Goal: Task Accomplishment & Management: Use online tool/utility

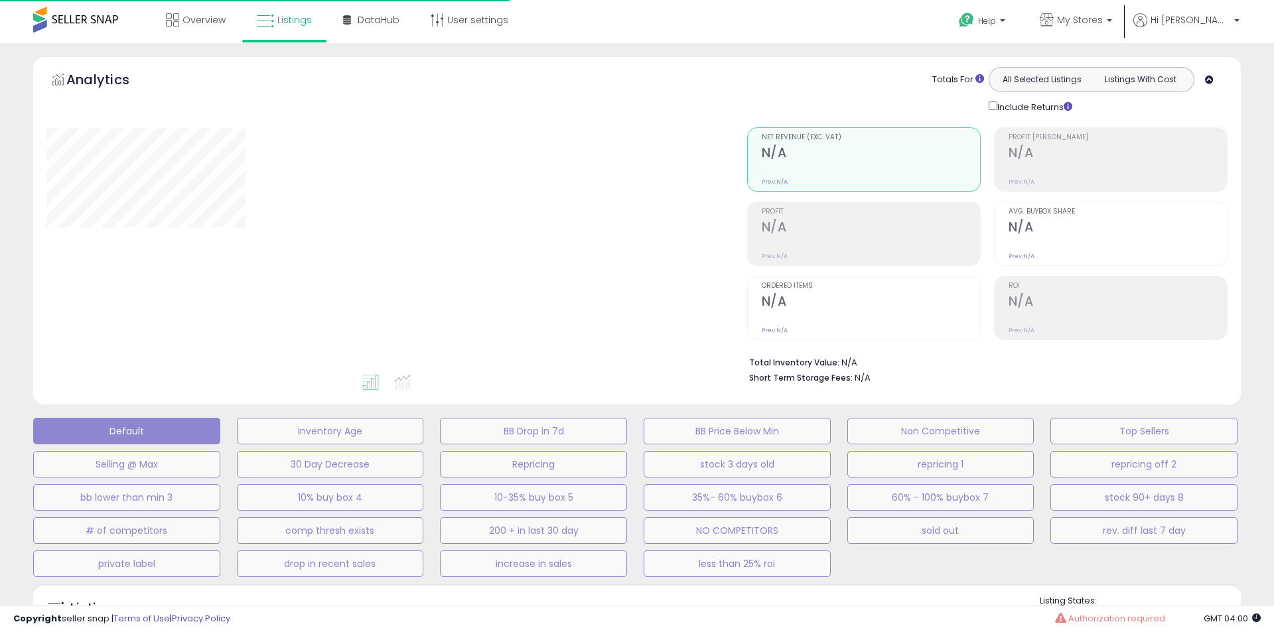
type input "**********"
select select "**"
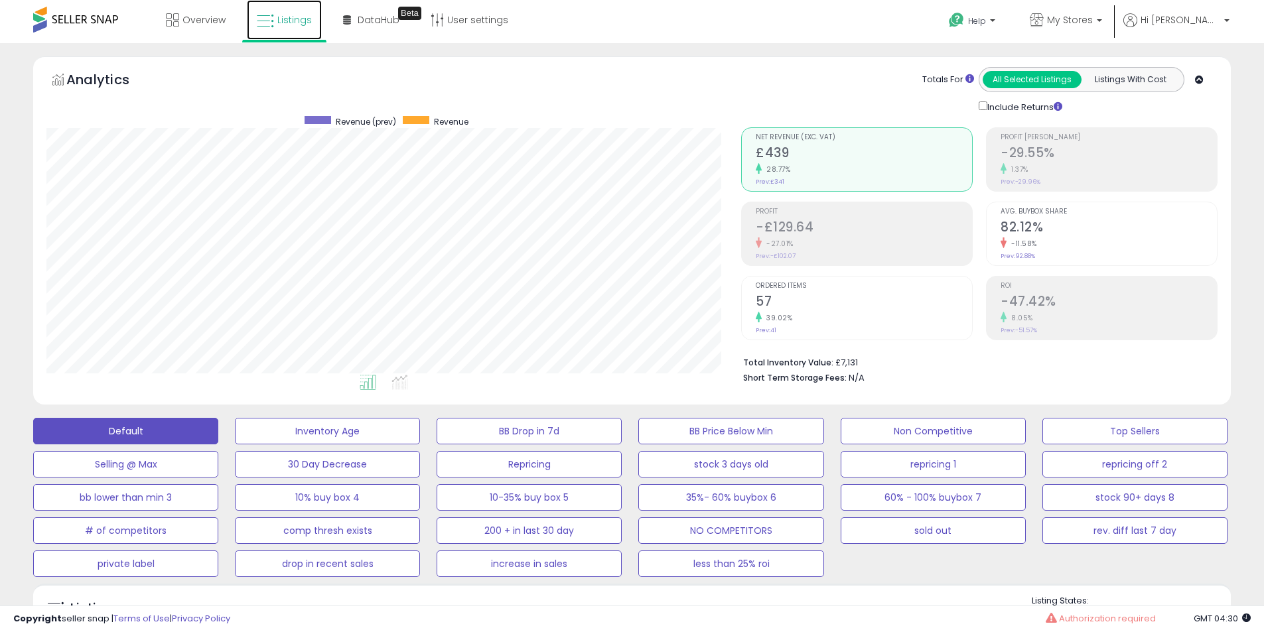
click at [276, 19] on link "Listings" at bounding box center [284, 20] width 75 height 40
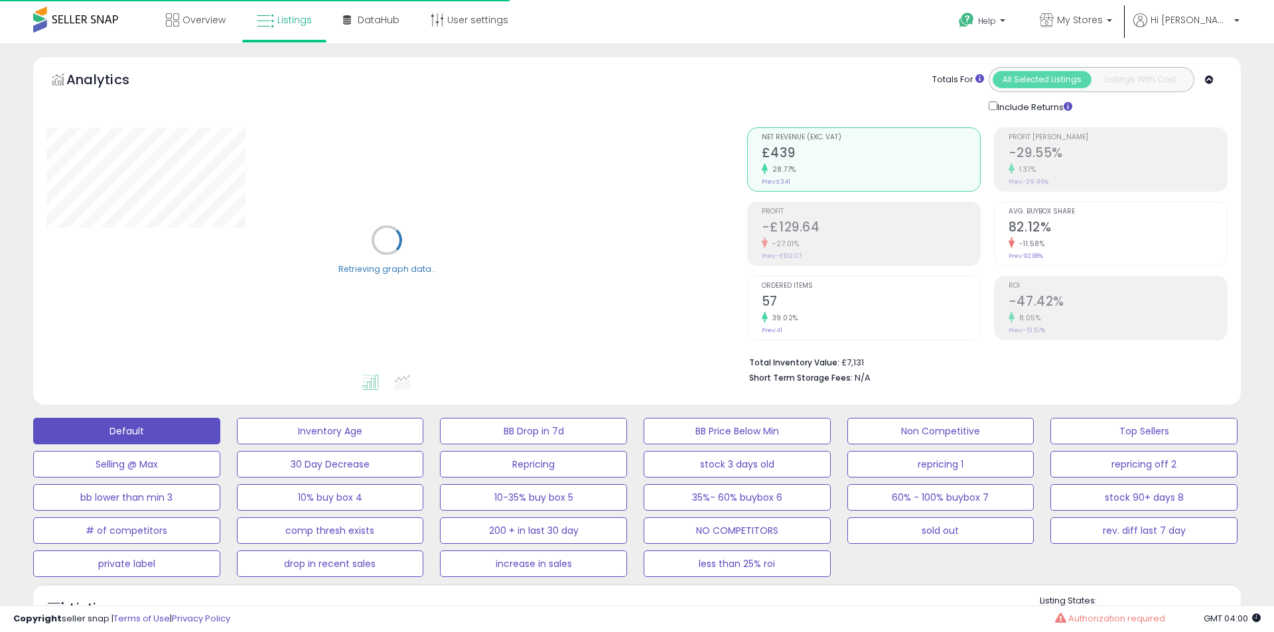
select select "**"
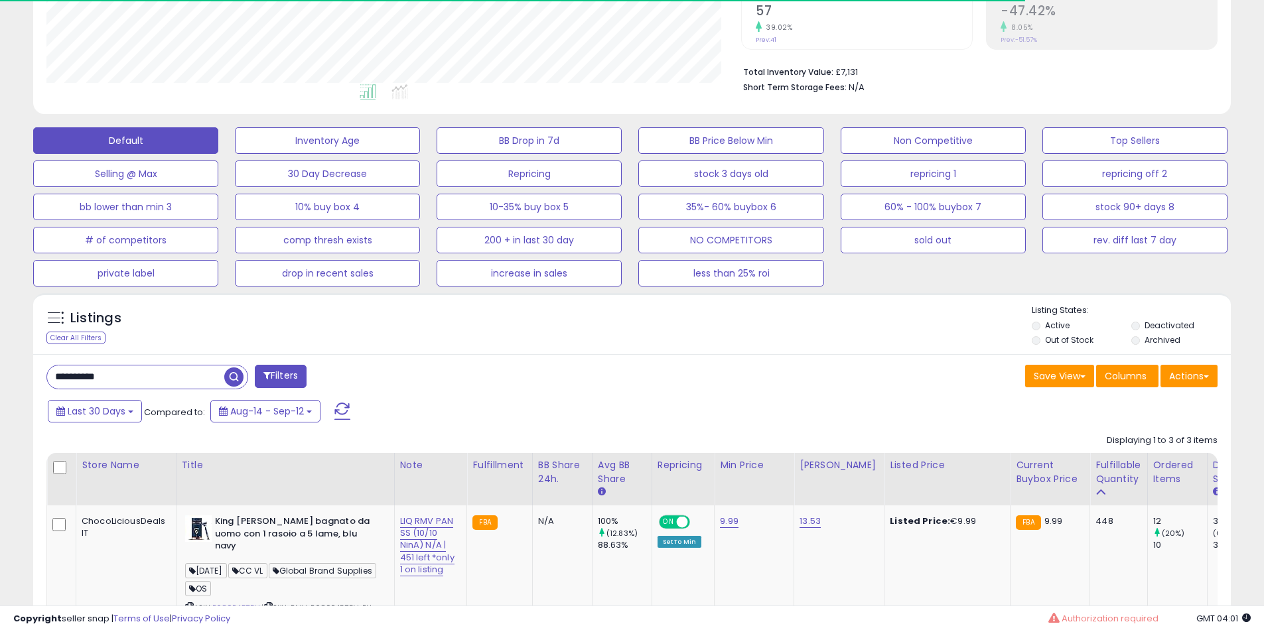
scroll to position [272, 695]
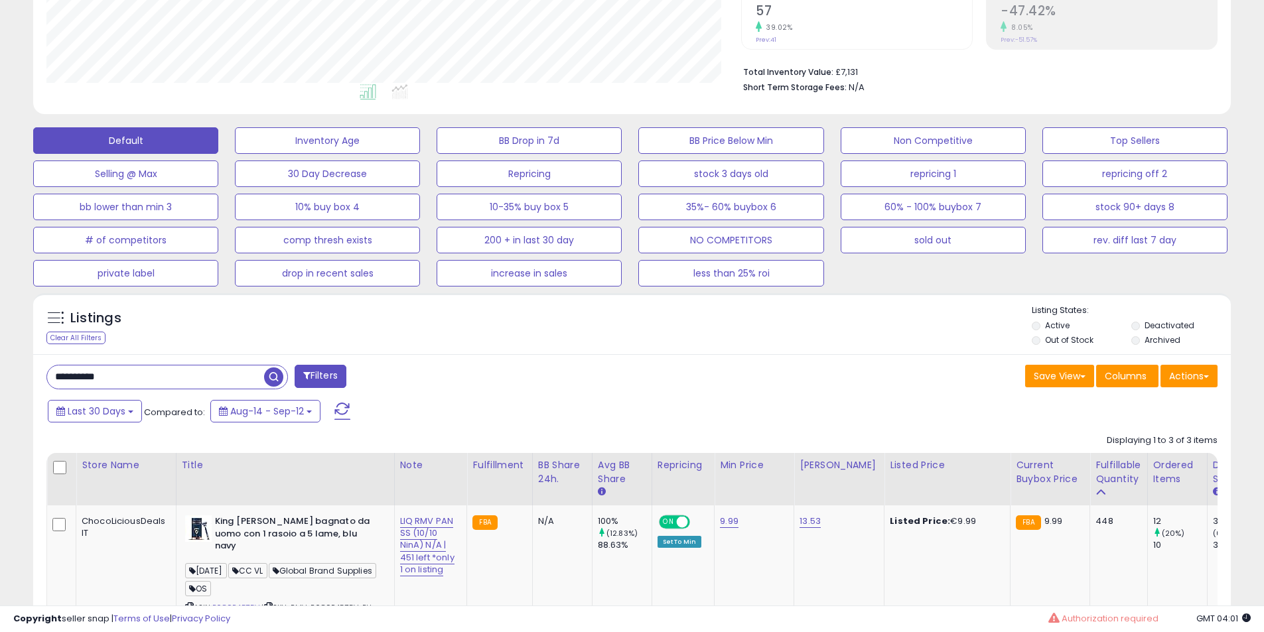
click at [212, 374] on input "**********" at bounding box center [155, 377] width 217 height 23
click at [212, 374] on input "**********" at bounding box center [193, 377] width 292 height 23
click at [348, 413] on span at bounding box center [342, 411] width 16 height 17
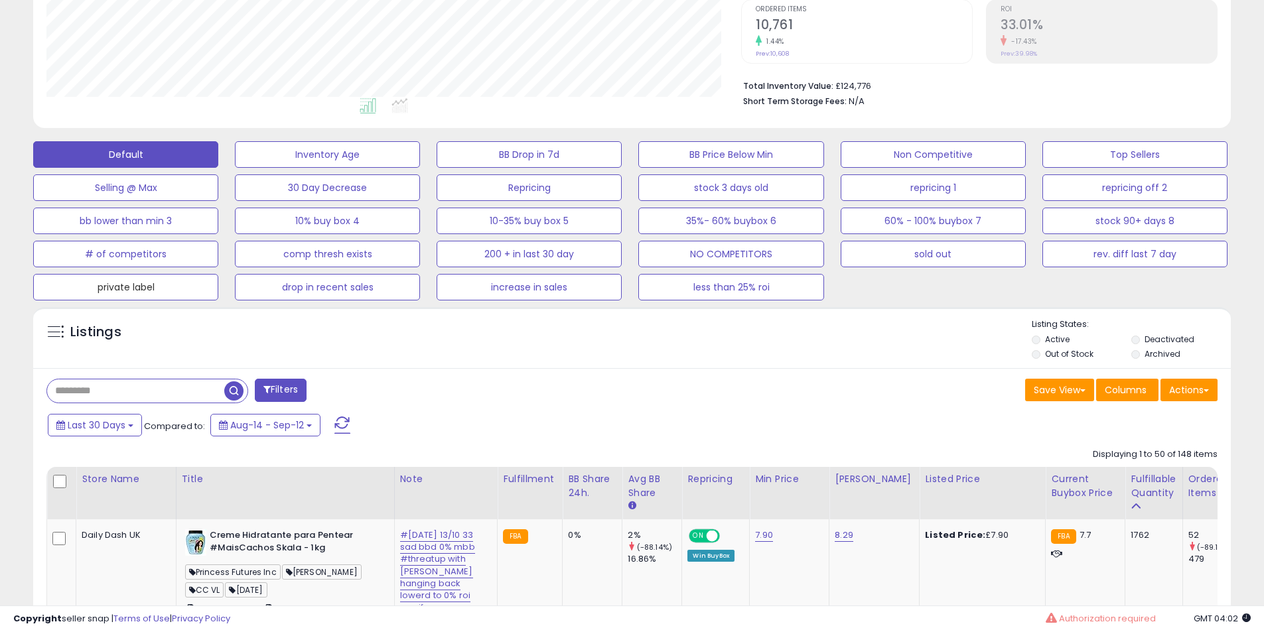
drag, startPoint x: 186, startPoint y: 286, endPoint x: 74, endPoint y: 430, distance: 182.5
click at [186, 286] on button "private label" at bounding box center [125, 287] width 185 height 27
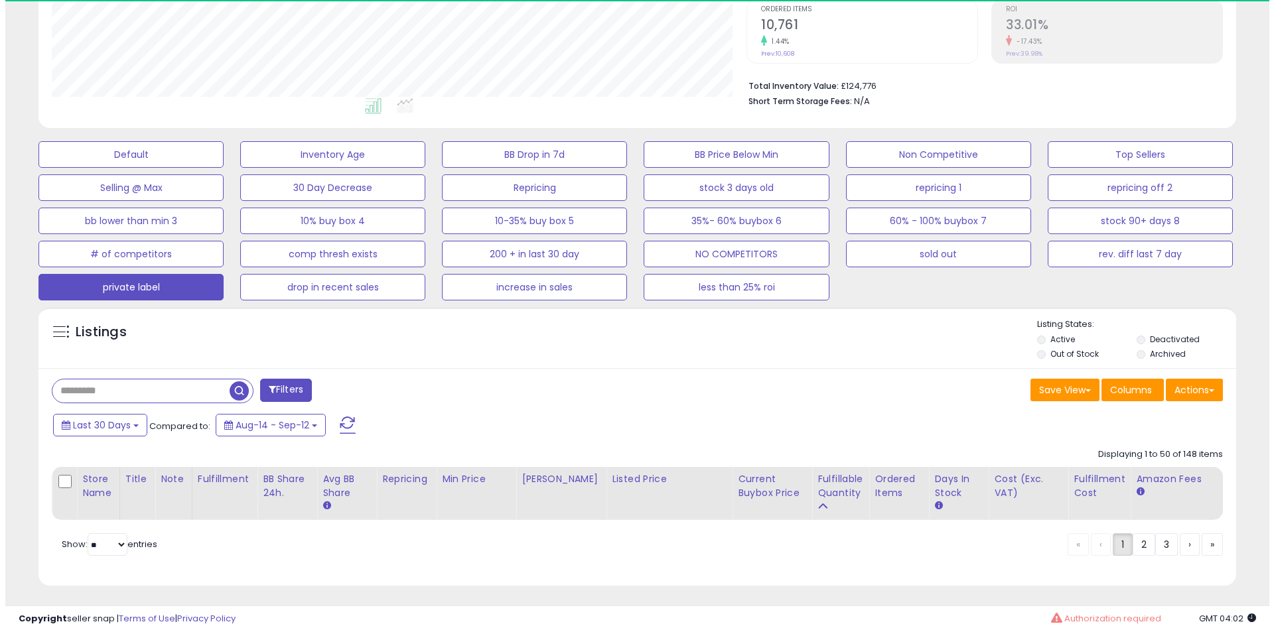
scroll to position [663186, 662764]
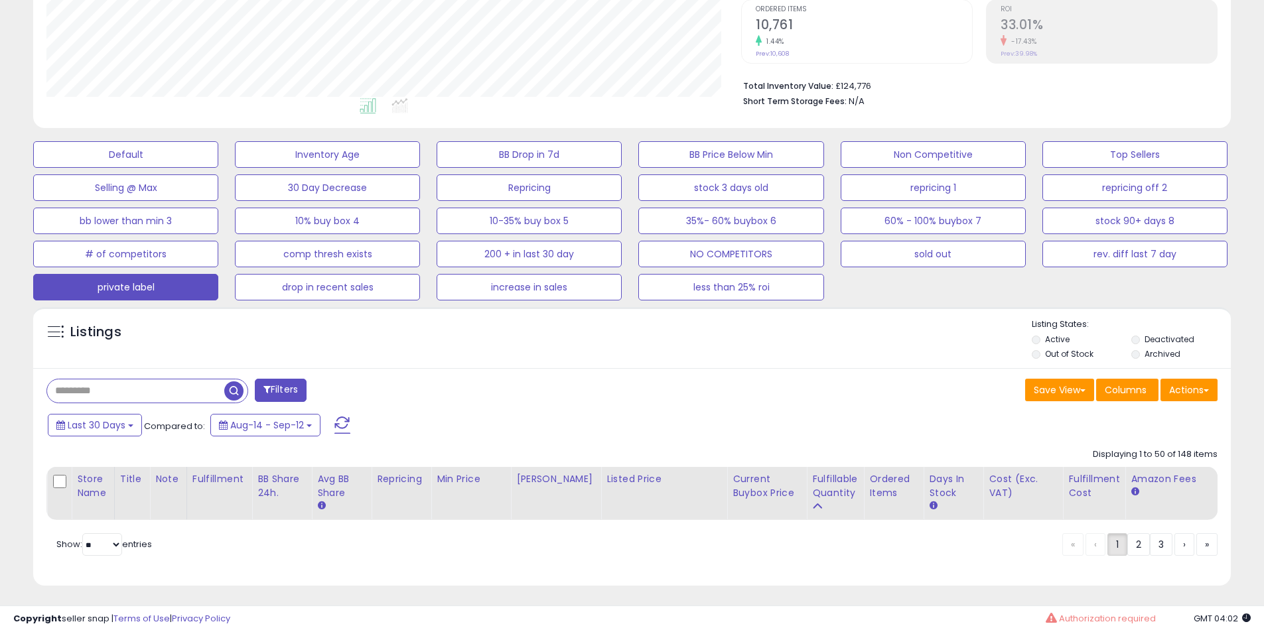
click at [410, 344] on div "Listings" at bounding box center [632, 340] width 1198 height 45
click at [149, 161] on button "Default" at bounding box center [125, 154] width 185 height 27
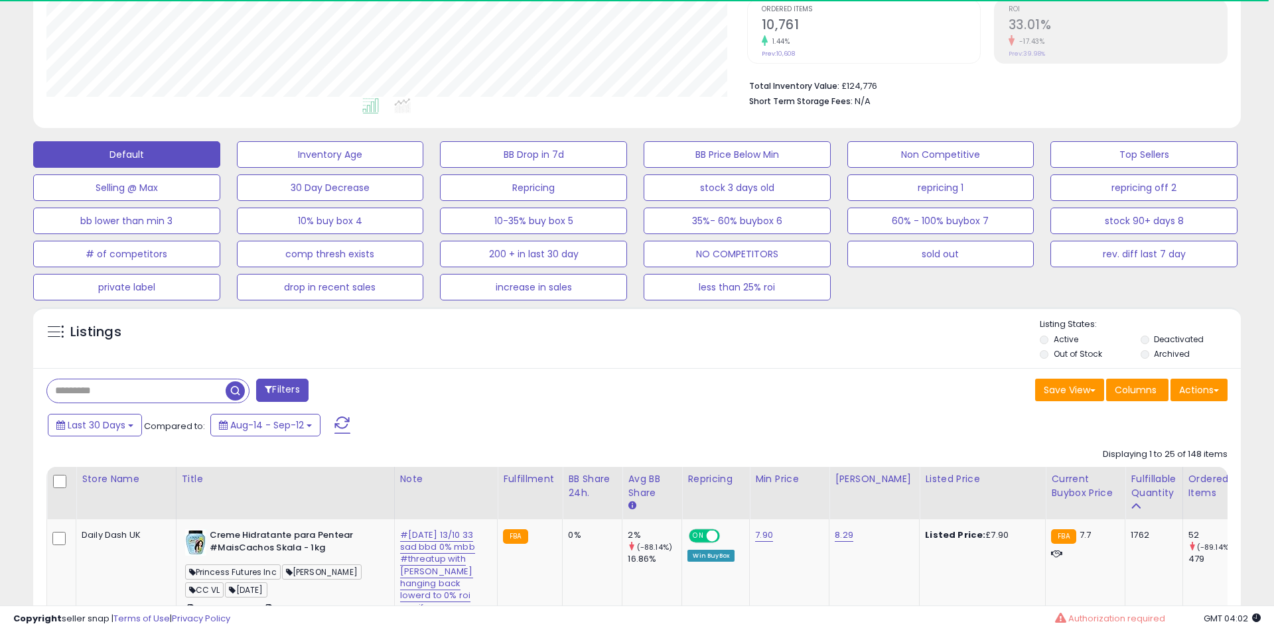
select select "**"
click at [458, 389] on div "Filters" at bounding box center [334, 392] width 596 height 27
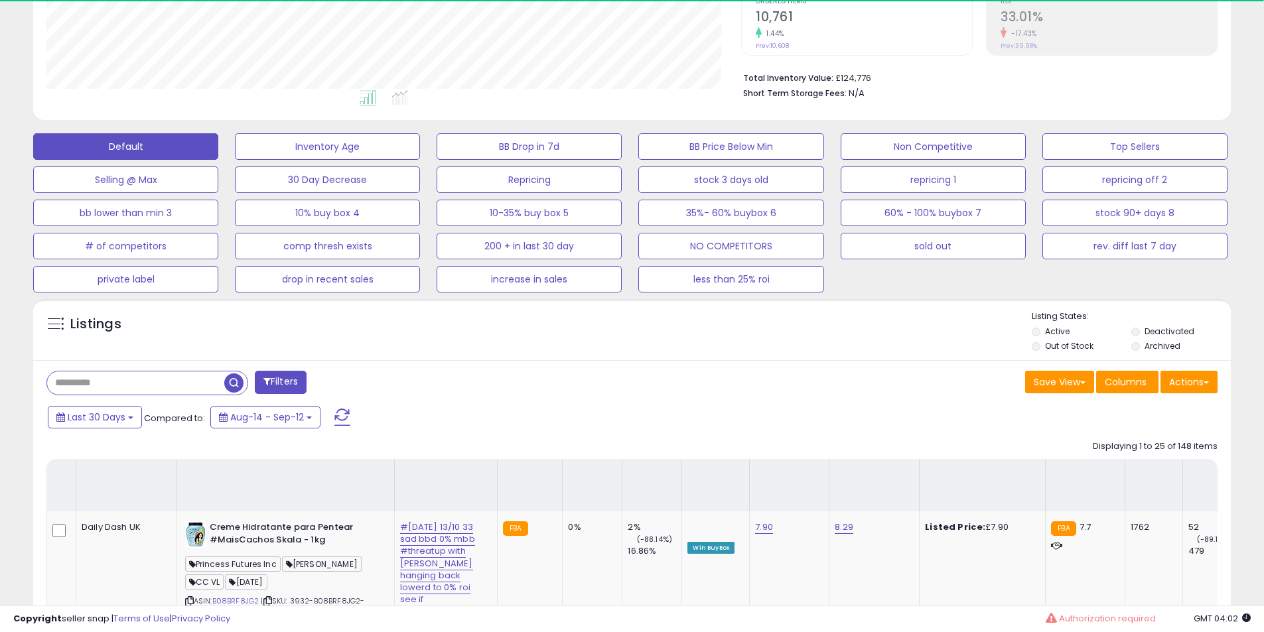
scroll to position [1272, 0]
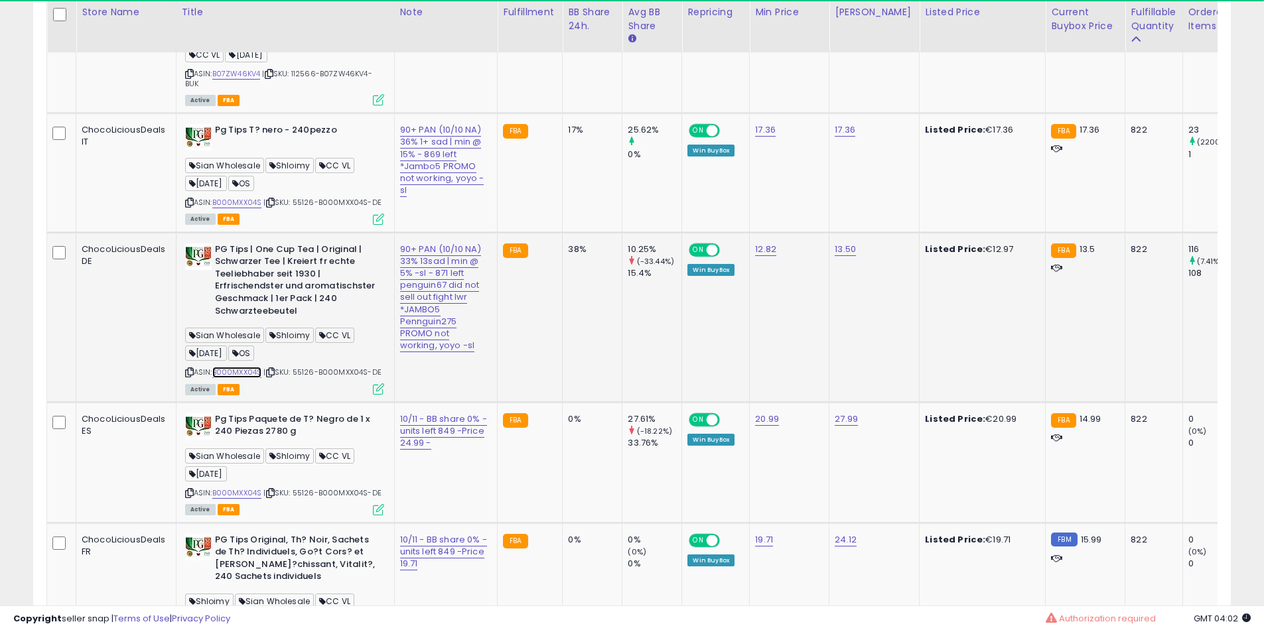
click at [253, 367] on link "B000MXX04S" at bounding box center [237, 372] width 50 height 11
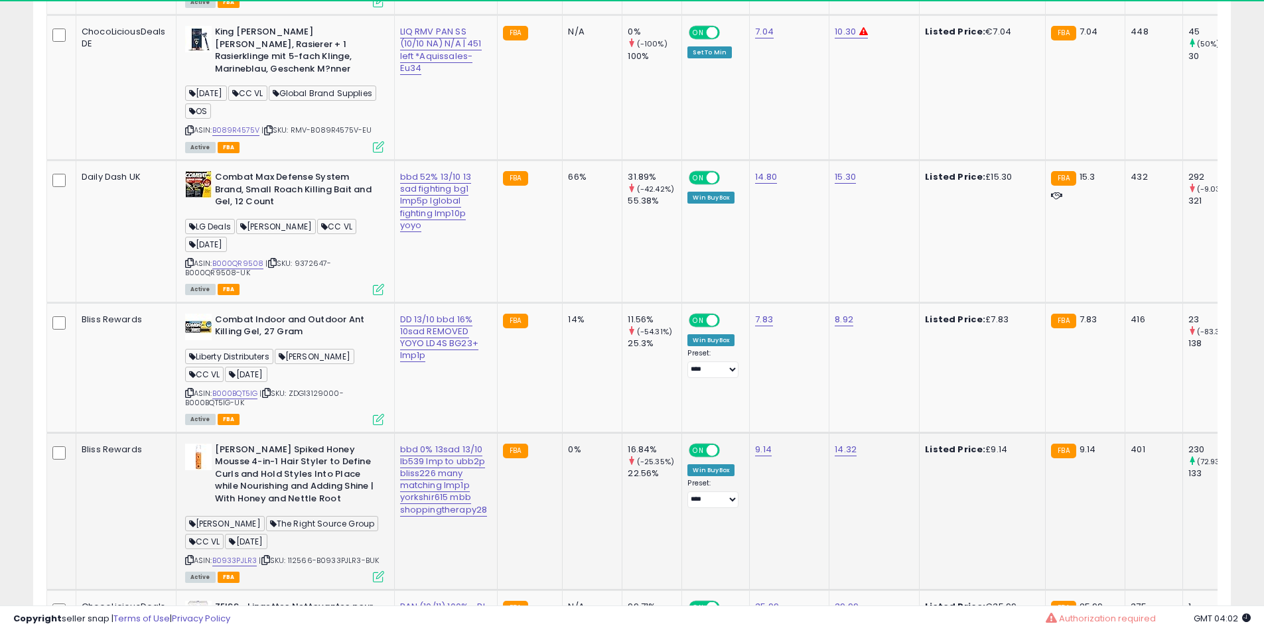
scroll to position [2599, 0]
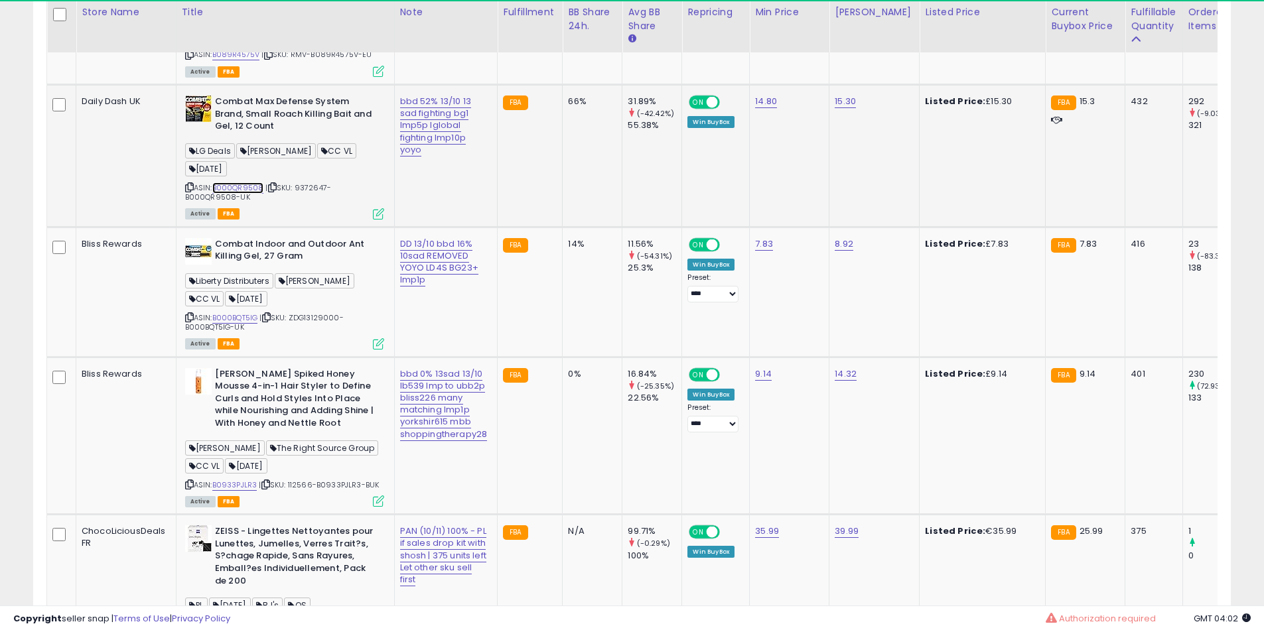
click at [245, 182] on link "B000QR9508" at bounding box center [238, 187] width 52 height 11
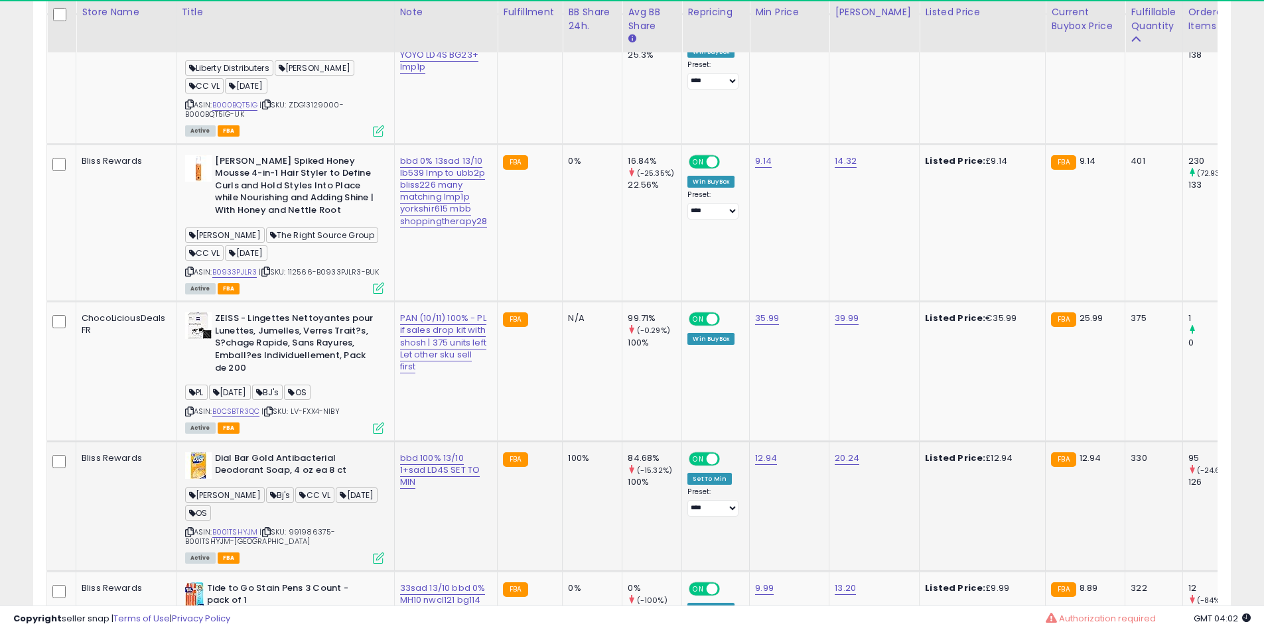
scroll to position [2820, 0]
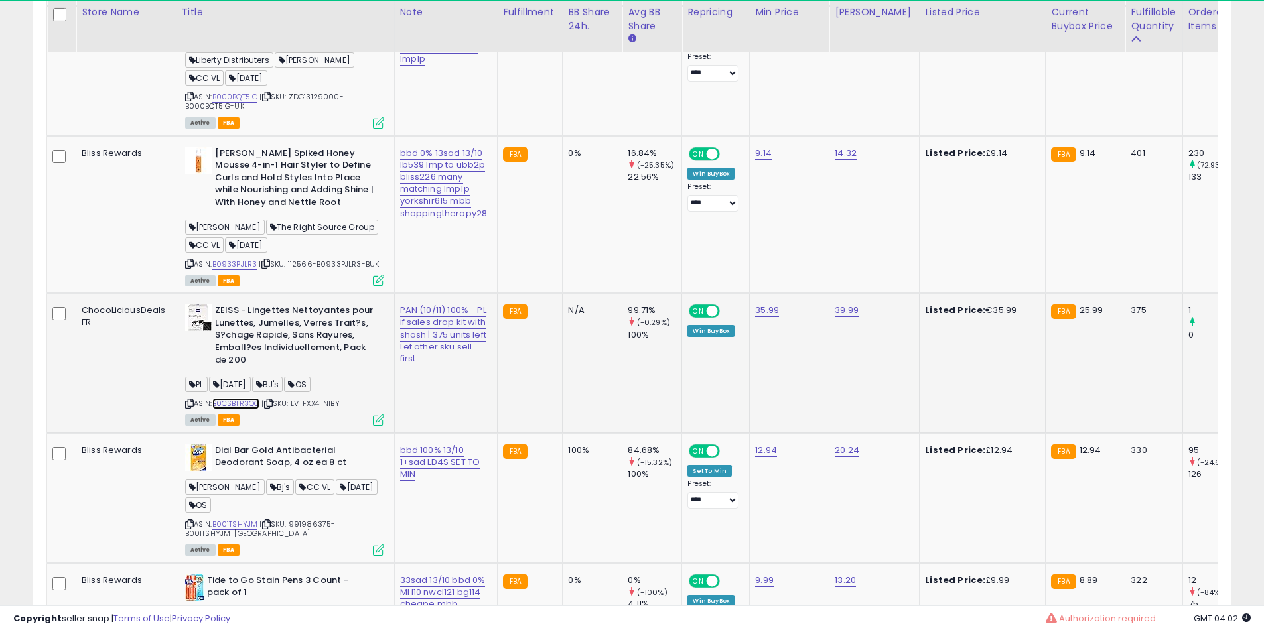
click at [233, 398] on link "B0CSBTR3QC" at bounding box center [236, 403] width 48 height 11
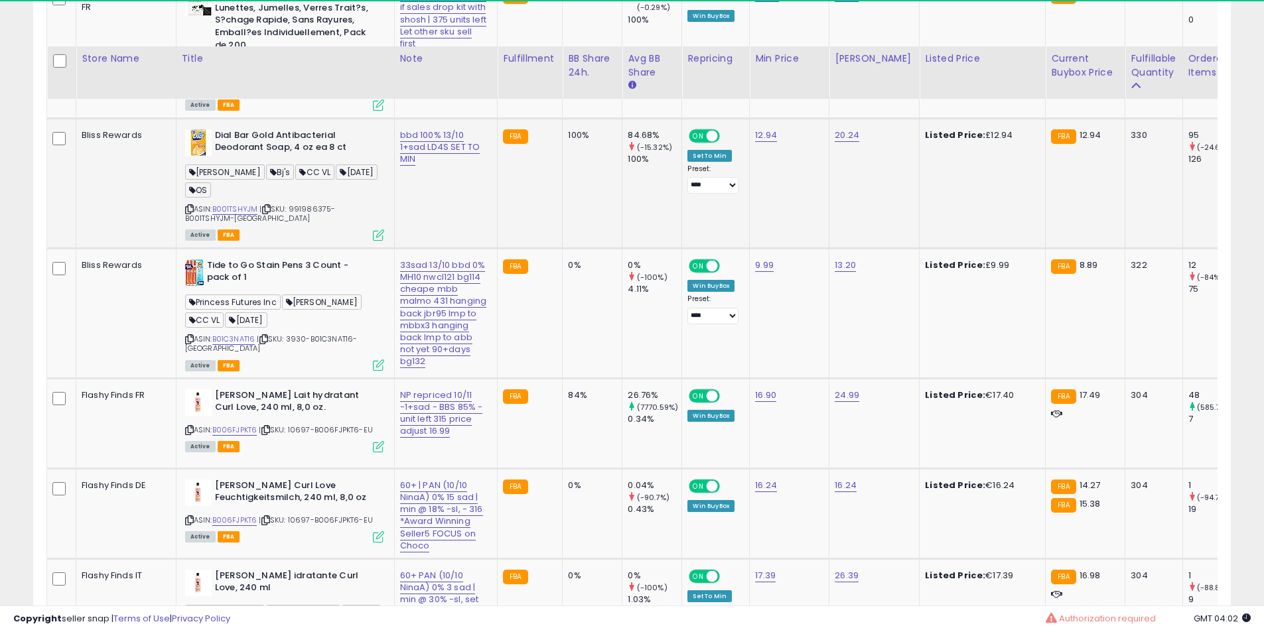
scroll to position [3262, 0]
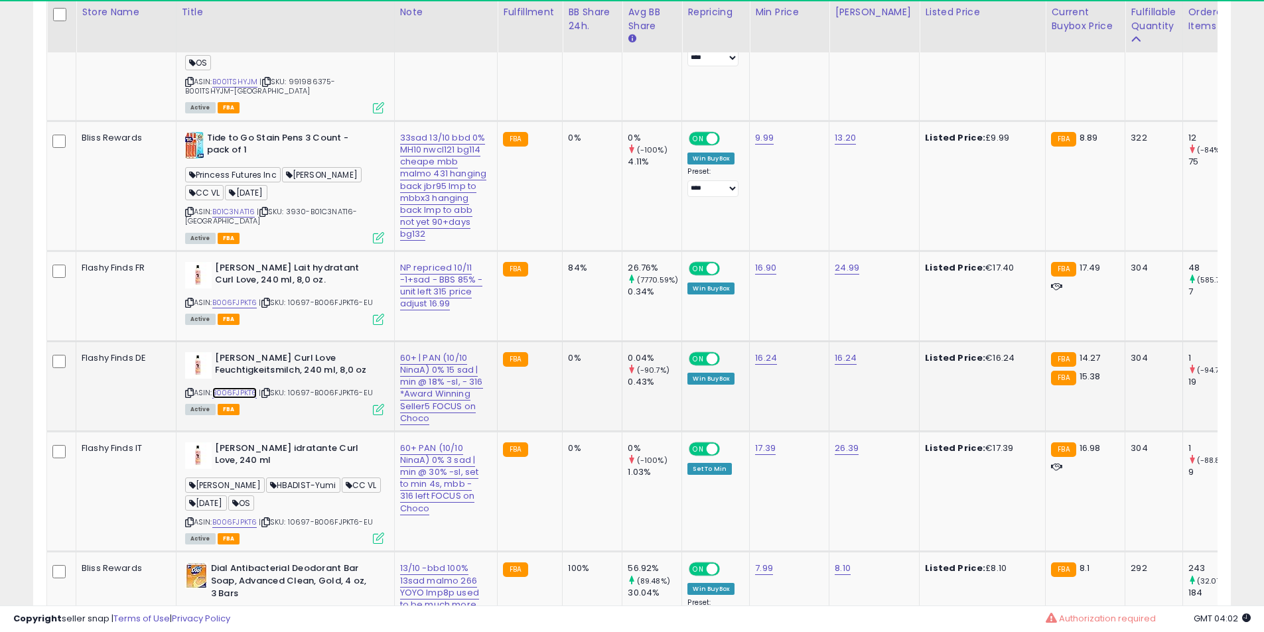
click at [243, 387] on link "B006FJPKT6" at bounding box center [234, 392] width 45 height 11
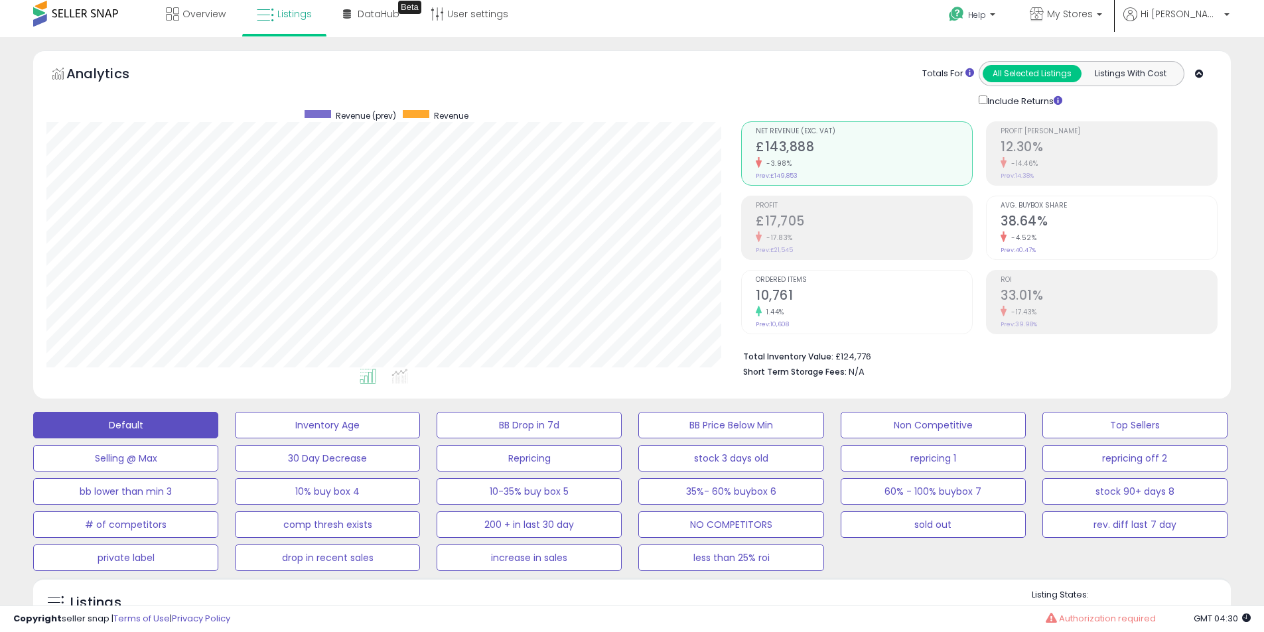
scroll to position [0, 0]
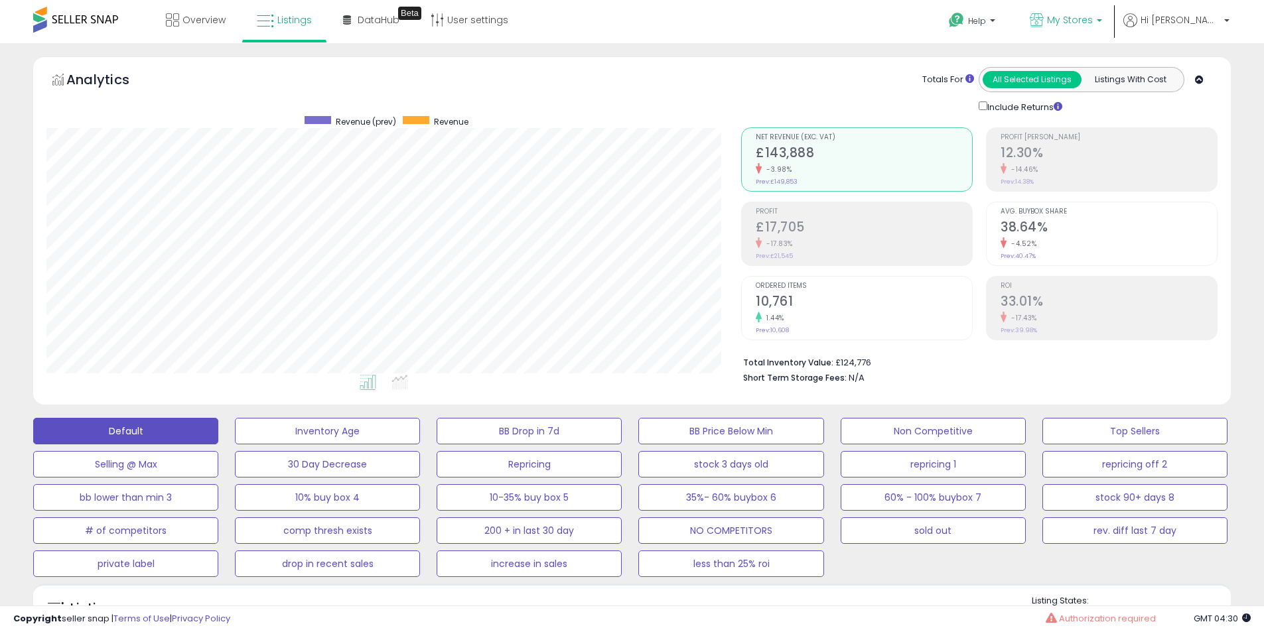
click at [1093, 21] on span "My Stores" at bounding box center [1070, 19] width 46 height 13
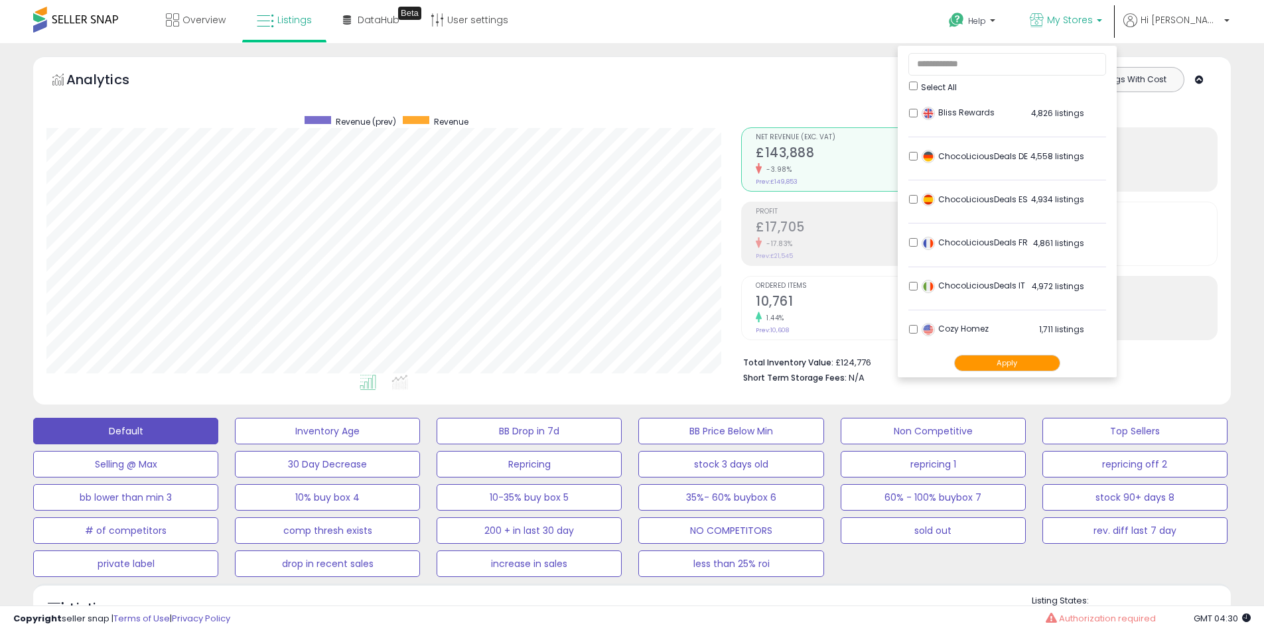
click at [960, 198] on div "ChocoLiciousDeals ES 4,934 listings" at bounding box center [1001, 203] width 166 height 20
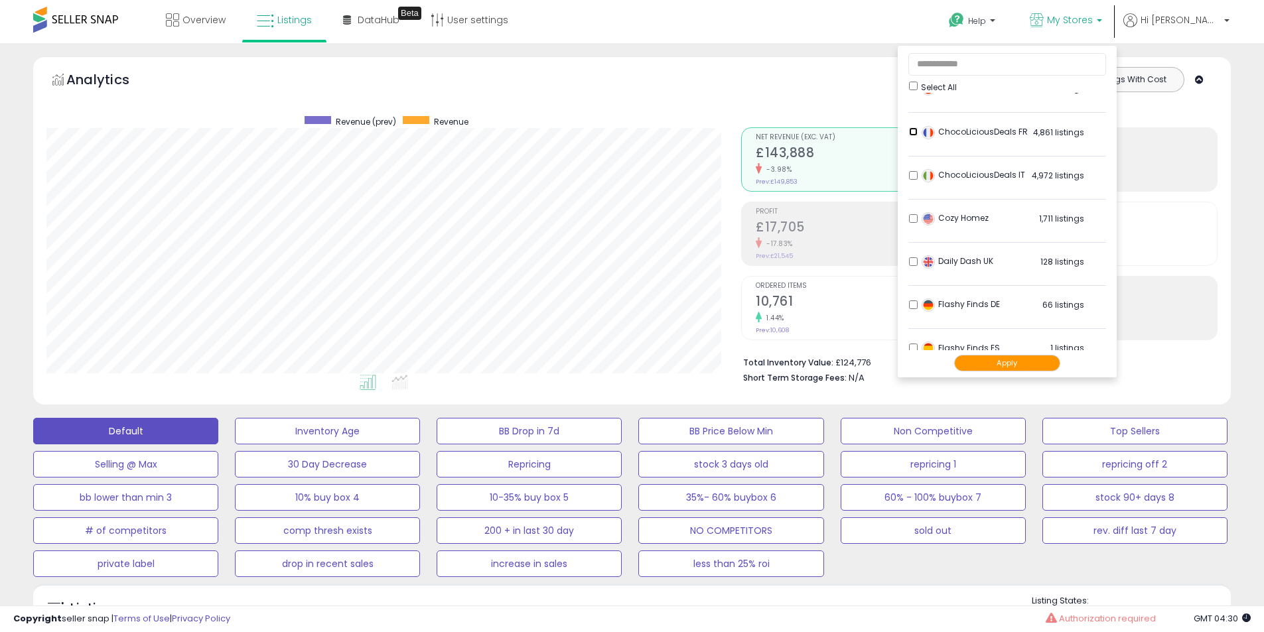
scroll to position [221, 0]
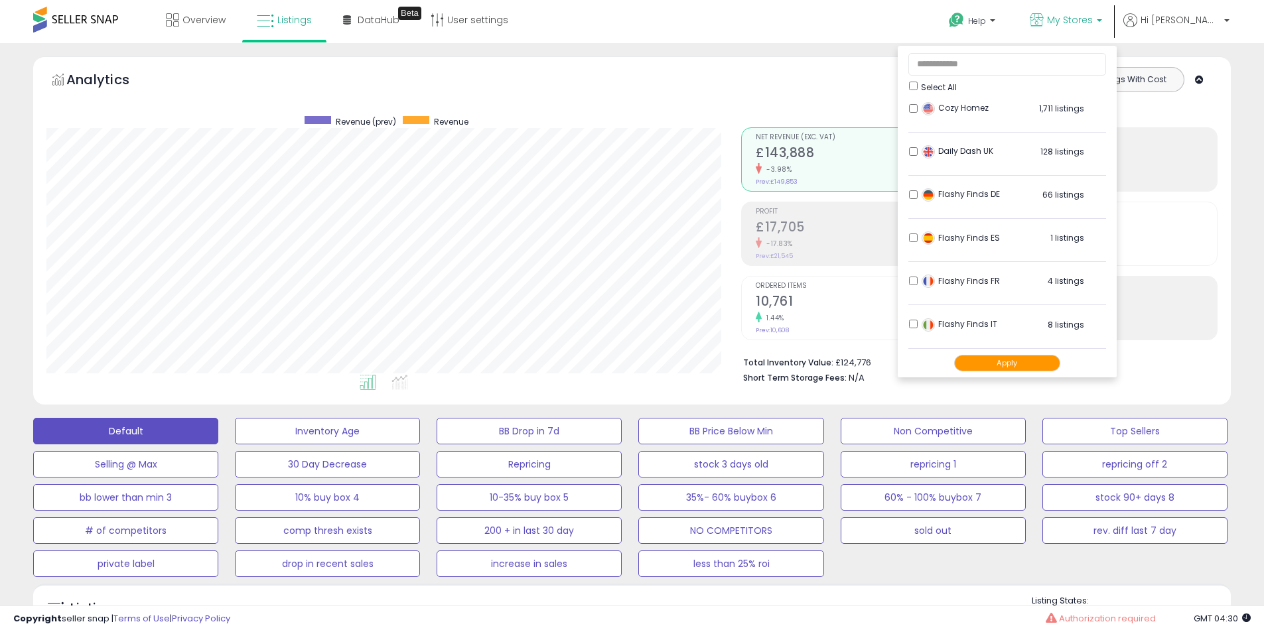
click at [953, 248] on li "Flashy Finds ES 1 listings" at bounding box center [1007, 241] width 198 height 41
click at [954, 247] on li "Flashy Finds ES 1 listings" at bounding box center [1007, 241] width 198 height 41
click at [954, 245] on li "Flashy Finds ES 1 listings" at bounding box center [1007, 241] width 198 height 41
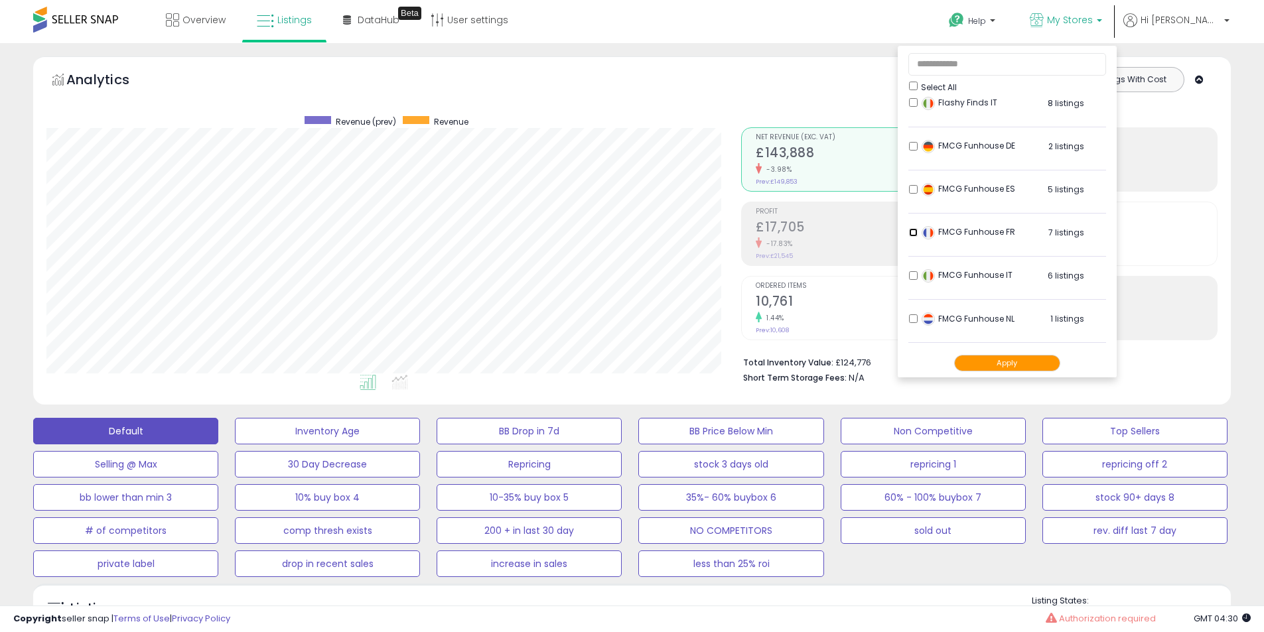
scroll to position [478, 0]
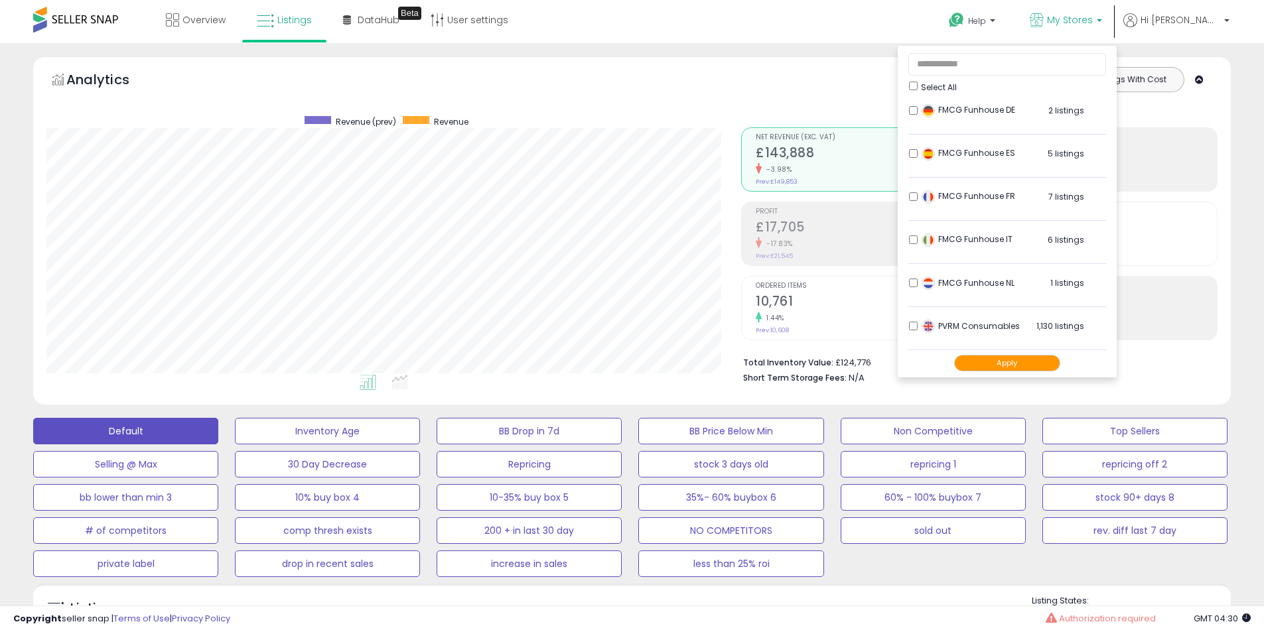
click at [1060, 366] on button "Apply" at bounding box center [1007, 363] width 106 height 17
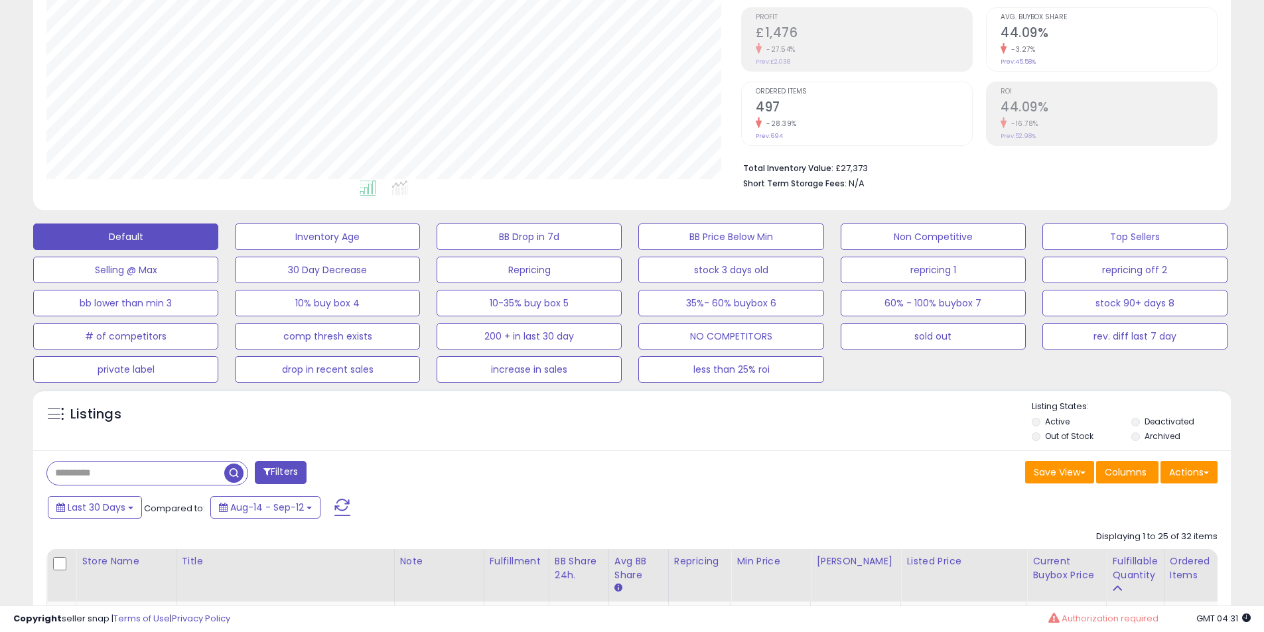
scroll to position [553, 0]
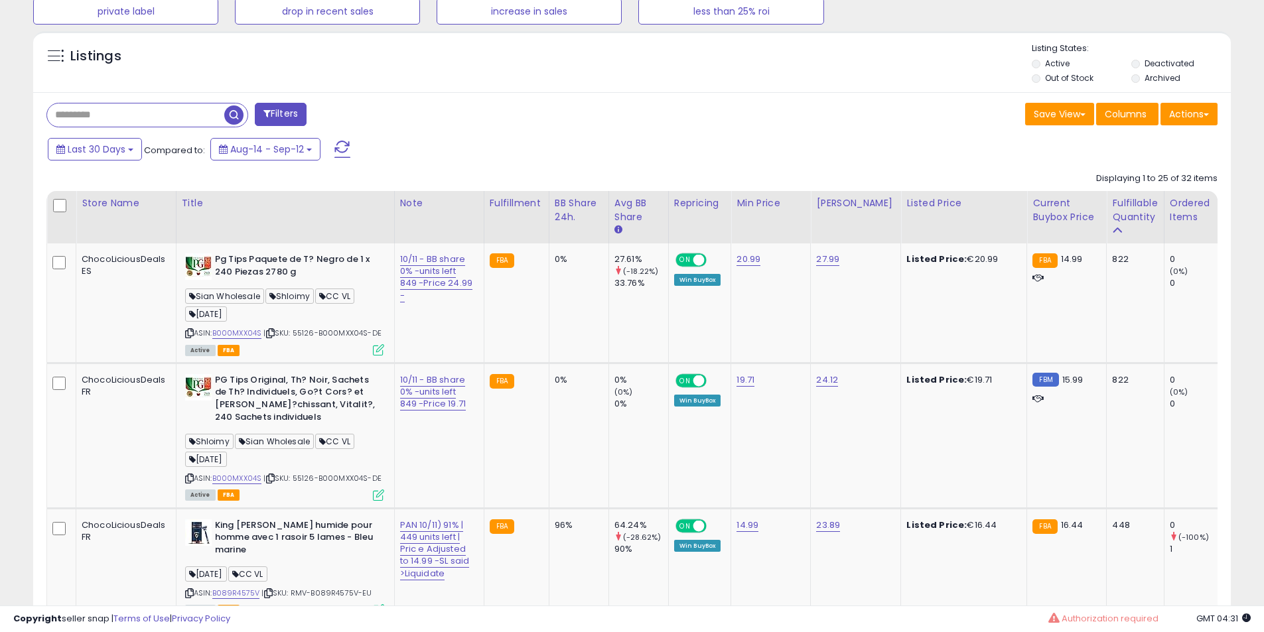
click at [169, 120] on input "text" at bounding box center [135, 114] width 177 height 23
click at [169, 120] on input "text" at bounding box center [193, 114] width 292 height 23
paste input "**********"
type input "**********"
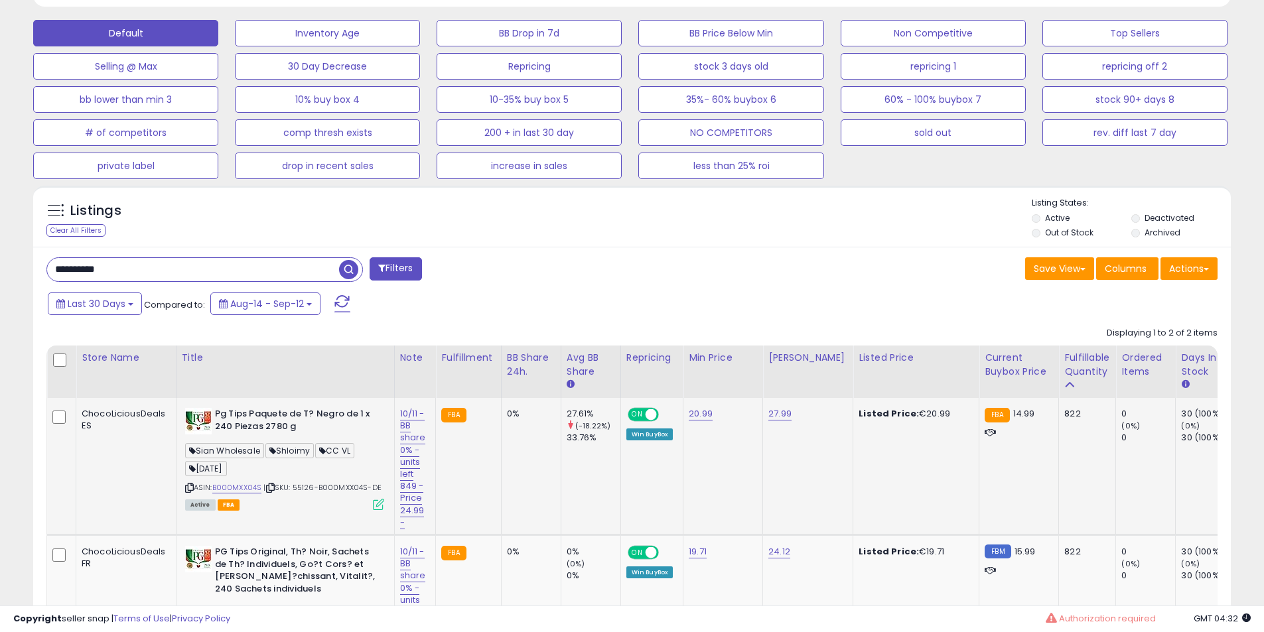
scroll to position [559, 0]
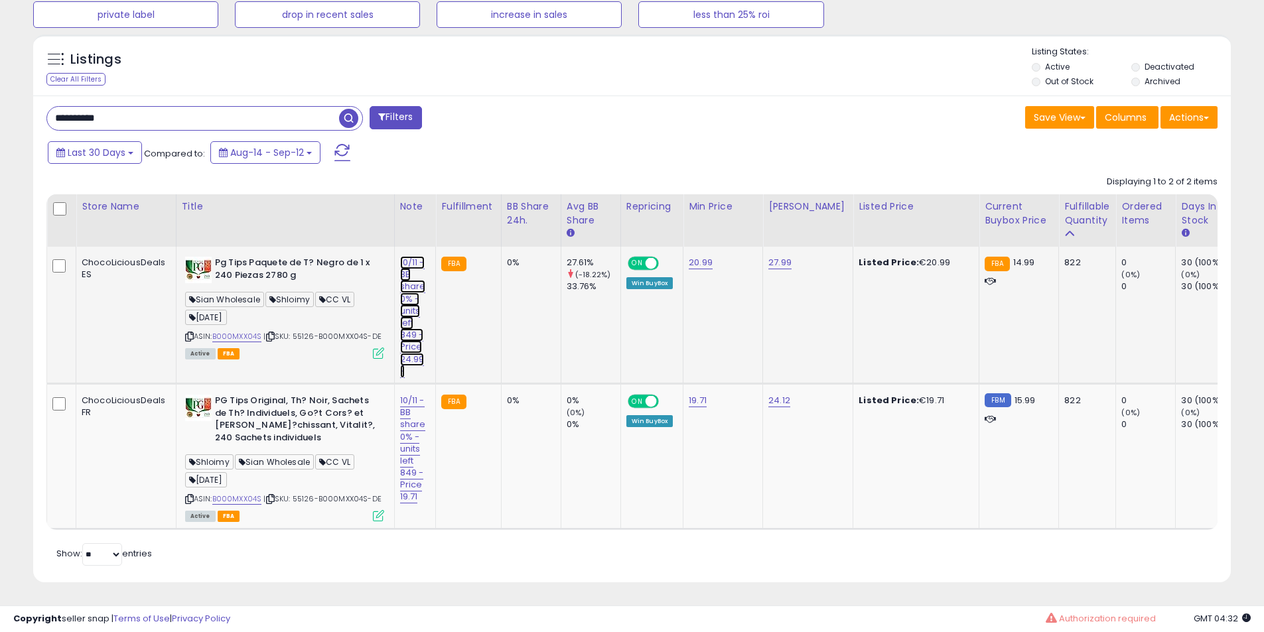
click at [411, 283] on link "10/11 - BB share 0% -units left 849 -Price 24.99 -" at bounding box center [413, 317] width 26 height 122
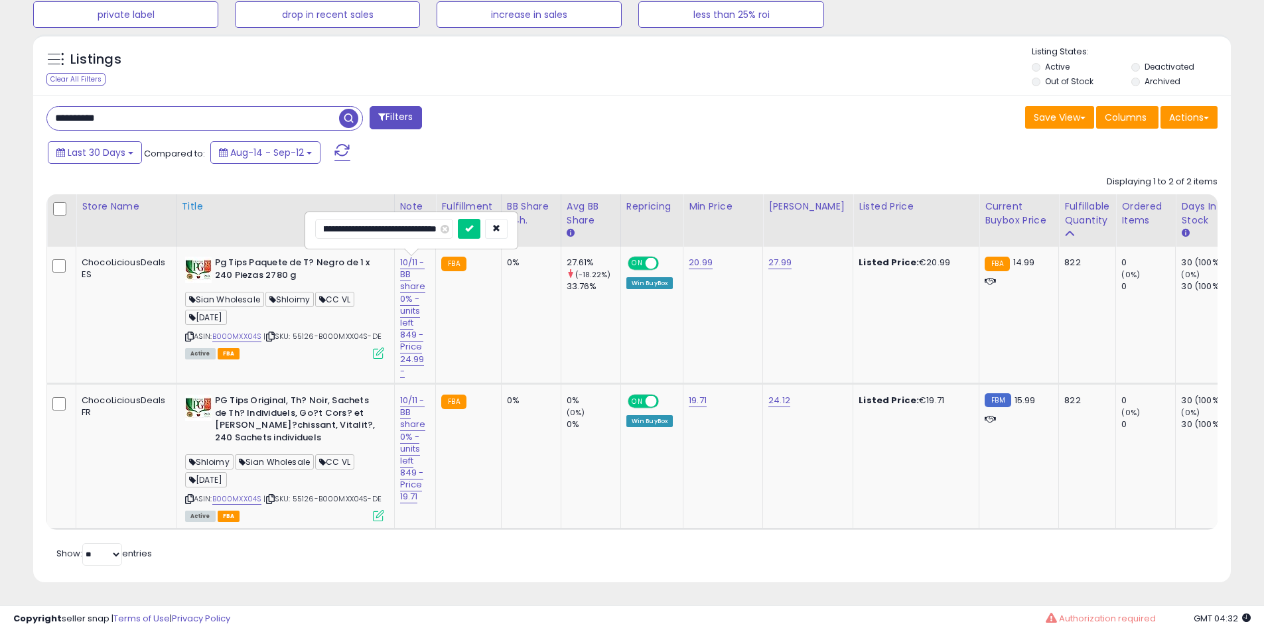
scroll to position [0, 0]
drag, startPoint x: 383, startPoint y: 211, endPoint x: 258, endPoint y: 216, distance: 124.8
click at [259, 216] on table "Store Name Title" at bounding box center [1205, 362] width 2318 height 336
click at [348, 219] on input "**********" at bounding box center [384, 229] width 138 height 20
click at [392, 219] on input "**********" at bounding box center [384, 229] width 138 height 20
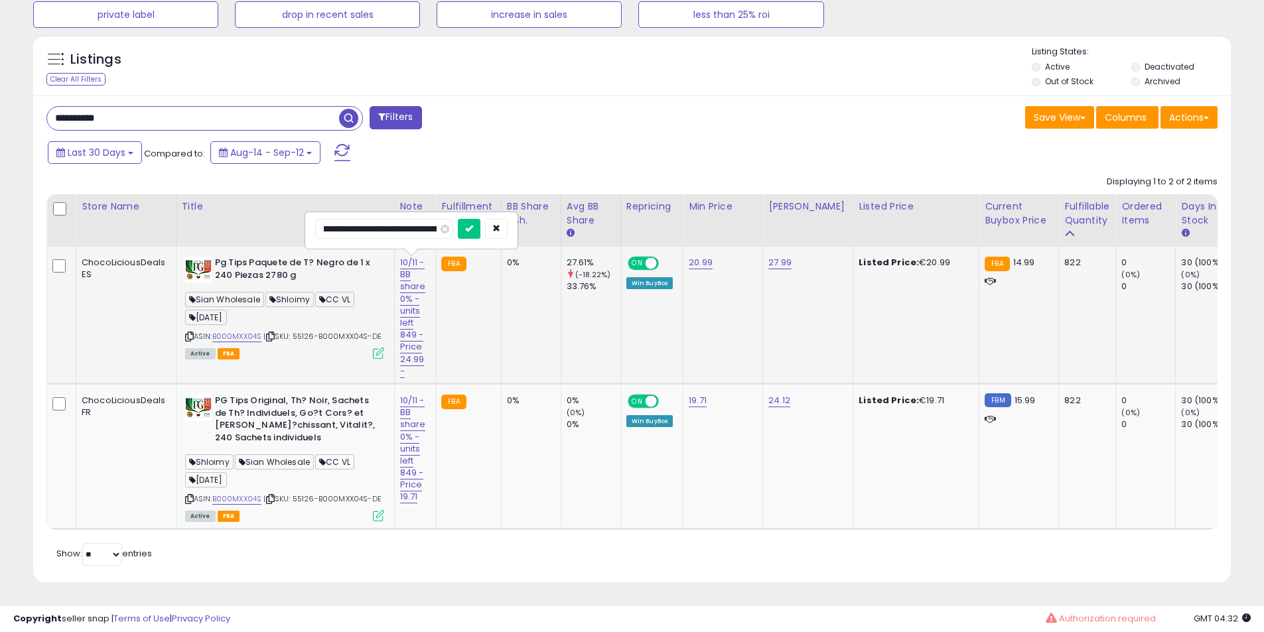
scroll to position [0, 48]
type input "**********"
click button "submit" at bounding box center [469, 229] width 23 height 20
click at [413, 413] on link "10/11 - BB share 0% -units left 849 -Price 19.71" at bounding box center [413, 449] width 26 height 110
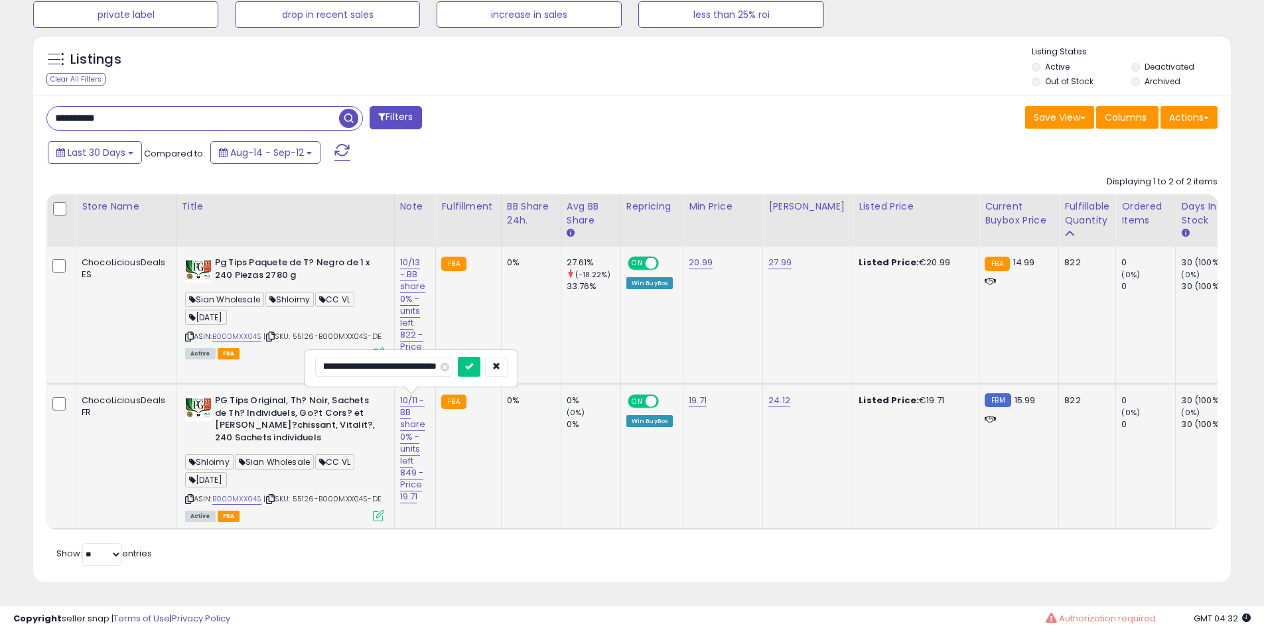
click at [377, 357] on input "**********" at bounding box center [384, 367] width 138 height 20
click at [341, 358] on input "**********" at bounding box center [384, 367] width 138 height 20
click at [344, 364] on input "**********" at bounding box center [384, 367] width 138 height 20
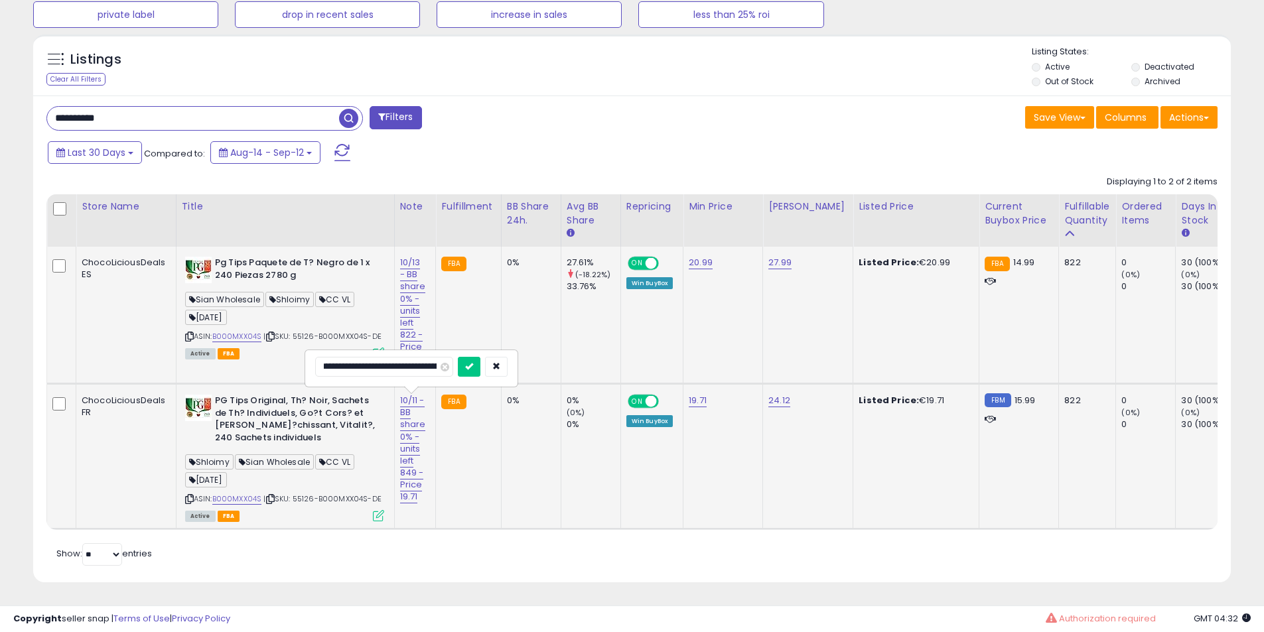
type input "**********"
click button "submit" at bounding box center [469, 367] width 23 height 20
click at [281, 410] on b "PG Tips Original, Th? Noir, Sachets de Th? Individuels, Go?t Cors? et [PERSON_N…" at bounding box center [295, 421] width 161 height 52
click at [263, 405] on b "PG Tips Original, Th? Noir, Sachets de Th? Individuels, Go?t Cors? et [PERSON_N…" at bounding box center [295, 421] width 161 height 52
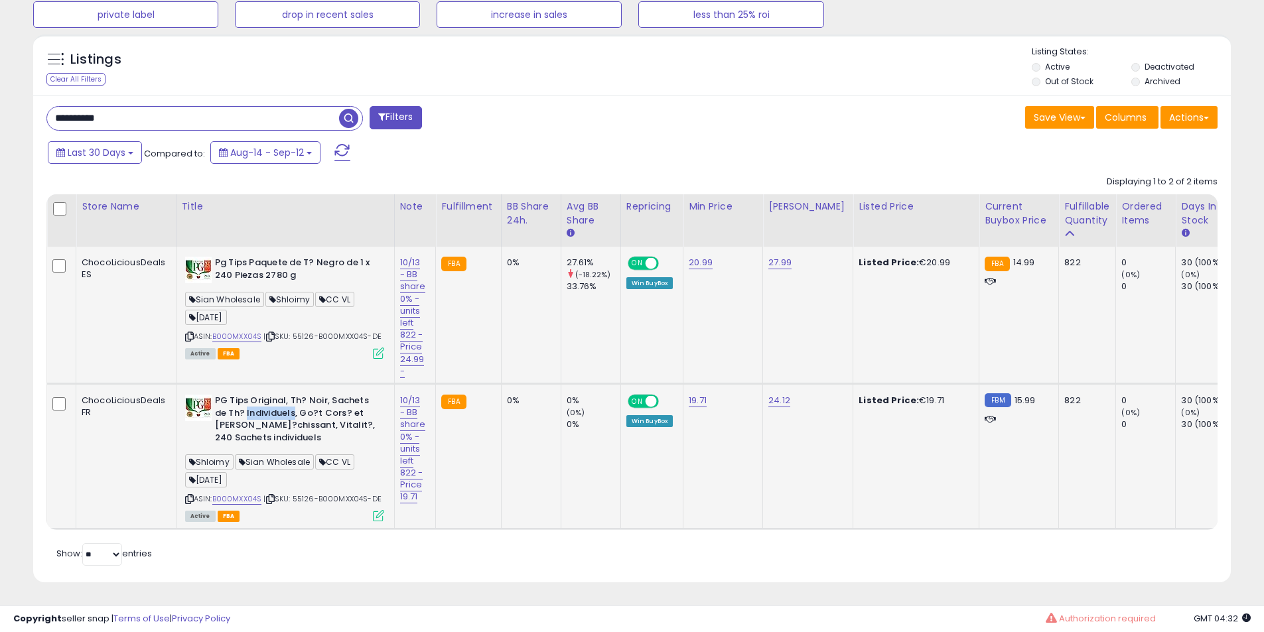
click at [263, 404] on b "PG Tips Original, Th? Noir, Sachets de Th? Individuels, Go?t Cors? et [PERSON_N…" at bounding box center [295, 421] width 161 height 52
click at [259, 395] on b "PG Tips Original, Th? Noir, Sachets de Th? Individuels, Go?t Cors? et [PERSON_N…" at bounding box center [295, 421] width 161 height 52
drag, startPoint x: 259, startPoint y: 390, endPoint x: 291, endPoint y: 389, distance: 32.5
click at [263, 395] on b "PG Tips Original, Th? Noir, Sachets de Th? Individuels, Go?t Cors? et [PERSON_N…" at bounding box center [295, 421] width 161 height 52
click at [291, 395] on b "PG Tips Original, Th? Noir, Sachets de Th? Individuels, Go?t Cors? et [PERSON_N…" at bounding box center [295, 421] width 161 height 52
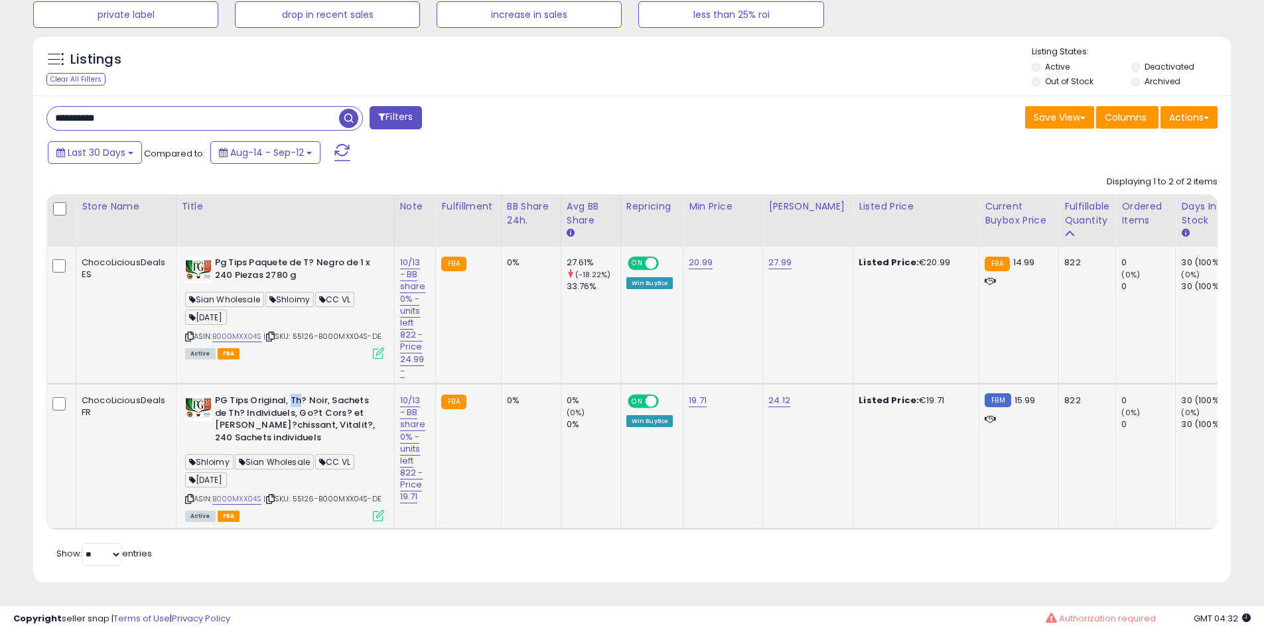
click at [291, 395] on b "PG Tips Original, Th? Noir, Sachets de Th? Individuels, Go?t Cors? et [PERSON_N…" at bounding box center [295, 421] width 161 height 52
click at [243, 494] on link "B000MXX04S" at bounding box center [237, 499] width 50 height 11
click at [206, 108] on input "**********" at bounding box center [193, 118] width 292 height 23
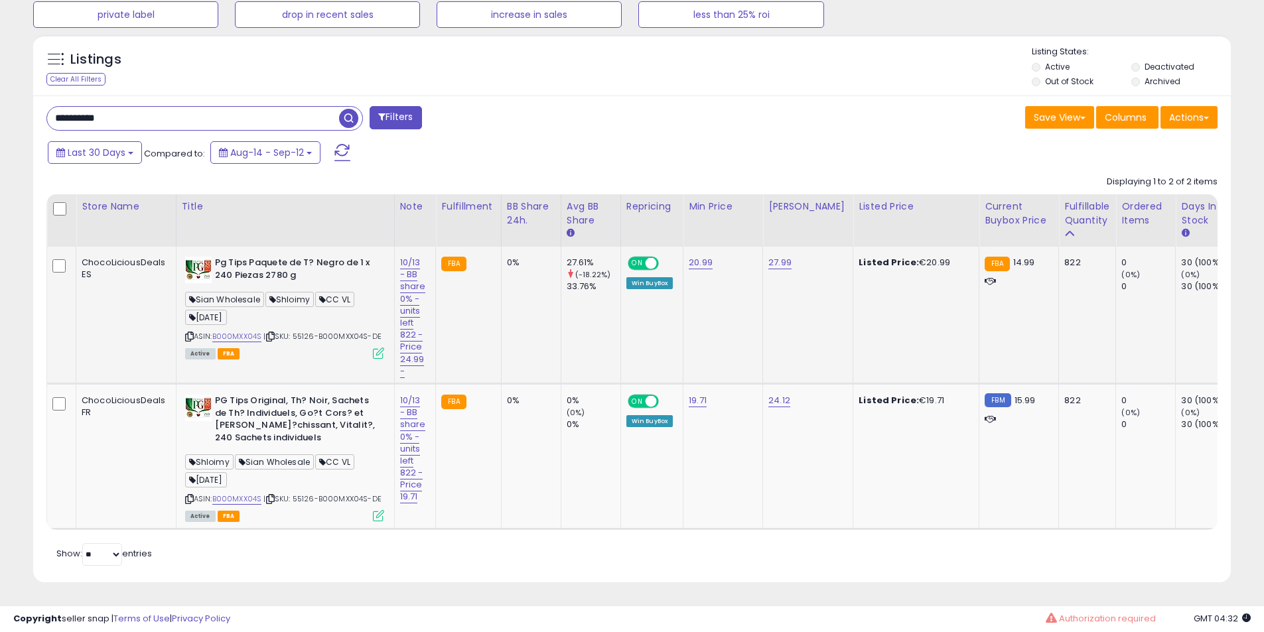
paste input "text"
type input "**********"
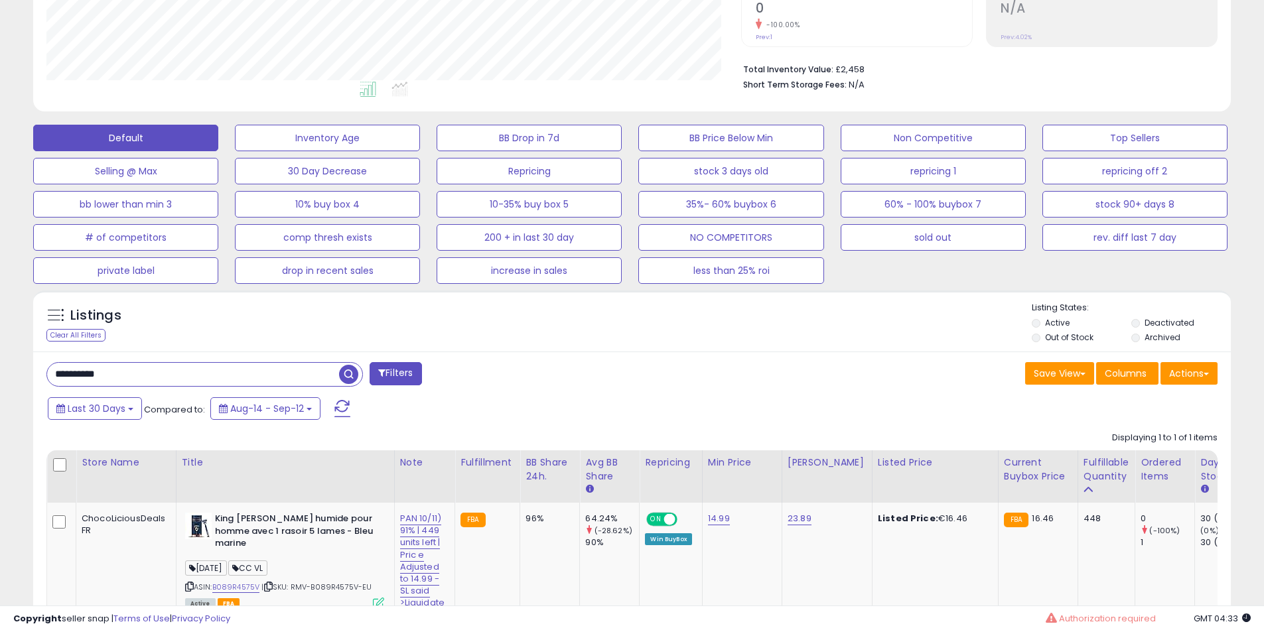
scroll to position [391, 0]
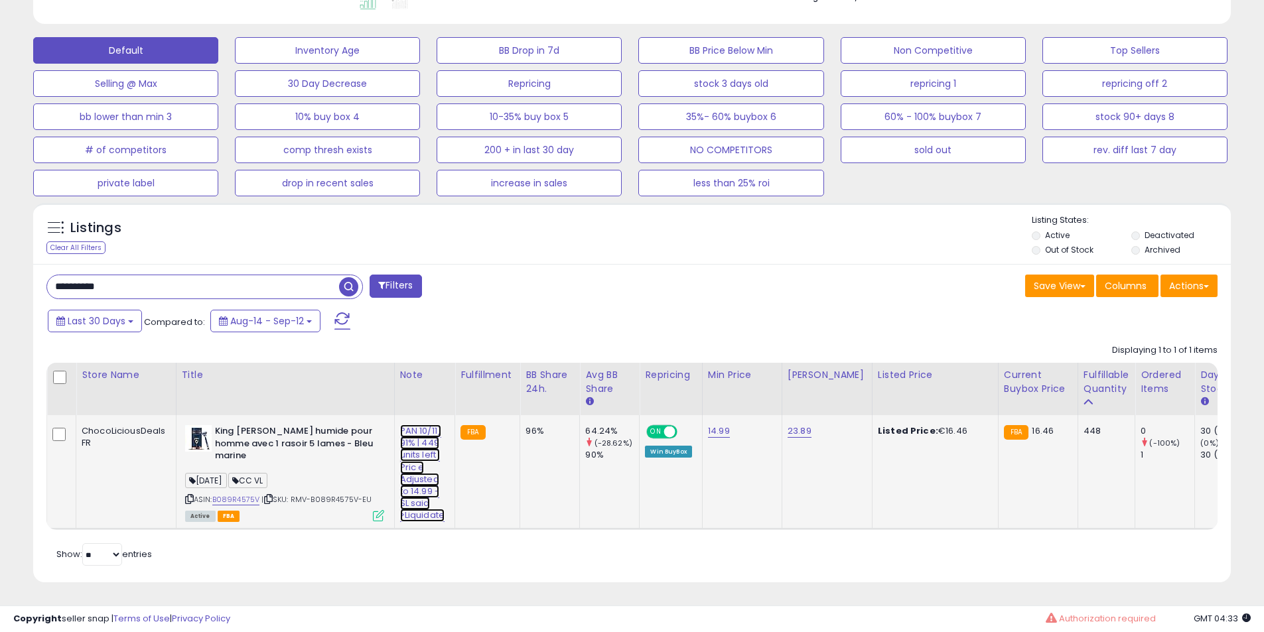
click at [414, 425] on link "PAN 10/11) 91% | 449 units left | Pric e Adjusted to 14.99 -SL said >Liquidate" at bounding box center [422, 474] width 45 height 98
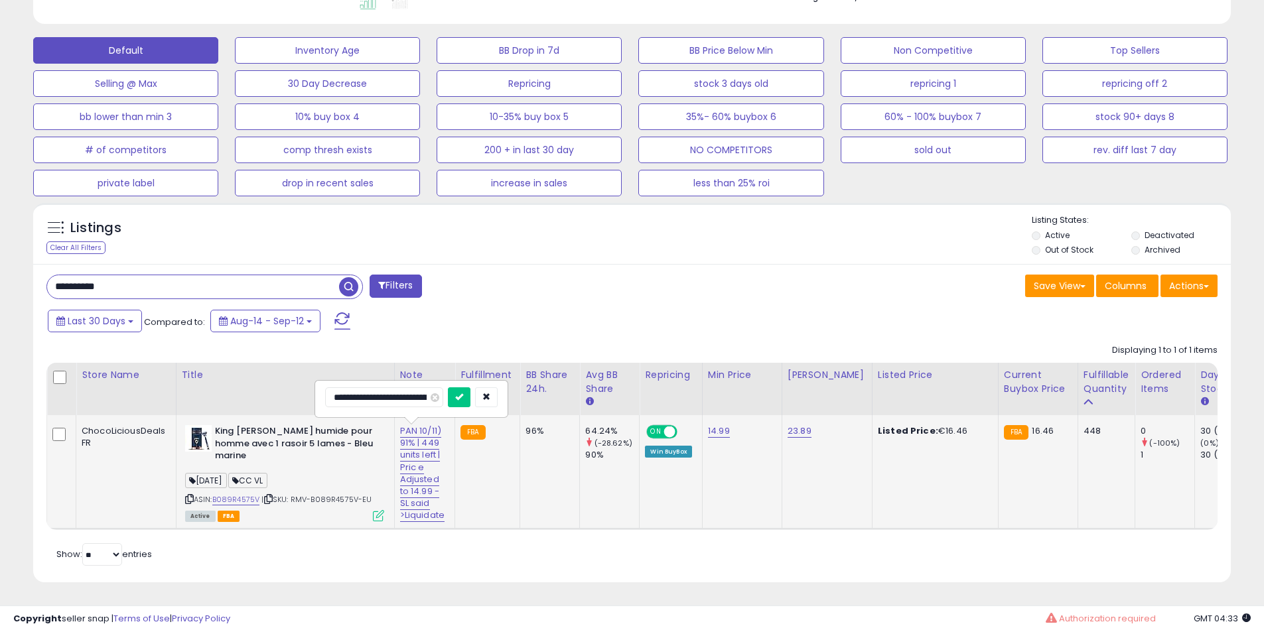
scroll to position [0, 222]
drag, startPoint x: 313, startPoint y: 404, endPoint x: 235, endPoint y: 413, distance: 78.8
click at [226, 415] on tr "ChocoLiciousDeals FR King [PERSON_NAME] humide pour homme avec 1 rasoir 5 lames…" at bounding box center [1255, 472] width 2416 height 114
click at [379, 387] on input "**********" at bounding box center [394, 397] width 138 height 20
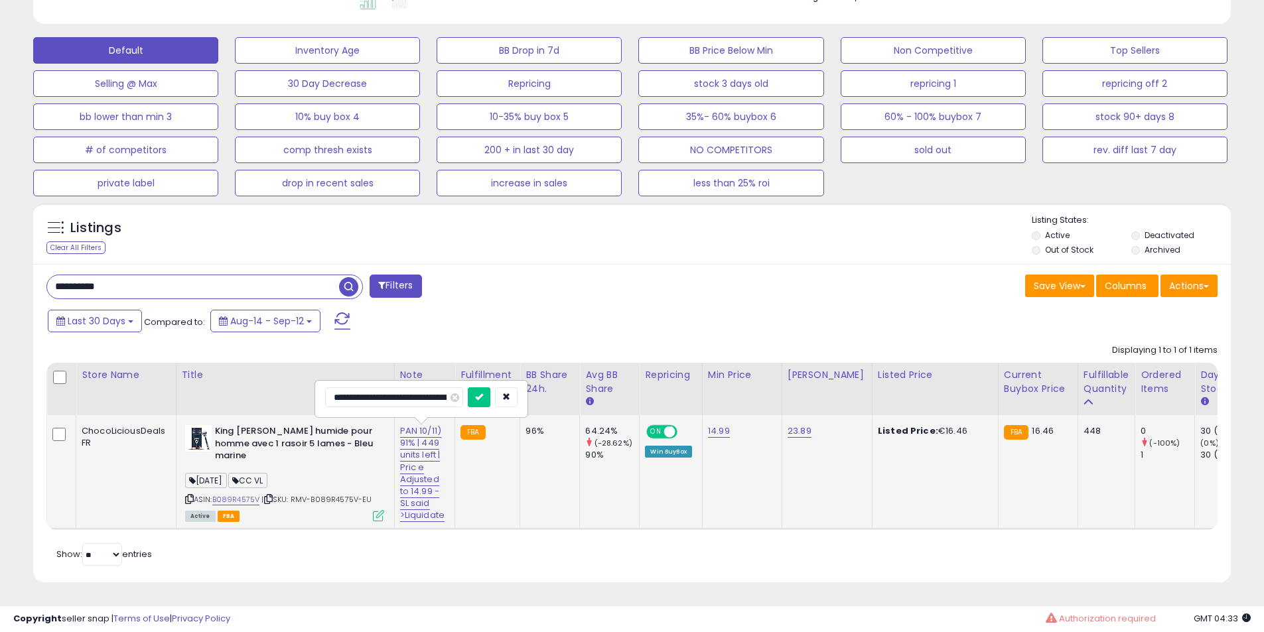
click at [399, 393] on input "**********" at bounding box center [394, 397] width 138 height 20
click at [429, 389] on input "**********" at bounding box center [394, 397] width 138 height 20
type input "**********"
click button "submit" at bounding box center [479, 397] width 23 height 20
click at [297, 437] on b "King [PERSON_NAME] humide pour homme avec 1 rasoir 5 lames - Bleu marine" at bounding box center [295, 445] width 161 height 40
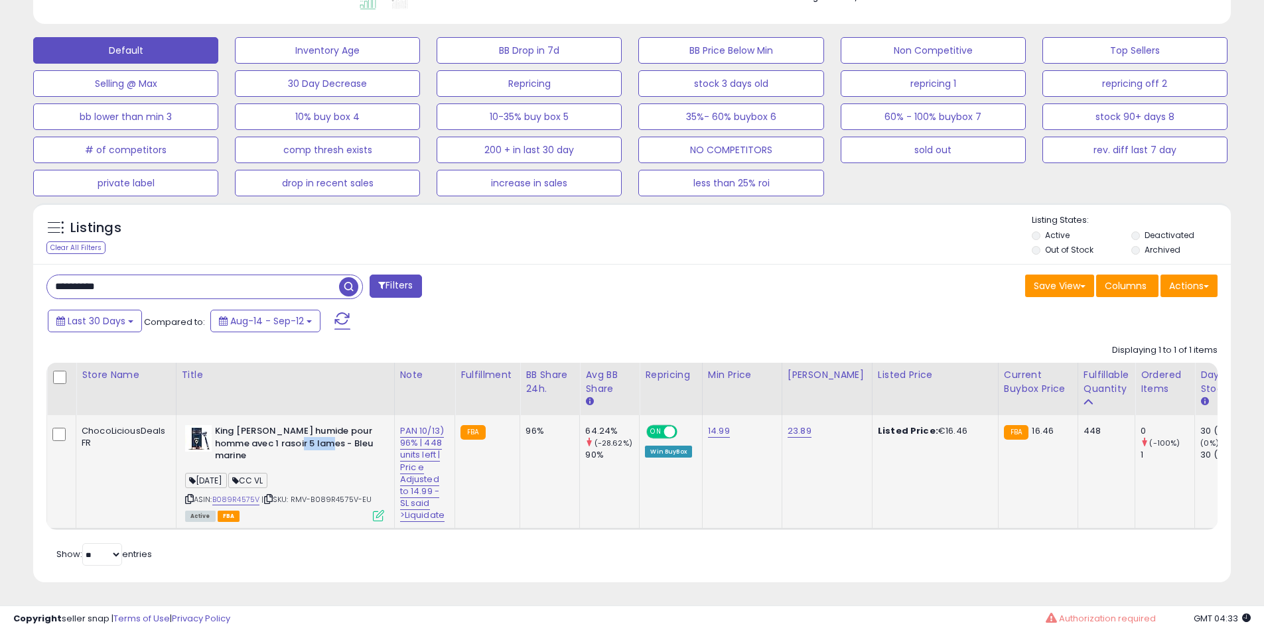
click at [297, 437] on b "King [PERSON_NAME] humide pour homme avec 1 rasoir 5 lames - Bleu marine" at bounding box center [295, 445] width 161 height 40
click at [283, 437] on b "King [PERSON_NAME] humide pour homme avec 1 rasoir 5 lames - Bleu marine" at bounding box center [295, 445] width 161 height 40
click at [262, 427] on b "King [PERSON_NAME] humide pour homme avec 1 rasoir 5 lames - Bleu marine" at bounding box center [295, 445] width 161 height 40
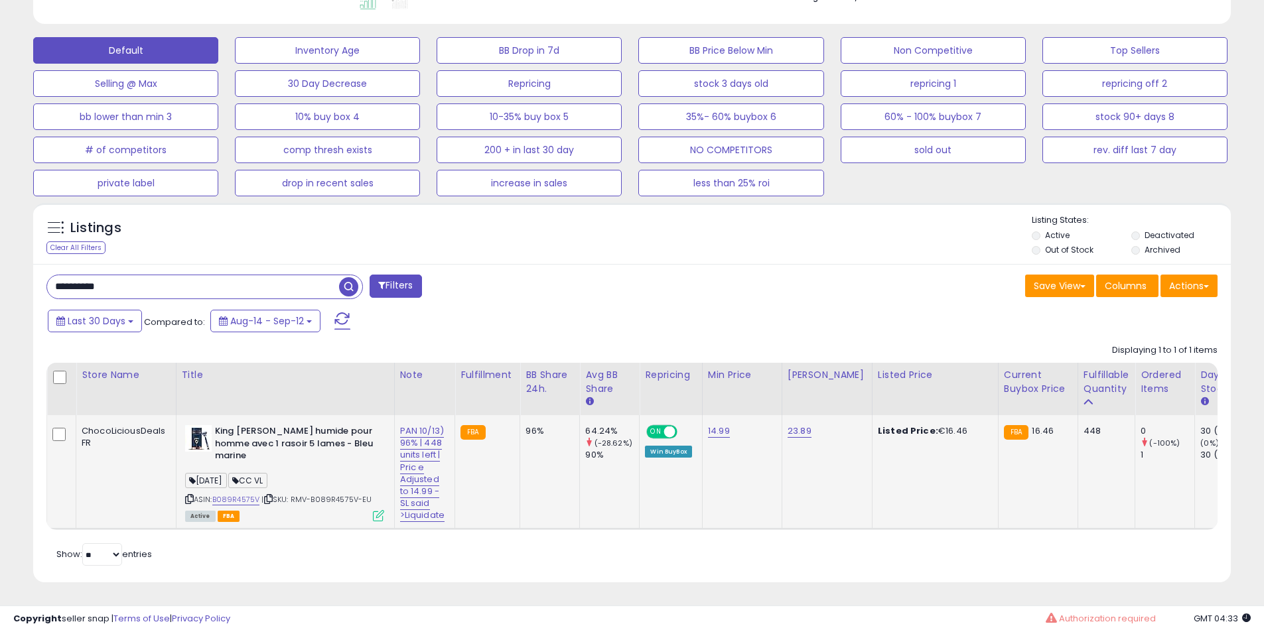
click at [342, 427] on b "King [PERSON_NAME] humide pour homme avec 1 rasoir 5 lames - Bleu marine" at bounding box center [295, 445] width 161 height 40
click at [247, 495] on link "B089R4575V" at bounding box center [236, 499] width 48 height 11
click at [145, 275] on input "**********" at bounding box center [193, 286] width 292 height 23
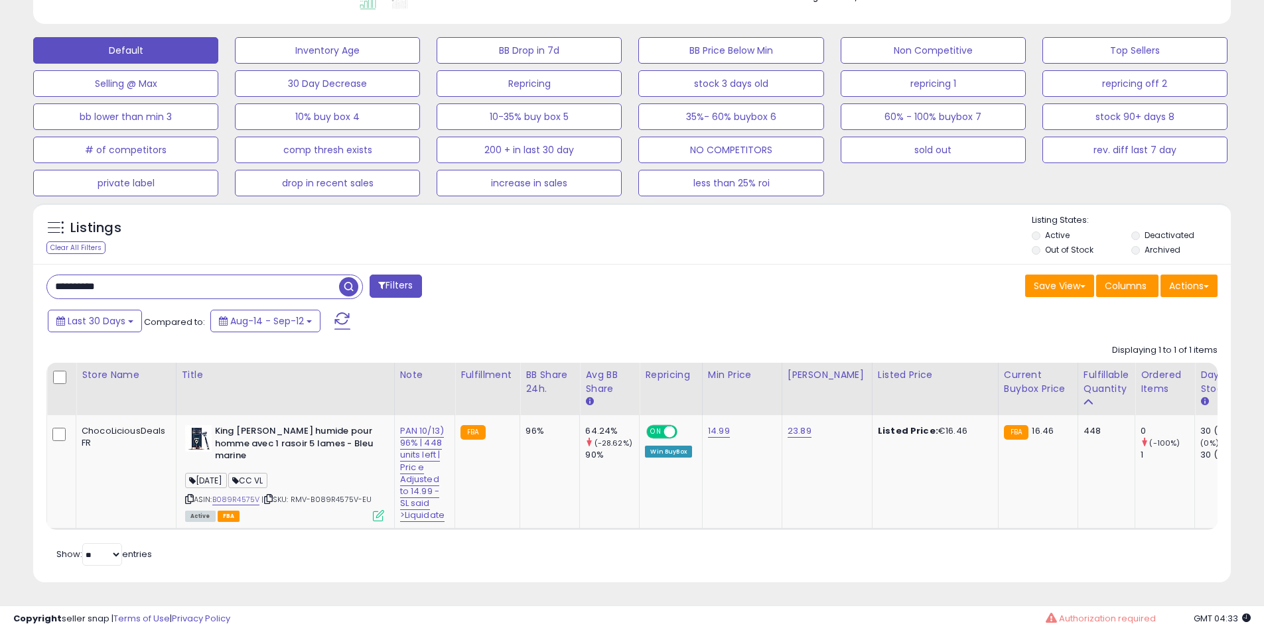
paste input "text"
type input "**********"
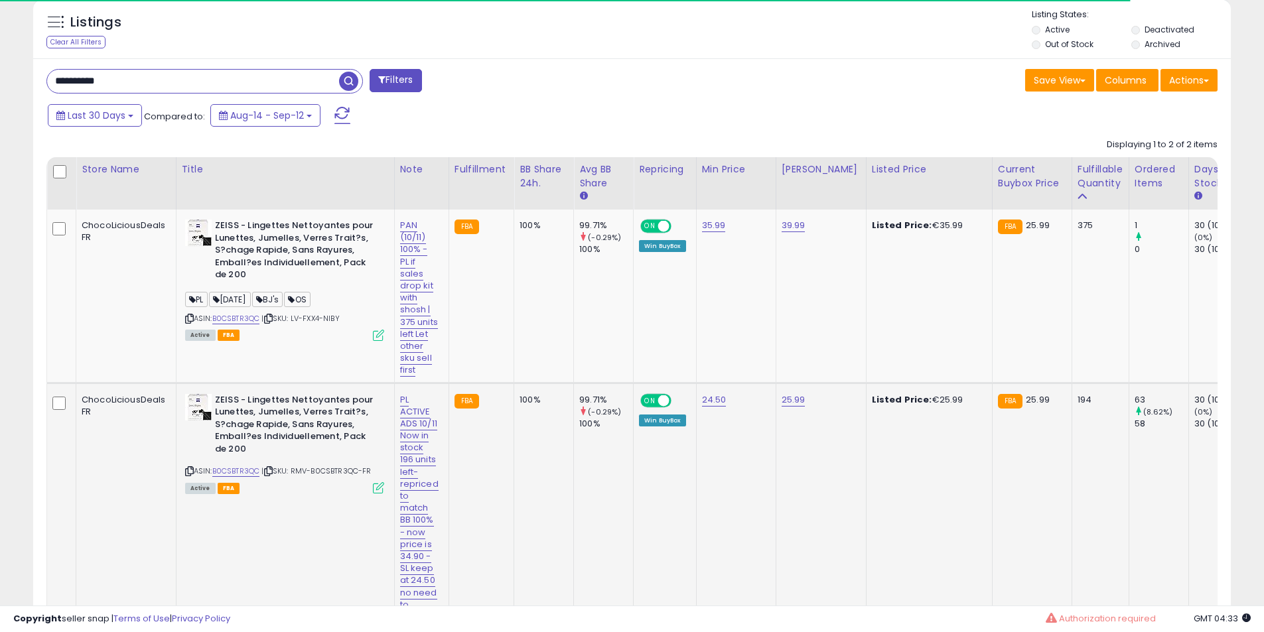
scroll to position [719, 0]
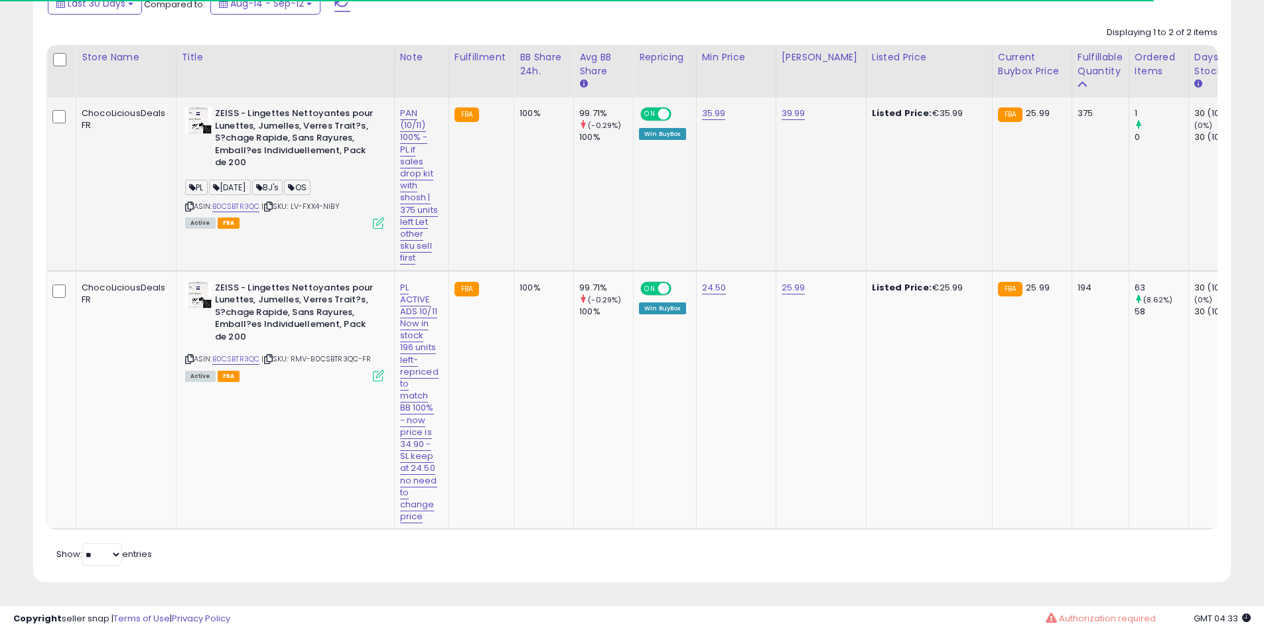
click at [251, 116] on b "ZEISS - Lingettes Nettoyantes pour Lunettes, Jumelles, Verres Trait?s, S?chage …" at bounding box center [295, 139] width 161 height 65
click at [286, 107] on b "ZEISS - Lingettes Nettoyantes pour Lunettes, Jumelles, Verres Trait?s, S?chage …" at bounding box center [295, 139] width 161 height 65
click at [414, 107] on link "PAN (10/11) 100% - PL if sales drop kit with shosh | 375 units left Let other s…" at bounding box center [419, 186] width 38 height 158
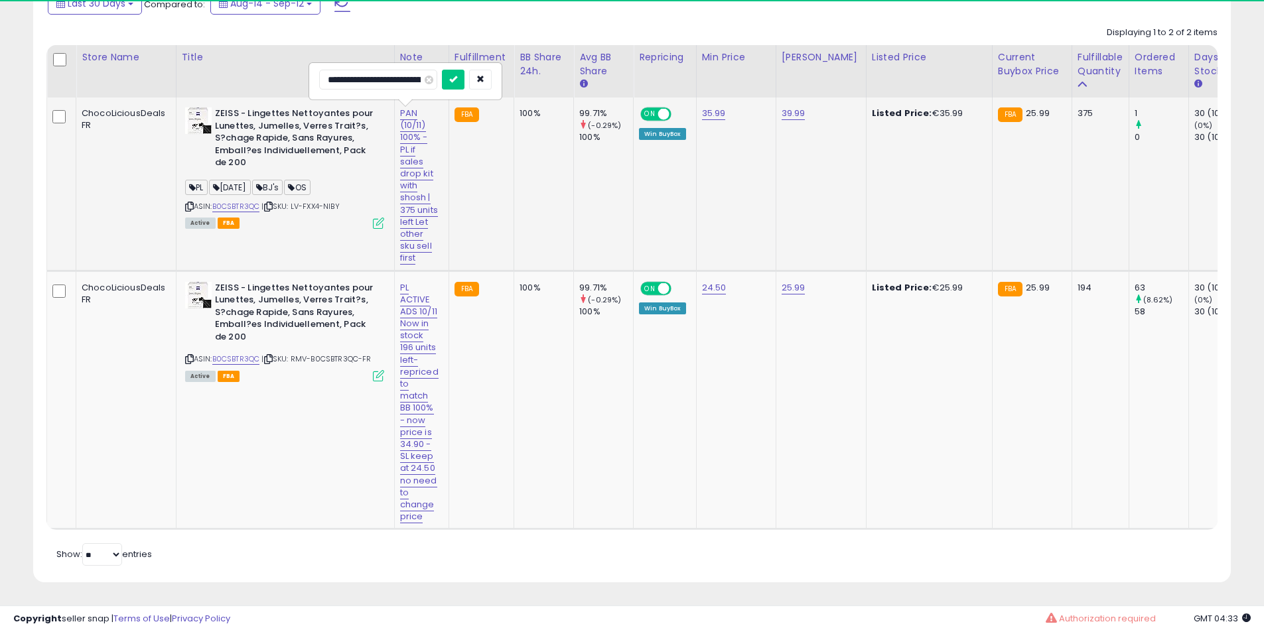
scroll to position [0, 262]
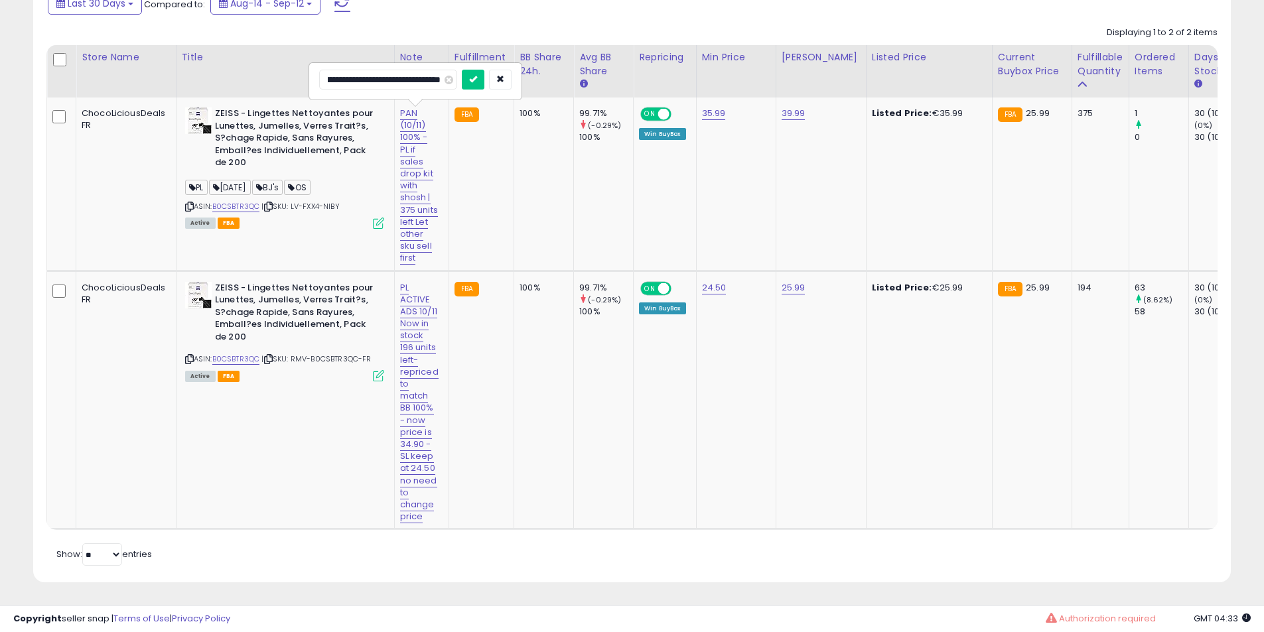
drag, startPoint x: 390, startPoint y: 60, endPoint x: 0, endPoint y: 58, distance: 390.1
click at [372, 70] on input "**********" at bounding box center [388, 80] width 138 height 20
type input "**********"
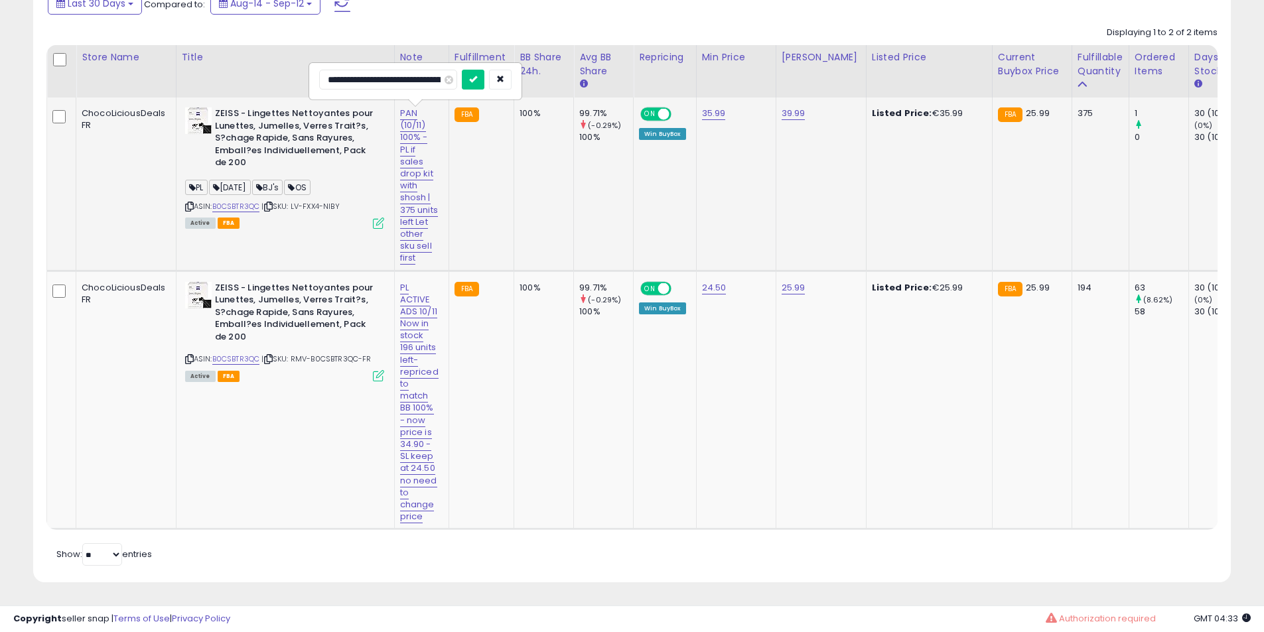
click at [410, 70] on input "**********" at bounding box center [388, 80] width 138 height 20
click button "submit" at bounding box center [473, 80] width 23 height 20
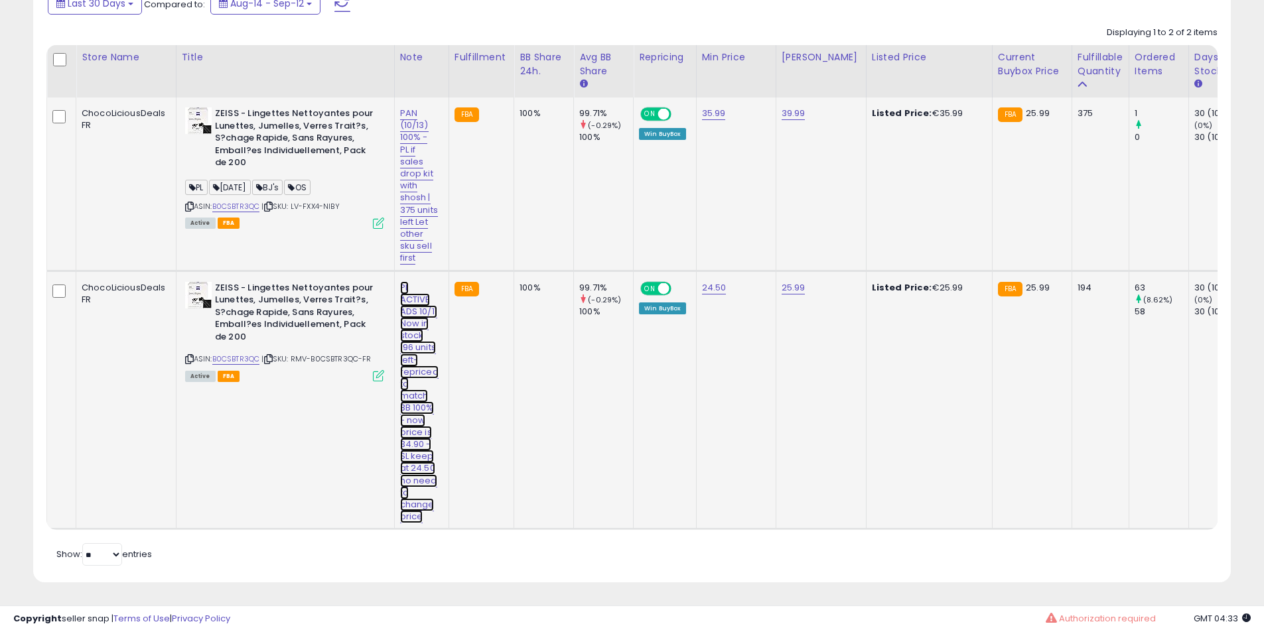
click at [410, 345] on link "PL ACTIVE ADS 10/11 Now in stock 196 units left- repriced to match BB 100% - no…" at bounding box center [419, 402] width 38 height 243
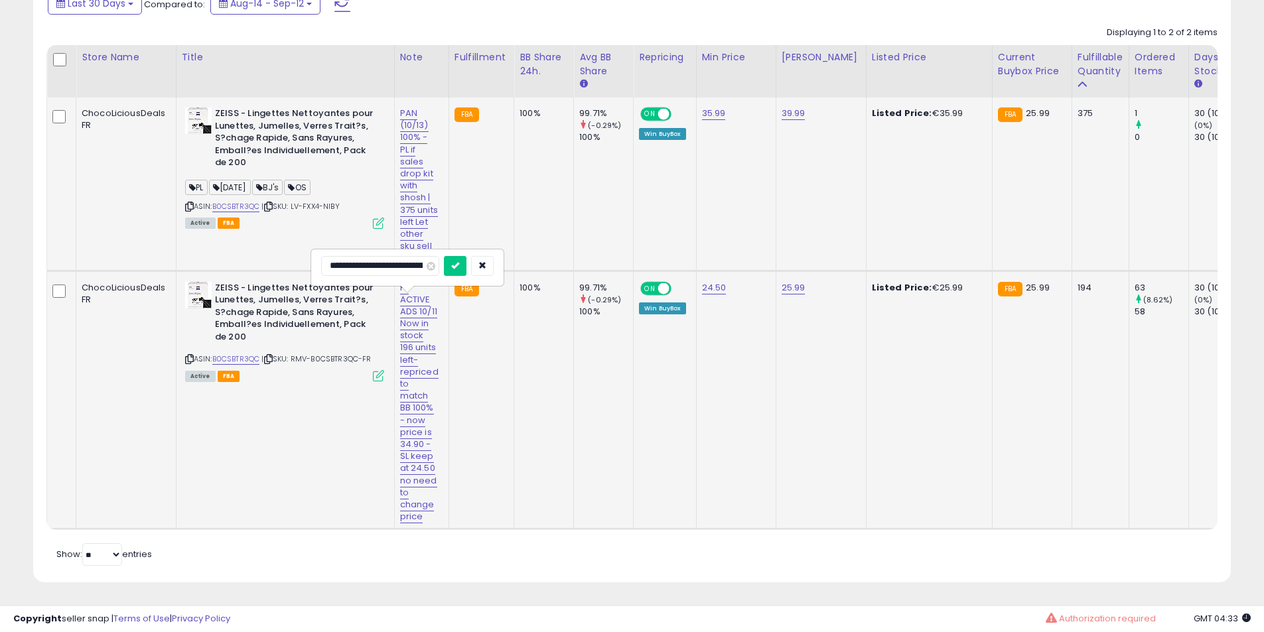
scroll to position [0, 502]
drag, startPoint x: 406, startPoint y: 251, endPoint x: 17, endPoint y: 211, distance: 391.5
click at [422, 256] on input "**********" at bounding box center [390, 266] width 138 height 20
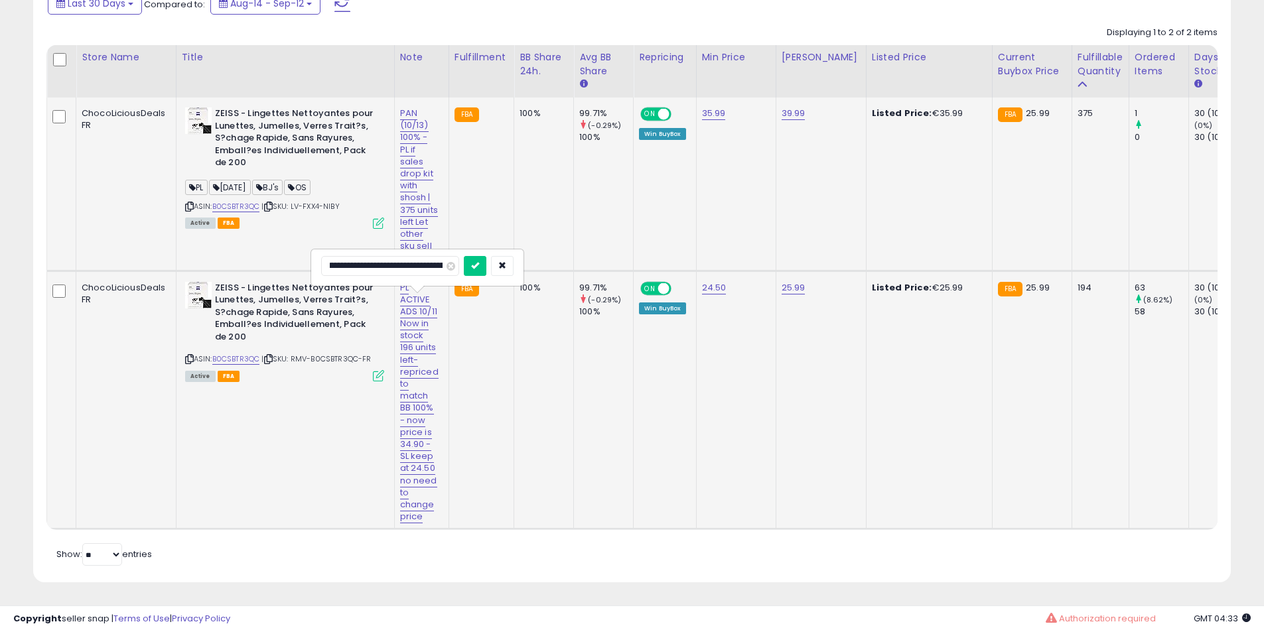
scroll to position [0, 111]
click at [394, 256] on input "**********" at bounding box center [390, 266] width 138 height 20
type input "**********"
click button "submit" at bounding box center [475, 266] width 23 height 20
click at [301, 301] on b "ZEISS - Lingettes Nettoyantes pour Lunettes, Jumelles, Verres Trait?s, S?chage …" at bounding box center [295, 314] width 161 height 65
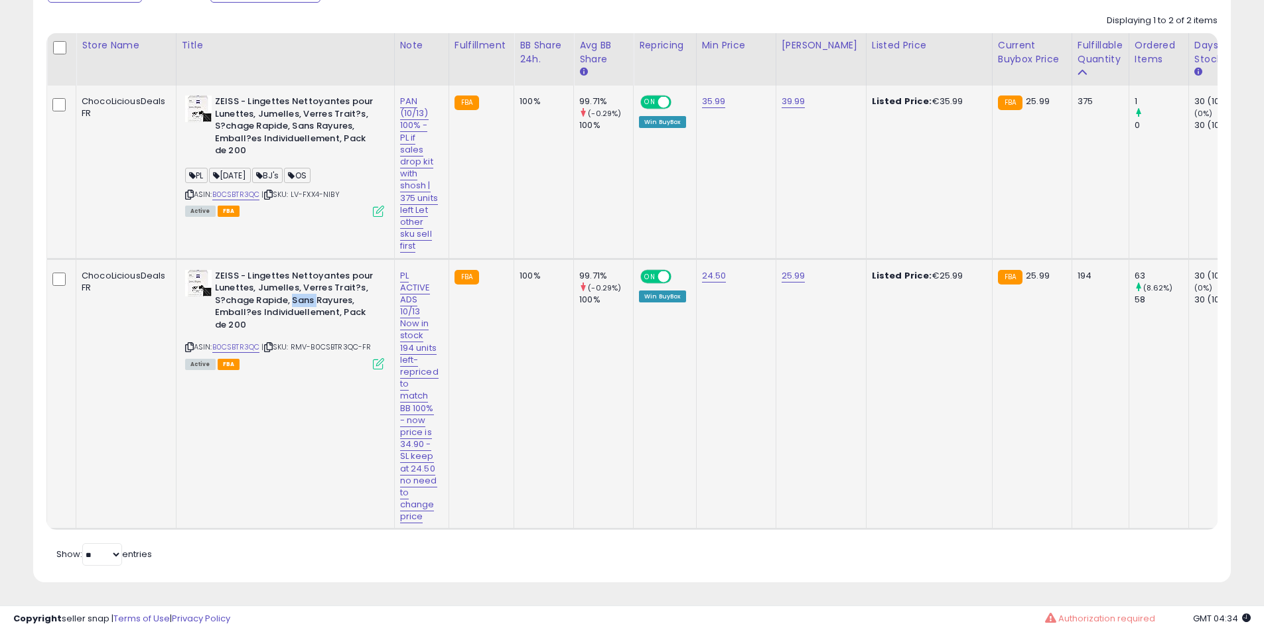
click at [301, 301] on b "ZEISS - Lingettes Nettoyantes pour Lunettes, Jumelles, Verres Trait?s, S?chage …" at bounding box center [295, 302] width 161 height 65
click at [277, 301] on b "ZEISS - Lingettes Nettoyantes pour Lunettes, Jumelles, Verres Trait?s, S?chage …" at bounding box center [295, 302] width 161 height 65
click at [277, 298] on b "ZEISS - Lingettes Nettoyantes pour Lunettes, Jumelles, Verres Trait?s, S?chage …" at bounding box center [295, 302] width 161 height 65
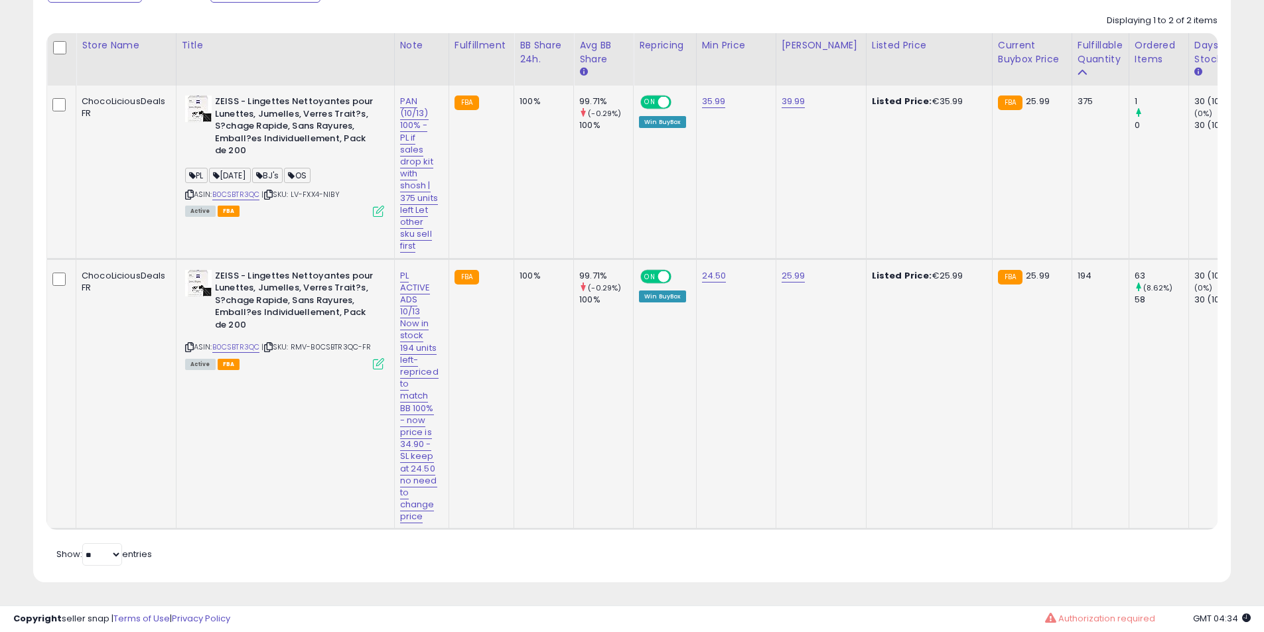
click at [276, 296] on b "ZEISS - Lingettes Nettoyantes pour Lunettes, Jumelles, Verres Trait?s, S?chage …" at bounding box center [295, 302] width 161 height 65
click at [248, 348] on link "B0CSBTR3QC" at bounding box center [236, 347] width 48 height 11
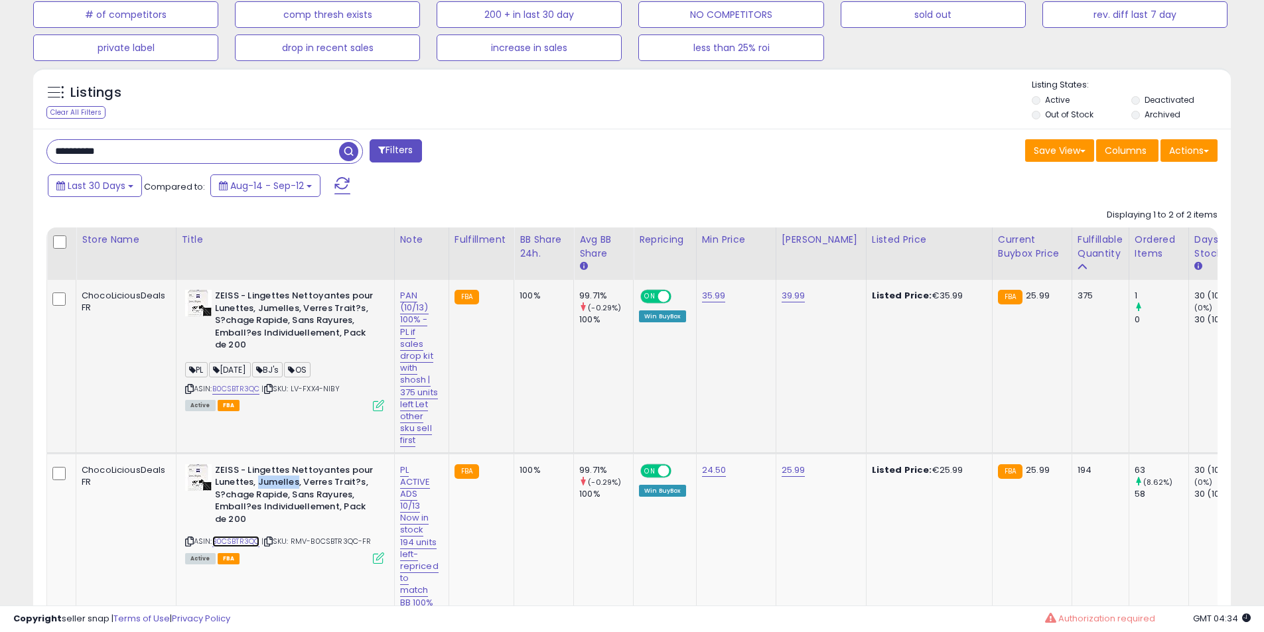
scroll to position [387, 0]
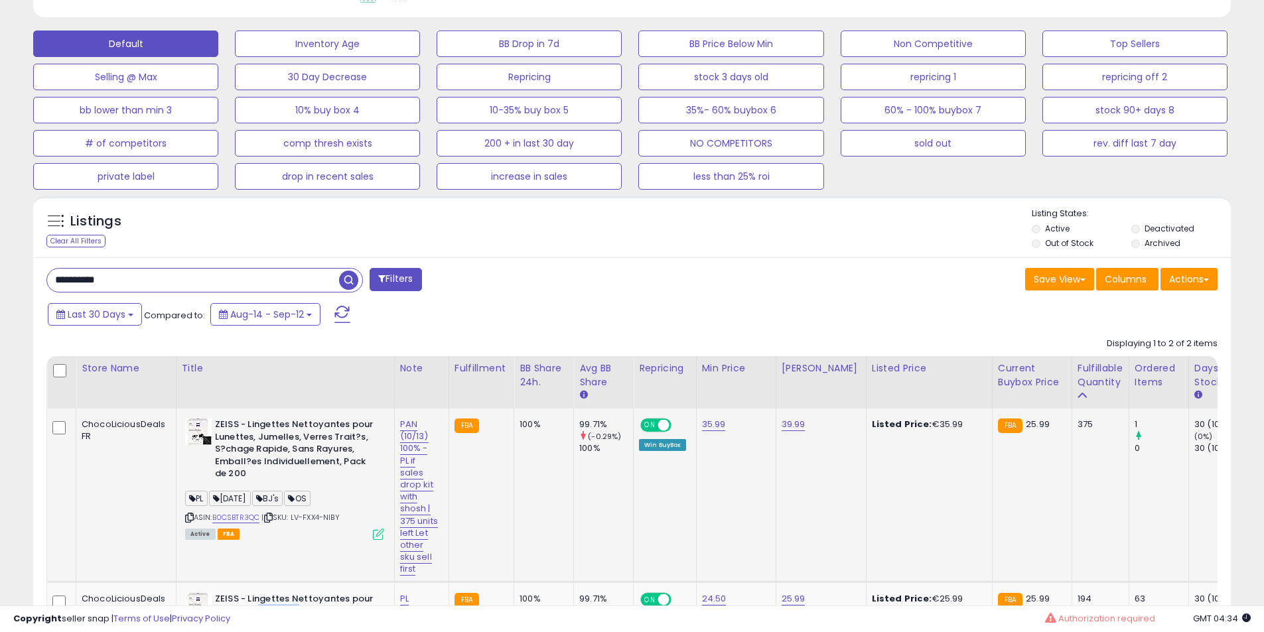
click at [94, 289] on input "**********" at bounding box center [193, 280] width 292 height 23
paste input "text"
type input "**********"
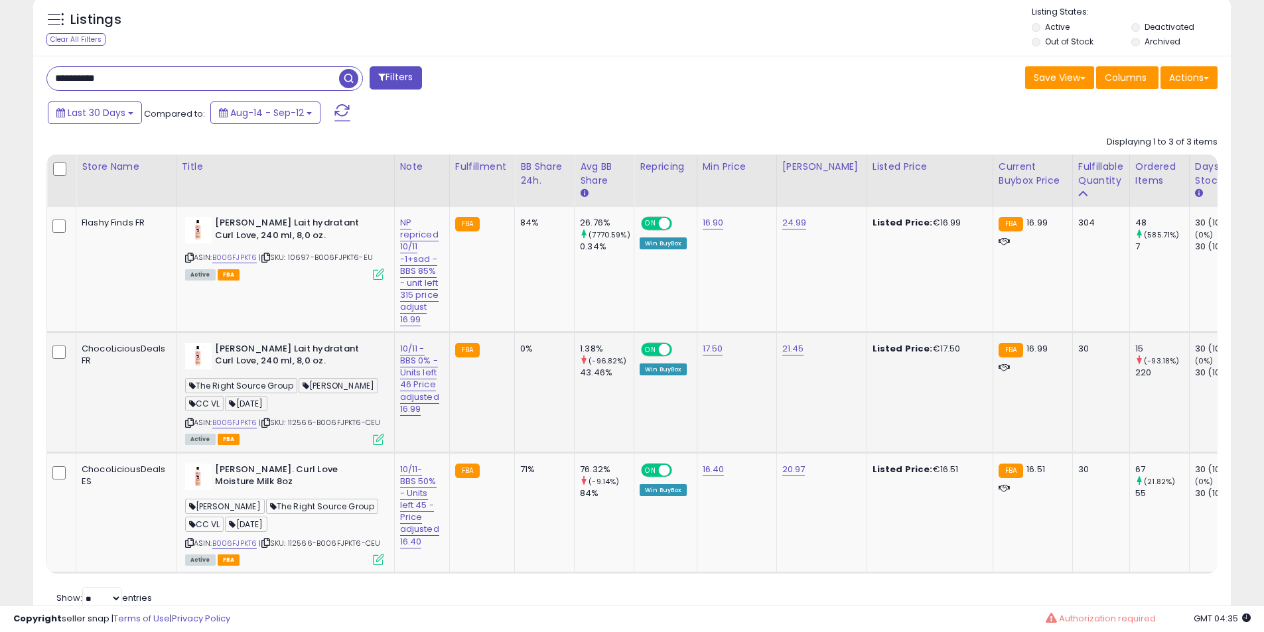
scroll to position [608, 0]
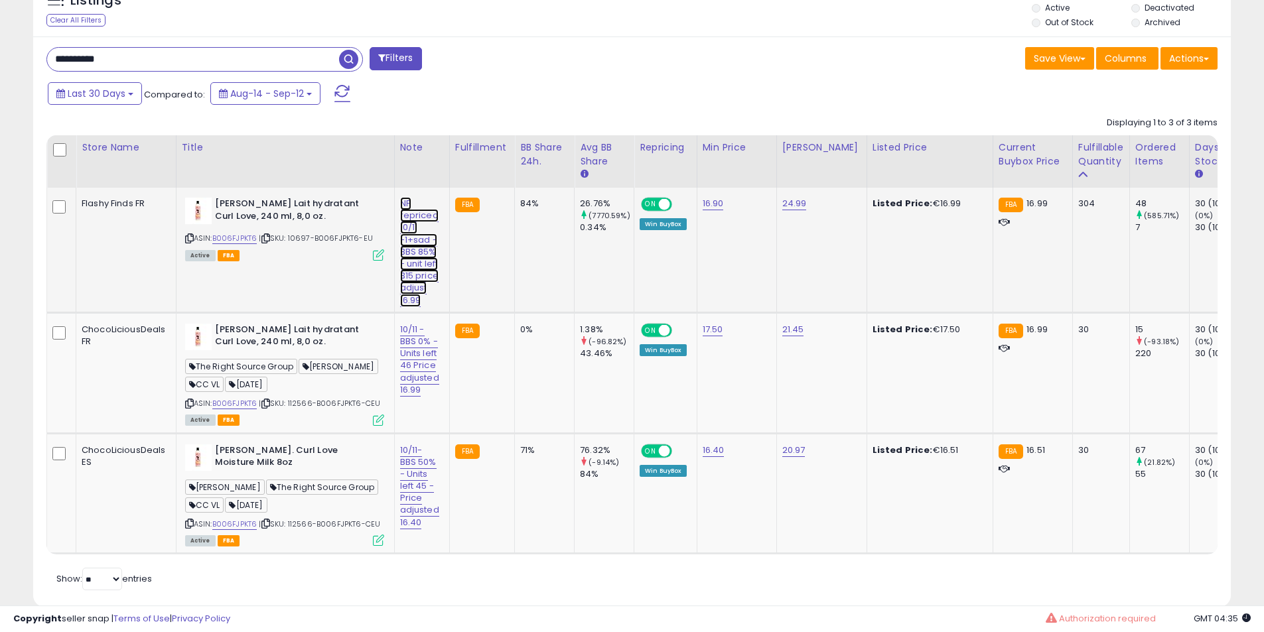
click at [416, 245] on link "NP repriced 10/11 -1+sad - BBS 85% - unit left 315 price adjust 16.99" at bounding box center [419, 252] width 38 height 110
drag, startPoint x: 389, startPoint y: 167, endPoint x: 27, endPoint y: 166, distance: 362.2
click at [31, 166] on div "Listings Clear All Filters" at bounding box center [631, 296] width 1217 height 655
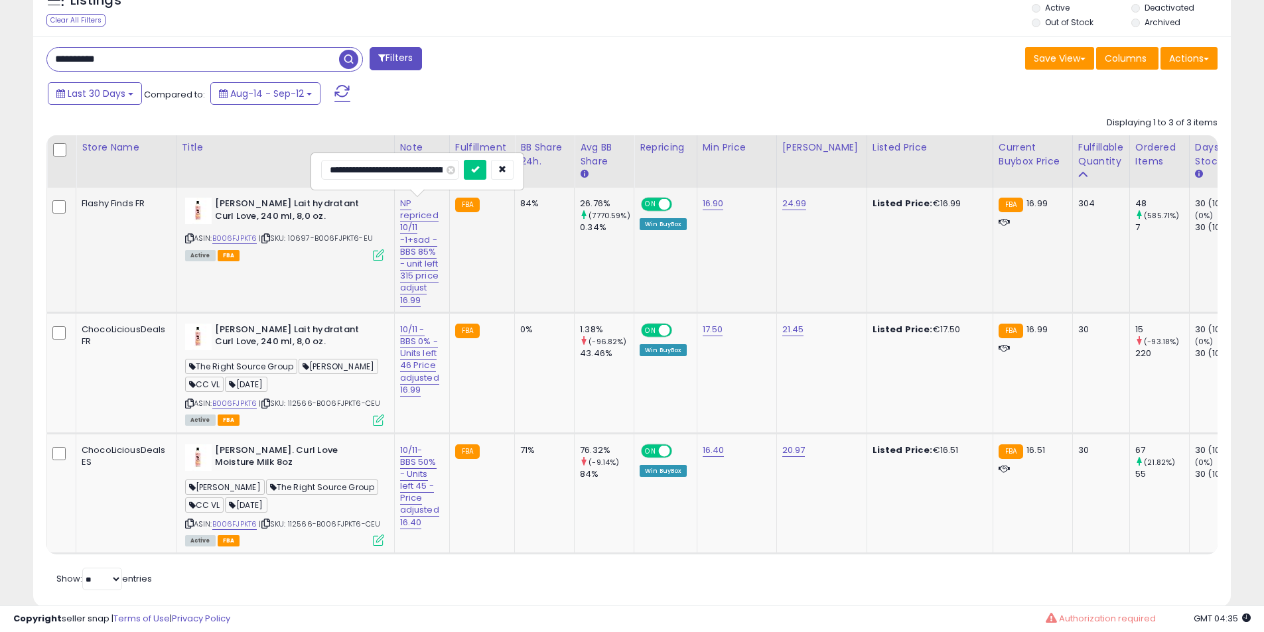
click at [407, 167] on input "**********" at bounding box center [390, 170] width 138 height 20
click at [422, 172] on input "**********" at bounding box center [390, 170] width 138 height 20
click at [408, 178] on input "**********" at bounding box center [390, 170] width 138 height 20
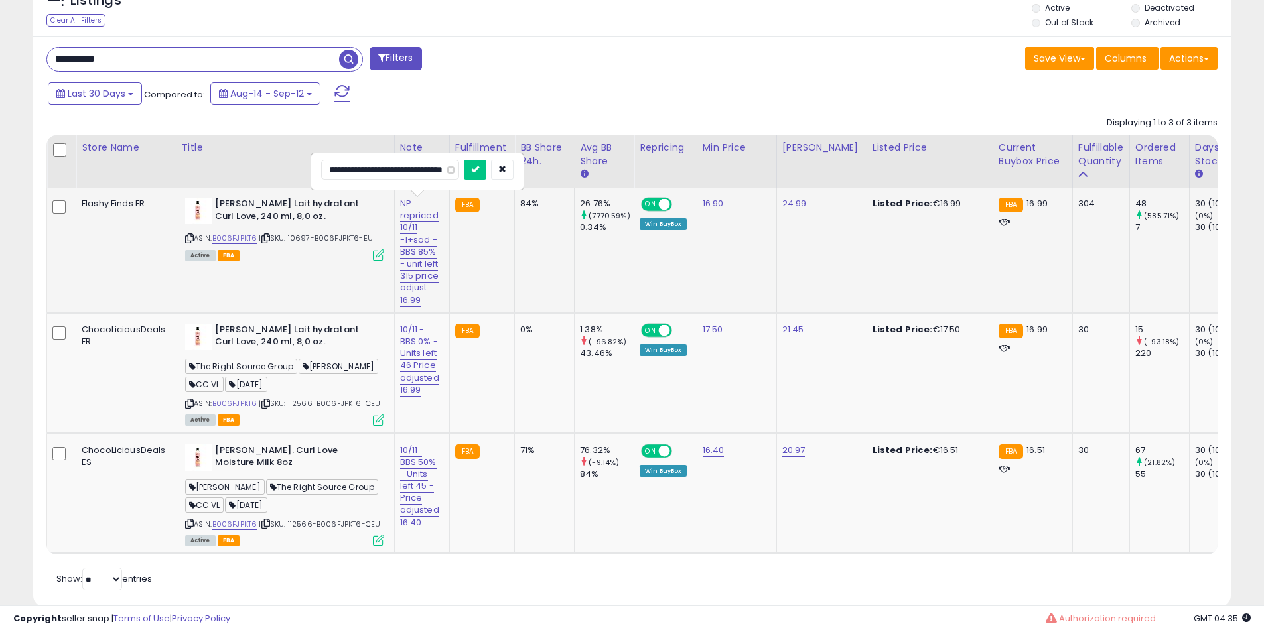
click at [414, 170] on input "**********" at bounding box center [390, 170] width 138 height 20
type input "**********"
click button "submit" at bounding box center [475, 170] width 23 height 20
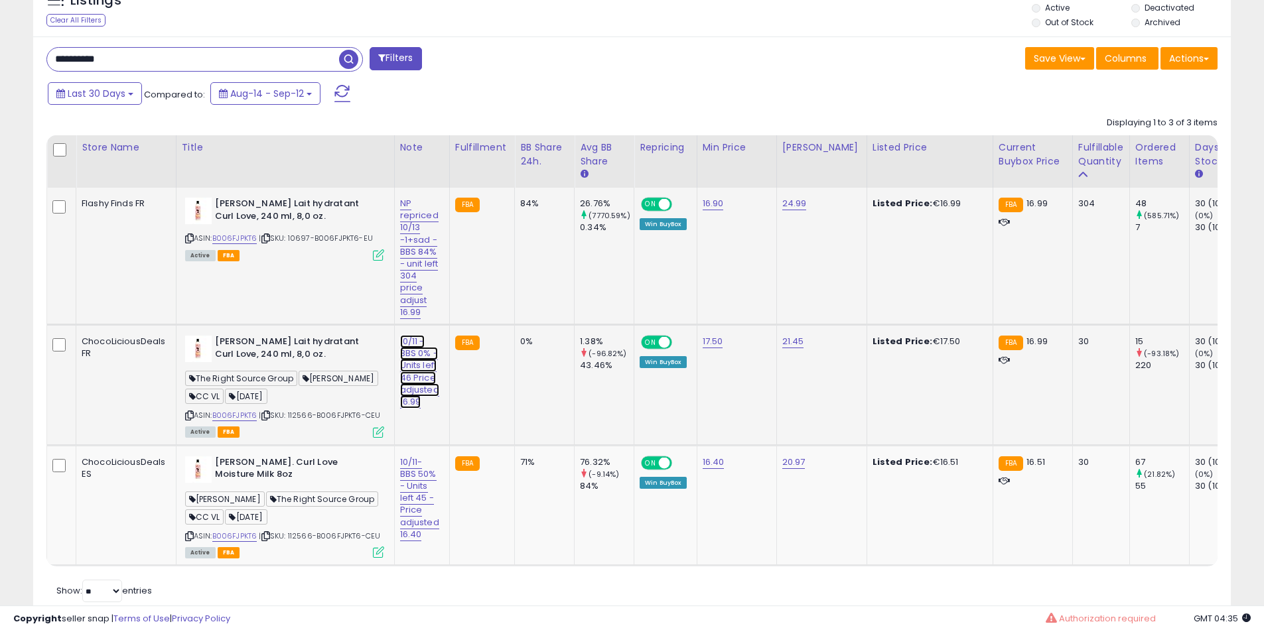
click at [412, 366] on link "10/11 - BBS 0% - Units left 46 Price adjusted 16.99" at bounding box center [419, 372] width 39 height 74
drag, startPoint x: 391, startPoint y: 309, endPoint x: 228, endPoint y: 309, distance: 163.2
click at [233, 309] on tbody "Flashy Finds FR [PERSON_NAME] Lait hydratant Curl Love, 240 ml, 8,0 oz. ASIN: B…" at bounding box center [1224, 377] width 2354 height 378
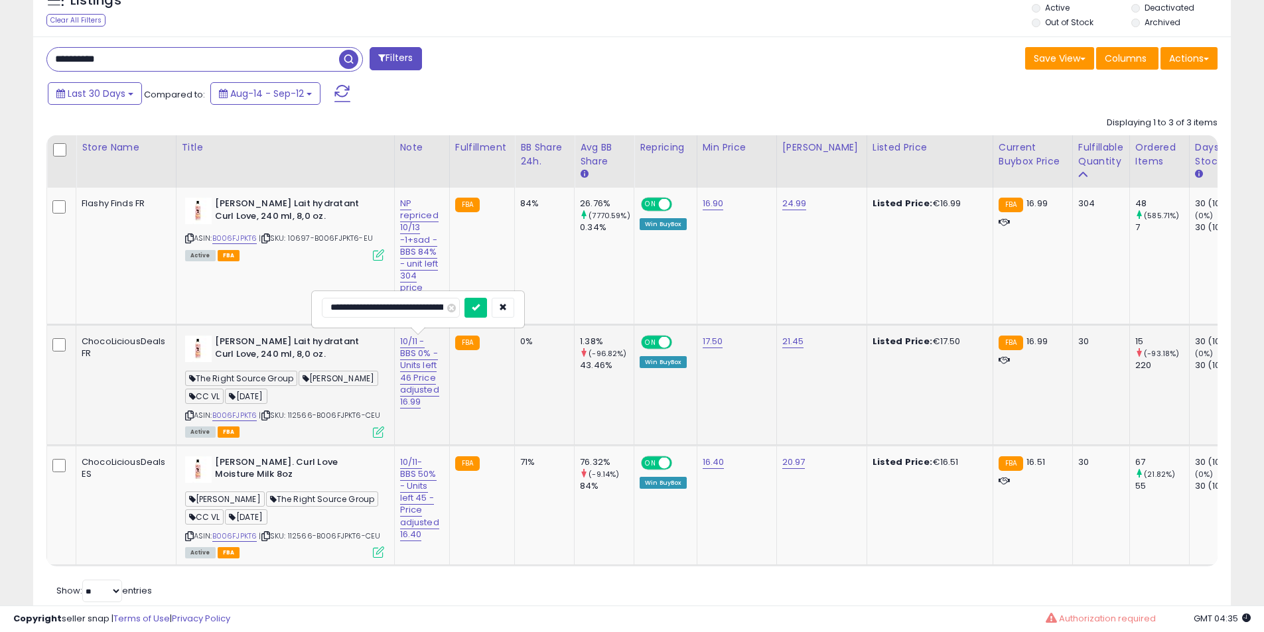
click at [358, 309] on input "**********" at bounding box center [391, 308] width 138 height 20
click at [397, 309] on input "**********" at bounding box center [391, 308] width 138 height 20
click at [398, 303] on input "**********" at bounding box center [391, 308] width 138 height 20
type input "**********"
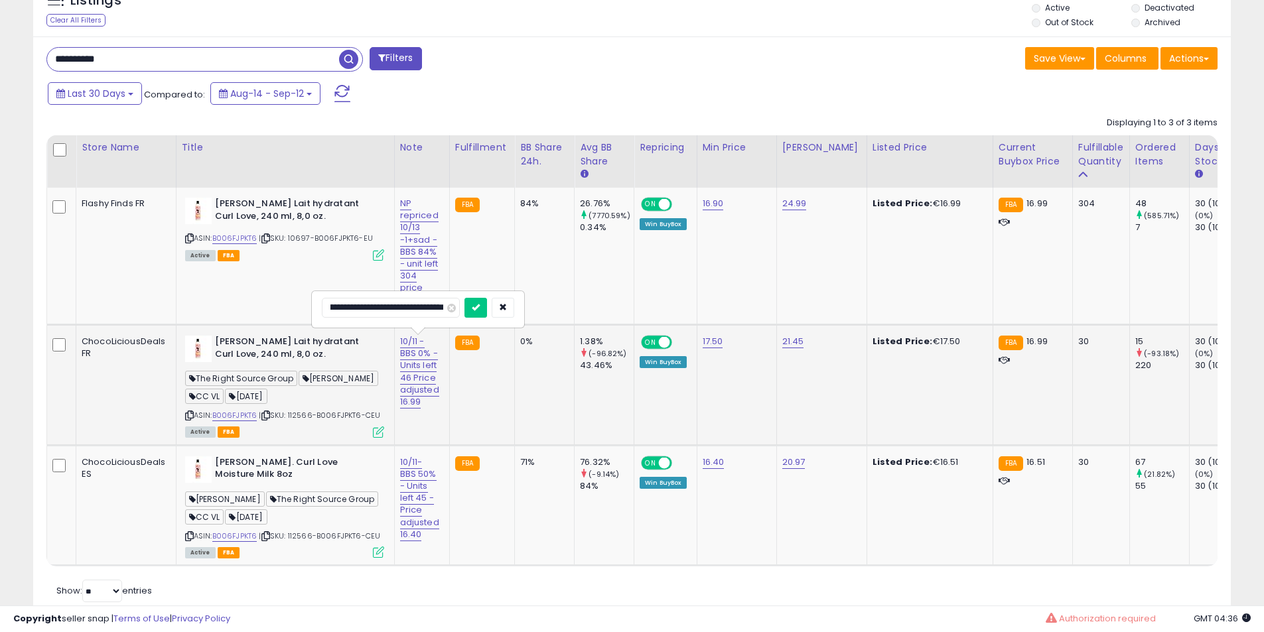
click button "submit" at bounding box center [475, 308] width 23 height 20
click at [412, 474] on link "10/11- BBS 50% - Units left 45 -Price adjusted 16.40" at bounding box center [419, 499] width 39 height 86
drag, startPoint x: 395, startPoint y: 437, endPoint x: 209, endPoint y: 431, distance: 186.5
click at [209, 431] on tbody "Flashy Finds FR [PERSON_NAME] Lait hydratant Curl Love, 240 ml, 8,0 oz. ASIN: B…" at bounding box center [1224, 377] width 2354 height 378
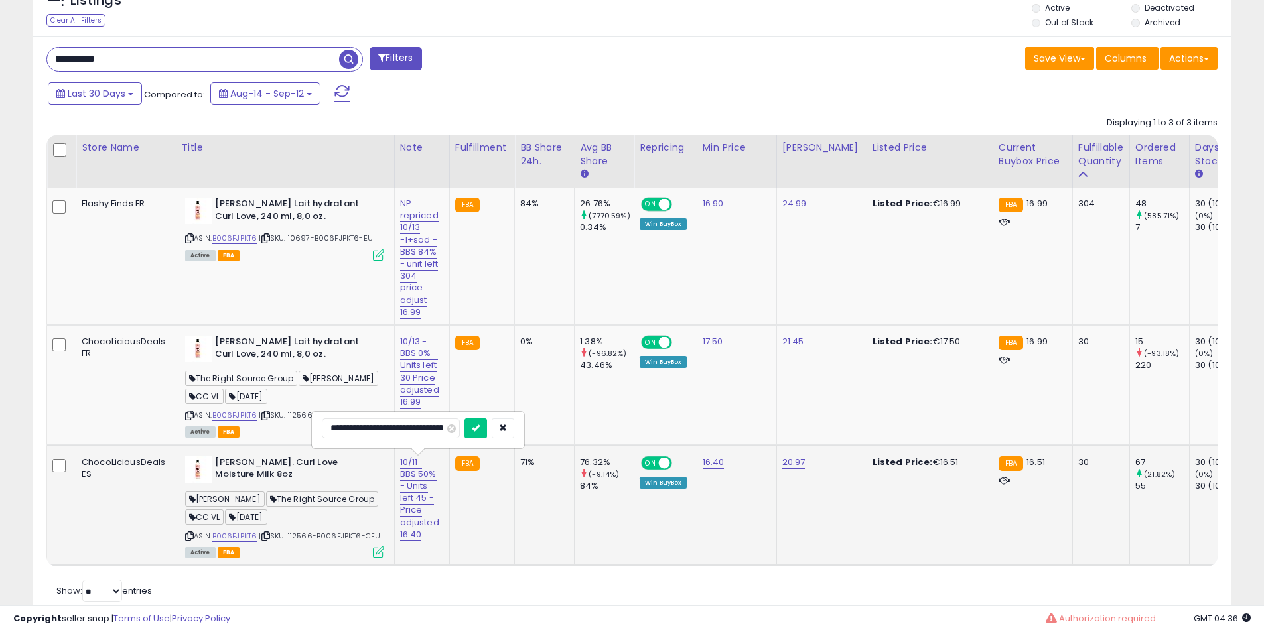
click at [352, 427] on input "**********" at bounding box center [391, 429] width 138 height 20
click at [396, 434] on input "**********" at bounding box center [391, 429] width 138 height 20
click at [417, 426] on input "**********" at bounding box center [391, 429] width 138 height 20
type input "**********"
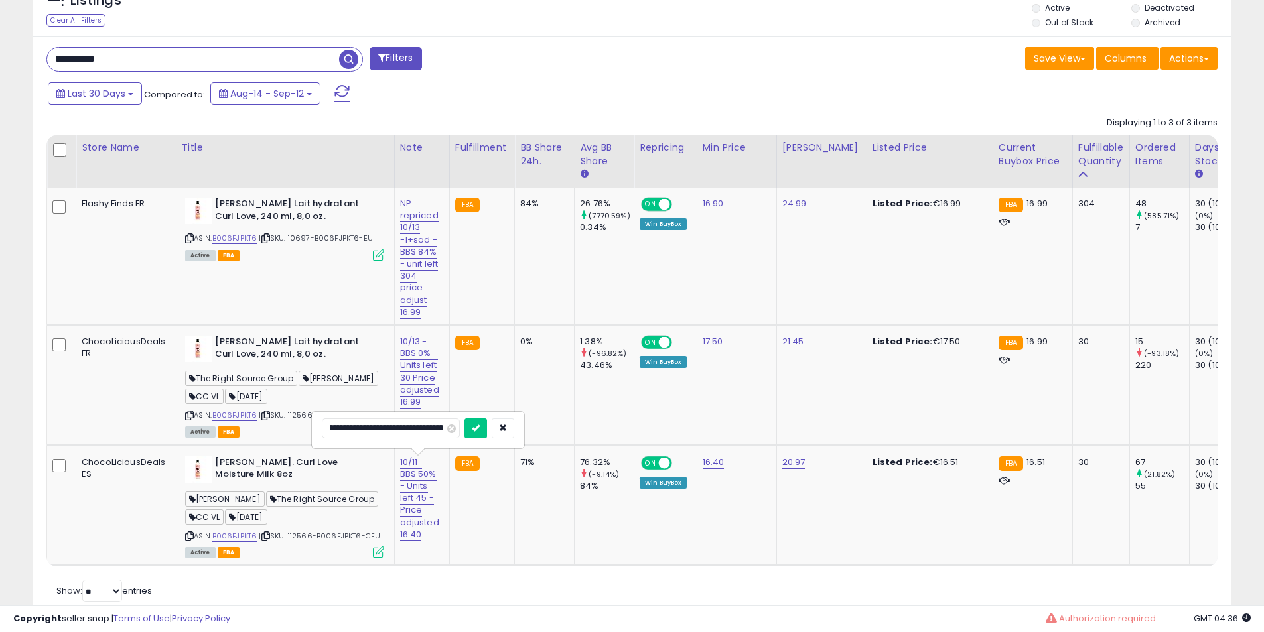
click button "submit" at bounding box center [475, 429] width 23 height 20
click at [275, 360] on b "[PERSON_NAME] Lait hydratant Curl Love, 240 ml, 8,0 oz." at bounding box center [295, 350] width 161 height 28
click at [275, 350] on b "[PERSON_NAME] Lait hydratant Curl Love, 240 ml, 8,0 oz." at bounding box center [295, 350] width 161 height 28
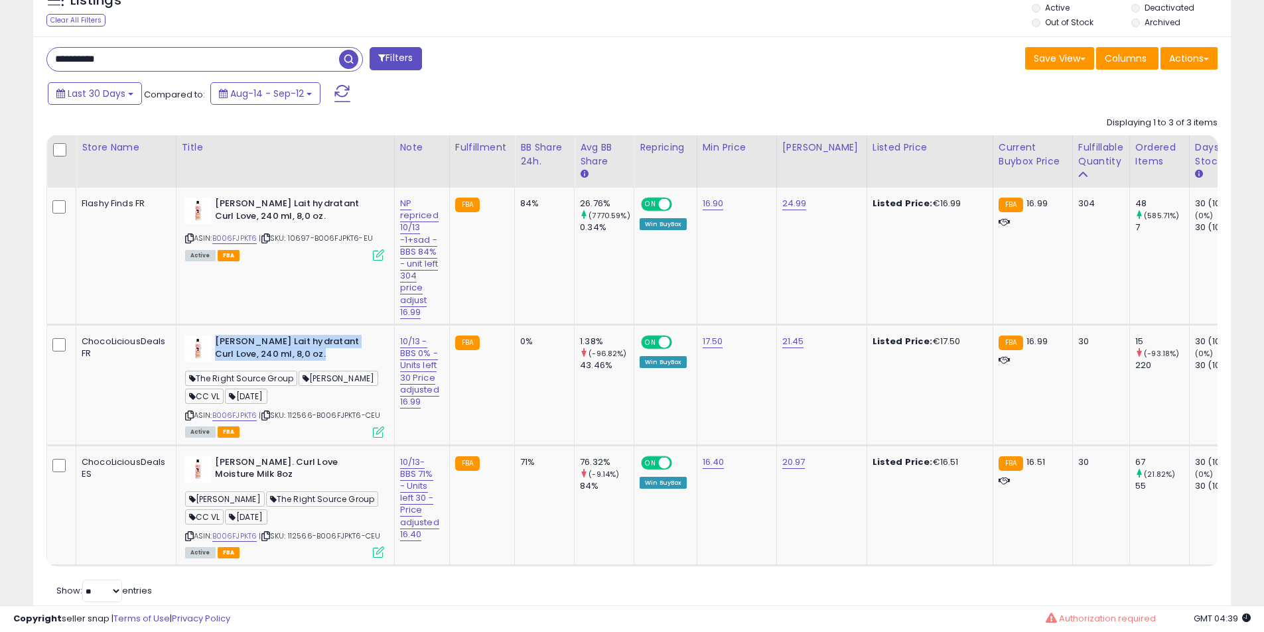
click at [275, 350] on b "[PERSON_NAME] Lait hydratant Curl Love, 240 ml, 8,0 oz." at bounding box center [295, 350] width 161 height 28
click at [107, 54] on input "**********" at bounding box center [193, 59] width 292 height 23
paste input "text"
type input "**********"
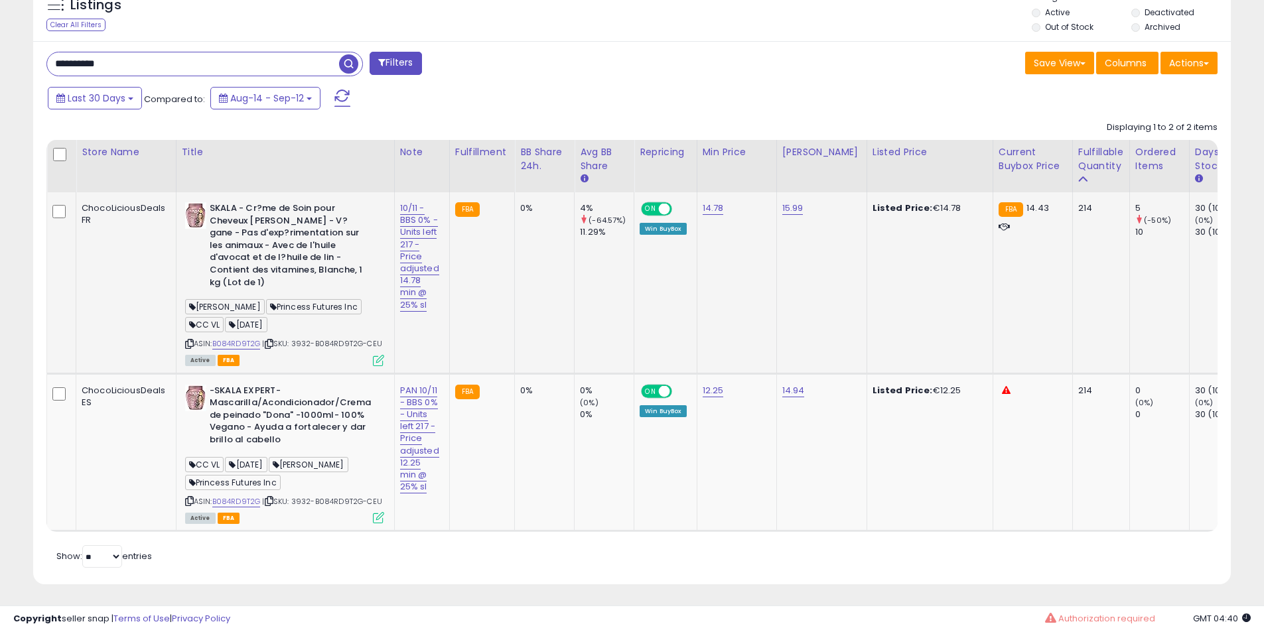
scroll to position [272, 695]
click at [408, 218] on link "10/11 - BBS 0% - Units left 217 - Price adjusted 14.78 min @ 25% sl" at bounding box center [419, 257] width 39 height 110
drag, startPoint x: 395, startPoint y: 176, endPoint x: 117, endPoint y: 172, distance: 278.7
click at [121, 174] on table "Store Name Title" at bounding box center [1215, 336] width 2339 height 392
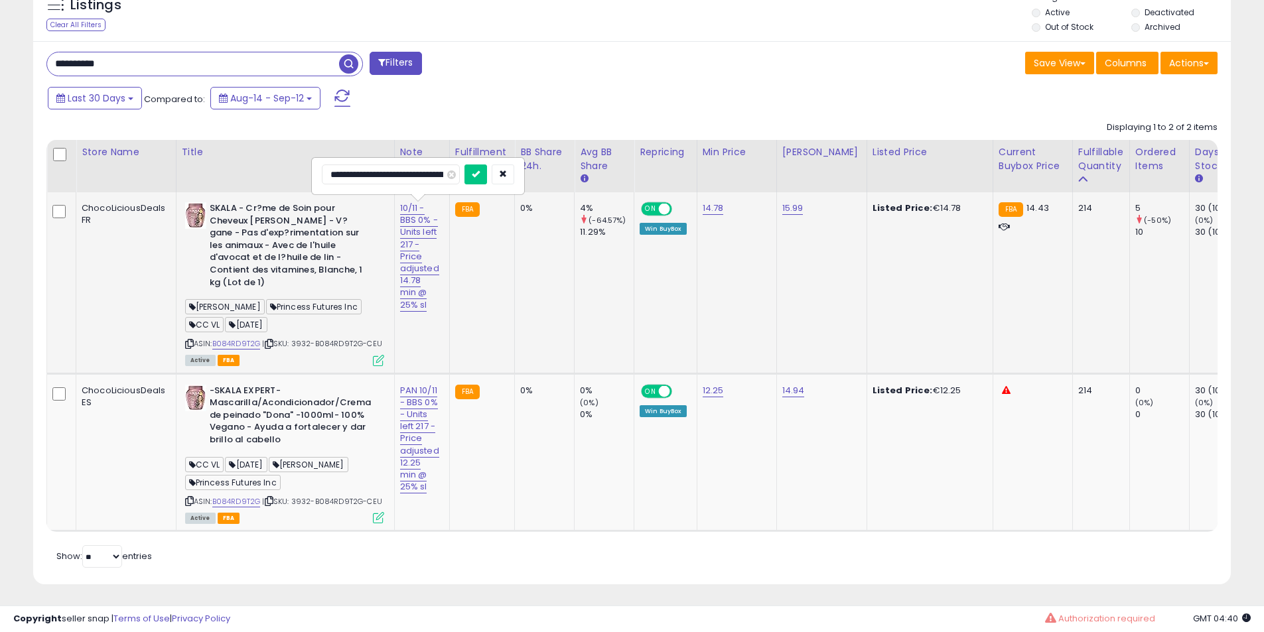
click at [356, 176] on input "**********" at bounding box center [391, 175] width 138 height 20
type input "**********"
click button "submit" at bounding box center [475, 175] width 23 height 20
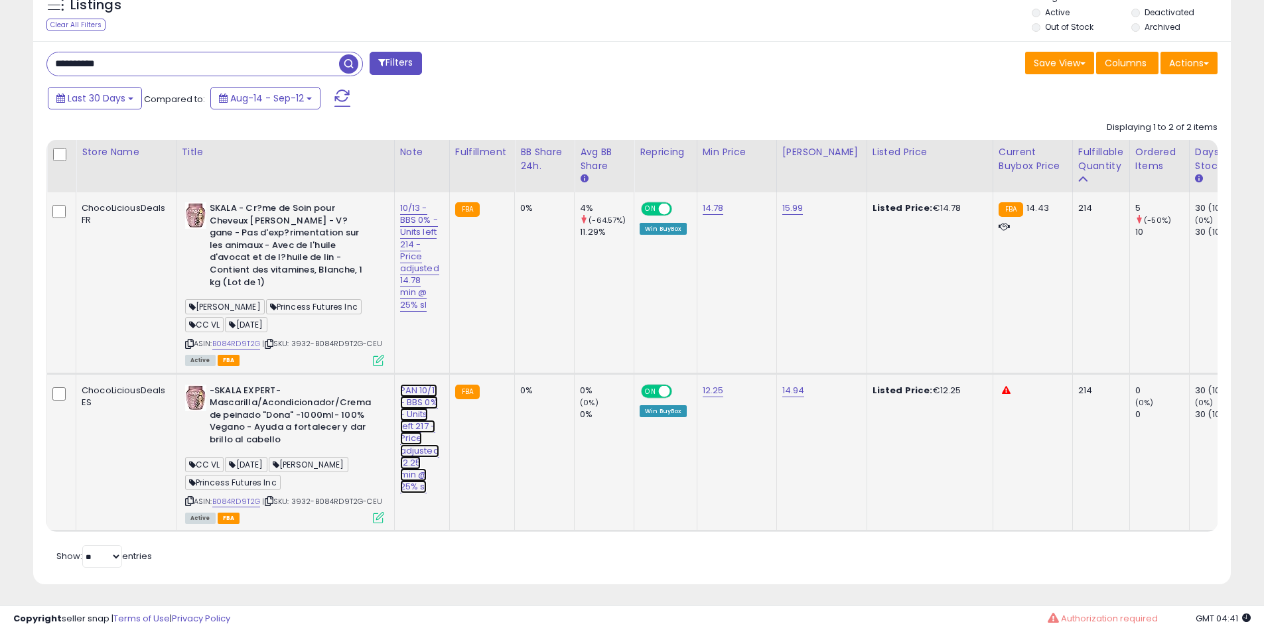
click at [413, 401] on link "PAN 10/11 - BBS 0% - Units left 217 - Price adjusted 12.25 min @ 25% sl" at bounding box center [419, 439] width 39 height 110
drag, startPoint x: 432, startPoint y: 338, endPoint x: 166, endPoint y: 348, distance: 266.2
click at [174, 351] on tbody "ChocoLiciousDeals FR SKALA - Cr?me de Soin pour Cheveux [PERSON_NAME] - V?gane …" at bounding box center [1216, 361] width 2338 height 339
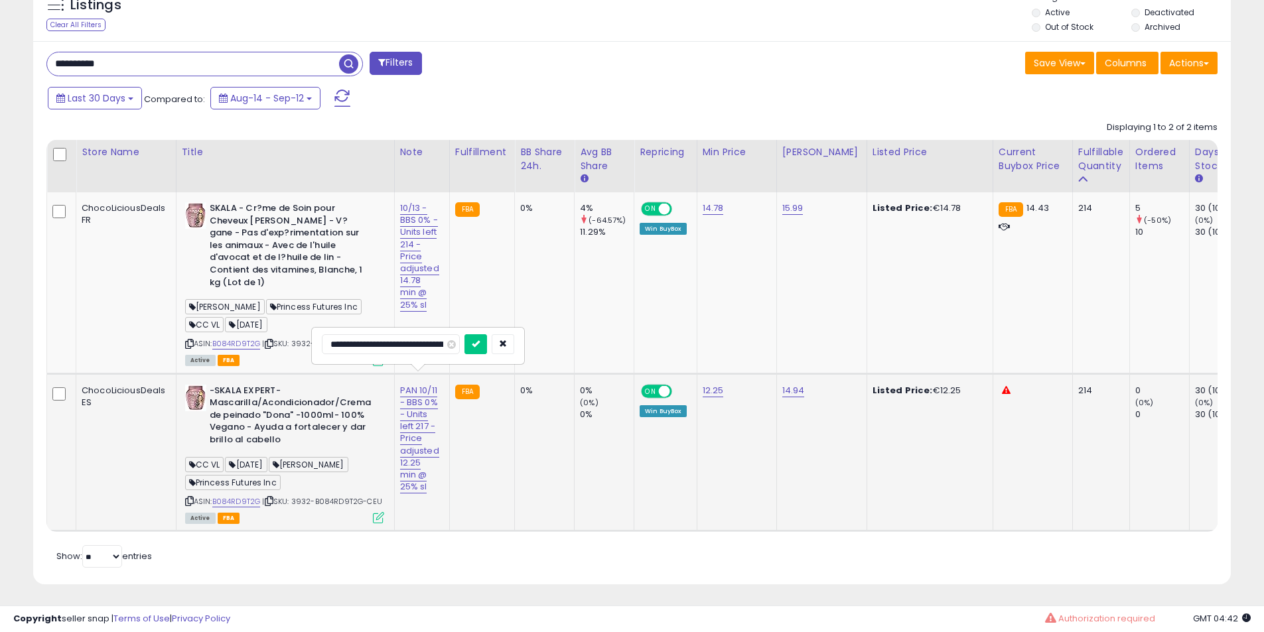
click at [377, 337] on input "**********" at bounding box center [391, 344] width 138 height 20
type input "**********"
click button "submit" at bounding box center [475, 344] width 23 height 20
click at [277, 425] on b "-SKALA EXPERT- Mascarilla/Acondicionador/Crema de peinado "Dona" -1000ml- 100% …" at bounding box center [290, 417] width 161 height 65
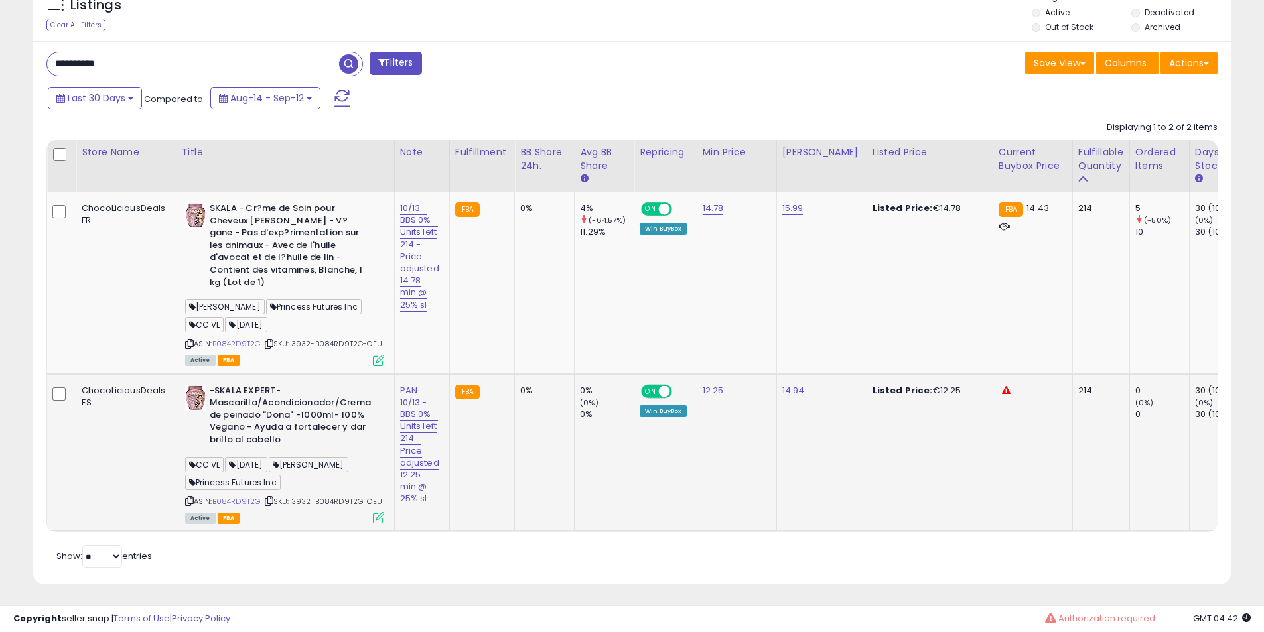
click at [277, 425] on b "-SKALA EXPERT- Mascarilla/Acondicionador/Crema de peinado "Dona" -1000ml- 100% …" at bounding box center [290, 417] width 161 height 65
click at [248, 397] on b "-SKALA EXPERT- Mascarilla/Acondicionador/Crema de peinado "Dona" -1000ml- 100% …" at bounding box center [290, 417] width 161 height 65
click at [269, 396] on b "-SKALA EXPERT- Mascarilla/Acondicionador/Crema de peinado "Dona" -1000ml- 100% …" at bounding box center [290, 417] width 161 height 65
click at [291, 397] on b "-SKALA EXPERT- Mascarilla/Acondicionador/Crema de peinado "Dona" -1000ml- 100% …" at bounding box center [290, 417] width 161 height 65
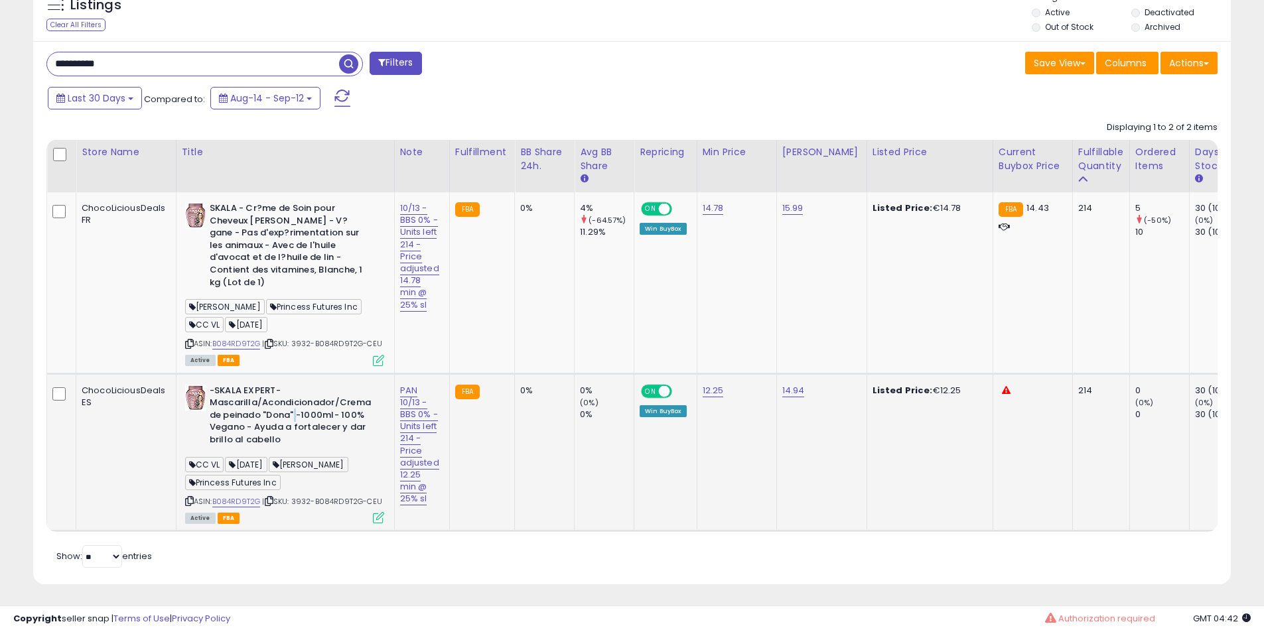
click at [291, 397] on b "-SKALA EXPERT- Mascarilla/Acondicionador/Crema de peinado "Dona" -1000ml- 100% …" at bounding box center [290, 417] width 161 height 65
click at [290, 248] on b "SKALA - Cr?me de Soin pour Cheveux [PERSON_NAME] - V?gane - Pas d'exp?rimentati…" at bounding box center [290, 247] width 161 height 90
click at [263, 212] on b "SKALA - Cr?me de Soin pour Cheveux [PERSON_NAME] - V?gane - Pas d'exp?rimentati…" at bounding box center [290, 247] width 161 height 90
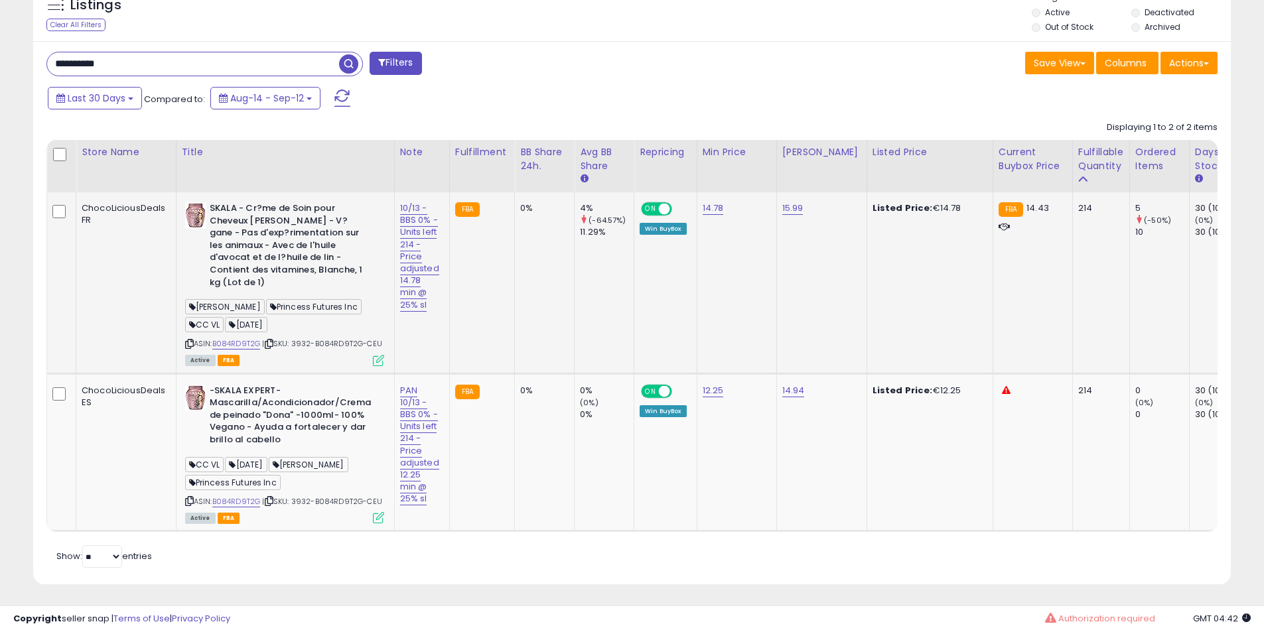
click at [242, 340] on div "ASIN: B084RD9T2G | SKU: 3932-B084RD9T2G-CEU Active FBA" at bounding box center [284, 283] width 199 height 163
click at [245, 338] on link "B084RD9T2G" at bounding box center [236, 343] width 48 height 11
click at [186, 53] on input "**********" at bounding box center [193, 63] width 292 height 23
paste input "text"
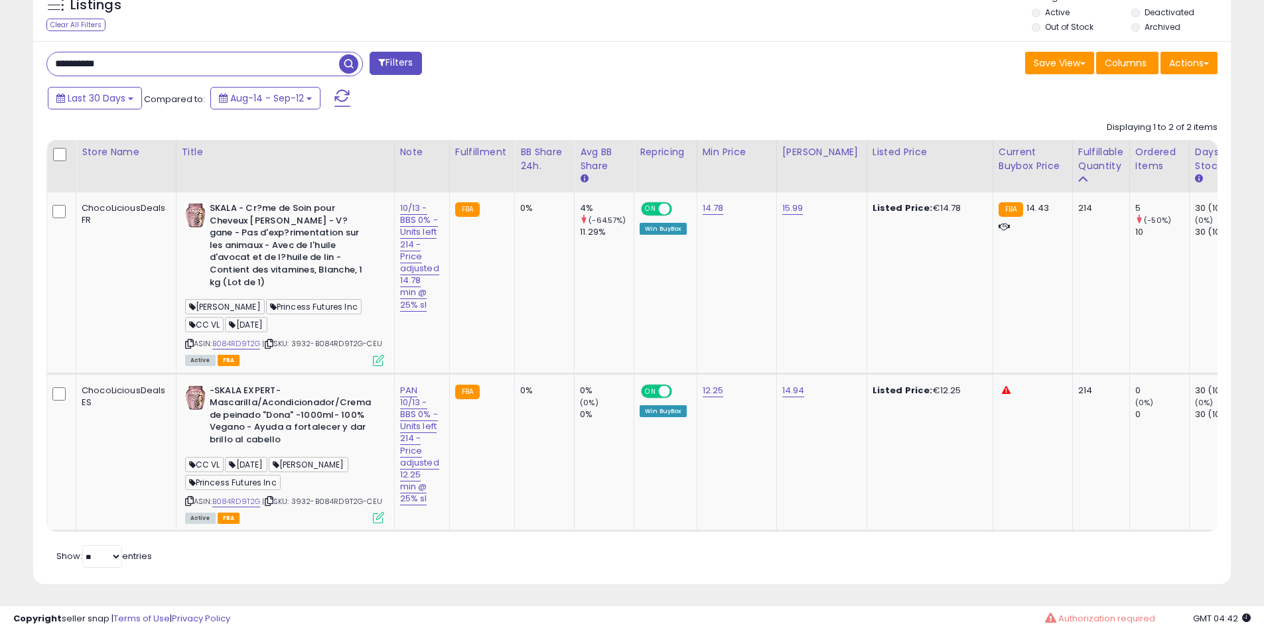
type input "**********"
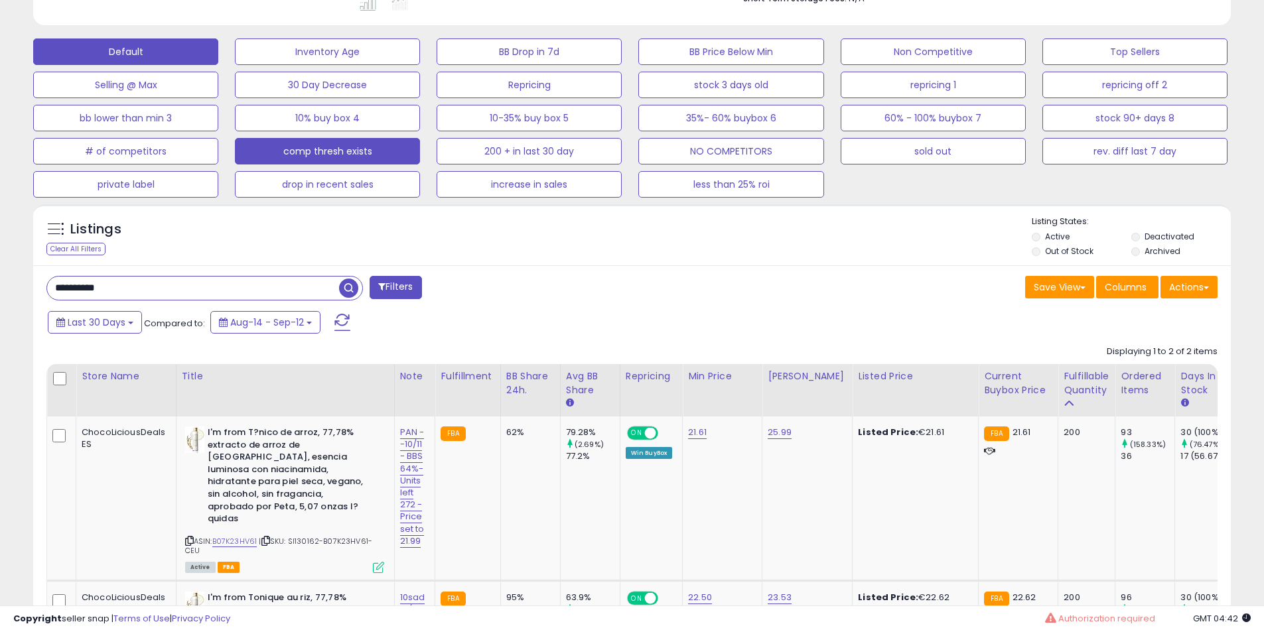
scroll to position [498, 0]
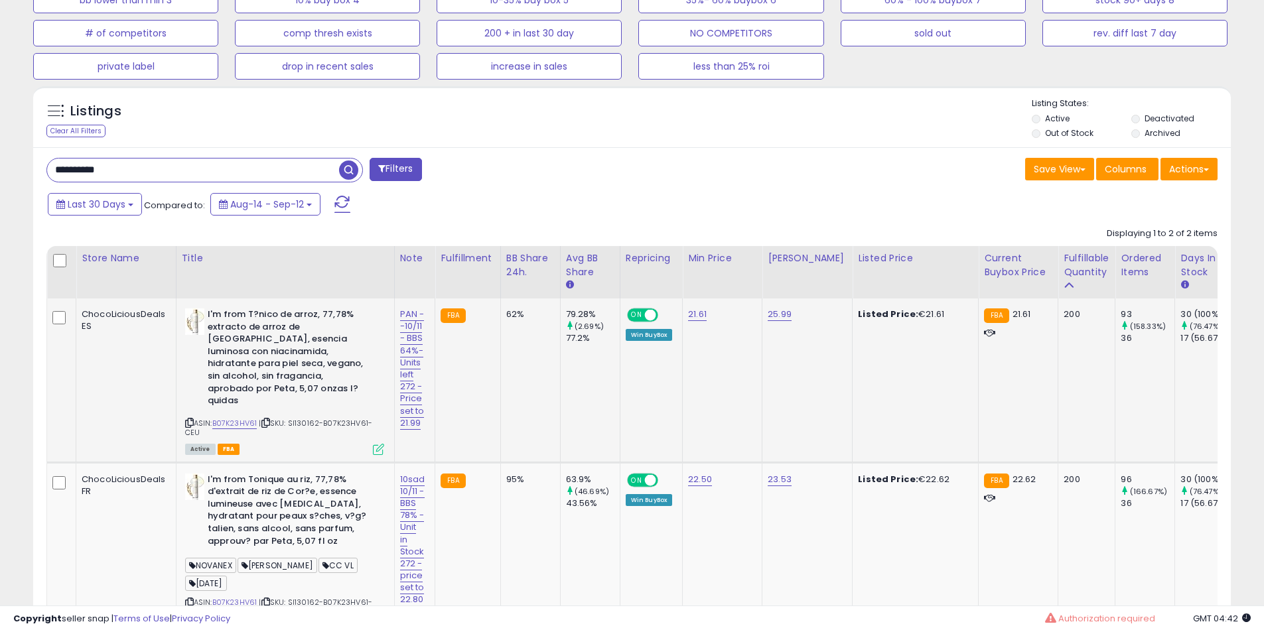
click at [277, 344] on b "I'm from T?nico de arroz, 77,78% extracto de arroz de [GEOGRAPHIC_DATA], esenci…" at bounding box center [288, 360] width 161 height 102
click at [404, 326] on link "PAN --10/11 - BBS 64%- Units left 272 - Price set to 21.99" at bounding box center [412, 369] width 25 height 122
drag, startPoint x: 387, startPoint y: 277, endPoint x: 108, endPoint y: 264, distance: 279.6
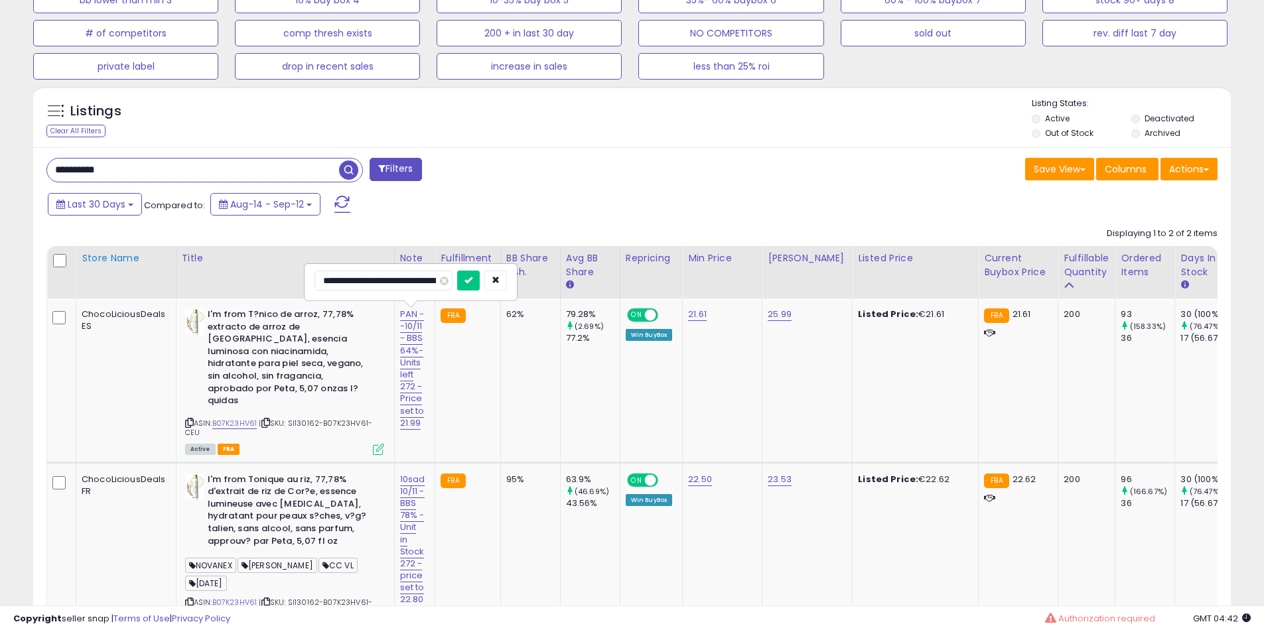
click at [108, 264] on table "Store Name Title" at bounding box center [1213, 444] width 2334 height 397
click at [374, 279] on input "**********" at bounding box center [383, 281] width 138 height 20
type input "**********"
click button "submit" at bounding box center [468, 281] width 23 height 20
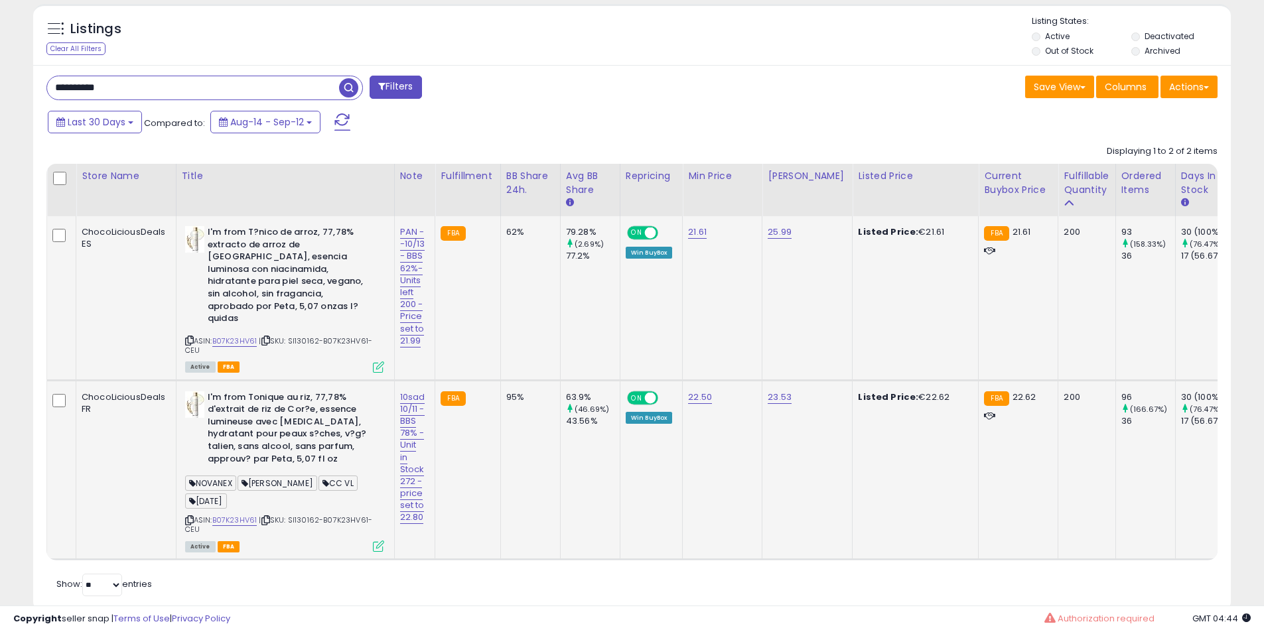
scroll to position [608, 0]
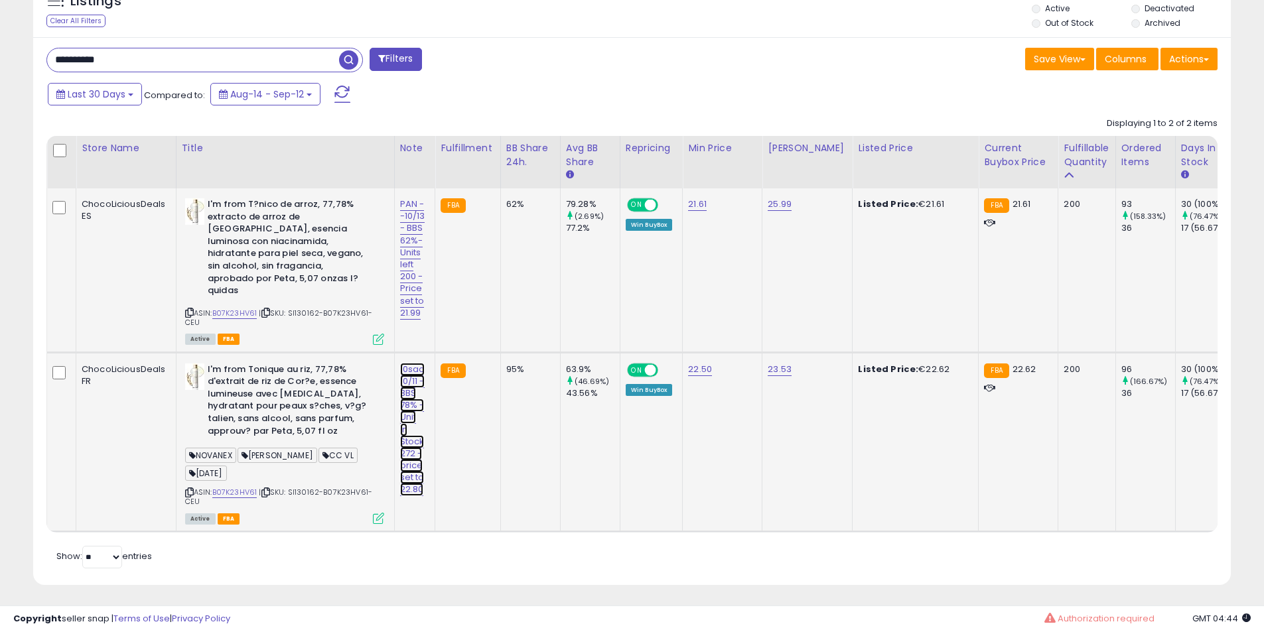
click at [416, 363] on link "10sad 10/11 - BBS 78% -Unit in Stock 272 -price set to 22.80" at bounding box center [412, 430] width 25 height 134
drag, startPoint x: 385, startPoint y: 322, endPoint x: 180, endPoint y: 335, distance: 206.1
click at [180, 335] on tbody "ChocoLiciousDeals ES I'm from T?nico de arroz, 77,78% extracto de arroz de [GEO…" at bounding box center [1214, 359] width 2334 height 343
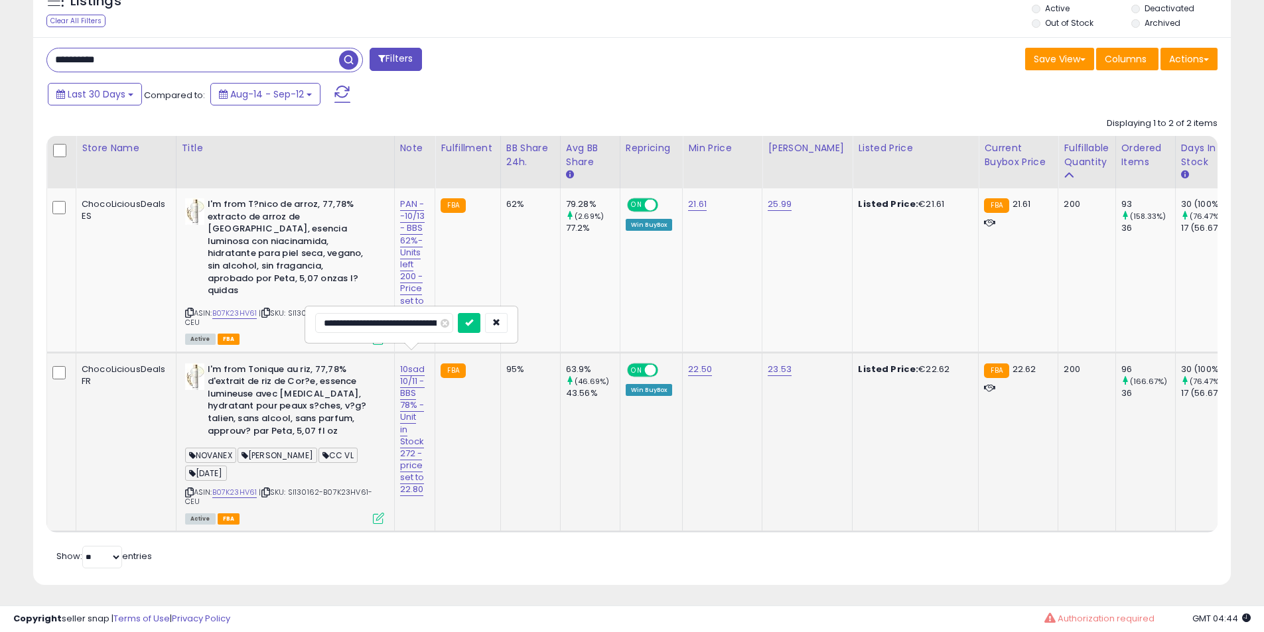
click at [376, 323] on input "**********" at bounding box center [384, 323] width 138 height 20
click at [419, 328] on input "**********" at bounding box center [384, 323] width 138 height 20
type input "**********"
click button "submit" at bounding box center [469, 323] width 23 height 20
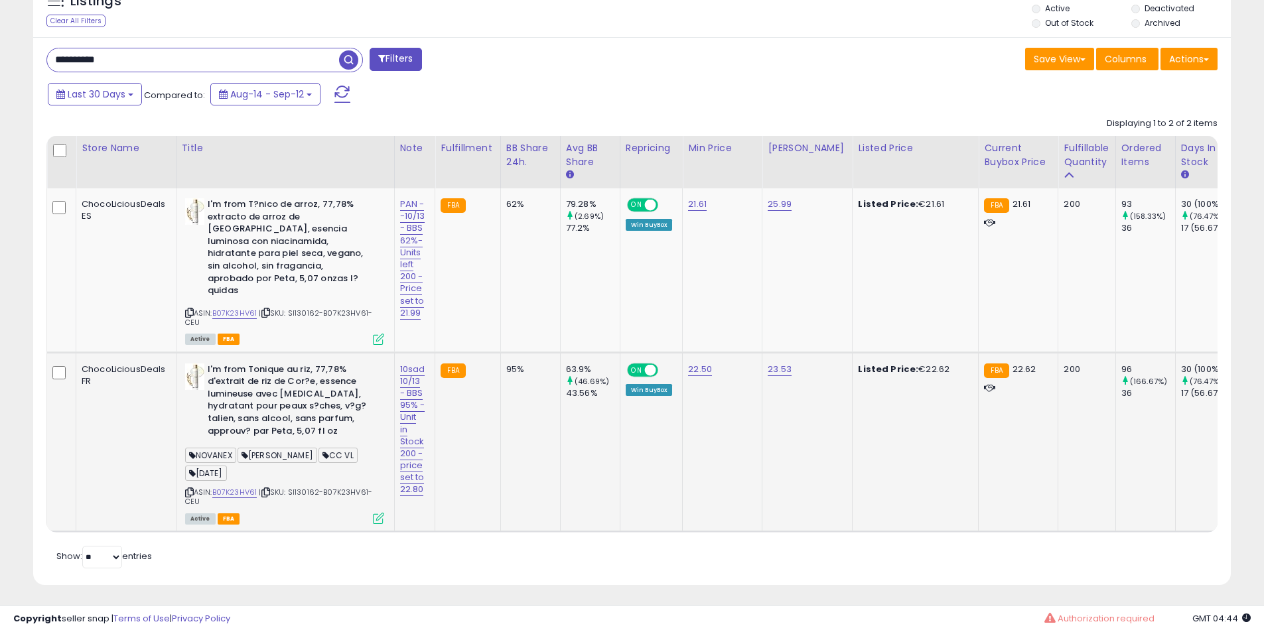
click at [251, 396] on b "I'm from Tonique au riz, 77,78% d'extrait de riz de Cor?e, essence lumineuse av…" at bounding box center [288, 402] width 161 height 77
click at [257, 383] on b "I'm from Tonique au riz, 77,78% d'extrait de riz de Cor?e, essence lumineuse av…" at bounding box center [288, 402] width 161 height 77
drag, startPoint x: 257, startPoint y: 383, endPoint x: 278, endPoint y: 383, distance: 21.2
click at [269, 383] on b "I'm from Tonique au riz, 77,78% d'extrait de riz de Cor?e, essence lumineuse av…" at bounding box center [288, 402] width 161 height 77
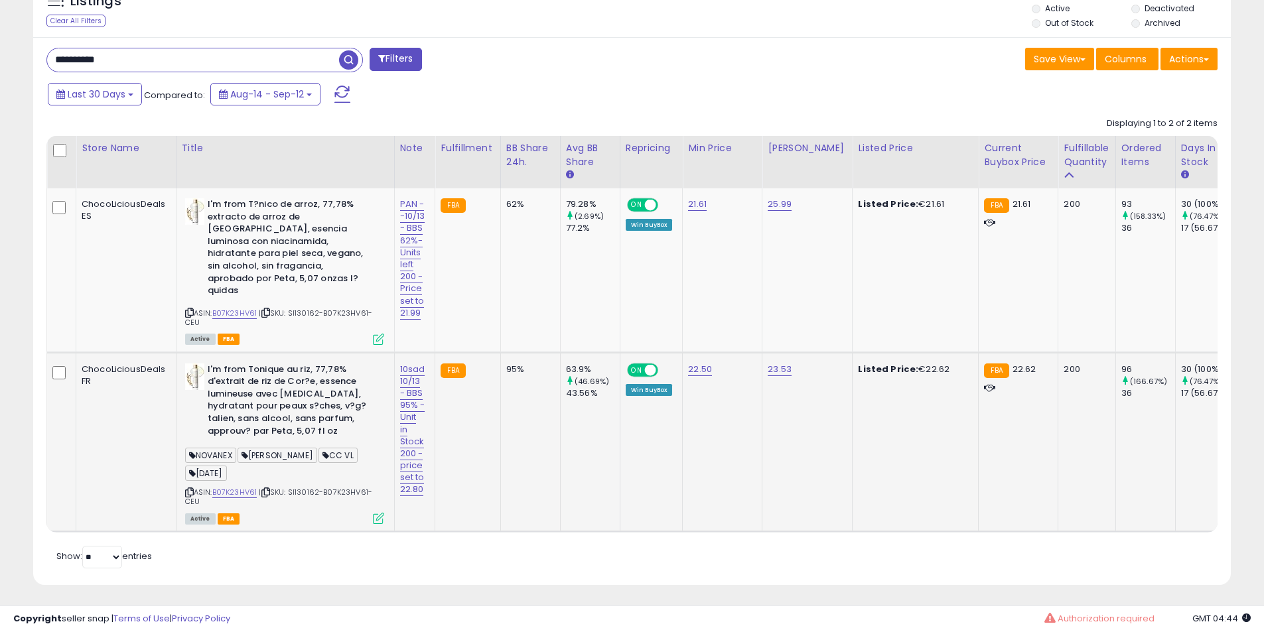
click at [279, 381] on b "I'm from Tonique au riz, 77,78% d'extrait de riz de Cor?e, essence lumineuse av…" at bounding box center [288, 402] width 161 height 77
click at [289, 380] on b "I'm from Tonique au riz, 77,78% d'extrait de riz de Cor?e, essence lumineuse av…" at bounding box center [288, 402] width 161 height 77
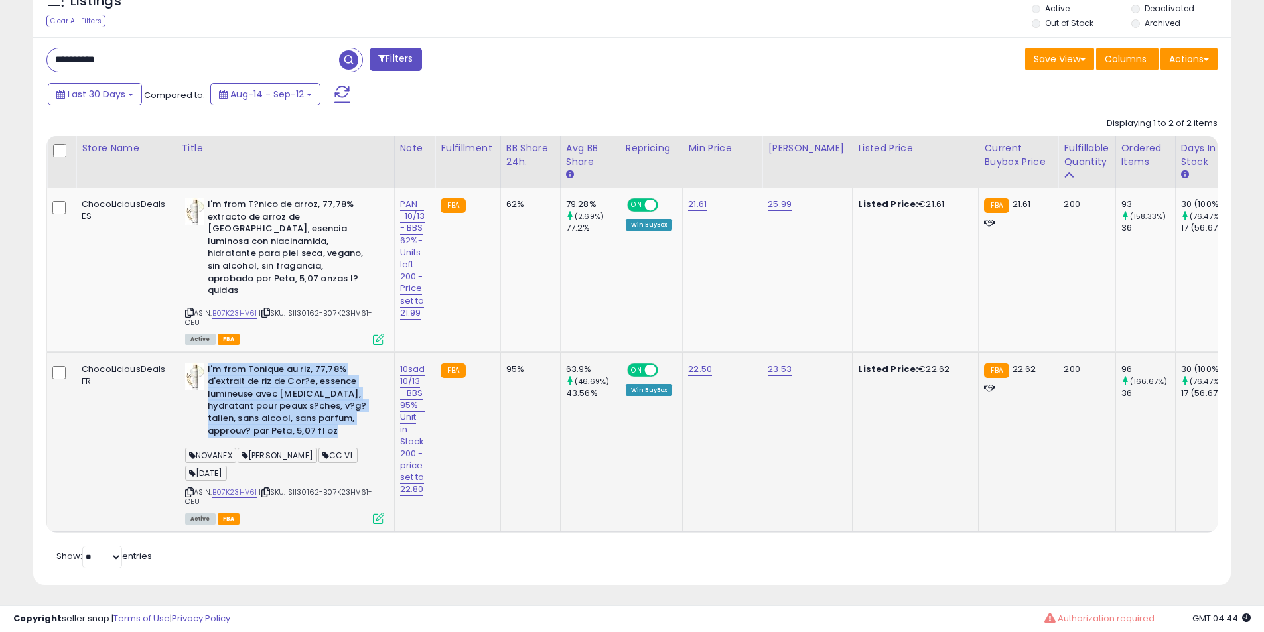
click at [289, 380] on b "I'm from Tonique au riz, 77,78% d'extrait de riz de Cor?e, essence lumineuse av…" at bounding box center [288, 402] width 161 height 77
click at [283, 379] on b "I'm from Tonique au riz, 77,78% d'extrait de riz de Cor?e, essence lumineuse av…" at bounding box center [288, 402] width 161 height 77
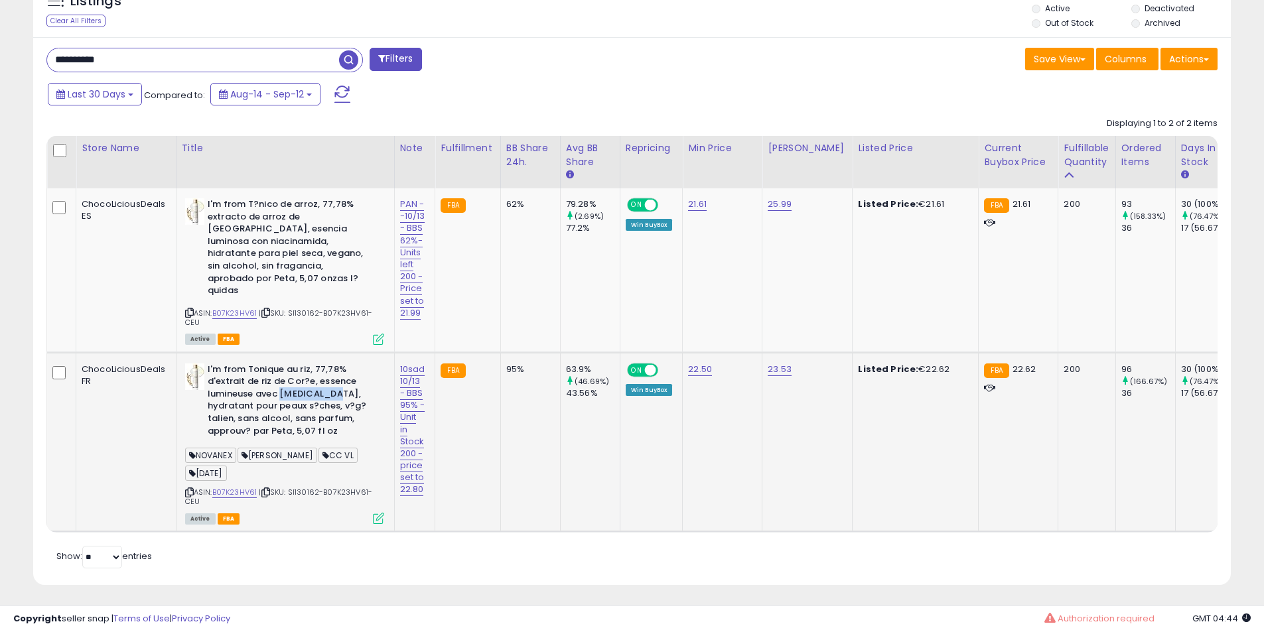
click at [283, 379] on b "I'm from Tonique au riz, 77,78% d'extrait de riz de Cor?e, essence lumineuse av…" at bounding box center [288, 402] width 161 height 77
click at [277, 381] on b "I'm from Tonique au riz, 77,78% d'extrait de riz de Cor?e, essence lumineuse av…" at bounding box center [288, 402] width 161 height 77
click at [269, 381] on b "I'm from Tonique au riz, 77,78% d'extrait de riz de Cor?e, essence lumineuse av…" at bounding box center [288, 402] width 161 height 77
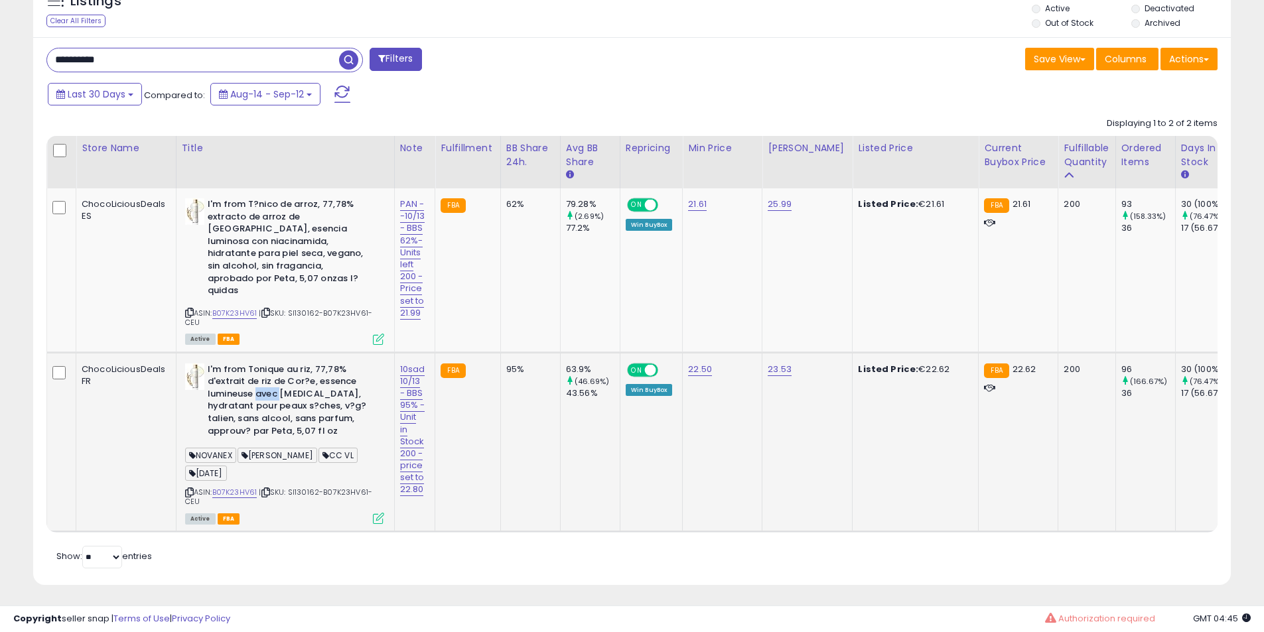
click at [283, 380] on b "I'm from Tonique au riz, 77,78% d'extrait de riz de Cor?e, essence lumineuse av…" at bounding box center [288, 402] width 161 height 77
click at [277, 236] on b "I'm from T?nico de arroz, 77,78% extracto de arroz de [GEOGRAPHIC_DATA], esenci…" at bounding box center [288, 249] width 161 height 102
drag, startPoint x: 277, startPoint y: 236, endPoint x: 283, endPoint y: 296, distance: 60.7
click at [279, 244] on b "I'm from T?nico de arroz, 77,78% extracto de arroz de [GEOGRAPHIC_DATA], esenci…" at bounding box center [288, 249] width 161 height 102
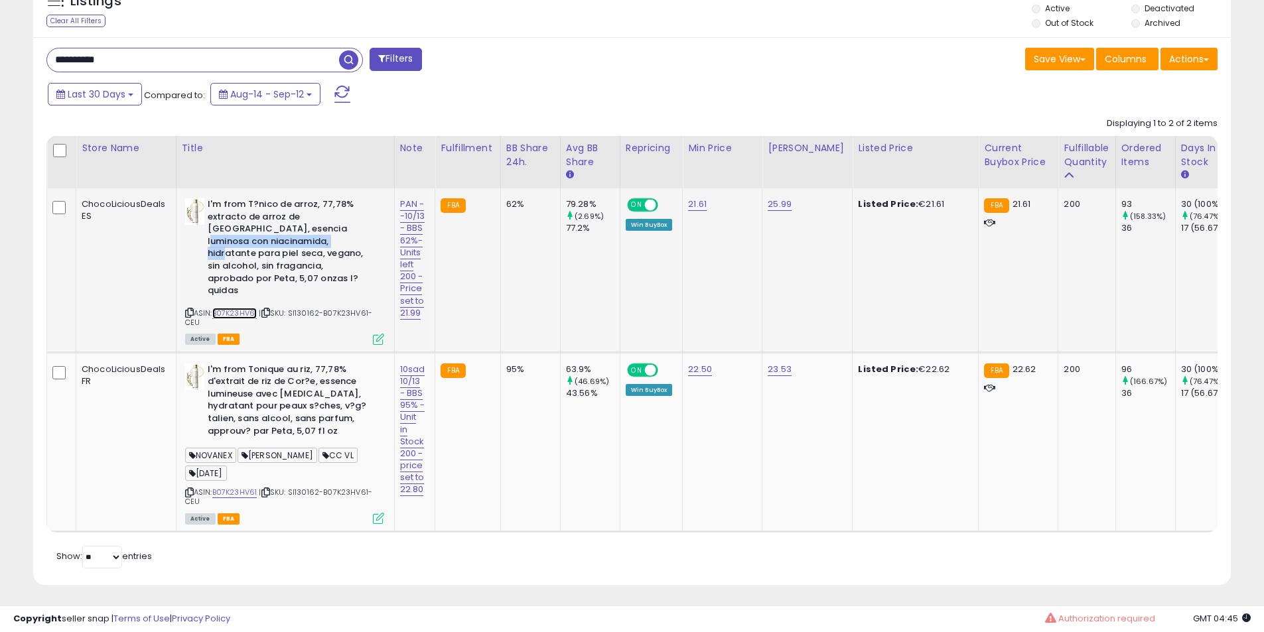
click at [241, 308] on link "B07K23HV61" at bounding box center [234, 313] width 45 height 11
click at [240, 487] on link "B07K23HV61" at bounding box center [234, 492] width 45 height 11
click at [246, 487] on link "B07K23HV61" at bounding box center [234, 492] width 45 height 11
click at [153, 60] on input "**********" at bounding box center [193, 59] width 292 height 23
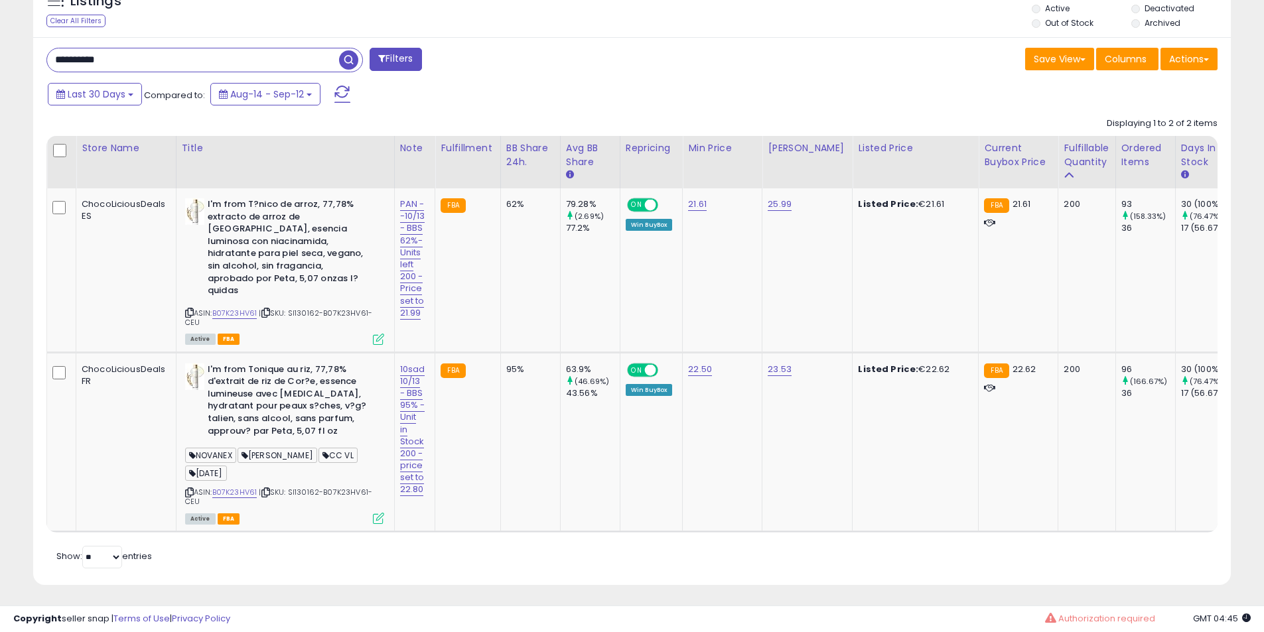
paste input "text"
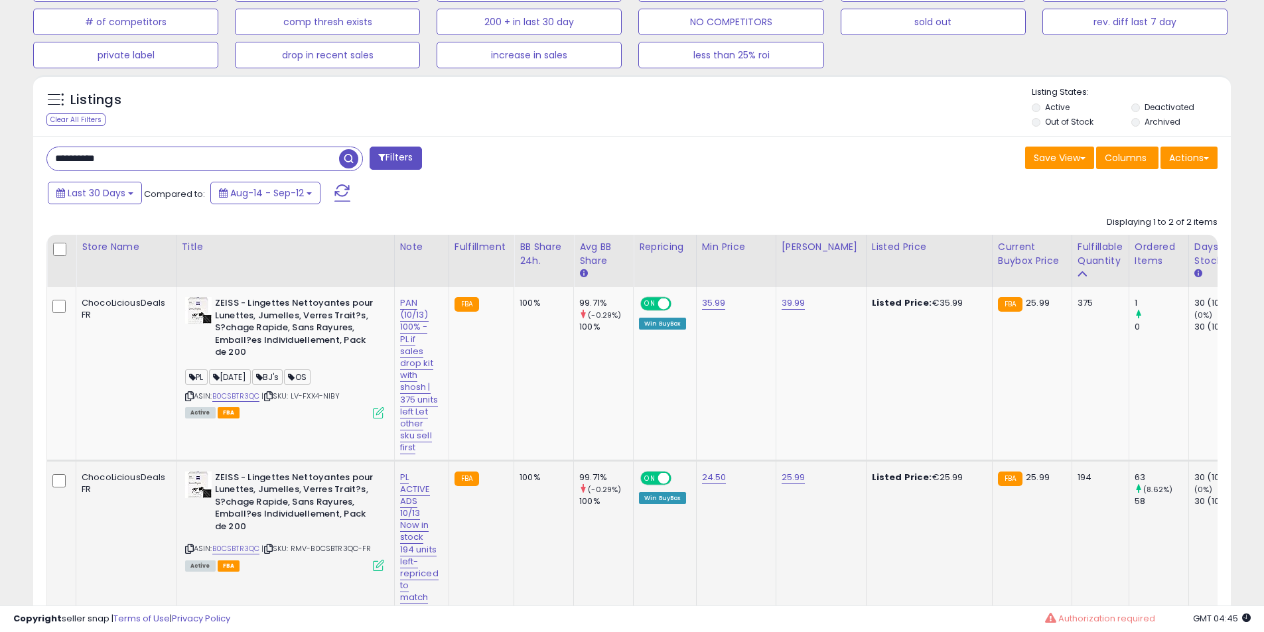
scroll to position [719, 0]
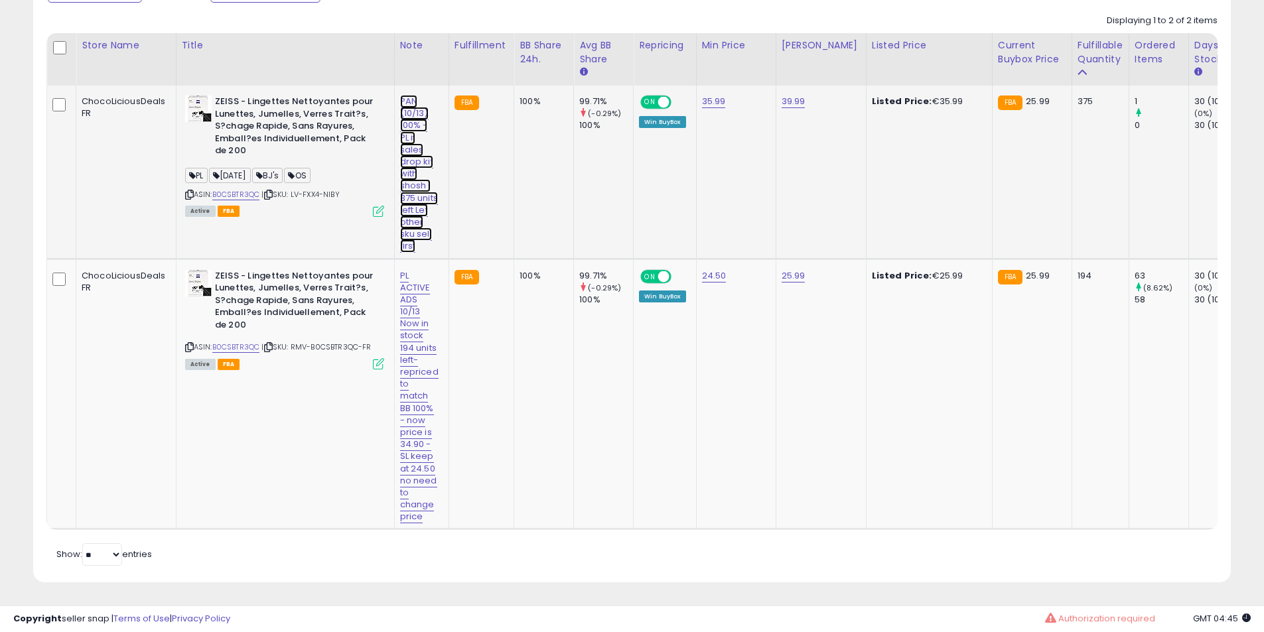
click at [400, 142] on link "PAN (10/13) 100% - PL if sales drop kit with shosh | 375 units left Let other s…" at bounding box center [419, 174] width 38 height 158
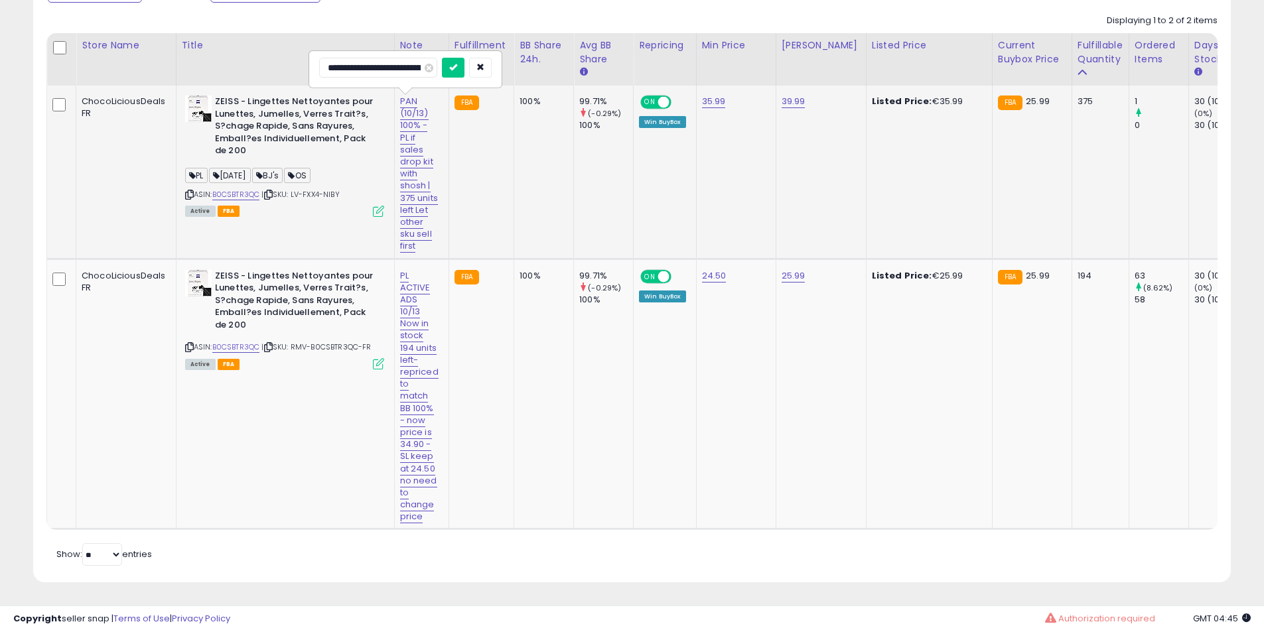
scroll to position [0, 263]
click at [506, 58] on button "button" at bounding box center [500, 68] width 23 height 20
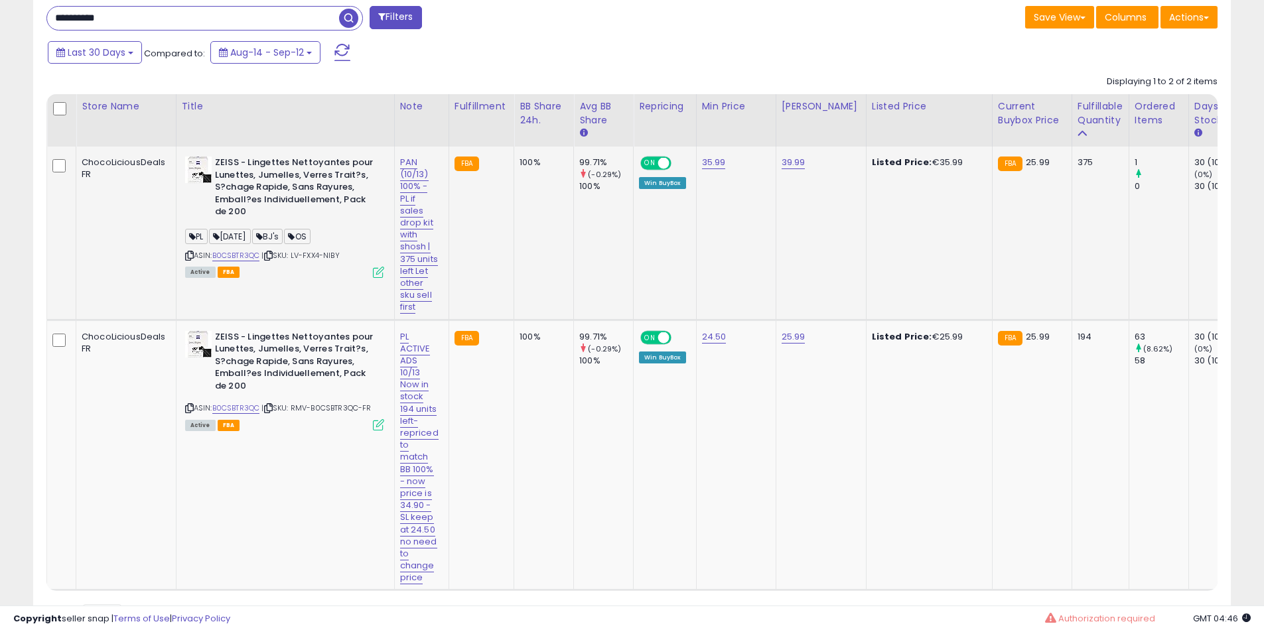
scroll to position [608, 0]
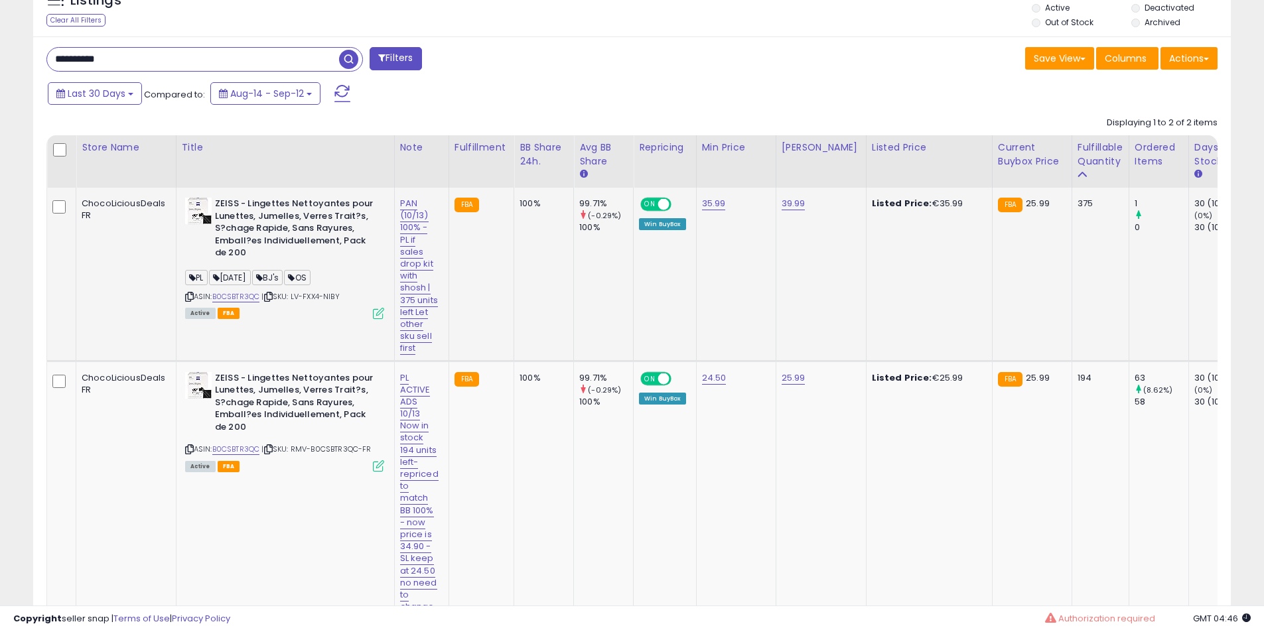
click at [145, 63] on input "**********" at bounding box center [193, 59] width 292 height 23
paste input "text"
type input "**********"
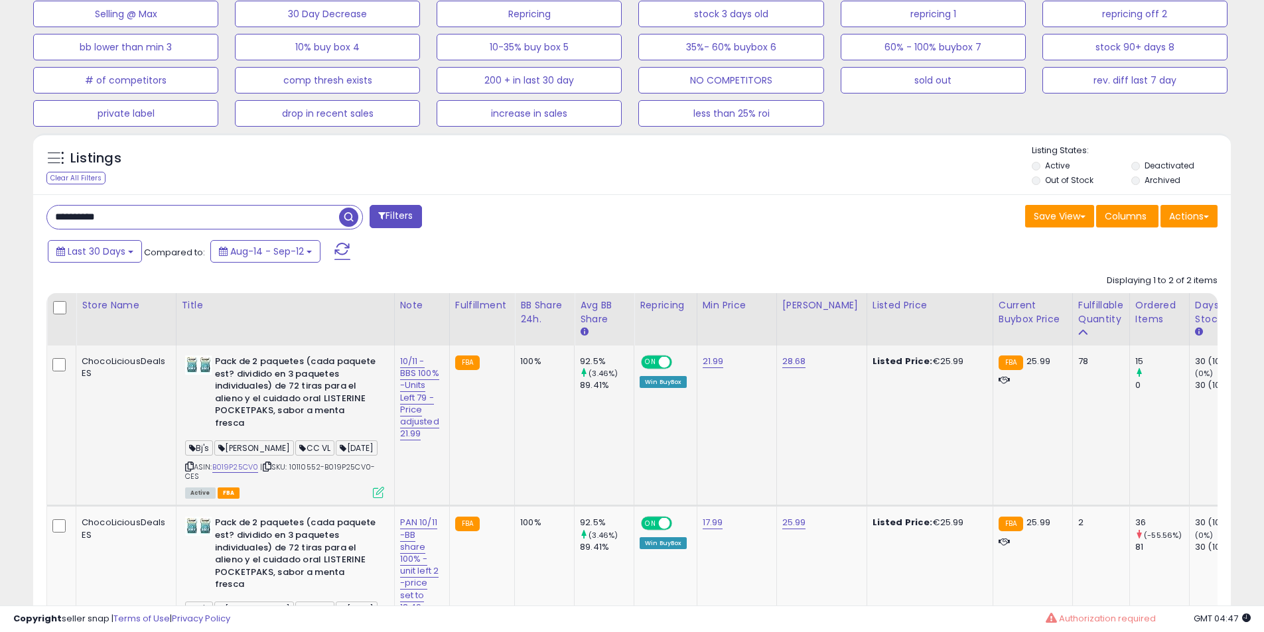
scroll to position [575, 0]
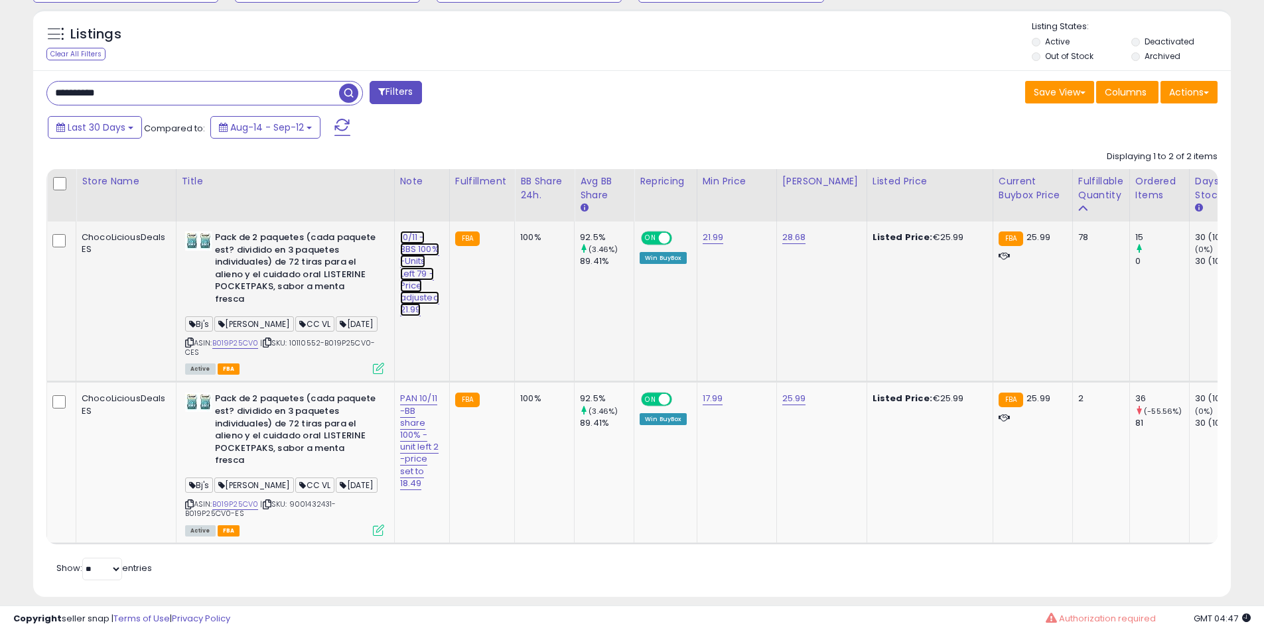
click at [411, 273] on link "10/11 - BBS 100% -Units Left 79 -Price adjusted 21.99" at bounding box center [419, 274] width 39 height 86
drag, startPoint x: 414, startPoint y: 204, endPoint x: 74, endPoint y: 208, distance: 339.7
click at [76, 208] on table "Store Name Title" at bounding box center [1257, 357] width 2423 height 376
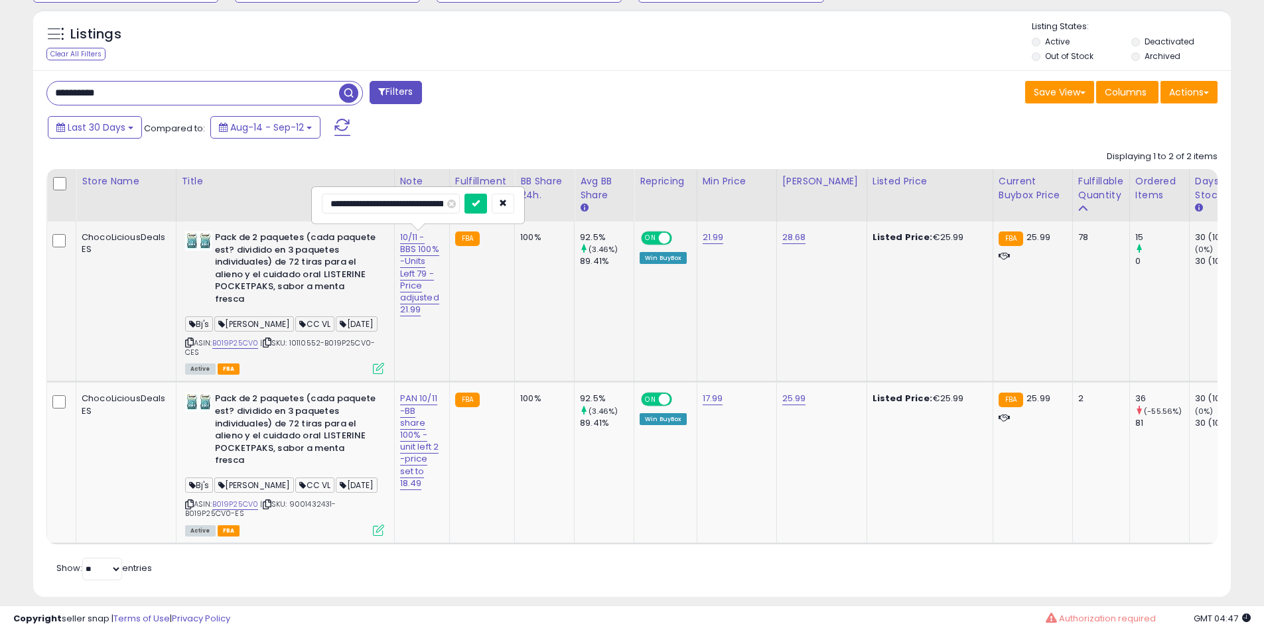
click at [353, 204] on input "**********" at bounding box center [391, 204] width 138 height 20
click at [405, 207] on input "**********" at bounding box center [391, 204] width 138 height 20
click at [416, 204] on input "**********" at bounding box center [391, 204] width 138 height 20
type input "**********"
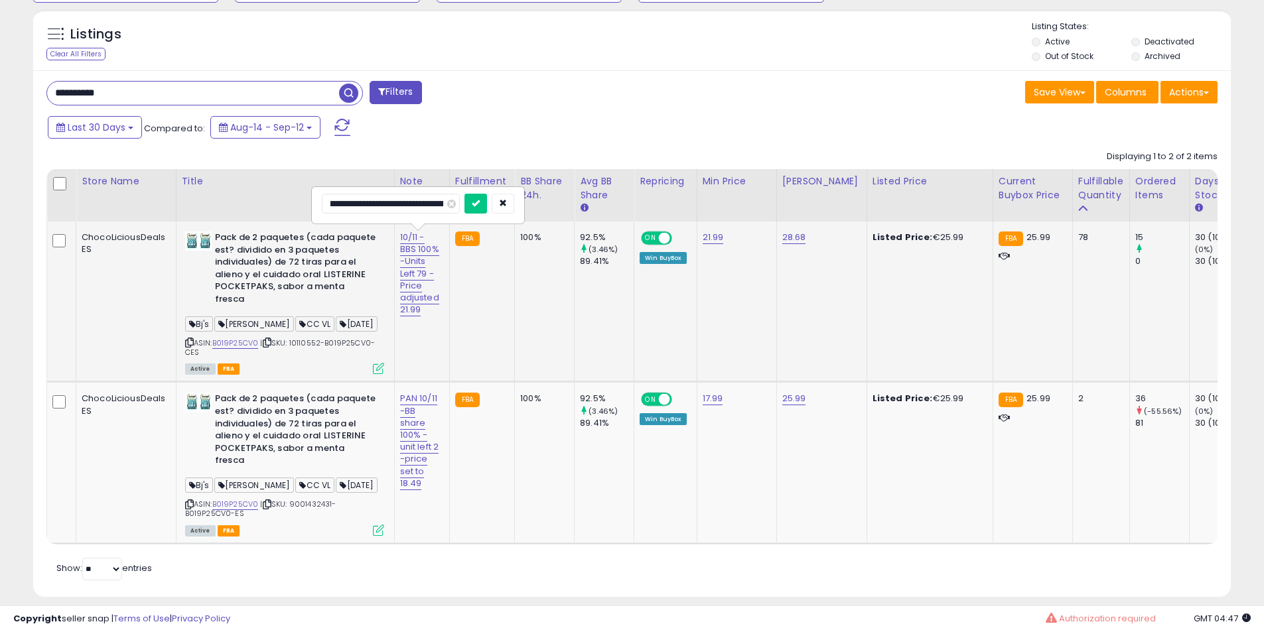
click button "submit" at bounding box center [475, 204] width 23 height 20
click at [324, 259] on b "Pack de 2 paquetes (cada paquete est? dividido en 3 paquetes individuales) de 7…" at bounding box center [295, 270] width 161 height 77
click at [314, 259] on b "Pack de 2 paquetes (cada paquete est? dividido en 3 paquetes individuales) de 7…" at bounding box center [295, 270] width 161 height 77
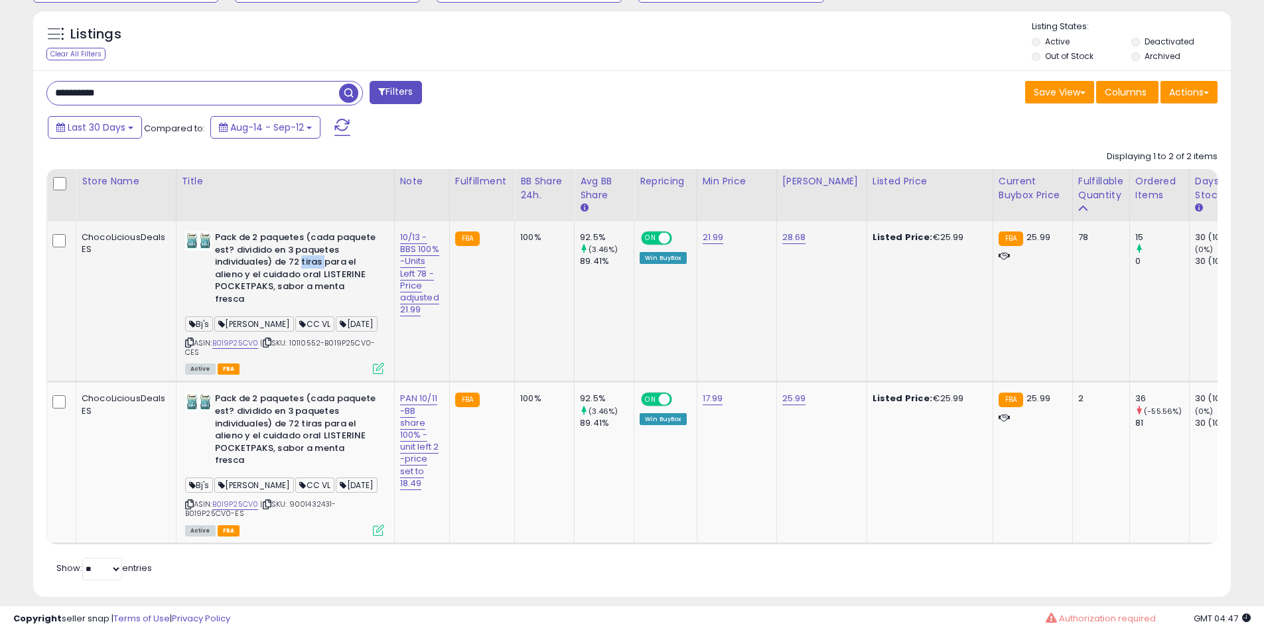
click at [314, 259] on b "Pack de 2 paquetes (cada paquete est? dividido en 3 paquetes individuales) de 7…" at bounding box center [295, 270] width 161 height 77
click at [297, 272] on b "Pack de 2 paquetes (cada paquete est? dividido en 3 paquetes individuales) de 7…" at bounding box center [295, 270] width 161 height 77
click at [412, 408] on link "PAN 10/11 -BB share 100% -unit left 2 -price set to 18.49" at bounding box center [419, 441] width 39 height 98
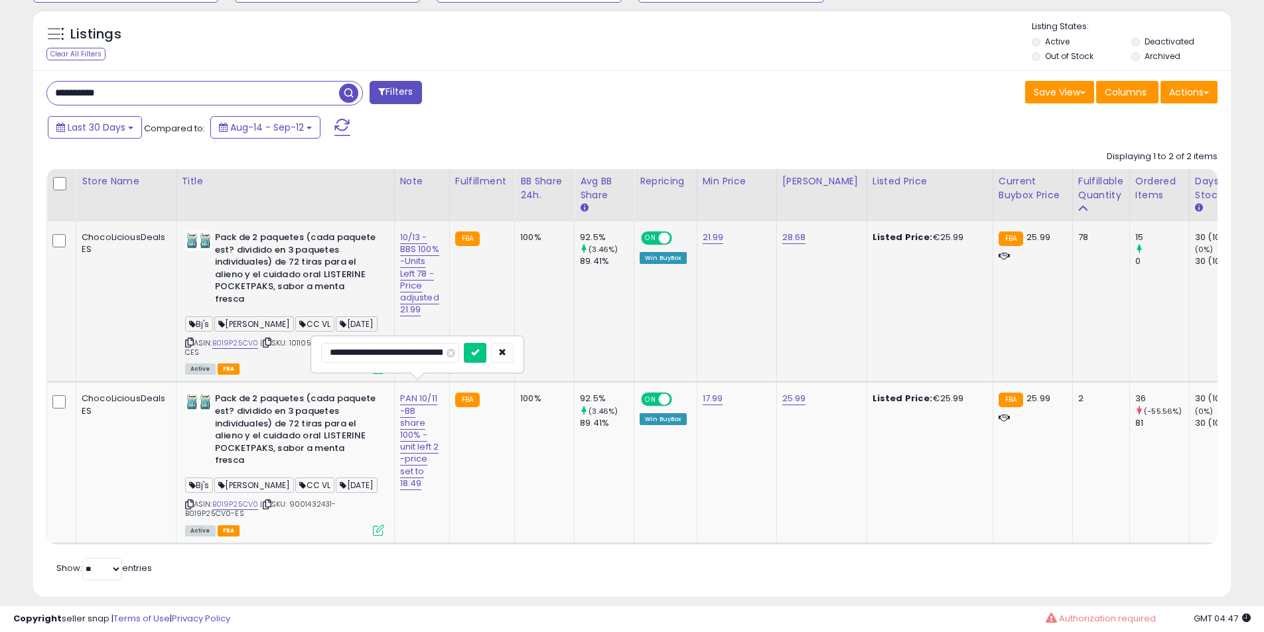
drag, startPoint x: 387, startPoint y: 352, endPoint x: 157, endPoint y: 352, distance: 230.2
click at [159, 352] on tbody "ChocoLiciousDeals ES Pack de 2 paquetes (cada paquete est? dividido en 3 paquet…" at bounding box center [1258, 383] width 2422 height 322
click at [374, 347] on input "**********" at bounding box center [390, 353] width 138 height 20
click at [387, 356] on input "**********" at bounding box center [390, 353] width 138 height 20
type input "**********"
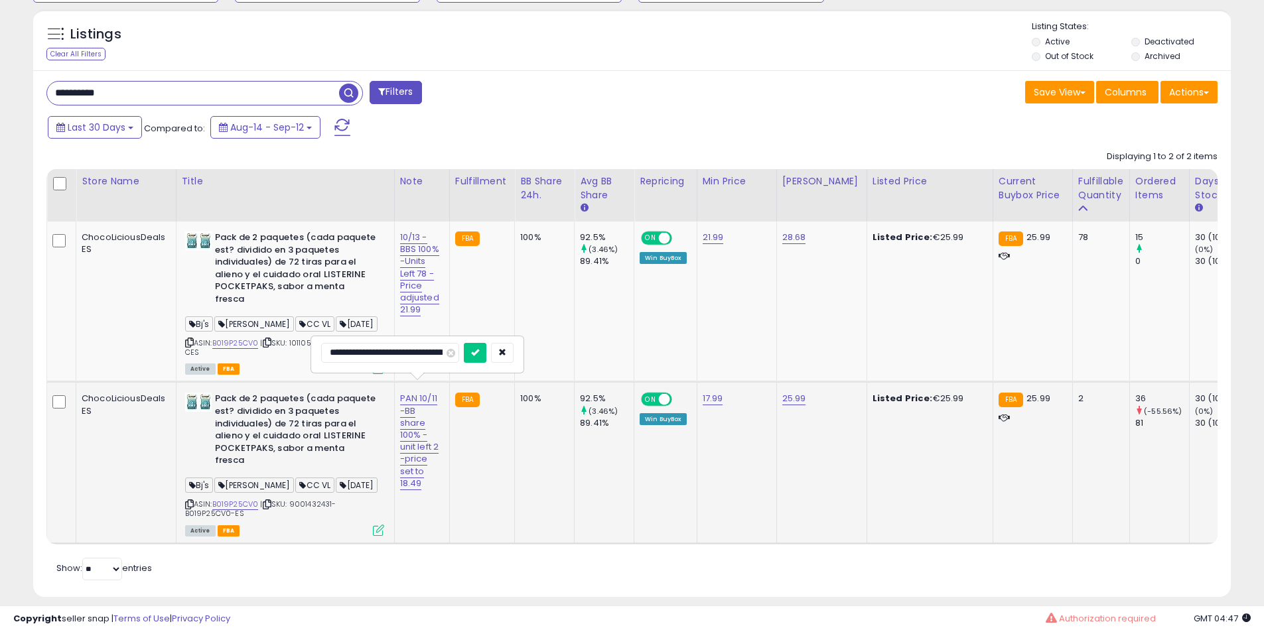
click at [430, 350] on input "**********" at bounding box center [390, 353] width 138 height 20
click button "submit" at bounding box center [475, 353] width 23 height 20
click at [225, 382] on td "Pack de 2 paquetes (cada paquete est? dividido en 3 paquetes individuales) de 7…" at bounding box center [285, 462] width 218 height 161
drag, startPoint x: 225, startPoint y: 373, endPoint x: 257, endPoint y: 403, distance: 44.6
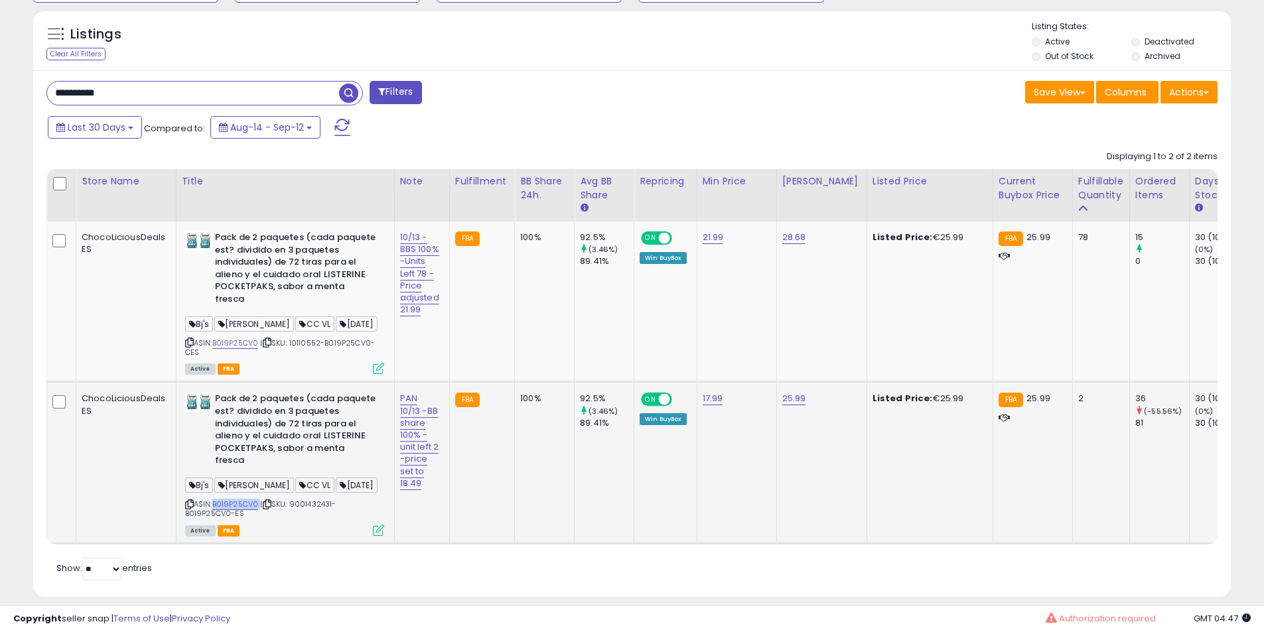
click at [229, 382] on td "Pack de 2 paquetes (cada paquete est? dividido en 3 paquetes individuales) de 7…" at bounding box center [285, 462] width 218 height 161
click at [263, 405] on b "Pack de 2 paquetes (cada paquete est? dividido en 3 paquetes individuales) de 7…" at bounding box center [295, 431] width 161 height 77
drag, startPoint x: 263, startPoint y: 405, endPoint x: 296, endPoint y: 429, distance: 40.5
click at [269, 405] on b "Pack de 2 paquetes (cada paquete est? dividido en 3 paquetes individuales) de 7…" at bounding box center [295, 431] width 161 height 77
click at [297, 429] on b "Pack de 2 paquetes (cada paquete est? dividido en 3 paquetes individuales) de 7…" at bounding box center [295, 431] width 161 height 77
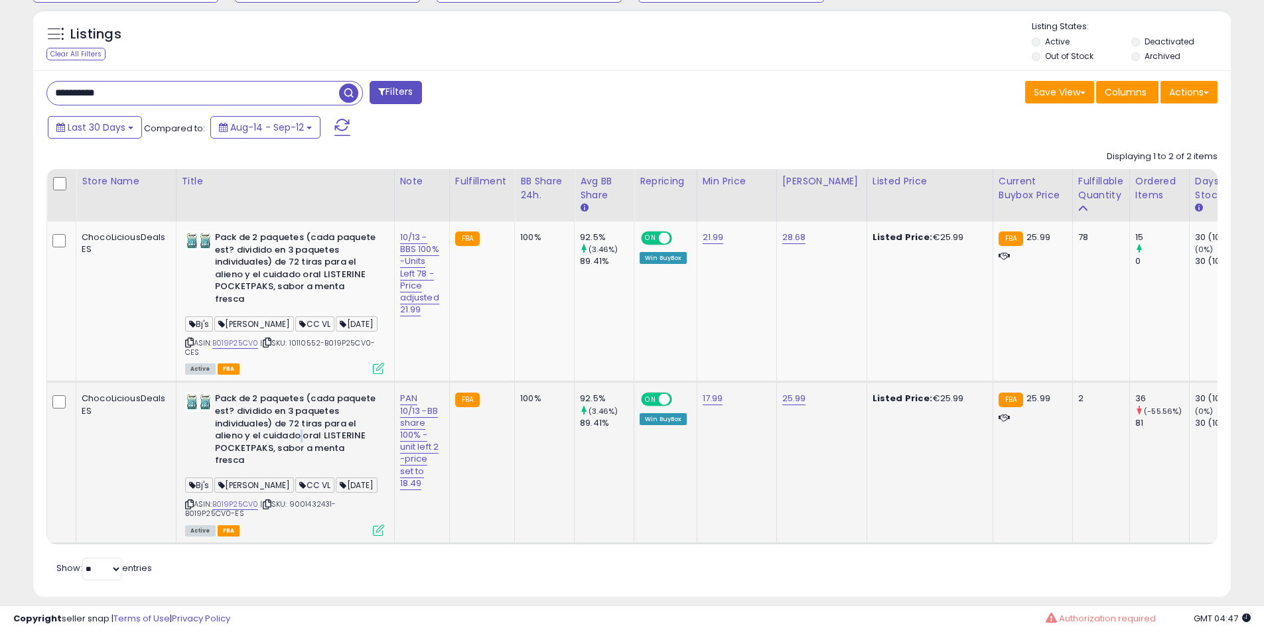
click at [297, 429] on b "Pack de 2 paquetes (cada paquete est? dividido en 3 paquetes individuales) de 7…" at bounding box center [295, 431] width 161 height 77
click at [239, 338] on link "B019P25CV0" at bounding box center [235, 343] width 46 height 11
click at [137, 98] on input "**********" at bounding box center [193, 93] width 292 height 23
paste input "text"
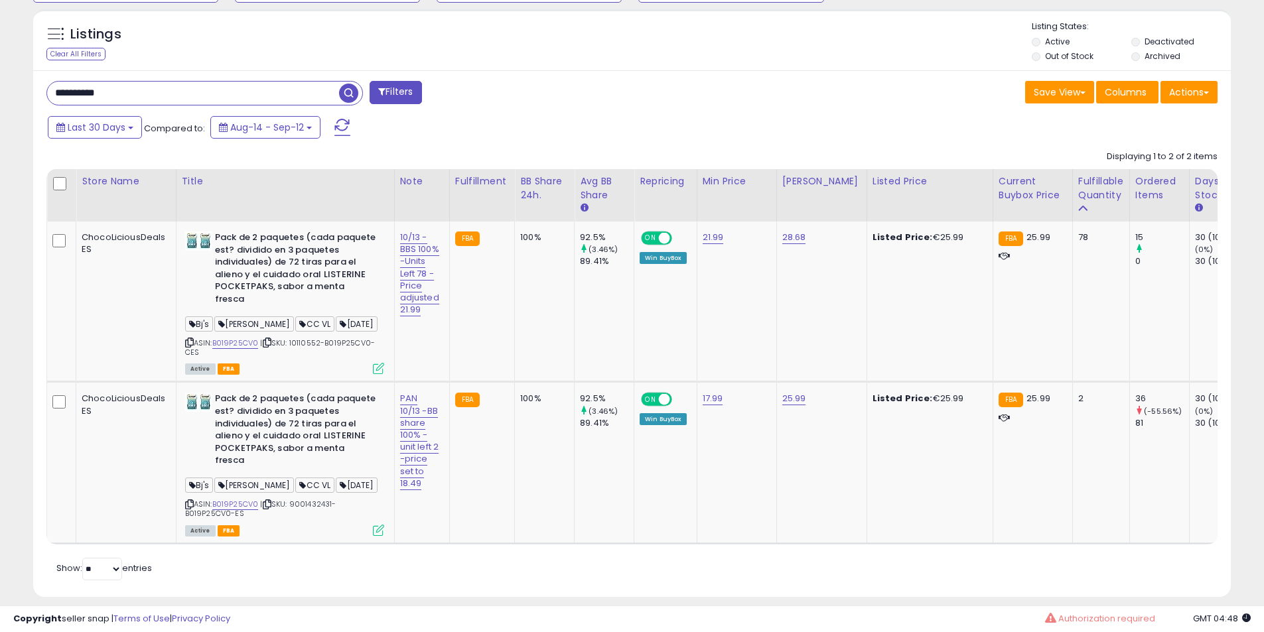
type input "**********"
click at [348, 94] on span "button" at bounding box center [348, 93] width 19 height 19
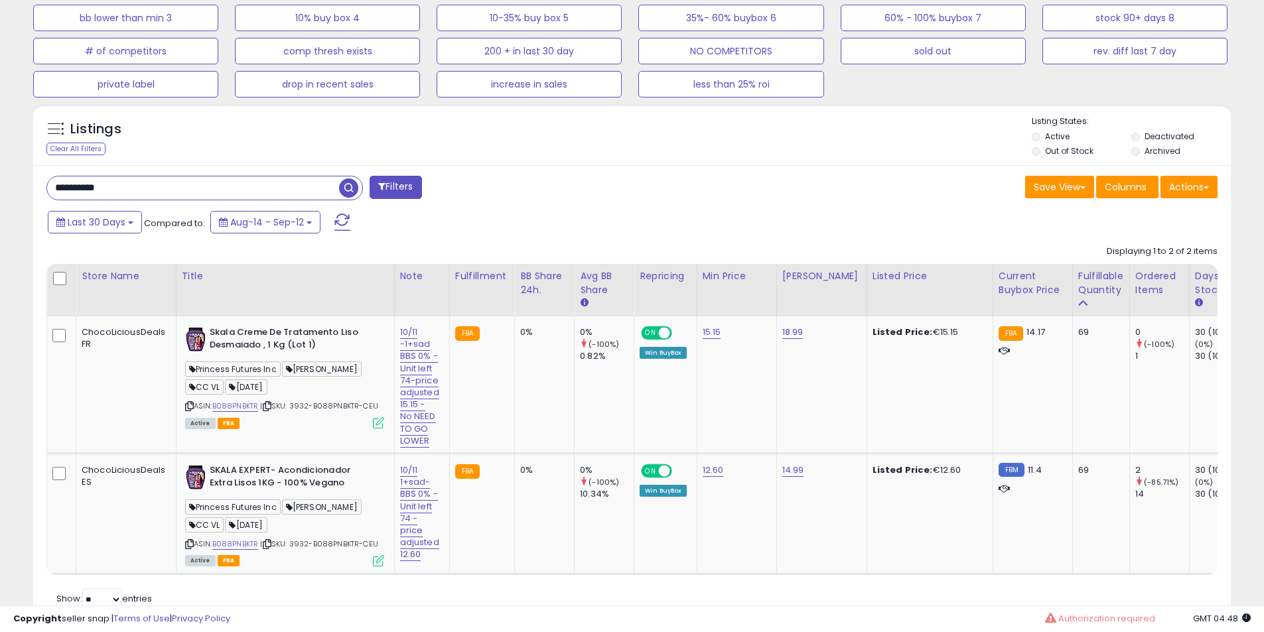
scroll to position [535, 0]
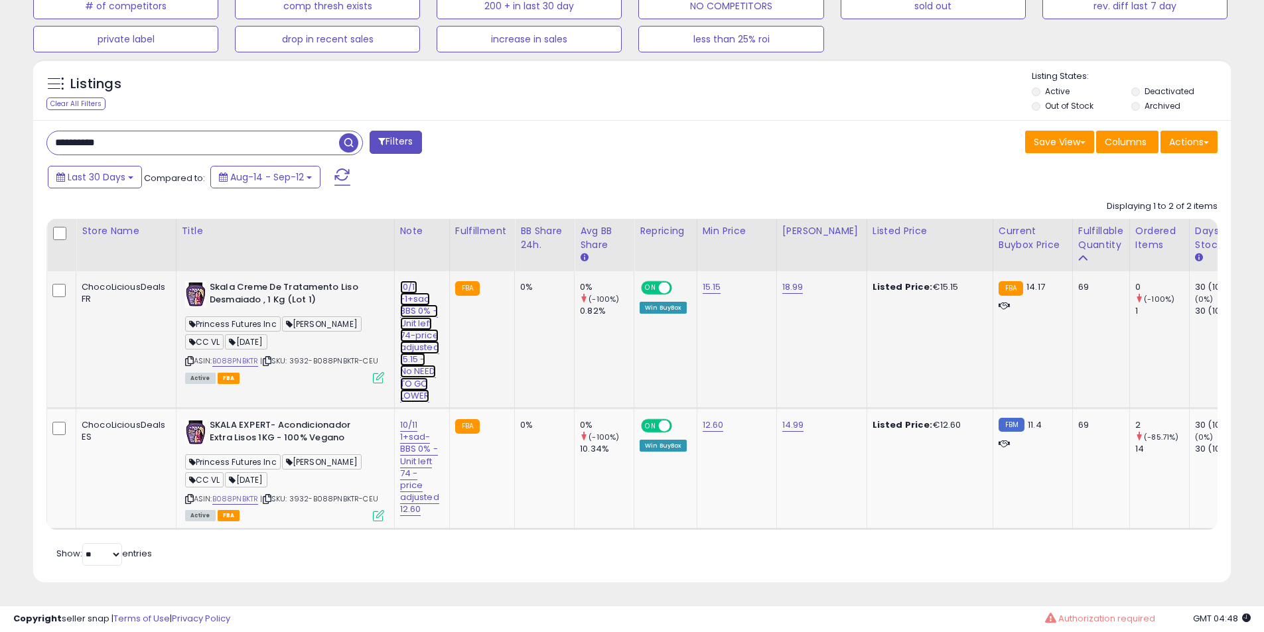
click at [416, 297] on link "10/11 -1+sad BBS 0% - Unit left 74-price adjusted 15.15 - No NEED TO GO LOWER" at bounding box center [419, 342] width 39 height 122
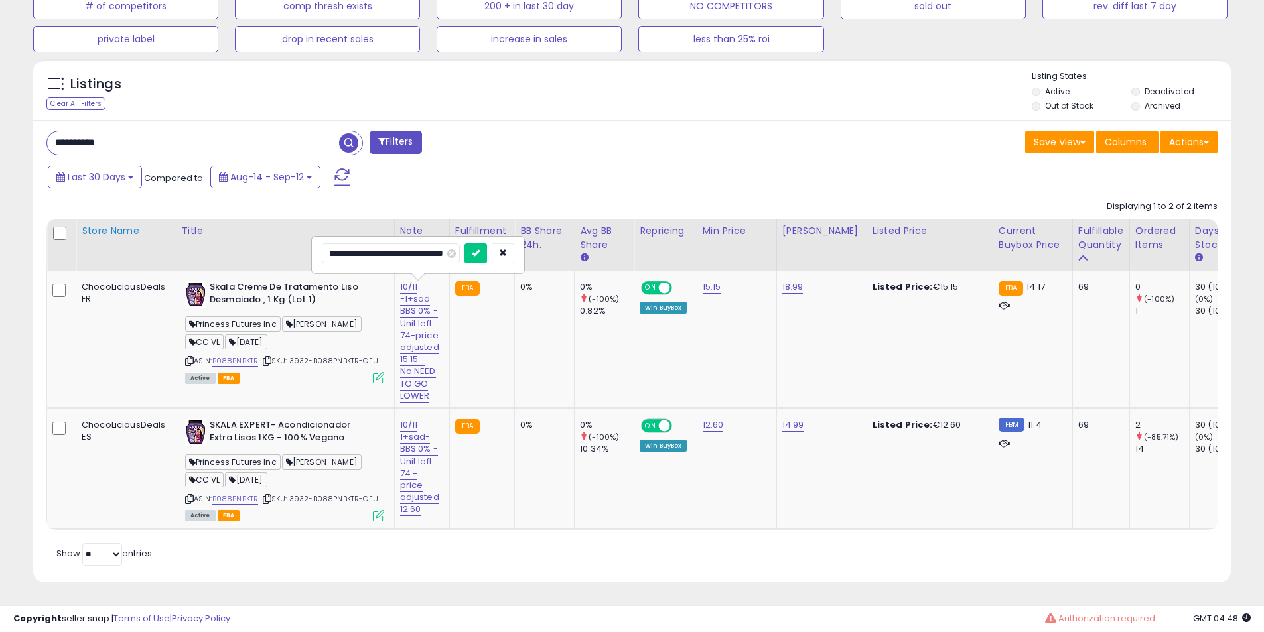
scroll to position [0, 0]
drag, startPoint x: 385, startPoint y: 241, endPoint x: 82, endPoint y: 240, distance: 302.5
click at [82, 240] on table "Store Name Title" at bounding box center [1218, 374] width 2344 height 311
click at [356, 243] on input "**********" at bounding box center [391, 253] width 138 height 20
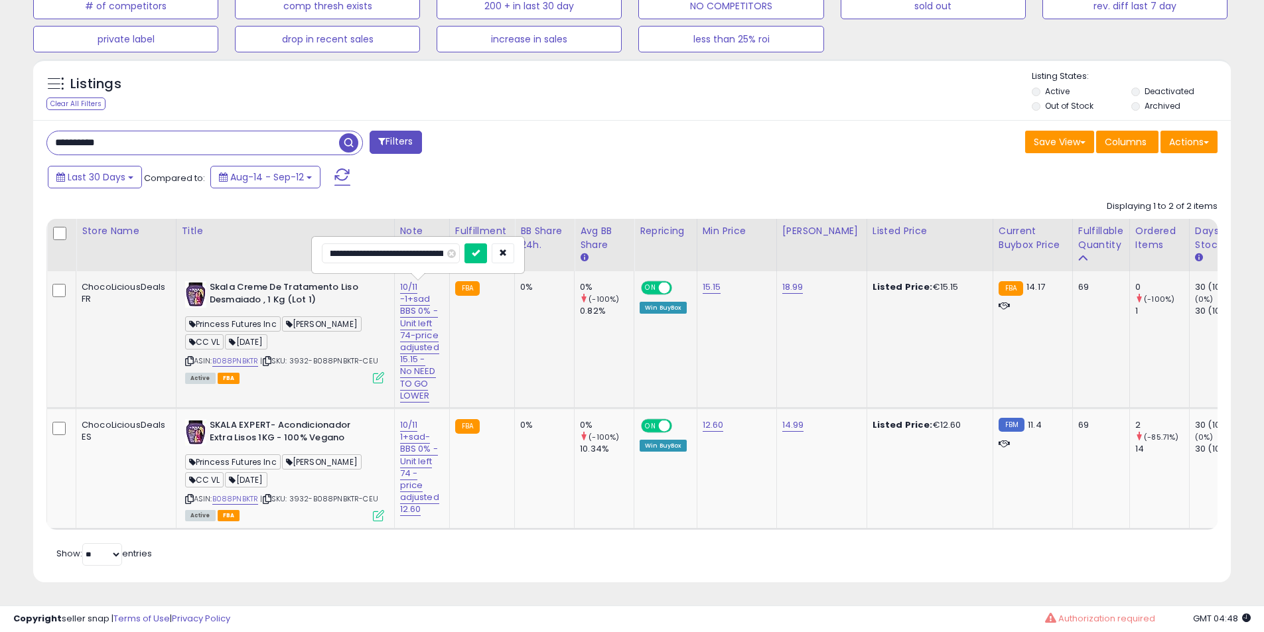
click at [428, 243] on input "**********" at bounding box center [391, 253] width 138 height 20
type input "**********"
click button "submit" at bounding box center [475, 253] width 23 height 20
click at [305, 281] on b "Skala Creme De Tratamento Liso Desmaiado , 1 Kg (Lot 1)" at bounding box center [290, 295] width 161 height 28
drag, startPoint x: 305, startPoint y: 273, endPoint x: 284, endPoint y: 299, distance: 33.1
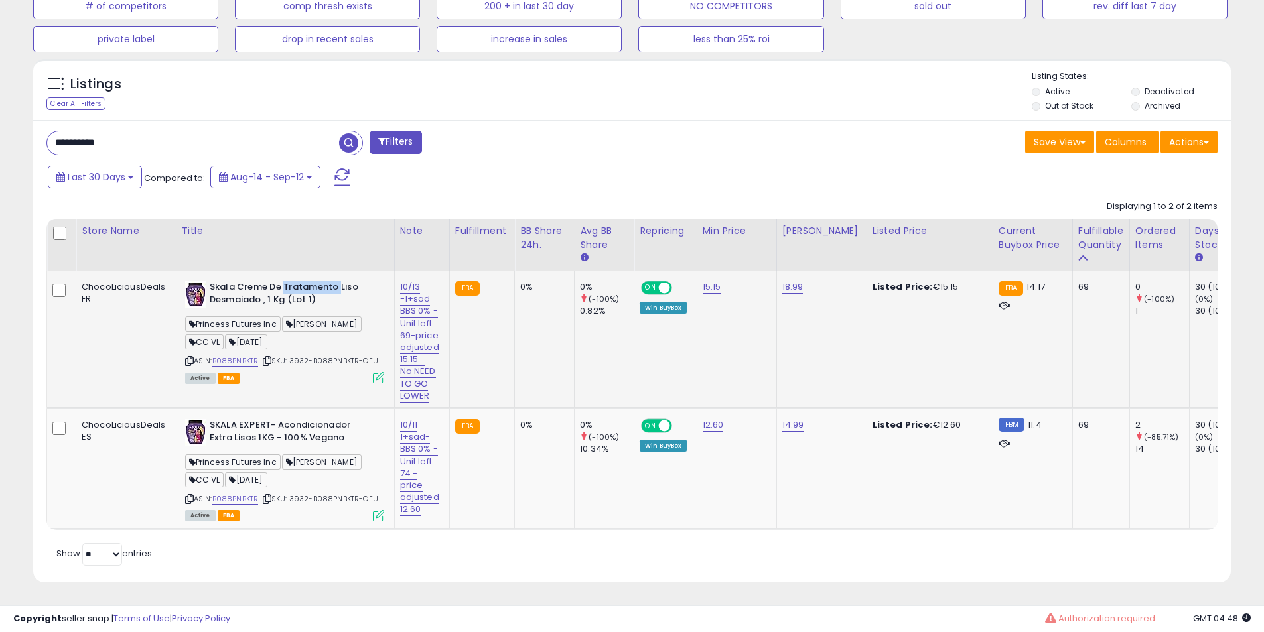
click at [302, 281] on b "Skala Creme De Tratamento Liso Desmaiado , 1 Kg (Lot 1)" at bounding box center [290, 295] width 161 height 28
click at [284, 299] on b "Skala Creme De Tratamento Liso Desmaiado , 1 Kg (Lot 1)" at bounding box center [290, 295] width 161 height 28
click at [275, 299] on b "Skala Creme De Tratamento Liso Desmaiado , 1 Kg (Lot 1)" at bounding box center [290, 295] width 161 height 28
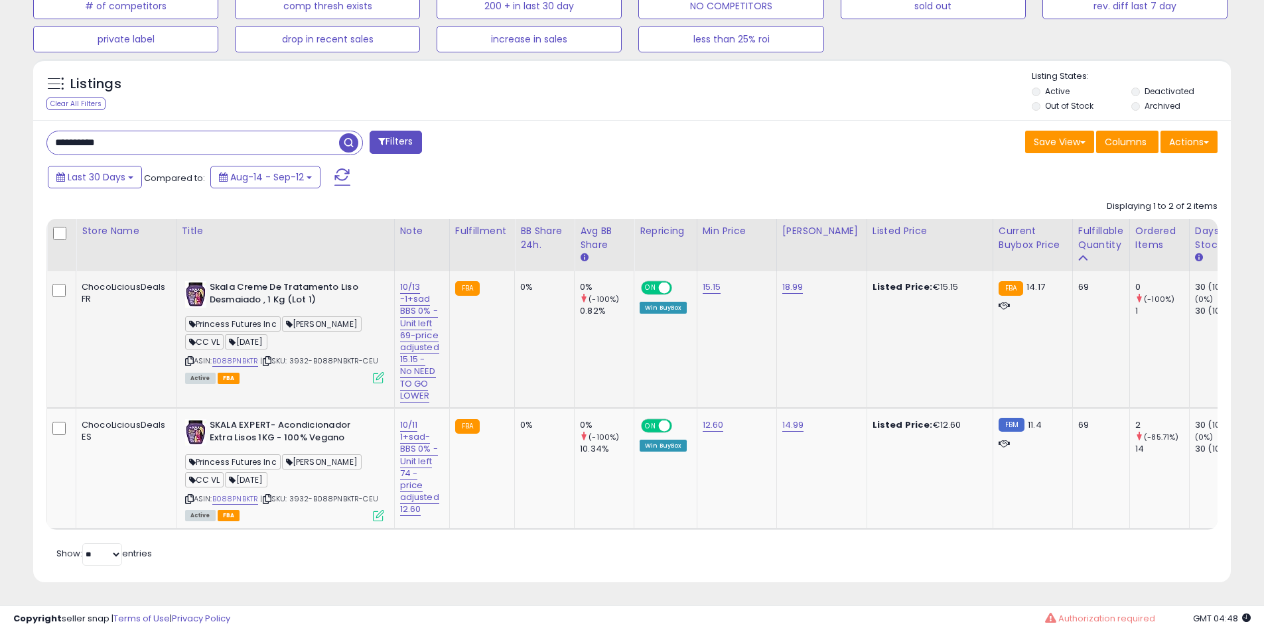
click at [267, 291] on b "Skala Creme De Tratamento Liso Desmaiado , 1 Kg (Lot 1)" at bounding box center [290, 295] width 161 height 28
click at [230, 356] on link "B088PNBKTR" at bounding box center [235, 361] width 46 height 11
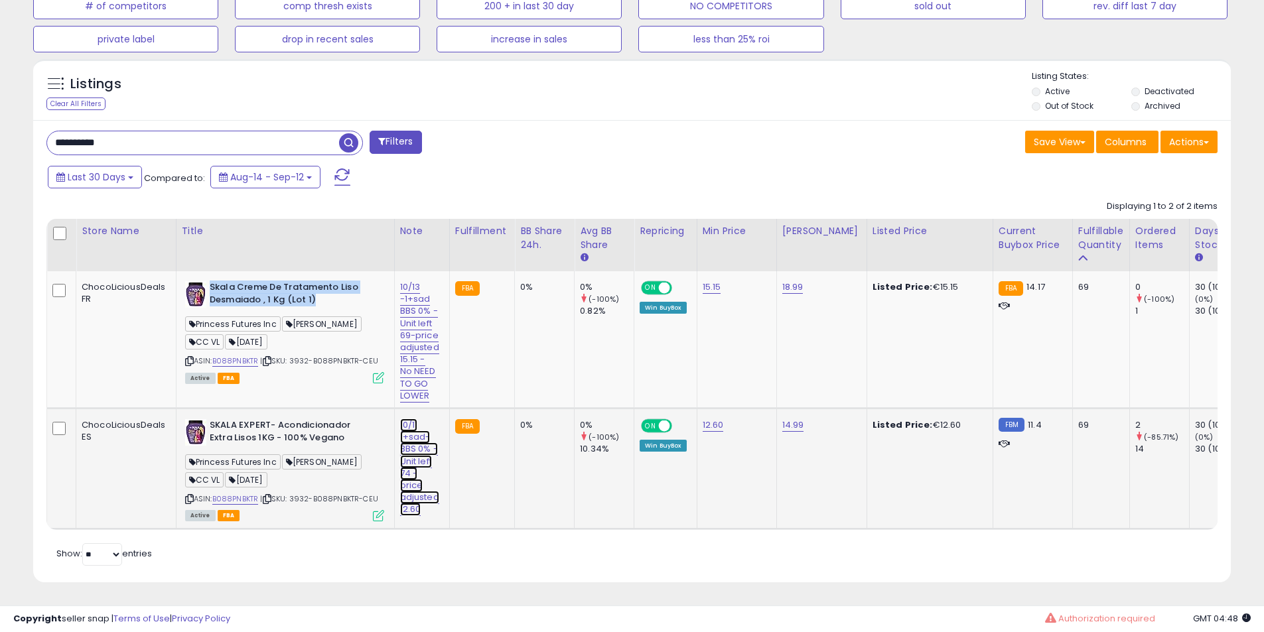
click at [418, 437] on link "10/11 1+sad- BBS 0% - Unit left 74 -price adjusted 12.60" at bounding box center [419, 468] width 39 height 98
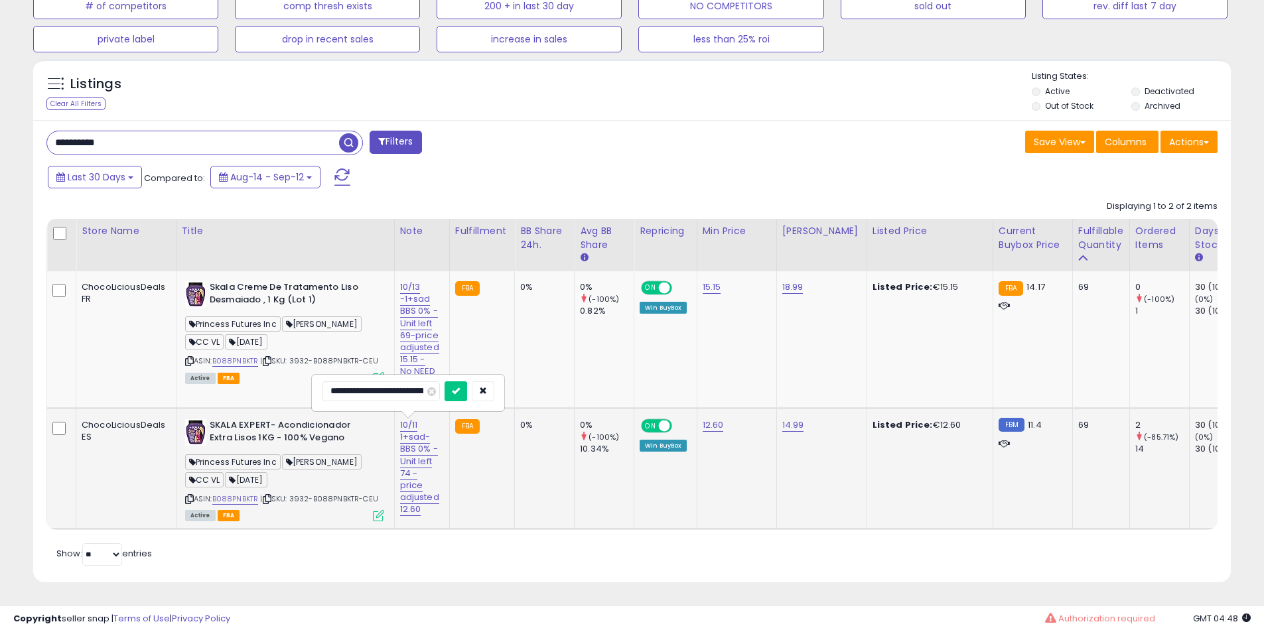
scroll to position [0, 132]
drag, startPoint x: 387, startPoint y: 378, endPoint x: 11, endPoint y: 335, distance: 379.2
click at [11, 335] on div "**********" at bounding box center [632, 66] width 1251 height 1068
click at [348, 383] on input "**********" at bounding box center [391, 391] width 138 height 20
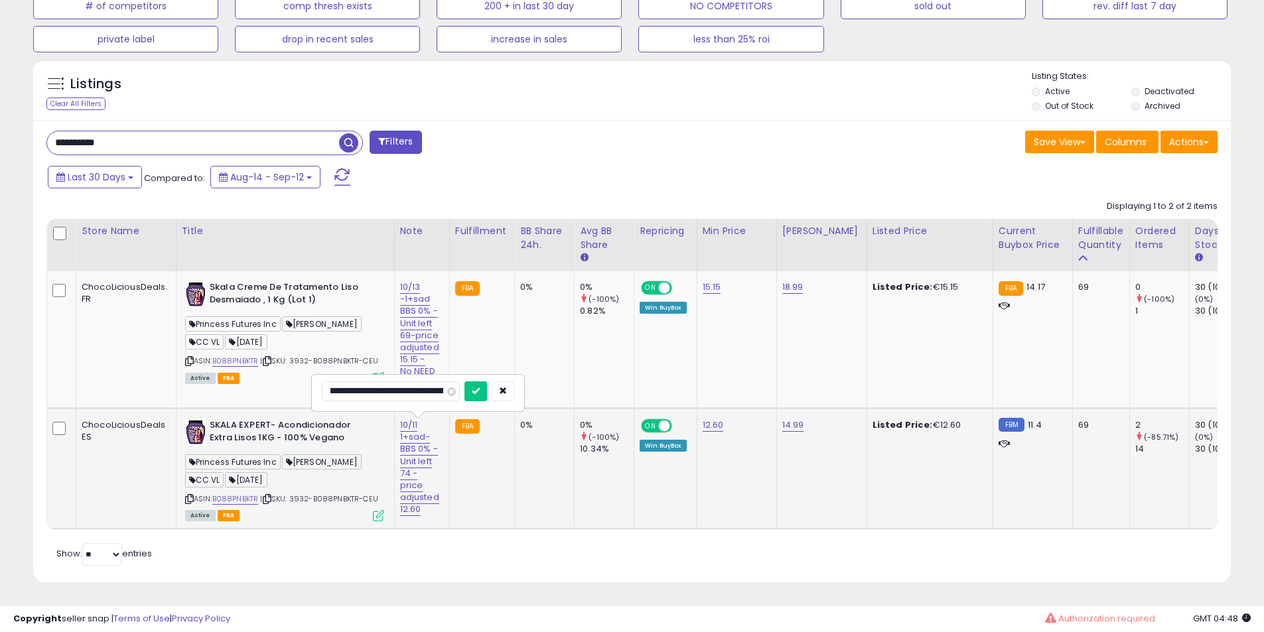
scroll to position [0, 62]
click at [441, 385] on input "**********" at bounding box center [391, 391] width 138 height 20
click at [409, 381] on input "**********" at bounding box center [391, 391] width 138 height 20
type input "**********"
click button "submit" at bounding box center [475, 391] width 23 height 20
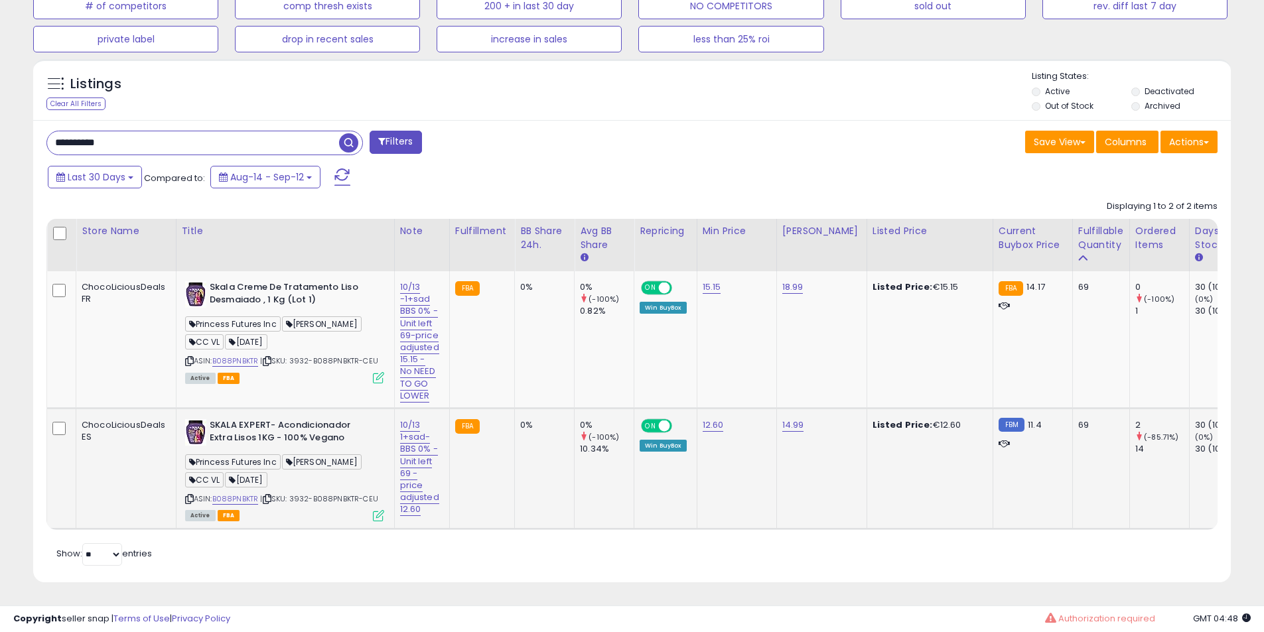
click at [285, 419] on b "SKALA EXPERT- Acondicionador Extra Lisos 1KG - 100% Vegano" at bounding box center [290, 433] width 161 height 28
click at [253, 419] on b "SKALA EXPERT- Acondicionador Extra Lisos 1KG - 100% Vegano" at bounding box center [290, 433] width 161 height 28
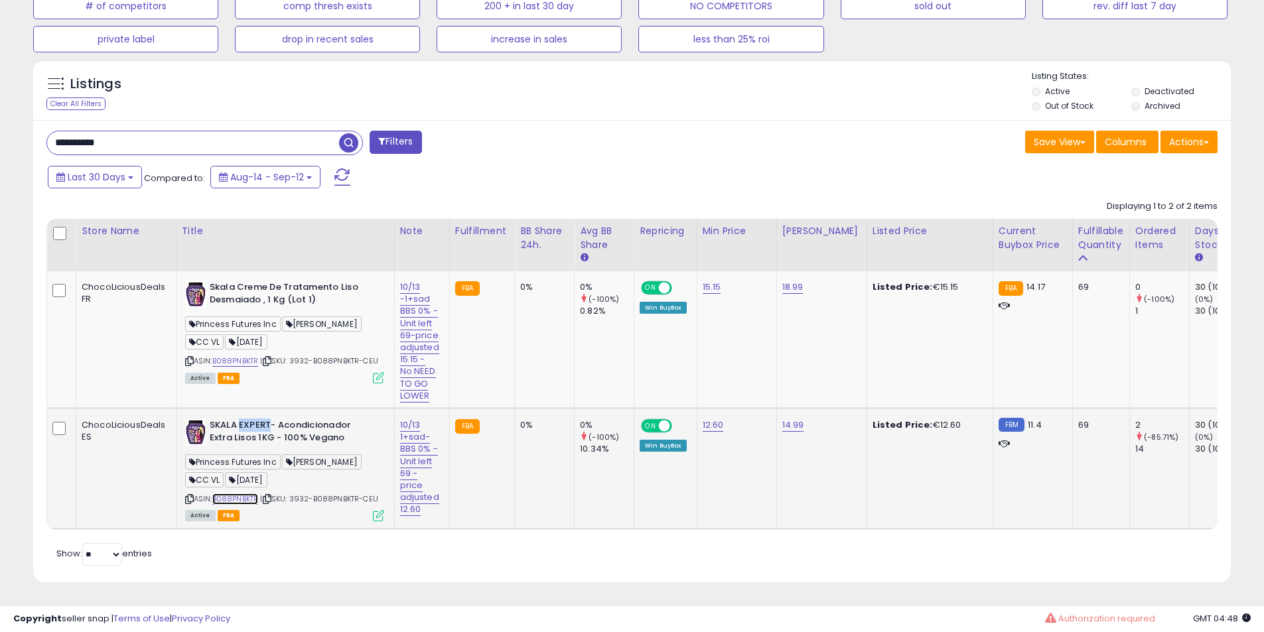
click at [238, 494] on link "B088PNBKTR" at bounding box center [235, 499] width 46 height 11
click at [232, 356] on link "B088PNBKTR" at bounding box center [235, 361] width 46 height 11
click at [167, 131] on input "**********" at bounding box center [193, 142] width 292 height 23
paste input "text"
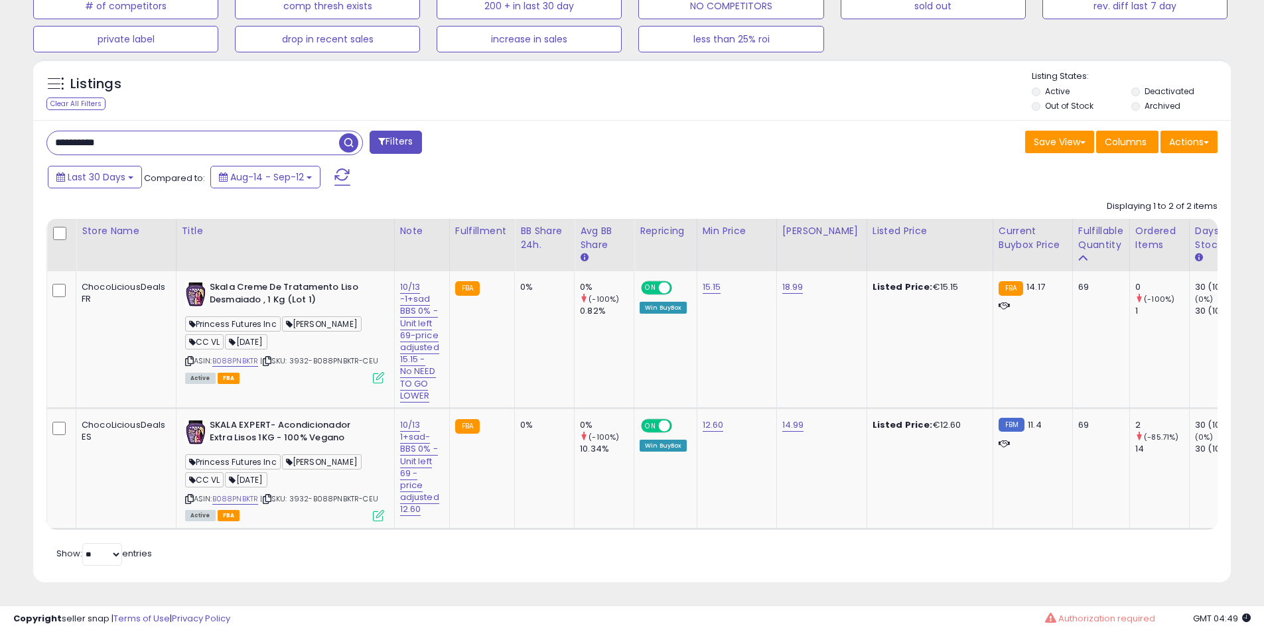
type input "**********"
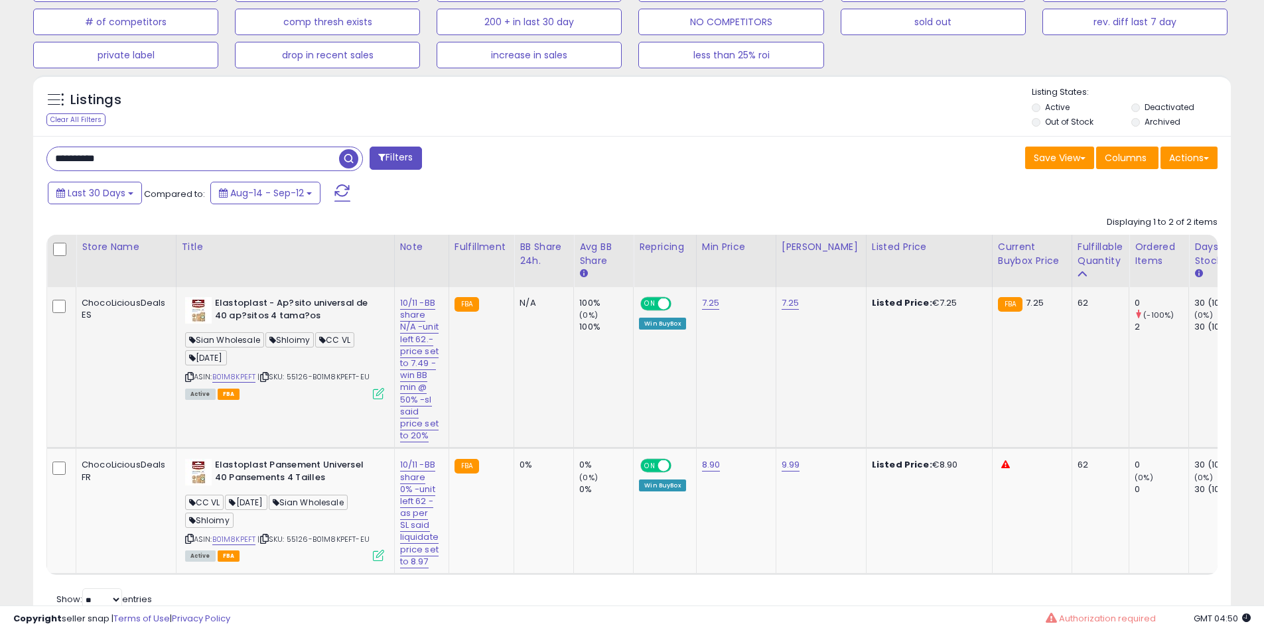
scroll to position [576, 0]
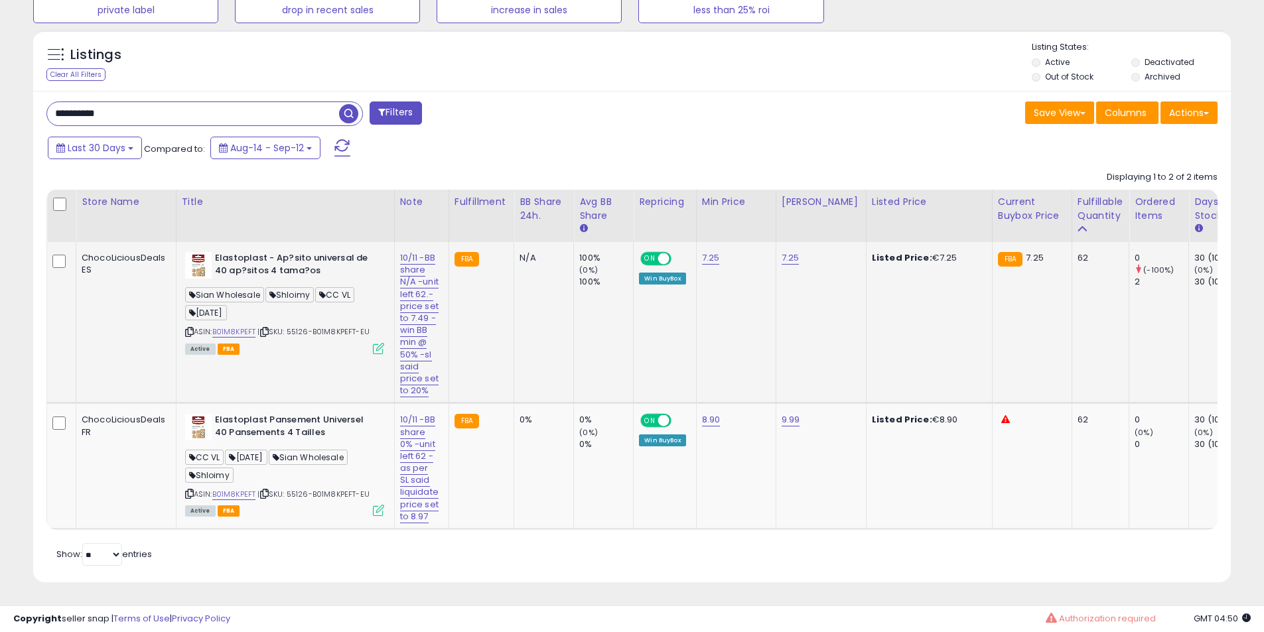
click at [424, 254] on div "10/11 -BB share N/A -unit left 62.-price set to 7.49 - win BB min @ 50% -sl sai…" at bounding box center [419, 324] width 38 height 145
click at [413, 251] on link "10/11 -BB share N/A -unit left 62.-price set to 7.49 - win BB min @ 50% -sl sai…" at bounding box center [419, 324] width 38 height 146
drag, startPoint x: 406, startPoint y: 202, endPoint x: 0, endPoint y: 137, distance: 411.1
click at [0, 137] on div "**********" at bounding box center [632, 60] width 1264 height 1143
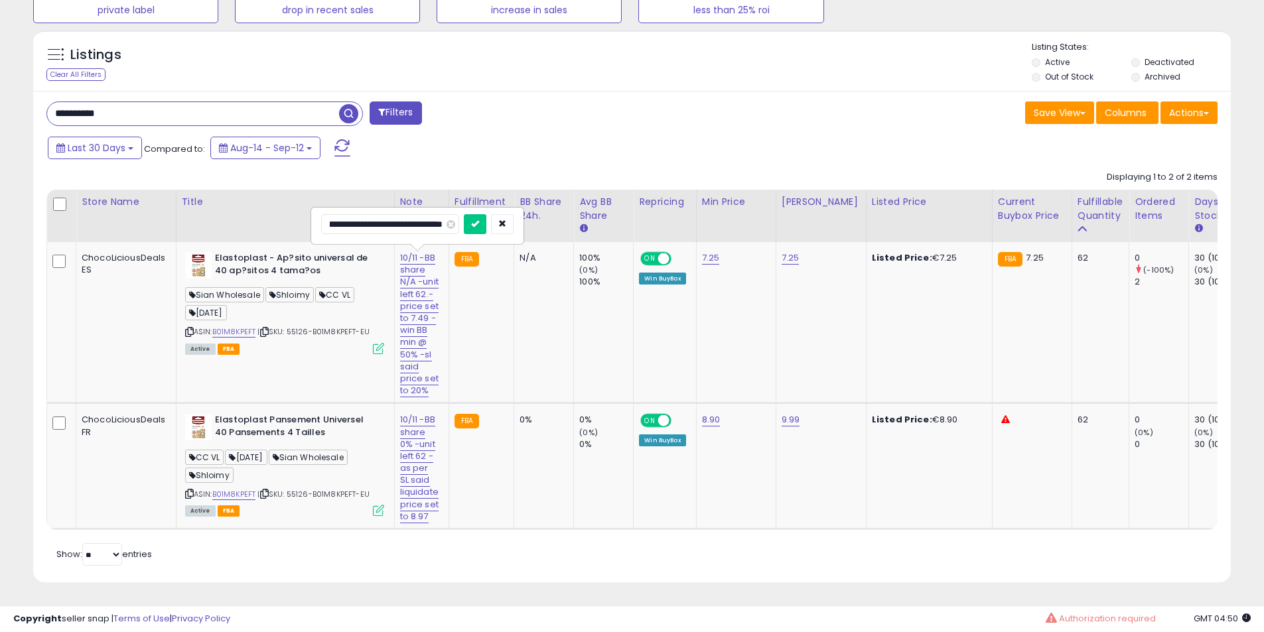
scroll to position [0, 0]
click at [354, 214] on input "**********" at bounding box center [390, 224] width 138 height 20
type input "**********"
click at [402, 214] on input "**********" at bounding box center [390, 224] width 138 height 20
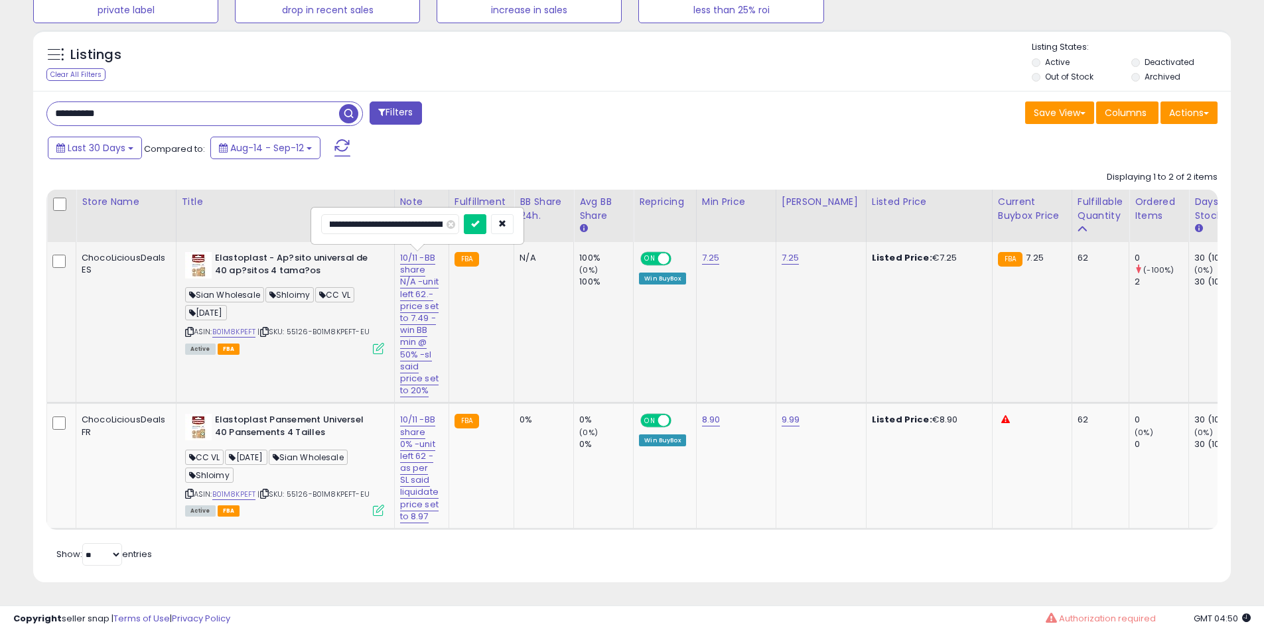
click button "submit" at bounding box center [475, 224] width 23 height 20
click at [396, 441] on td "10/11 -BB share 0% -unit left 62 -as per SL said liquidate price set to 8.97" at bounding box center [421, 466] width 54 height 126
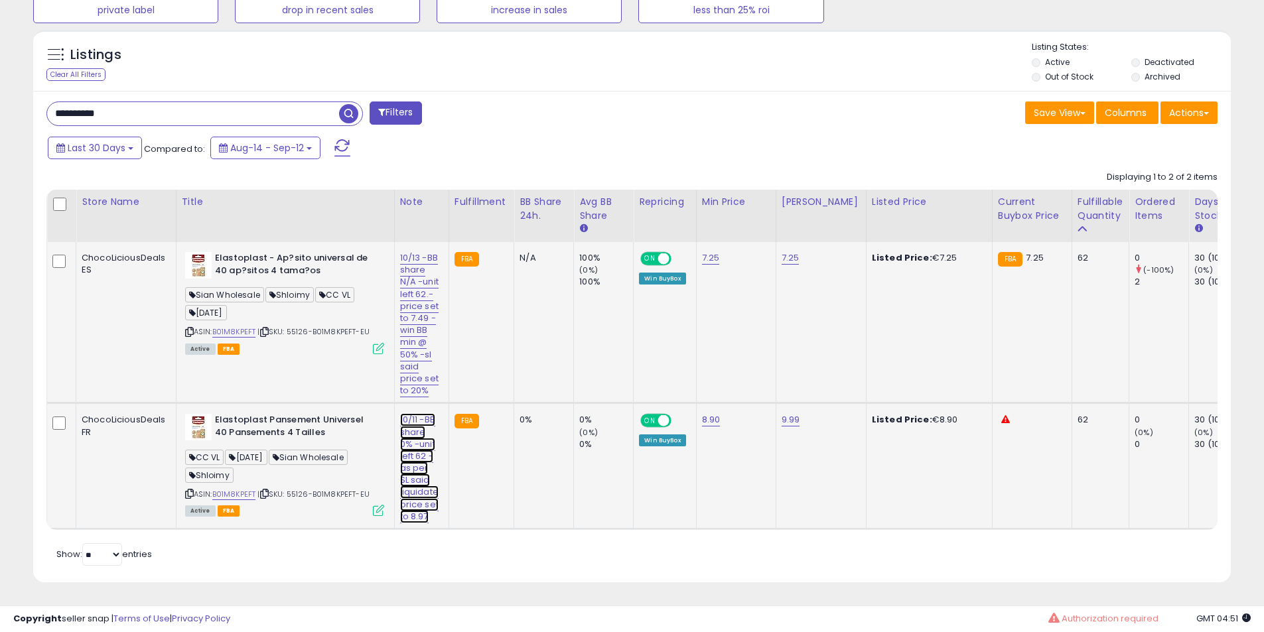
click at [406, 413] on link "10/11 -BB share 0% -unit left 62 -as per SL said liquidate price set to 8.97" at bounding box center [419, 468] width 38 height 110
drag, startPoint x: 413, startPoint y: 368, endPoint x: 119, endPoint y: 323, distance: 296.7
click at [0, 320] on div "**********" at bounding box center [632, 60] width 1264 height 1143
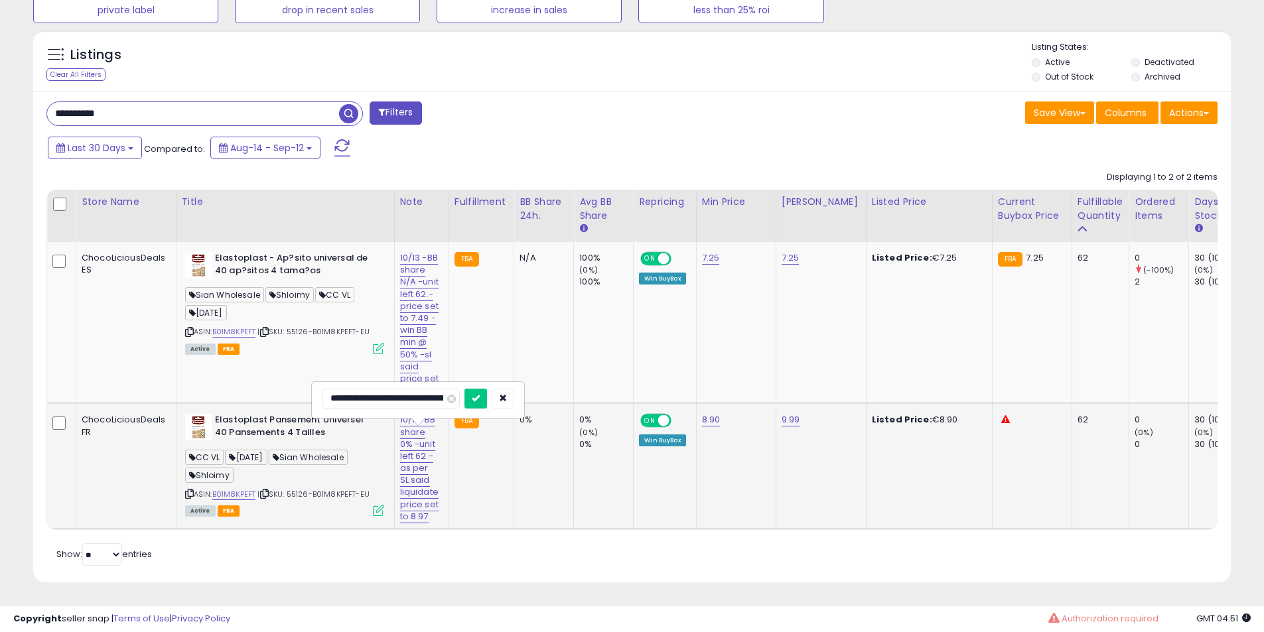
click at [351, 389] on input "**********" at bounding box center [391, 399] width 138 height 20
type input "**********"
click at [412, 389] on input "**********" at bounding box center [391, 399] width 138 height 20
click button "submit" at bounding box center [475, 399] width 23 height 20
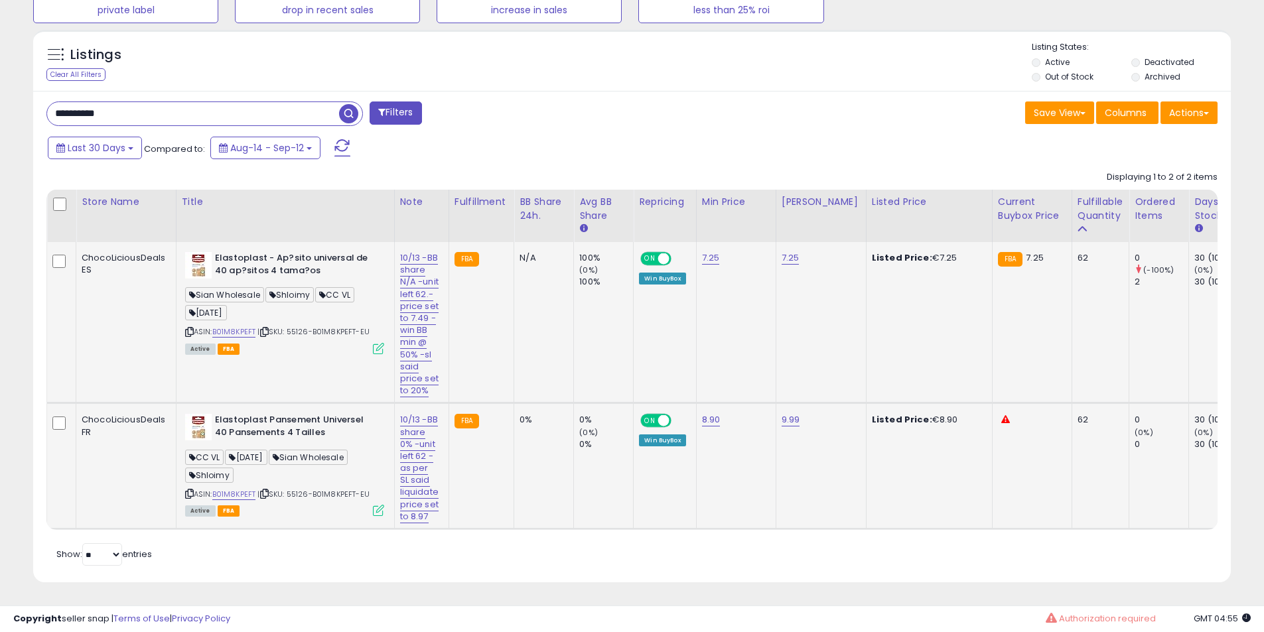
click at [281, 252] on b "Elastoplast - Ap?sito universal de 40 ap?sitos 4 tama?os" at bounding box center [295, 266] width 161 height 28
click at [277, 252] on b "Elastoplast - Ap?sito universal de 40 ap?sitos 4 tama?os" at bounding box center [295, 266] width 161 height 28
click at [312, 252] on b "Elastoplast - Ap?sito universal de 40 ap?sitos 4 tama?os" at bounding box center [295, 266] width 161 height 28
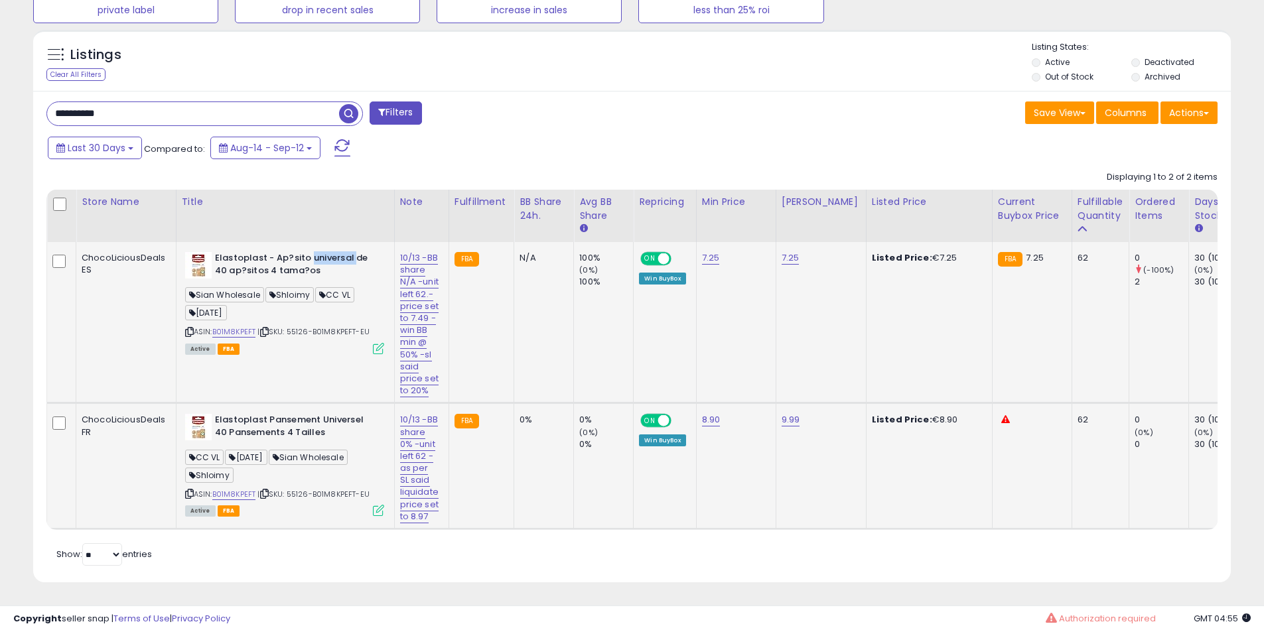
click at [312, 252] on b "Elastoplast - Ap?sito universal de 40 ap?sitos 4 tama?os" at bounding box center [295, 266] width 161 height 28
click at [297, 252] on b "Elastoplast - Ap?sito universal de 40 ap?sitos 4 tama?os" at bounding box center [295, 266] width 161 height 28
click at [292, 252] on b "Elastoplast - Ap?sito universal de 40 ap?sitos 4 tama?os" at bounding box center [295, 266] width 161 height 28
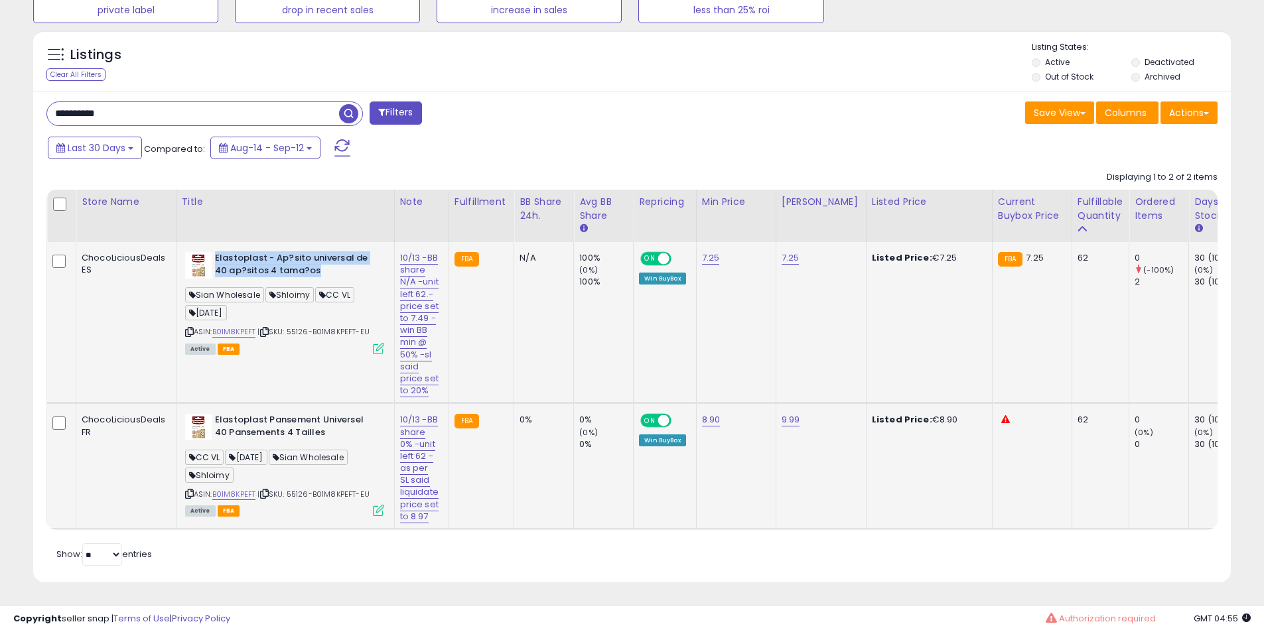
click at [292, 252] on b "Elastoplast - Ap?sito universal de 40 ap?sitos 4 tama?os" at bounding box center [295, 266] width 161 height 28
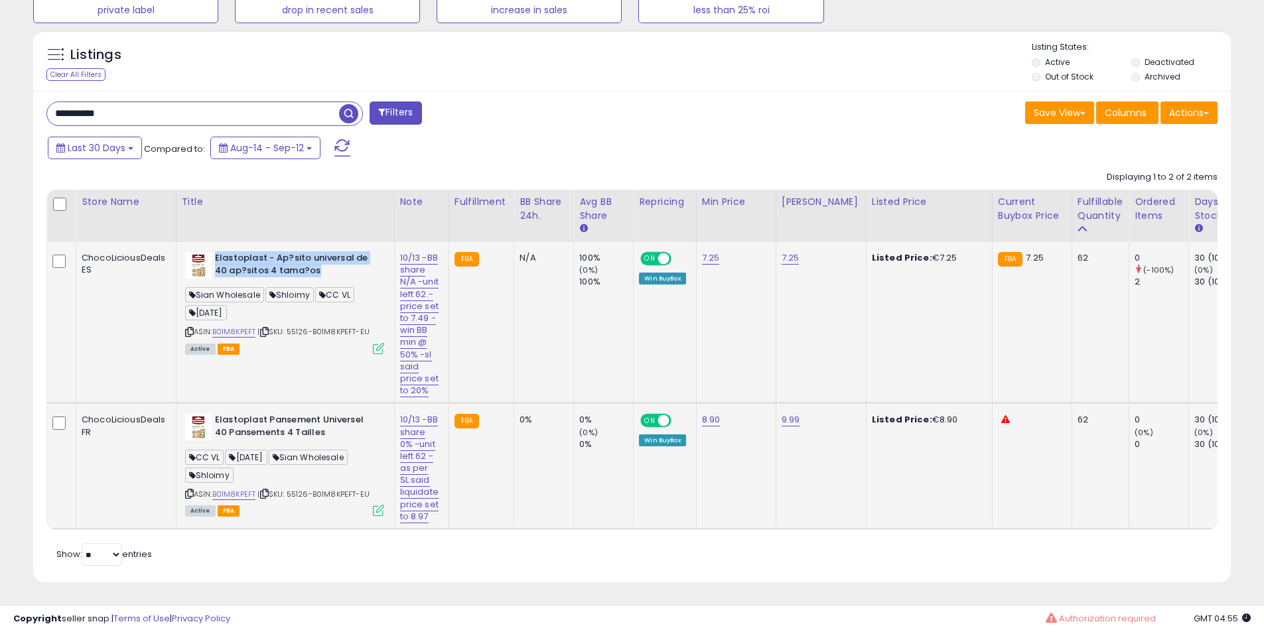
click at [292, 252] on b "Elastoplast - Ap?sito universal de 40 ap?sitos 4 tama?os" at bounding box center [295, 266] width 161 height 28
click at [285, 252] on b "Elastoplast - Ap?sito universal de 40 ap?sitos 4 tama?os" at bounding box center [295, 266] width 161 height 28
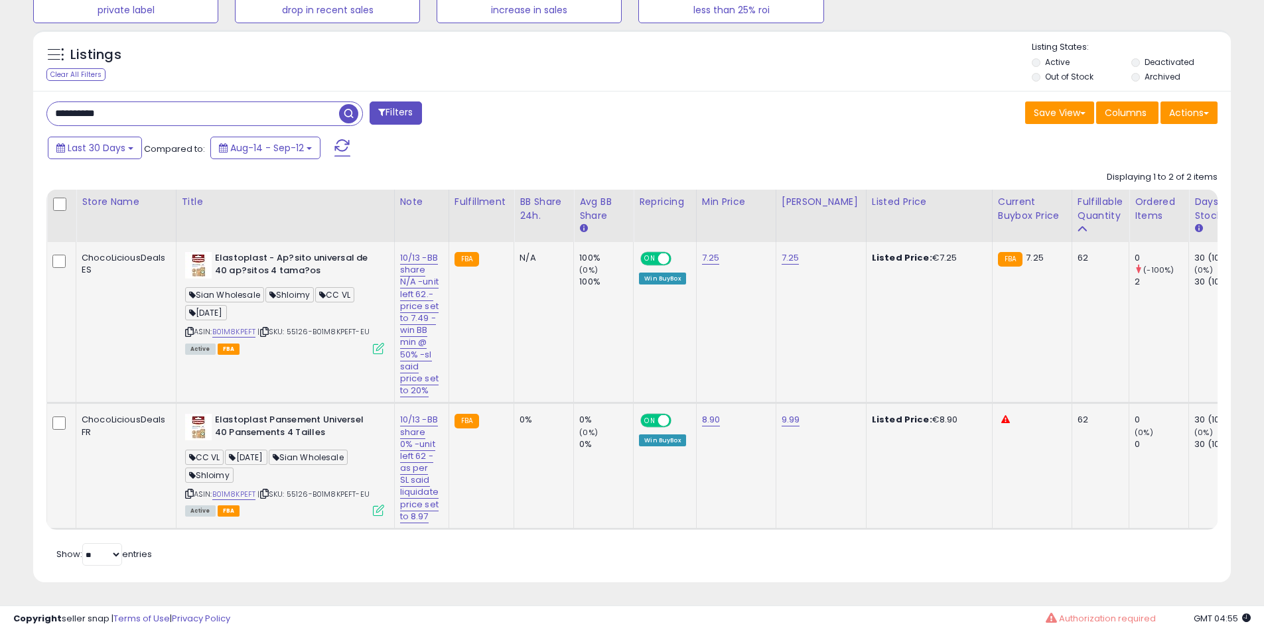
click at [238, 242] on td "Elastoplast - Ap?sito universal de 40 ap?sitos 4 tama?os Sian Wholesale Shloimy…" at bounding box center [285, 322] width 218 height 161
drag, startPoint x: 238, startPoint y: 228, endPoint x: 290, endPoint y: 248, distance: 55.7
click at [249, 242] on td "Elastoplast - Ap?sito universal de 40 ap?sitos 4 tama?os Sian Wholesale Shloimy…" at bounding box center [285, 322] width 218 height 161
click at [290, 252] on b "Elastoplast - Ap?sito universal de 40 ap?sitos 4 tama?os" at bounding box center [295, 266] width 161 height 28
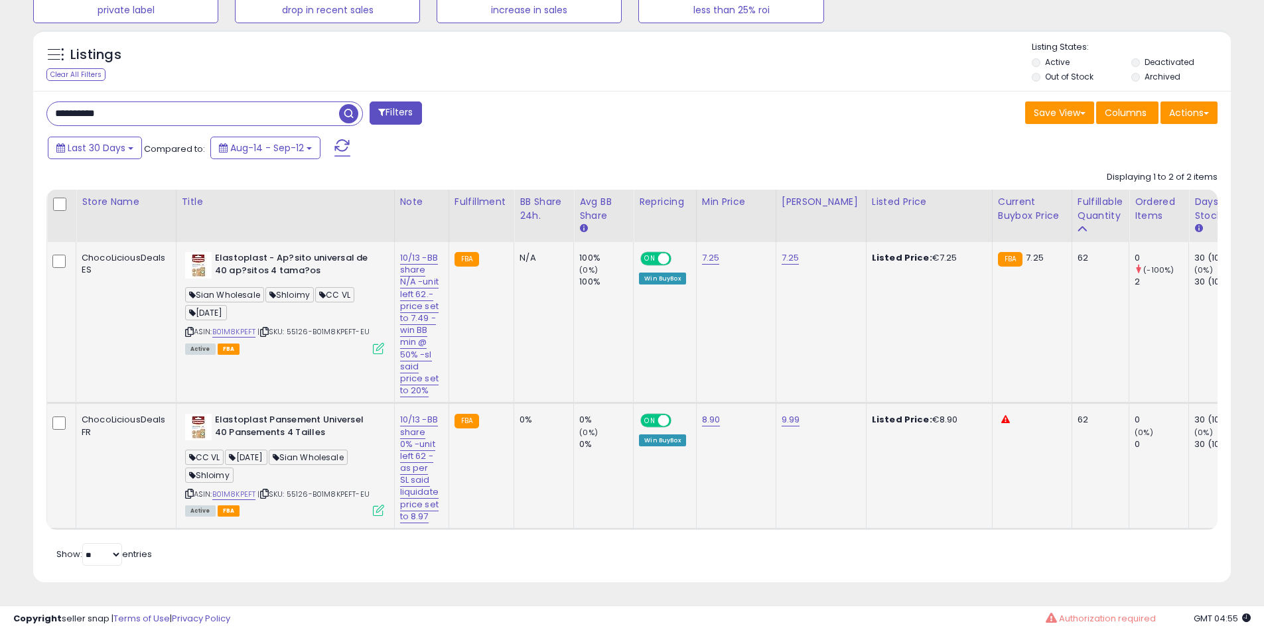
click at [267, 252] on b "Elastoplast - Ap?sito universal de 40 ap?sitos 4 tama?os" at bounding box center [295, 266] width 161 height 28
click at [273, 403] on td "Elastoplast Pansement Universel 40 Pansements 4 Tailles CC VL [DATE] Sian Whole…" at bounding box center [285, 466] width 218 height 126
click at [263, 414] on b "Elastoplast Pansement Universel 40 Pansements 4 Tailles" at bounding box center [295, 428] width 161 height 28
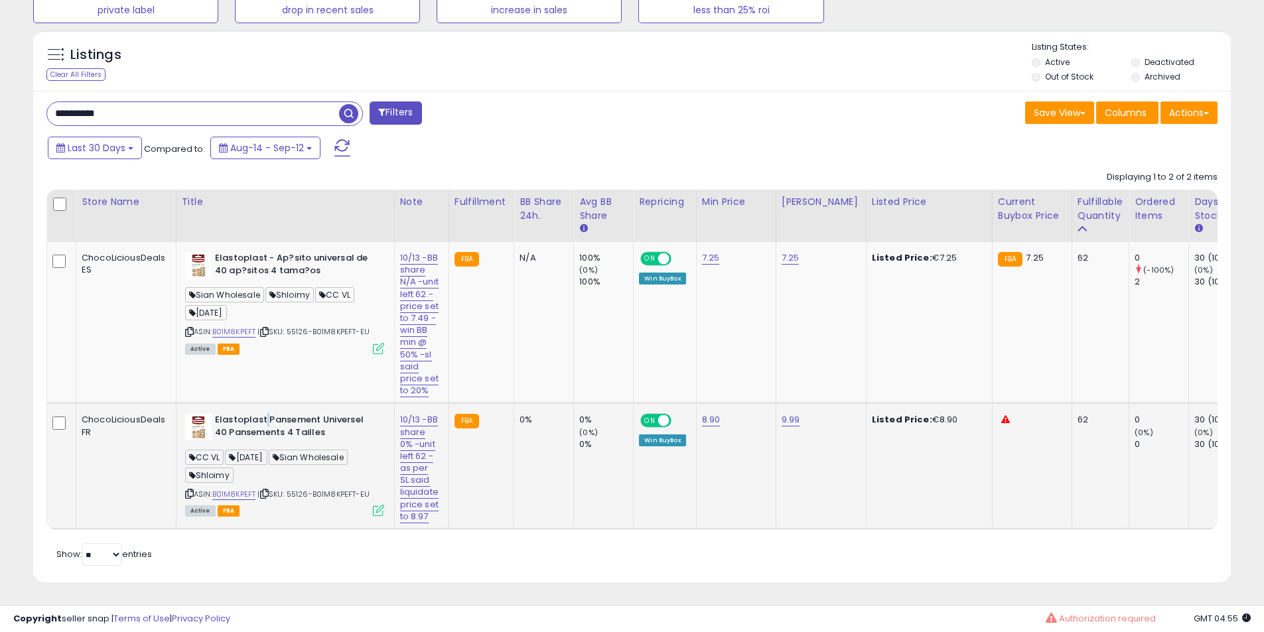
click at [263, 414] on b "Elastoplast Pansement Universel 40 Pansements 4 Tailles" at bounding box center [295, 428] width 161 height 28
click at [238, 489] on link "B01M8KPEFT" at bounding box center [234, 494] width 44 height 11
click at [153, 102] on div "**********" at bounding box center [204, 114] width 316 height 25
click at [153, 102] on input "**********" at bounding box center [193, 113] width 292 height 23
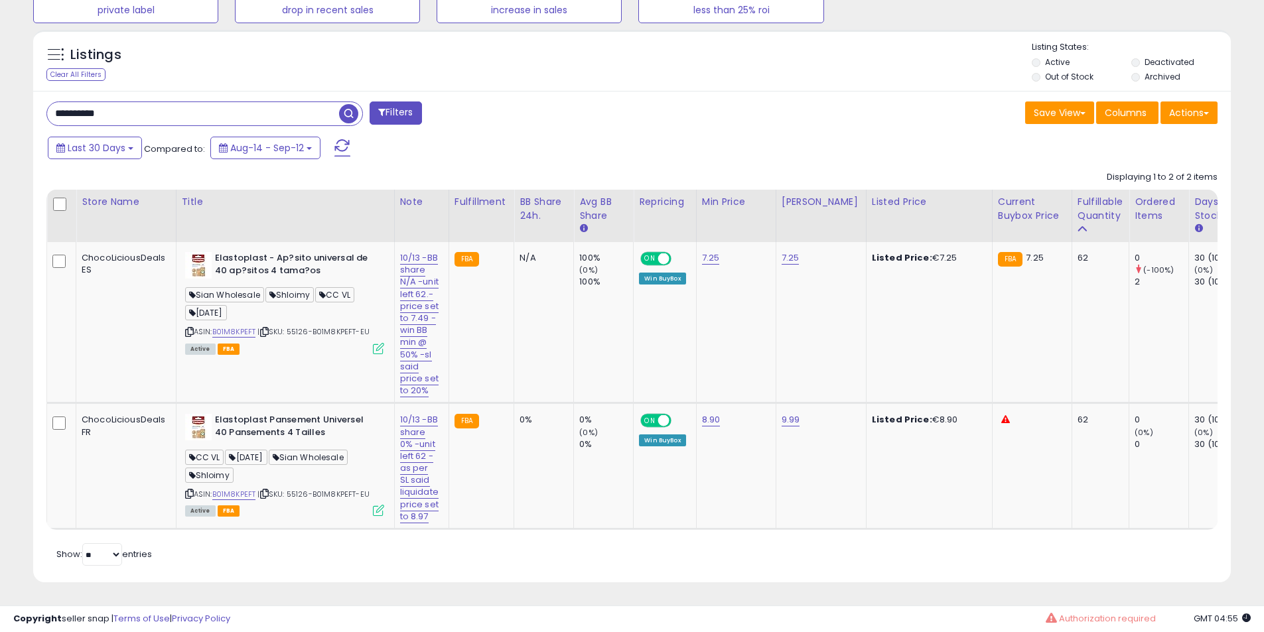
click at [153, 102] on input "**********" at bounding box center [193, 113] width 292 height 23
paste input "text"
type input "**********"
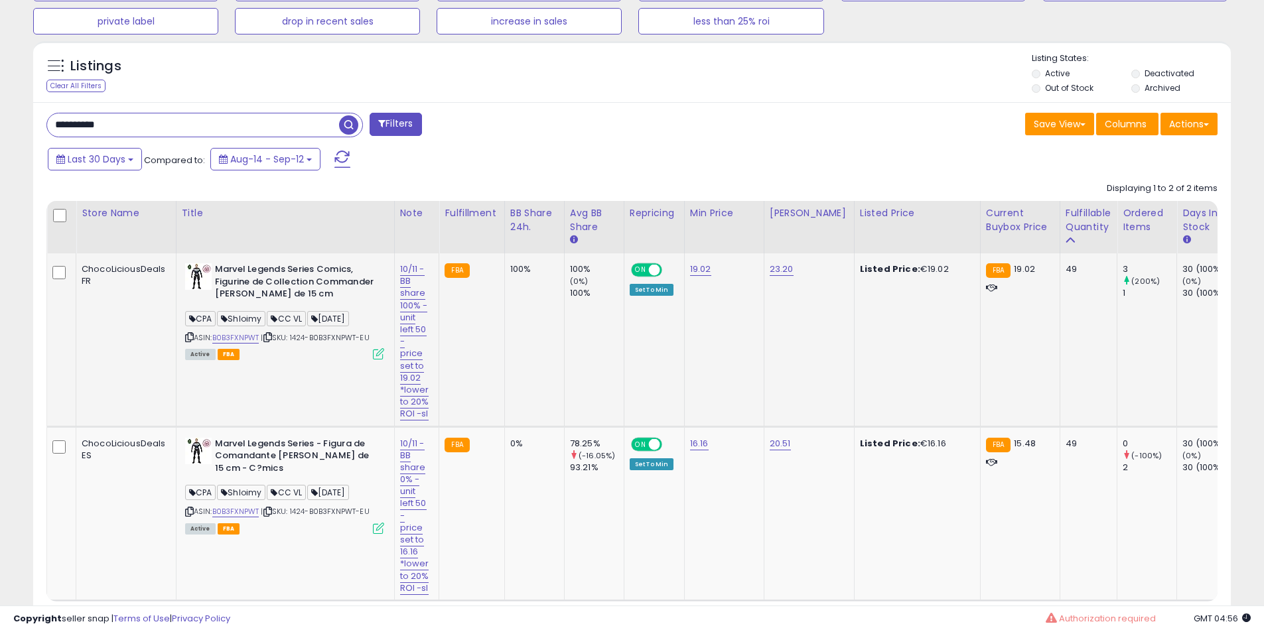
scroll to position [608, 0]
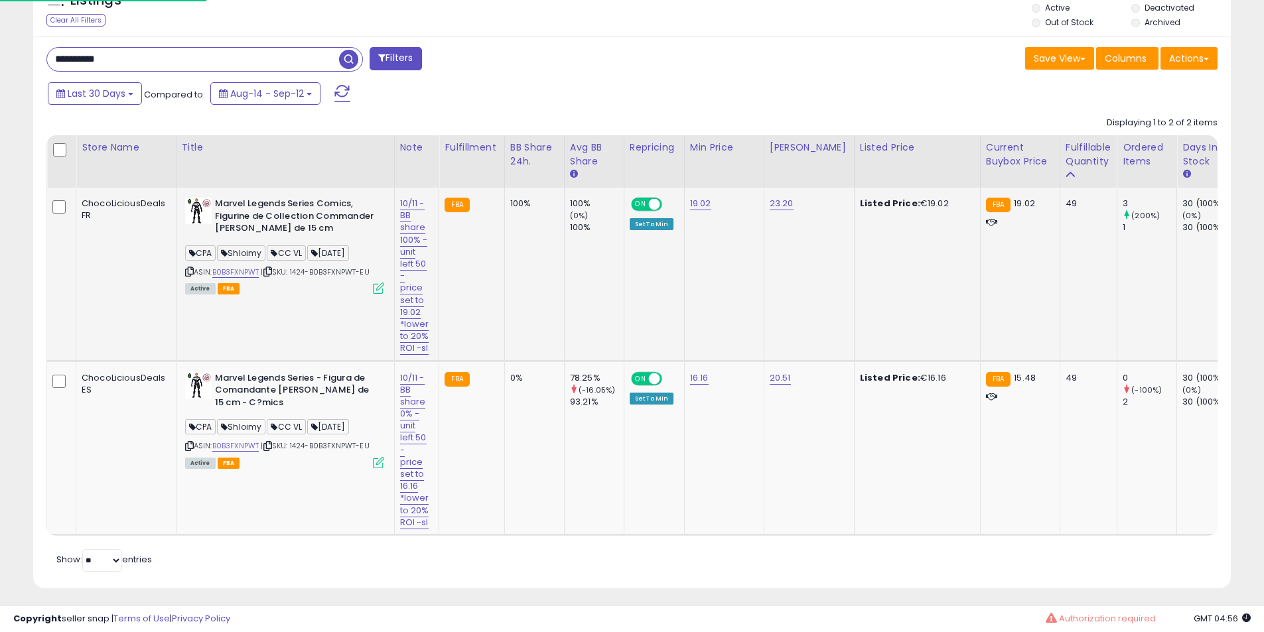
click at [423, 219] on div "10/11 -BB share 100% - unit left 50 - price set to 19.02 *lower to 20% ROI -sl" at bounding box center [414, 276] width 29 height 157
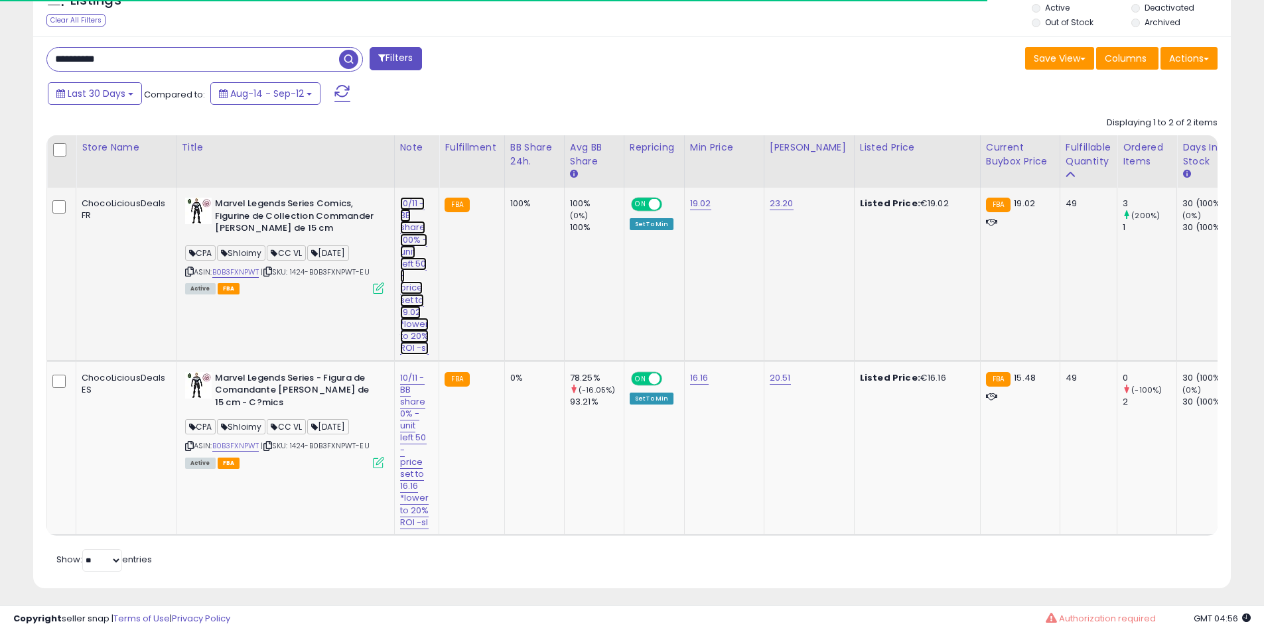
click at [410, 222] on link "10/11 -BB share 100% - unit left 50 - price set to 19.02 *lower to 20% ROI -sl" at bounding box center [414, 276] width 29 height 158
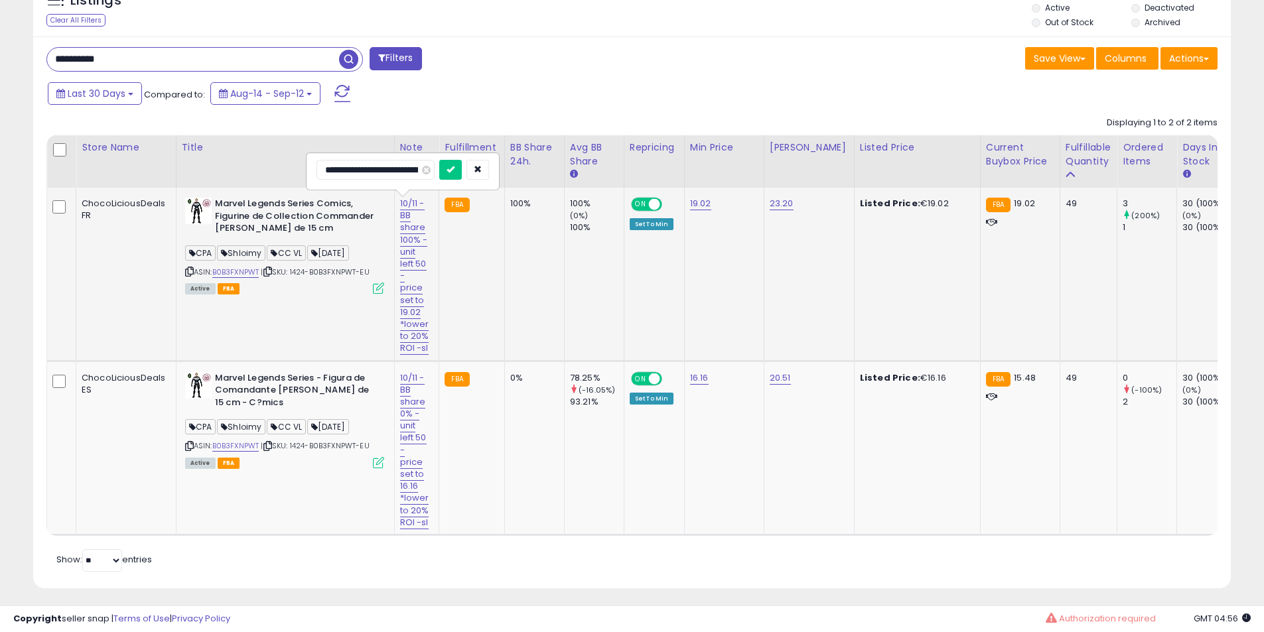
scroll to position [0, 226]
drag, startPoint x: 299, startPoint y: 168, endPoint x: 0, endPoint y: 149, distance: 299.8
click at [12, 153] on div "**********" at bounding box center [632, 26] width 1251 height 1157
click at [342, 174] on input "**********" at bounding box center [385, 170] width 138 height 20
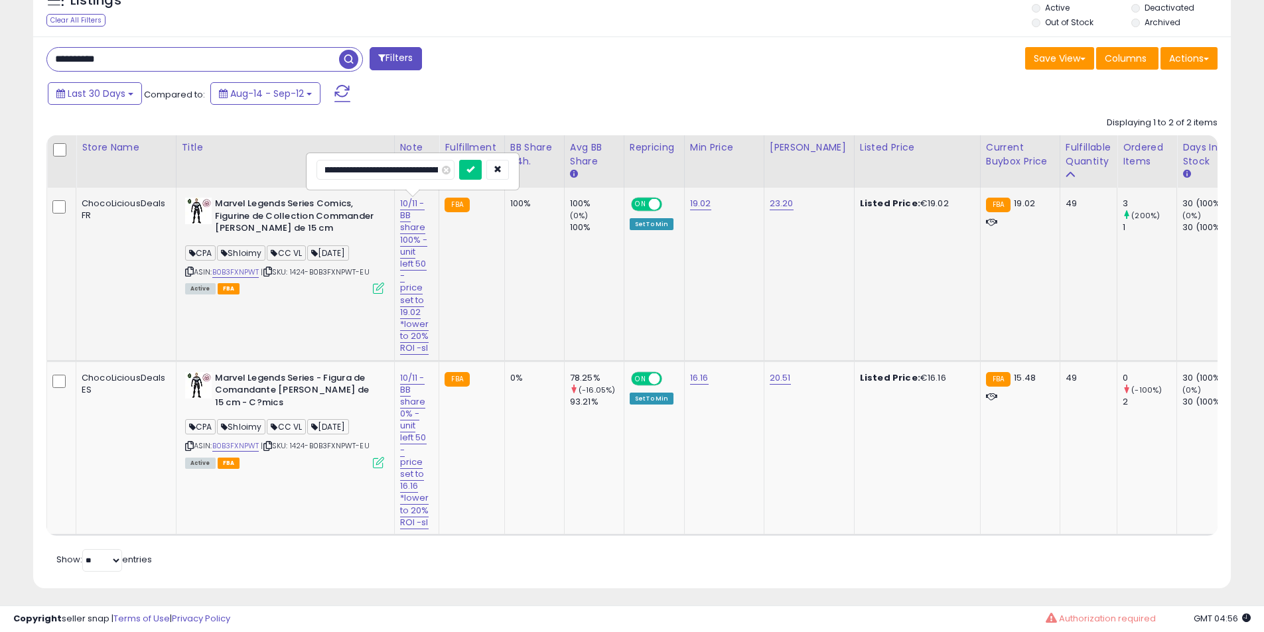
scroll to position [0, 46]
type input "**********"
click button "submit" at bounding box center [470, 170] width 23 height 20
click at [416, 435] on link "10/11 -BB share 0% - unit left 50 - price set to 16.16 *lower to 20% ROI -sl" at bounding box center [414, 451] width 29 height 158
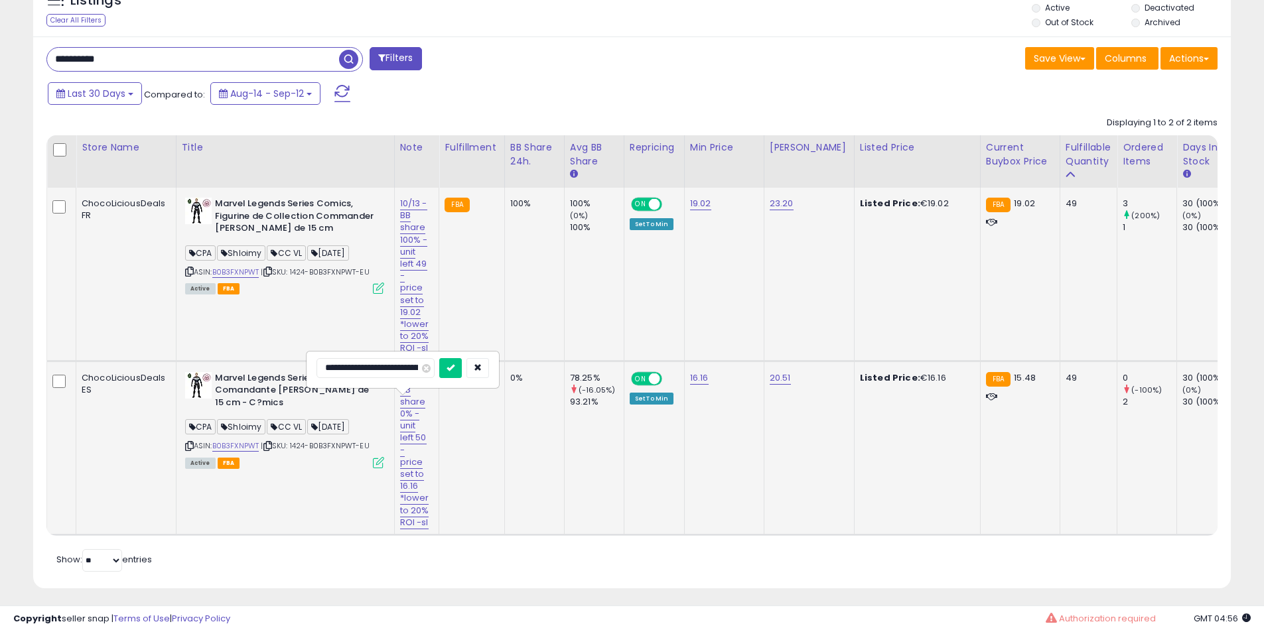
scroll to position [0, 215]
drag, startPoint x: 398, startPoint y: 360, endPoint x: 345, endPoint y: 365, distance: 53.3
click at [190, 365] on tbody "ChocoLiciousDeals FR Marvel Legends Series Comics, Figurine de Collection Comma…" at bounding box center [1203, 361] width 2312 height 347
click at [347, 368] on input "**********" at bounding box center [385, 368] width 138 height 20
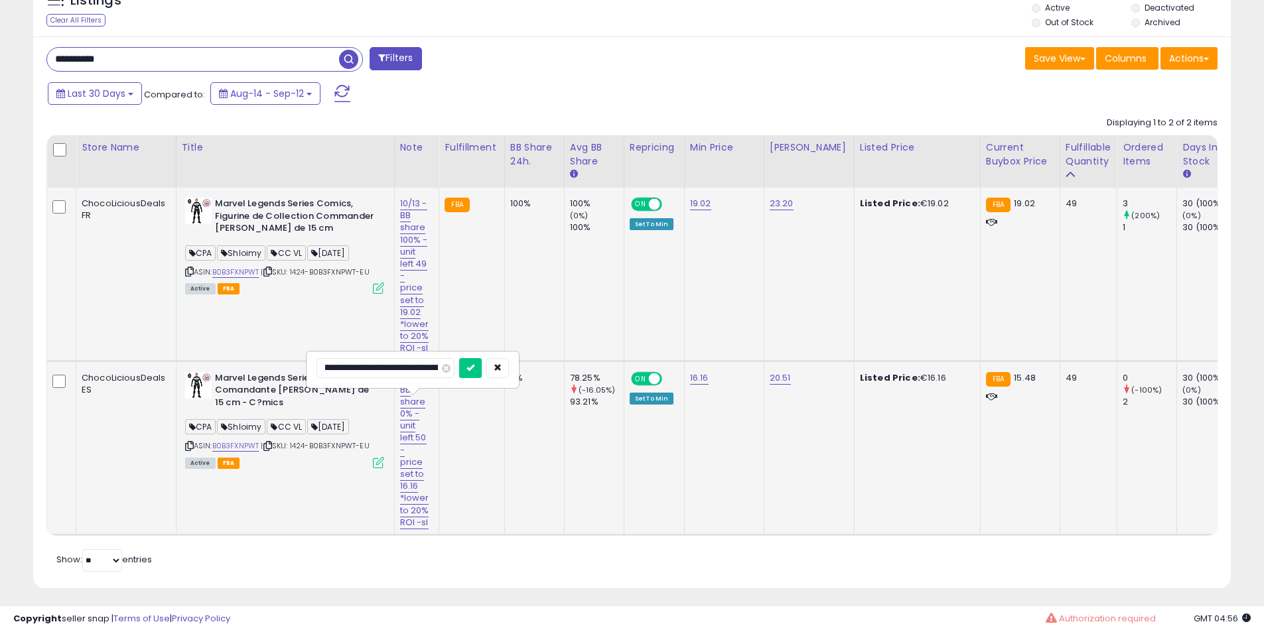
scroll to position [0, 50]
click at [415, 374] on input "**********" at bounding box center [385, 368] width 138 height 20
type input "**********"
click button "submit" at bounding box center [470, 368] width 23 height 20
click at [297, 409] on b "Marvel Legends Series - Figura de Comandante [PERSON_NAME] de 15 cm - C?mics" at bounding box center [295, 392] width 161 height 40
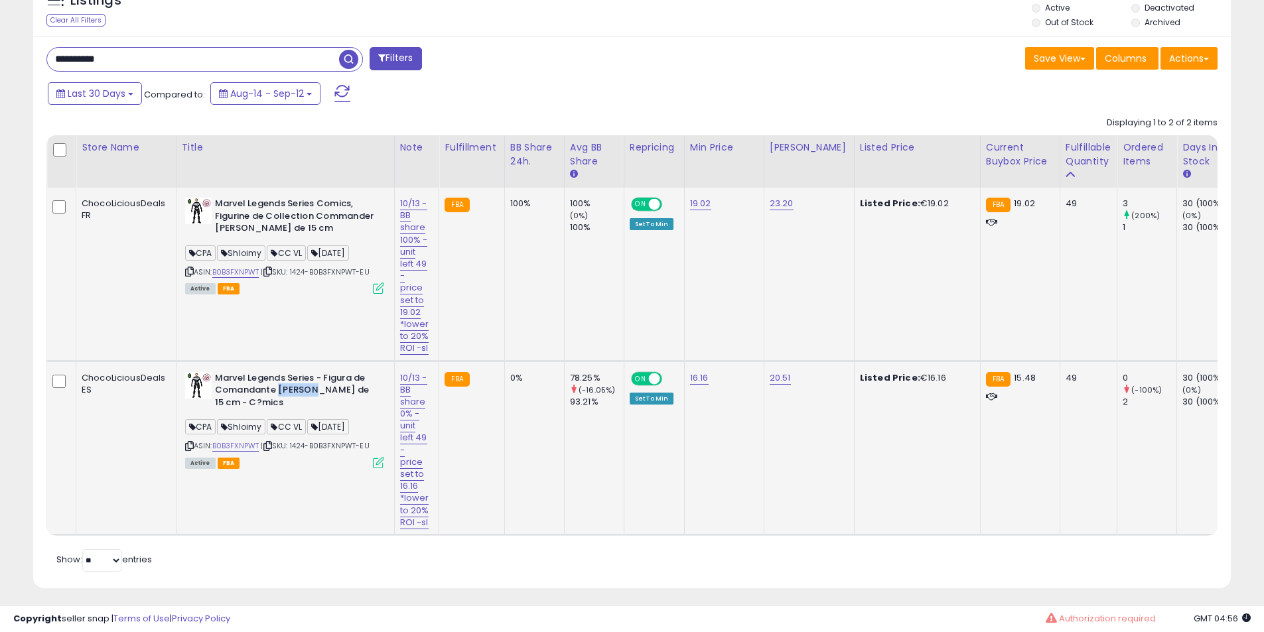
click at [297, 409] on b "Marvel Legends Series - Figura de Comandante [PERSON_NAME] de 15 cm - C?mics" at bounding box center [295, 392] width 161 height 40
click at [254, 403] on b "Marvel Legends Series - Figura de Comandante [PERSON_NAME] de 15 cm - C?mics" at bounding box center [295, 392] width 161 height 40
click at [238, 270] on link "B0B3FXNPWT" at bounding box center [235, 272] width 47 height 11
click at [241, 452] on link "B0B3FXNPWT" at bounding box center [235, 446] width 47 height 11
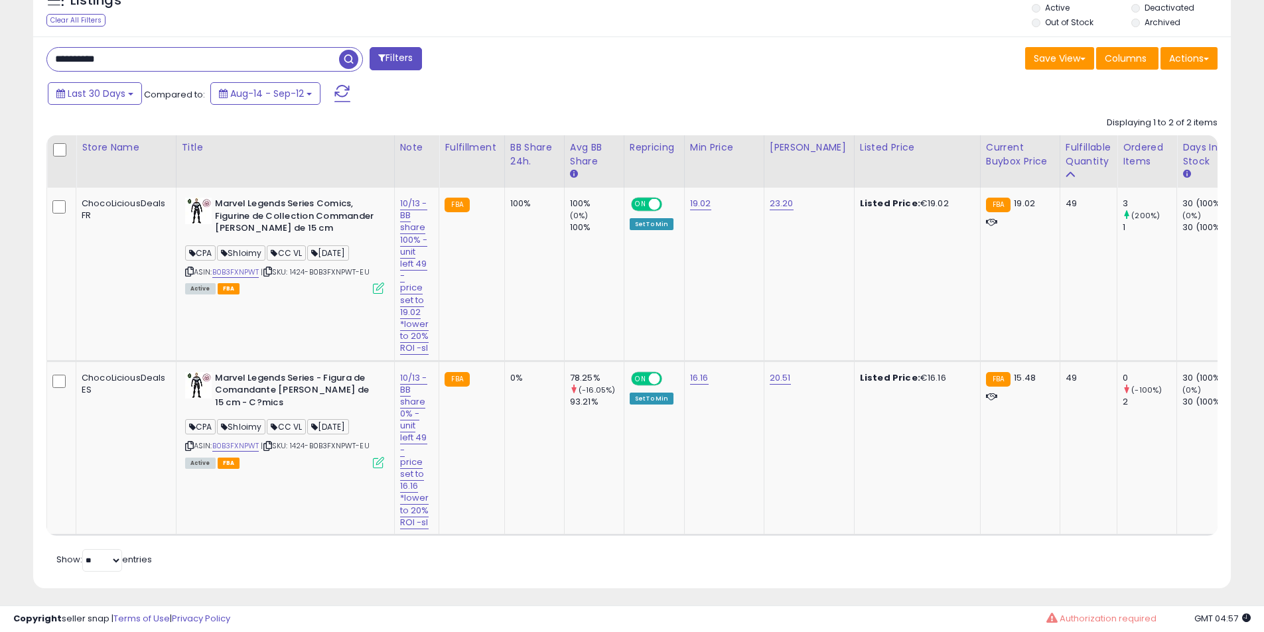
click at [176, 62] on input "**********" at bounding box center [193, 59] width 292 height 23
paste input "text"
type input "**********"
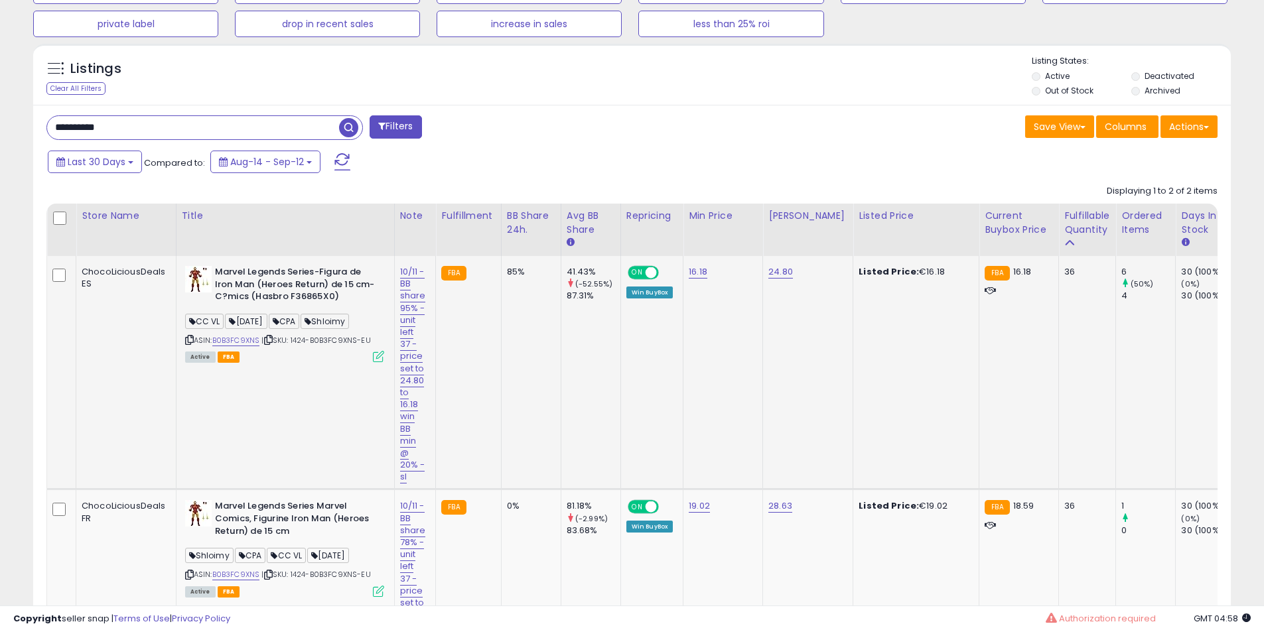
scroll to position [608, 0]
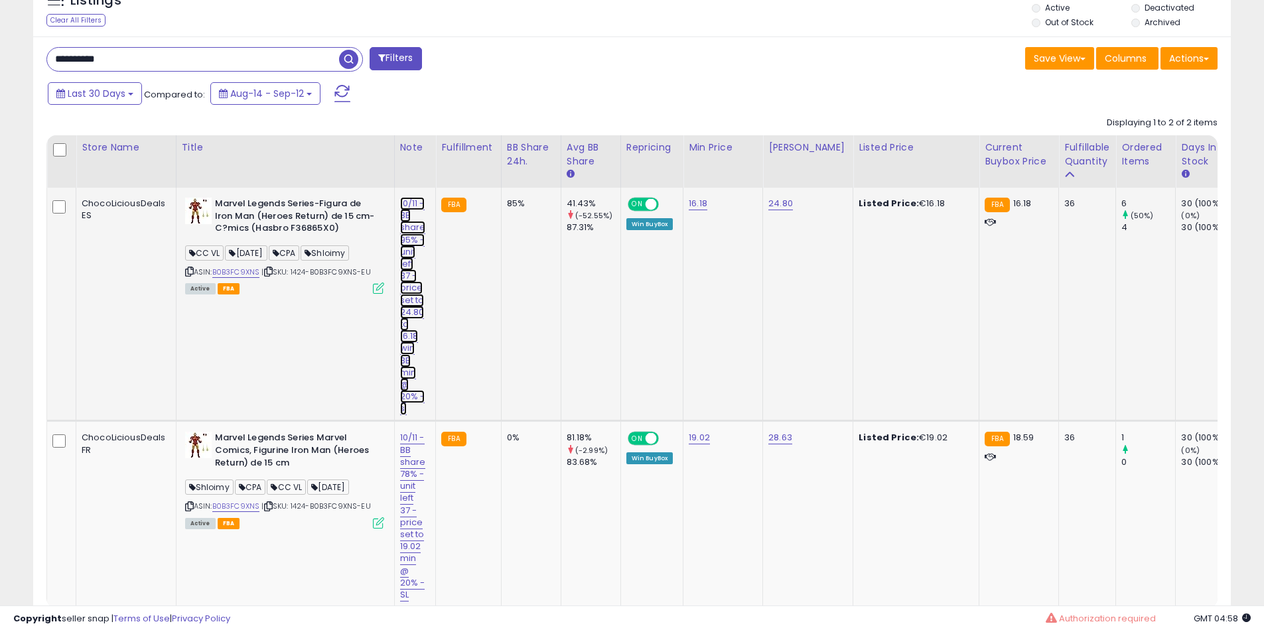
click at [413, 234] on link "10/11 -BB share 95% -unit left 37 -price set to 24.80 to 16.18 win BB min @ 20%…" at bounding box center [413, 306] width 26 height 218
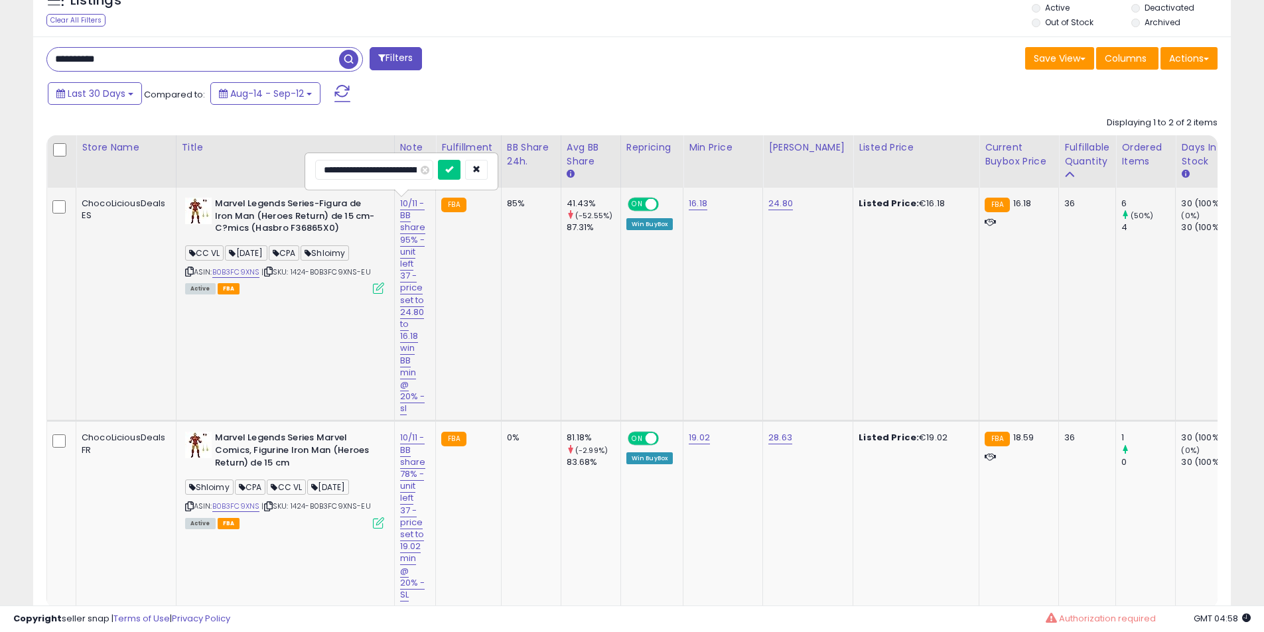
scroll to position [0, 256]
drag, startPoint x: 399, startPoint y: 171, endPoint x: 0, endPoint y: 169, distance: 398.7
click at [0, 169] on div "**********" at bounding box center [632, 73] width 1264 height 1276
click at [344, 177] on input "**********" at bounding box center [384, 170] width 138 height 20
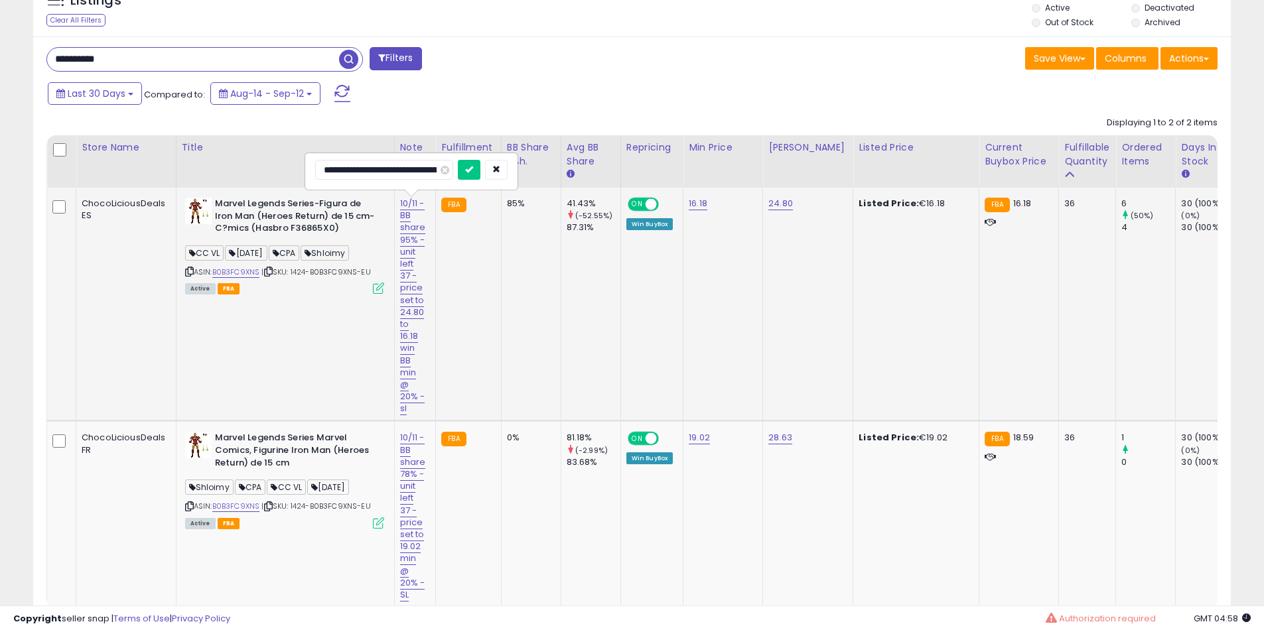
click at [411, 167] on input "**********" at bounding box center [384, 170] width 138 height 20
click at [426, 169] on input "**********" at bounding box center [384, 170] width 138 height 20
type input "**********"
click button "submit" at bounding box center [469, 170] width 23 height 20
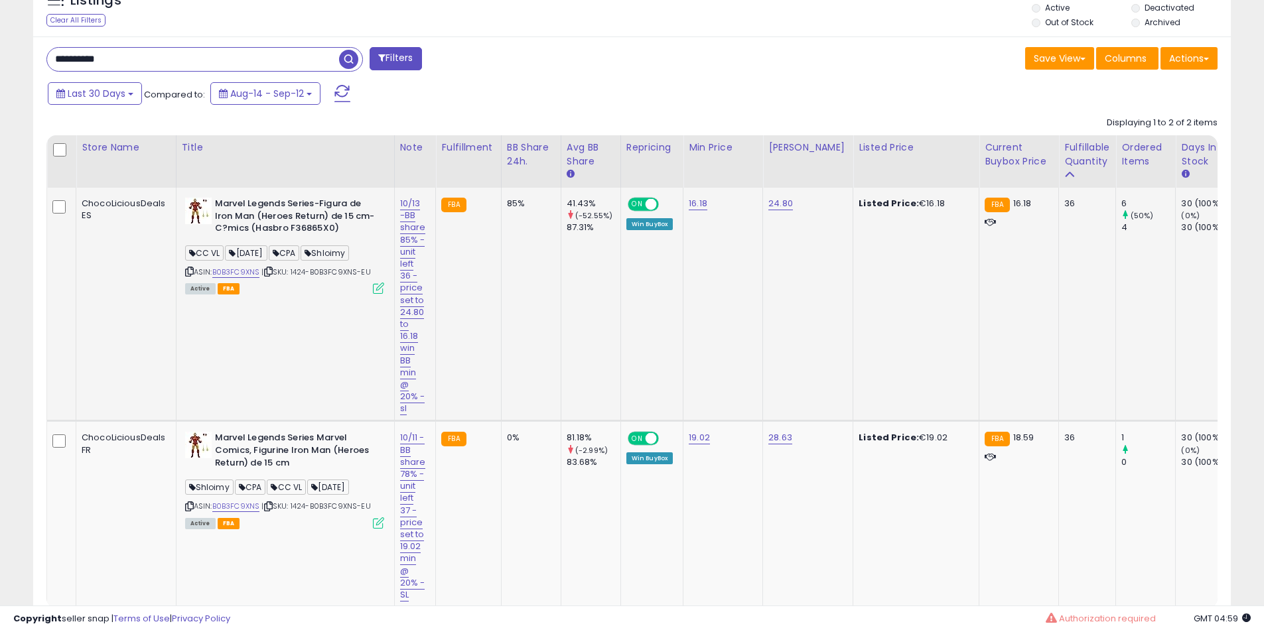
click at [259, 209] on b "Marvel Legends Series-Figura de Iron Man (Heroes Return) de 15 cm-C?mics (Hasbr…" at bounding box center [295, 218] width 161 height 40
click at [295, 212] on b "Marvel Legends Series-Figura de Iron Man (Heroes Return) de 15 cm-C?mics (Hasbr…" at bounding box center [295, 218] width 161 height 40
click at [420, 465] on link "10/11 -BB share 78% -unit left 37 -price set to 19.02 min @ 20% - SL" at bounding box center [413, 516] width 26 height 170
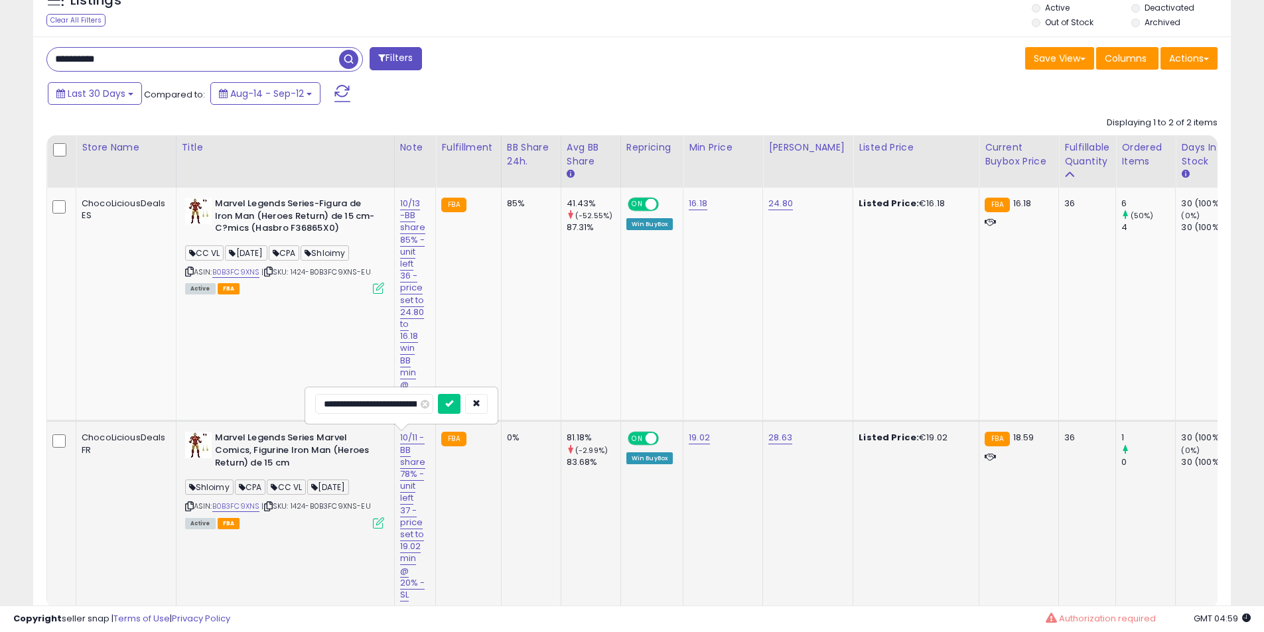
scroll to position [0, 187]
drag, startPoint x: 161, startPoint y: 406, endPoint x: 200, endPoint y: 389, distance: 42.5
click at [139, 405] on tbody "ChocoLiciousDeals ES Marvel Legends Series-Figura de Iron Man (Heroes Return) d…" at bounding box center [1200, 398] width 2307 height 420
click at [351, 408] on input "**********" at bounding box center [384, 404] width 138 height 20
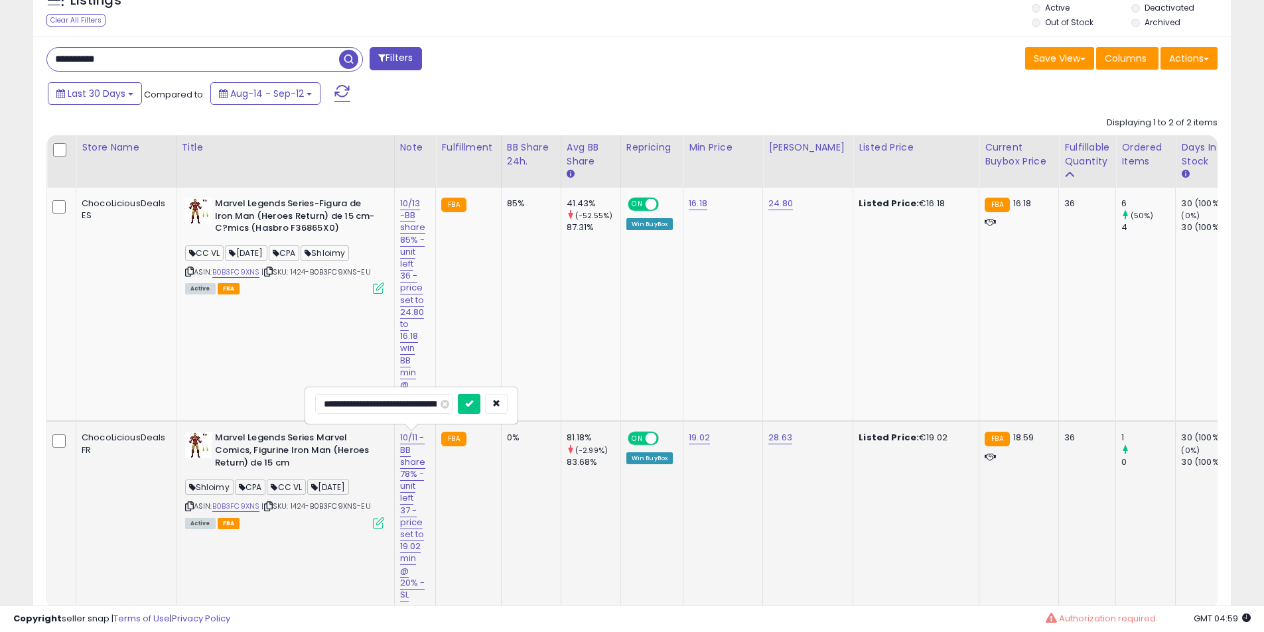
click at [403, 402] on input "**********" at bounding box center [384, 404] width 138 height 20
click at [425, 406] on input "**********" at bounding box center [384, 404] width 138 height 20
type input "**********"
click button "submit" at bounding box center [469, 404] width 23 height 20
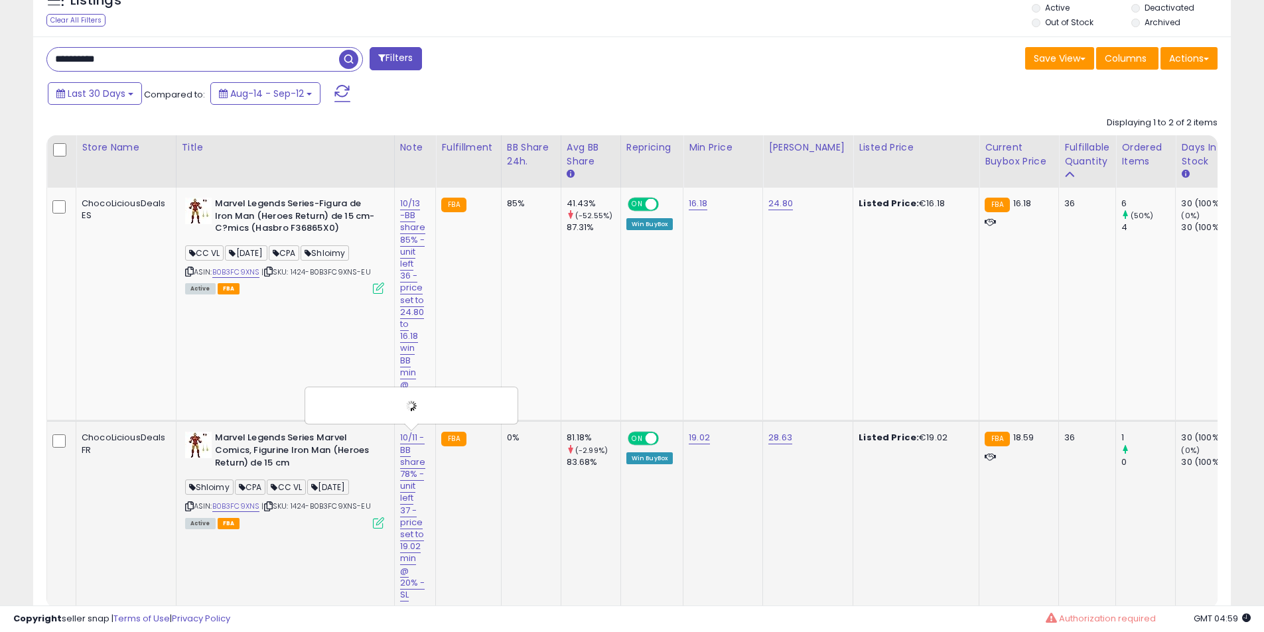
click at [249, 464] on b "Marvel Legends Series Marvel Comics, Figurine Iron Man (Heroes Return) de 15 cm" at bounding box center [295, 452] width 161 height 40
click at [249, 460] on b "Marvel Legends Series Marvel Comics, Figurine Iron Man (Heroes Return) de 15 cm" at bounding box center [295, 452] width 161 height 40
click at [251, 447] on b "Marvel Legends Series Marvel Comics, Figurine Iron Man (Heroes Return) de 15 cm" at bounding box center [295, 452] width 161 height 40
click at [267, 448] on b "Marvel Legends Series Marvel Comics, Figurine Iron Man (Heroes Return) de 15 cm" at bounding box center [295, 452] width 161 height 40
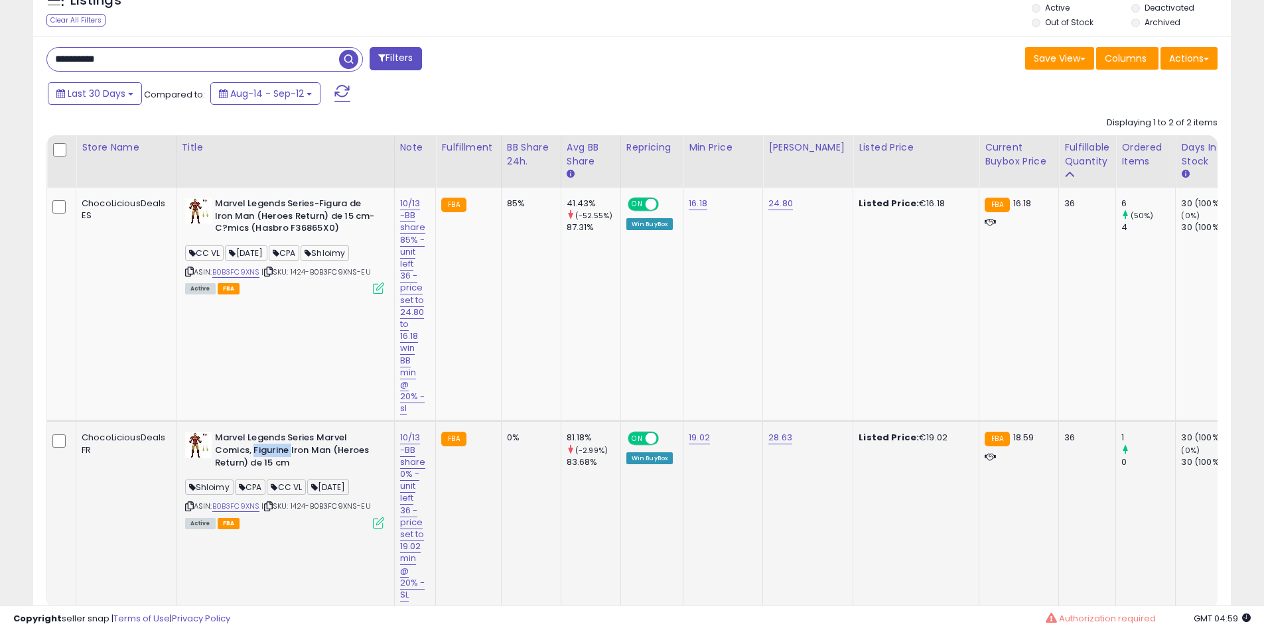
click at [267, 448] on b "Marvel Legends Series Marvel Comics, Figurine Iron Man (Heroes Return) de 15 cm" at bounding box center [295, 452] width 161 height 40
click at [249, 507] on link "B0B3FC9XNS" at bounding box center [236, 506] width 48 height 11
click at [241, 264] on div "ASIN: B0B3FC9XNS | SKU: 1424-B0B3FC9XNS-EU Active FBA" at bounding box center [284, 245] width 199 height 95
click at [246, 274] on link "B0B3FC9XNS" at bounding box center [236, 272] width 48 height 11
click at [198, 72] on div "**********" at bounding box center [334, 60] width 596 height 27
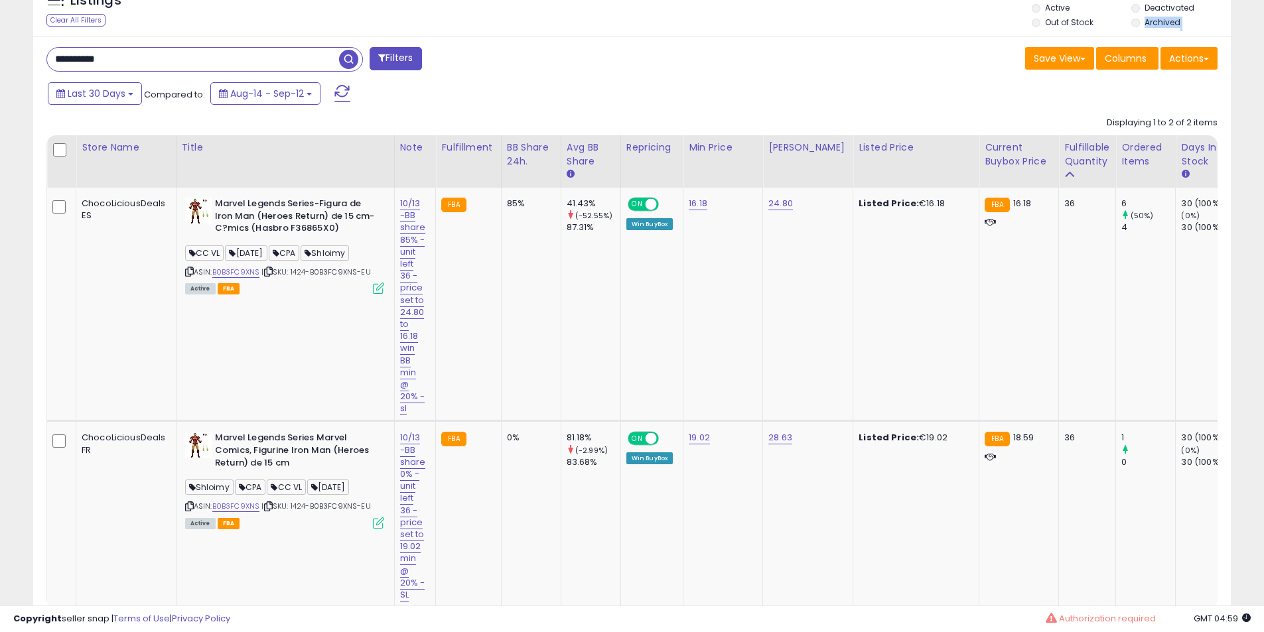
click at [198, 72] on div "**********" at bounding box center [334, 60] width 596 height 27
click at [184, 66] on input "**********" at bounding box center [193, 59] width 292 height 23
paste input "text"
type input "**********"
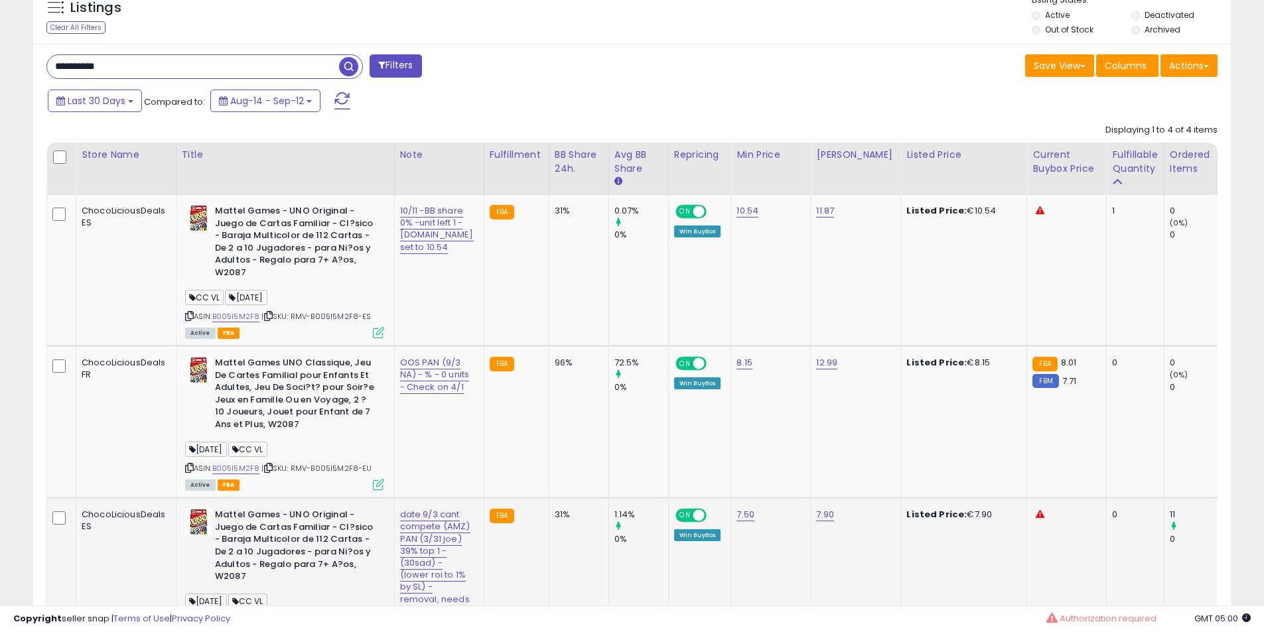
scroll to position [488, 0]
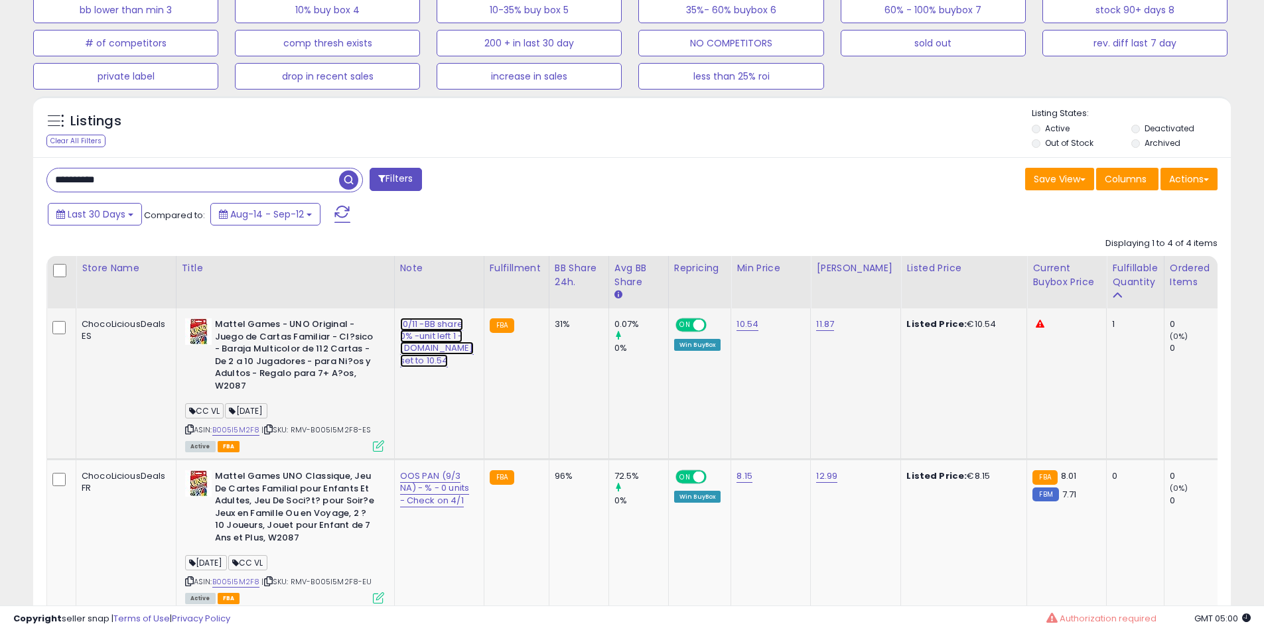
click at [410, 356] on link "10/11 -BB share 0% -unit left 1 - [DOMAIN_NAME] set to 10.54" at bounding box center [437, 343] width 74 height 50
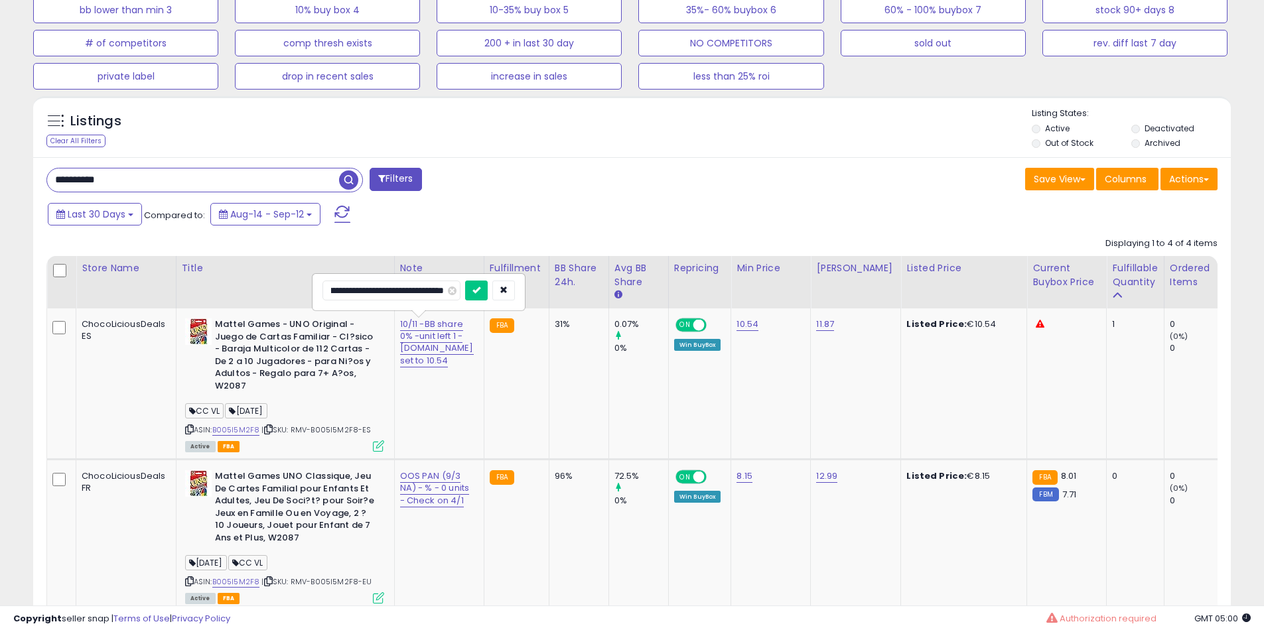
scroll to position [0, 0]
drag, startPoint x: 340, startPoint y: 292, endPoint x: 0, endPoint y: 294, distance: 340.4
click at [0, 295] on div "**********" at bounding box center [632, 286] width 1264 height 1463
click at [349, 295] on input "**********" at bounding box center [391, 291] width 138 height 20
type input "**********"
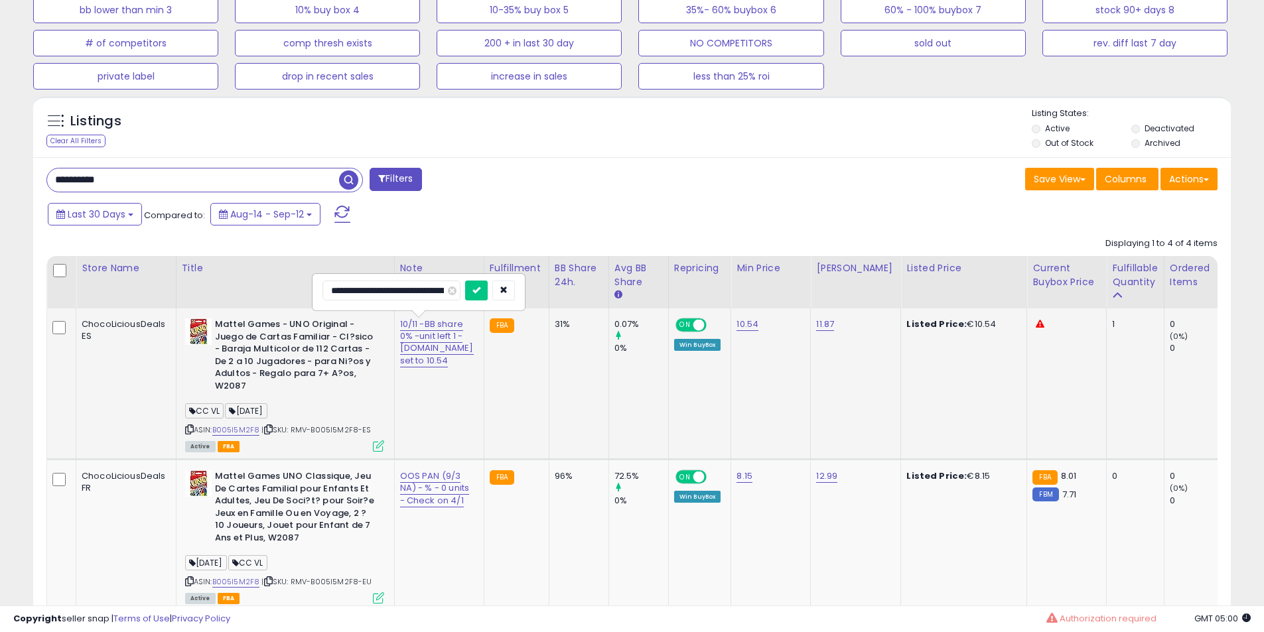
click button "submit" at bounding box center [476, 291] width 23 height 20
click at [318, 329] on b "Mattel Games - UNO Original - Juego de Cartas Familiar - Cl?sico - Baraja Multi…" at bounding box center [295, 356] width 161 height 77
click at [263, 344] on b "Mattel Games - UNO Original - Juego de Cartas Familiar - Cl?sico - Baraja Multi…" at bounding box center [295, 356] width 161 height 77
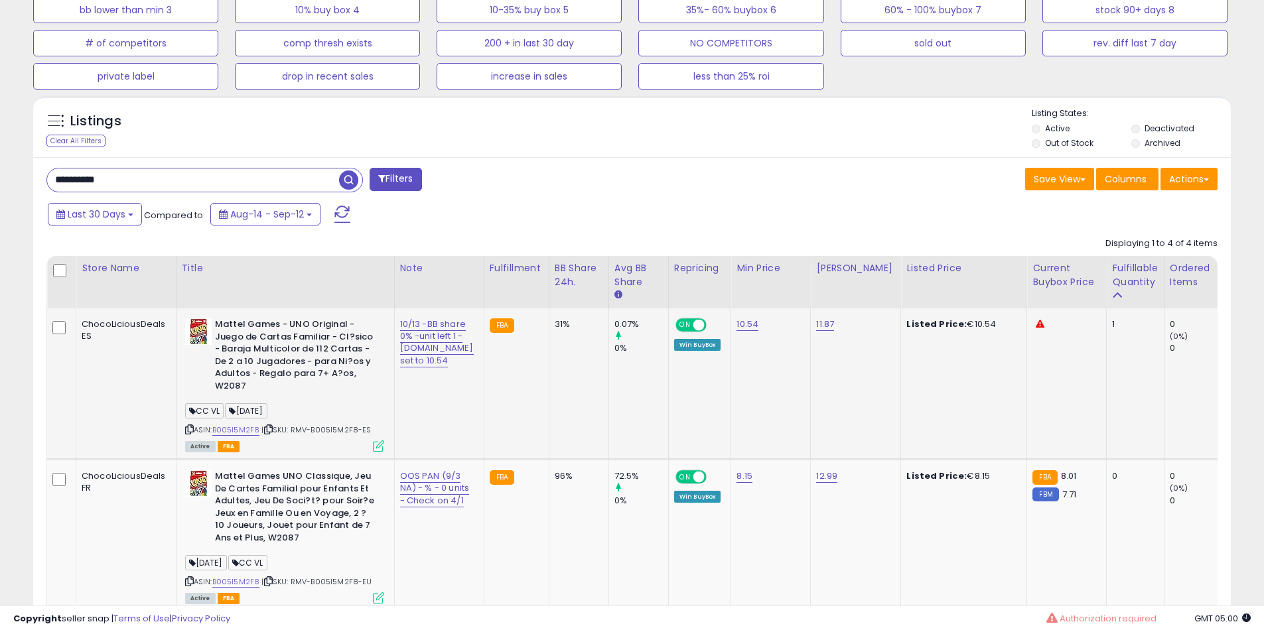
click at [232, 354] on b "Mattel Games - UNO Original - Juego de Cartas Familiar - Cl?sico - Baraja Multi…" at bounding box center [295, 356] width 161 height 77
click at [238, 373] on b "Mattel Games - UNO Original - Juego de Cartas Familiar - Cl?sico - Baraja Multi…" at bounding box center [295, 356] width 161 height 77
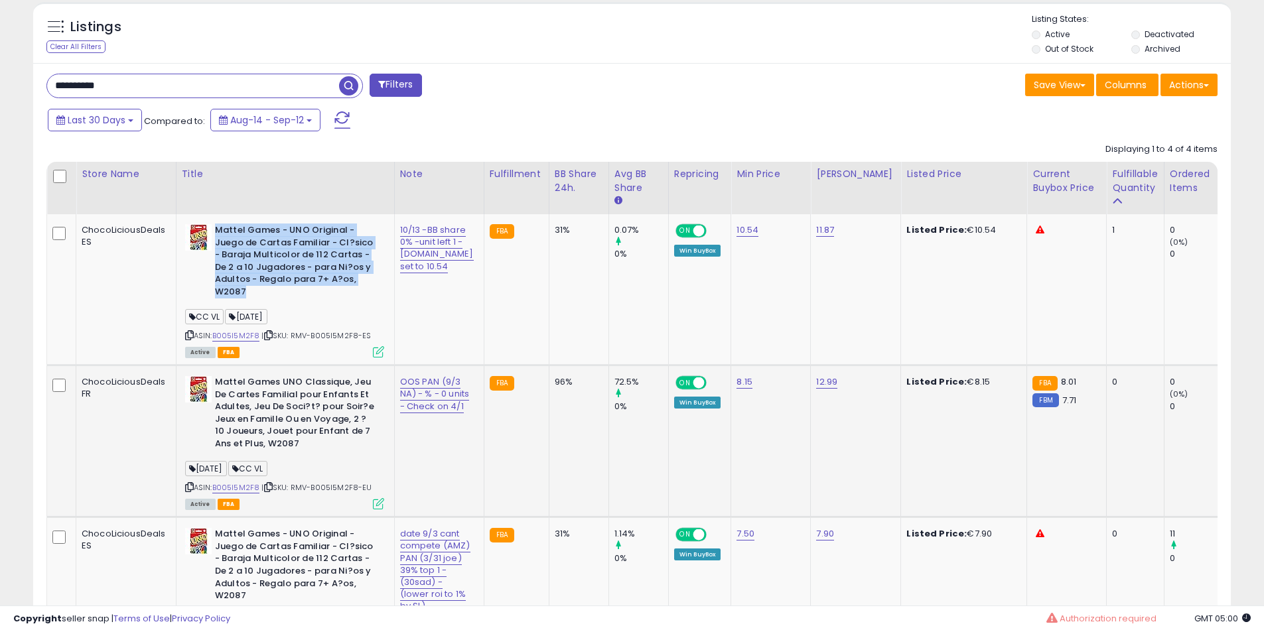
scroll to position [709, 0]
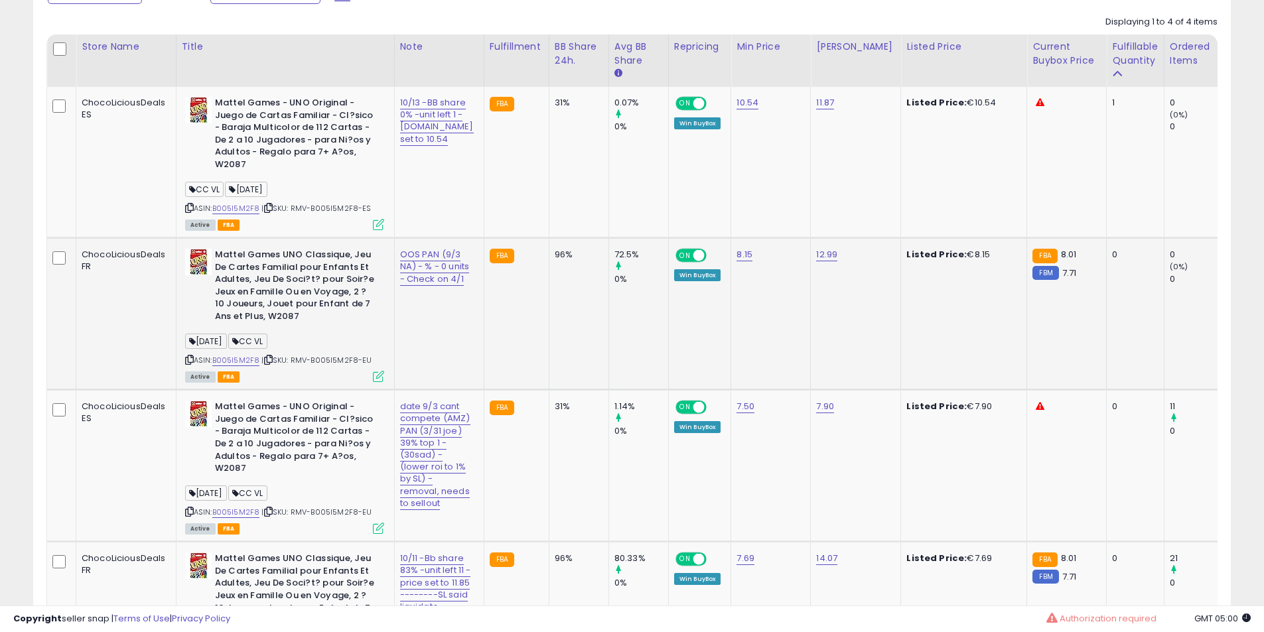
click at [279, 270] on b "Mattel Games UNO Classique, Jeu De Cartes Familial pour Enfants Et Adultes, Jeu…" at bounding box center [295, 287] width 161 height 77
click at [295, 269] on b "Mattel Games UNO Classique, Jeu De Cartes Familial pour Enfants Et Adultes, Jeu…" at bounding box center [295, 287] width 161 height 77
click at [277, 259] on b "Mattel Games UNO Classique, Jeu De Cartes Familial pour Enfants Et Adultes, Jeu…" at bounding box center [295, 287] width 161 height 77
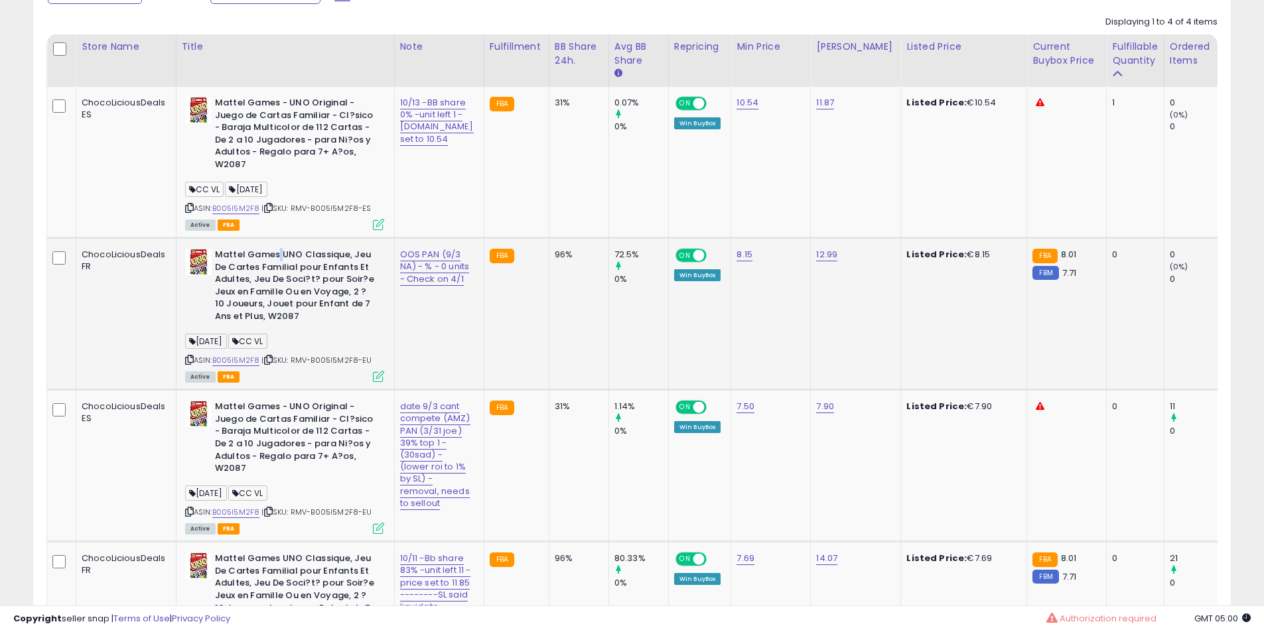
click at [277, 259] on b "Mattel Games UNO Classique, Jeu De Cartes Familial pour Enfants Et Adultes, Jeu…" at bounding box center [295, 287] width 161 height 77
click at [269, 445] on b "Mattel Games - UNO Original - Juego de Cartas Familiar - Cl?sico - Baraja Multi…" at bounding box center [295, 439] width 161 height 77
click at [285, 441] on b "Mattel Games - UNO Original - Juego de Cartas Familiar - Cl?sico - Baraja Multi…" at bounding box center [295, 439] width 161 height 77
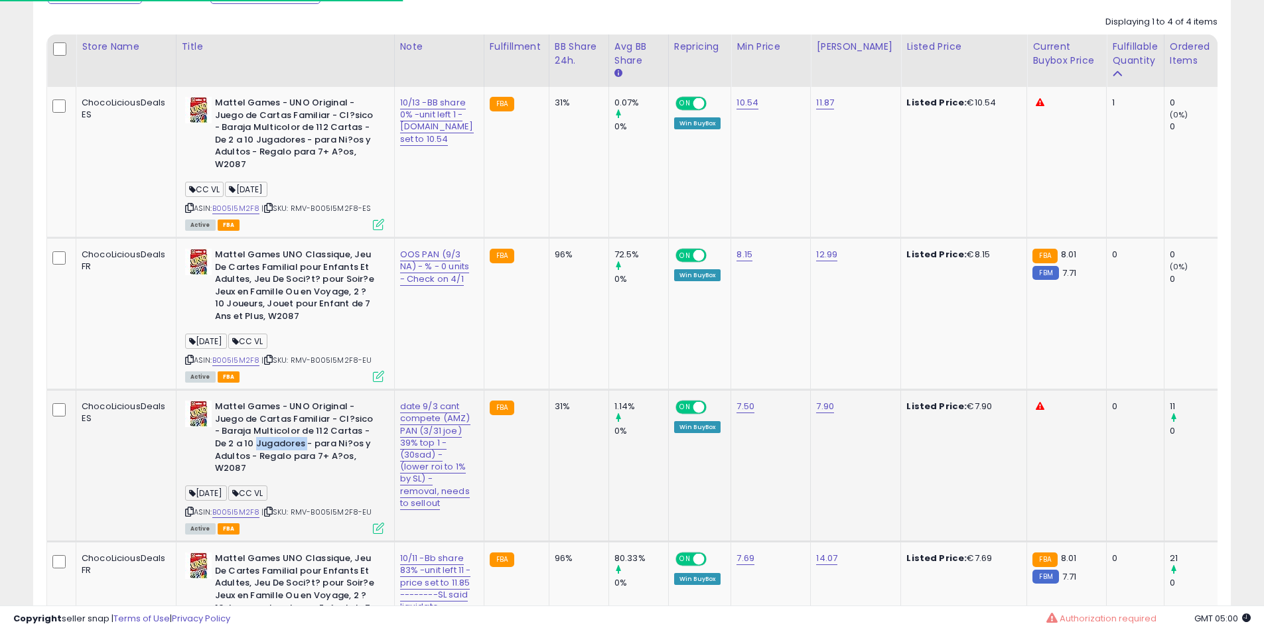
click at [282, 439] on b "Mattel Games - UNO Original - Juego de Cartas Familiar - Cl?sico - Baraja Multi…" at bounding box center [295, 439] width 161 height 77
click at [269, 436] on b "Mattel Games - UNO Original - Juego de Cartas Familiar - Cl?sico - Baraja Multi…" at bounding box center [295, 439] width 161 height 77
click at [340, 443] on b "Mattel Games - UNO Original - Juego de Cartas Familiar - Cl?sico - Baraja Multi…" at bounding box center [295, 439] width 161 height 77
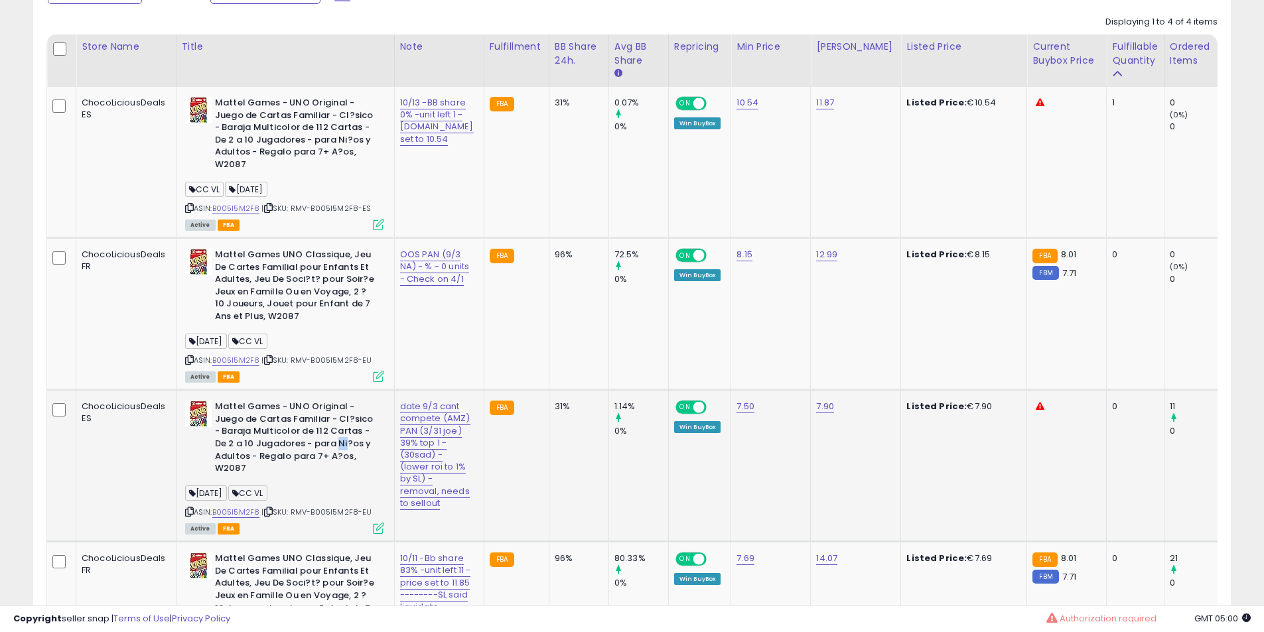
click at [340, 443] on b "Mattel Games - UNO Original - Juego de Cartas Familiar - Cl?sico - Baraja Multi…" at bounding box center [295, 439] width 161 height 77
click at [338, 437] on b "Mattel Games - UNO Original - Juego de Cartas Familiar - Cl?sico - Baraja Multi…" at bounding box center [295, 439] width 161 height 77
click at [328, 435] on b "Mattel Games - UNO Original - Juego de Cartas Familiar - Cl?sico - Baraja Multi…" at bounding box center [295, 439] width 161 height 77
click at [307, 431] on b "Mattel Games - UNO Original - Juego de Cartas Familiar - Cl?sico - Baraja Multi…" at bounding box center [295, 439] width 161 height 77
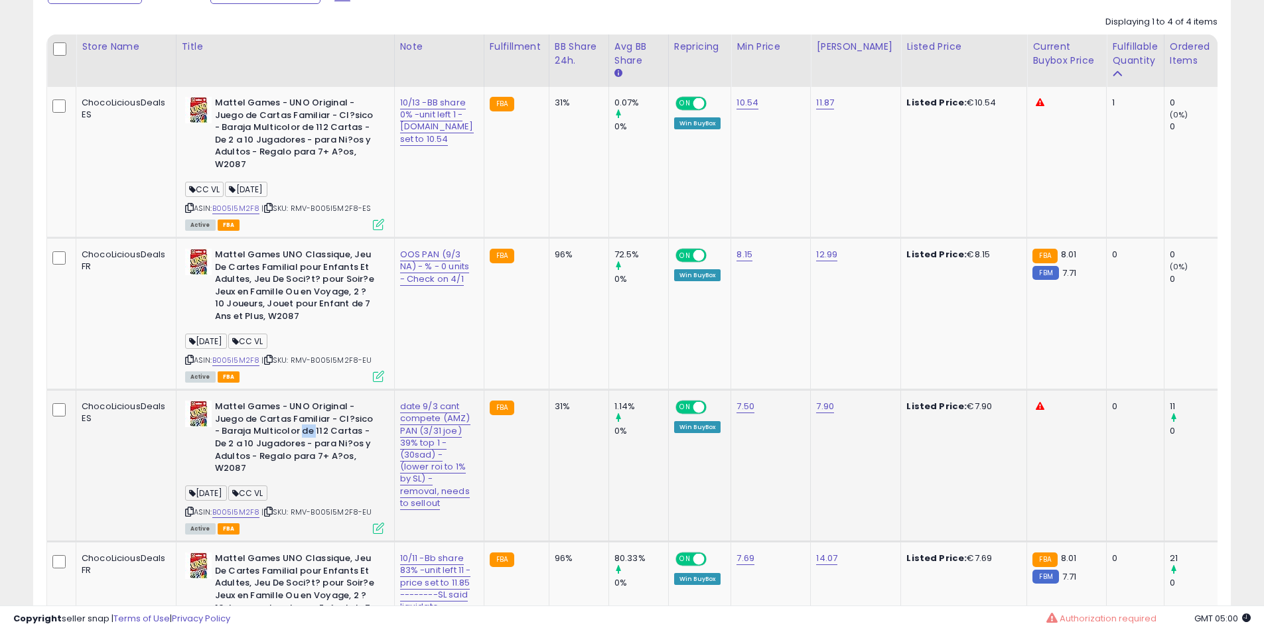
click at [307, 431] on b "Mattel Games - UNO Original - Juego de Cartas Familiar - Cl?sico - Baraja Multi…" at bounding box center [295, 439] width 161 height 77
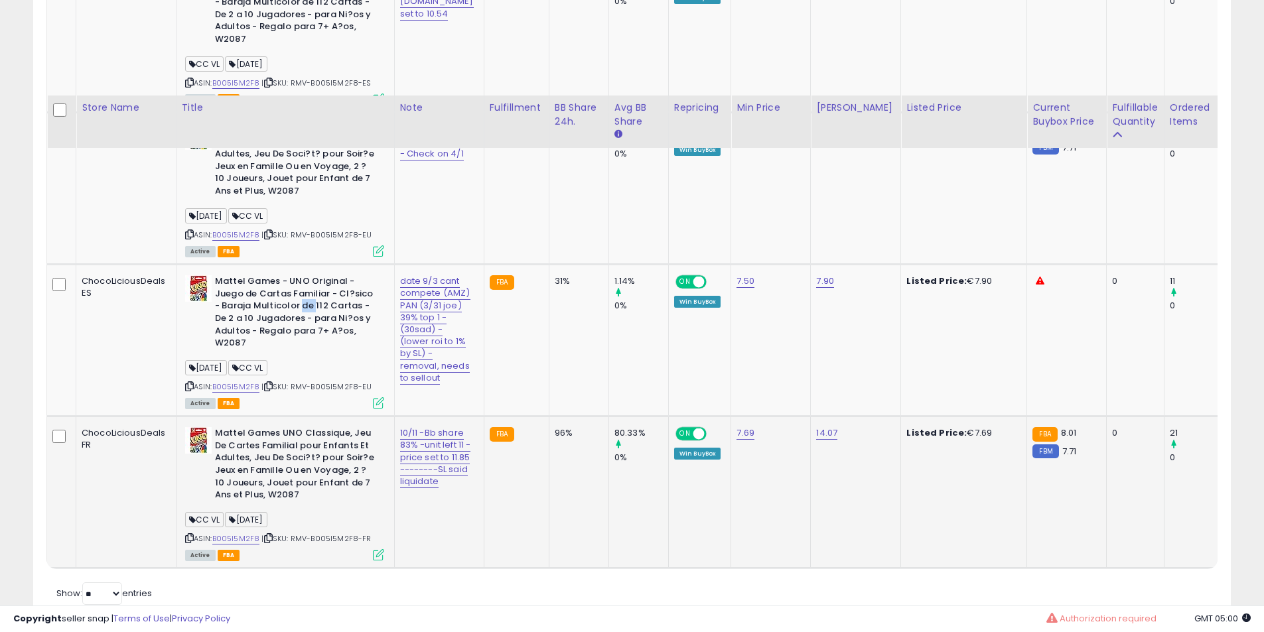
scroll to position [930, 0]
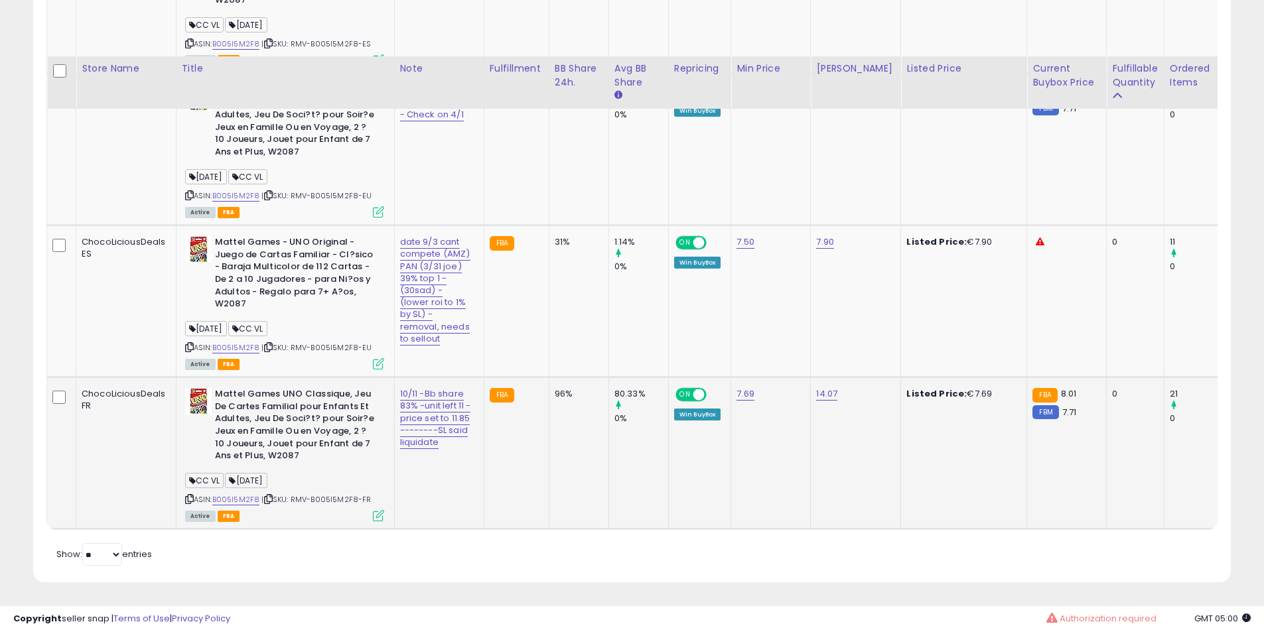
click at [251, 401] on b "Mattel Games UNO Classique, Jeu De Cartes Familial pour Enfants Et Adultes, Jeu…" at bounding box center [295, 426] width 161 height 77
click at [286, 406] on b "Mattel Games UNO Classique, Jeu De Cartes Familial pour Enfants Et Adultes, Jeu…" at bounding box center [295, 426] width 161 height 77
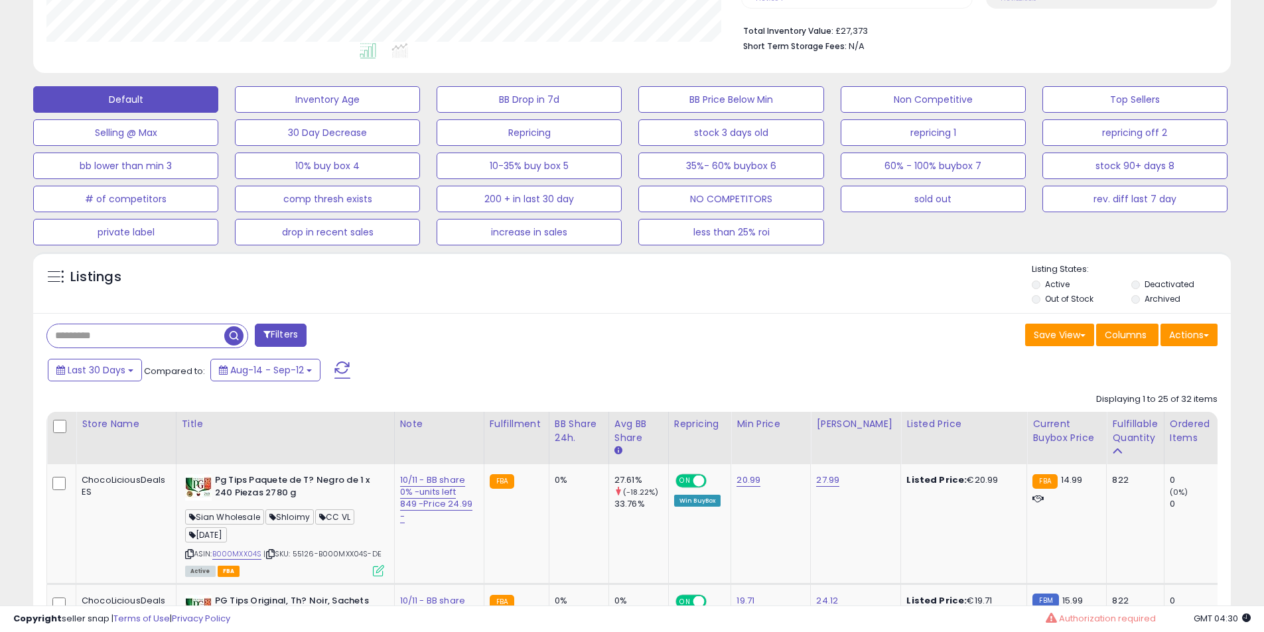
scroll to position [553, 0]
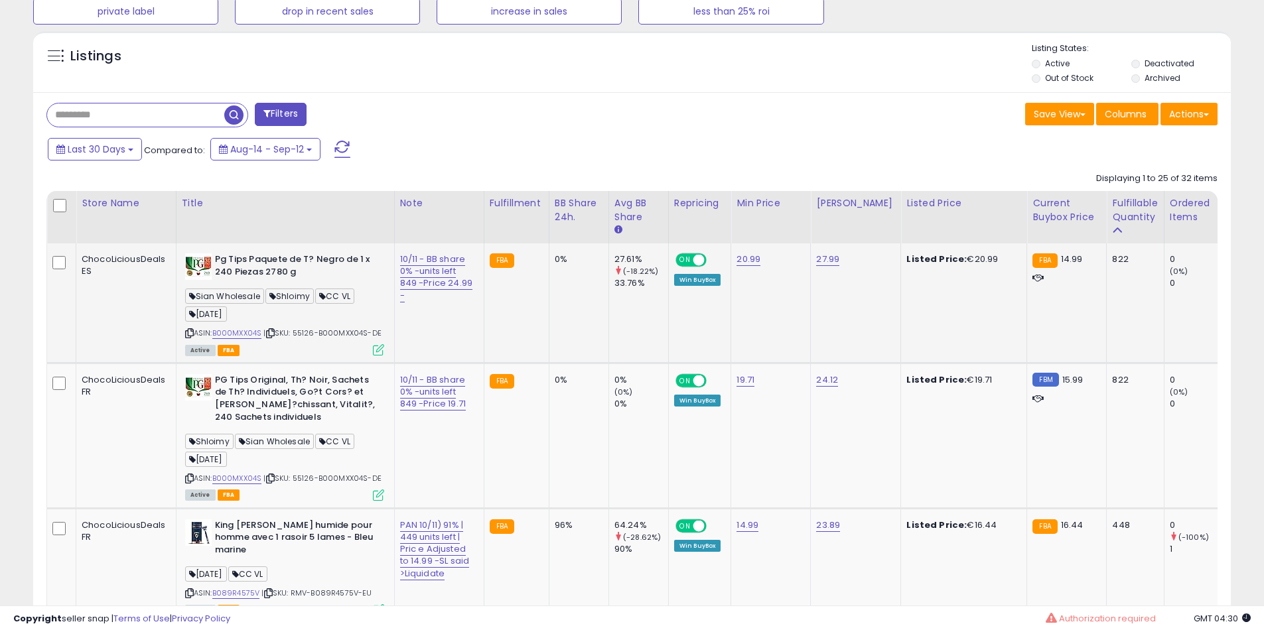
click at [182, 335] on div "Pg Tips Paquete de T? Negro de 1 x 240 Piezas 2780 g Sian Wholesale Shloimy CC …" at bounding box center [283, 303] width 202 height 101
click at [190, 333] on icon at bounding box center [189, 333] width 9 height 7
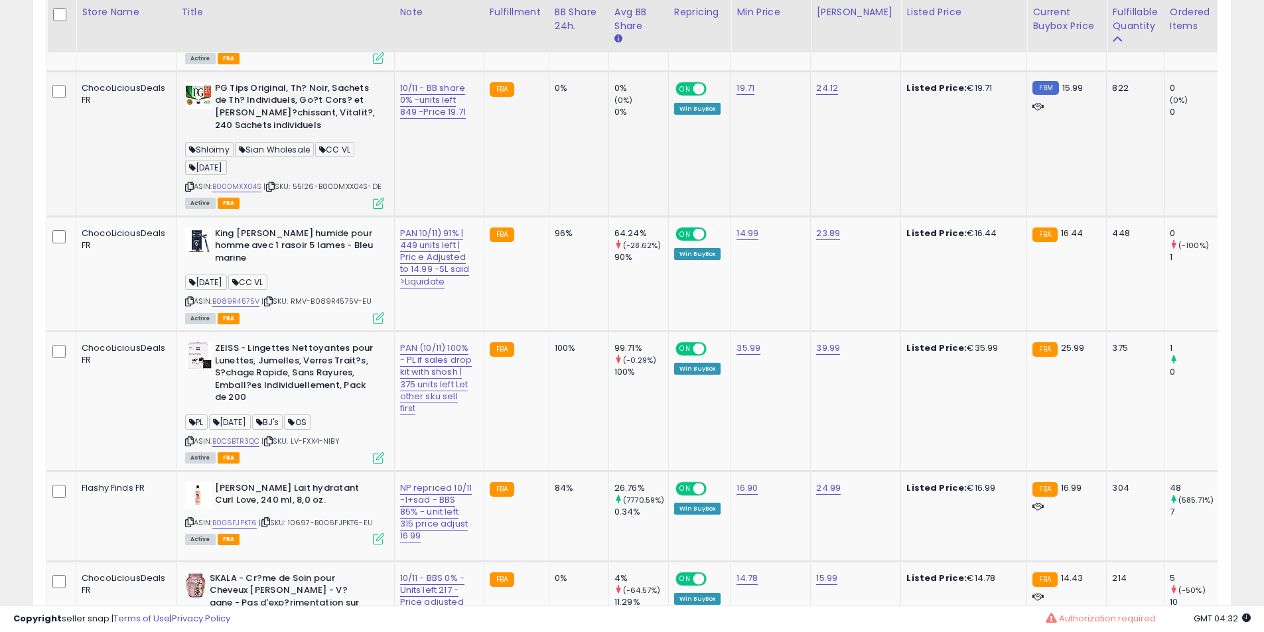
scroll to position [884, 0]
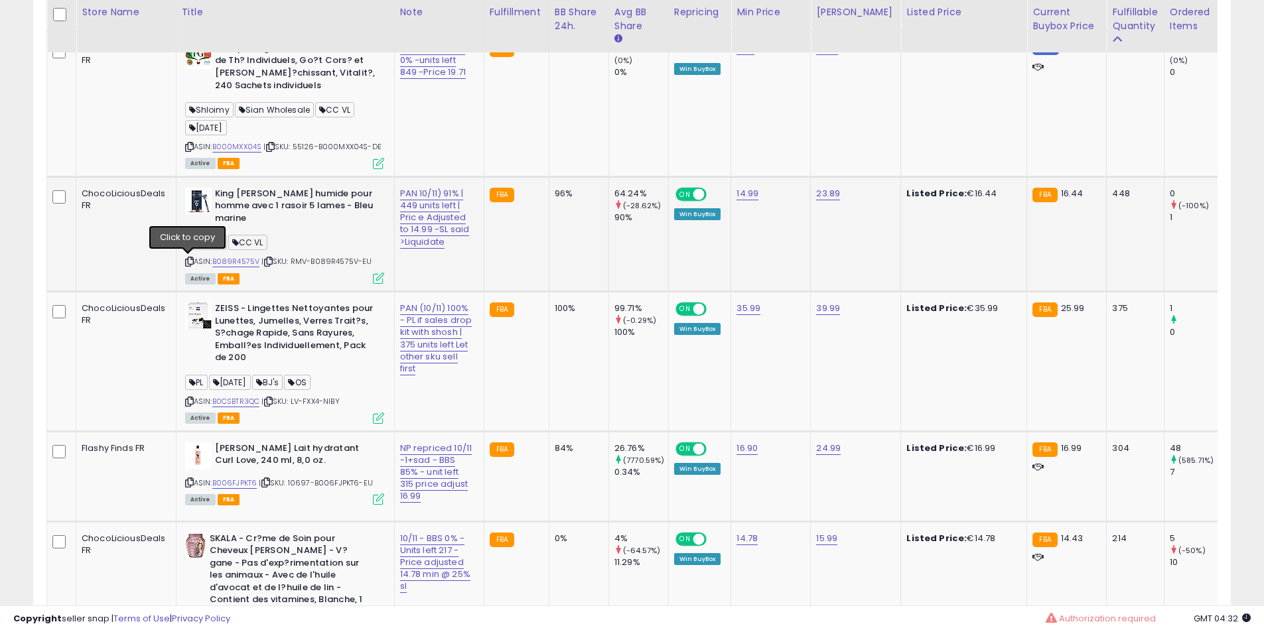
click at [188, 264] on icon at bounding box center [189, 261] width 9 height 7
click at [188, 402] on icon at bounding box center [189, 401] width 9 height 7
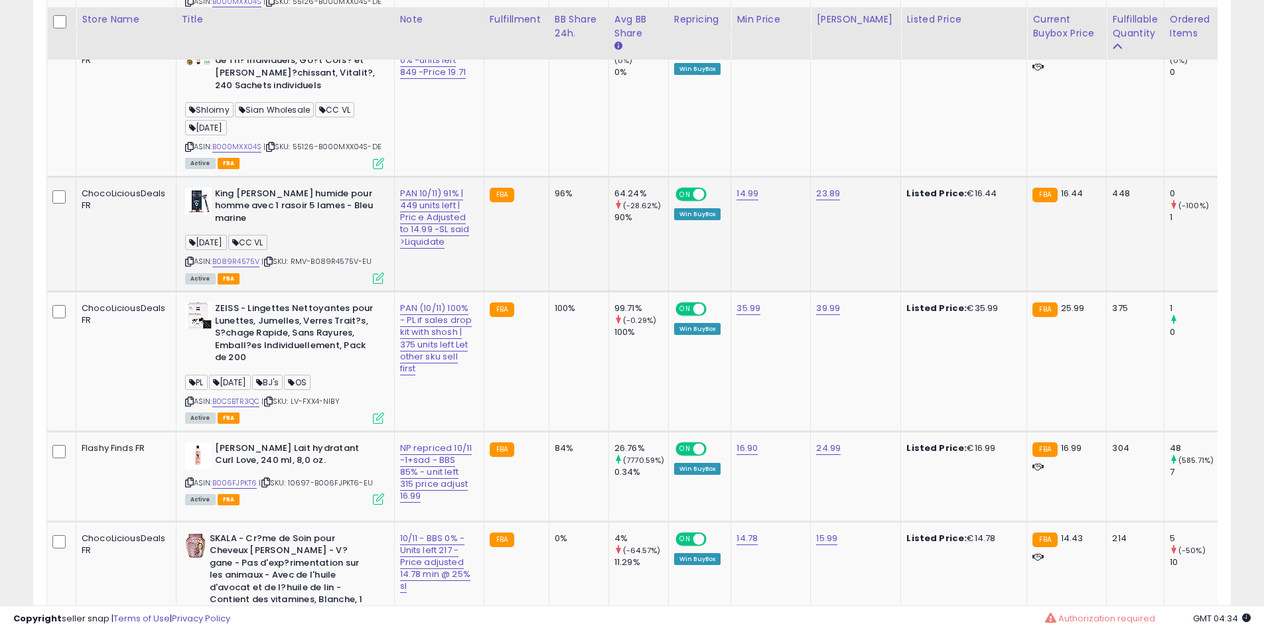
scroll to position [1106, 0]
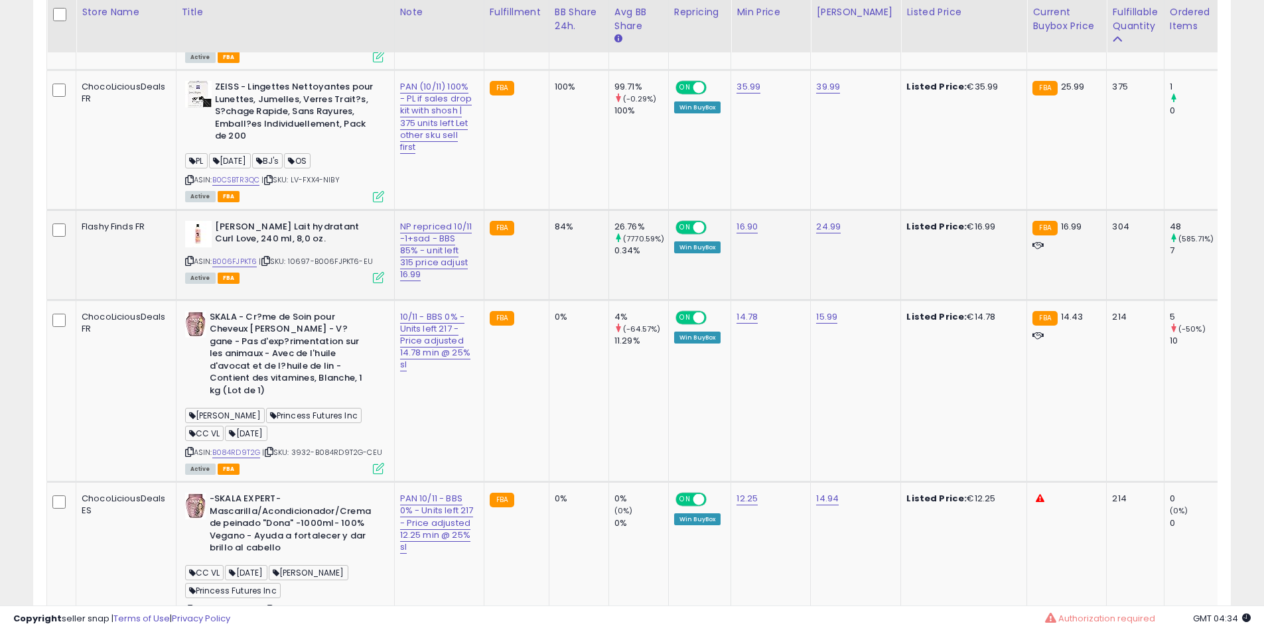
click at [185, 265] on icon at bounding box center [189, 260] width 9 height 7
click at [188, 456] on icon at bounding box center [189, 451] width 9 height 7
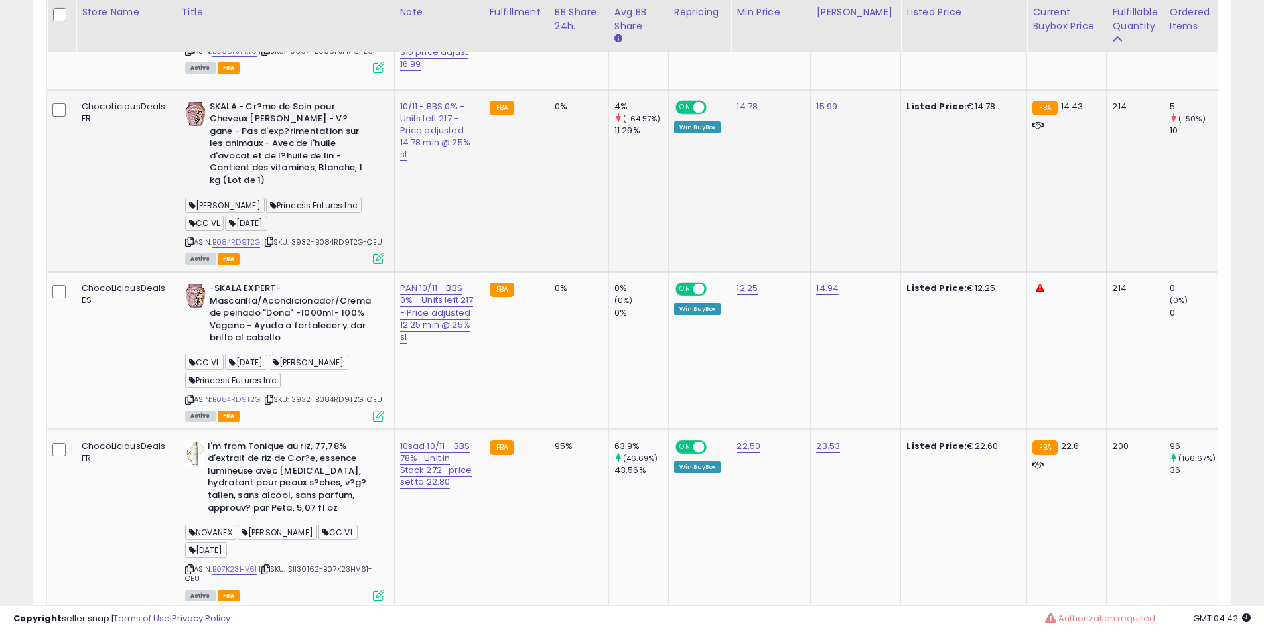
scroll to position [1438, 0]
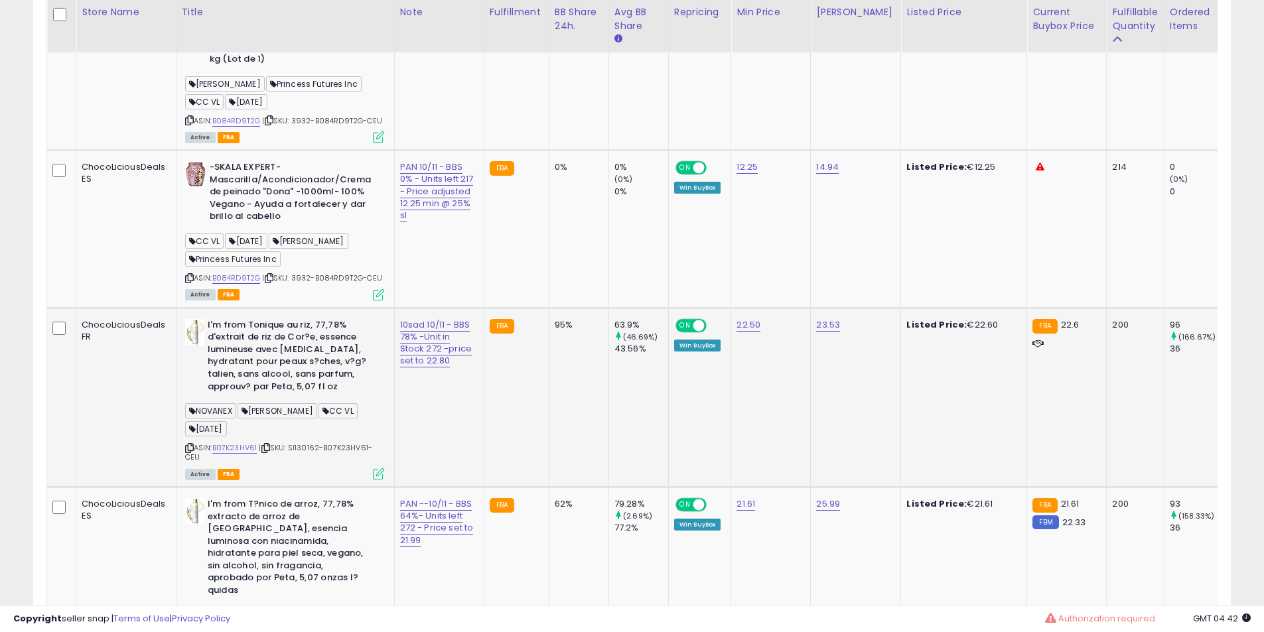
click at [194, 475] on div "ASIN: B07K23HV61 | SKU: SI130162-B07K23HV61-CEU Active FBA" at bounding box center [284, 398] width 199 height 159
click at [188, 452] on icon at bounding box center [189, 448] width 9 height 7
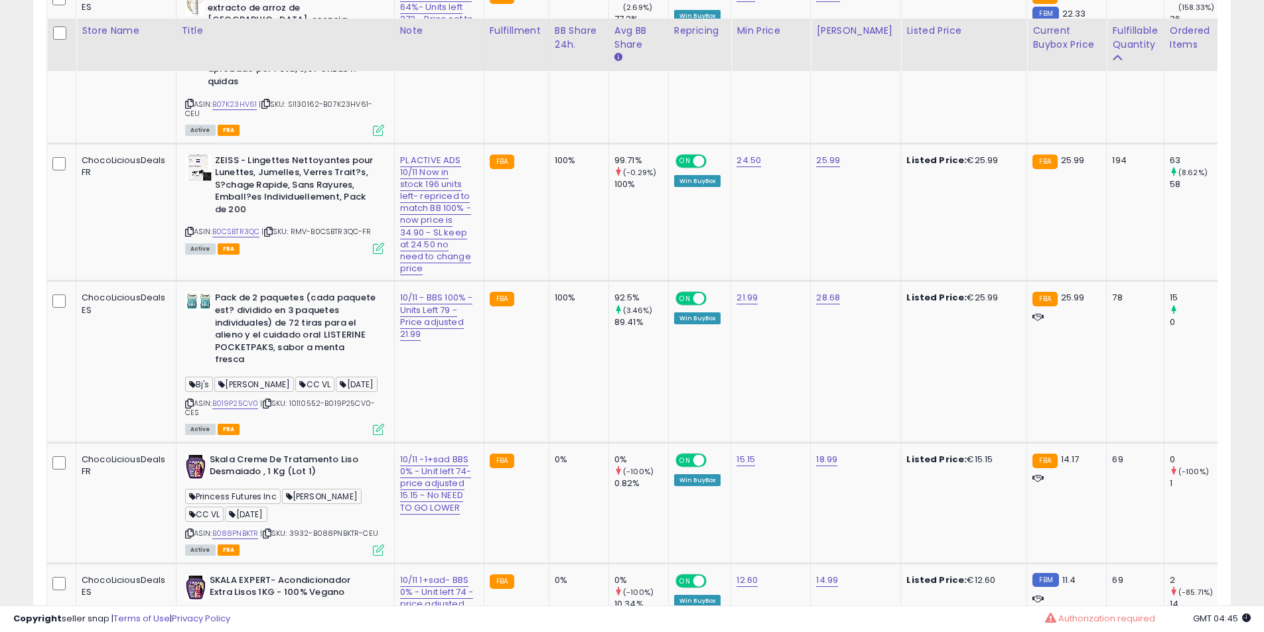
scroll to position [1990, 0]
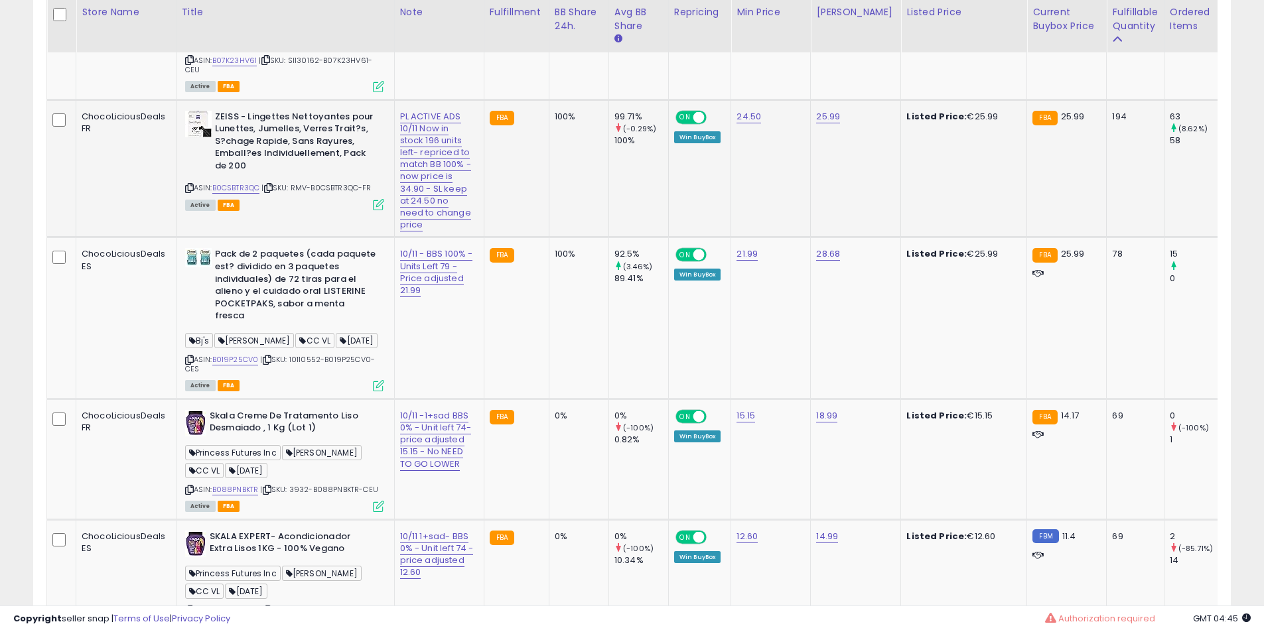
click at [190, 192] on icon at bounding box center [189, 187] width 9 height 7
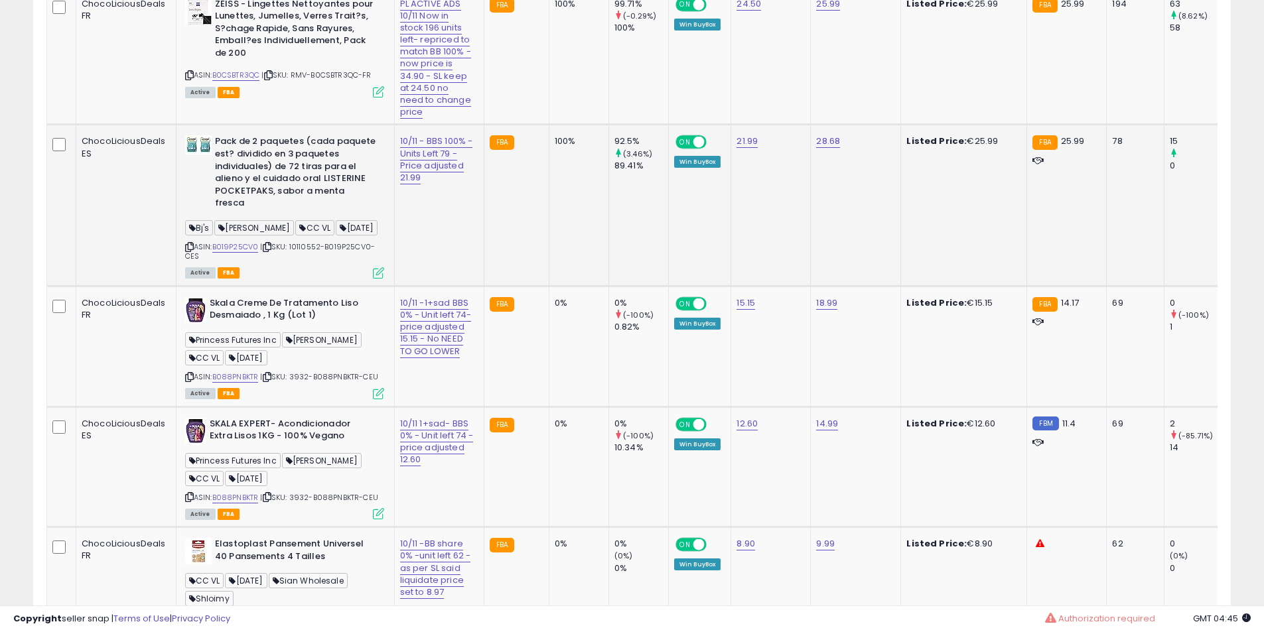
scroll to position [2211, 0]
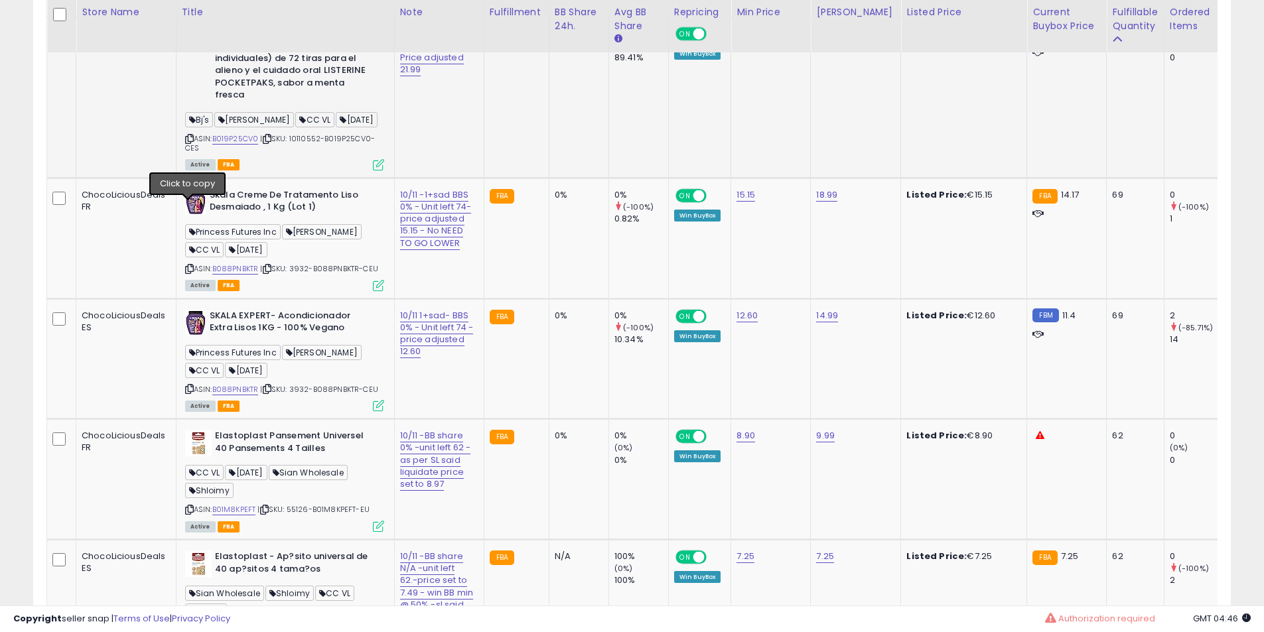
click at [188, 143] on icon at bounding box center [189, 138] width 9 height 7
click at [186, 273] on icon at bounding box center [189, 268] width 9 height 7
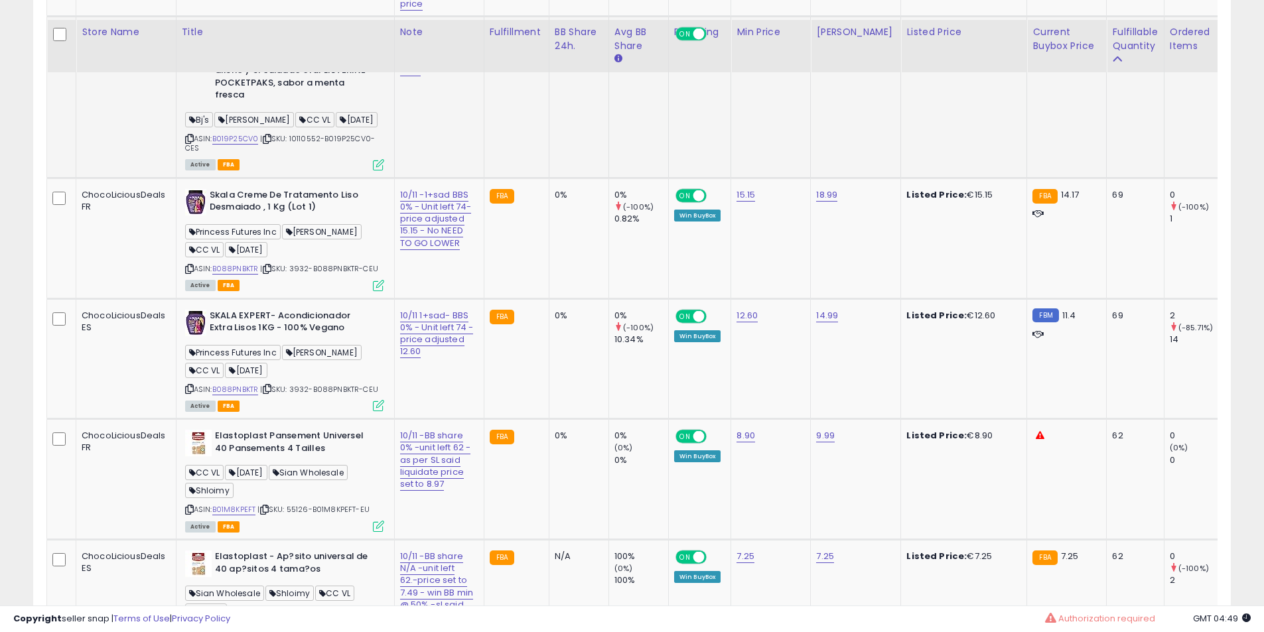
scroll to position [2543, 0]
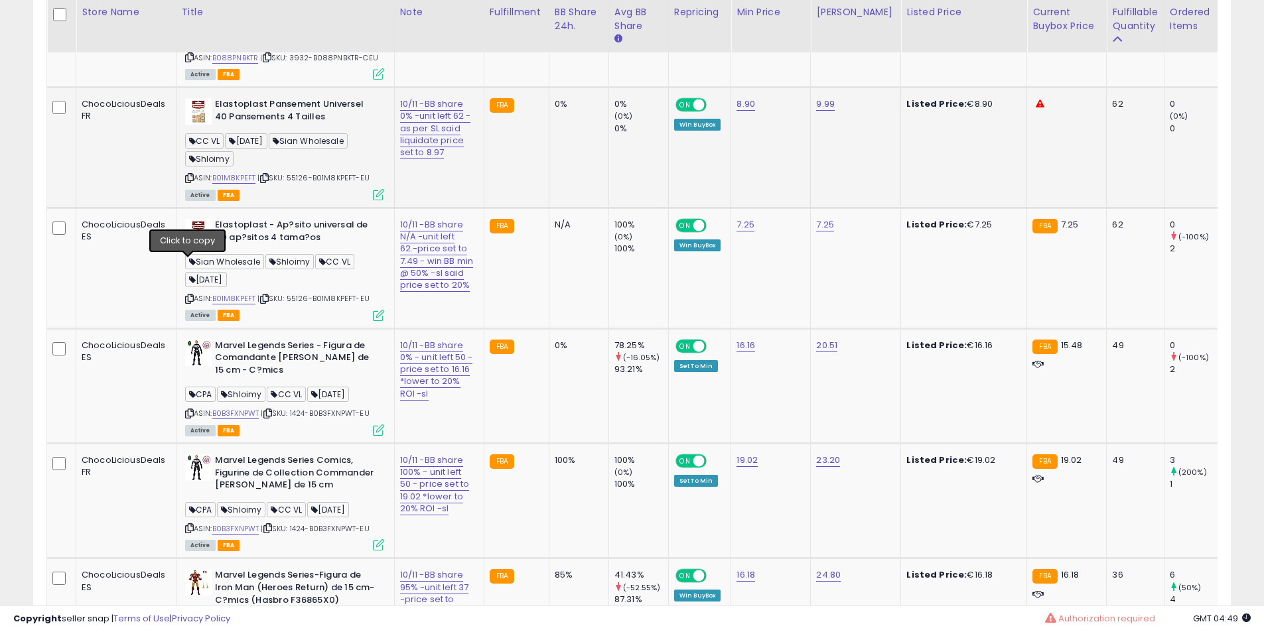
click at [186, 182] on icon at bounding box center [189, 177] width 9 height 7
click at [189, 182] on icon at bounding box center [189, 177] width 9 height 7
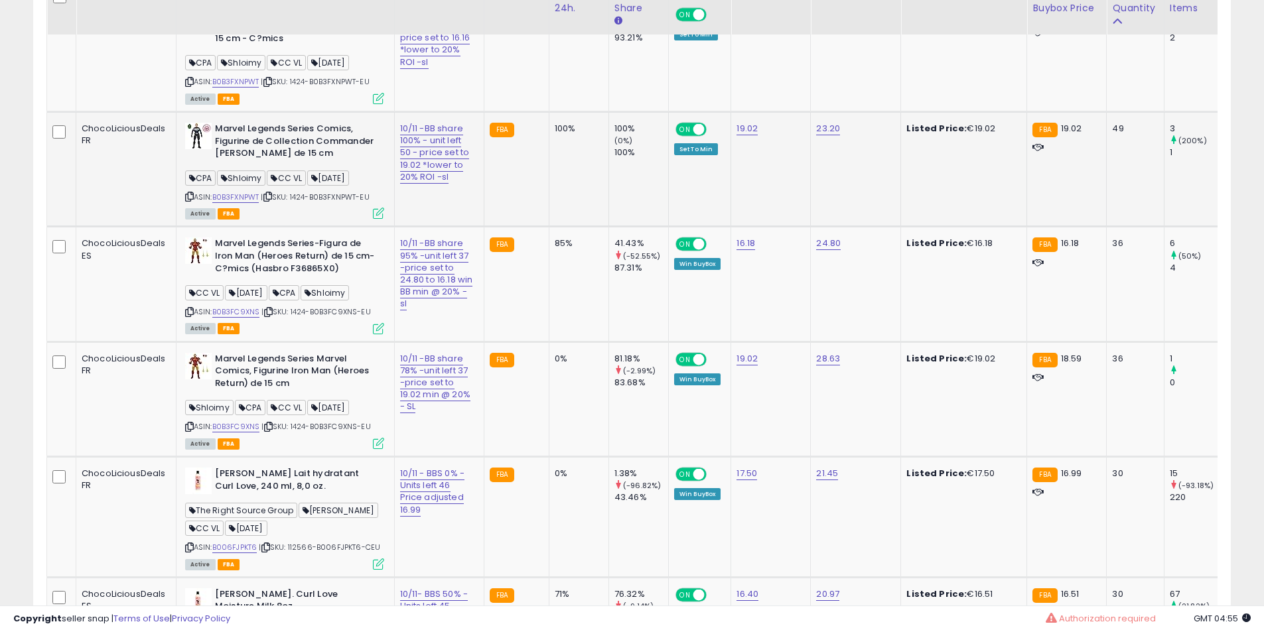
scroll to position [2654, 0]
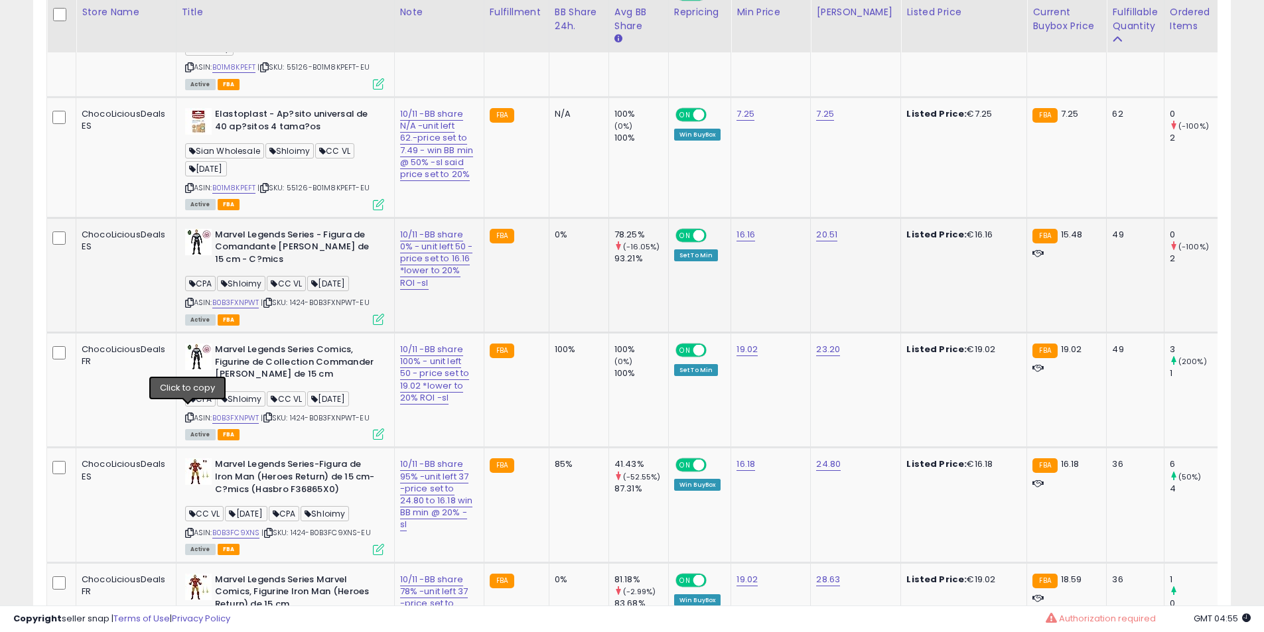
click at [185, 307] on icon at bounding box center [189, 302] width 9 height 7
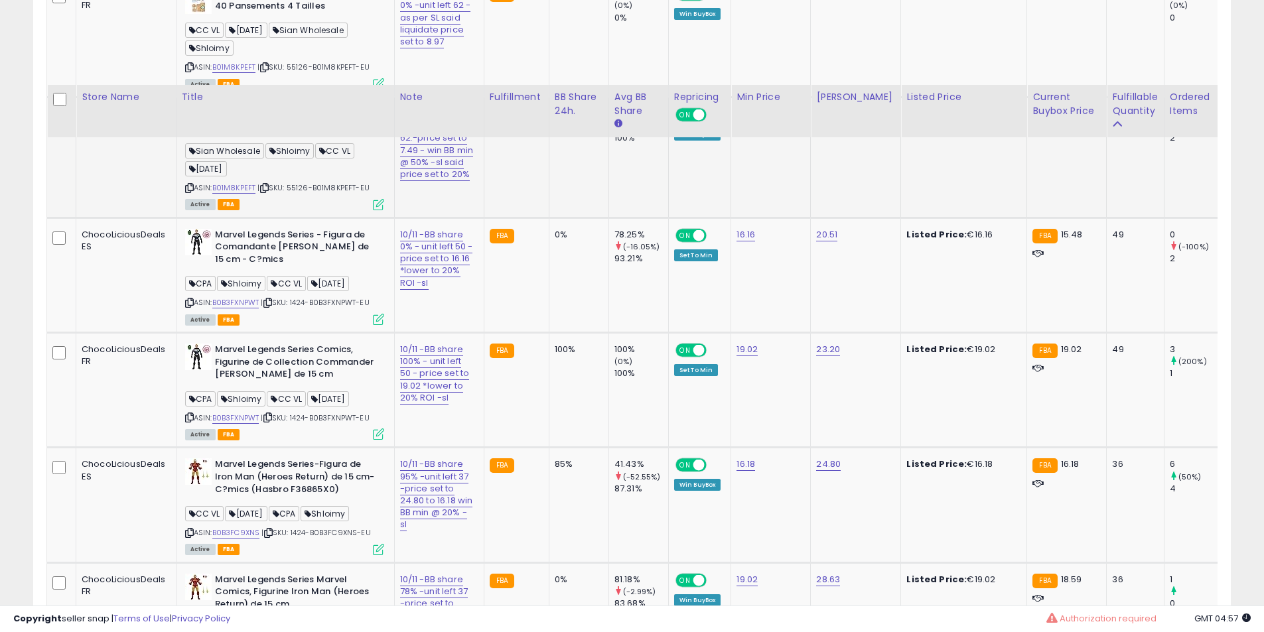
scroll to position [2986, 0]
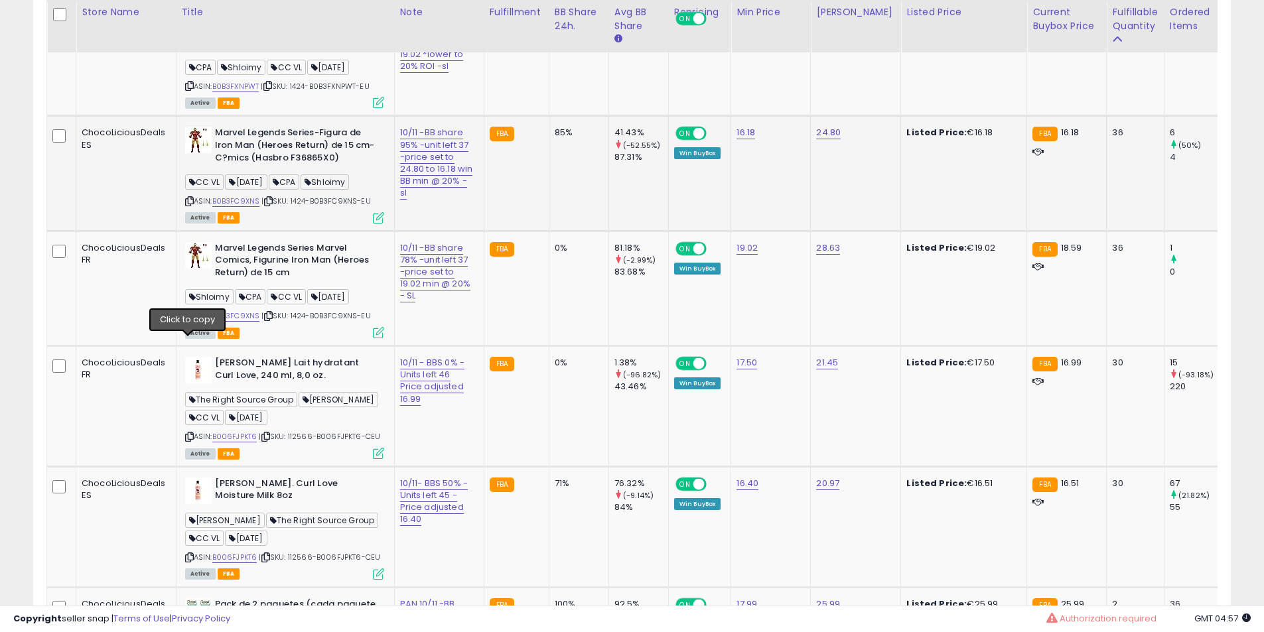
click at [188, 205] on icon at bounding box center [189, 201] width 9 height 7
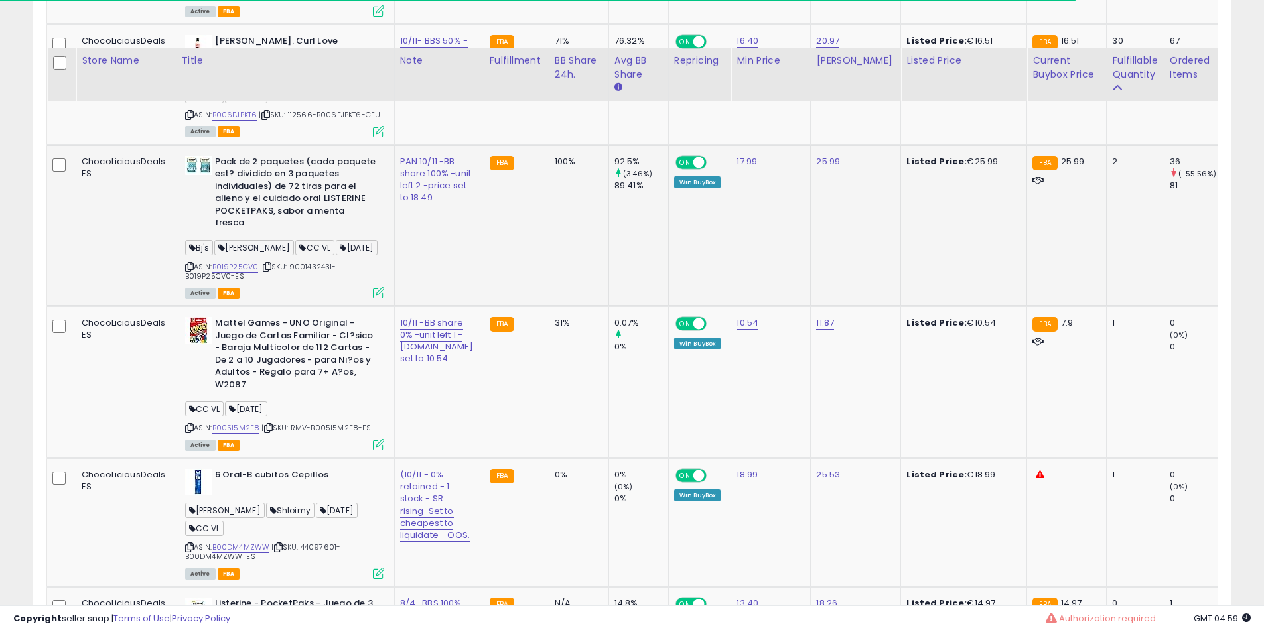
scroll to position [3538, 0]
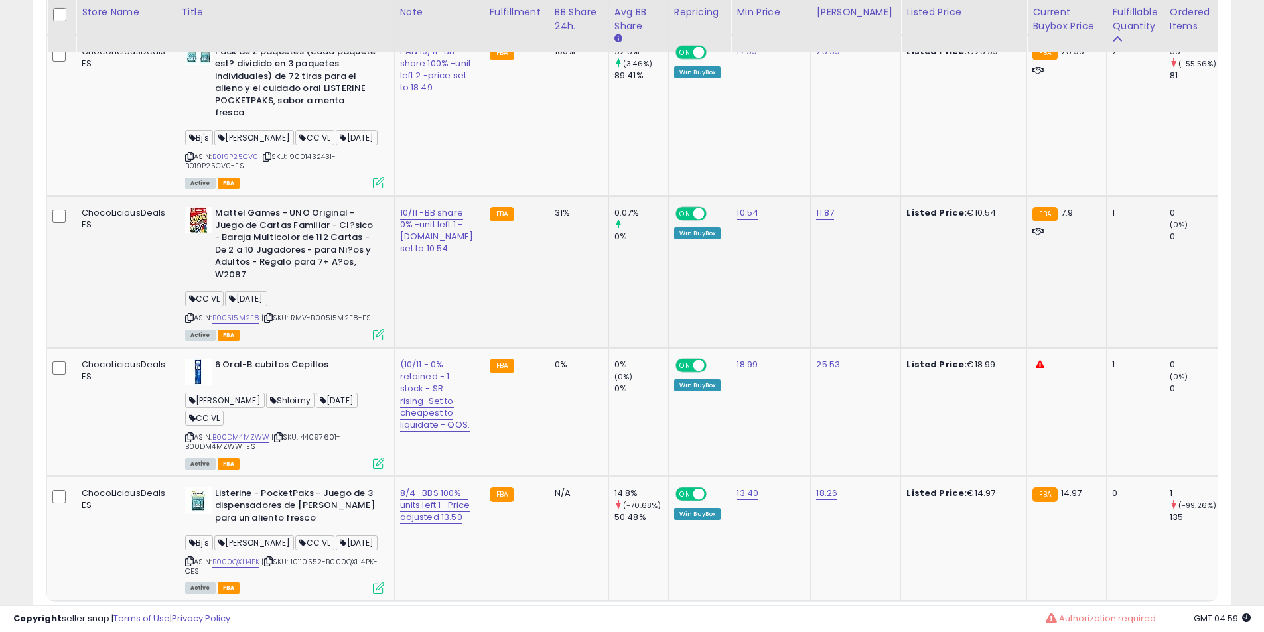
click at [187, 322] on icon at bounding box center [189, 317] width 9 height 7
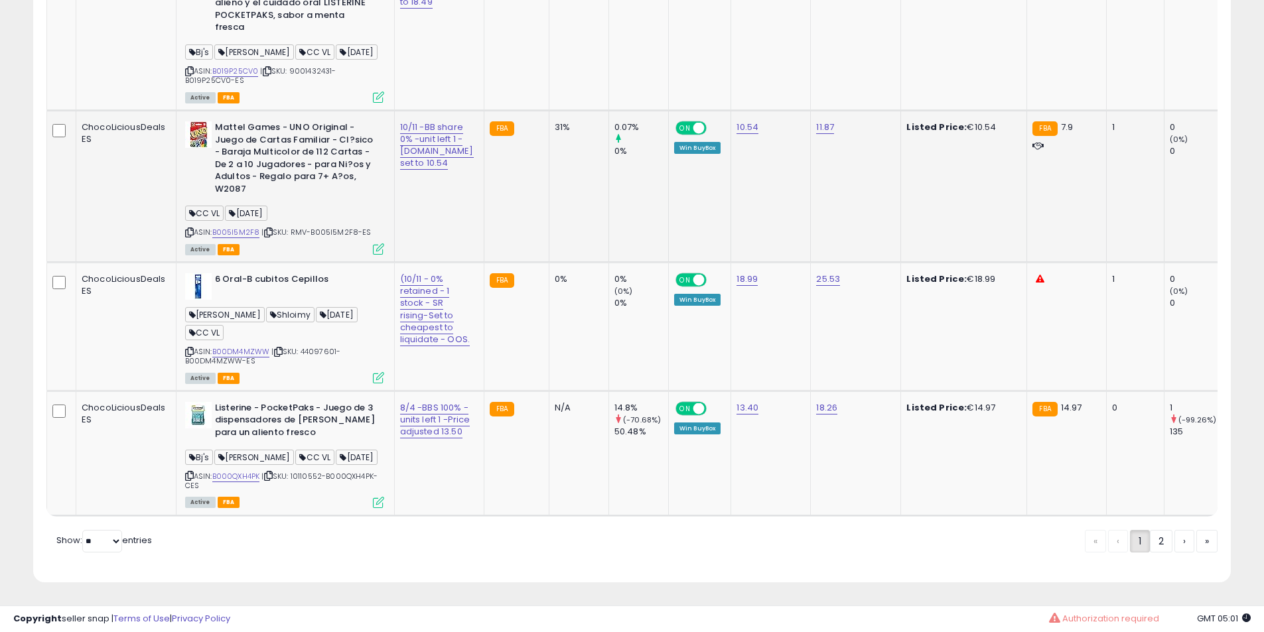
scroll to position [3775, 0]
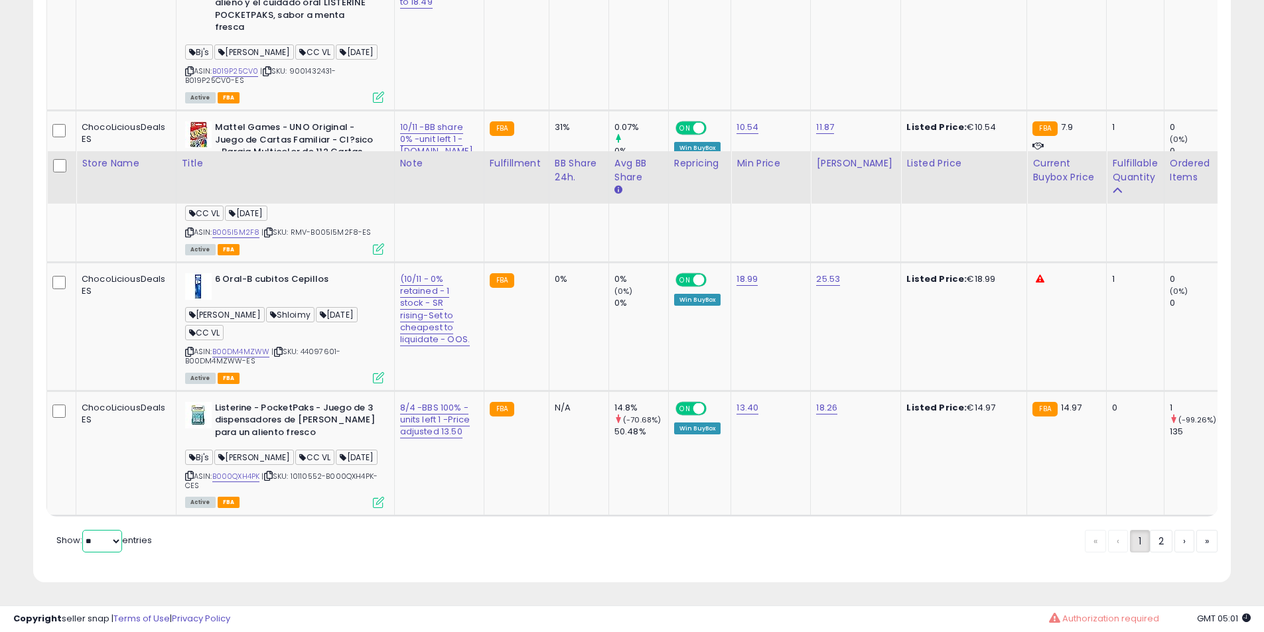
click at [100, 542] on select "** **" at bounding box center [102, 541] width 40 height 23
select select "**"
click at [84, 530] on select "** **" at bounding box center [102, 541] width 40 height 23
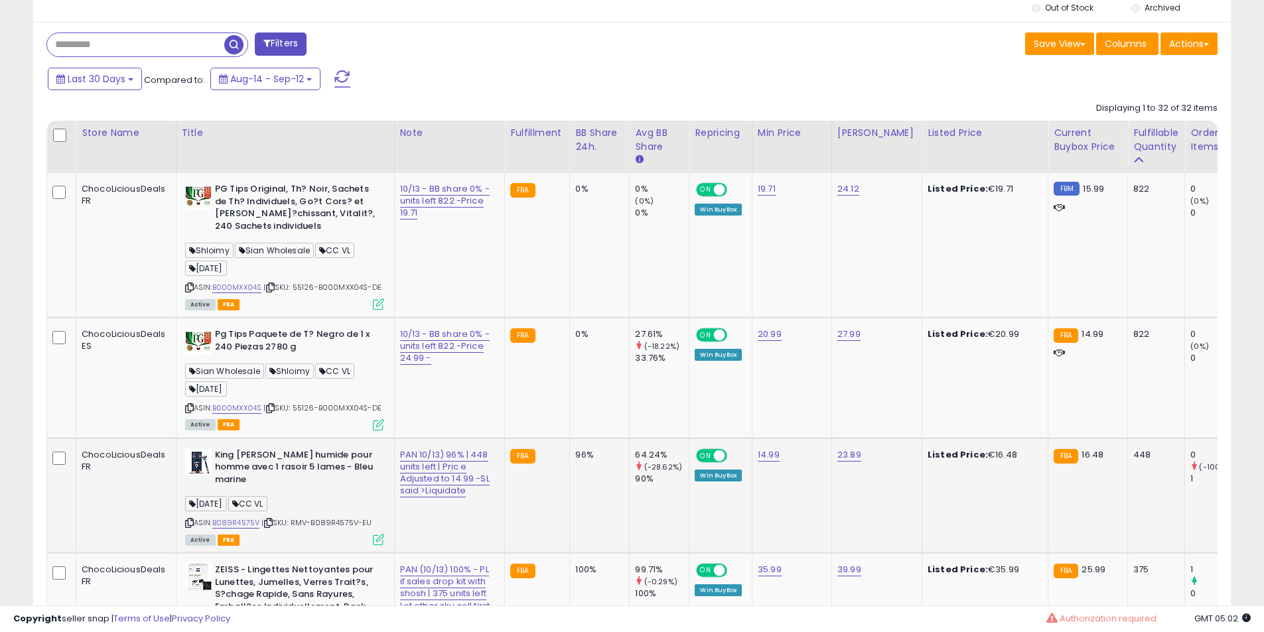
scroll to position [732, 0]
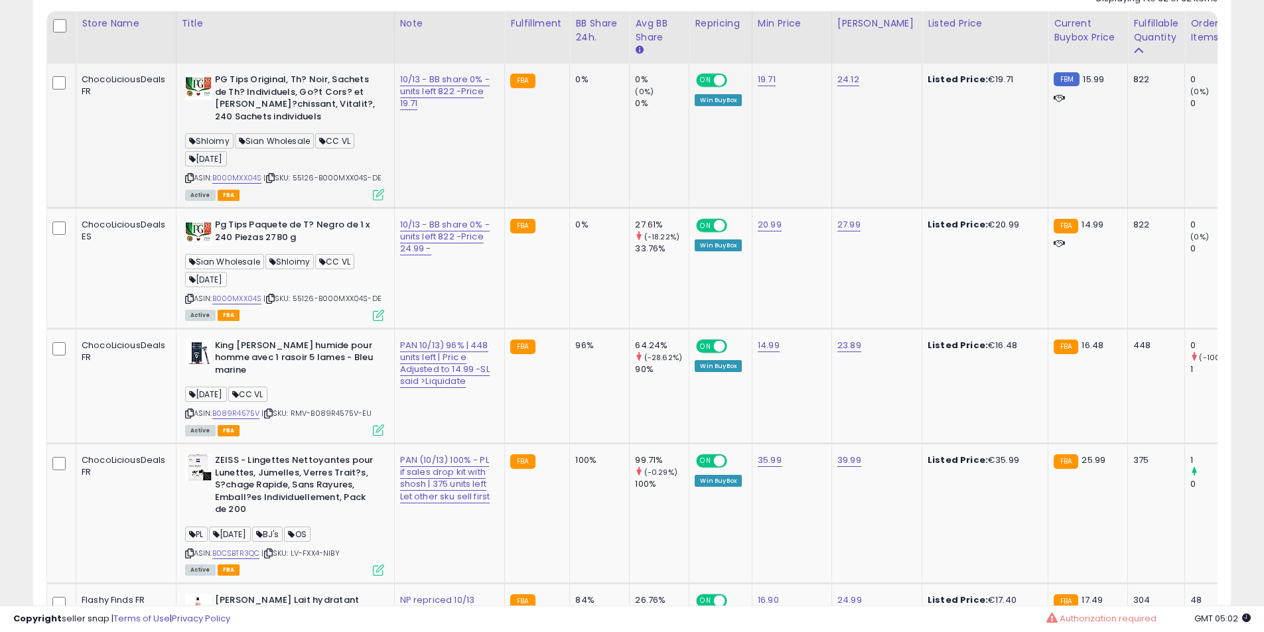
click at [247, 85] on b "PG Tips Original, Th? Noir, Sachets de Th? Individuels, Go?t Cors? et [PERSON_N…" at bounding box center [295, 100] width 161 height 52
click at [260, 84] on b "PG Tips Original, Th? Noir, Sachets de Th? Individuels, Go?t Cors? et [PERSON_N…" at bounding box center [295, 100] width 161 height 52
drag, startPoint x: 260, startPoint y: 84, endPoint x: 255, endPoint y: 93, distance: 10.4
click at [262, 84] on b "PG Tips Original, Th? Noir, Sachets de Th? Individuels, Go?t Cors? et [PERSON_N…" at bounding box center [295, 100] width 161 height 52
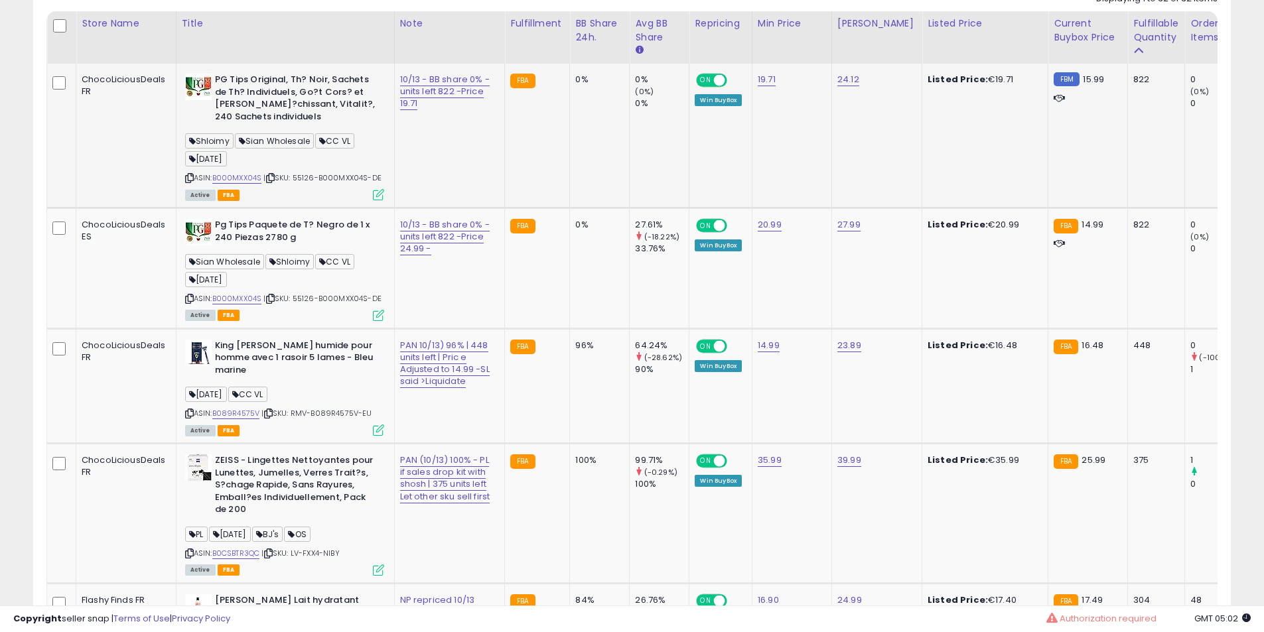
click at [247, 103] on b "PG Tips Original, Th? Noir, Sachets de Th? Individuels, Go?t Cors? et [PERSON_N…" at bounding box center [295, 100] width 161 height 52
click at [270, 96] on b "PG Tips Original, Th? Noir, Sachets de Th? Individuels, Go?t Cors? et [PERSON_N…" at bounding box center [295, 100] width 161 height 52
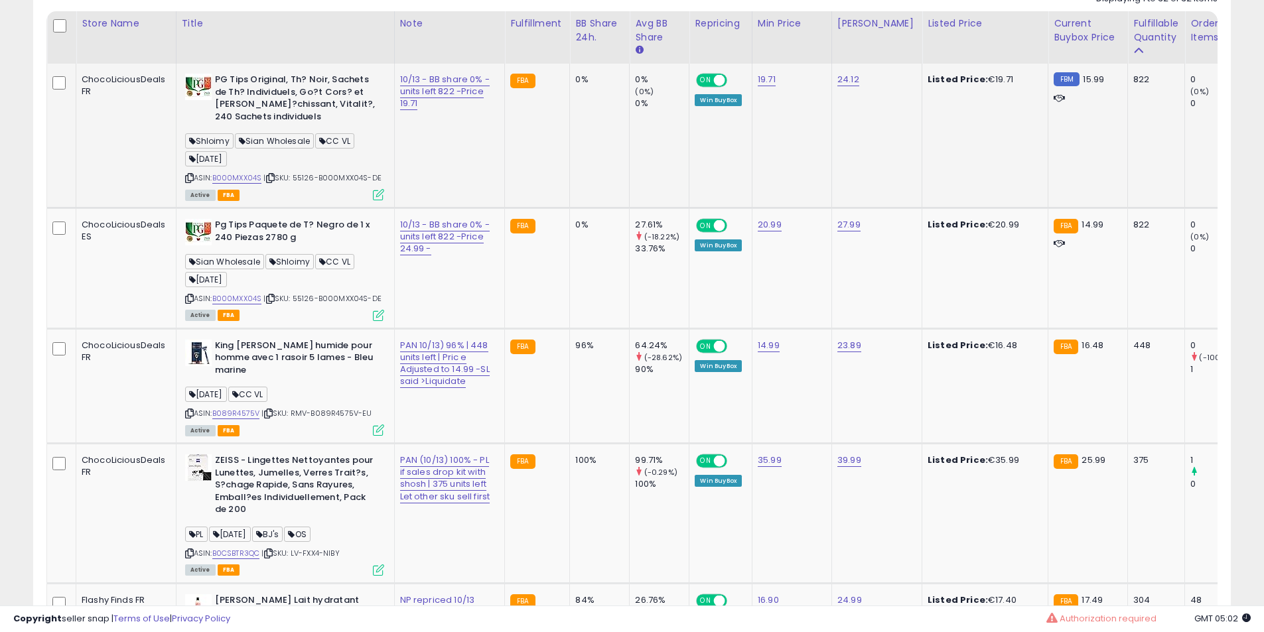
click at [270, 96] on b "PG Tips Original, Th? Noir, Sachets de Th? Individuels, Go?t Cors? et [PERSON_N…" at bounding box center [295, 100] width 161 height 52
click at [249, 226] on b "Pg Tips Paquete de T? Negro de 1 x 240 Piezas 2780 g" at bounding box center [295, 233] width 161 height 28
drag, startPoint x: 249, startPoint y: 226, endPoint x: 275, endPoint y: 240, distance: 29.7
click at [248, 236] on b "Pg Tips Paquete de T? Negro de 1 x 240 Piezas 2780 g" at bounding box center [295, 233] width 161 height 28
click at [277, 234] on b "Pg Tips Paquete de T? Negro de 1 x 240 Piezas 2780 g" at bounding box center [295, 233] width 161 height 28
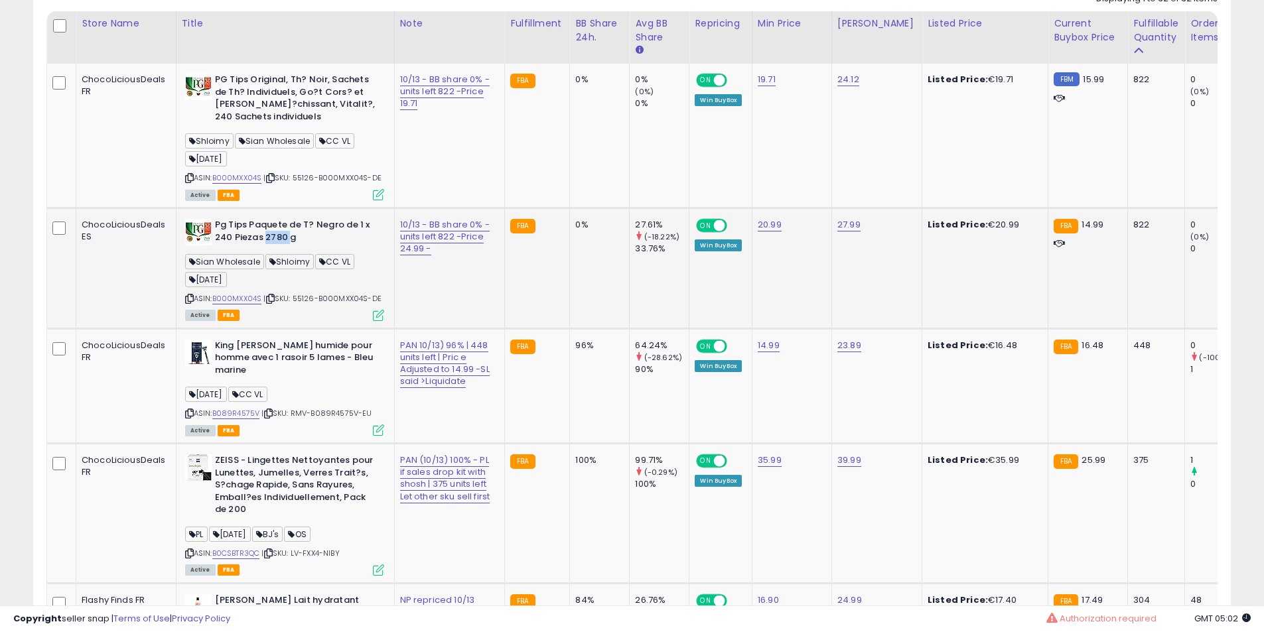
click at [277, 234] on b "Pg Tips Paquete de T? Negro de 1 x 240 Piezas 2780 g" at bounding box center [295, 233] width 161 height 28
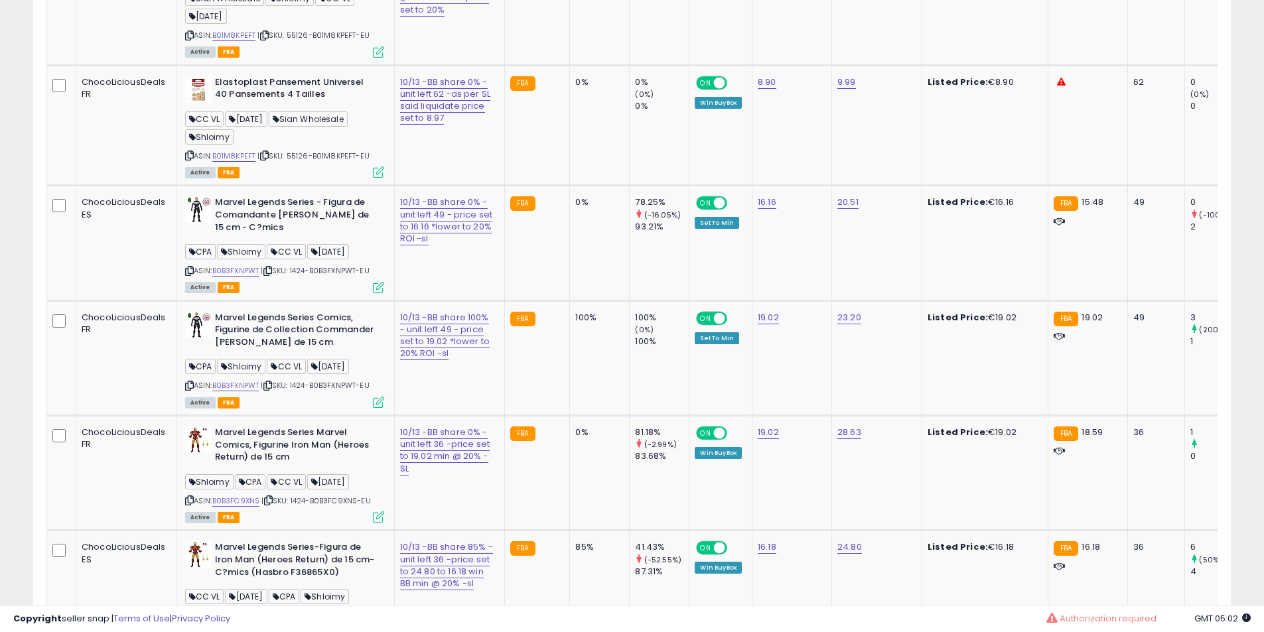
scroll to position [2113, 0]
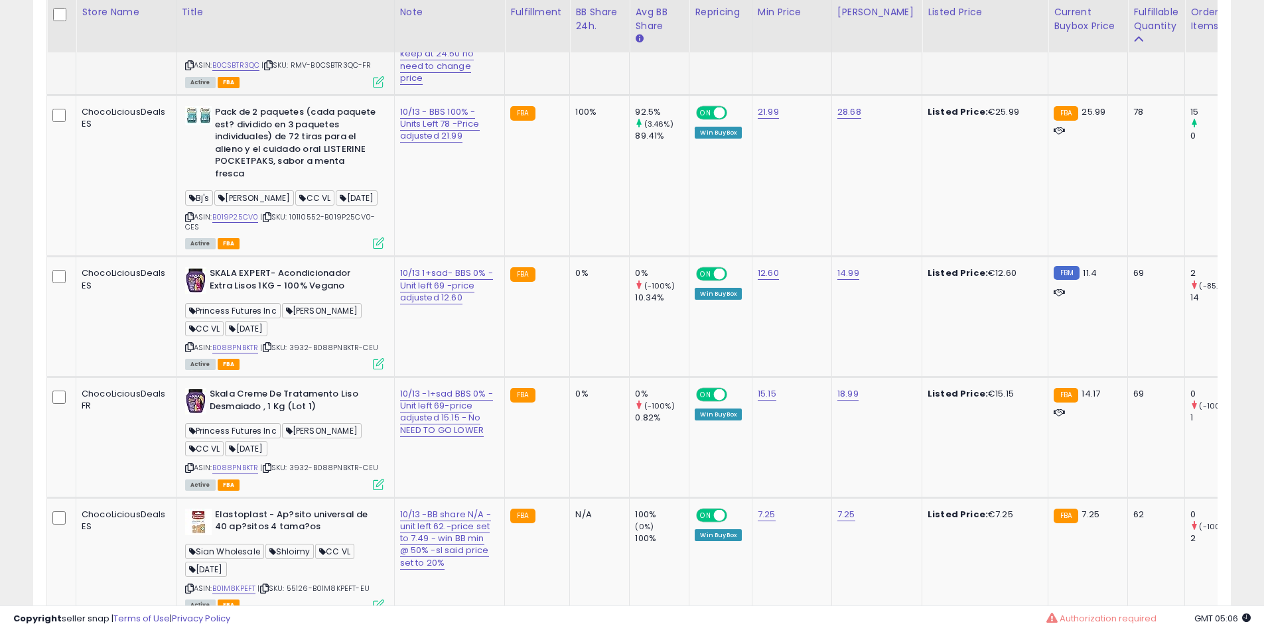
click at [330, 95] on td "ZEISS - Lingettes Nettoyantes pour Lunettes, Jumelles, Verres Trait?s, S?chage …" at bounding box center [285, 36] width 218 height 118
click at [305, 204] on td "Pack de 2 paquetes (cada paquete est? dividido en 3 paquetes individuales) de 7…" at bounding box center [285, 176] width 218 height 161
drag, startPoint x: 305, startPoint y: 204, endPoint x: 259, endPoint y: 237, distance: 56.1
click at [293, 216] on td "Pack de 2 paquetes (cada paquete est? dividido en 3 paquetes individuales) de 7…" at bounding box center [285, 176] width 218 height 161
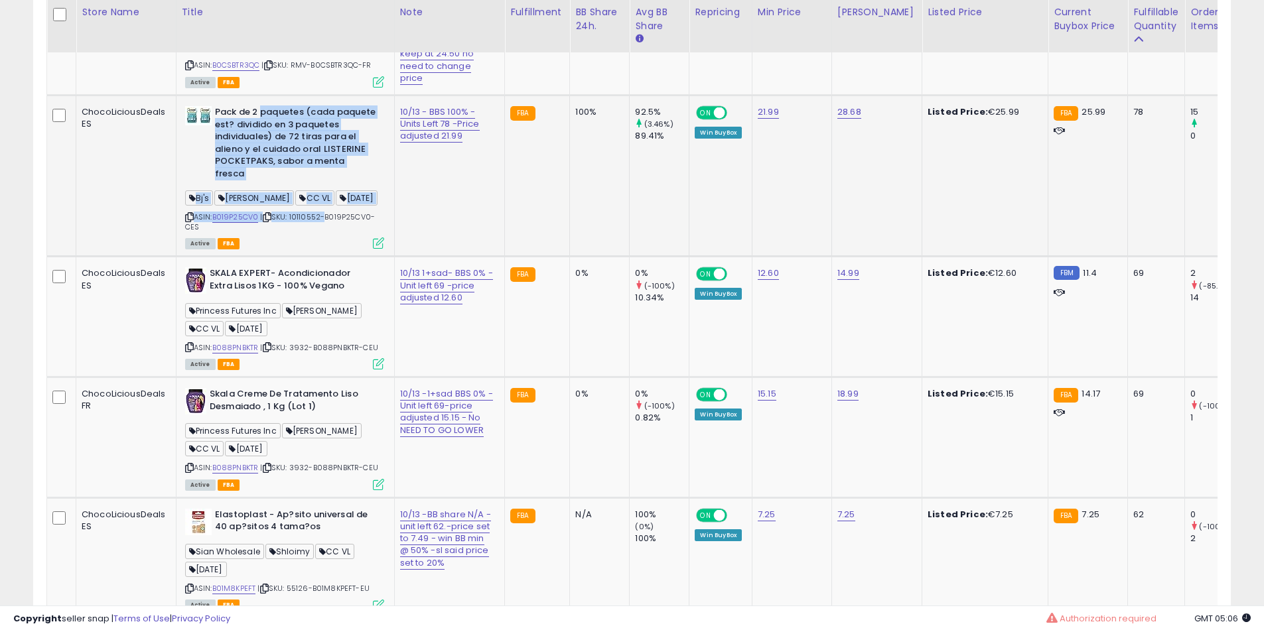
click at [245, 183] on b "Pack de 2 paquetes (cada paquete est? dividido en 3 paquetes individuales) de 7…" at bounding box center [295, 144] width 161 height 77
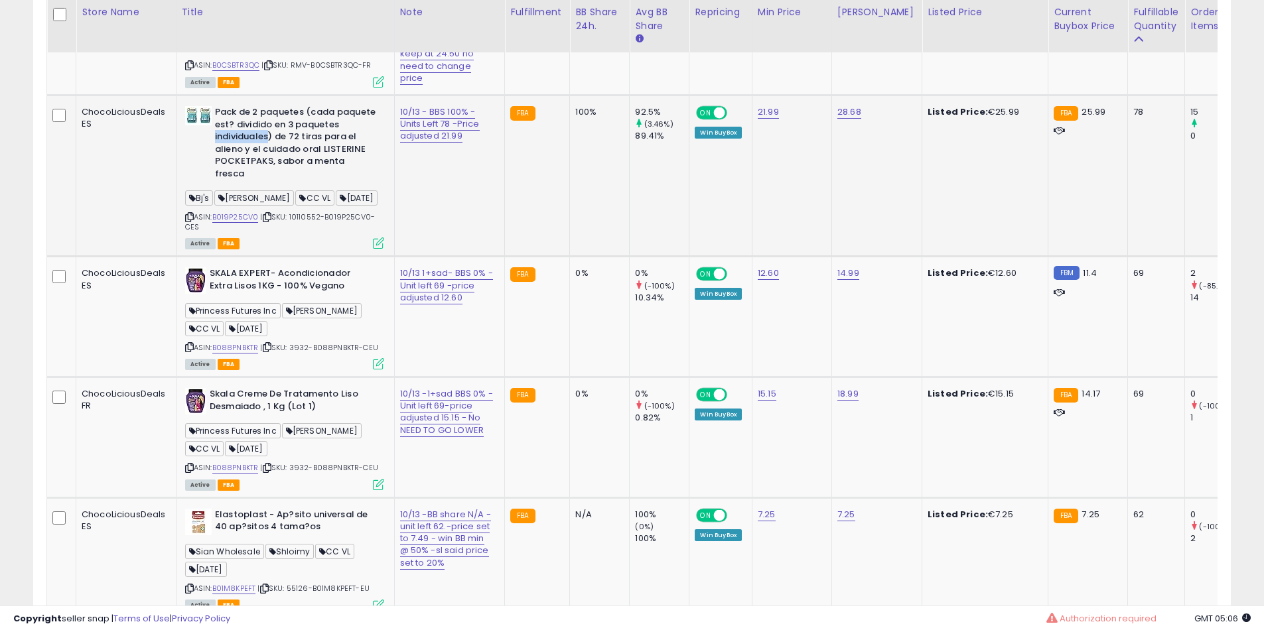
drag, startPoint x: 245, startPoint y: 237, endPoint x: 263, endPoint y: 246, distance: 20.2
click at [247, 183] on b "Pack de 2 paquetes (cada paquete est? dividido en 3 paquetes individuales) de 7…" at bounding box center [295, 144] width 161 height 77
click at [263, 183] on b "Pack de 2 paquetes (cada paquete est? dividido en 3 paquetes individuales) de 7…" at bounding box center [295, 144] width 161 height 77
click at [262, 183] on b "Pack de 2 paquetes (cada paquete est? dividido en 3 paquetes individuales) de 7…" at bounding box center [295, 144] width 161 height 77
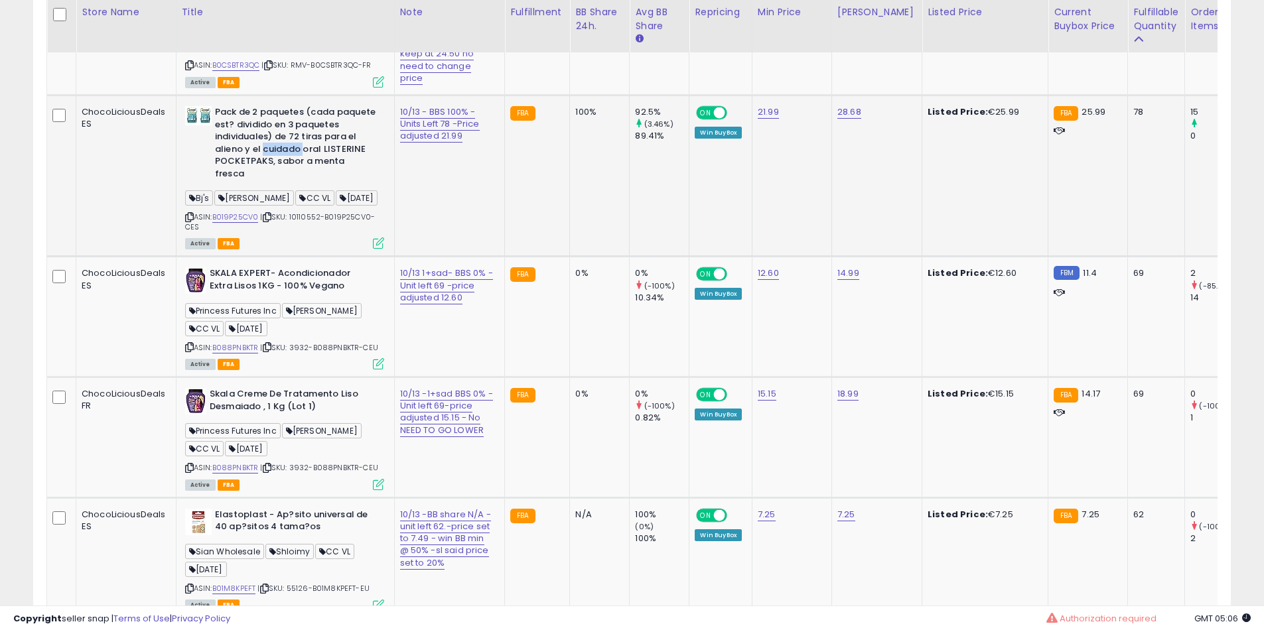
click at [262, 183] on b "Pack de 2 paquetes (cada paquete est? dividido en 3 paquetes individuales) de 7…" at bounding box center [295, 144] width 161 height 77
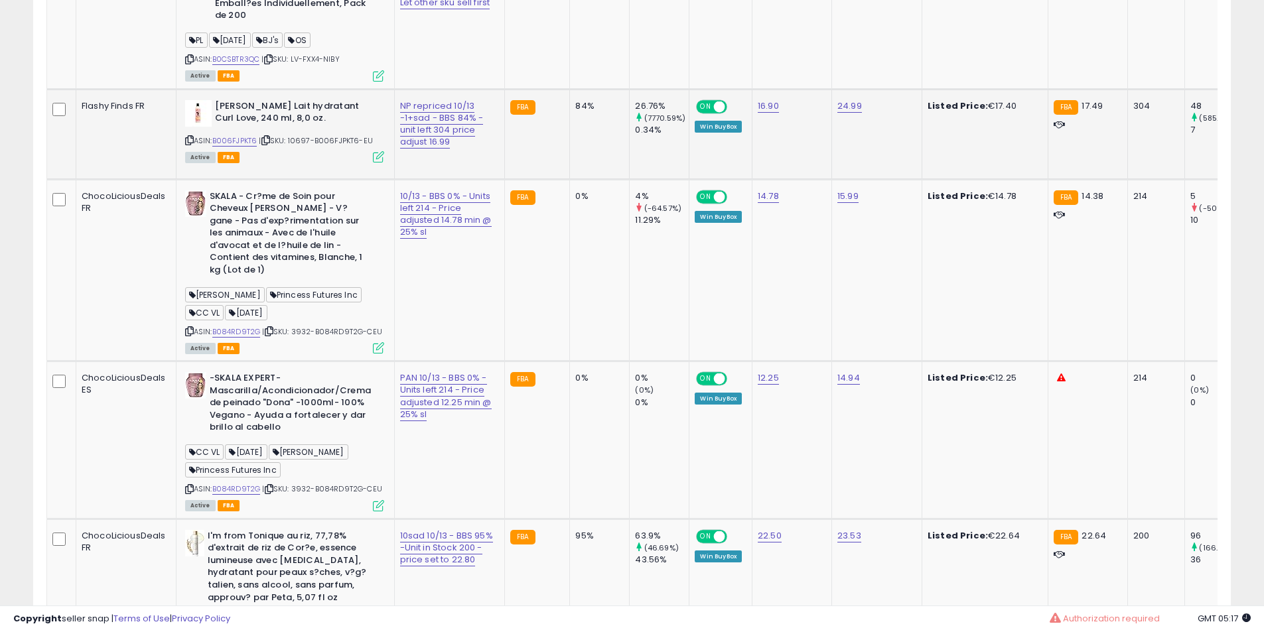
scroll to position [1229, 0]
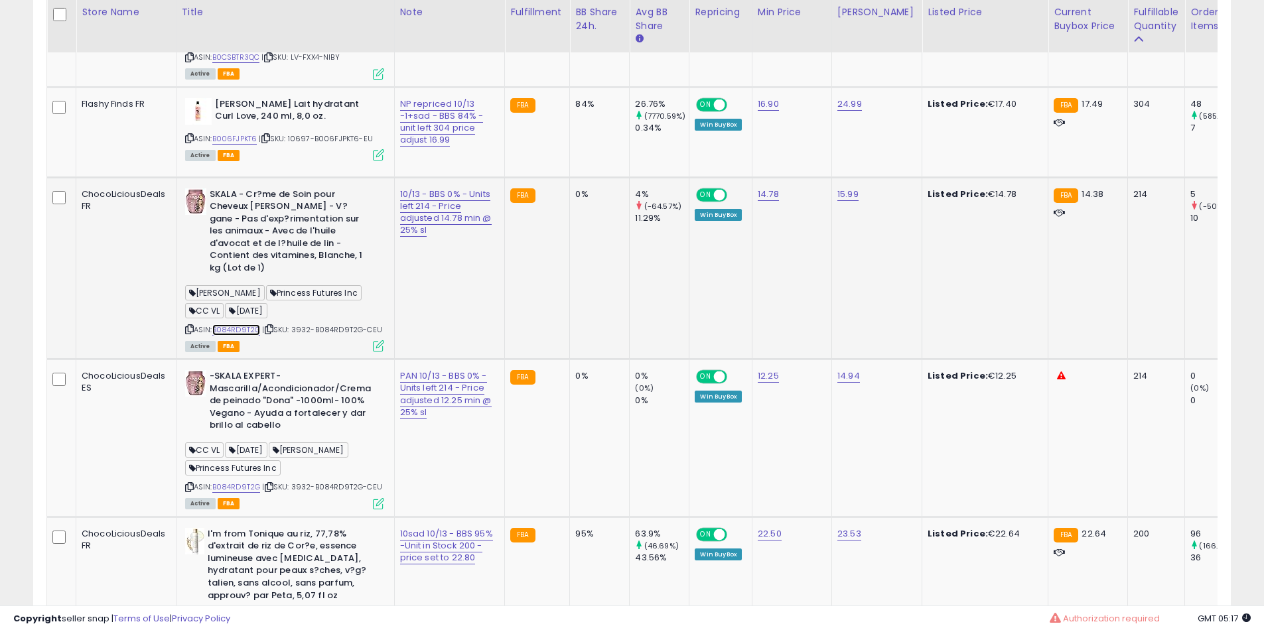
click at [238, 336] on link "B084RD9T2G" at bounding box center [236, 329] width 48 height 11
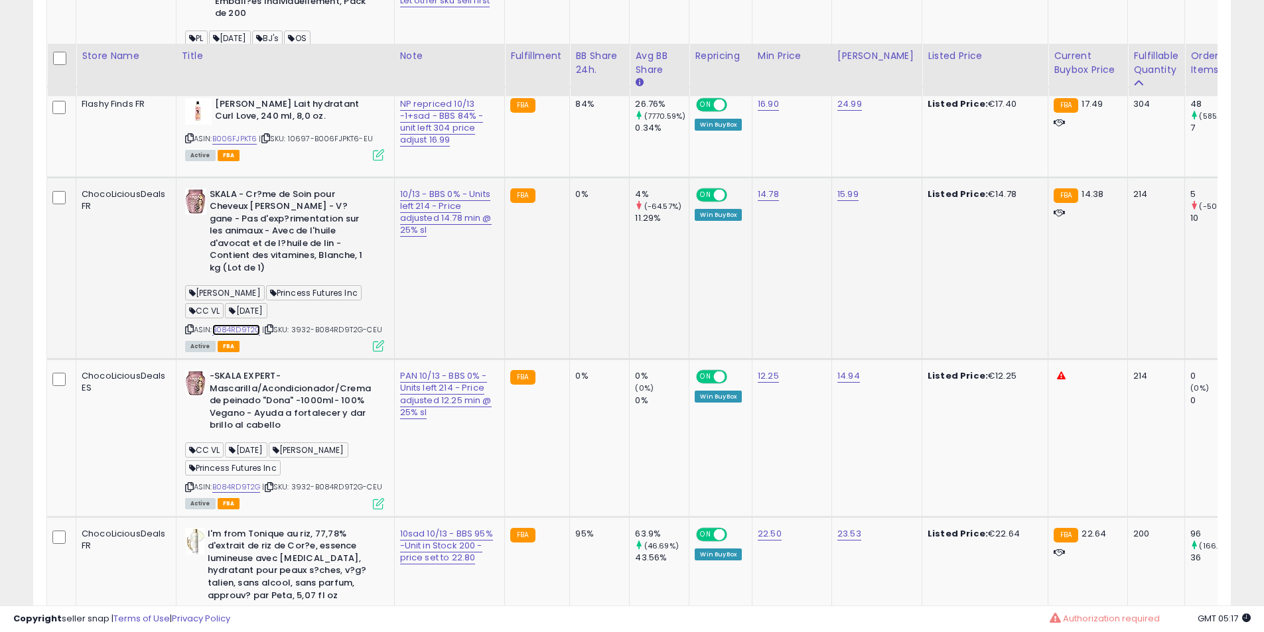
scroll to position [1560, 0]
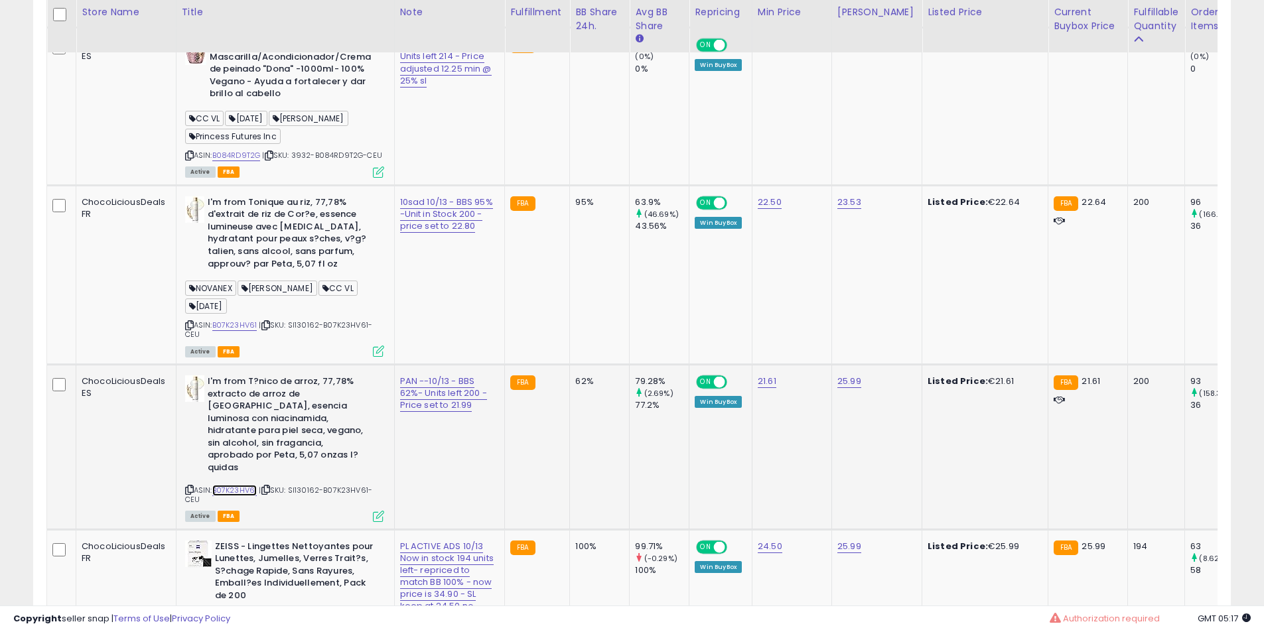
click at [228, 496] on link "B07K23HV61" at bounding box center [234, 490] width 45 height 11
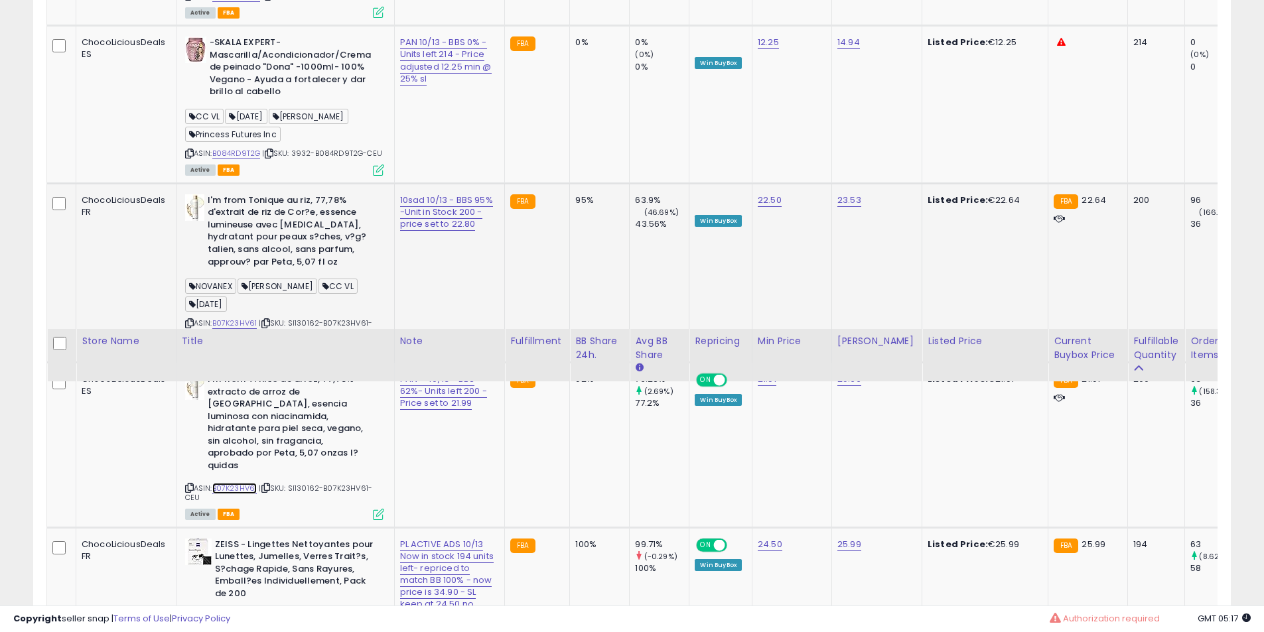
scroll to position [1892, 0]
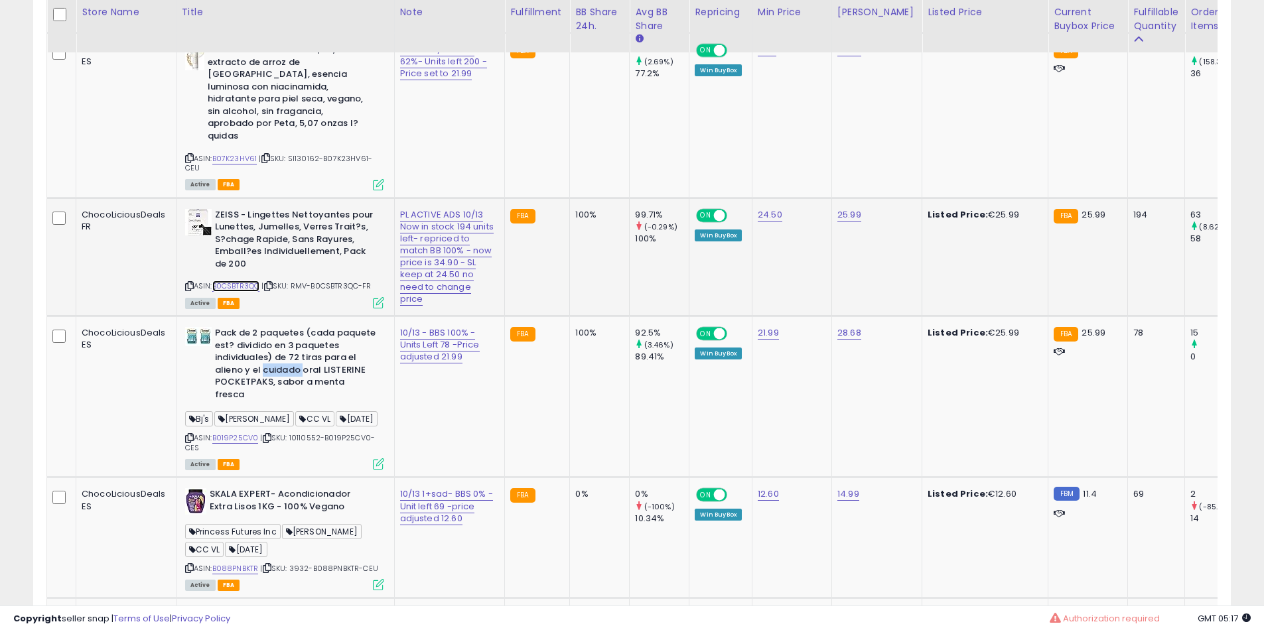
click at [244, 292] on link "B0CSBTR3QC" at bounding box center [236, 286] width 48 height 11
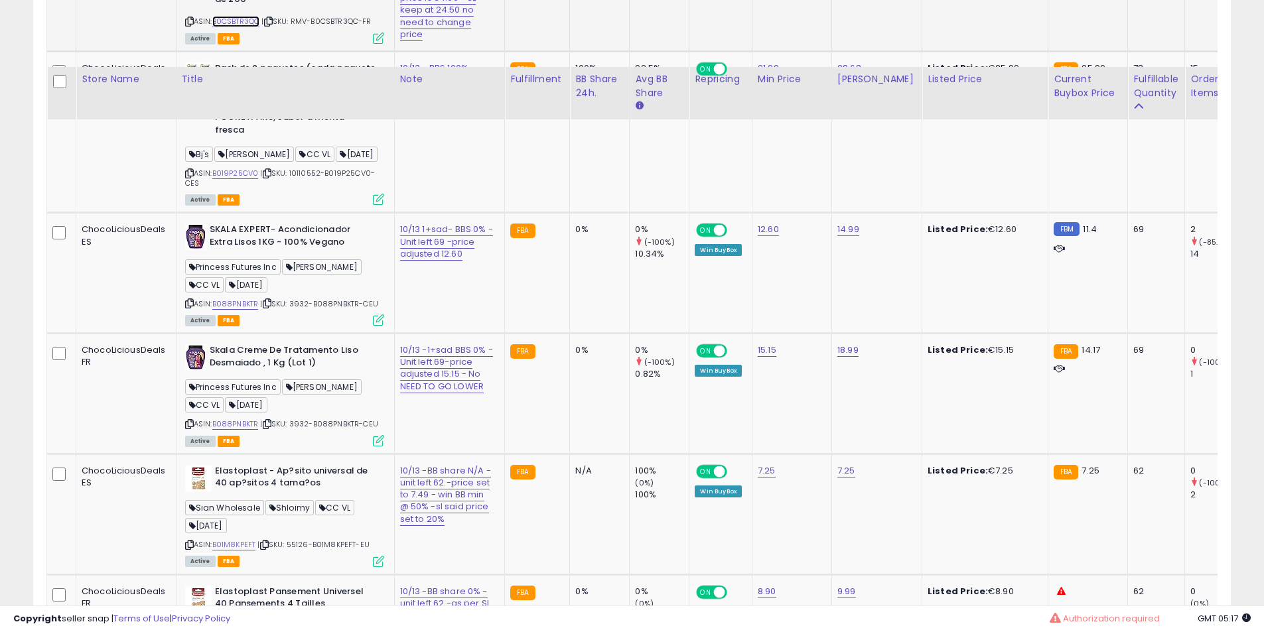
scroll to position [2224, 0]
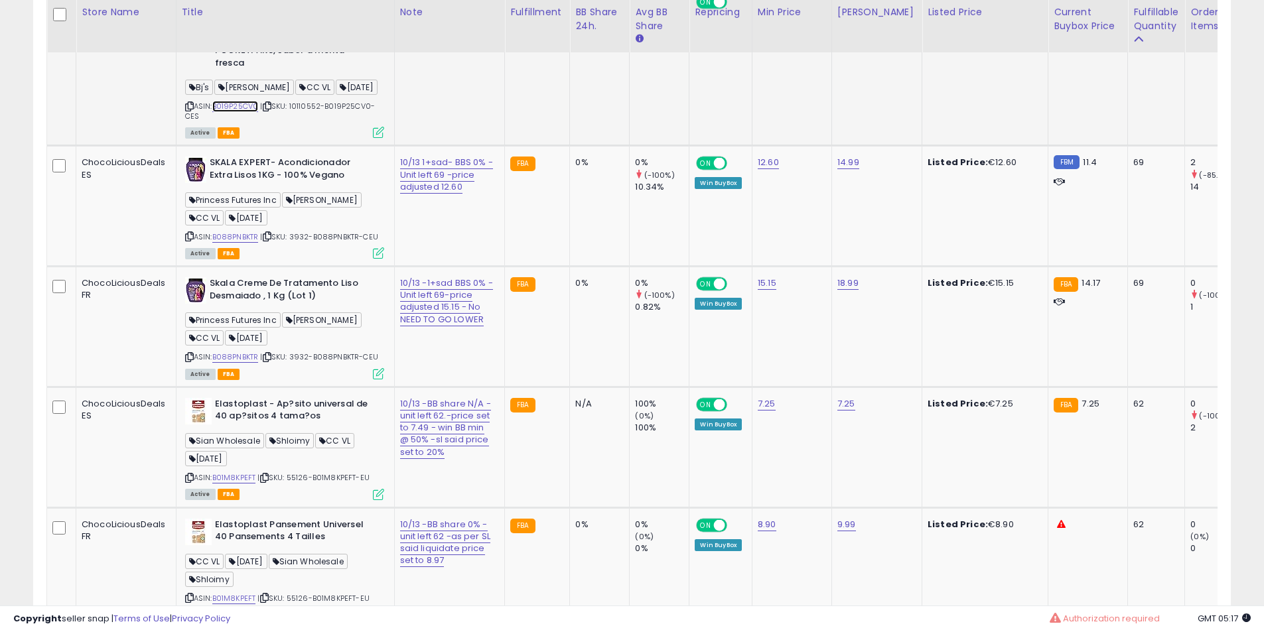
click at [236, 112] on link "B019P25CV0" at bounding box center [235, 106] width 46 height 11
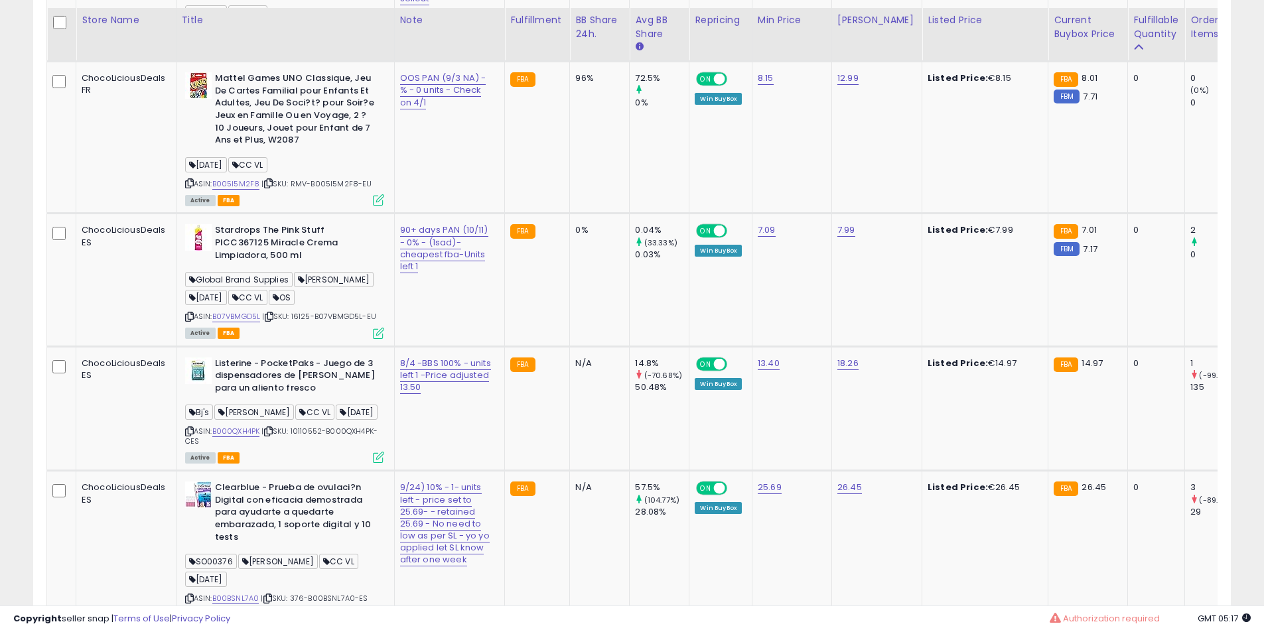
scroll to position [4214, 0]
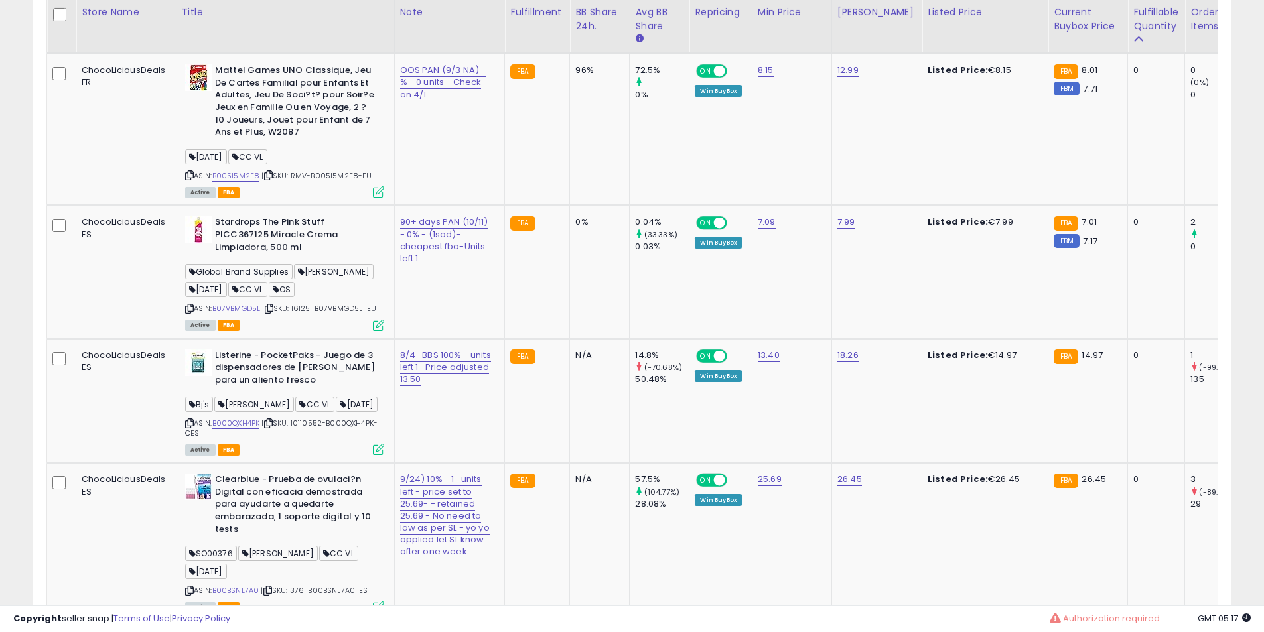
click at [237, 30] on link "B005I5M2F8" at bounding box center [236, 24] width 48 height 11
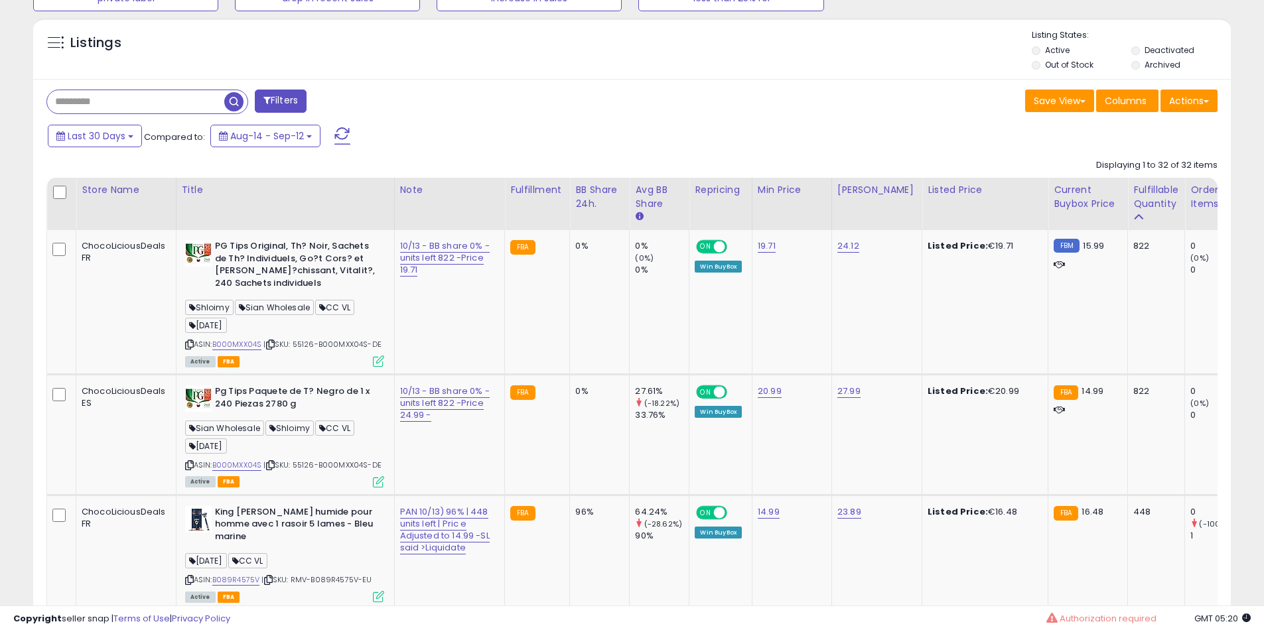
scroll to position [676, 0]
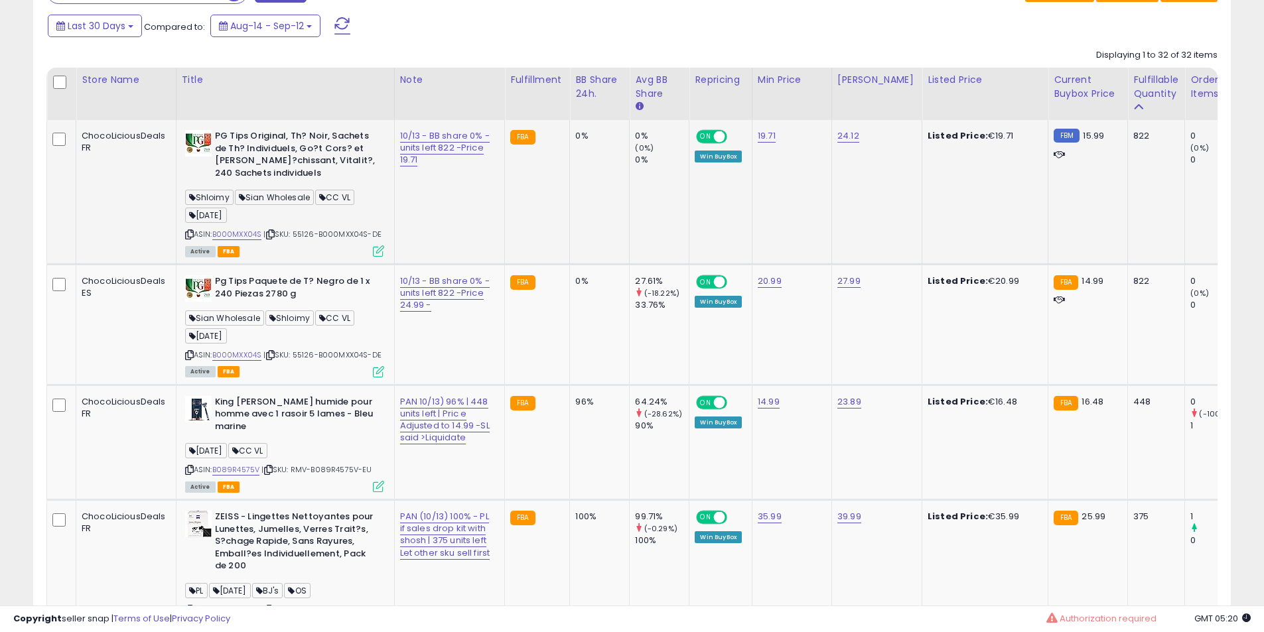
click at [242, 156] on b "PG Tips Original, Th? Noir, Sachets de Th? Individuels, Go?t Cors? et [PERSON_N…" at bounding box center [295, 156] width 161 height 52
click at [248, 153] on b "PG Tips Original, Th? Noir, Sachets de Th? Individuels, Go?t Cors? et [PERSON_N…" at bounding box center [295, 156] width 161 height 52
click at [263, 149] on b "PG Tips Original, Th? Noir, Sachets de Th? Individuels, Go?t Cors? et [PERSON_N…" at bounding box center [295, 156] width 161 height 52
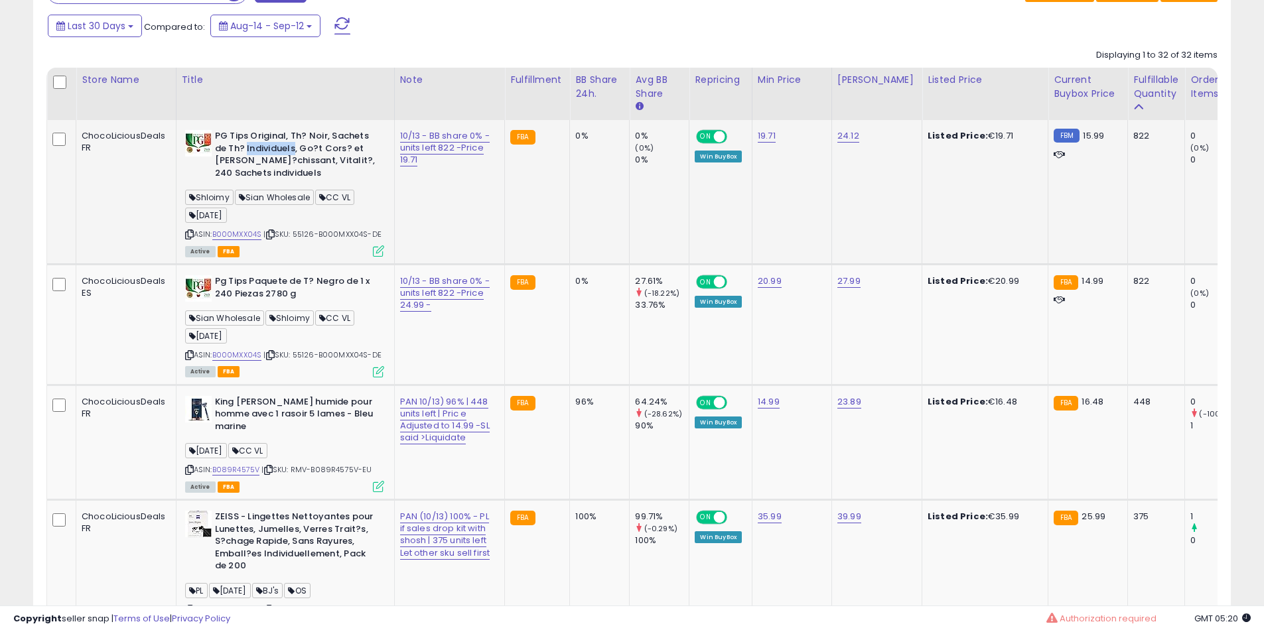
click at [263, 149] on b "PG Tips Original, Th? Noir, Sachets de Th? Individuels, Go?t Cors? et [PERSON_N…" at bounding box center [295, 156] width 161 height 52
click at [246, 138] on b "PG Tips Original, Th? Noir, Sachets de Th? Individuels, Go?t Cors? et [PERSON_N…" at bounding box center [295, 156] width 161 height 52
click at [277, 138] on b "PG Tips Original, Th? Noir, Sachets de Th? Individuels, Go?t Cors? et [PERSON_N…" at bounding box center [295, 156] width 161 height 52
drag, startPoint x: 277, startPoint y: 138, endPoint x: 295, endPoint y: 150, distance: 22.1
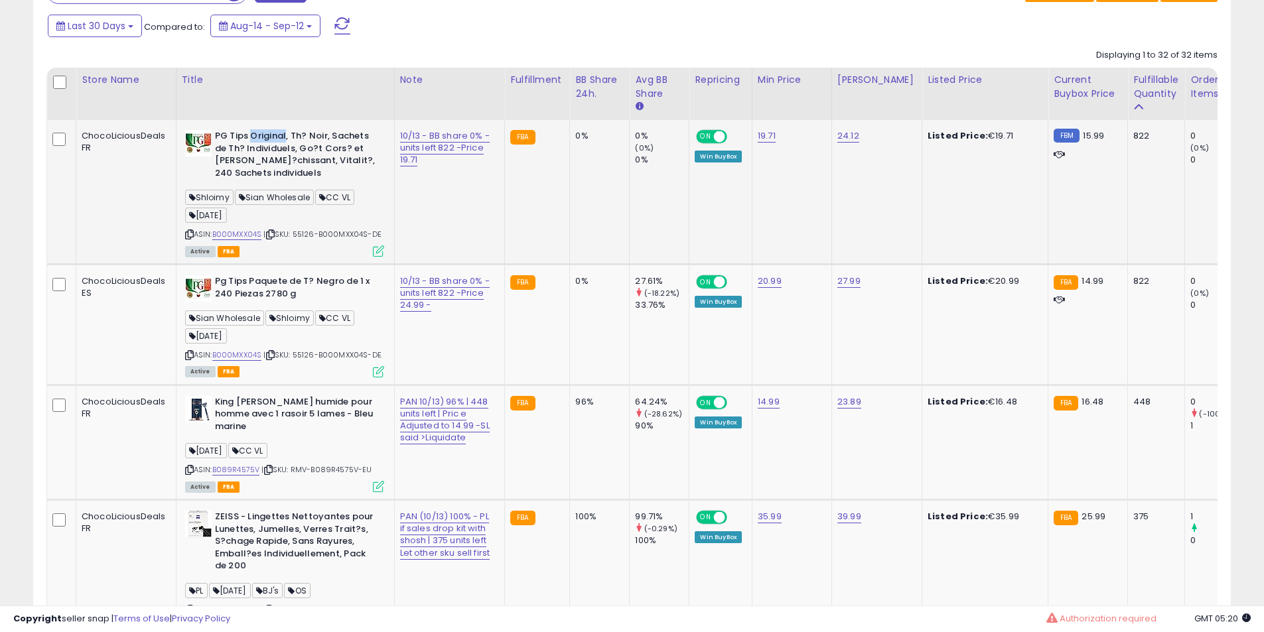
click at [284, 143] on b "PG Tips Original, Th? Noir, Sachets de Th? Individuels, Go?t Cors? et [PERSON_N…" at bounding box center [295, 156] width 161 height 52
click at [295, 150] on b "PG Tips Original, Th? Noir, Sachets de Th? Individuels, Go?t Cors? et [PERSON_N…" at bounding box center [295, 156] width 161 height 52
click at [273, 146] on b "PG Tips Original, Th? Noir, Sachets de Th? Individuels, Go?t Cors? et [PERSON_N…" at bounding box center [295, 156] width 161 height 52
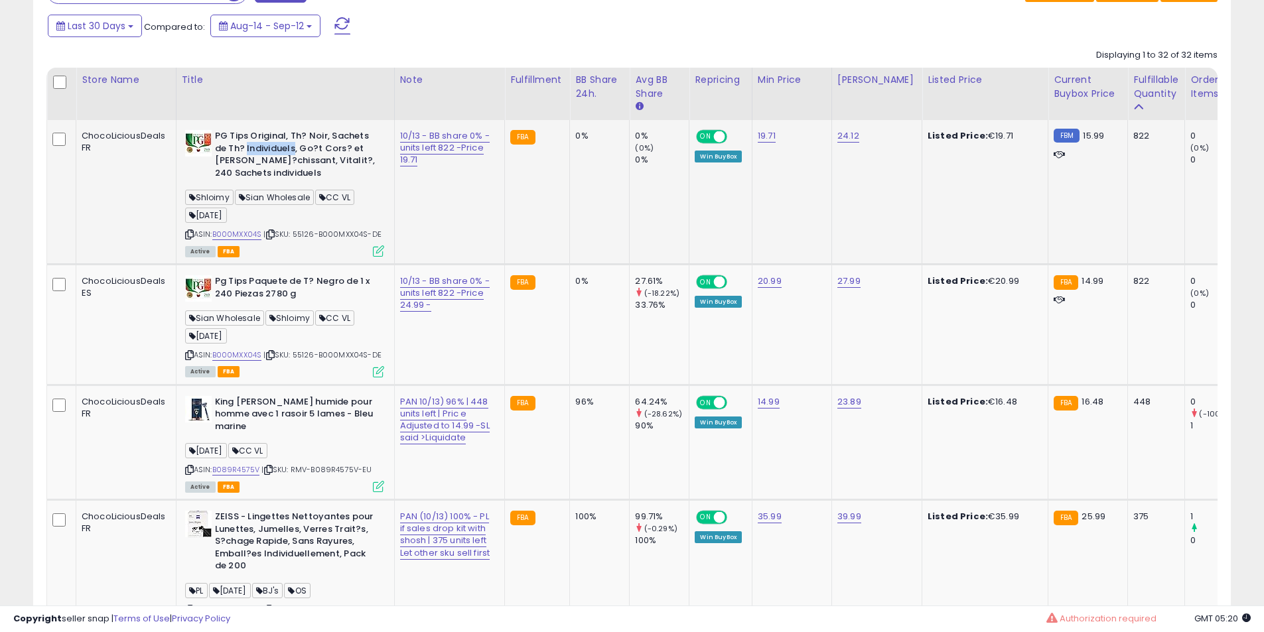
click at [284, 153] on b "PG Tips Original, Th? Noir, Sachets de Th? Individuels, Go?t Cors? et [PERSON_N…" at bounding box center [295, 156] width 161 height 52
drag, startPoint x: 284, startPoint y: 153, endPoint x: 284, endPoint y: 169, distance: 15.3
click at [284, 167] on b "PG Tips Original, Th? Noir, Sachets de Th? Individuels, Go?t Cors? et [PERSON_N…" at bounding box center [295, 156] width 161 height 52
click at [284, 170] on b "PG Tips Original, Th? Noir, Sachets de Th? Individuels, Go?t Cors? et [PERSON_N…" at bounding box center [295, 156] width 161 height 52
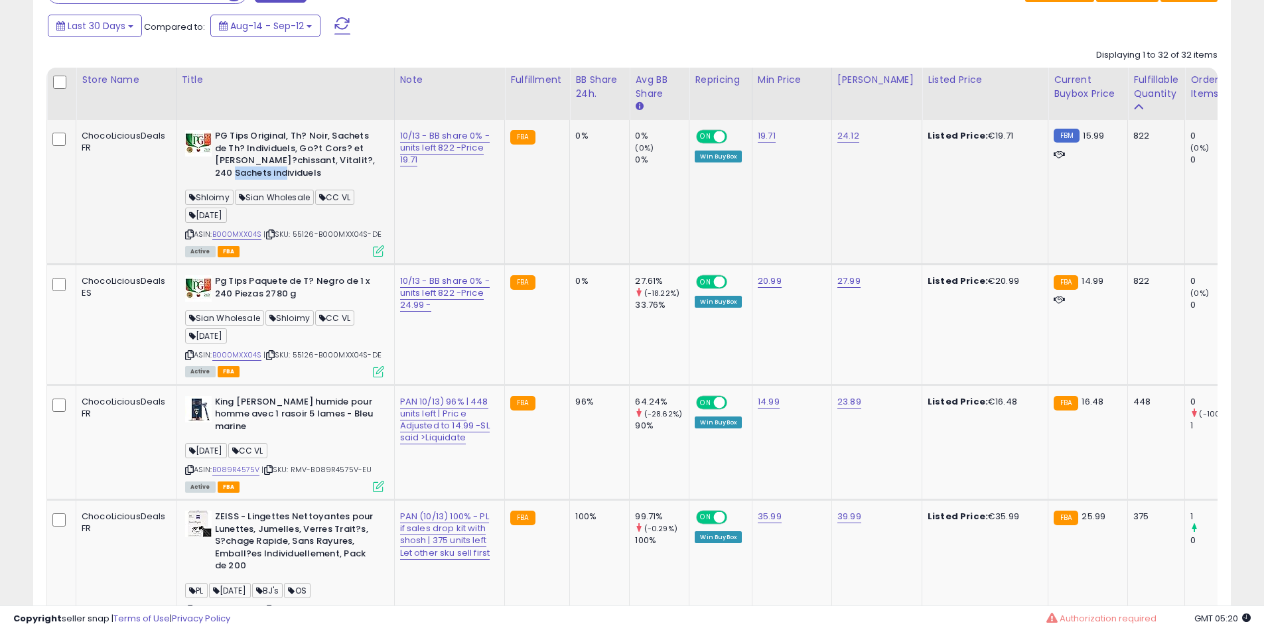
click at [274, 161] on b "PG Tips Original, Th? Noir, Sachets de Th? Individuels, Go?t Cors? et [PERSON_N…" at bounding box center [295, 156] width 161 height 52
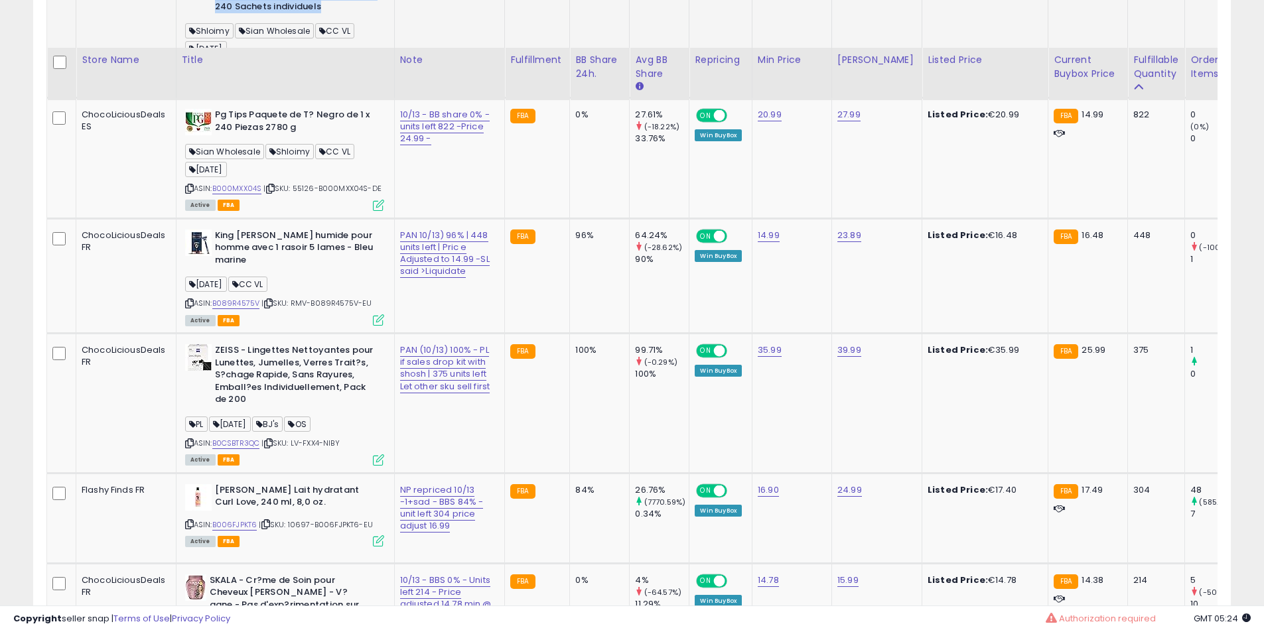
scroll to position [897, 0]
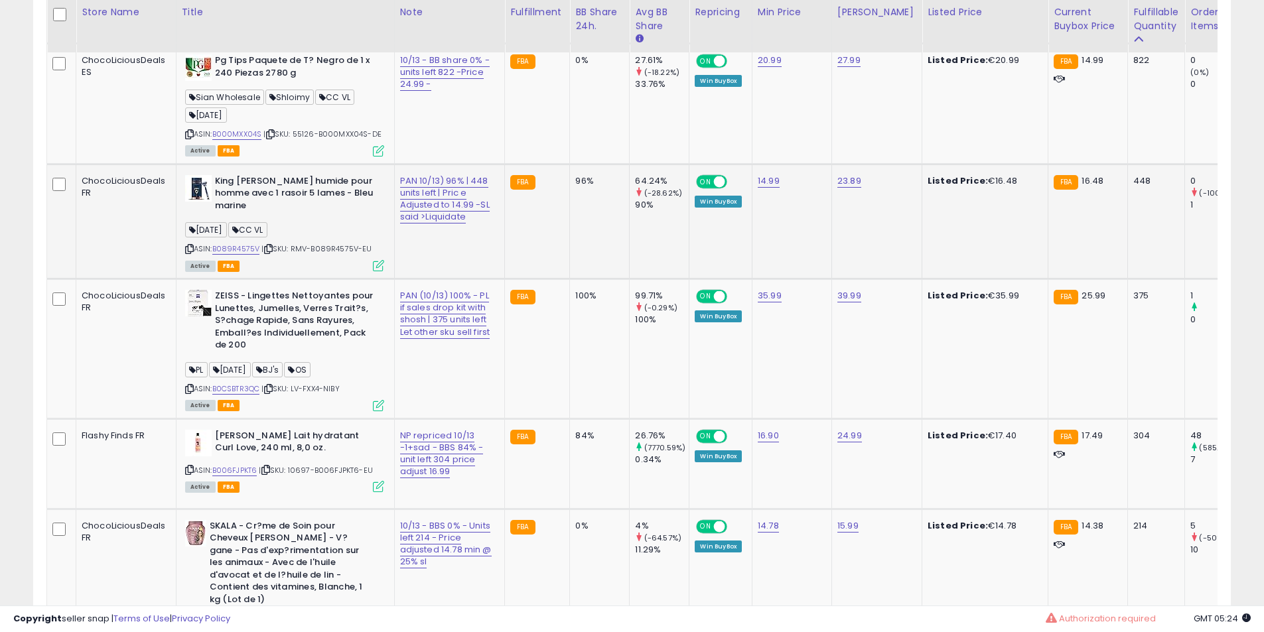
click at [267, 181] on b "King [PERSON_NAME] humide pour homme avec 1 rasoir 5 lames - Bleu marine" at bounding box center [295, 195] width 161 height 40
click at [266, 182] on b "King [PERSON_NAME] humide pour homme avec 1 rasoir 5 lames - Bleu marine" at bounding box center [295, 195] width 161 height 40
click at [274, 185] on b "King [PERSON_NAME] humide pour homme avec 1 rasoir 5 lames - Bleu marine" at bounding box center [295, 195] width 161 height 40
click at [303, 185] on b "King [PERSON_NAME] humide pour homme avec 1 rasoir 5 lames - Bleu marine" at bounding box center [295, 195] width 161 height 40
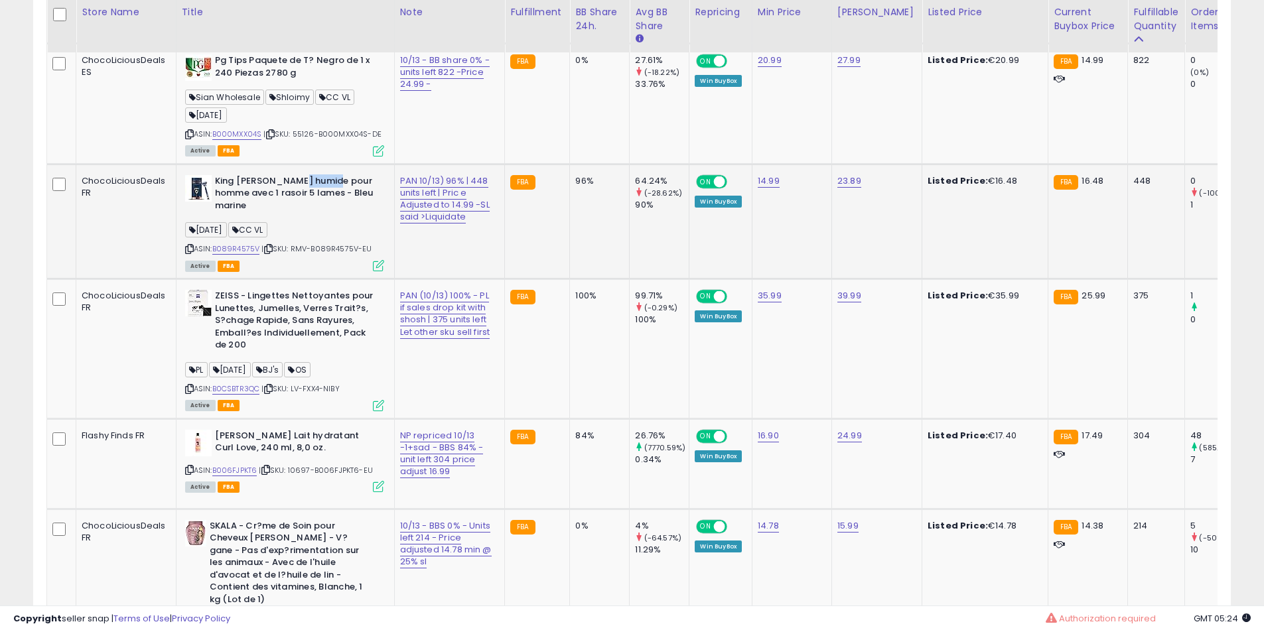
drag, startPoint x: 303, startPoint y: 185, endPoint x: 288, endPoint y: 192, distance: 16.3
click at [303, 188] on b "King [PERSON_NAME] humide pour homme avec 1 rasoir 5 lames - Bleu marine" at bounding box center [295, 195] width 161 height 40
click at [283, 192] on b "King [PERSON_NAME] humide pour homme avec 1 rasoir 5 lames - Bleu marine" at bounding box center [295, 195] width 161 height 40
drag, startPoint x: 283, startPoint y: 192, endPoint x: 267, endPoint y: 196, distance: 16.3
click at [279, 194] on b "King [PERSON_NAME] humide pour homme avec 1 rasoir 5 lames - Bleu marine" at bounding box center [295, 195] width 161 height 40
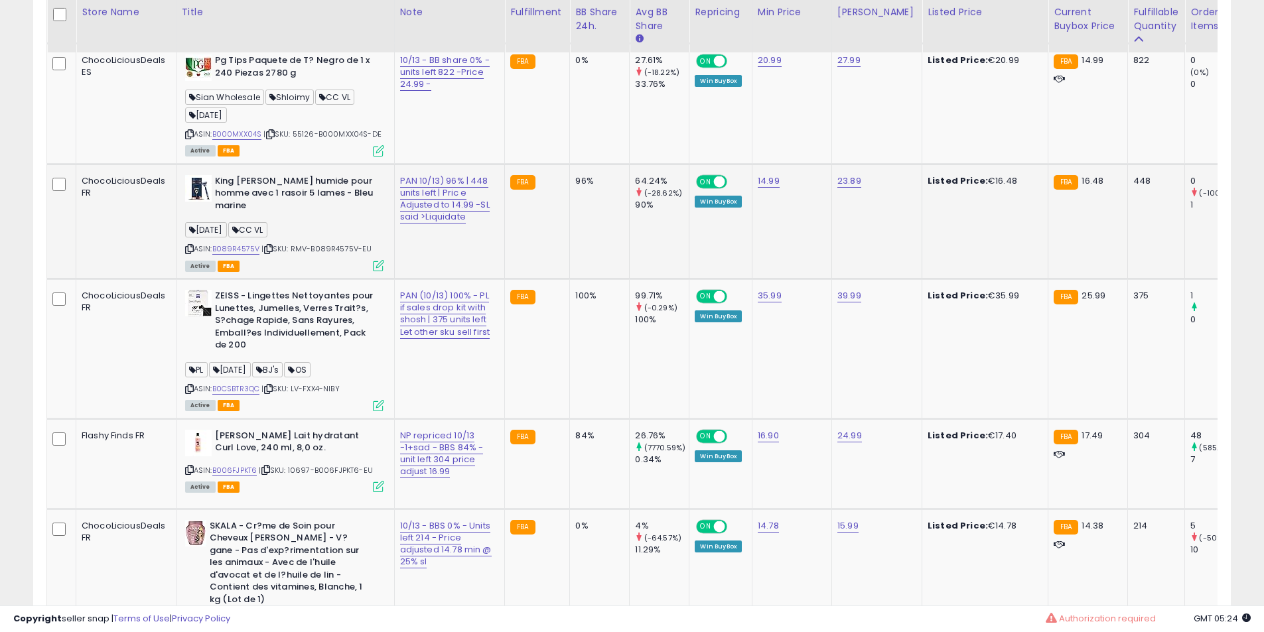
click at [267, 196] on b "King [PERSON_NAME] humide pour homme avec 1 rasoir 5 lames - Bleu marine" at bounding box center [295, 195] width 161 height 40
click at [265, 186] on b "King [PERSON_NAME] humide pour homme avec 1 rasoir 5 lames - Bleu marine" at bounding box center [295, 195] width 161 height 40
drag, startPoint x: 265, startPoint y: 186, endPoint x: 273, endPoint y: 186, distance: 8.0
click at [266, 186] on b "King [PERSON_NAME] humide pour homme avec 1 rasoir 5 lames - Bleu marine" at bounding box center [295, 195] width 161 height 40
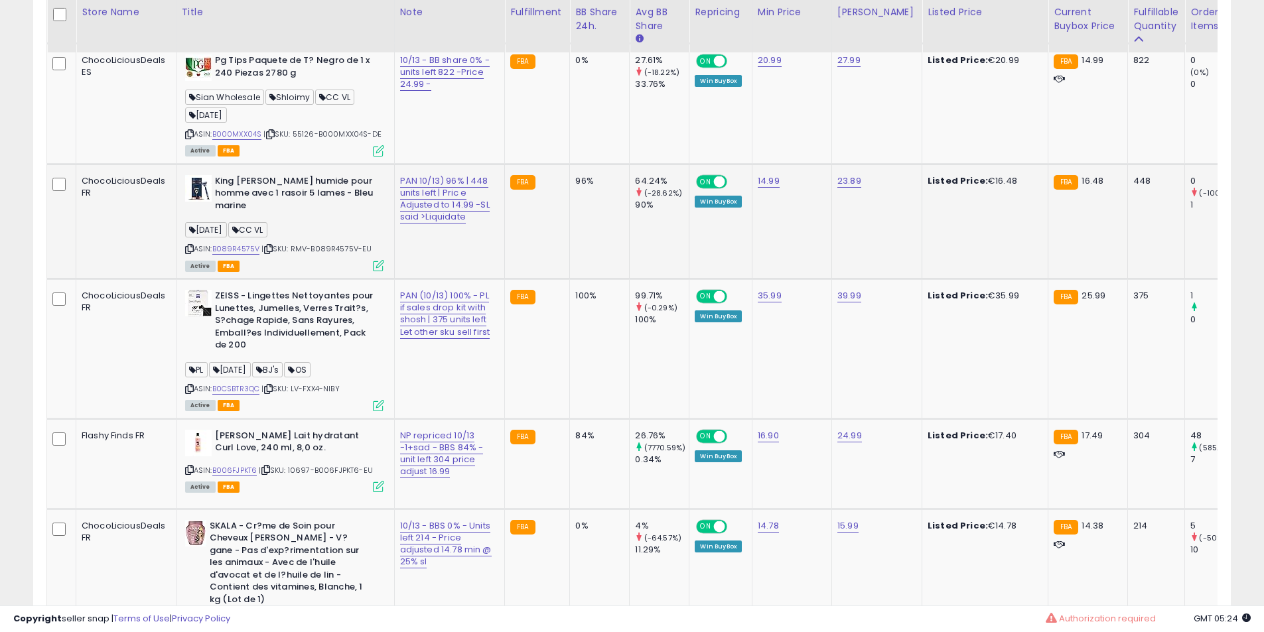
click at [289, 184] on b "King [PERSON_NAME] humide pour homme avec 1 rasoir 5 lames - Bleu marine" at bounding box center [295, 195] width 161 height 40
click at [296, 184] on b "King [PERSON_NAME] humide pour homme avec 1 rasoir 5 lames - Bleu marine" at bounding box center [295, 195] width 161 height 40
click at [301, 176] on b "King [PERSON_NAME] humide pour homme avec 1 rasoir 5 lames - Bleu marine" at bounding box center [295, 195] width 161 height 40
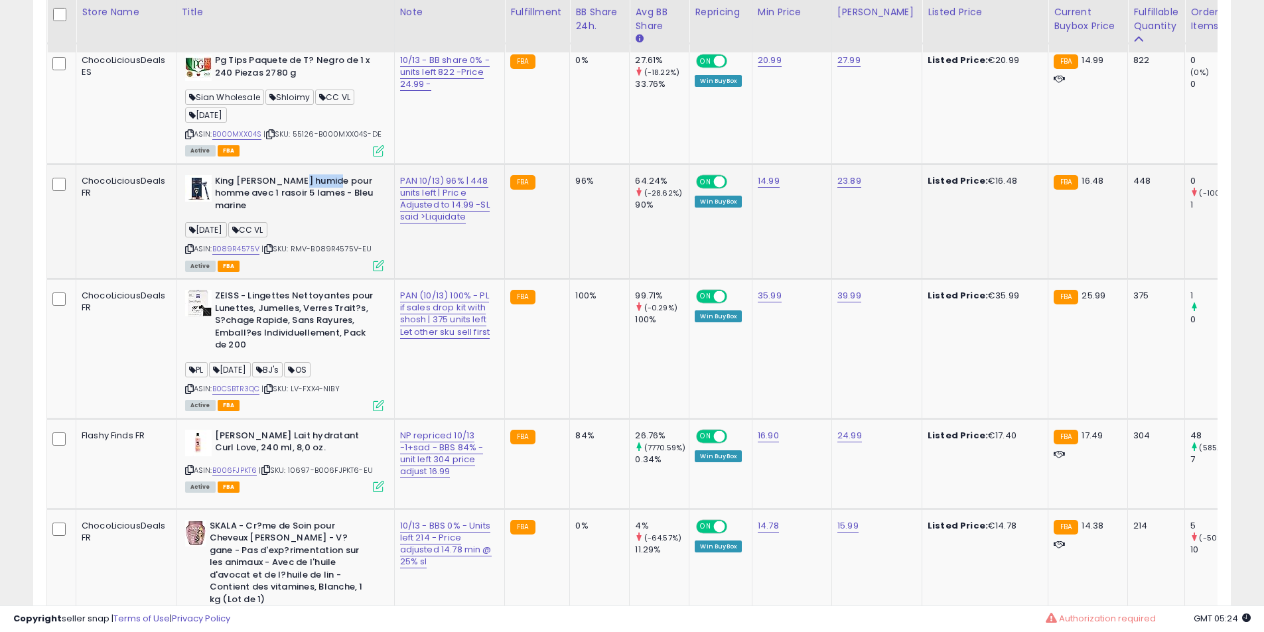
click at [301, 176] on b "King [PERSON_NAME] humide pour homme avec 1 rasoir 5 lames - Bleu marine" at bounding box center [295, 195] width 161 height 40
click at [294, 176] on b "King [PERSON_NAME] humide pour homme avec 1 rasoir 5 lames - Bleu marine" at bounding box center [295, 195] width 161 height 40
click at [262, 305] on b "ZEISS - Lingettes Nettoyantes pour Lunettes, Jumelles, Verres Trait?s, S?chage …" at bounding box center [295, 322] width 161 height 65
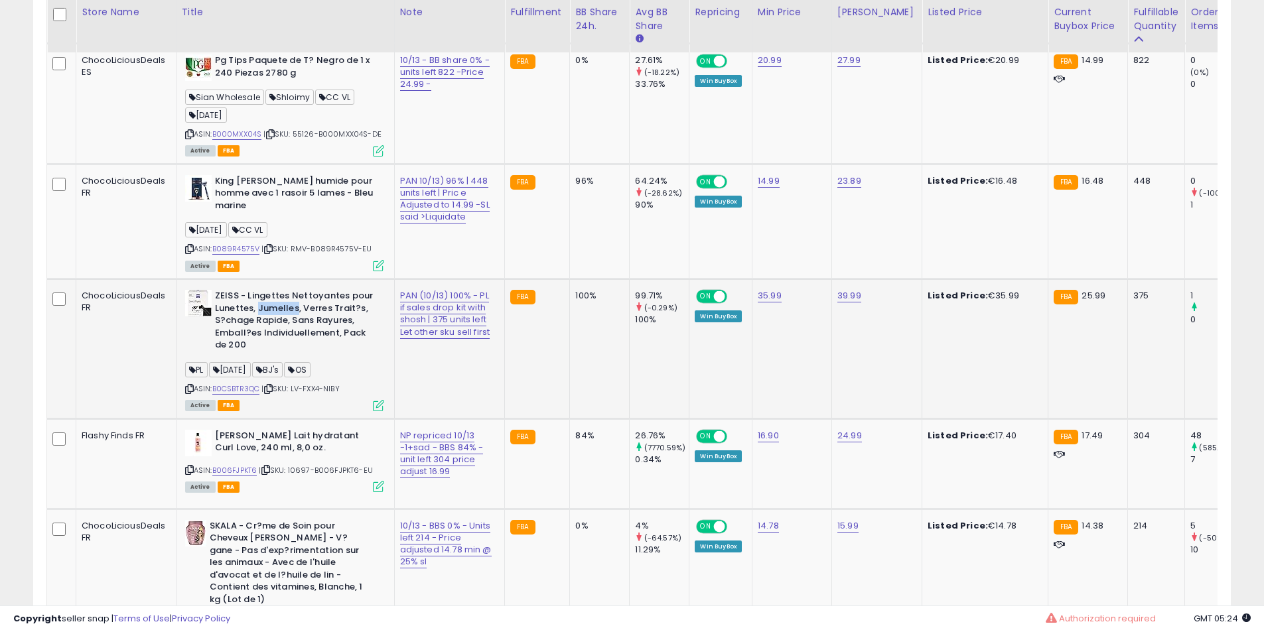
click at [301, 306] on b "ZEISS - Lingettes Nettoyantes pour Lunettes, Jumelles, Verres Trait?s, S?chage …" at bounding box center [295, 322] width 161 height 65
drag, startPoint x: 301, startPoint y: 306, endPoint x: 295, endPoint y: 321, distance: 16.2
click at [301, 309] on b "ZEISS - Lingettes Nettoyantes pour Lunettes, Jumelles, Verres Trait?s, S?chage …" at bounding box center [295, 322] width 161 height 65
click at [295, 321] on b "ZEISS - Lingettes Nettoyantes pour Lunettes, Jumelles, Verres Trait?s, S?chage …" at bounding box center [295, 322] width 161 height 65
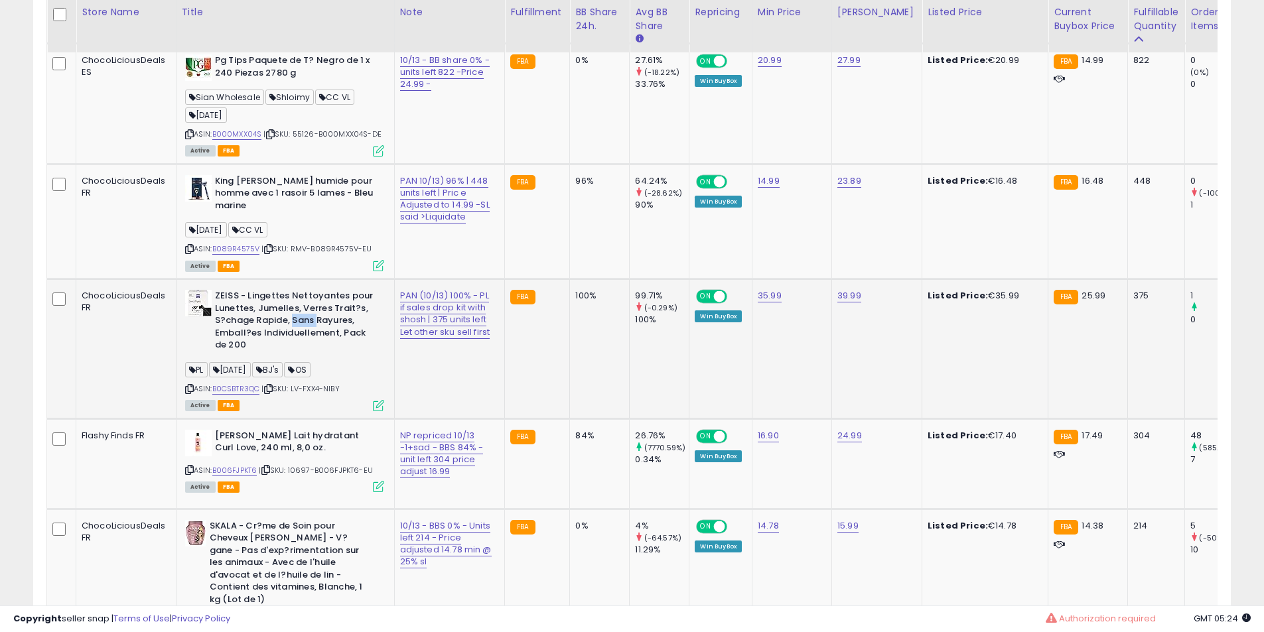
scroll to position [1008, 0]
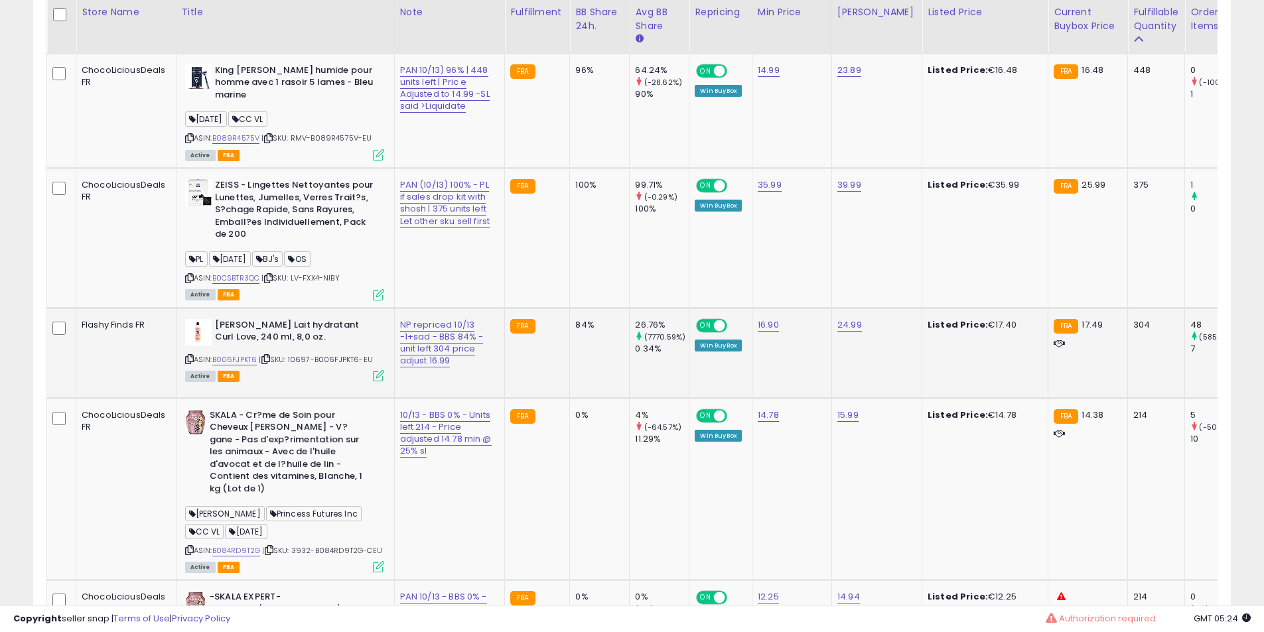
click at [253, 330] on b "[PERSON_NAME] Lait hydratant Curl Love, 240 ml, 8,0 oz." at bounding box center [295, 333] width 161 height 28
click at [274, 331] on b "[PERSON_NAME] Lait hydratant Curl Love, 240 ml, 8,0 oz." at bounding box center [295, 333] width 161 height 28
drag, startPoint x: 274, startPoint y: 331, endPoint x: 275, endPoint y: 348, distance: 17.3
click at [275, 331] on b "[PERSON_NAME] Lait hydratant Curl Love, 240 ml, 8,0 oz." at bounding box center [295, 333] width 161 height 28
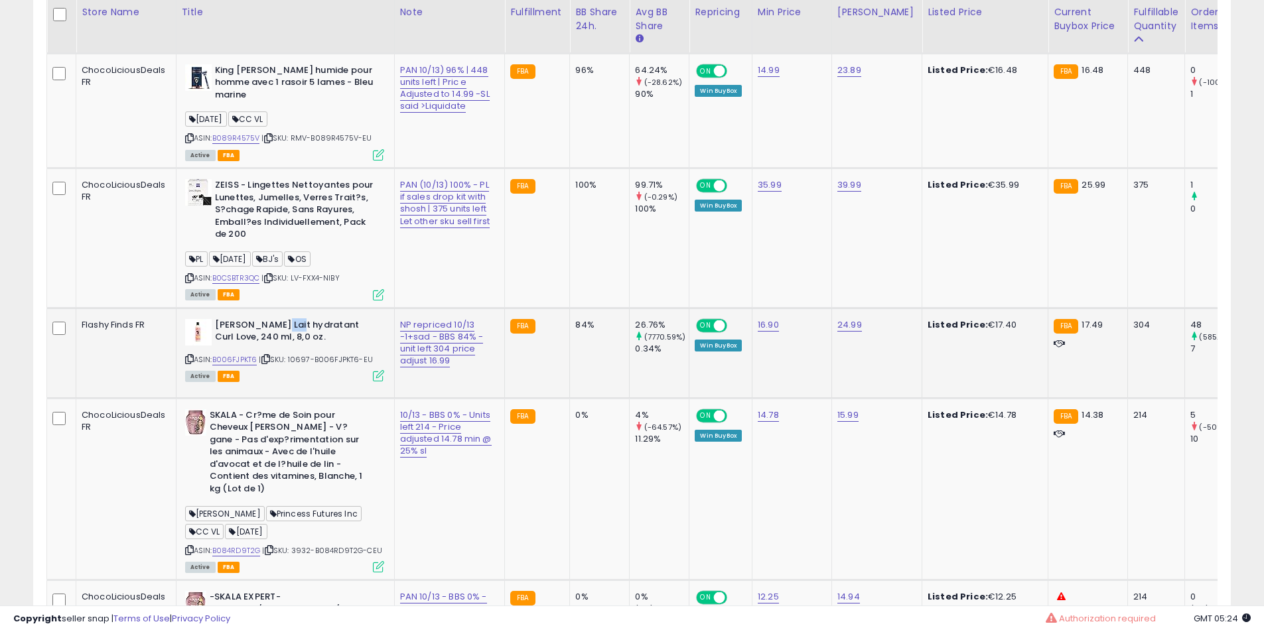
click at [272, 347] on b "[PERSON_NAME] Lait hydratant Curl Love, 240 ml, 8,0 oz." at bounding box center [295, 333] width 161 height 28
click at [257, 347] on b "[PERSON_NAME] Lait hydratant Curl Love, 240 ml, 8,0 oz." at bounding box center [295, 333] width 161 height 28
click at [263, 347] on b "[PERSON_NAME] Lait hydratant Curl Love, 240 ml, 8,0 oz." at bounding box center [295, 333] width 161 height 28
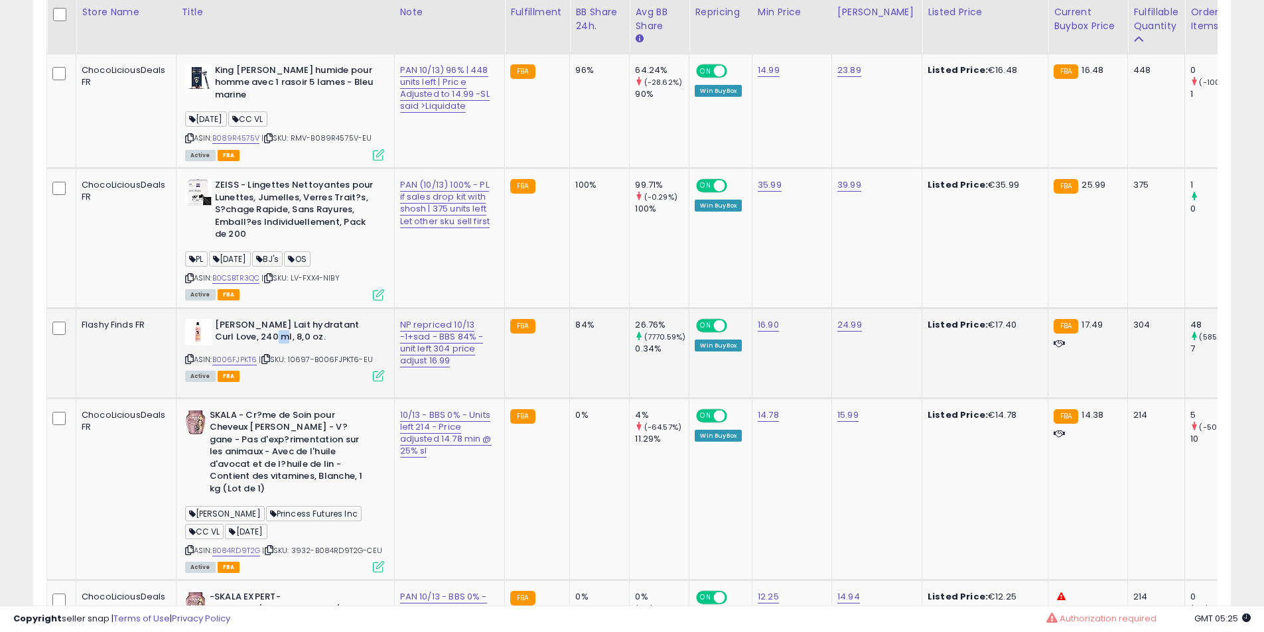
click at [263, 347] on b "[PERSON_NAME] Lait hydratant Curl Love, 240 ml, 8,0 oz." at bounding box center [295, 333] width 161 height 28
click at [275, 347] on b "[PERSON_NAME] Lait hydratant Curl Love, 240 ml, 8,0 oz." at bounding box center [295, 333] width 161 height 28
click at [272, 222] on b "ZEISS - Lingettes Nettoyantes pour Lunettes, Jumelles, Verres Trait?s, S?chage …" at bounding box center [295, 211] width 161 height 65
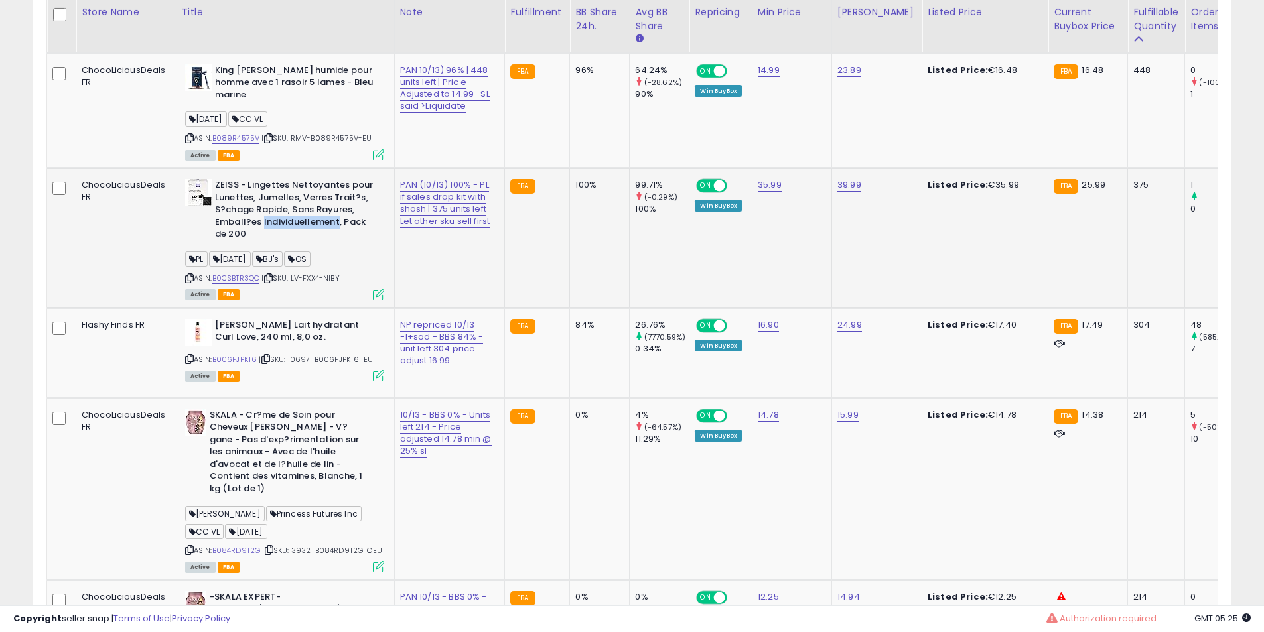
click at [272, 222] on b "ZEISS - Lingettes Nettoyantes pour Lunettes, Jumelles, Verres Trait?s, S?chage …" at bounding box center [295, 211] width 161 height 65
click at [286, 195] on b "ZEISS - Lingettes Nettoyantes pour Lunettes, Jumelles, Verres Trait?s, S?chage …" at bounding box center [295, 211] width 161 height 65
click at [297, 193] on b "ZEISS - Lingettes Nettoyantes pour Lunettes, Jumelles, Verres Trait?s, S?chage …" at bounding box center [295, 211] width 161 height 65
click at [298, 193] on b "ZEISS - Lingettes Nettoyantes pour Lunettes, Jumelles, Verres Trait?s, S?chage …" at bounding box center [295, 211] width 161 height 65
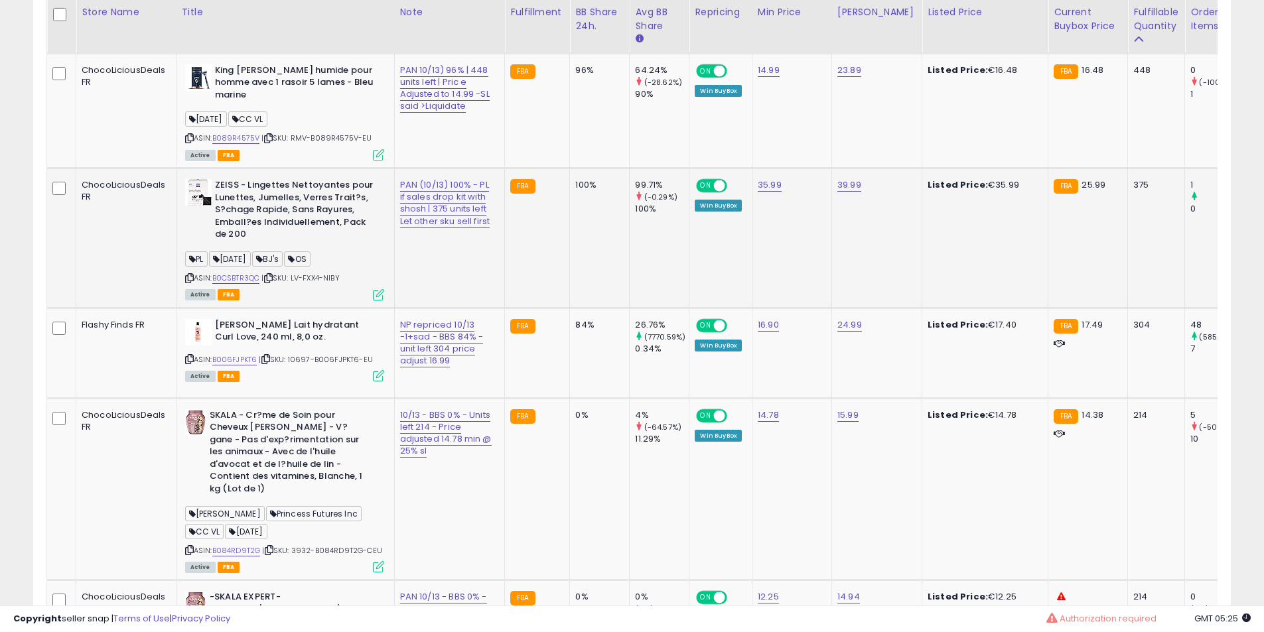
click at [273, 179] on b "ZEISS - Lingettes Nettoyantes pour Lunettes, Jumelles, Verres Trait?s, S?chage …" at bounding box center [295, 211] width 161 height 65
click at [282, 180] on b "ZEISS - Lingettes Nettoyantes pour Lunettes, Jumelles, Verres Trait?s, S?chage …" at bounding box center [295, 211] width 161 height 65
drag, startPoint x: 282, startPoint y: 180, endPoint x: 265, endPoint y: 206, distance: 30.7
click at [279, 191] on b "ZEISS - Lingettes Nettoyantes pour Lunettes, Jumelles, Verres Trait?s, S?chage …" at bounding box center [295, 211] width 161 height 65
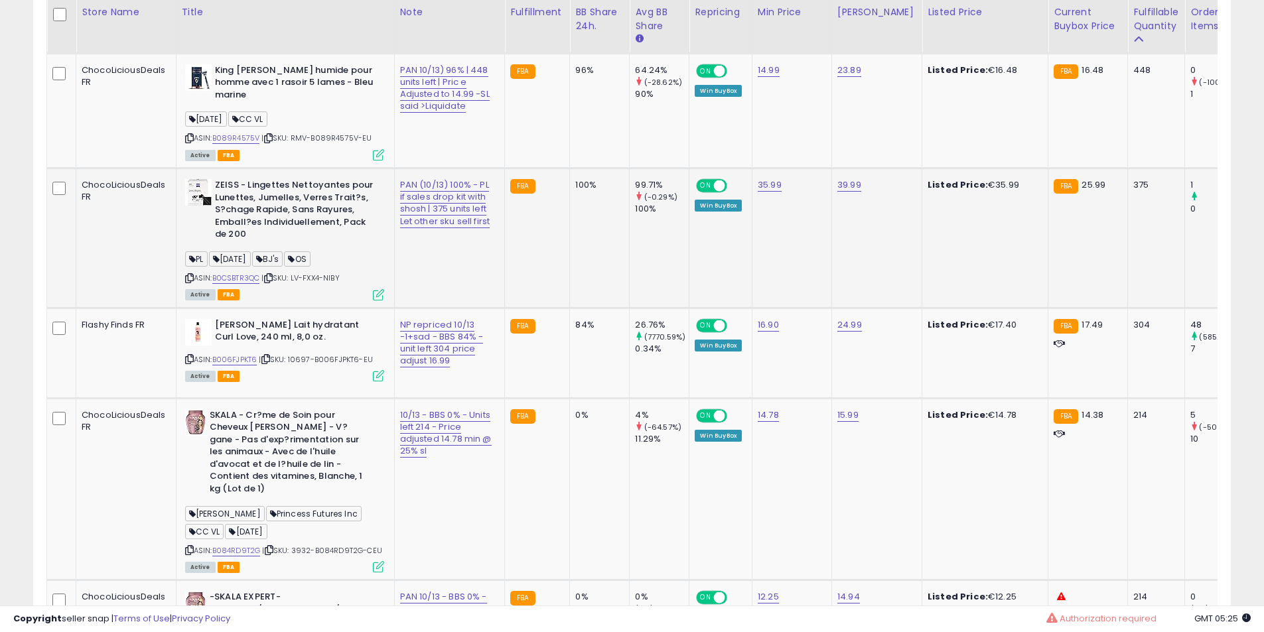
click at [265, 206] on b "ZEISS - Lingettes Nettoyantes pour Lunettes, Jumelles, Verres Trait?s, S?chage …" at bounding box center [295, 211] width 161 height 65
click at [265, 193] on b "ZEISS - Lingettes Nettoyantes pour Lunettes, Jumelles, Verres Trait?s, S?chage …" at bounding box center [295, 211] width 161 height 65
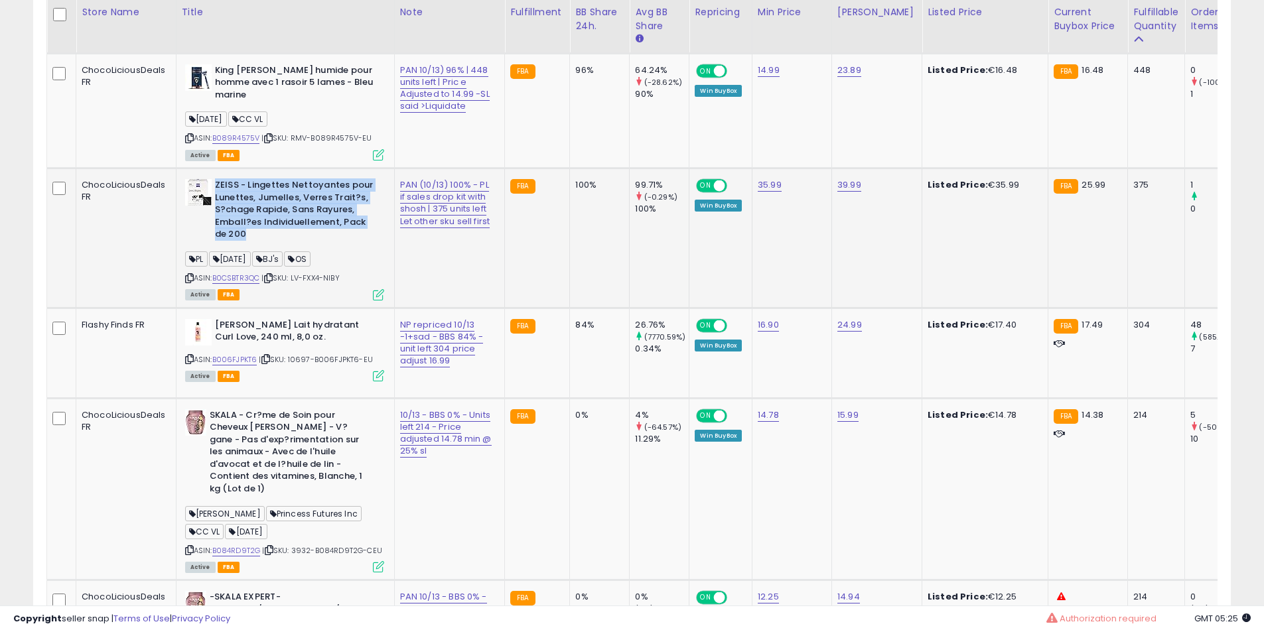
click at [259, 186] on b "ZEISS - Lingettes Nettoyantes pour Lunettes, Jumelles, Verres Trait?s, S?chage …" at bounding box center [295, 211] width 161 height 65
click at [258, 177] on td "ZEISS - Lingettes Nettoyantes pour Lunettes, Jumelles, Verres Trait?s, S?chage …" at bounding box center [285, 238] width 218 height 139
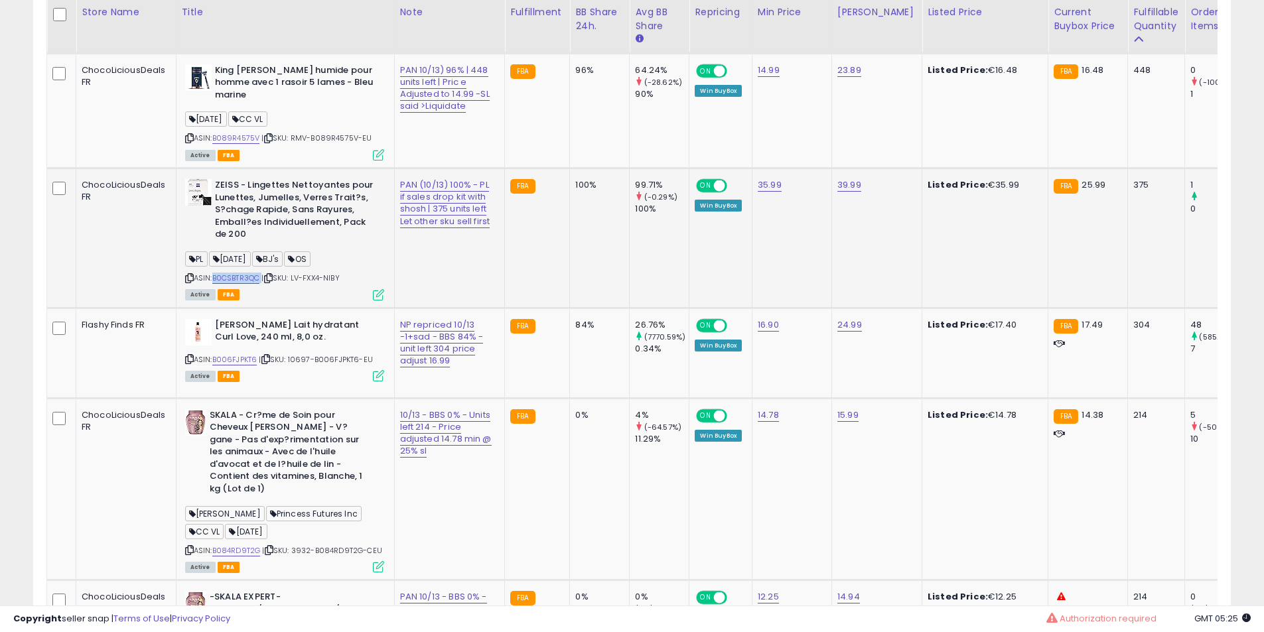
click at [258, 177] on td "ZEISS - Lingettes Nettoyantes pour Lunettes, Jumelles, Verres Trait?s, S?chage …" at bounding box center [285, 238] width 218 height 139
click at [256, 184] on b "ZEISS - Lingettes Nettoyantes pour Lunettes, Jumelles, Verres Trait?s, S?chage …" at bounding box center [295, 211] width 161 height 65
drag, startPoint x: 256, startPoint y: 184, endPoint x: 260, endPoint y: 202, distance: 19.0
click at [256, 185] on b "ZEISS - Lingettes Nettoyantes pour Lunettes, Jumelles, Verres Trait?s, S?chage …" at bounding box center [295, 211] width 161 height 65
click at [266, 199] on b "ZEISS - Lingettes Nettoyantes pour Lunettes, Jumelles, Verres Trait?s, S?chage …" at bounding box center [295, 211] width 161 height 65
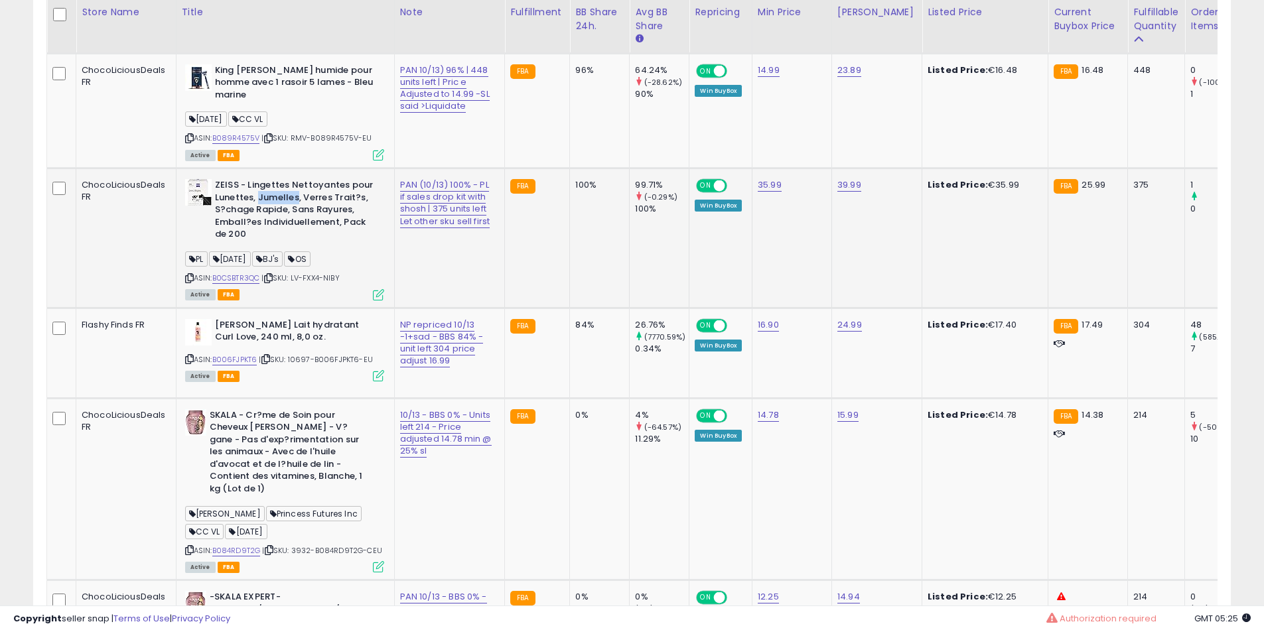
click at [266, 199] on b "ZEISS - Lingettes Nettoyantes pour Lunettes, Jumelles, Verres Trait?s, S?chage …" at bounding box center [295, 211] width 161 height 65
click at [270, 198] on b "ZEISS - Lingettes Nettoyantes pour Lunettes, Jumelles, Verres Trait?s, S?chage …" at bounding box center [295, 211] width 161 height 65
click at [271, 198] on b "ZEISS - Lingettes Nettoyantes pour Lunettes, Jumelles, Verres Trait?s, S?chage …" at bounding box center [295, 211] width 161 height 65
click at [271, 200] on b "ZEISS - Lingettes Nettoyantes pour Lunettes, Jumelles, Verres Trait?s, S?chage …" at bounding box center [295, 211] width 161 height 65
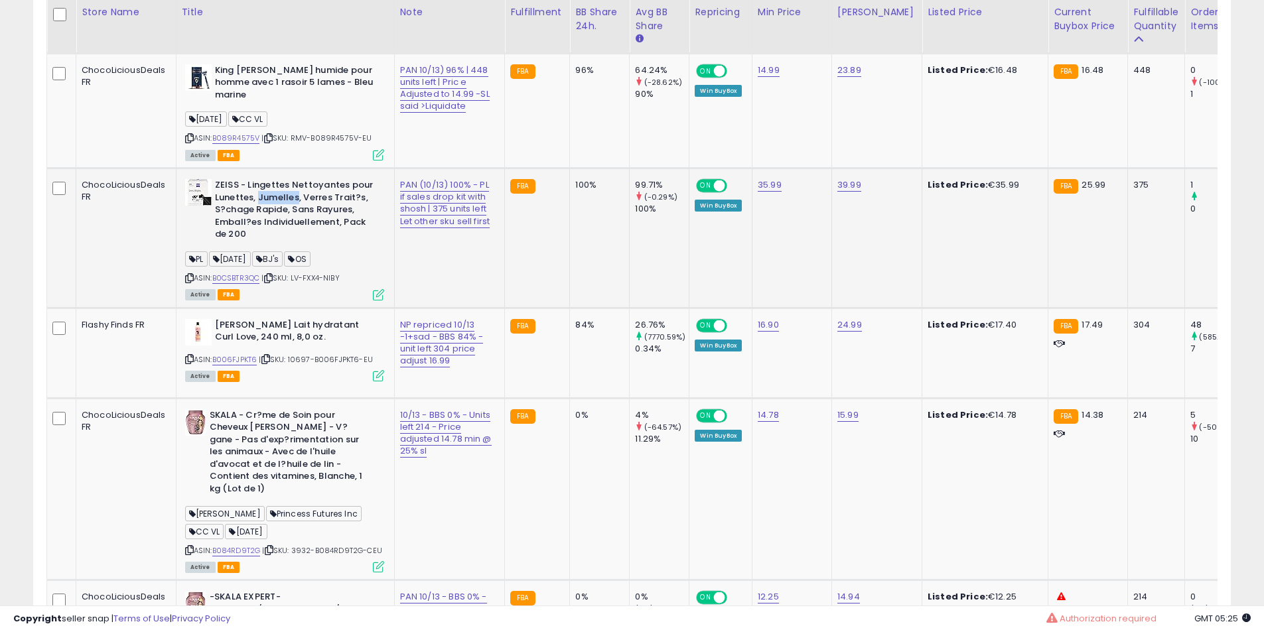
click at [275, 199] on b "ZEISS - Lingettes Nettoyantes pour Lunettes, Jumelles, Verres Trait?s, S?chage …" at bounding box center [295, 211] width 161 height 65
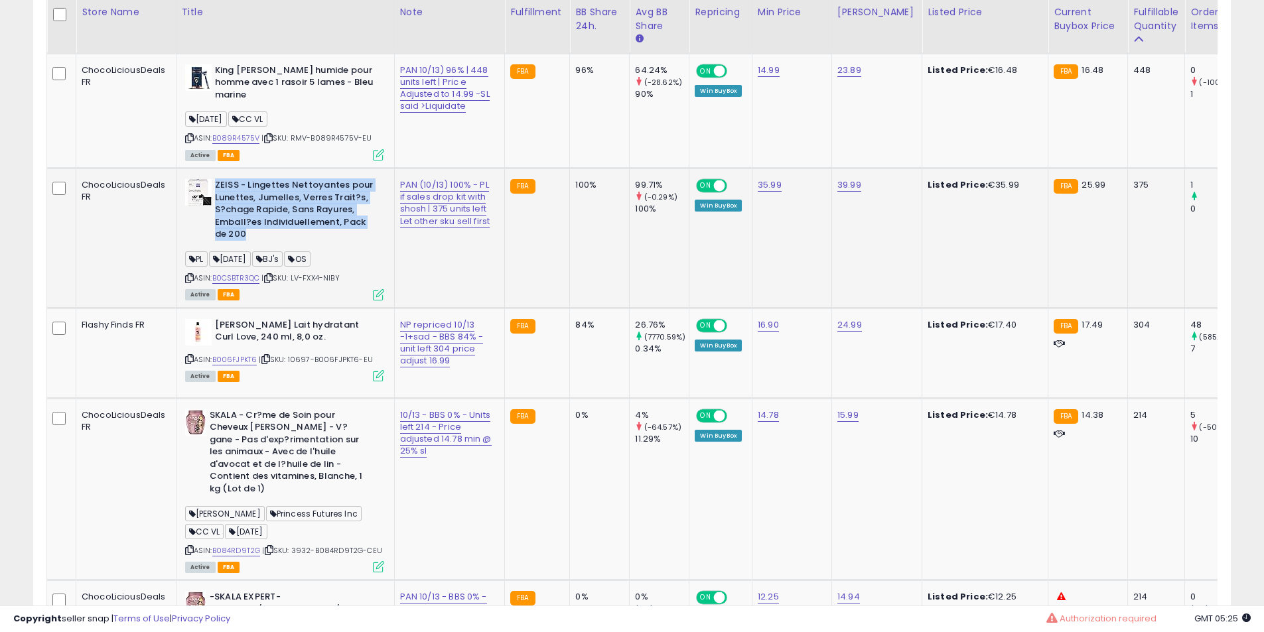
click at [270, 198] on b "ZEISS - Lingettes Nettoyantes pour Lunettes, Jumelles, Verres Trait?s, S?chage …" at bounding box center [295, 211] width 161 height 65
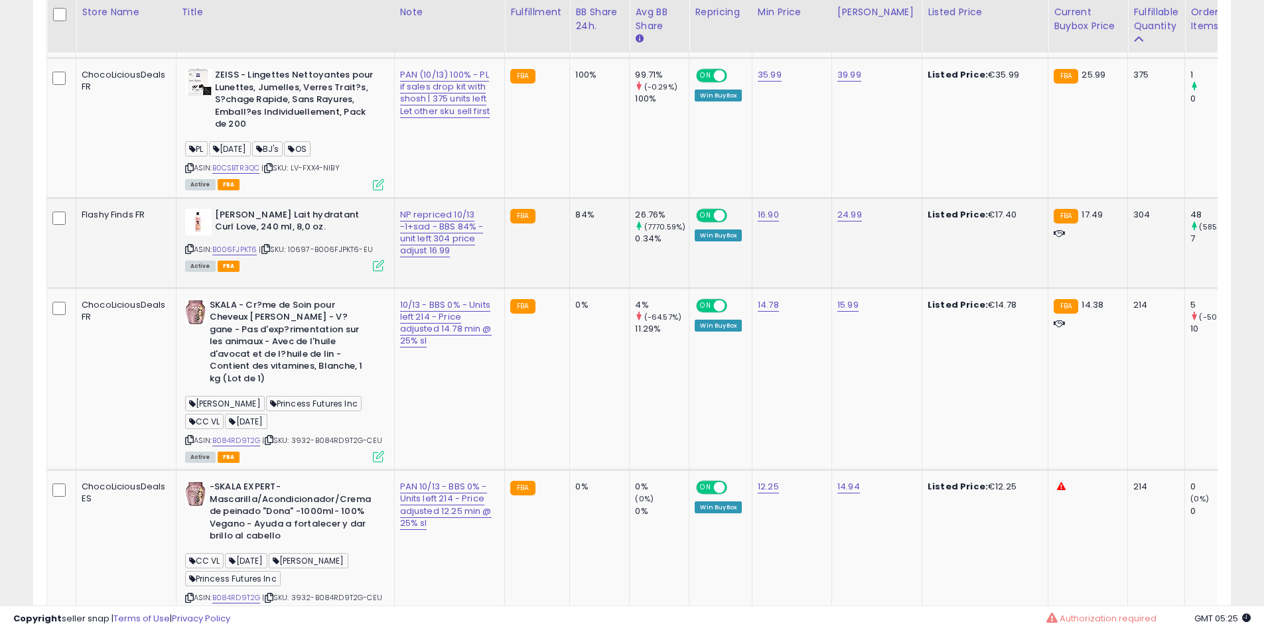
click at [258, 230] on b "[PERSON_NAME] Lait hydratant Curl Love, 240 ml, 8,0 oz." at bounding box center [295, 223] width 161 height 28
click at [289, 220] on b "[PERSON_NAME] Lait hydratant Curl Love, 240 ml, 8,0 oz." at bounding box center [295, 223] width 161 height 28
click at [291, 217] on td "Camille Rose Lait hydratant Curl Love, 240 ml, 8,0 oz. ASIN: B006FJPKT6 | SKU: …" at bounding box center [285, 243] width 218 height 90
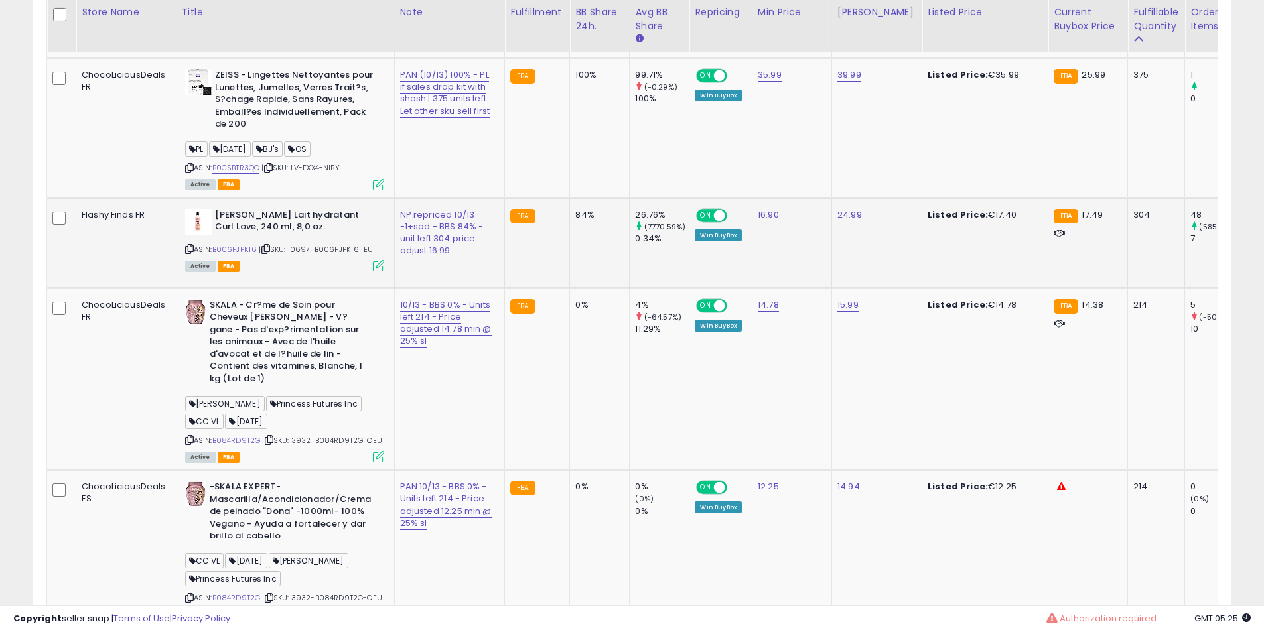
click at [291, 217] on td "Camille Rose Lait hydratant Curl Love, 240 ml, 8,0 oz. ASIN: B006FJPKT6 | SKU: …" at bounding box center [285, 243] width 218 height 90
click at [286, 208] on td "Camille Rose Lait hydratant Curl Love, 240 ml, 8,0 oz. ASIN: B006FJPKT6 | SKU: …" at bounding box center [285, 243] width 218 height 90
click at [280, 198] on td "ZEISS - Lingettes Nettoyantes pour Lunettes, Jumelles, Verres Trait?s, S?chage …" at bounding box center [285, 127] width 218 height 139
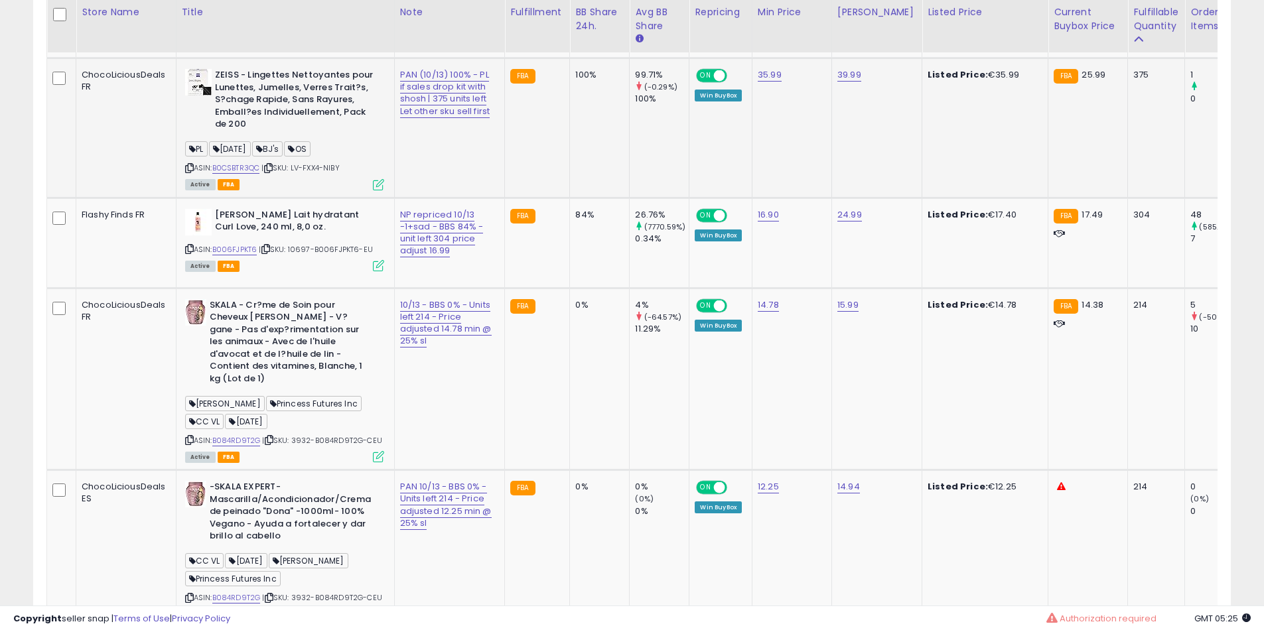
click at [280, 198] on td "ZEISS - Lingettes Nettoyantes pour Lunettes, Jumelles, Verres Trait?s, S?chage …" at bounding box center [285, 127] width 218 height 139
click at [280, 196] on td "ZEISS - Lingettes Nettoyantes pour Lunettes, Jumelles, Verres Trait?s, S?chage …" at bounding box center [285, 127] width 218 height 139
click at [265, 210] on td "Camille Rose Lait hydratant Curl Love, 240 ml, 8,0 oz. ASIN: B006FJPKT6 | SKU: …" at bounding box center [285, 243] width 218 height 90
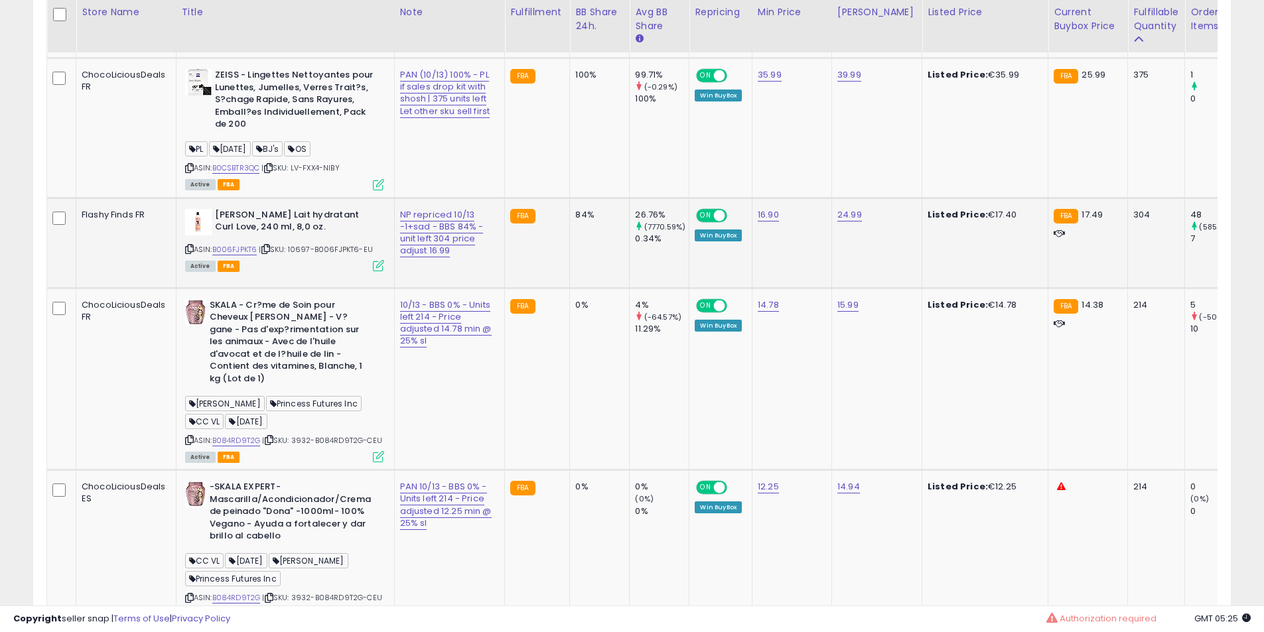
click at [264, 212] on td "Camille Rose Lait hydratant Curl Love, 240 ml, 8,0 oz. ASIN: B006FJPKT6 | SKU: …" at bounding box center [285, 243] width 218 height 90
click at [263, 211] on td "Camille Rose Lait hydratant Curl Love, 240 ml, 8,0 oz. ASIN: B006FJPKT6 | SKU: …" at bounding box center [285, 243] width 218 height 90
click at [257, 231] on b "[PERSON_NAME] Lait hydratant Curl Love, 240 ml, 8,0 oz." at bounding box center [295, 223] width 161 height 28
drag, startPoint x: 257, startPoint y: 231, endPoint x: 295, endPoint y: 233, distance: 38.5
click at [270, 231] on b "[PERSON_NAME] Lait hydratant Curl Love, 240 ml, 8,0 oz." at bounding box center [295, 223] width 161 height 28
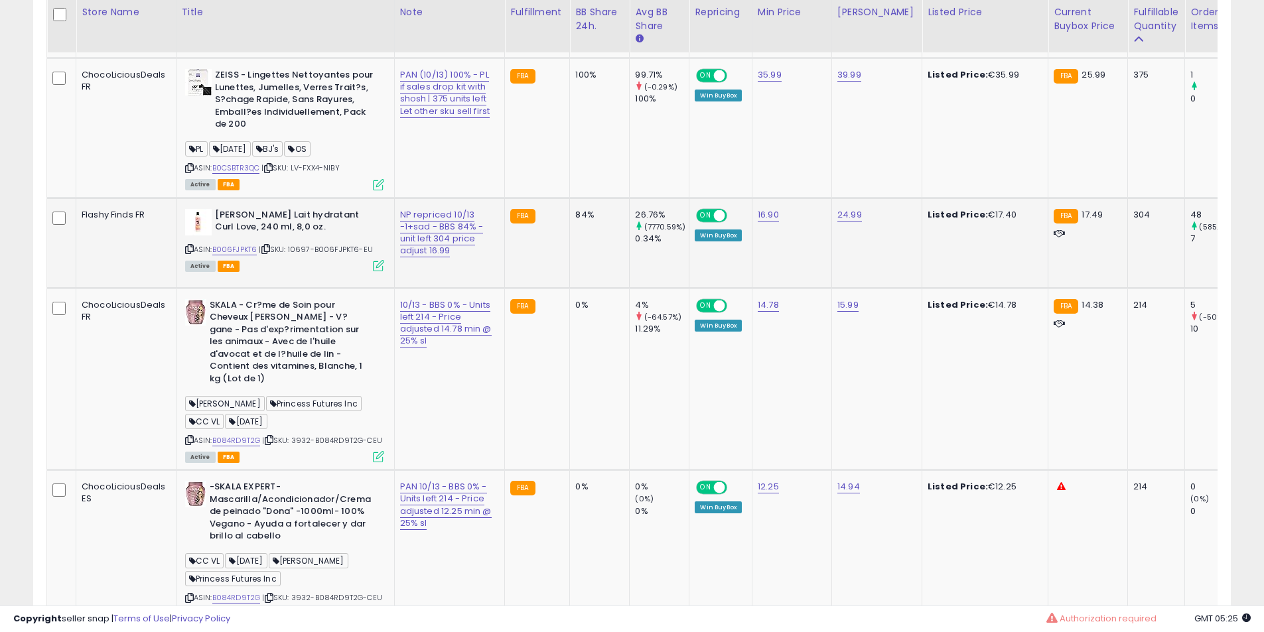
click at [299, 233] on b "[PERSON_NAME] Lait hydratant Curl Love, 240 ml, 8,0 oz." at bounding box center [295, 223] width 161 height 28
click at [278, 237] on b "[PERSON_NAME] Lait hydratant Curl Love, 240 ml, 8,0 oz." at bounding box center [295, 223] width 161 height 28
click at [287, 233] on b "[PERSON_NAME] Lait hydratant Curl Love, 240 ml, 8,0 oz." at bounding box center [295, 223] width 161 height 28
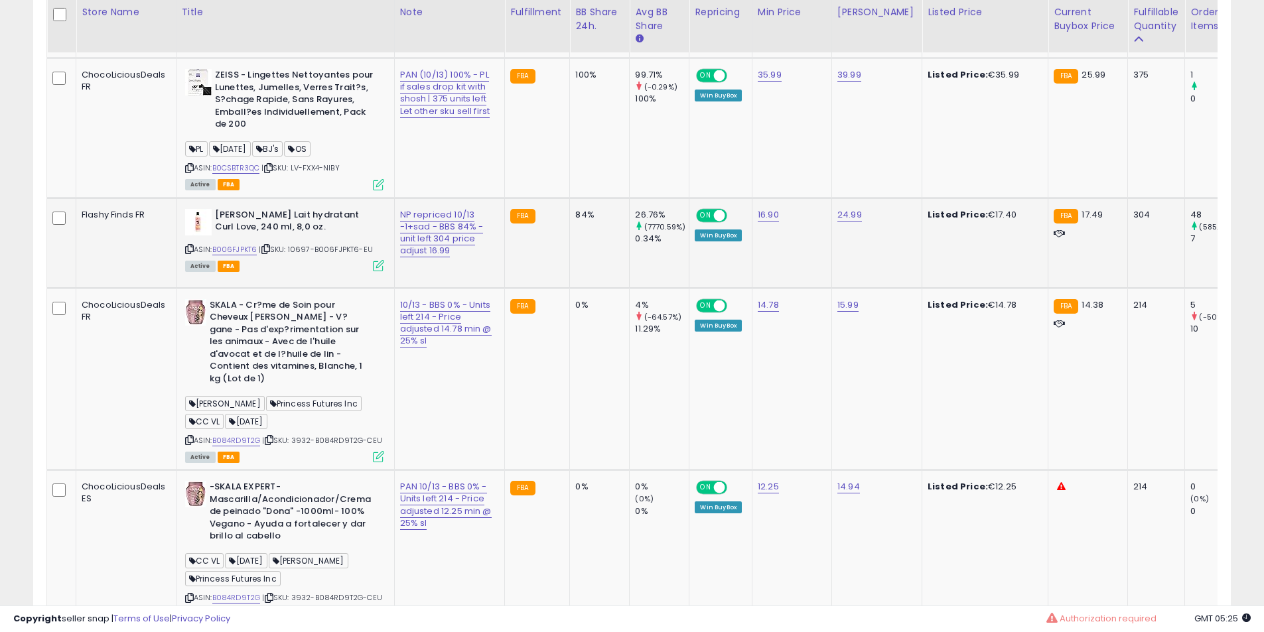
click at [297, 229] on b "[PERSON_NAME] Lait hydratant Curl Love, 240 ml, 8,0 oz." at bounding box center [295, 223] width 161 height 28
click at [305, 224] on b "[PERSON_NAME] Lait hydratant Curl Love, 240 ml, 8,0 oz." at bounding box center [295, 223] width 161 height 28
click at [314, 223] on b "[PERSON_NAME] Lait hydratant Curl Love, 240 ml, 8,0 oz." at bounding box center [295, 223] width 161 height 28
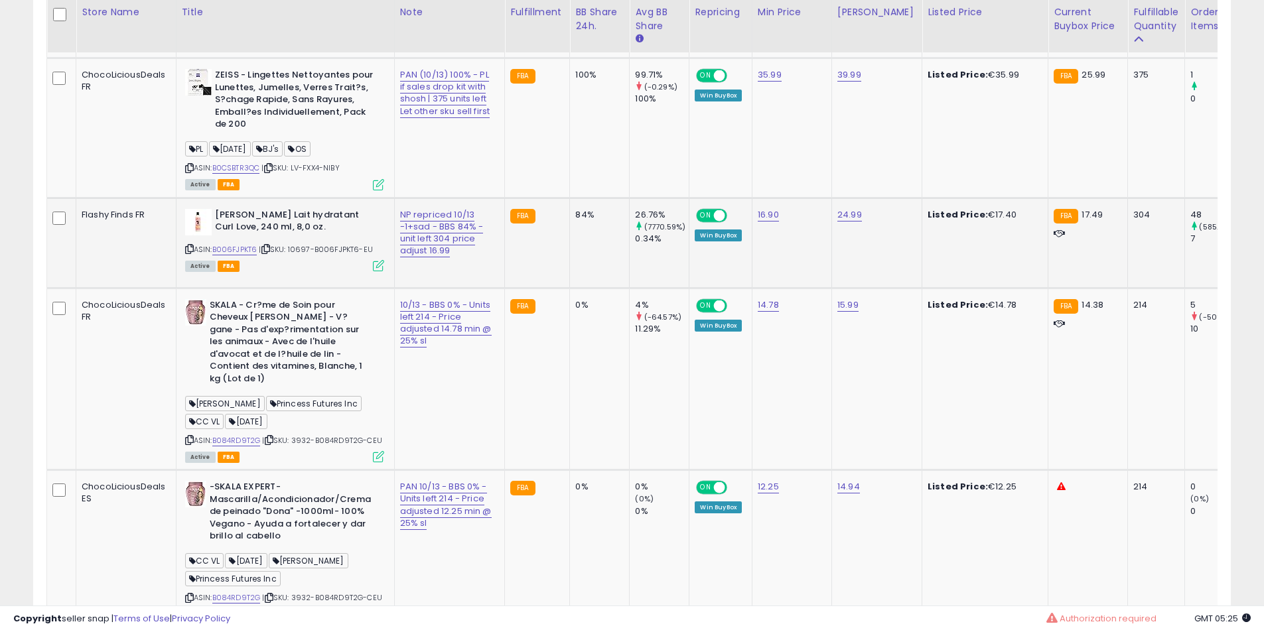
click at [314, 223] on b "[PERSON_NAME] Lait hydratant Curl Love, 240 ml, 8,0 oz." at bounding box center [295, 223] width 161 height 28
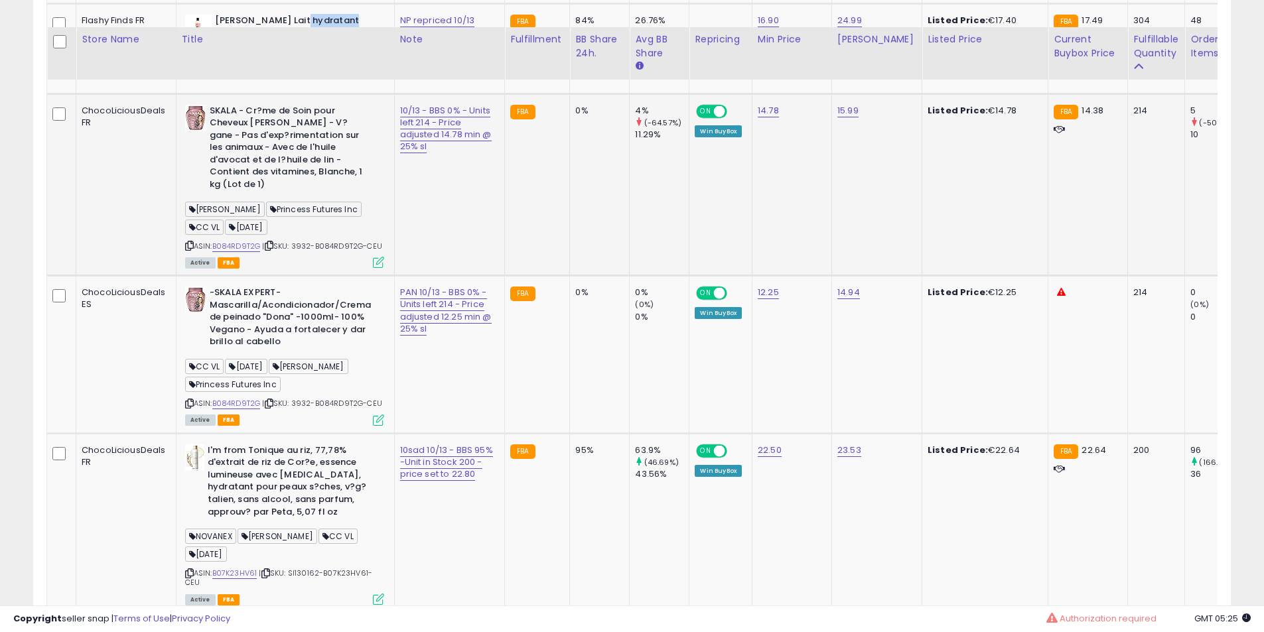
scroll to position [1340, 0]
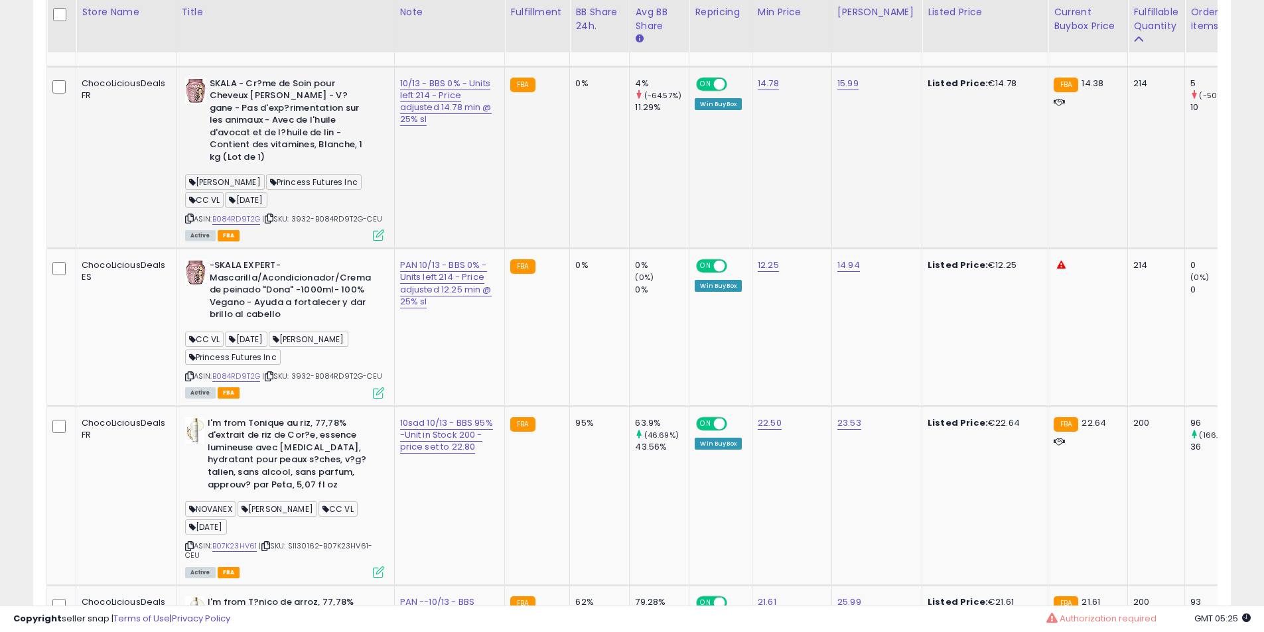
click at [266, 145] on b "SKALA - Cr?me de Soin pour Cheveux [PERSON_NAME] - V?gane - Pas d'exp?rimentati…" at bounding box center [290, 123] width 161 height 90
click at [305, 157] on b "SKALA - Cr?me de Soin pour Cheveux [PERSON_NAME] - V?gane - Pas d'exp?rimentati…" at bounding box center [290, 123] width 161 height 90
click at [269, 160] on b "SKALA - Cr?me de Soin pour Cheveux [PERSON_NAME] - V?gane - Pas d'exp?rimentati…" at bounding box center [290, 123] width 161 height 90
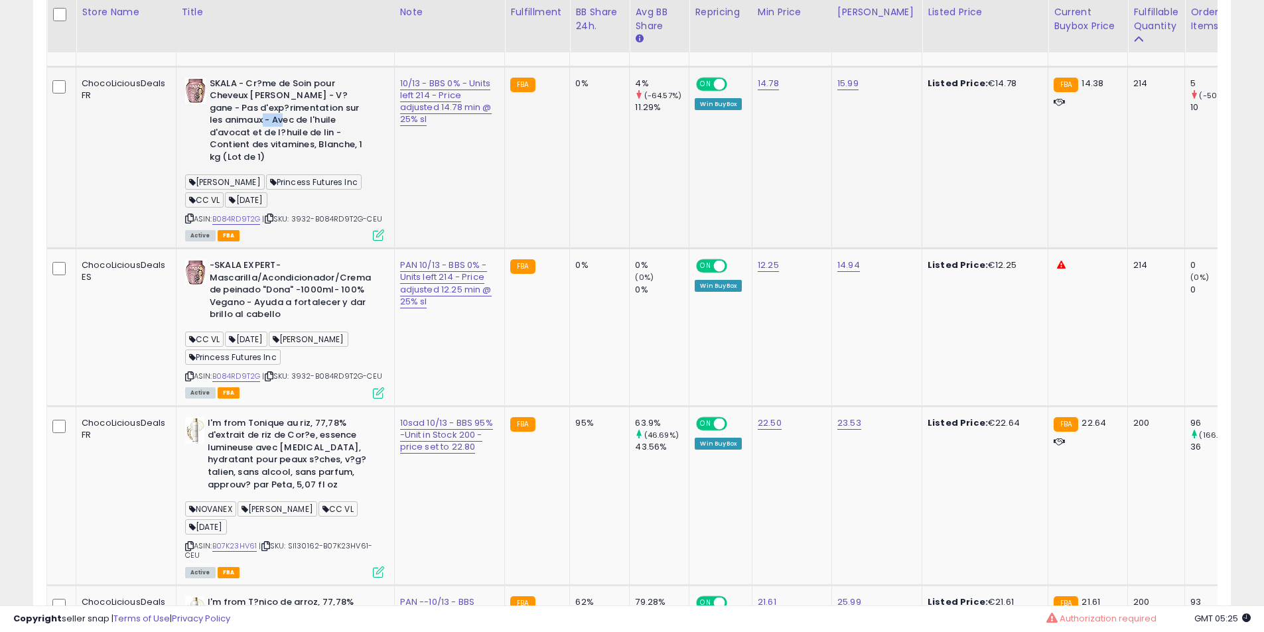
click at [269, 161] on b "SKALA - Cr?me de Soin pour Cheveux [PERSON_NAME] - V?gane - Pas d'exp?rimentati…" at bounding box center [290, 123] width 161 height 90
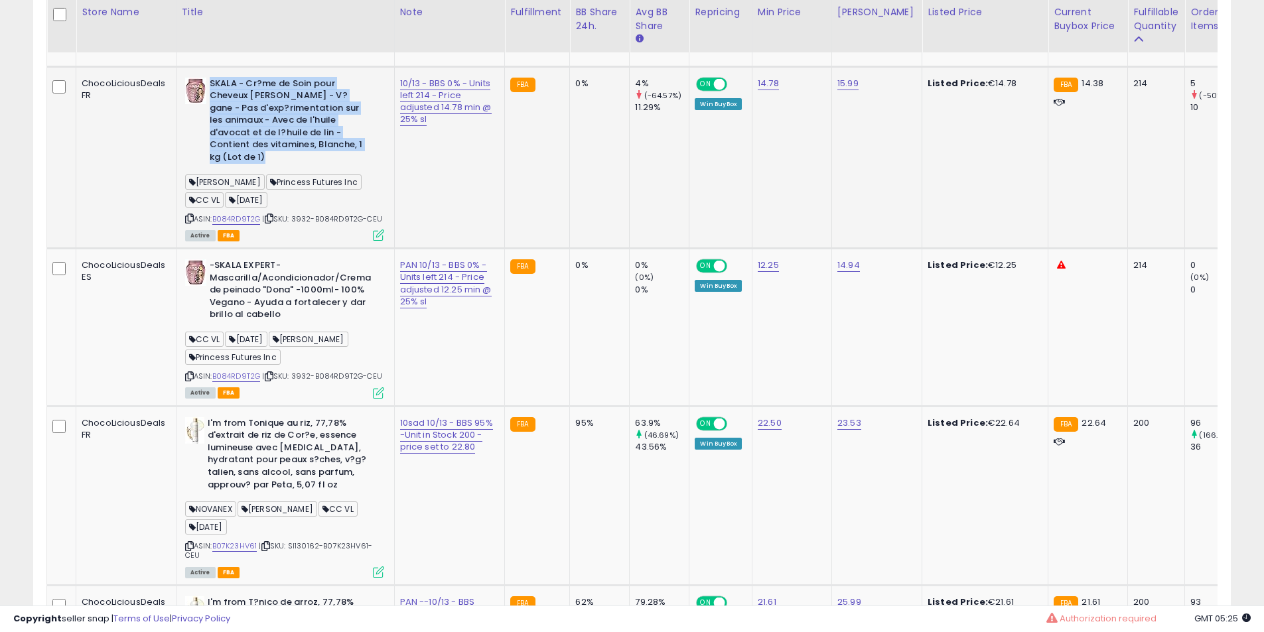
click at [269, 161] on b "SKALA - Cr?me de Soin pour Cheveux [PERSON_NAME] - V?gane - Pas d'exp?rimentati…" at bounding box center [290, 123] width 161 height 90
click at [282, 161] on b "SKALA - Cr?me de Soin pour Cheveux [PERSON_NAME] - V?gane - Pas d'exp?rimentati…" at bounding box center [290, 123] width 161 height 90
click at [289, 161] on b "SKALA - Cr?me de Soin pour Cheveux [PERSON_NAME] - V?gane - Pas d'exp?rimentati…" at bounding box center [290, 123] width 161 height 90
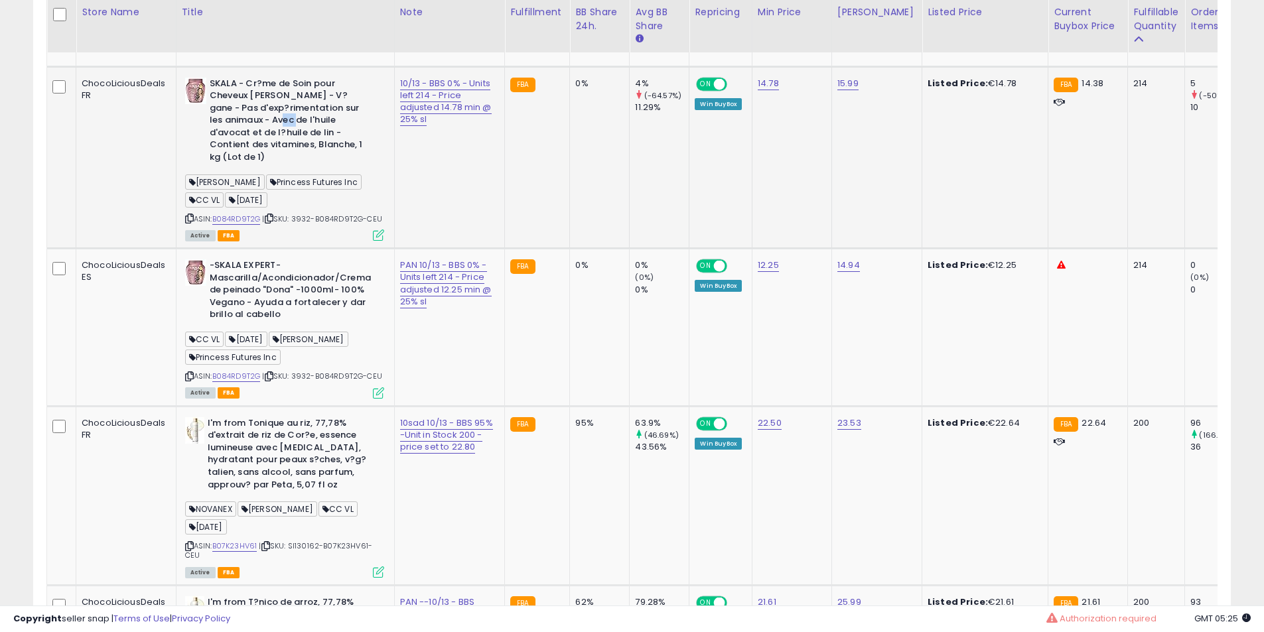
click at [289, 161] on b "SKALA - Cr?me de Soin pour Cheveux [PERSON_NAME] - V?gane - Pas d'exp?rimentati…" at bounding box center [290, 123] width 161 height 90
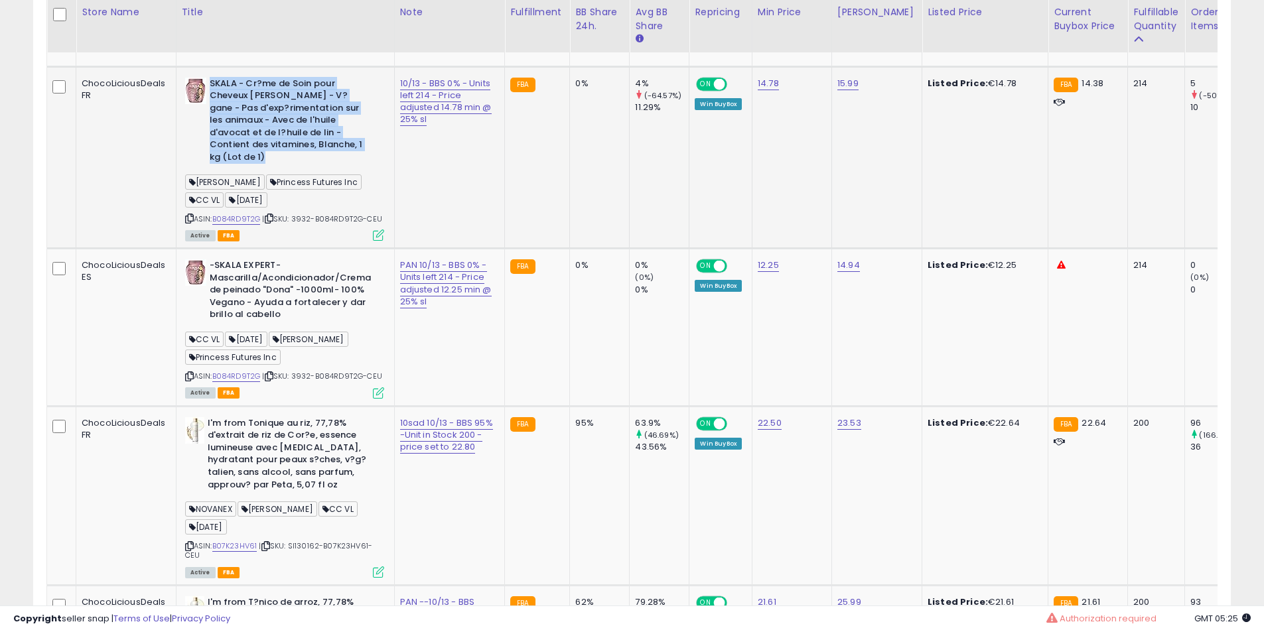
click at [288, 161] on b "SKALA - Cr?me de Soin pour Cheveux [PERSON_NAME] - V?gane - Pas d'exp?rimentati…" at bounding box center [290, 123] width 161 height 90
click at [287, 161] on b "SKALA - Cr?me de Soin pour Cheveux [PERSON_NAME] - V?gane - Pas d'exp?rimentati…" at bounding box center [290, 123] width 161 height 90
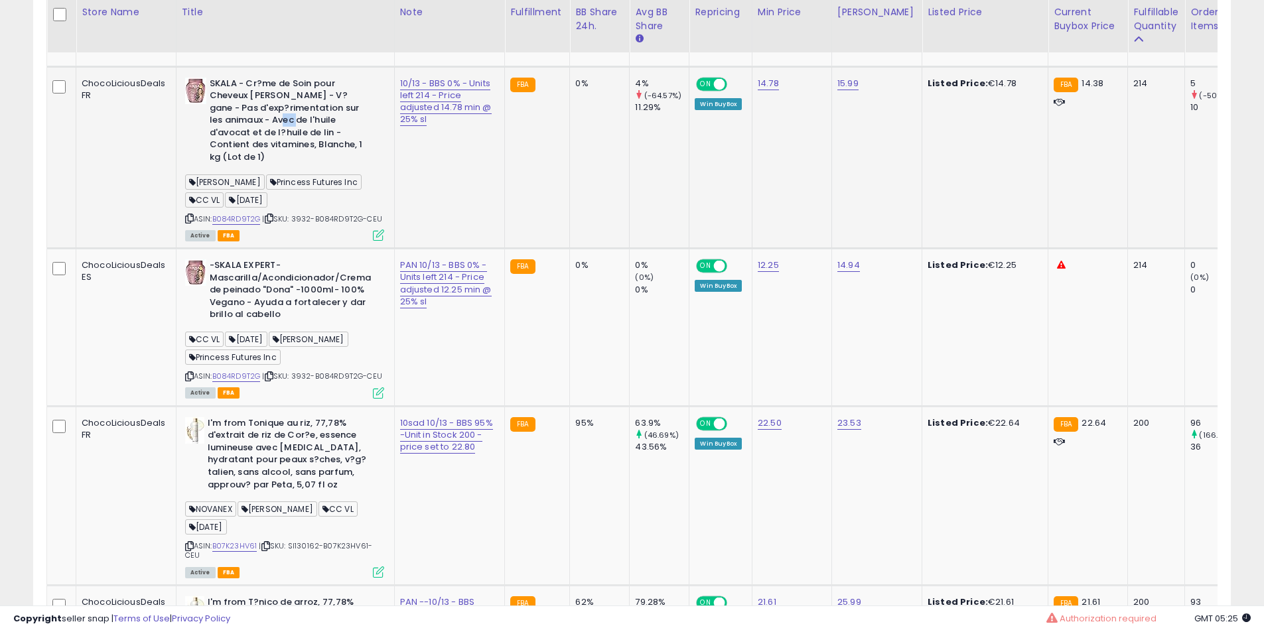
click at [287, 161] on b "SKALA - Cr?me de Soin pour Cheveux [PERSON_NAME] - V?gane - Pas d'exp?rimentati…" at bounding box center [290, 123] width 161 height 90
click at [271, 152] on b "SKALA - Cr?me de Soin pour Cheveux [PERSON_NAME] - V?gane - Pas d'exp?rimentati…" at bounding box center [290, 123] width 161 height 90
click at [282, 167] on b "SKALA - Cr?me de Soin pour Cheveux [PERSON_NAME] - V?gane - Pas d'exp?rimentati…" at bounding box center [290, 123] width 161 height 90
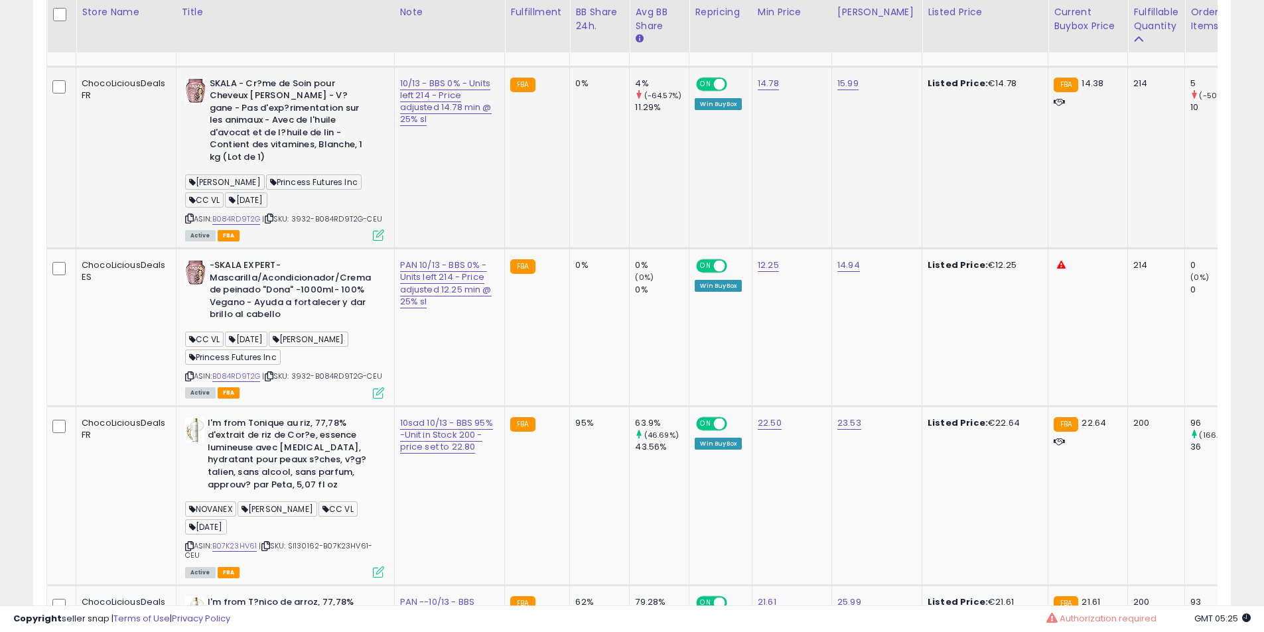
click at [285, 148] on b "SKALA - Cr?me de Soin pour Cheveux [PERSON_NAME] - V?gane - Pas d'exp?rimentati…" at bounding box center [290, 123] width 161 height 90
click at [297, 160] on b "SKALA - Cr?me de Soin pour Cheveux [PERSON_NAME] - V?gane - Pas d'exp?rimentati…" at bounding box center [290, 123] width 161 height 90
click at [289, 134] on b "SKALA - Cr?me de Soin pour Cheveux [PERSON_NAME] - V?gane - Pas d'exp?rimentati…" at bounding box center [290, 123] width 161 height 90
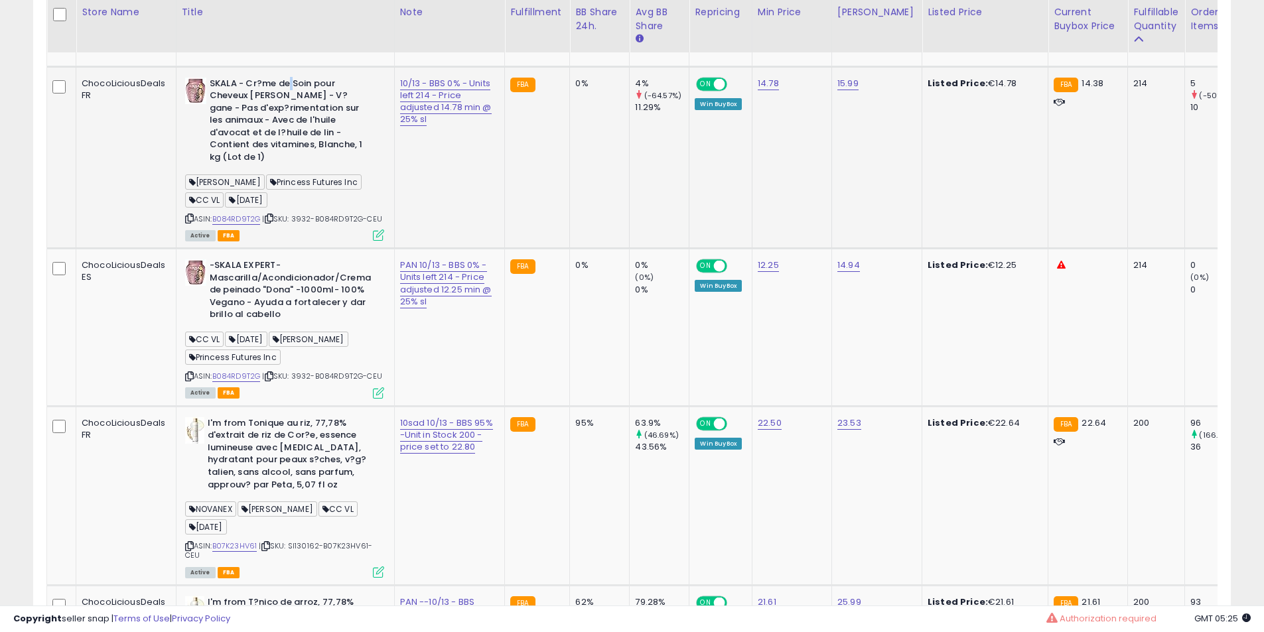
click at [289, 134] on b "SKALA - Cr?me de Soin pour Cheveux [PERSON_NAME] - V?gane - Pas d'exp?rimentati…" at bounding box center [290, 123] width 161 height 90
click at [244, 125] on b "SKALA - Cr?me de Soin pour Cheveux [PERSON_NAME] - V?gane - Pas d'exp?rimentati…" at bounding box center [290, 123] width 161 height 90
click at [283, 116] on td "SKALA - Cr?me de Soin pour Cheveux Dona Skala - V?gane - Pas d'exp?rimentation …" at bounding box center [285, 157] width 218 height 182
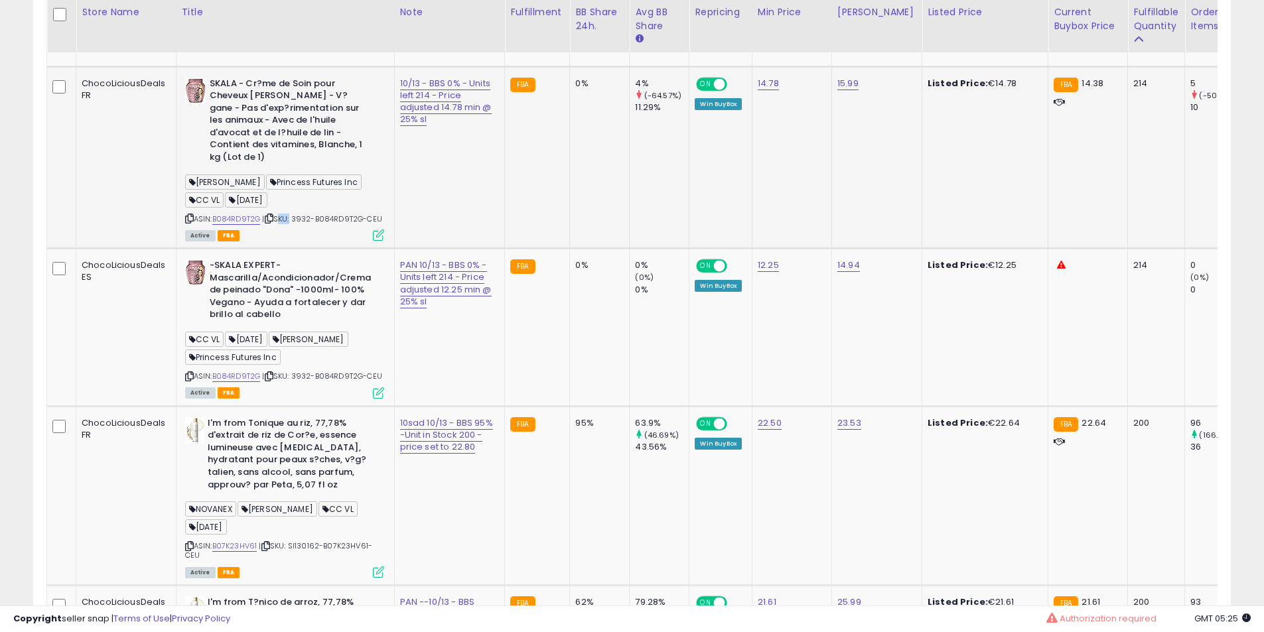
click at [284, 121] on td "SKALA - Cr?me de Soin pour Cheveux Dona Skala - V?gane - Pas d'exp?rimentation …" at bounding box center [285, 157] width 218 height 182
click at [279, 121] on td "SKALA - Cr?me de Soin pour Cheveux Dona Skala - V?gane - Pas d'exp?rimentation …" at bounding box center [285, 157] width 218 height 182
click at [250, 66] on td "Camille Rose Lait hydratant Curl Love, 240 ml, 8,0 oz. ASIN: B006FJPKT6 | SKU: …" at bounding box center [285, 21] width 218 height 90
click at [256, 137] on b "SKALA - Cr?me de Soin pour Cheveux [PERSON_NAME] - V?gane - Pas d'exp?rimentati…" at bounding box center [290, 123] width 161 height 90
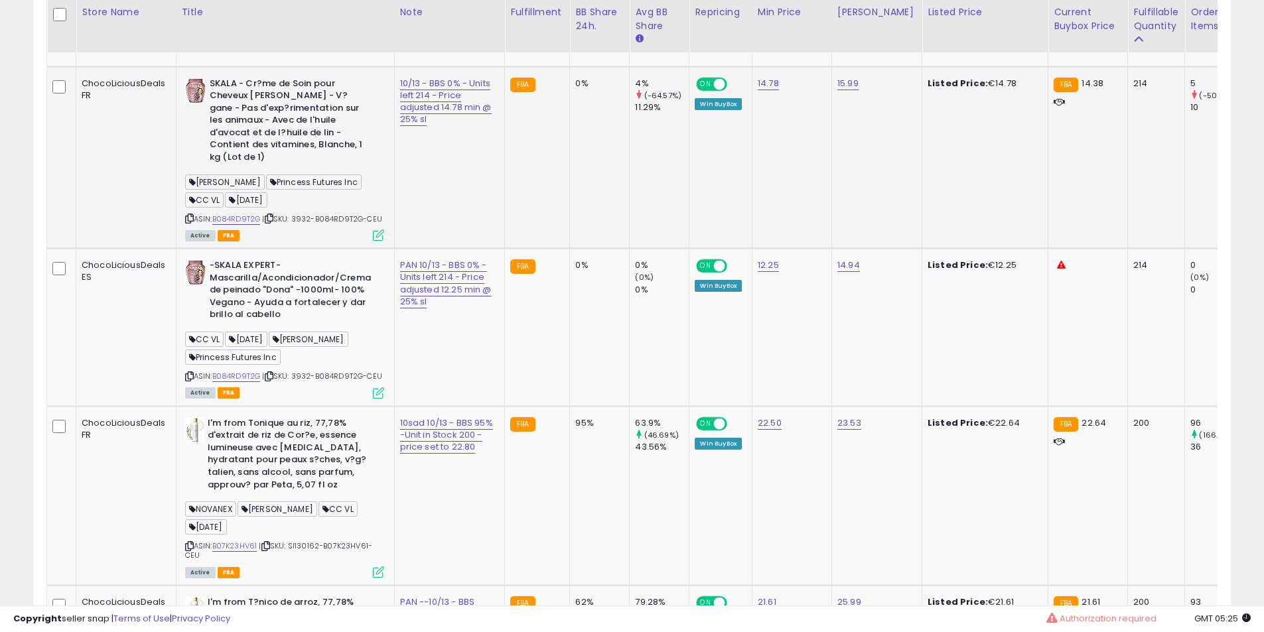
click at [291, 142] on b "SKALA - Cr?me de Soin pour Cheveux [PERSON_NAME] - V?gane - Pas d'exp?rimentati…" at bounding box center [290, 123] width 161 height 90
click at [279, 164] on b "SKALA - Cr?me de Soin pour Cheveux [PERSON_NAME] - V?gane - Pas d'exp?rimentati…" at bounding box center [290, 123] width 161 height 90
click at [279, 159] on b "SKALA - Cr?me de Soin pour Cheveux [PERSON_NAME] - V?gane - Pas d'exp?rimentati…" at bounding box center [290, 123] width 161 height 90
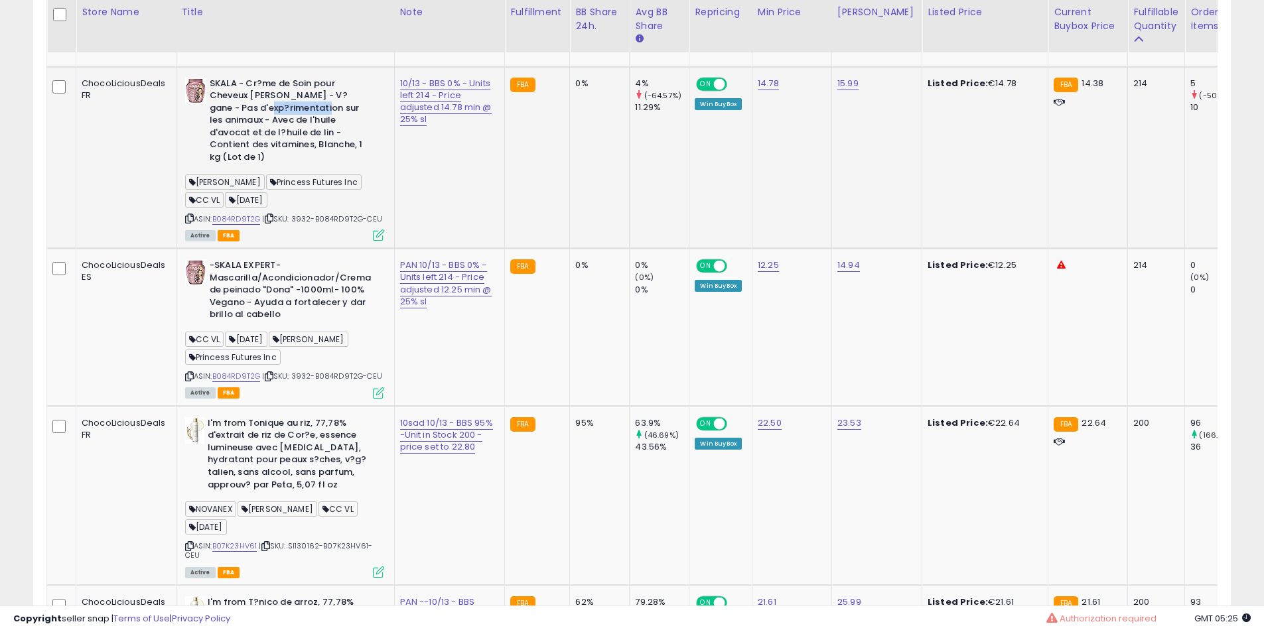
click at [279, 159] on b "SKALA - Cr?me de Soin pour Cheveux [PERSON_NAME] - V?gane - Pas d'exp?rimentati…" at bounding box center [290, 123] width 161 height 90
click at [279, 157] on b "SKALA - Cr?me de Soin pour Cheveux [PERSON_NAME] - V?gane - Pas d'exp?rimentati…" at bounding box center [290, 123] width 161 height 90
click at [253, 205] on div "ASIN: B084RD9T2G | SKU: 3932-B084RD9T2G-CEU Active FBA" at bounding box center [284, 159] width 199 height 163
click at [246, 167] on b "SKALA - Cr?me de Soin pour Cheveux [PERSON_NAME] - V?gane - Pas d'exp?rimentati…" at bounding box center [290, 123] width 161 height 90
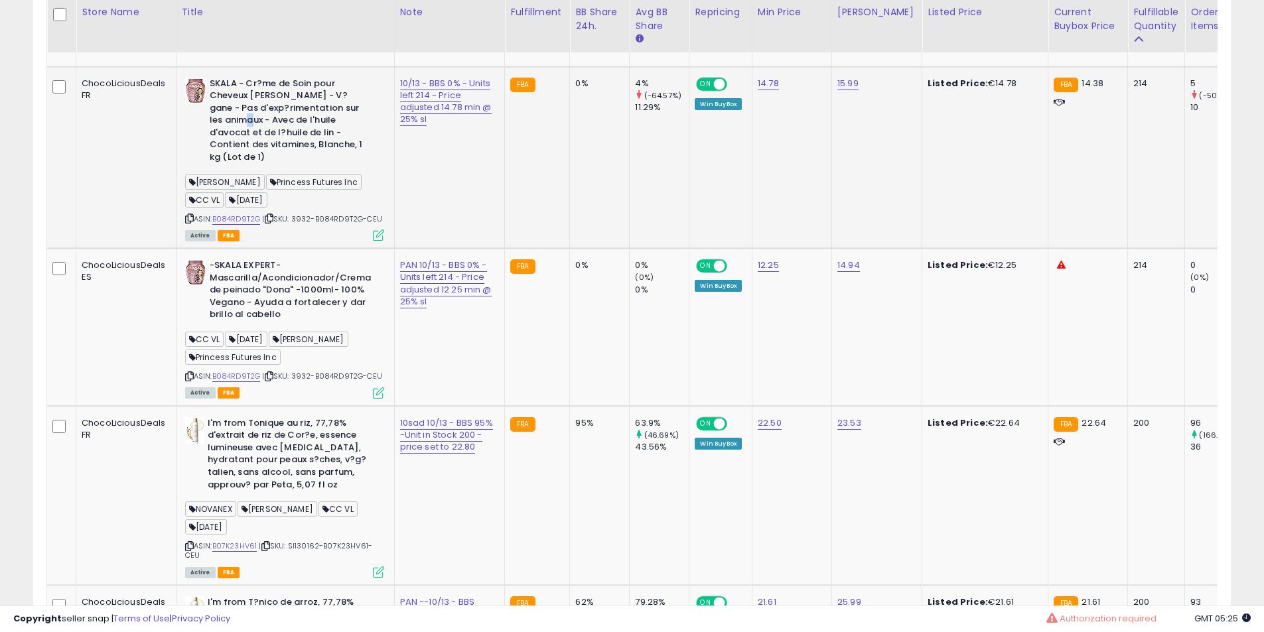
click at [246, 167] on b "SKALA - Cr?me de Soin pour Cheveux [PERSON_NAME] - V?gane - Pas d'exp?rimentati…" at bounding box center [290, 123] width 161 height 90
click at [249, 163] on b "SKALA - Cr?me de Soin pour Cheveux [PERSON_NAME] - V?gane - Pas d'exp?rimentati…" at bounding box center [290, 123] width 161 height 90
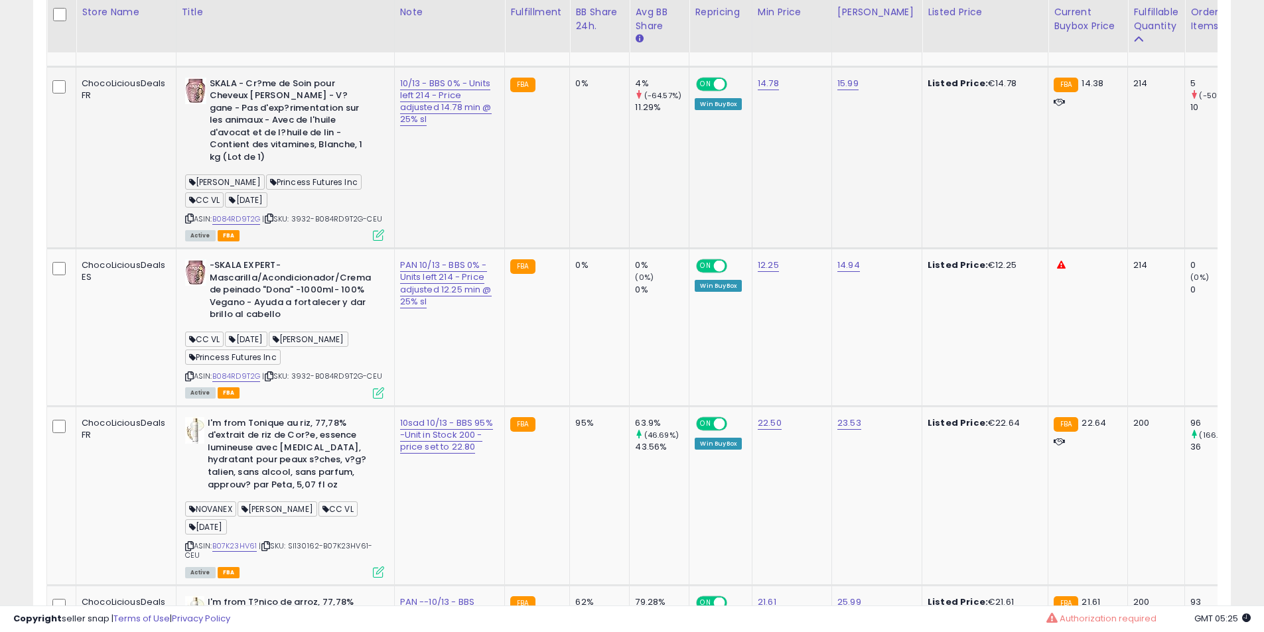
click at [256, 167] on b "SKALA - Cr?me de Soin pour Cheveux [PERSON_NAME] - V?gane - Pas d'exp?rimentati…" at bounding box center [290, 123] width 161 height 90
click at [272, 167] on b "SKALA - Cr?me de Soin pour Cheveux [PERSON_NAME] - V?gane - Pas d'exp?rimentati…" at bounding box center [290, 123] width 161 height 90
click at [262, 305] on b "-SKALA EXPERT- Mascarilla/Acondicionador/Crema de peinado "Dona" -1000ml- 100% …" at bounding box center [290, 291] width 161 height 65
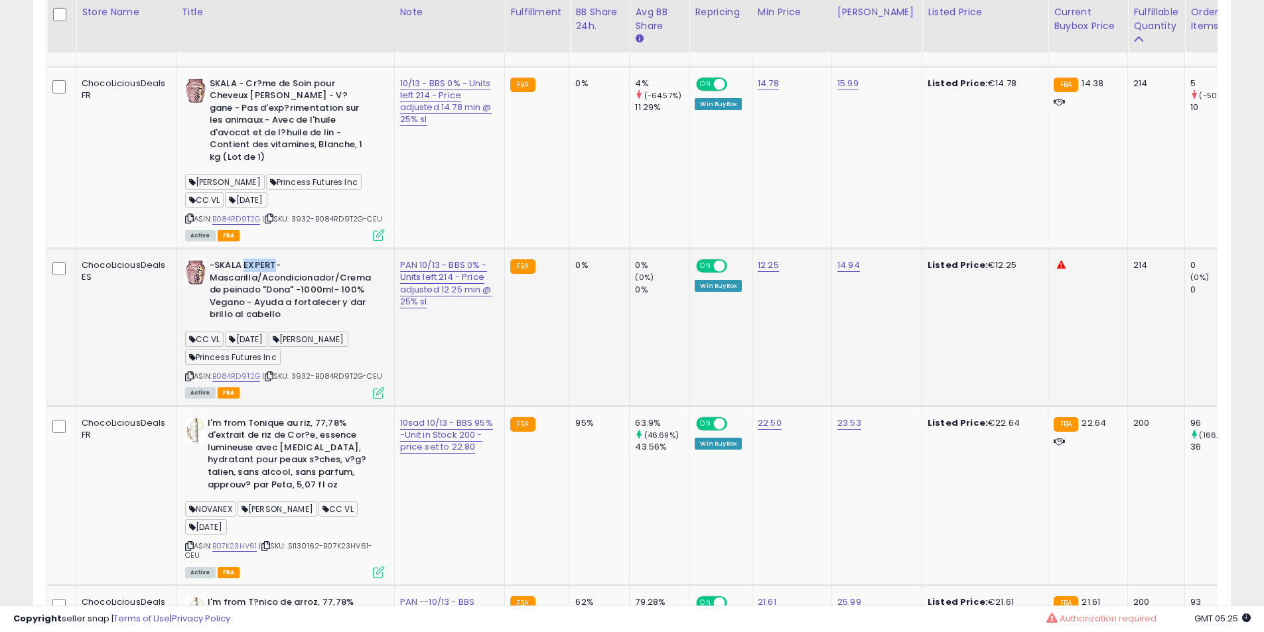
drag, startPoint x: 262, startPoint y: 305, endPoint x: 258, endPoint y: 316, distance: 12.0
click at [262, 310] on b "-SKALA EXPERT- Mascarilla/Acondicionador/Crema de peinado "Dona" -1000ml- 100% …" at bounding box center [290, 291] width 161 height 65
click at [258, 316] on b "-SKALA EXPERT- Mascarilla/Acondicionador/Crema de peinado "Dona" -1000ml- 100% …" at bounding box center [290, 291] width 161 height 65
drag, startPoint x: 258, startPoint y: 316, endPoint x: 261, endPoint y: 322, distance: 7.1
click at [259, 320] on b "-SKALA EXPERT- Mascarilla/Acondicionador/Crema de peinado "Dona" -1000ml- 100% …" at bounding box center [290, 291] width 161 height 65
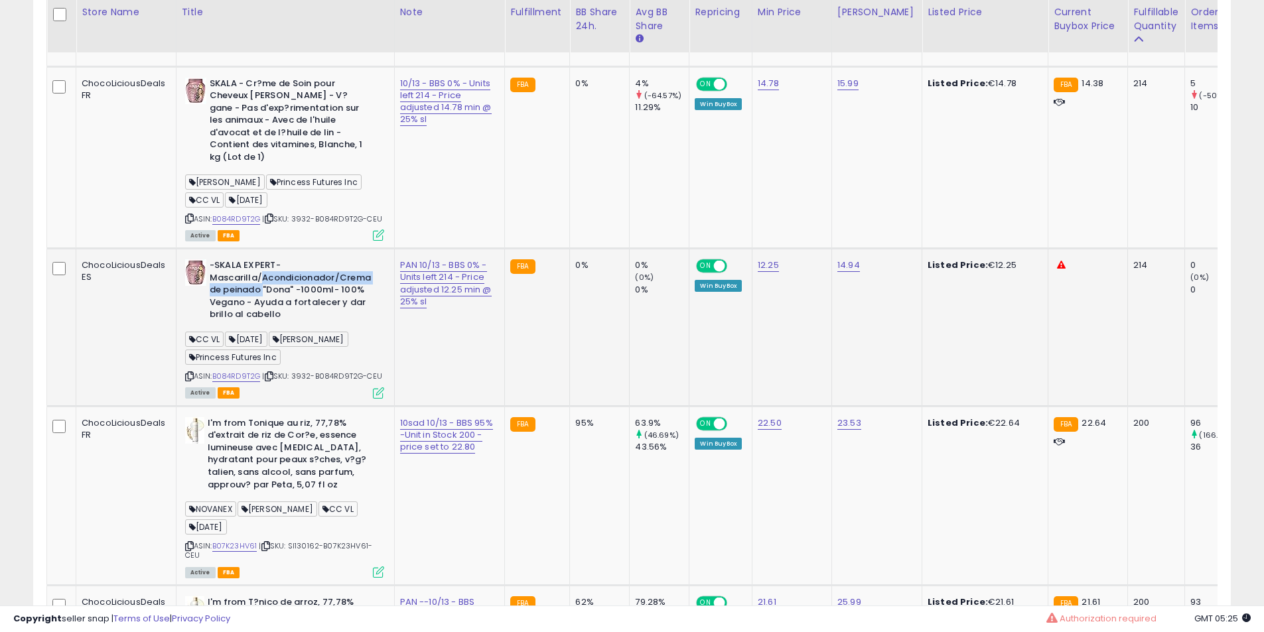
click at [261, 322] on b "-SKALA EXPERT- Mascarilla/Acondicionador/Crema de peinado "Dona" -1000ml- 100% …" at bounding box center [290, 291] width 161 height 65
click at [278, 322] on b "-SKALA EXPERT- Mascarilla/Acondicionador/Crema de peinado "Dona" -1000ml- 100% …" at bounding box center [290, 291] width 161 height 65
click at [310, 320] on b "-SKALA EXPERT- Mascarilla/Acondicionador/Crema de peinado "Dona" -1000ml- 100% …" at bounding box center [290, 291] width 161 height 65
click at [311, 320] on b "-SKALA EXPERT- Mascarilla/Acondicionador/Crema de peinado "Dona" -1000ml- 100% …" at bounding box center [290, 291] width 161 height 65
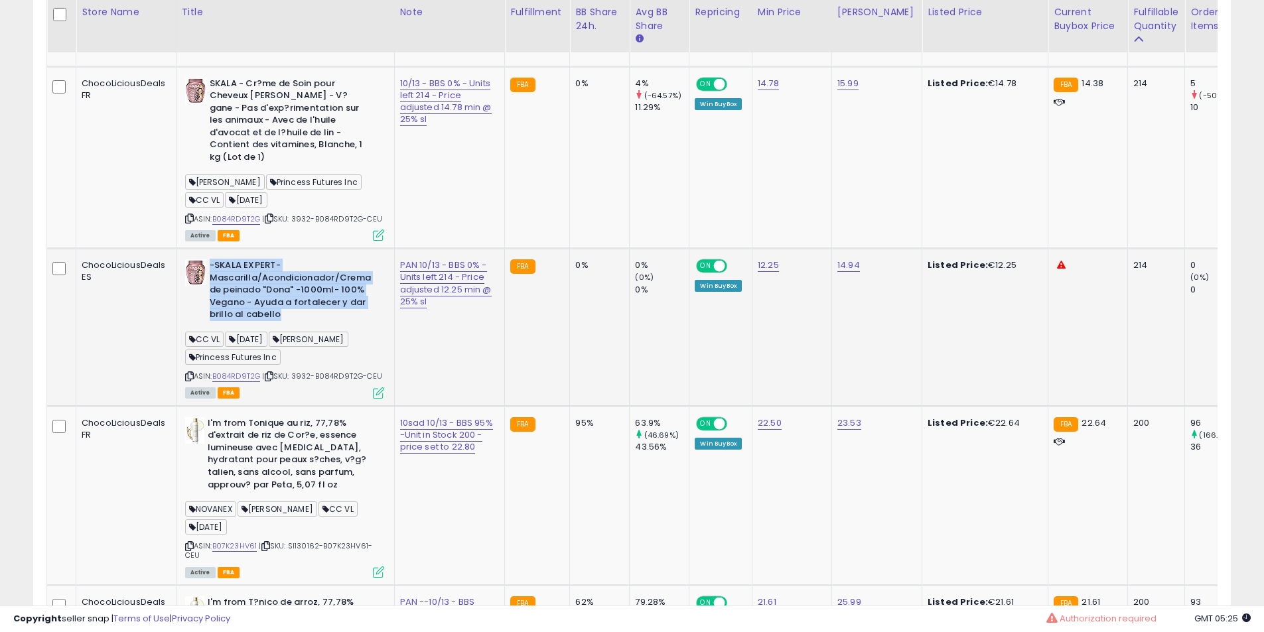
click at [311, 320] on b "-SKALA EXPERT- Mascarilla/Acondicionador/Crema de peinado "Dona" -1000ml- 100% …" at bounding box center [290, 291] width 161 height 65
click at [255, 324] on b "-SKALA EXPERT- Mascarilla/Acondicionador/Crema de peinado "Dona" -1000ml- 100% …" at bounding box center [290, 291] width 161 height 65
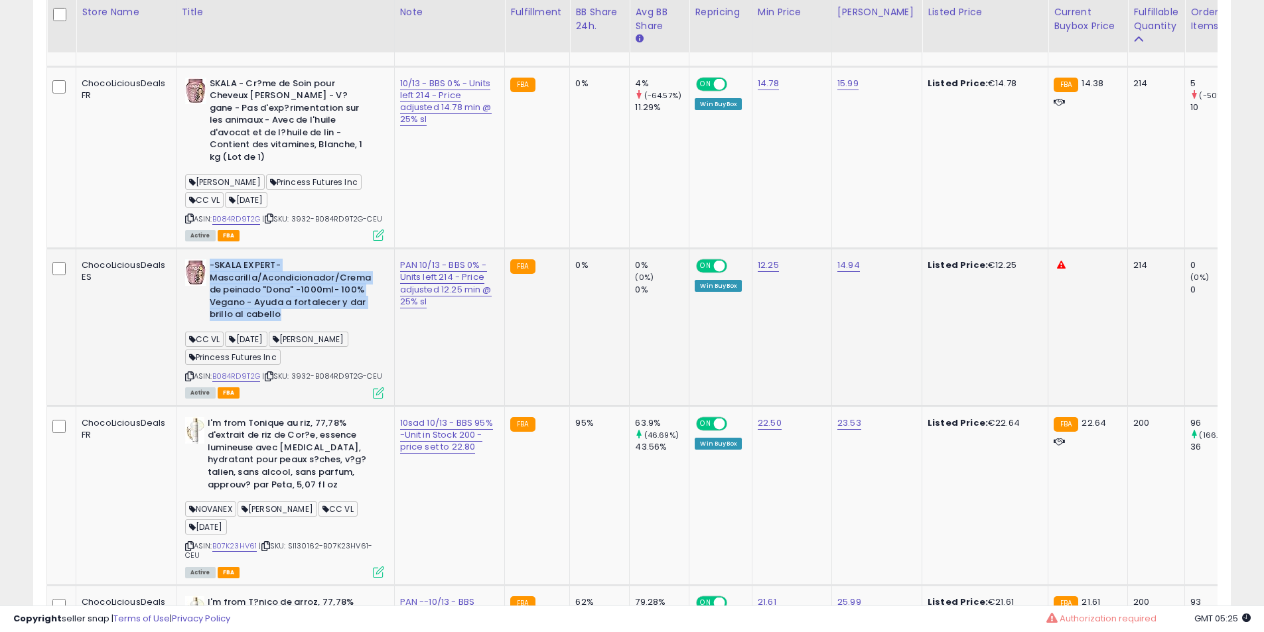
click at [255, 324] on b "-SKALA EXPERT- Mascarilla/Acondicionador/Crema de peinado "Dona" -1000ml- 100% …" at bounding box center [290, 291] width 161 height 65
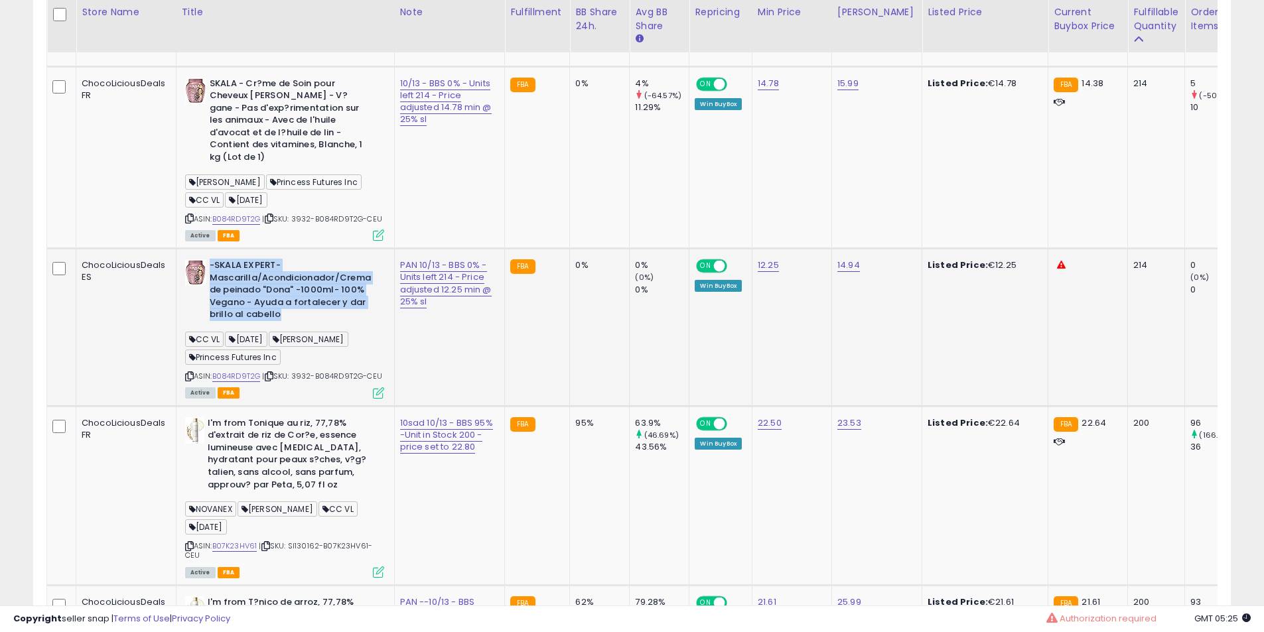
click at [255, 324] on b "-SKALA EXPERT- Mascarilla/Acondicionador/Crema de peinado "Dona" -1000ml- 100% …" at bounding box center [290, 291] width 161 height 65
click at [256, 324] on b "-SKALA EXPERT- Mascarilla/Acondicionador/Crema de peinado "Dona" -1000ml- 100% …" at bounding box center [290, 291] width 161 height 65
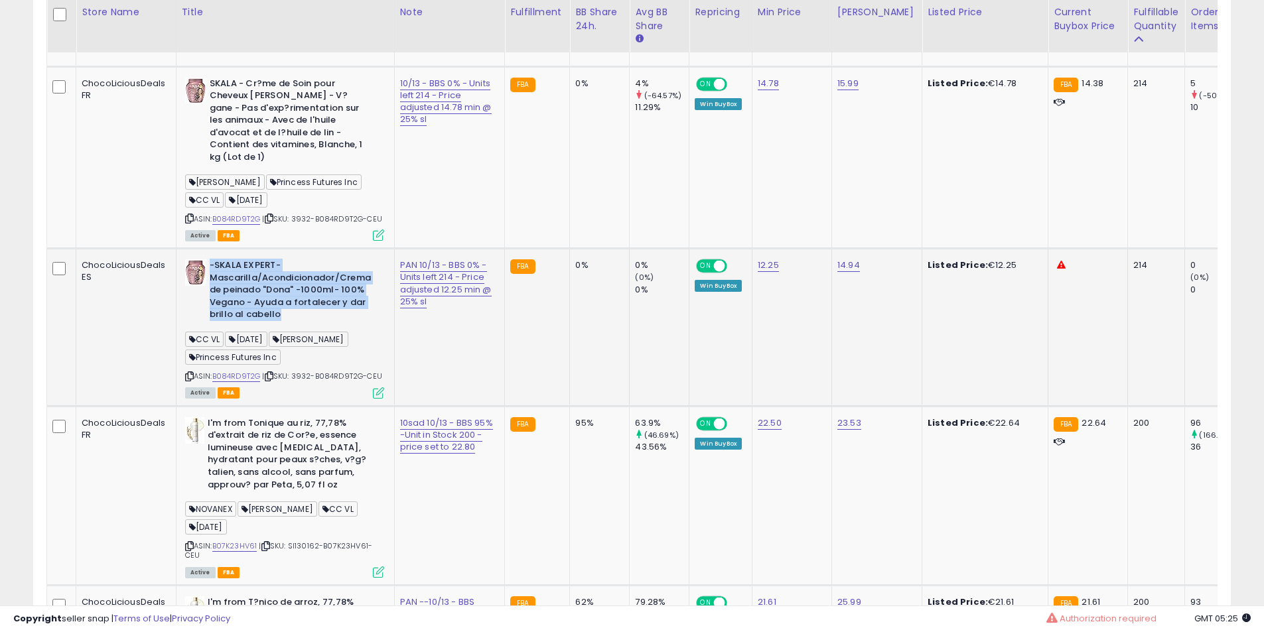
click at [256, 324] on b "-SKALA EXPERT- Mascarilla/Acondicionador/Crema de peinado "Dona" -1000ml- 100% …" at bounding box center [290, 291] width 161 height 65
click at [269, 324] on b "-SKALA EXPERT- Mascarilla/Acondicionador/Crema de peinado "Dona" -1000ml- 100% …" at bounding box center [290, 291] width 161 height 65
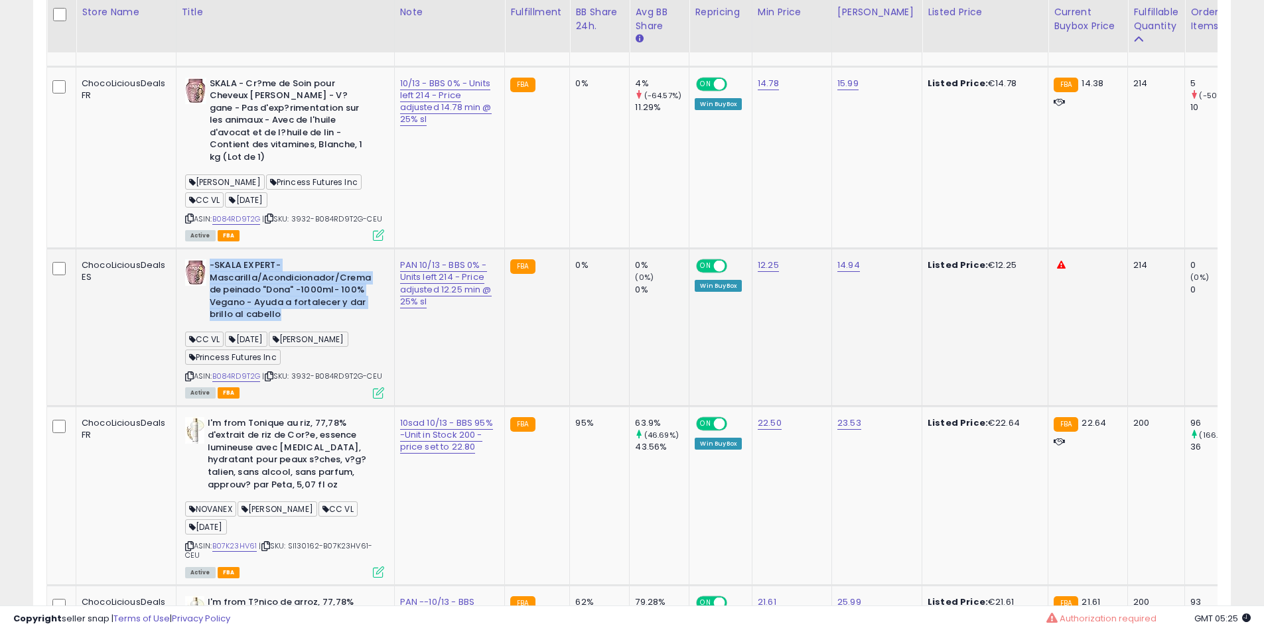
click at [269, 324] on b "-SKALA EXPERT- Mascarilla/Acondicionador/Crema de peinado "Dona" -1000ml- 100% …" at bounding box center [290, 291] width 161 height 65
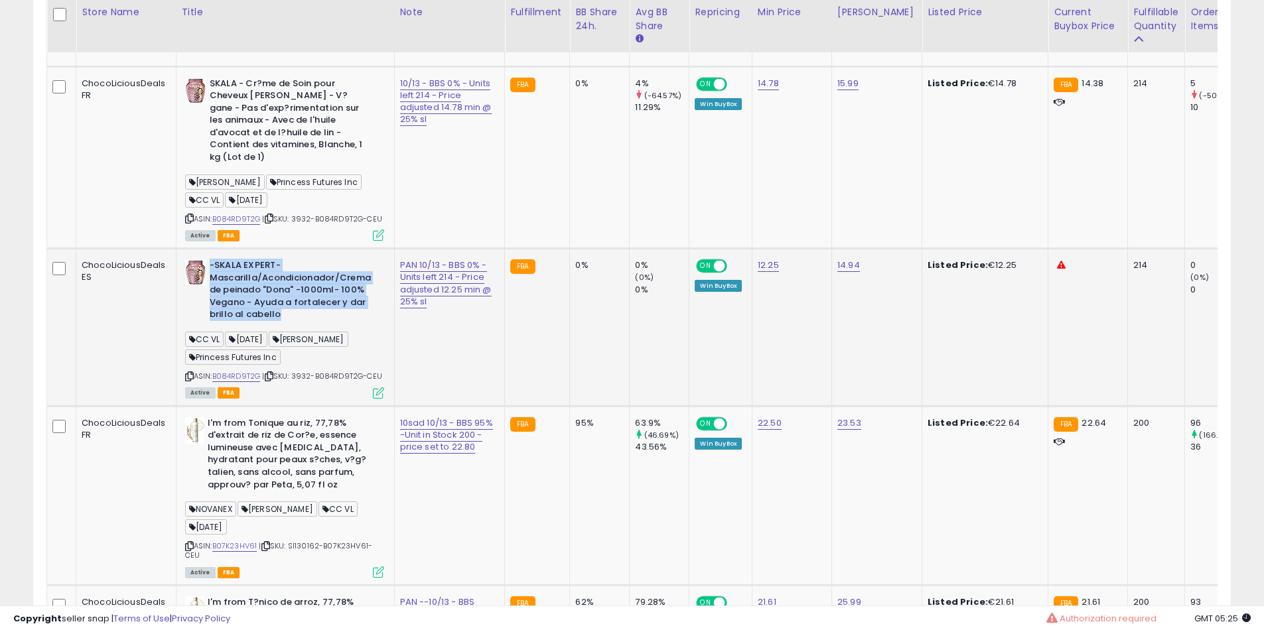
click at [269, 324] on b "-SKALA EXPERT- Mascarilla/Acondicionador/Crema de peinado "Dona" -1000ml- 100% …" at bounding box center [290, 291] width 161 height 65
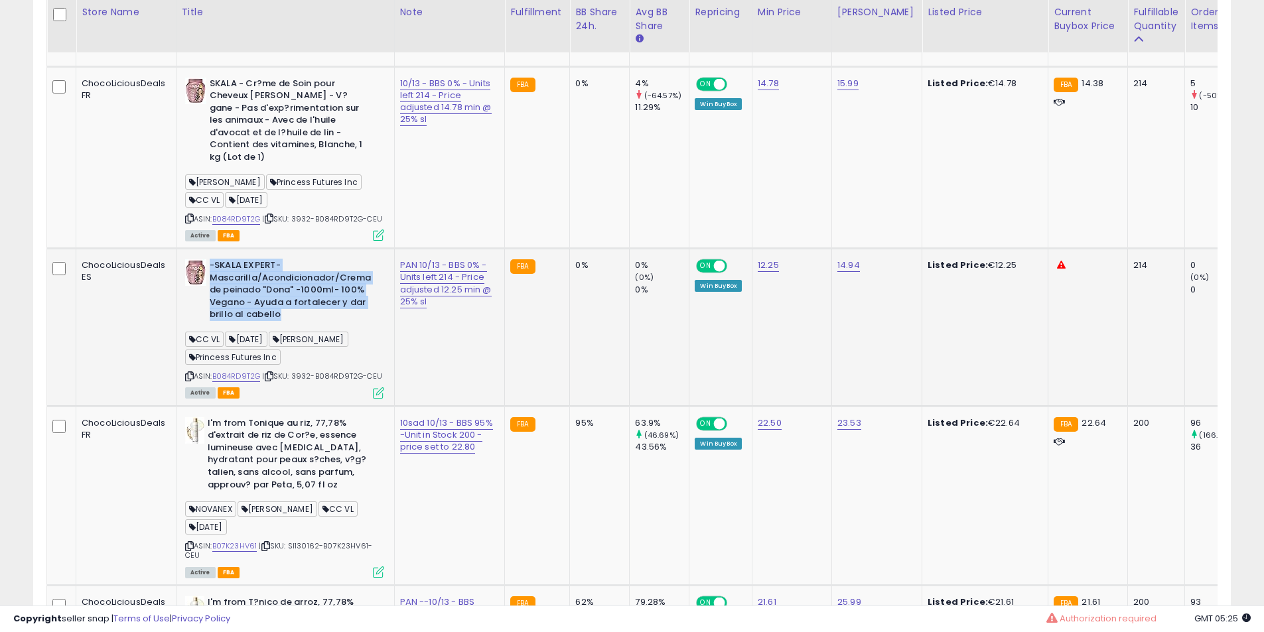
click at [281, 324] on b "-SKALA EXPERT- Mascarilla/Acondicionador/Crema de peinado "Dona" -1000ml- 100% …" at bounding box center [290, 291] width 161 height 65
click at [271, 324] on b "-SKALA EXPERT- Mascarilla/Acondicionador/Crema de peinado "Dona" -1000ml- 100% …" at bounding box center [290, 291] width 161 height 65
click at [259, 324] on b "-SKALA EXPERT- Mascarilla/Acondicionador/Crema de peinado "Dona" -1000ml- 100% …" at bounding box center [290, 291] width 161 height 65
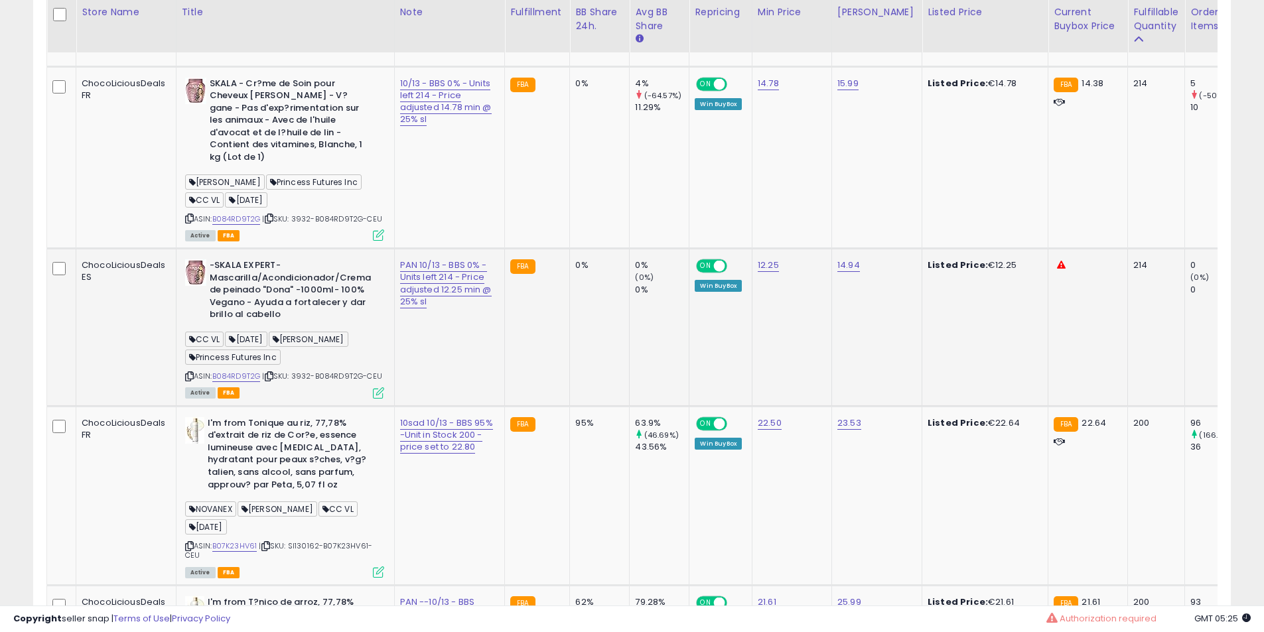
click at [259, 324] on b "-SKALA EXPERT- Mascarilla/Acondicionador/Crema de peinado "Dona" -1000ml- 100% …" at bounding box center [290, 291] width 161 height 65
click at [272, 324] on b "-SKALA EXPERT- Mascarilla/Acondicionador/Crema de peinado "Dona" -1000ml- 100% …" at bounding box center [290, 291] width 161 height 65
click at [279, 324] on b "-SKALA EXPERT- Mascarilla/Acondicionador/Crema de peinado "Dona" -1000ml- 100% …" at bounding box center [290, 291] width 161 height 65
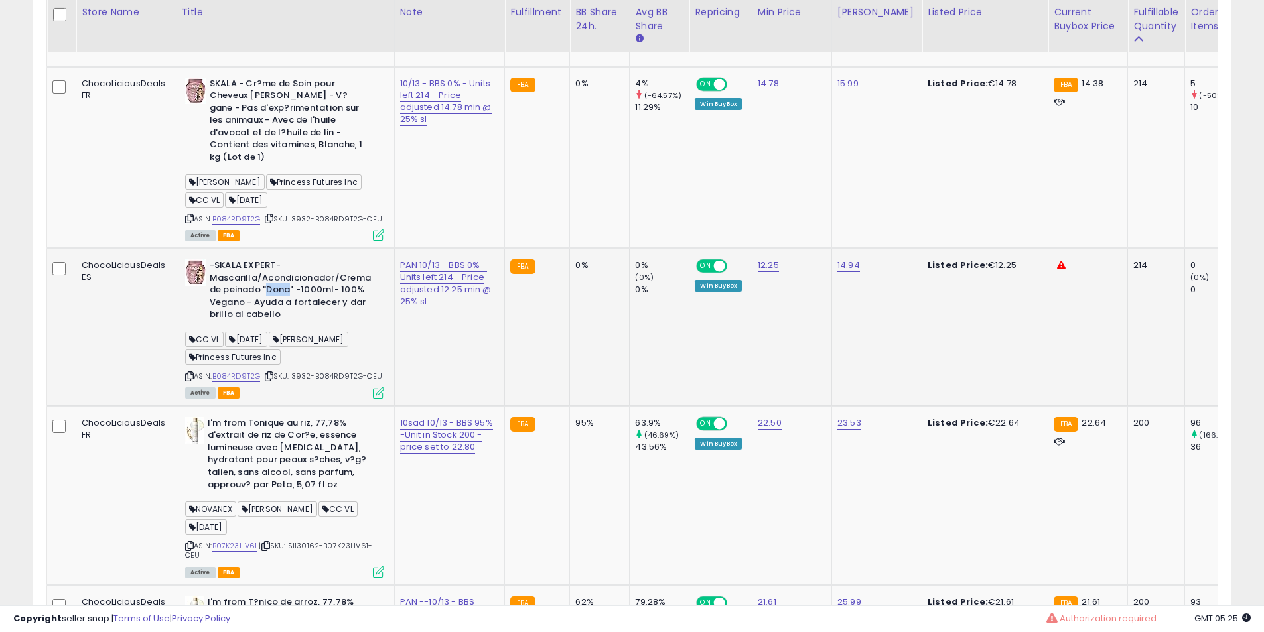
click at [279, 324] on b "-SKALA EXPERT- Mascarilla/Acondicionador/Crema de peinado "Dona" -1000ml- 100% …" at bounding box center [290, 291] width 161 height 65
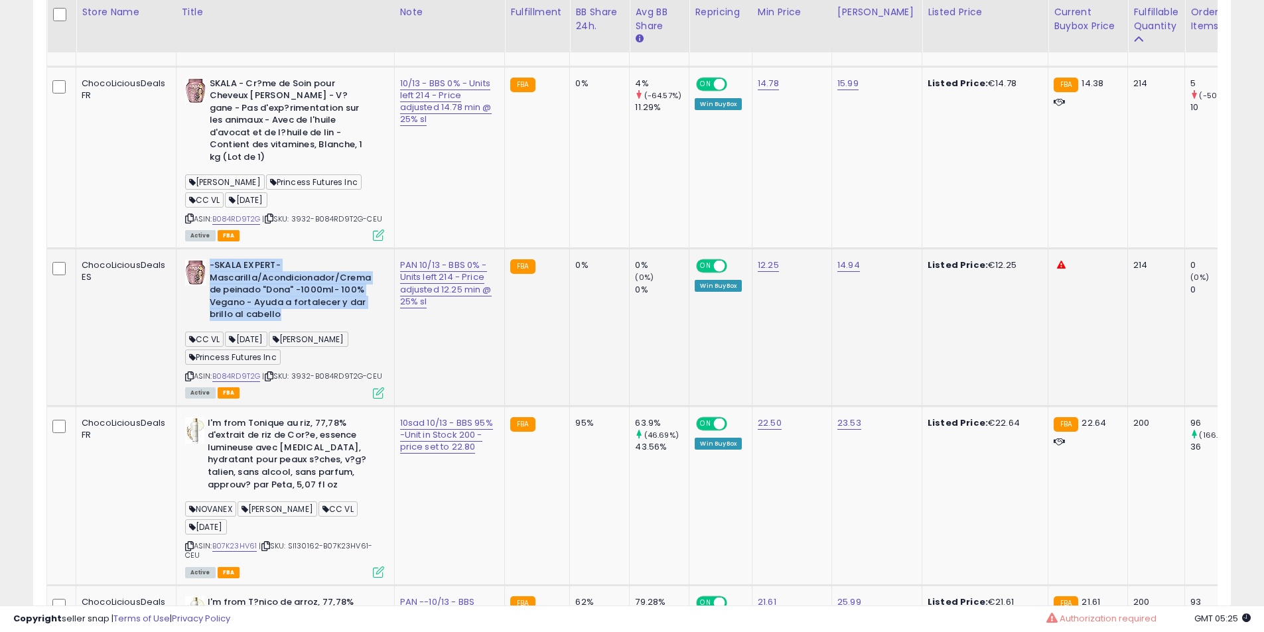
click at [279, 324] on b "-SKALA EXPERT- Mascarilla/Acondicionador/Crema de peinado "Dona" -1000ml- 100% …" at bounding box center [290, 291] width 161 height 65
click at [269, 322] on b "-SKALA EXPERT- Mascarilla/Acondicionador/Crema de peinado "Dona" -1000ml- 100% …" at bounding box center [290, 291] width 161 height 65
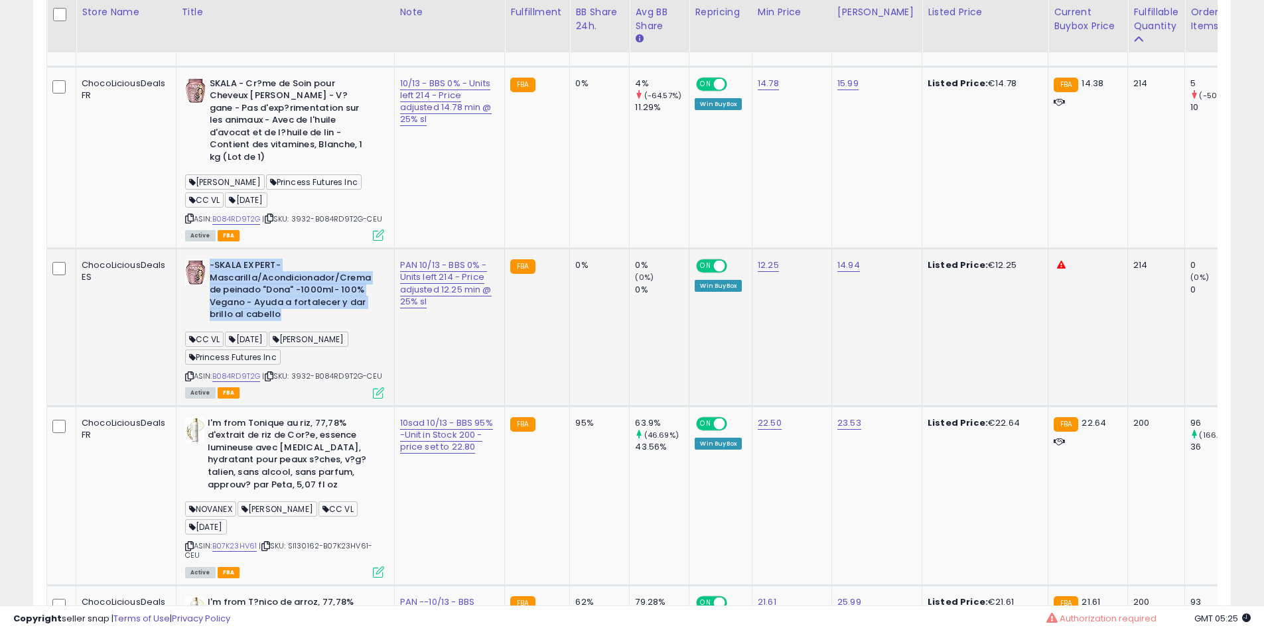
click at [269, 322] on b "-SKALA EXPERT- Mascarilla/Acondicionador/Crema de peinado "Dona" -1000ml- 100% …" at bounding box center [290, 291] width 161 height 65
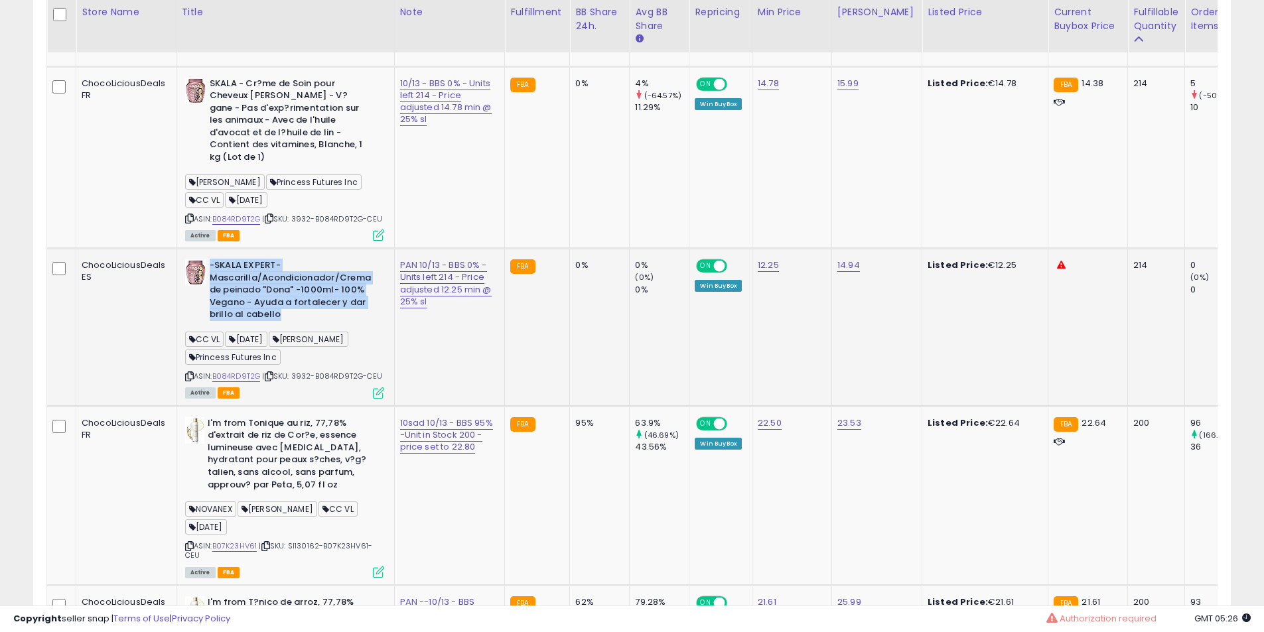
click at [269, 322] on b "-SKALA EXPERT- Mascarilla/Acondicionador/Crema de peinado "Dona" -1000ml- 100% …" at bounding box center [290, 291] width 161 height 65
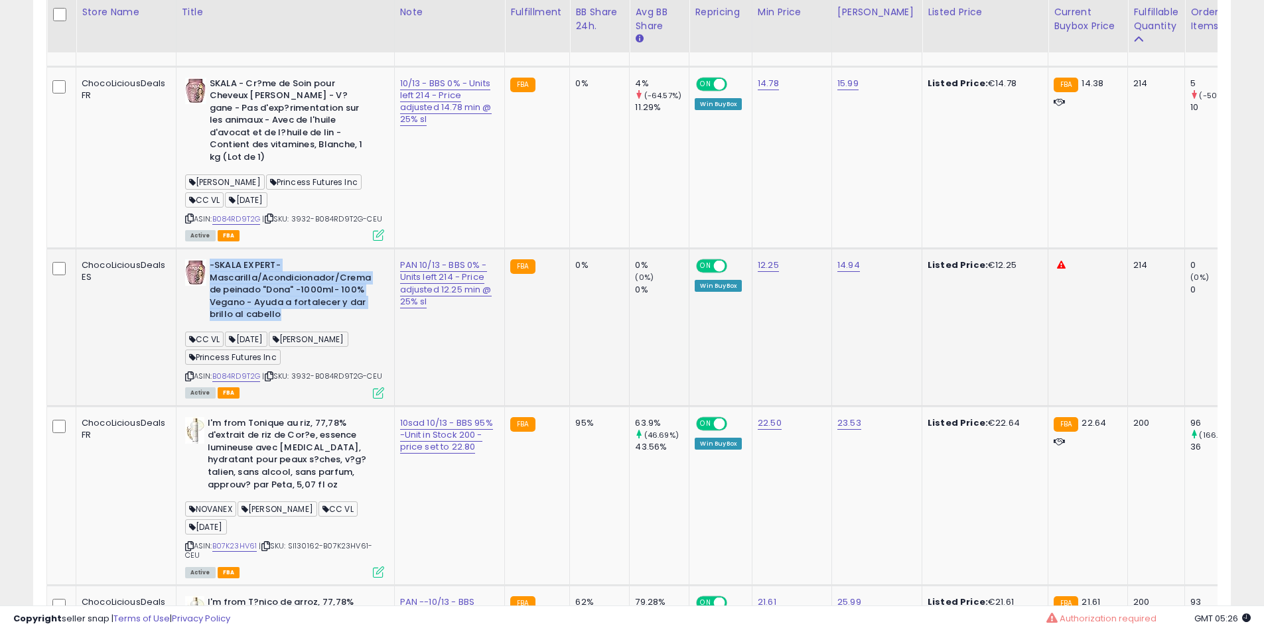
click at [269, 322] on b "-SKALA EXPERT- Mascarilla/Acondicionador/Crema de peinado "Dona" -1000ml- 100% …" at bounding box center [290, 291] width 161 height 65
click at [264, 322] on b "-SKALA EXPERT- Mascarilla/Acondicionador/Crema de peinado "Dona" -1000ml- 100% …" at bounding box center [290, 291] width 161 height 65
click at [261, 322] on b "-SKALA EXPERT- Mascarilla/Acondicionador/Crema de peinado "Dona" -1000ml- 100% …" at bounding box center [290, 291] width 161 height 65
click at [239, 315] on b "-SKALA EXPERT- Mascarilla/Acondicionador/Crema de peinado "Dona" -1000ml- 100% …" at bounding box center [290, 291] width 161 height 65
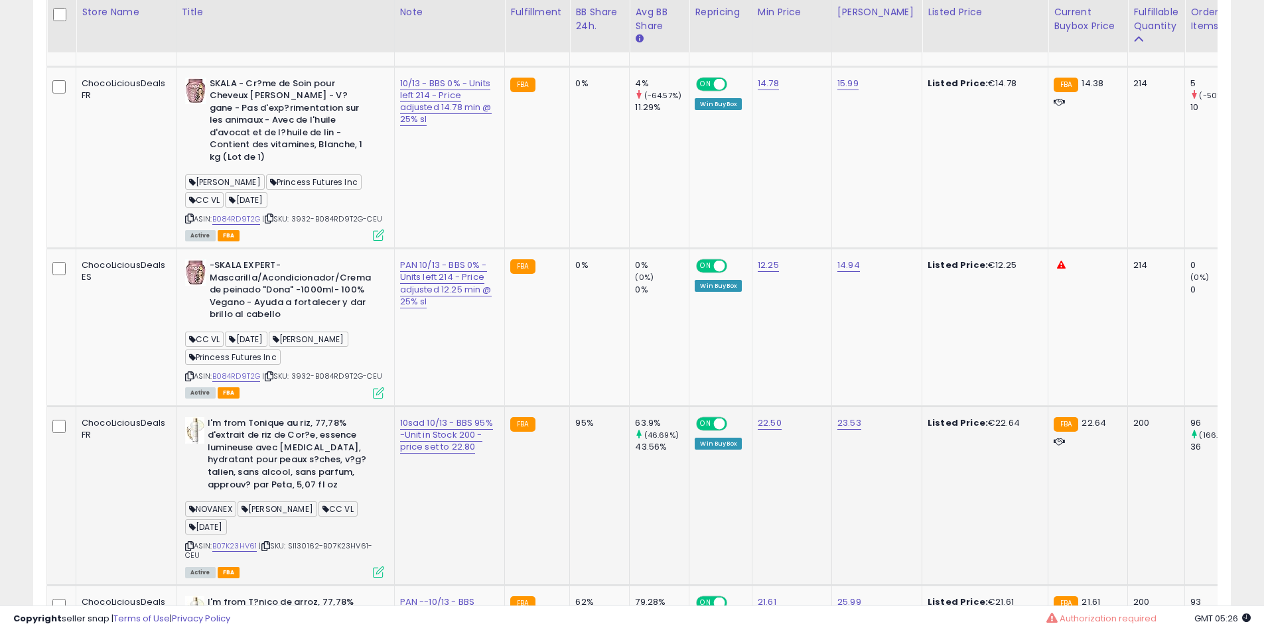
click at [273, 494] on b "I'm from Tonique au riz, 77,78% d'extrait de riz de Cor?e, essence lumineuse av…" at bounding box center [288, 455] width 161 height 77
click at [315, 490] on b "I'm from Tonique au riz, 77,78% d'extrait de riz de Cor?e, essence lumineuse av…" at bounding box center [288, 455] width 161 height 77
click at [301, 462] on b "I'm from Tonique au riz, 77,78% d'extrait de riz de Cor?e, essence lumineuse av…" at bounding box center [288, 455] width 161 height 77
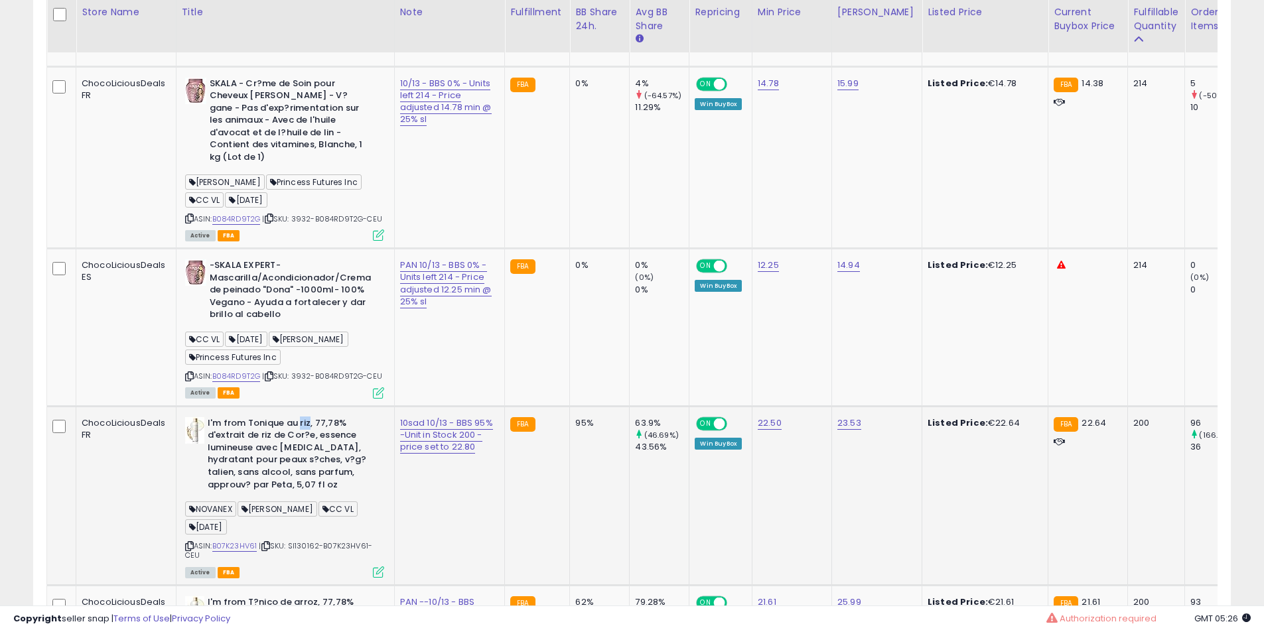
drag, startPoint x: 301, startPoint y: 462, endPoint x: 296, endPoint y: 472, distance: 11.9
click at [300, 466] on b "I'm from Tonique au riz, 77,78% d'extrait de riz de Cor?e, essence lumineuse av…" at bounding box center [288, 455] width 161 height 77
click at [296, 472] on b "I'm from Tonique au riz, 77,78% d'extrait de riz de Cor?e, essence lumineuse av…" at bounding box center [288, 455] width 161 height 77
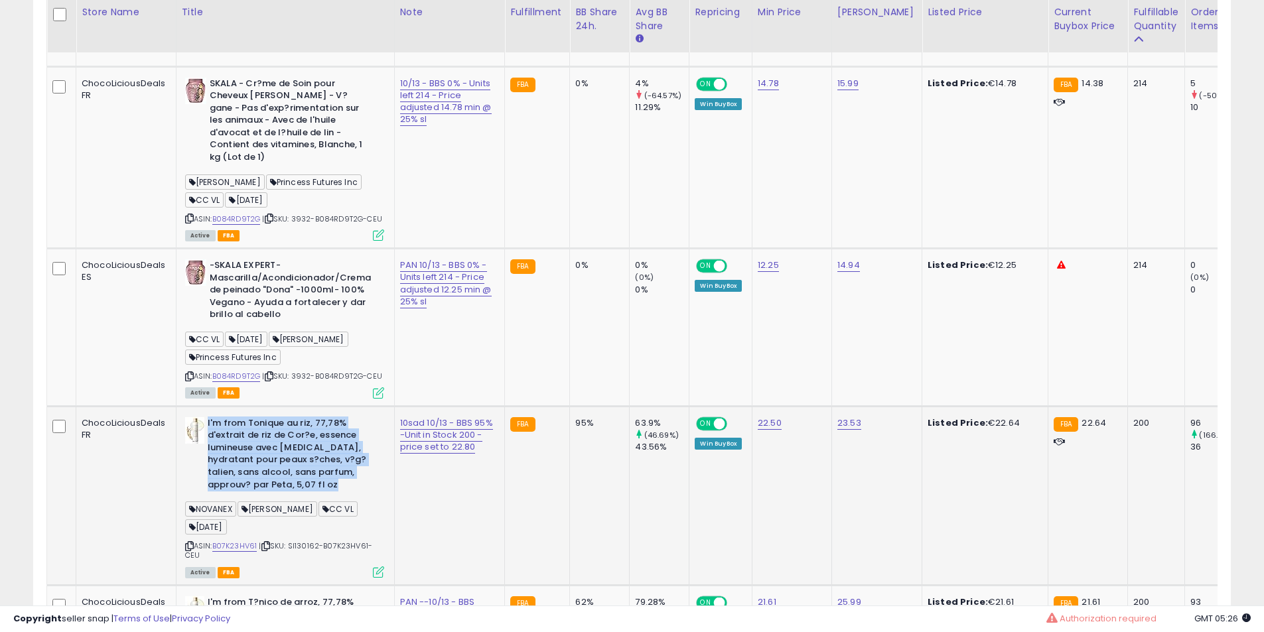
click at [296, 472] on b "I'm from Tonique au riz, 77,78% d'extrait de riz de Cor?e, essence lumineuse av…" at bounding box center [288, 455] width 161 height 77
click at [298, 324] on b "-SKALA EXPERT- Mascarilla/Acondicionador/Crema de peinado "Dona" -1000ml- 100% …" at bounding box center [290, 291] width 161 height 65
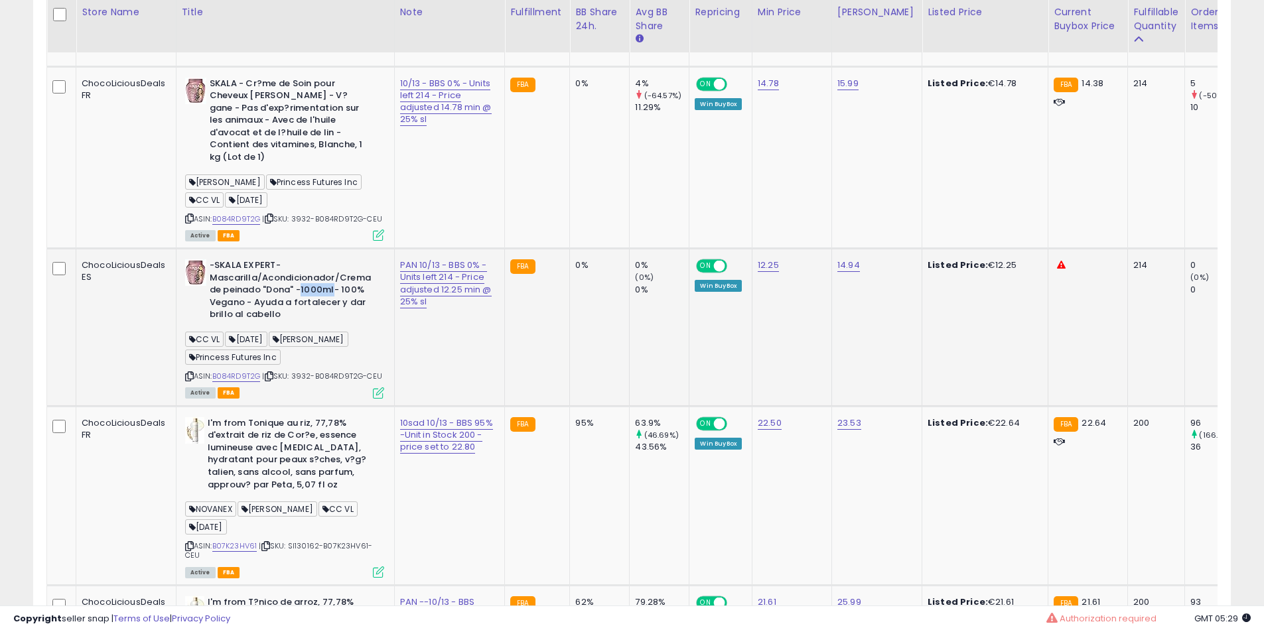
click at [298, 324] on b "-SKALA EXPERT- Mascarilla/Acondicionador/Crema de peinado "Dona" -1000ml- 100% …" at bounding box center [290, 291] width 161 height 65
click at [298, 323] on b "-SKALA EXPERT- Mascarilla/Acondicionador/Crema de peinado "Dona" -1000ml- 100% …" at bounding box center [290, 291] width 161 height 65
click at [298, 320] on b "-SKALA EXPERT- Mascarilla/Acondicionador/Crema de peinado "Dona" -1000ml- 100% …" at bounding box center [290, 291] width 161 height 65
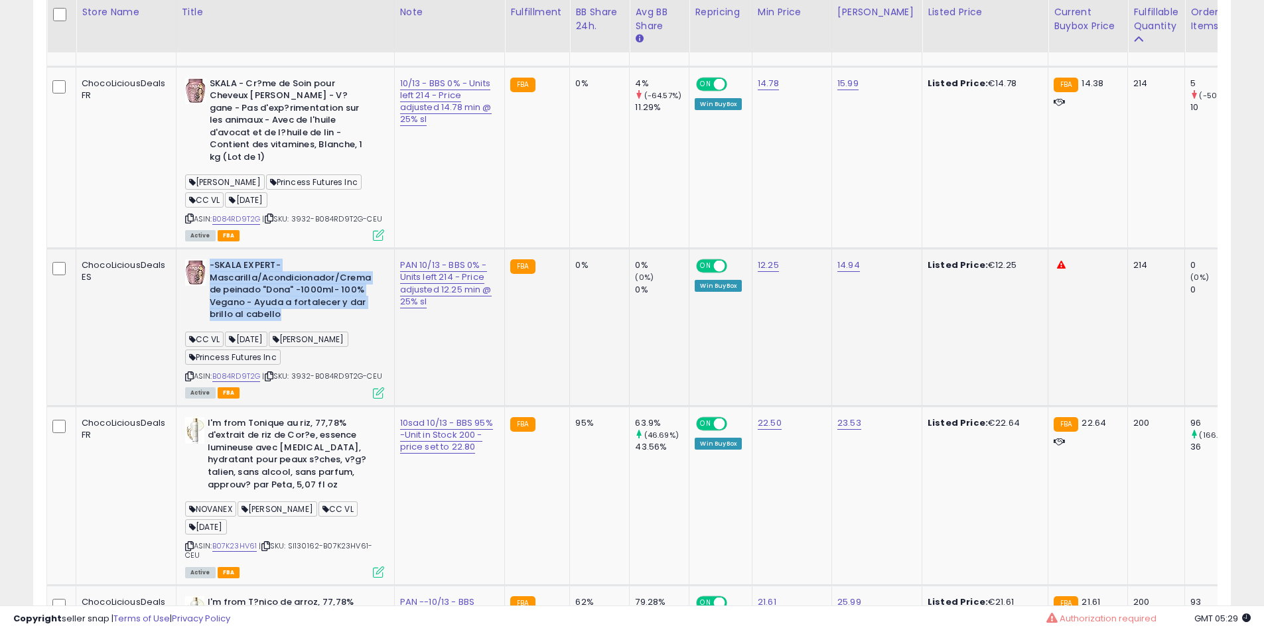
click at [298, 319] on b "-SKALA EXPERT- Mascarilla/Acondicionador/Crema de peinado "Dona" -1000ml- 100% …" at bounding box center [290, 291] width 161 height 65
click at [322, 319] on b "-SKALA EXPERT- Mascarilla/Acondicionador/Crema de peinado "Dona" -1000ml- 100% …" at bounding box center [290, 291] width 161 height 65
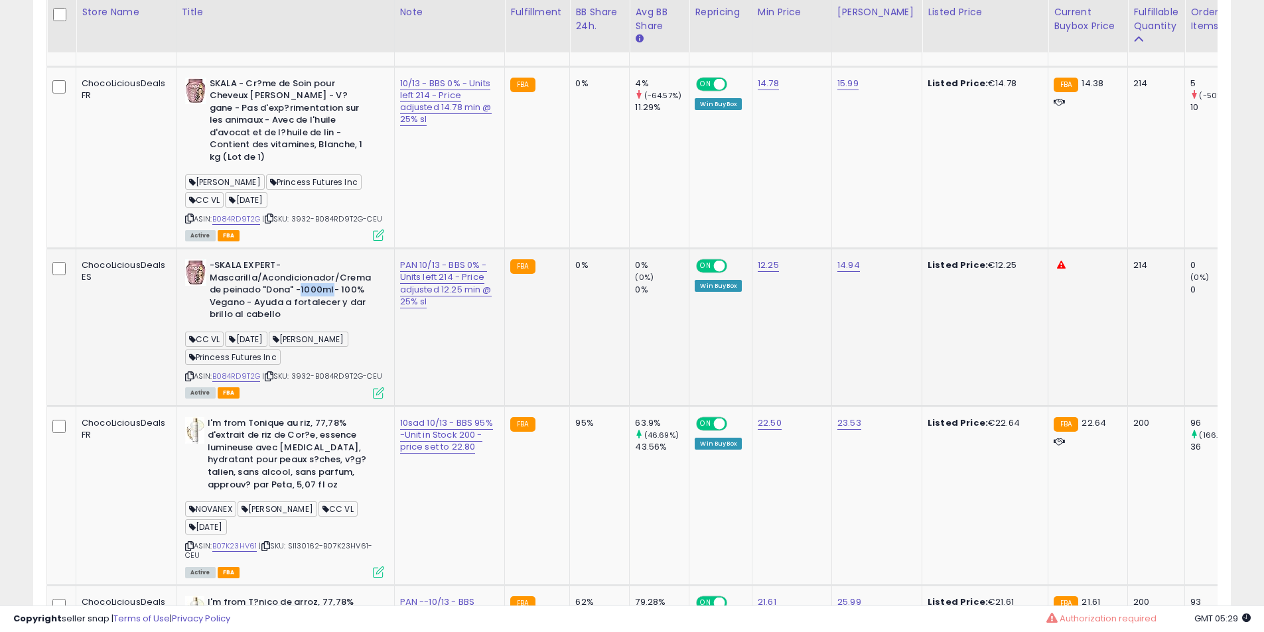
click at [322, 319] on b "-SKALA EXPERT- Mascarilla/Acondicionador/Crema de peinado "Dona" -1000ml- 100% …" at bounding box center [290, 291] width 161 height 65
click at [295, 310] on b "-SKALA EXPERT- Mascarilla/Acondicionador/Crema de peinado "Dona" -1000ml- 100% …" at bounding box center [290, 291] width 161 height 65
click at [273, 324] on b "-SKALA EXPERT- Mascarilla/Acondicionador/Crema de peinado "Dona" -1000ml- 100% …" at bounding box center [290, 291] width 161 height 65
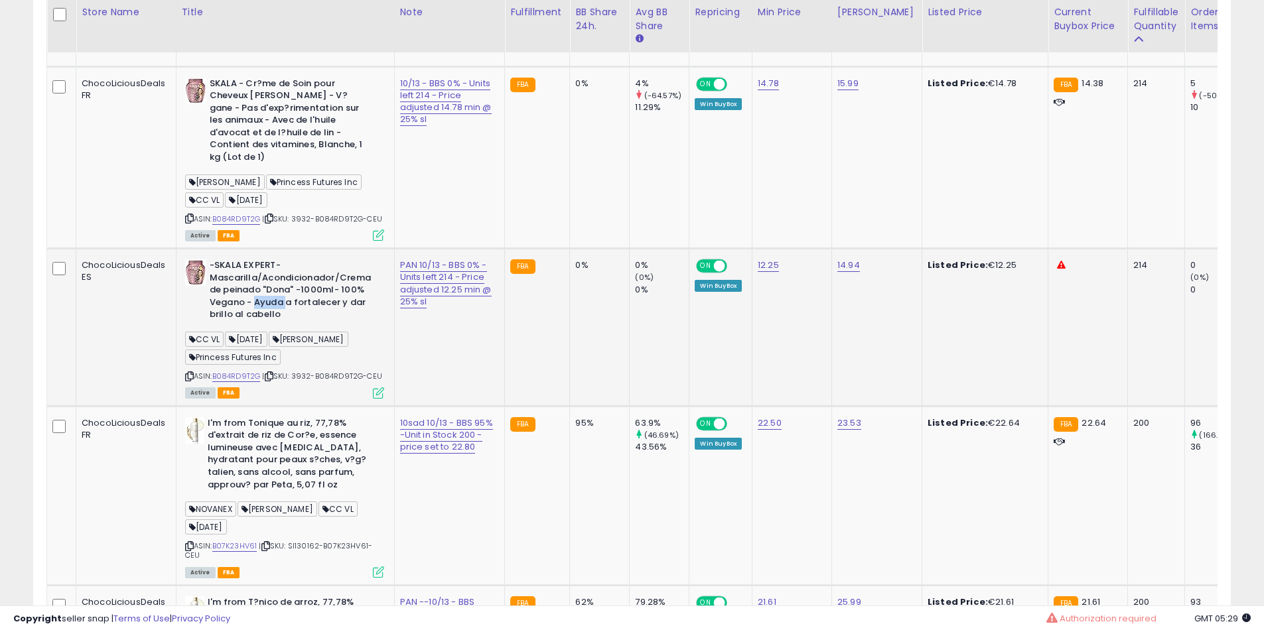
click at [273, 324] on b "-SKALA EXPERT- Mascarilla/Acondicionador/Crema de peinado "Dona" -1000ml- 100% …" at bounding box center [290, 291] width 161 height 65
click at [271, 324] on b "-SKALA EXPERT- Mascarilla/Acondicionador/Crema de peinado "Dona" -1000ml- 100% …" at bounding box center [290, 291] width 161 height 65
click at [283, 324] on b "-SKALA EXPERT- Mascarilla/Acondicionador/Crema de peinado "Dona" -1000ml- 100% …" at bounding box center [290, 291] width 161 height 65
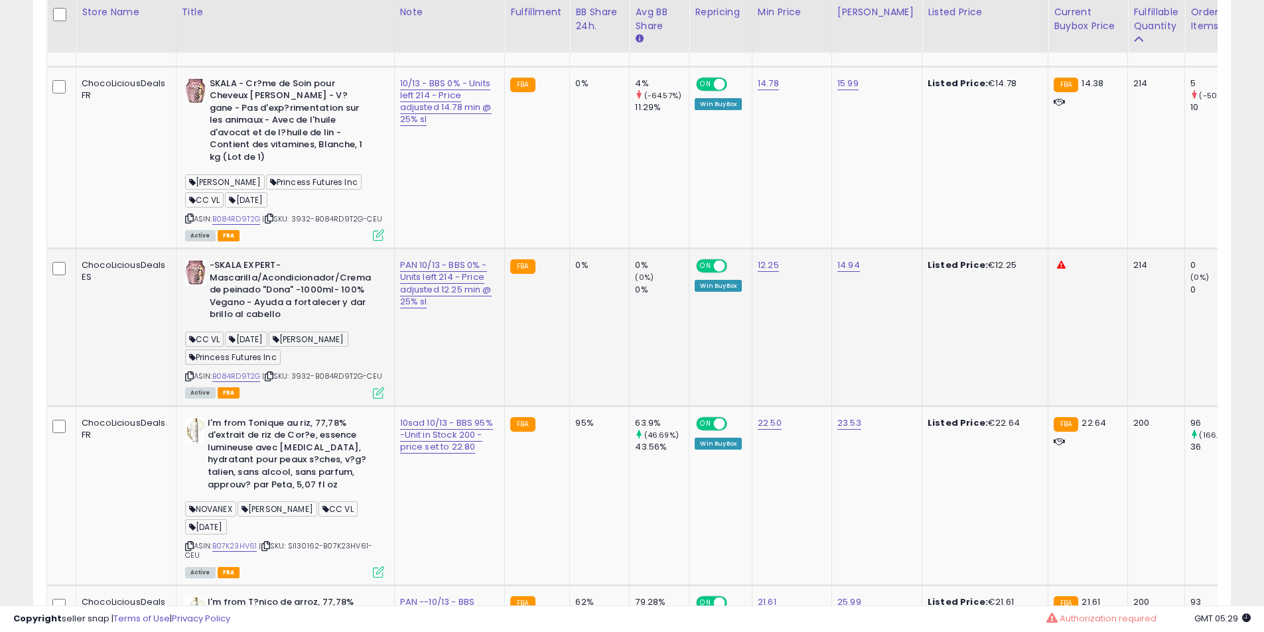
click at [283, 324] on b "-SKALA EXPERT- Mascarilla/Acondicionador/Crema de peinado "Dona" -1000ml- 100% …" at bounding box center [290, 291] width 161 height 65
click at [292, 324] on b "-SKALA EXPERT- Mascarilla/Acondicionador/Crema de peinado "Dona" -1000ml- 100% …" at bounding box center [290, 291] width 161 height 65
click at [307, 324] on b "-SKALA EXPERT- Mascarilla/Acondicionador/Crema de peinado "Dona" -1000ml- 100% …" at bounding box center [290, 291] width 161 height 65
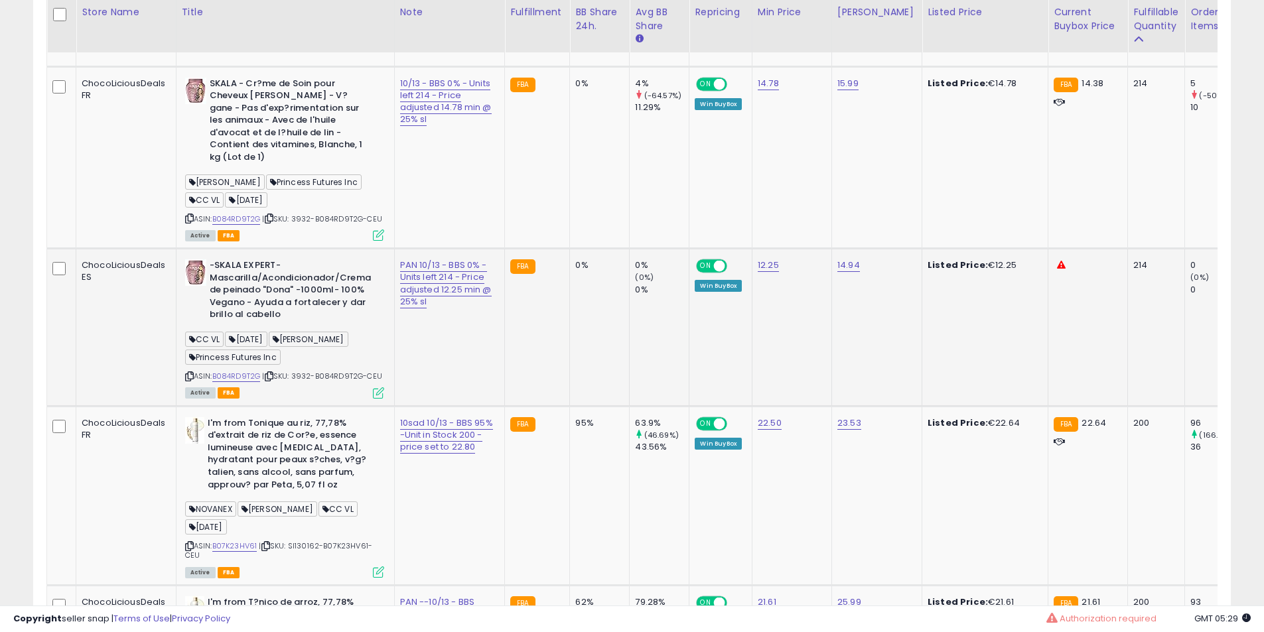
click at [267, 295] on b "-SKALA EXPERT- Mascarilla/Acondicionador/Crema de peinado "Dona" -1000ml- 100% …" at bounding box center [290, 291] width 161 height 65
click at [269, 320] on b "-SKALA EXPERT- Mascarilla/Acondicionador/Crema de peinado "Dona" -1000ml- 100% …" at bounding box center [290, 291] width 161 height 65
click at [281, 322] on b "-SKALA EXPERT- Mascarilla/Acondicionador/Crema de peinado "Dona" -1000ml- 100% …" at bounding box center [290, 291] width 161 height 65
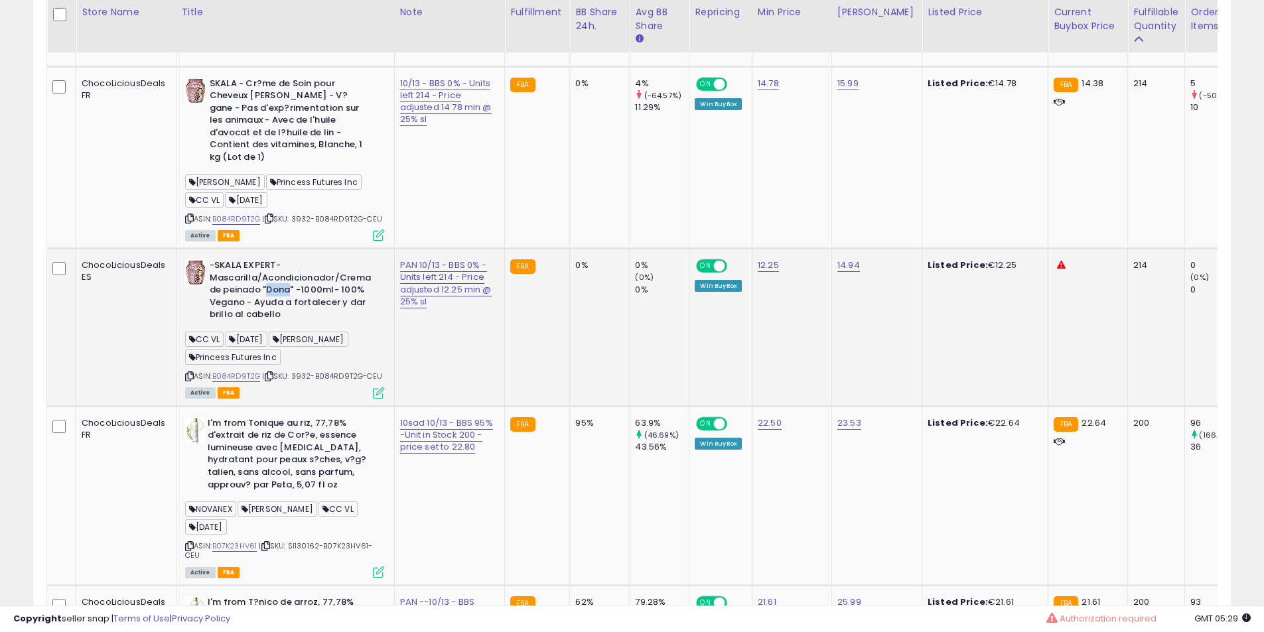
click at [281, 322] on b "-SKALA EXPERT- Mascarilla/Acondicionador/Crema de peinado "Dona" -1000ml- 100% …" at bounding box center [290, 291] width 161 height 65
click at [318, 324] on b "-SKALA EXPERT- Mascarilla/Acondicionador/Crema de peinado "Dona" -1000ml- 100% …" at bounding box center [290, 291] width 161 height 65
click at [373, 324] on div "-SKALA EXPERT- Mascarilla/Acondicionador/Crema de peinado "Dona" -1000ml- 100% …" at bounding box center [284, 291] width 199 height 65
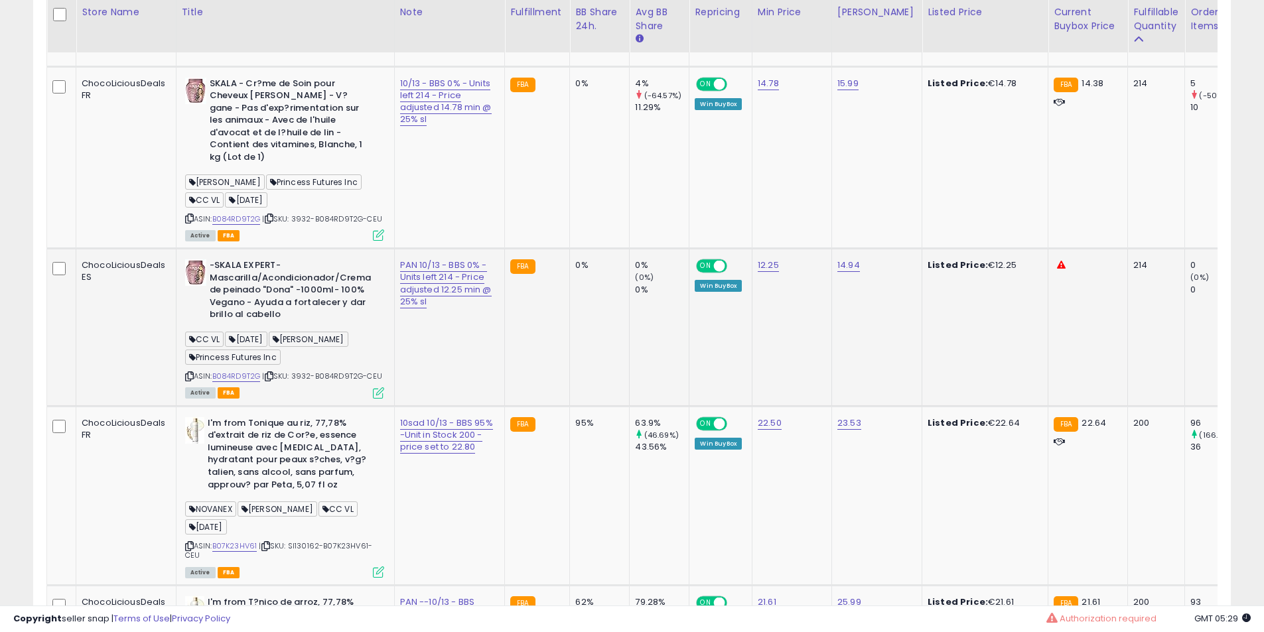
click at [373, 324] on div "-SKALA EXPERT- Mascarilla/Acondicionador/Crema de peinado "Dona" -1000ml- 100% …" at bounding box center [284, 291] width 199 height 65
drag, startPoint x: 324, startPoint y: 299, endPoint x: 293, endPoint y: 315, distance: 34.7
click at [322, 299] on b "-SKALA EXPERT- Mascarilla/Acondicionador/Crema de peinado "Dona" -1000ml- 100% …" at bounding box center [290, 291] width 161 height 65
click at [293, 315] on b "-SKALA EXPERT- Mascarilla/Acondicionador/Crema de peinado "Dona" -1000ml- 100% …" at bounding box center [290, 291] width 161 height 65
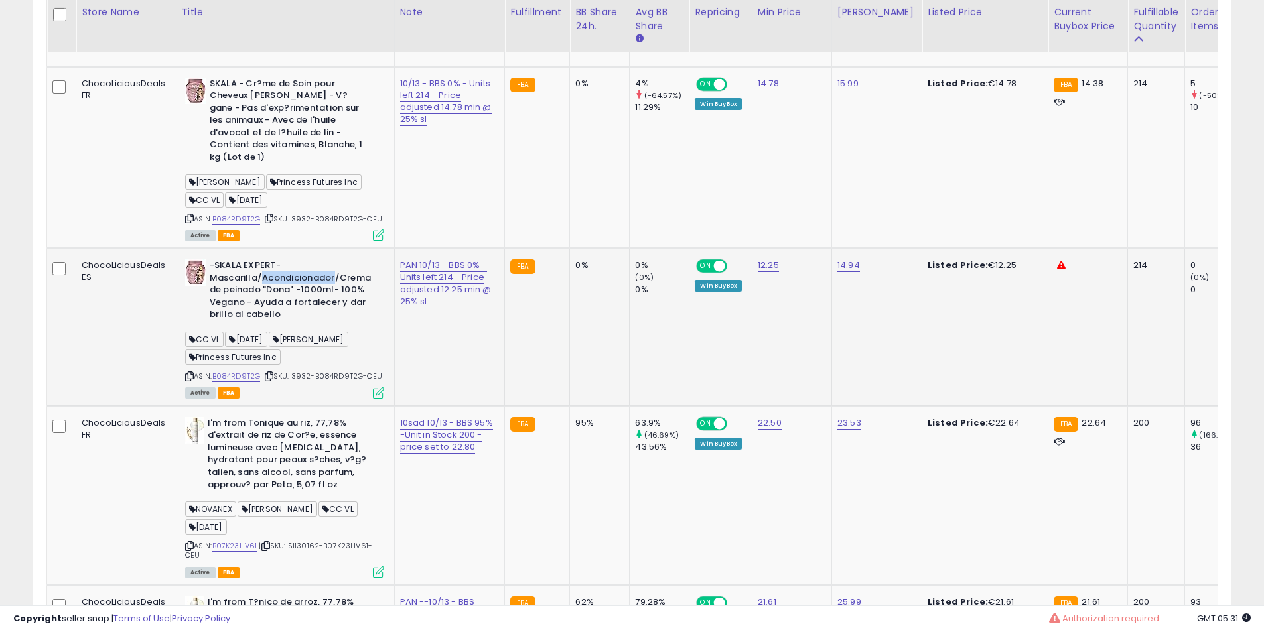
click at [293, 315] on b "-SKALA EXPERT- Mascarilla/Acondicionador/Crema de peinado "Dona" -1000ml- 100% …" at bounding box center [290, 291] width 161 height 65
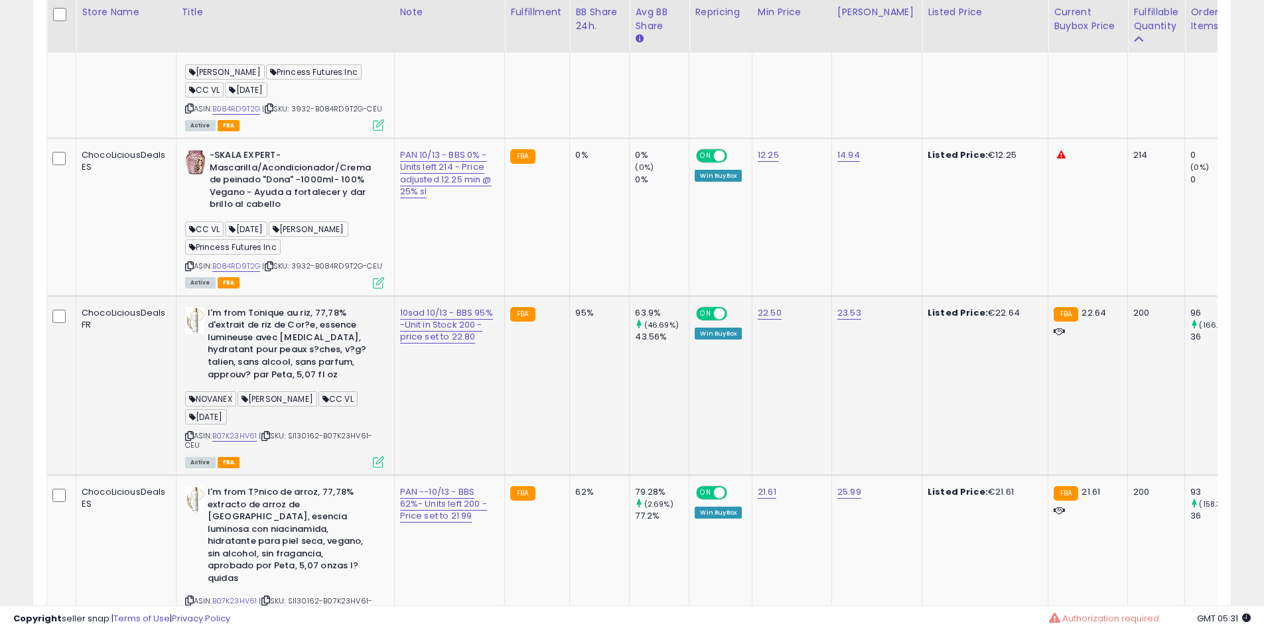
click at [269, 381] on b "I'm from Tonique au riz, 77,78% d'extrait de riz de Cor?e, essence lumineuse av…" at bounding box center [288, 345] width 161 height 77
drag, startPoint x: 269, startPoint y: 381, endPoint x: 300, endPoint y: 364, distance: 35.1
click at [273, 381] on b "I'm from Tonique au riz, 77,78% d'extrait de riz de Cor?e, essence lumineuse av…" at bounding box center [288, 345] width 161 height 77
click at [300, 364] on b "I'm from Tonique au riz, 77,78% d'extrait de riz de Cor?e, essence lumineuse av…" at bounding box center [288, 345] width 161 height 77
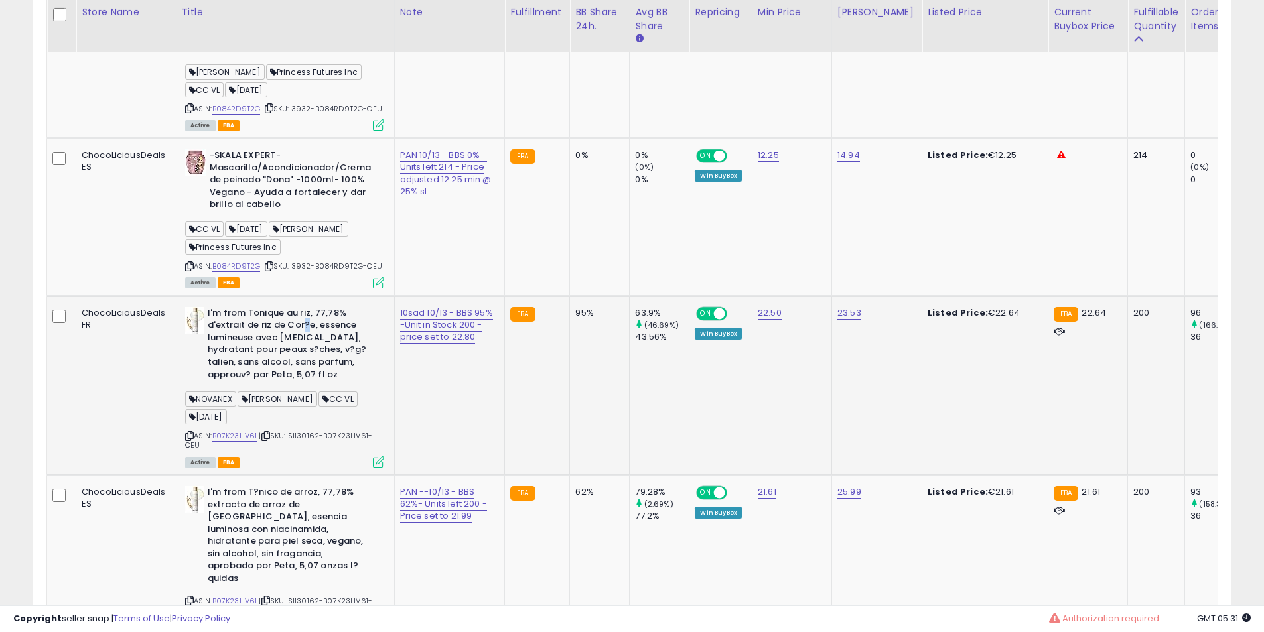
click at [300, 364] on b "I'm from Tonique au riz, 77,78% d'extrait de riz de Cor?e, essence lumineuse av…" at bounding box center [288, 345] width 161 height 77
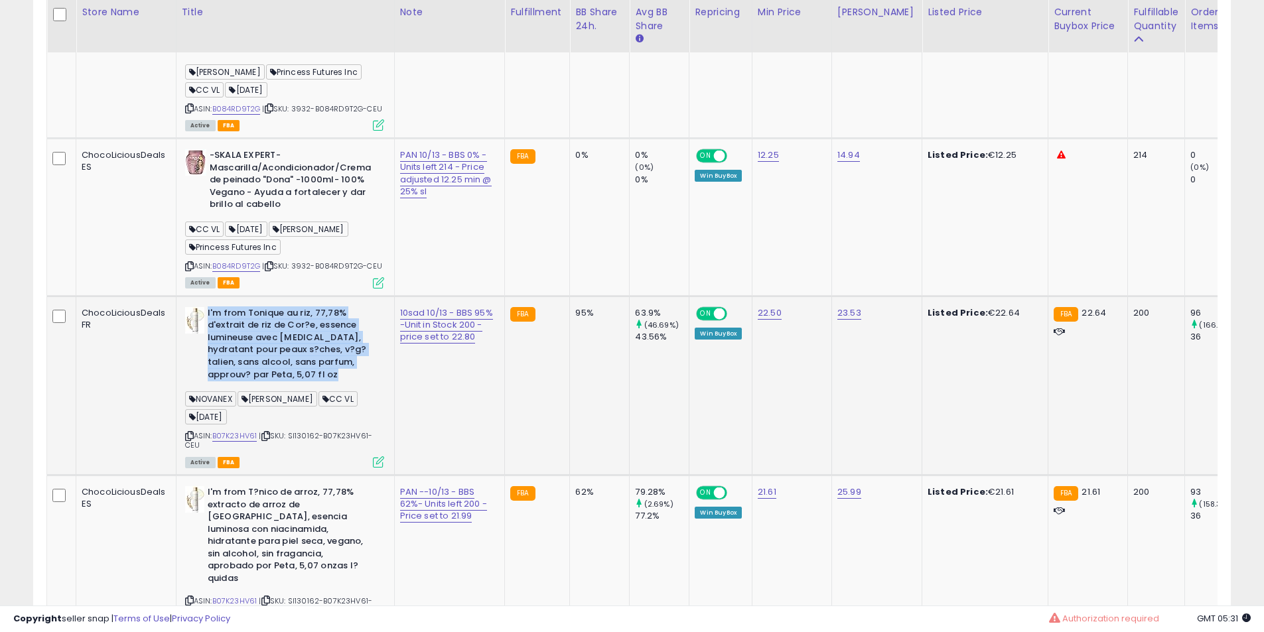
click at [281, 363] on b "I'm from Tonique au riz, 77,78% d'extrait de riz de Cor?e, essence lumineuse av…" at bounding box center [288, 345] width 161 height 77
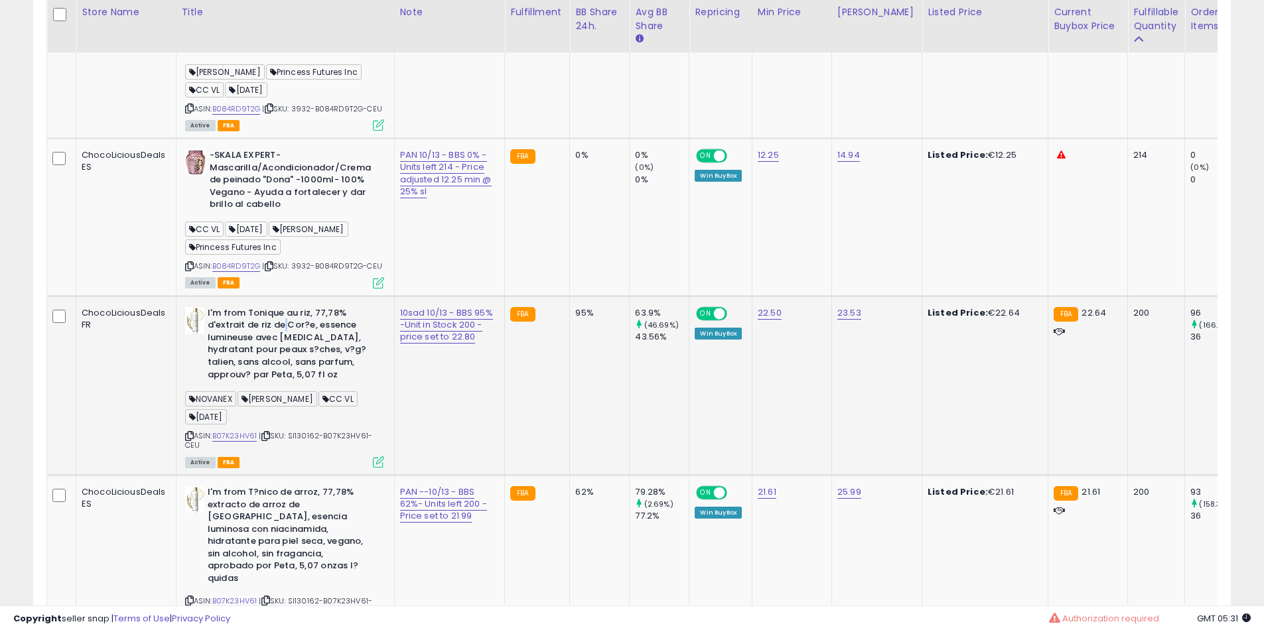
click at [281, 363] on b "I'm from Tonique au riz, 77,78% d'extrait de riz de Cor?e, essence lumineuse av…" at bounding box center [288, 345] width 161 height 77
click at [290, 350] on b "I'm from Tonique au riz, 77,78% d'extrait de riz de Cor?e, essence lumineuse av…" at bounding box center [288, 345] width 161 height 77
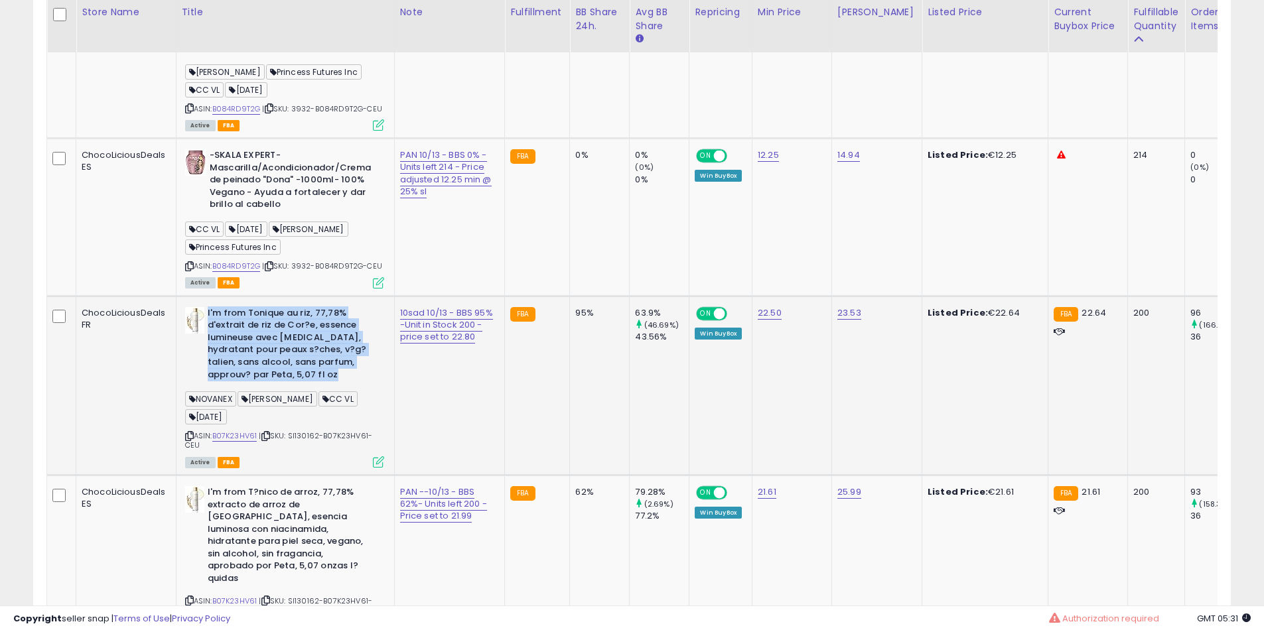
click at [290, 350] on b "I'm from Tonique au riz, 77,78% d'extrait de riz de Cor?e, essence lumineuse av…" at bounding box center [288, 345] width 161 height 77
click at [291, 350] on b "I'm from Tonique au riz, 77,78% d'extrait de riz de Cor?e, essence lumineuse av…" at bounding box center [288, 345] width 161 height 77
click at [287, 364] on b "I'm from Tonique au riz, 77,78% d'extrait de riz de Cor?e, essence lumineuse av…" at bounding box center [288, 345] width 161 height 77
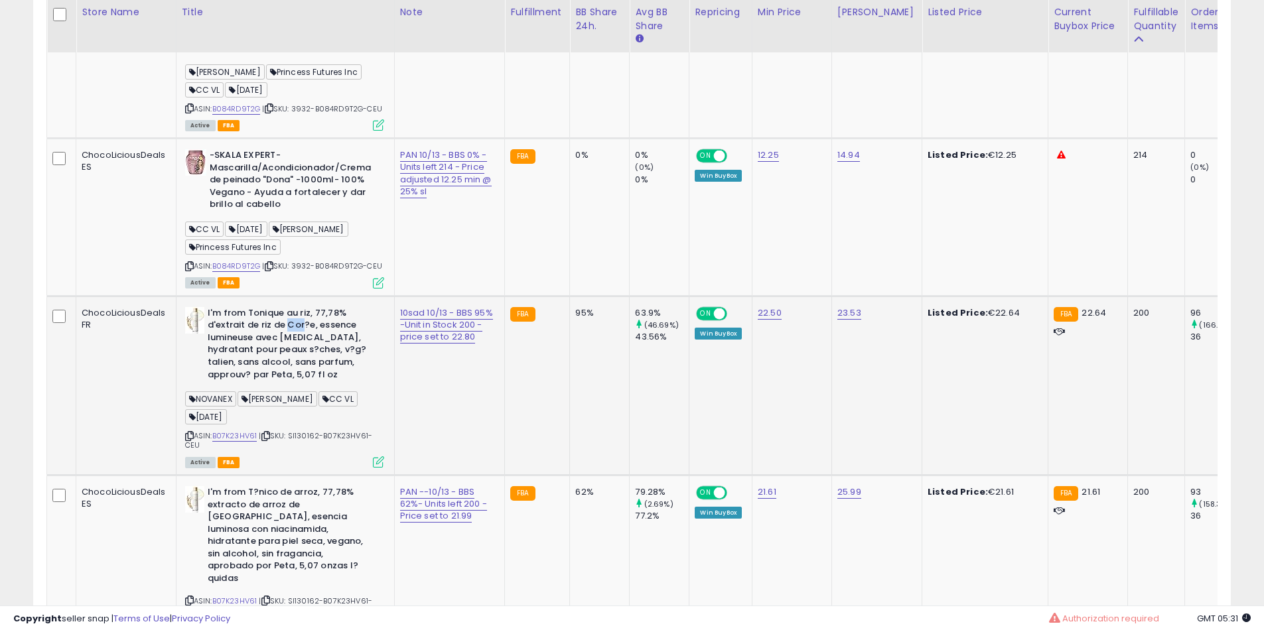
click at [287, 364] on b "I'm from Tonique au riz, 77,78% d'extrait de riz de Cor?e, essence lumineuse av…" at bounding box center [288, 345] width 161 height 77
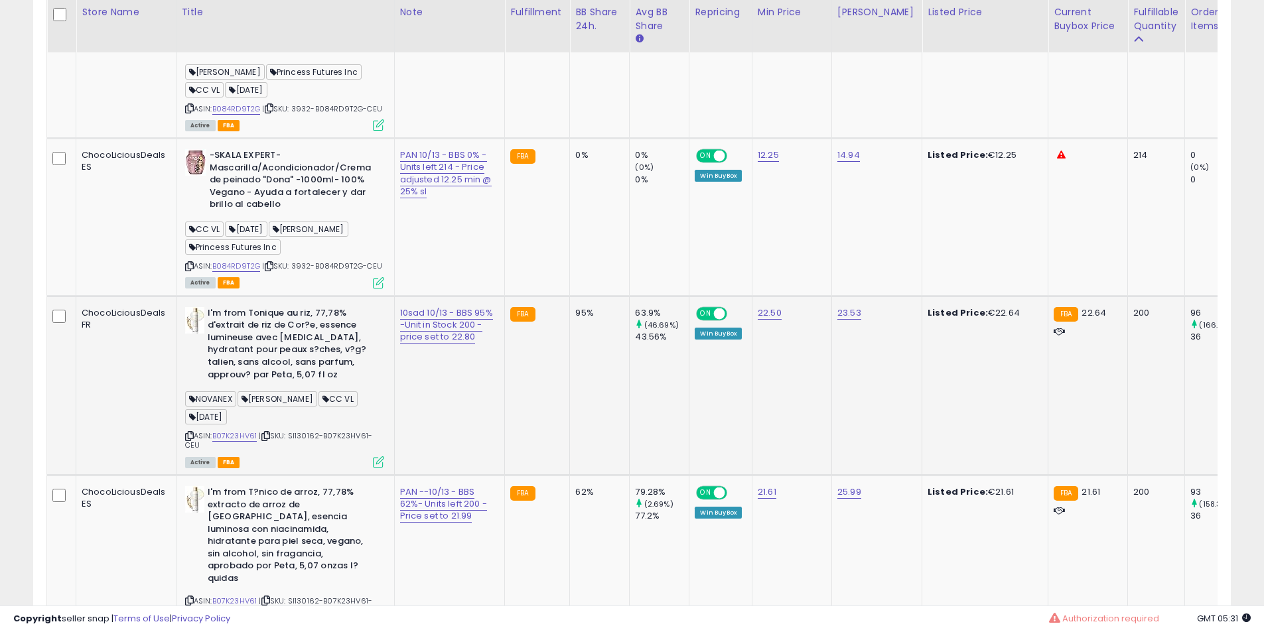
click at [288, 372] on b "I'm from Tonique au riz, 77,78% d'extrait de riz de Cor?e, essence lumineuse av…" at bounding box center [288, 345] width 161 height 77
drag, startPoint x: 288, startPoint y: 372, endPoint x: 285, endPoint y: 399, distance: 28.1
click at [287, 376] on b "I'm from Tonique au riz, 77,78% d'extrait de riz de Cor?e, essence lumineuse av…" at bounding box center [288, 345] width 161 height 77
click at [283, 384] on b "I'm from Tonique au riz, 77,78% d'extrait de riz de Cor?e, essence lumineuse av…" at bounding box center [288, 345] width 161 height 77
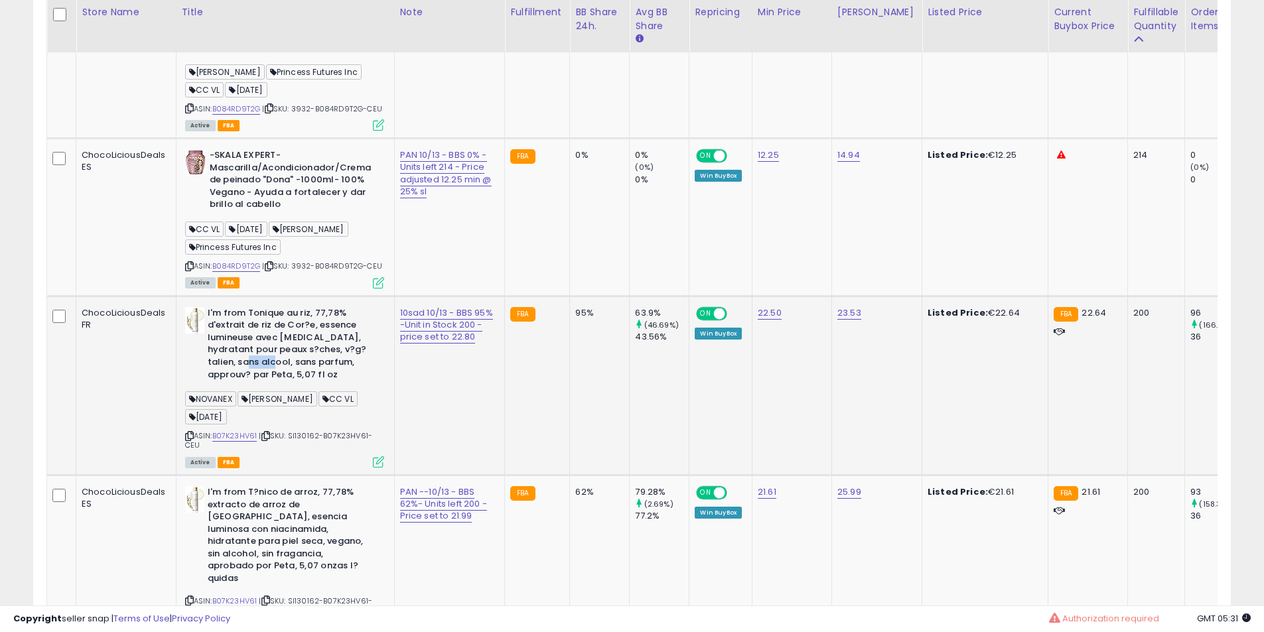
click at [282, 384] on b "I'm from Tonique au riz, 77,78% d'extrait de riz de Cor?e, essence lumineuse av…" at bounding box center [288, 345] width 161 height 77
click at [282, 377] on b "I'm from Tonique au riz, 77,78% d'extrait de riz de Cor?e, essence lumineuse av…" at bounding box center [288, 345] width 161 height 77
click at [282, 374] on b "I'm from Tonique au riz, 77,78% d'extrait de riz de Cor?e, essence lumineuse av…" at bounding box center [288, 345] width 161 height 77
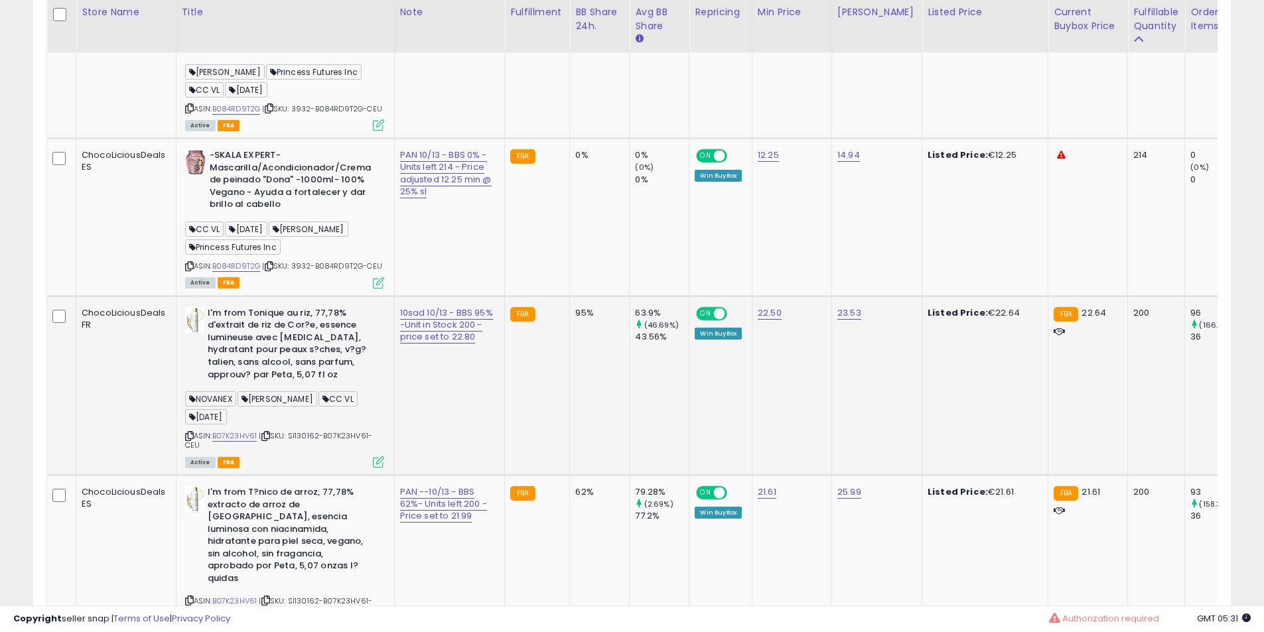
click at [282, 366] on b "I'm from Tonique au riz, 77,78% d'extrait de riz de Cor?e, essence lumineuse av…" at bounding box center [288, 345] width 161 height 77
click at [285, 365] on b "I'm from Tonique au riz, 77,78% d'extrait de riz de Cor?e, essence lumineuse av…" at bounding box center [288, 345] width 161 height 77
click at [283, 364] on b "I'm from Tonique au riz, 77,78% d'extrait de riz de Cor?e, essence lumineuse av…" at bounding box center [288, 345] width 161 height 77
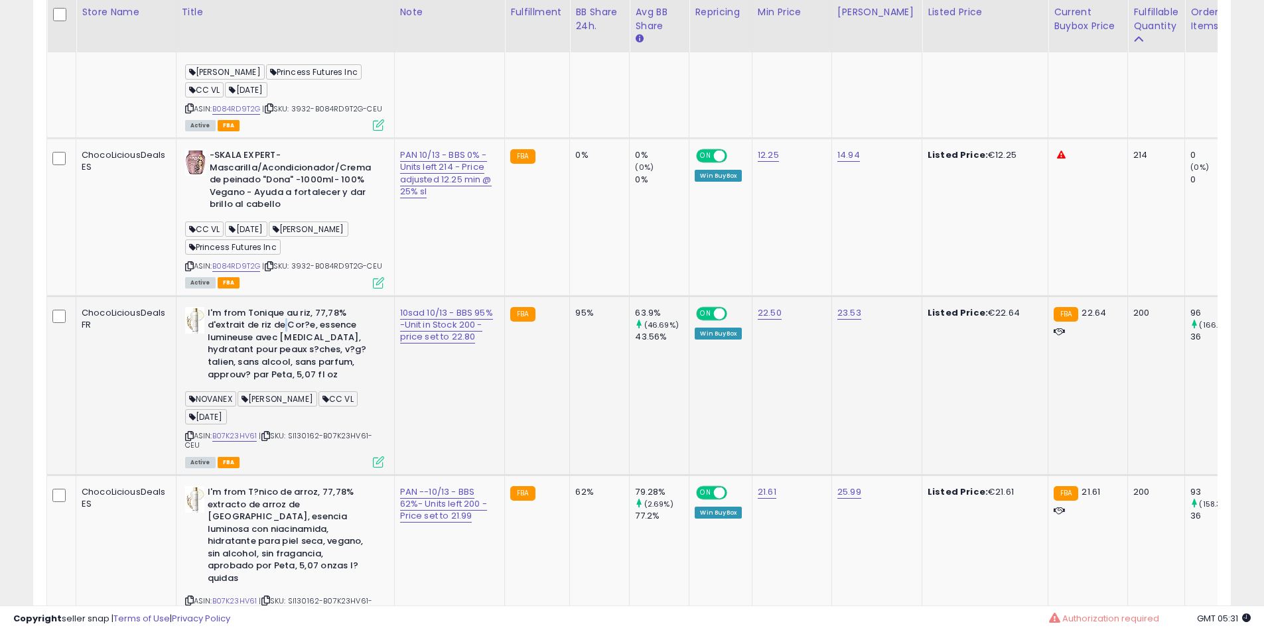
click at [283, 364] on b "I'm from Tonique au riz, 77,78% d'extrait de riz de Cor?e, essence lumineuse av…" at bounding box center [288, 345] width 161 height 77
click at [283, 367] on b "I'm from Tonique au riz, 77,78% d'extrait de riz de Cor?e, essence lumineuse av…" at bounding box center [288, 345] width 161 height 77
click at [274, 359] on b "I'm from Tonique au riz, 77,78% d'extrait de riz de Cor?e, essence lumineuse av…" at bounding box center [288, 345] width 161 height 77
drag, startPoint x: 274, startPoint y: 359, endPoint x: 266, endPoint y: 380, distance: 22.7
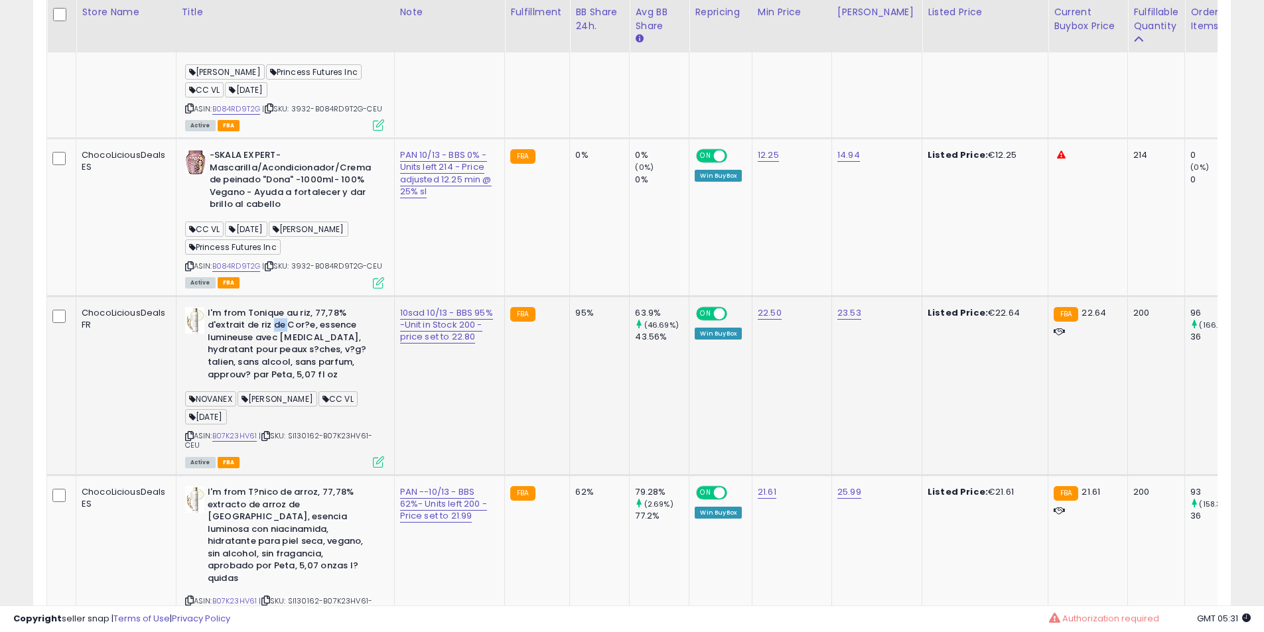
click at [273, 361] on b "I'm from Tonique au riz, 77,78% d'extrait de riz de Cor?e, essence lumineuse av…" at bounding box center [288, 345] width 161 height 77
click at [266, 380] on b "I'm from Tonique au riz, 77,78% d'extrait de riz de Cor?e, essence lumineuse av…" at bounding box center [288, 345] width 161 height 77
click at [285, 336] on td "I'm from Tonique au riz, 77,78% d'extrait de riz de Cor?e, essence lumineuse av…" at bounding box center [285, 385] width 218 height 179
click at [288, 368] on b "I'm from Tonique au riz, 77,78% d'extrait de riz de Cor?e, essence lumineuse av…" at bounding box center [288, 345] width 161 height 77
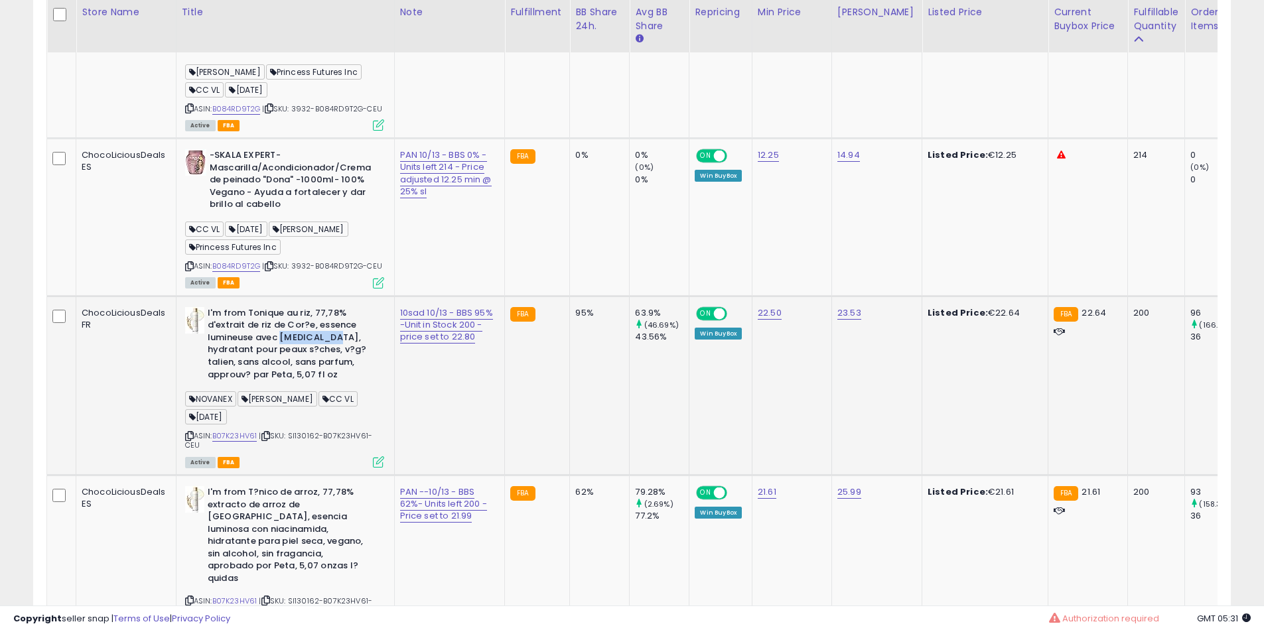
click at [288, 368] on b "I'm from Tonique au riz, 77,78% d'extrait de riz de Cor?e, essence lumineuse av…" at bounding box center [288, 345] width 161 height 77
click at [324, 374] on b "I'm from Tonique au riz, 77,78% d'extrait de riz de Cor?e, essence lumineuse av…" at bounding box center [288, 345] width 161 height 77
drag, startPoint x: 324, startPoint y: 374, endPoint x: 322, endPoint y: 389, distance: 16.0
click at [324, 384] on b "I'm from Tonique au riz, 77,78% d'extrait de riz de Cor?e, essence lumineuse av…" at bounding box center [288, 345] width 161 height 77
click at [304, 384] on b "I'm from Tonique au riz, 77,78% d'extrait de riz de Cor?e, essence lumineuse av…" at bounding box center [288, 345] width 161 height 77
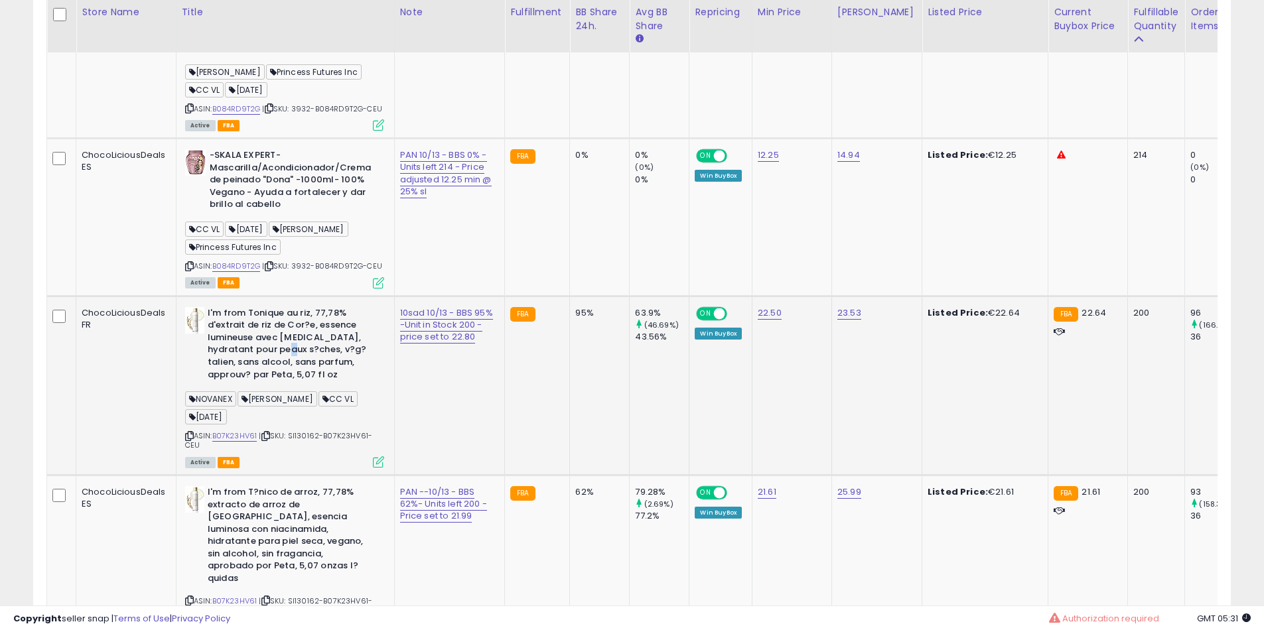
click at [304, 384] on b "I'm from Tonique au riz, 77,78% d'extrait de riz de Cor?e, essence lumineuse av…" at bounding box center [288, 345] width 161 height 77
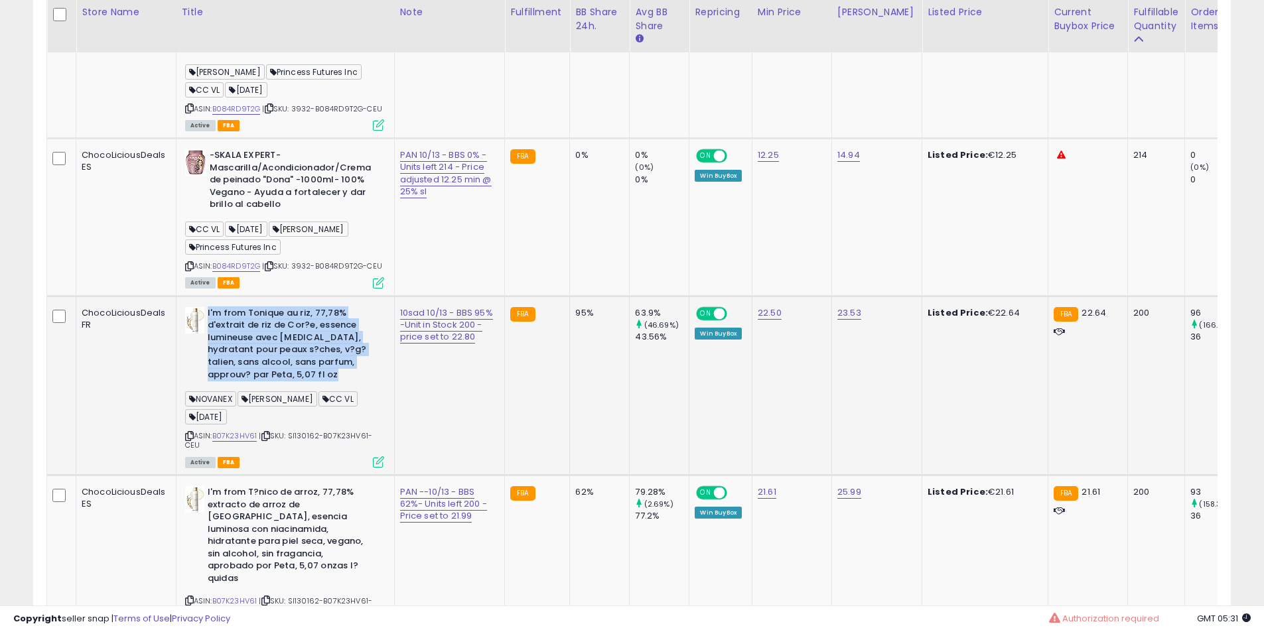
click at [303, 384] on b "I'm from Tonique au riz, 77,78% d'extrait de riz de Cor?e, essence lumineuse av…" at bounding box center [288, 345] width 161 height 77
click at [305, 384] on b "I'm from Tonique au riz, 77,78% d'extrait de riz de Cor?e, essence lumineuse av…" at bounding box center [288, 345] width 161 height 77
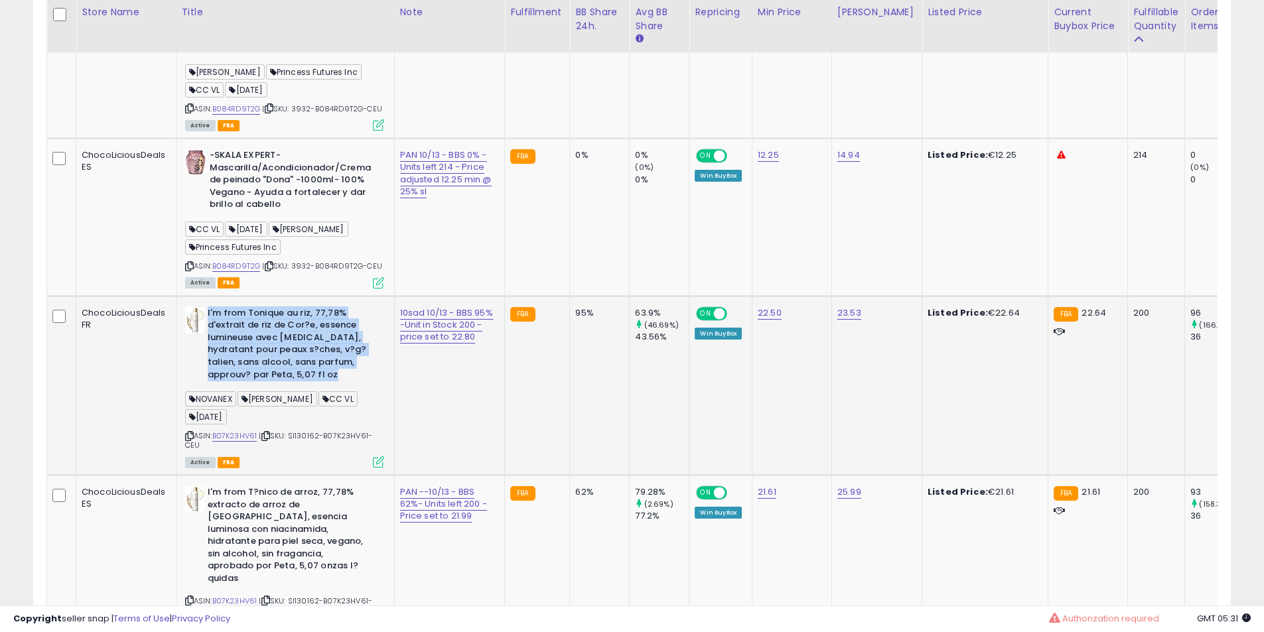
click at [305, 372] on b "I'm from Tonique au riz, 77,78% d'extrait de riz de Cor?e, essence lumineuse av…" at bounding box center [288, 345] width 161 height 77
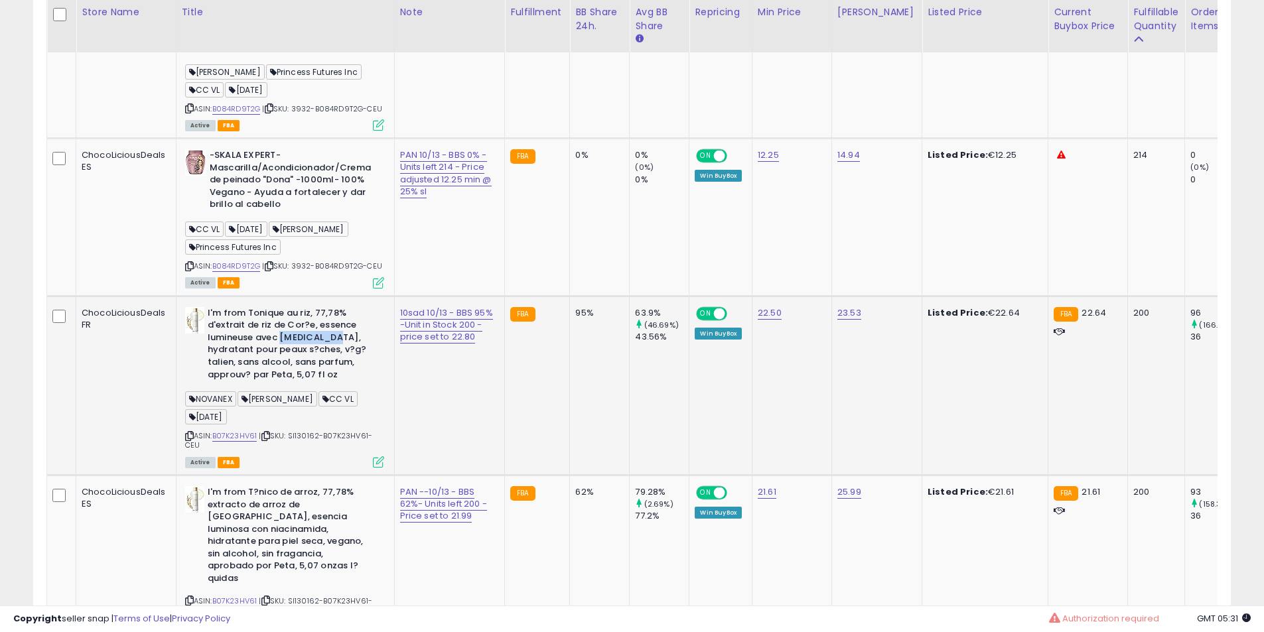
drag, startPoint x: 305, startPoint y: 372, endPoint x: 303, endPoint y: 389, distance: 18.0
click at [304, 371] on b "I'm from Tonique au riz, 77,78% d'extrait de riz de Cor?e, essence lumineuse av…" at bounding box center [288, 345] width 161 height 77
click at [317, 384] on b "I'm from Tonique au riz, 77,78% d'extrait de riz de Cor?e, essence lumineuse av…" at bounding box center [288, 345] width 161 height 77
click at [314, 384] on b "I'm from Tonique au riz, 77,78% d'extrait de riz de Cor?e, essence lumineuse av…" at bounding box center [288, 345] width 161 height 77
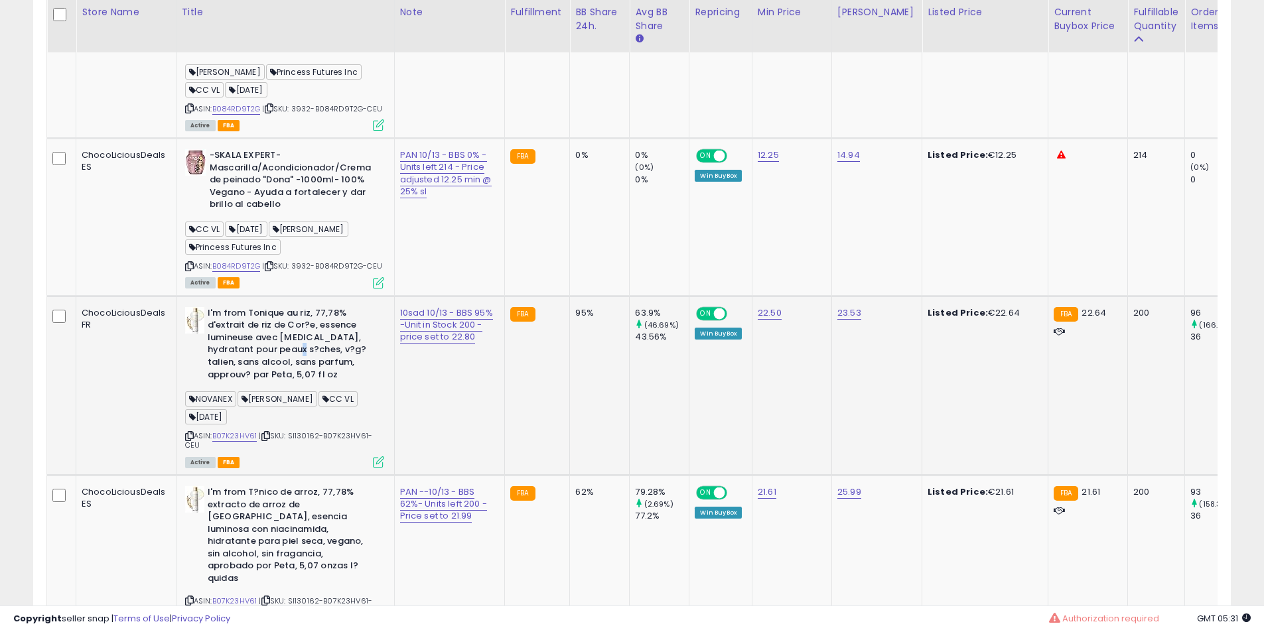
click at [314, 384] on b "I'm from Tonique au riz, 77,78% d'extrait de riz de Cor?e, essence lumineuse av…" at bounding box center [288, 345] width 161 height 77
click at [274, 355] on b "I'm from Tonique au riz, 77,78% d'extrait de riz de Cor?e, essence lumineuse av…" at bounding box center [288, 345] width 161 height 77
drag, startPoint x: 274, startPoint y: 355, endPoint x: 265, endPoint y: 385, distance: 31.9
click at [273, 360] on b "I'm from Tonique au riz, 77,78% d'extrait de riz de Cor?e, essence lumineuse av…" at bounding box center [288, 345] width 161 height 77
click at [265, 384] on b "I'm from Tonique au riz, 77,78% d'extrait de riz de Cor?e, essence lumineuse av…" at bounding box center [288, 345] width 161 height 77
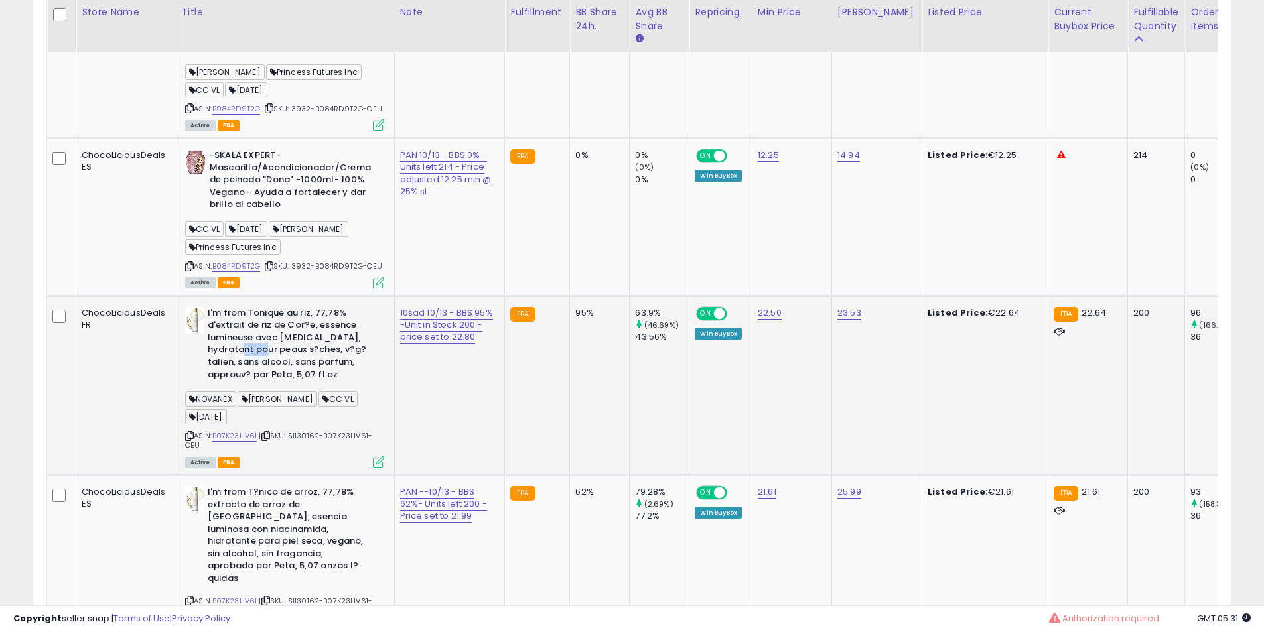
drag, startPoint x: 265, startPoint y: 385, endPoint x: 249, endPoint y: 360, distance: 30.4
click at [263, 384] on b "I'm from Tonique au riz, 77,78% d'extrait de riz de Cor?e, essence lumineuse av…" at bounding box center [288, 345] width 161 height 77
click at [249, 360] on b "I'm from Tonique au riz, 77,78% d'extrait de riz de Cor?e, essence lumineuse av…" at bounding box center [288, 345] width 161 height 77
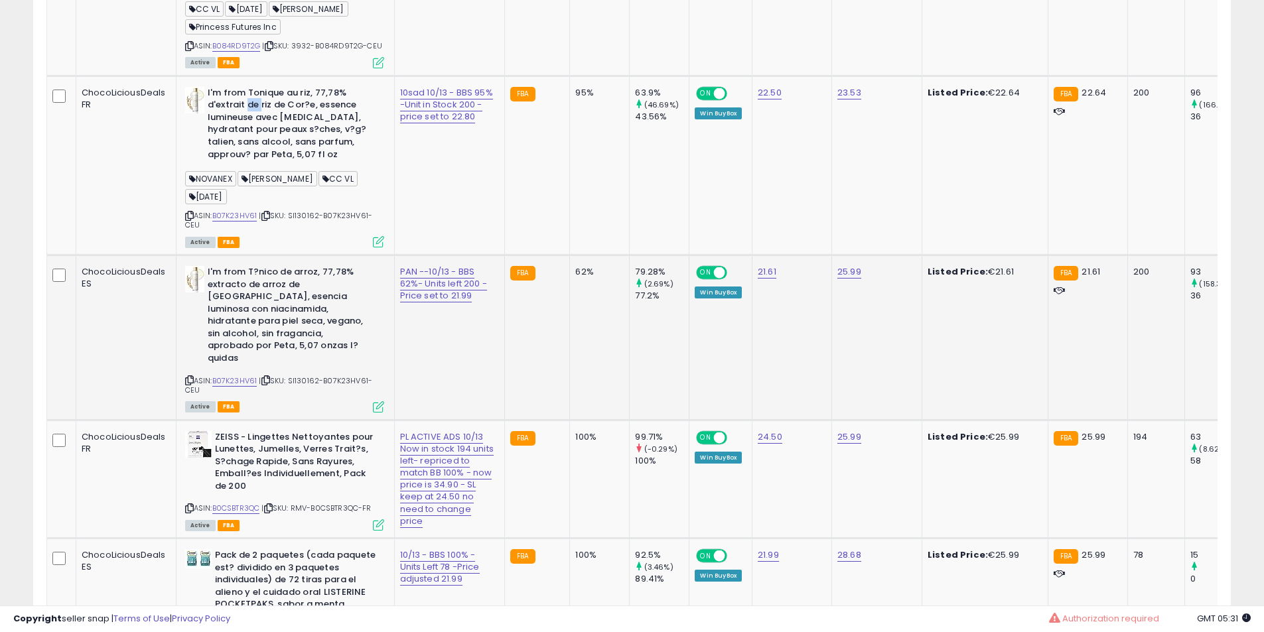
scroll to position [1671, 0]
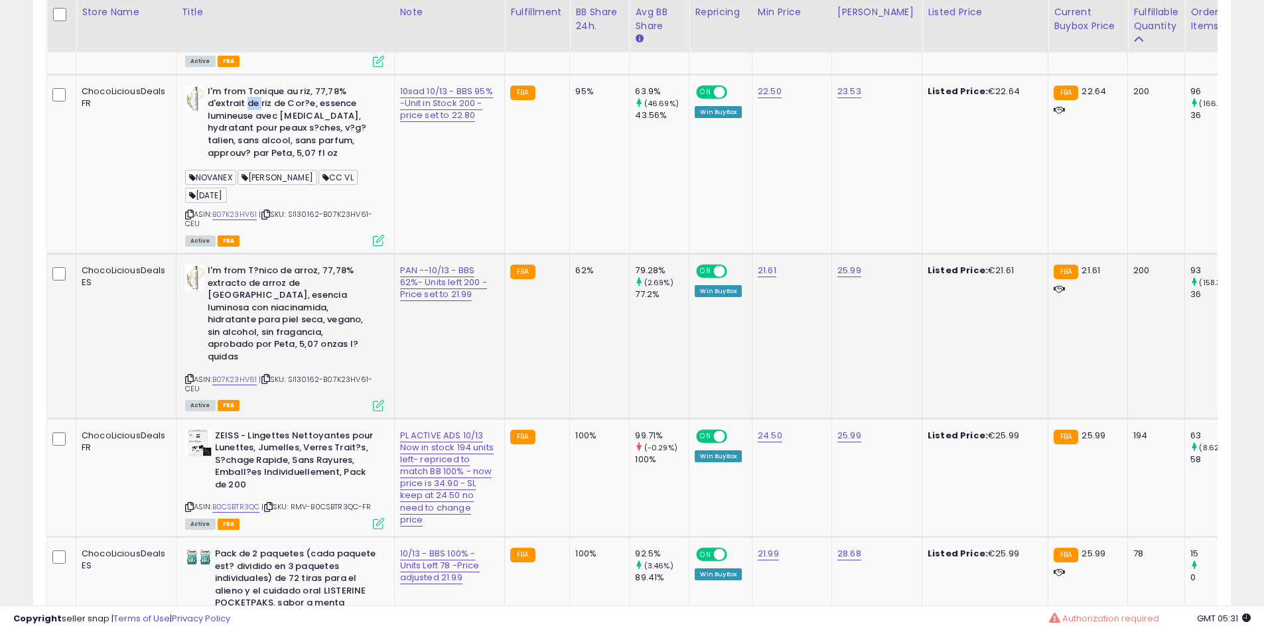
click at [293, 303] on b "I'm from T?nico de arroz, 77,78% extracto de arroz de [GEOGRAPHIC_DATA], esenci…" at bounding box center [288, 316] width 161 height 102
drag, startPoint x: 293, startPoint y: 303, endPoint x: 241, endPoint y: 318, distance: 54.8
click at [291, 315] on b "I'm from T?nico de arroz, 77,78% extracto de arroz de [GEOGRAPHIC_DATA], esenci…" at bounding box center [288, 316] width 161 height 102
click at [241, 318] on b "I'm from T?nico de arroz, 77,78% extracto de arroz de [GEOGRAPHIC_DATA], esenci…" at bounding box center [288, 316] width 161 height 102
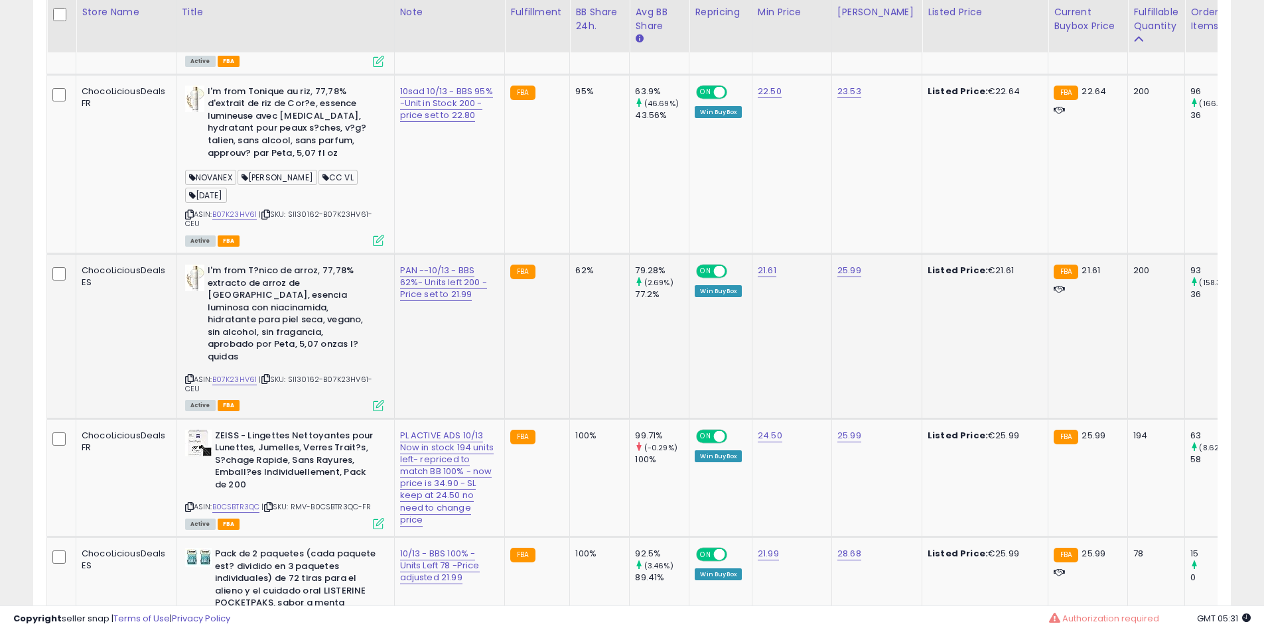
click at [259, 319] on b "I'm from T?nico de arroz, 77,78% extracto de arroz de [GEOGRAPHIC_DATA], esenci…" at bounding box center [288, 316] width 161 height 102
click at [269, 327] on b "I'm from T?nico de arroz, 77,78% extracto de arroz de [GEOGRAPHIC_DATA], esenci…" at bounding box center [288, 316] width 161 height 102
click at [270, 326] on b "I'm from T?nico de arroz, 77,78% extracto de arroz de [GEOGRAPHIC_DATA], esenci…" at bounding box center [288, 316] width 161 height 102
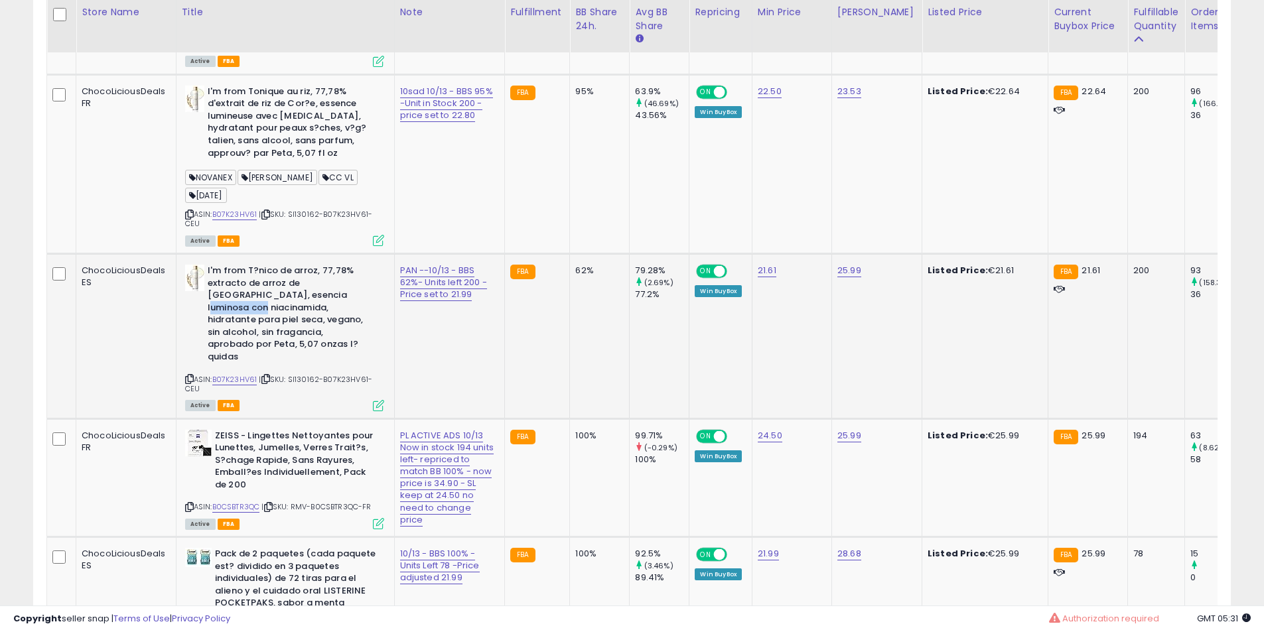
click at [270, 326] on b "I'm from T?nico de arroz, 77,78% extracto de arroz de [GEOGRAPHIC_DATA], esenci…" at bounding box center [288, 316] width 161 height 102
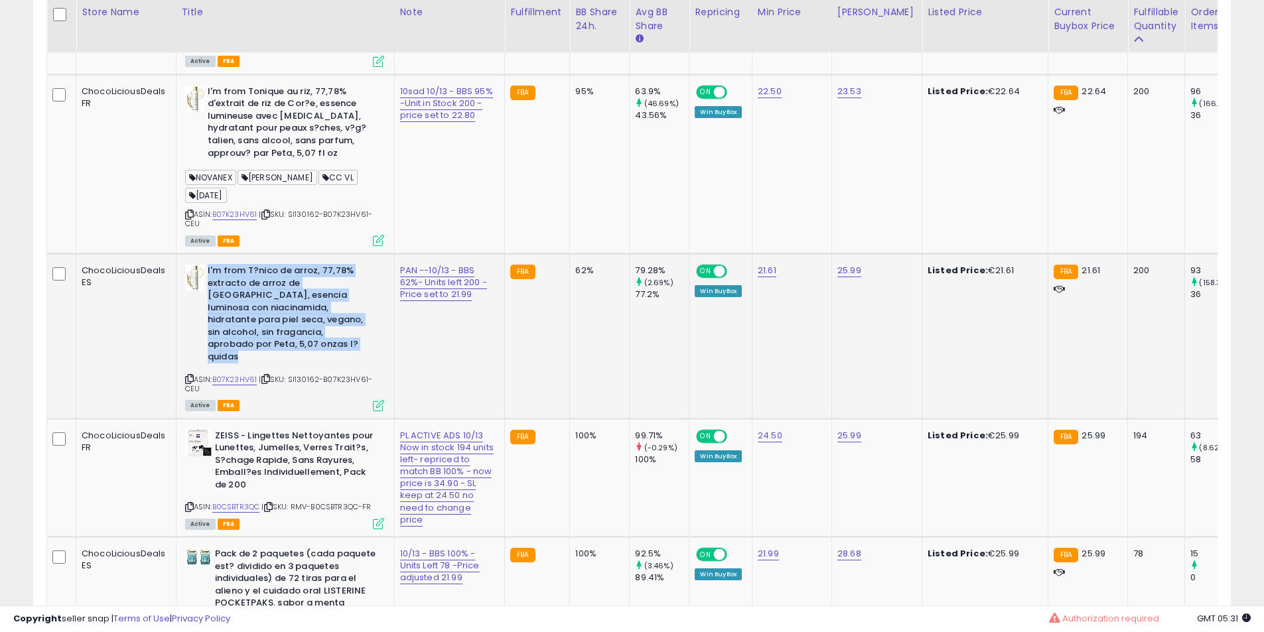
click at [270, 326] on b "I'm from T?nico de arroz, 77,78% extracto de arroz de [GEOGRAPHIC_DATA], esenci…" at bounding box center [288, 316] width 161 height 102
click at [270, 328] on b "I'm from T?nico de arroz, 77,78% extracto de arroz de [GEOGRAPHIC_DATA], esenci…" at bounding box center [288, 316] width 161 height 102
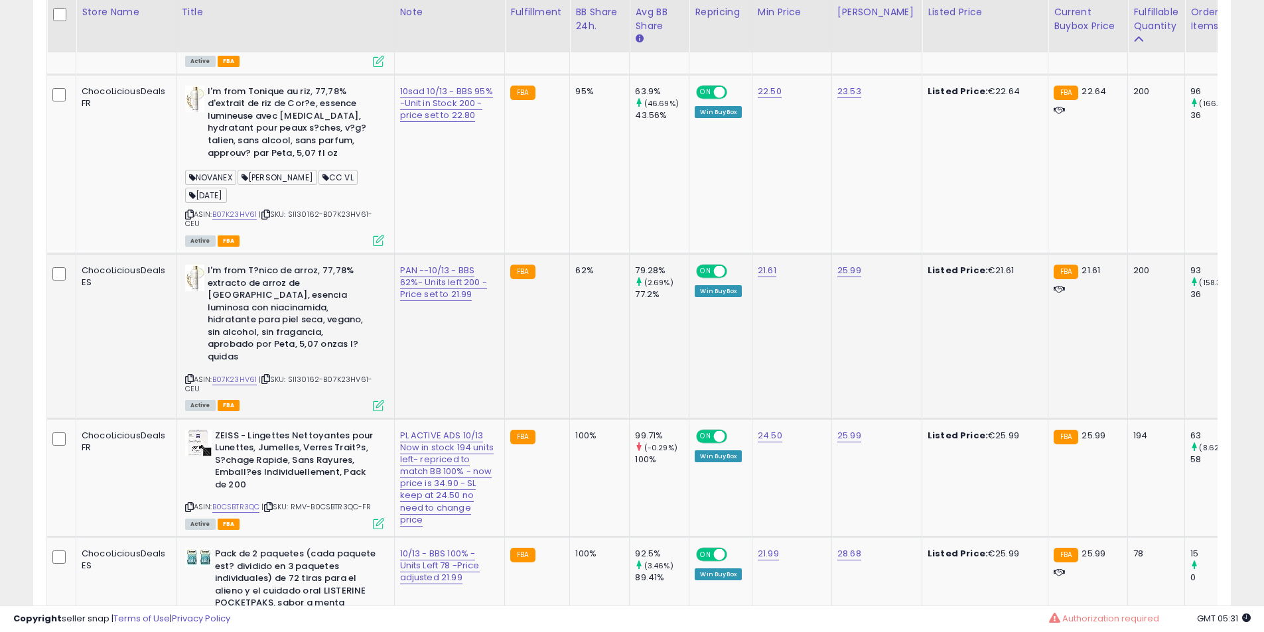
click at [270, 328] on b "I'm from T?nico de arroz, 77,78% extracto de arroz de [GEOGRAPHIC_DATA], esenci…" at bounding box center [288, 316] width 161 height 102
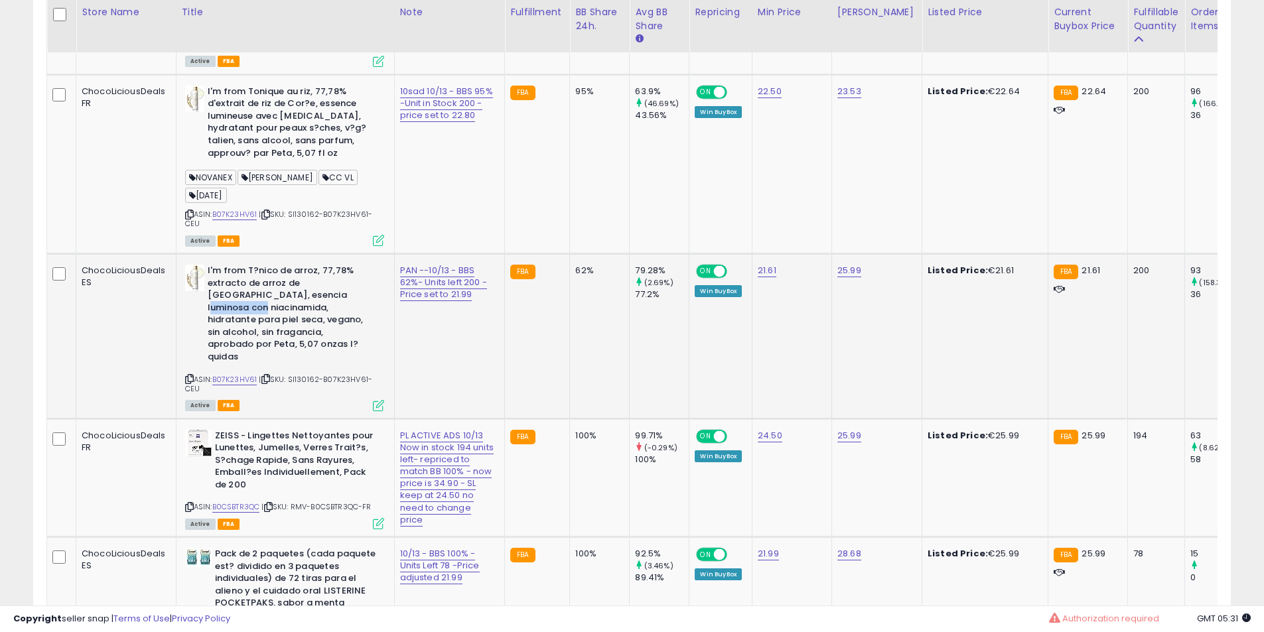
click at [272, 329] on b "I'm from T?nico de arroz, 77,78% extracto de arroz de [GEOGRAPHIC_DATA], esenci…" at bounding box center [288, 316] width 161 height 102
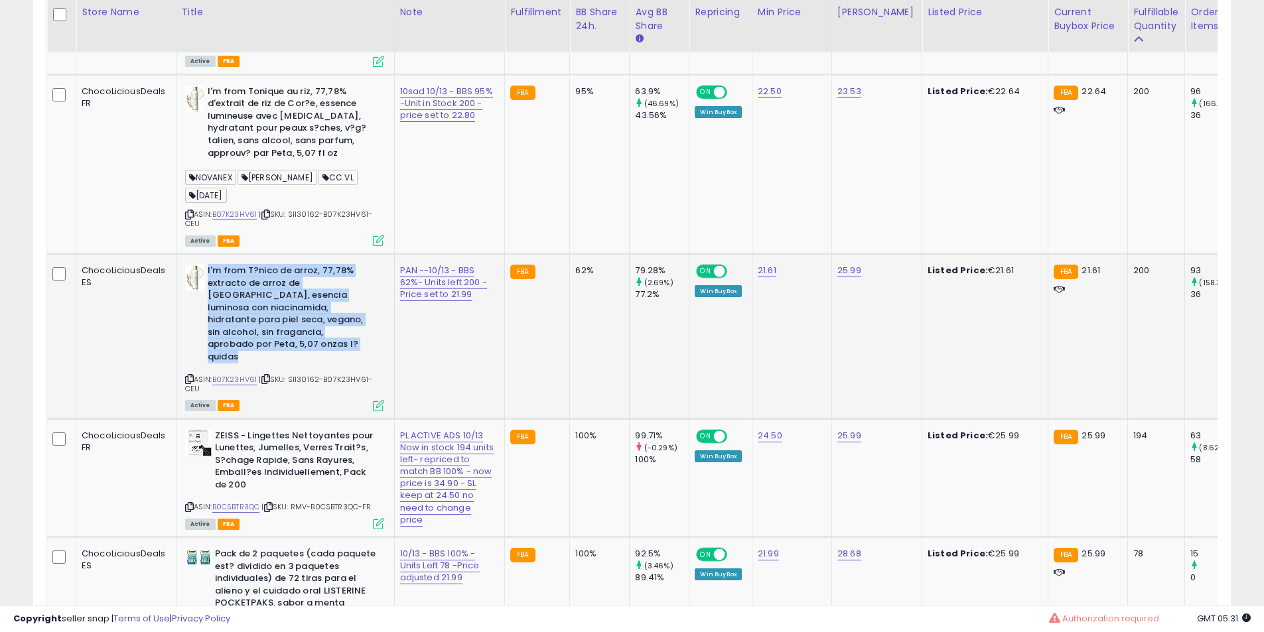
click at [272, 329] on b "I'm from T?nico de arroz, 77,78% extracto de arroz de [GEOGRAPHIC_DATA], esenci…" at bounding box center [288, 316] width 161 height 102
click at [273, 329] on b "I'm from T?nico de arroz, 77,78% extracto de arroz de [GEOGRAPHIC_DATA], esenci…" at bounding box center [288, 316] width 161 height 102
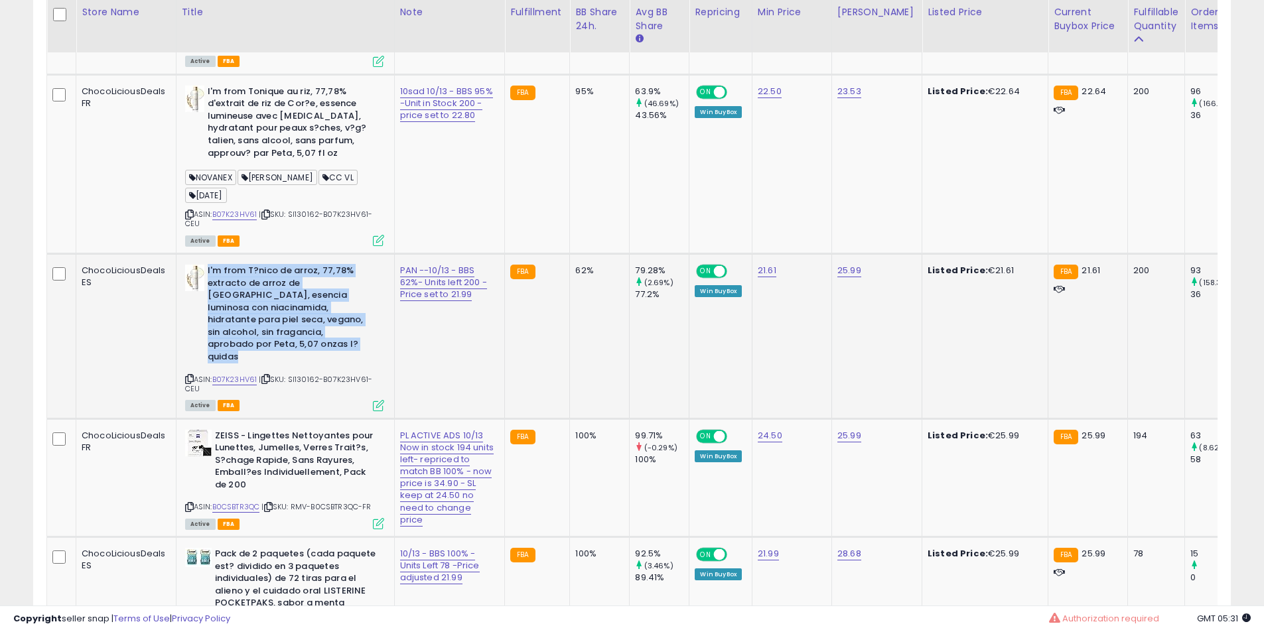
click at [273, 327] on b "I'm from T?nico de arroz, 77,78% extracto de arroz de [GEOGRAPHIC_DATA], esenci…" at bounding box center [288, 316] width 161 height 102
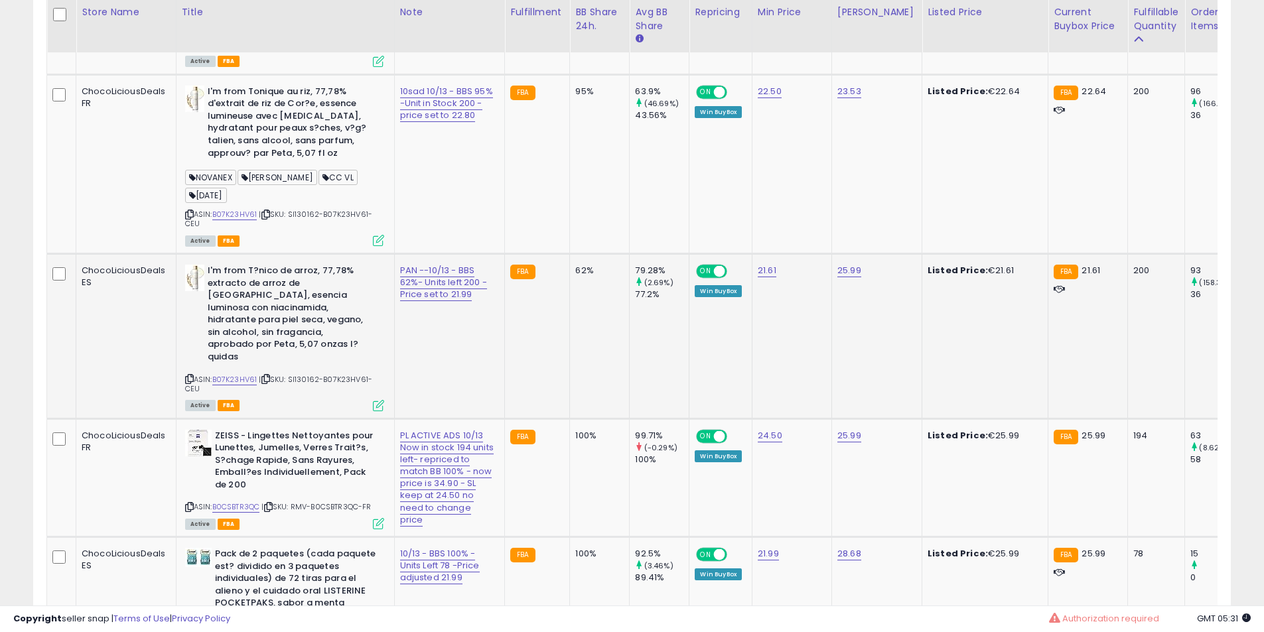
click at [268, 323] on b "I'm from T?nico de arroz, 77,78% extracto de arroz de [GEOGRAPHIC_DATA], esenci…" at bounding box center [288, 316] width 161 height 102
click at [287, 322] on b "I'm from T?nico de arroz, 77,78% extracto de arroz de [GEOGRAPHIC_DATA], esenci…" at bounding box center [288, 316] width 161 height 102
click at [293, 324] on b "I'm from T?nico de arroz, 77,78% extracto de arroz de [GEOGRAPHIC_DATA], esenci…" at bounding box center [288, 316] width 161 height 102
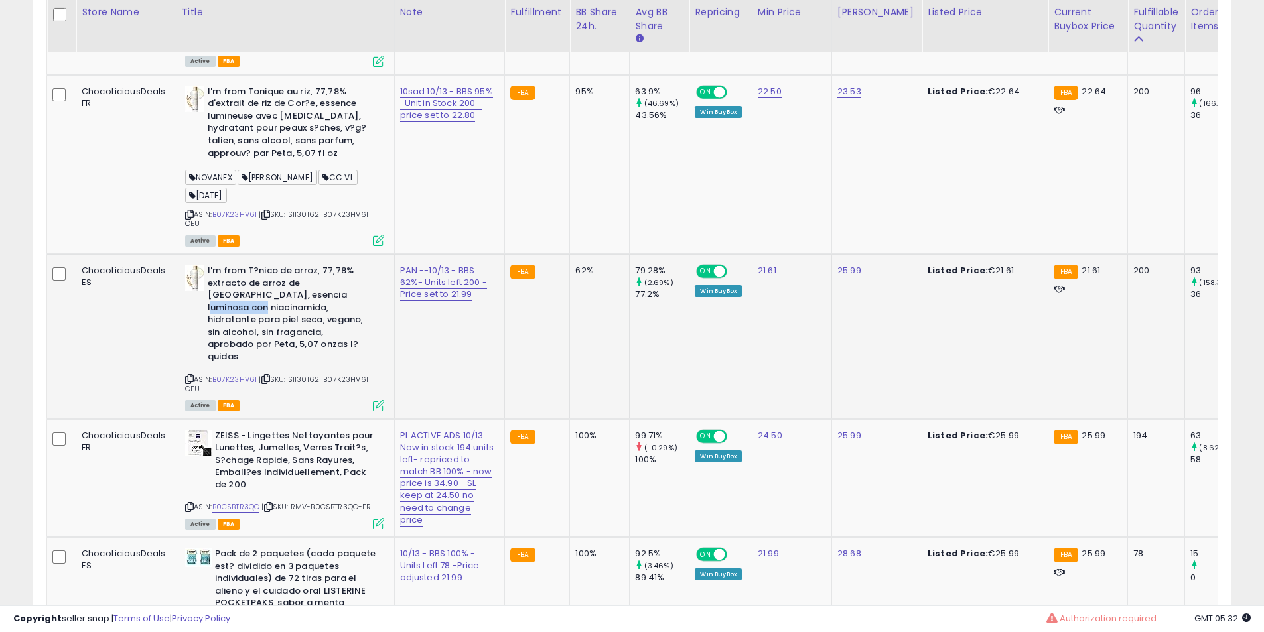
click at [293, 324] on b "I'm from T?nico de arroz, 77,78% extracto de arroz de [GEOGRAPHIC_DATA], esenci…" at bounding box center [288, 316] width 161 height 102
click at [302, 326] on b "I'm from T?nico de arroz, 77,78% extracto de arroz de [GEOGRAPHIC_DATA], esenci…" at bounding box center [288, 316] width 161 height 102
click at [300, 319] on b "I'm from T?nico de arroz, 77,78% extracto de arroz de [GEOGRAPHIC_DATA], esenci…" at bounding box center [288, 316] width 161 height 102
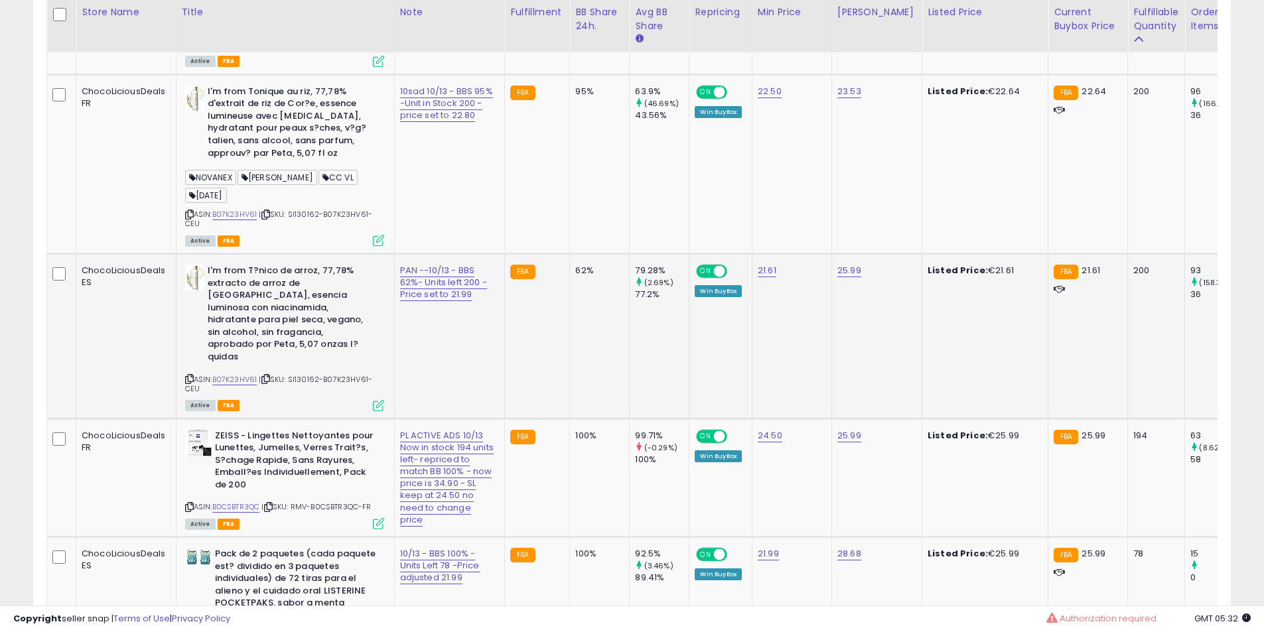
click at [293, 338] on b "I'm from T?nico de arroz, 77,78% extracto de arroz de [GEOGRAPHIC_DATA], esenci…" at bounding box center [288, 316] width 161 height 102
click at [242, 316] on b "I'm from T?nico de arroz, 77,78% extracto de arroz de [GEOGRAPHIC_DATA], esenci…" at bounding box center [288, 316] width 161 height 102
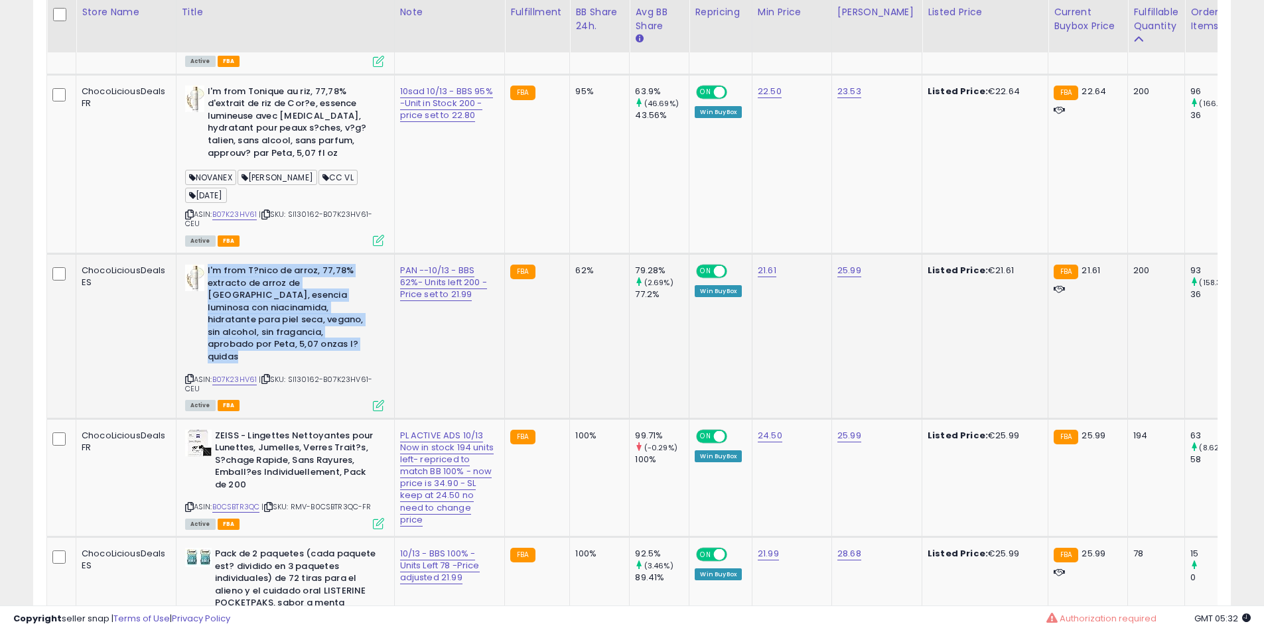
click at [242, 316] on b "I'm from T?nico de arroz, 77,78% extracto de arroz de [GEOGRAPHIC_DATA], esenci…" at bounding box center [288, 316] width 161 height 102
click at [245, 318] on b "I'm from T?nico de arroz, 77,78% extracto de arroz de [GEOGRAPHIC_DATA], esenci…" at bounding box center [288, 316] width 161 height 102
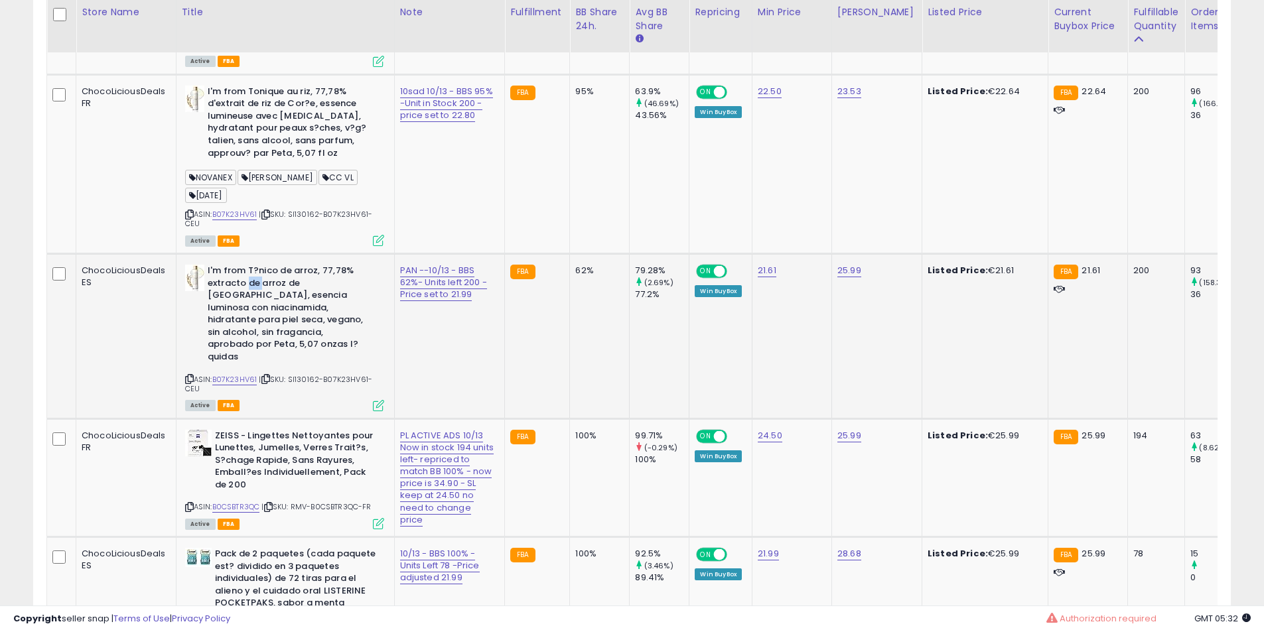
click at [245, 318] on b "I'm from T?nico de arroz, 77,78% extracto de arroz de [GEOGRAPHIC_DATA], esenci…" at bounding box center [288, 316] width 161 height 102
click at [245, 316] on b "I'm from T?nico de arroz, 77,78% extracto de arroz de [GEOGRAPHIC_DATA], esenci…" at bounding box center [288, 316] width 161 height 102
click at [243, 315] on b "I'm from T?nico de arroz, 77,78% extracto de arroz de [GEOGRAPHIC_DATA], esenci…" at bounding box center [288, 316] width 161 height 102
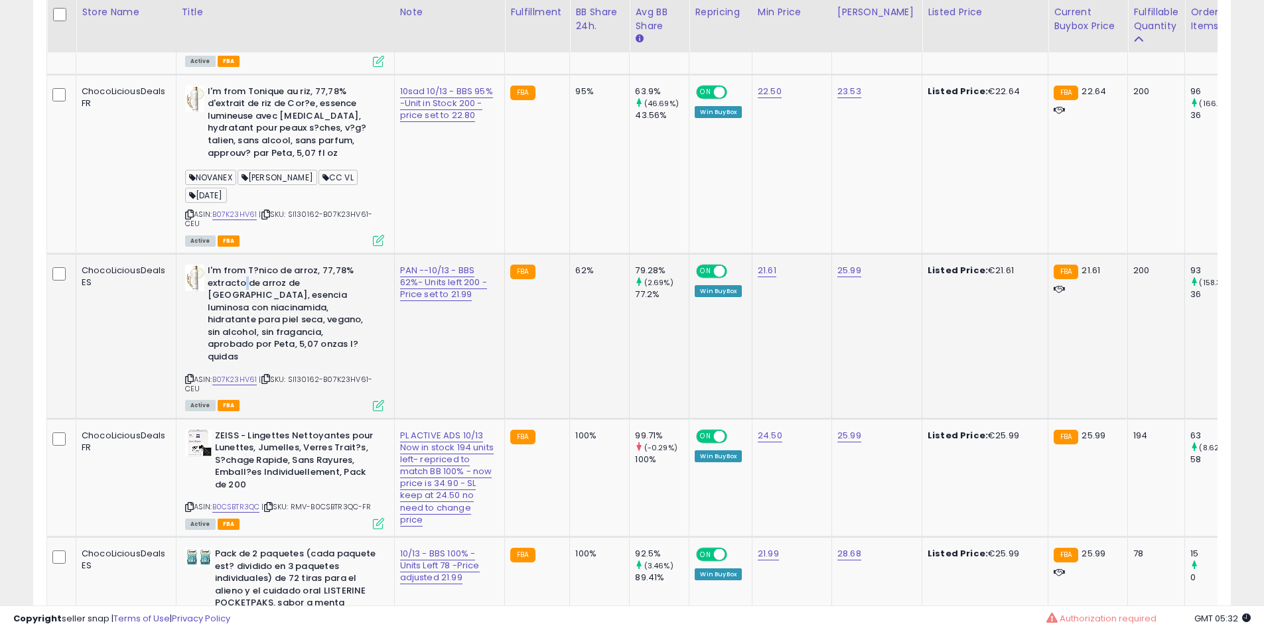
click at [243, 315] on b "I'm from T?nico de arroz, 77,78% extracto de arroz de [GEOGRAPHIC_DATA], esenci…" at bounding box center [288, 316] width 161 height 102
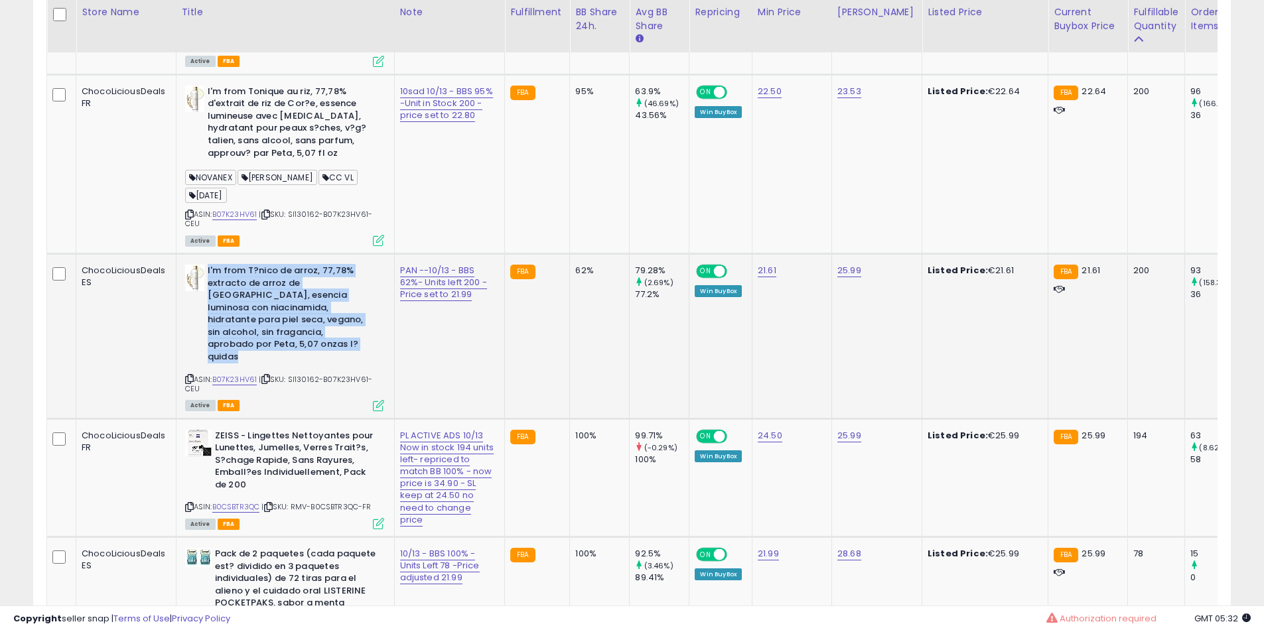
click at [243, 315] on b "I'm from T?nico de arroz, 77,78% extracto de arroz de [GEOGRAPHIC_DATA], esenci…" at bounding box center [288, 316] width 161 height 102
click at [242, 313] on b "I'm from T?nico de arroz, 77,78% extracto de arroz de [GEOGRAPHIC_DATA], esenci…" at bounding box center [288, 316] width 161 height 102
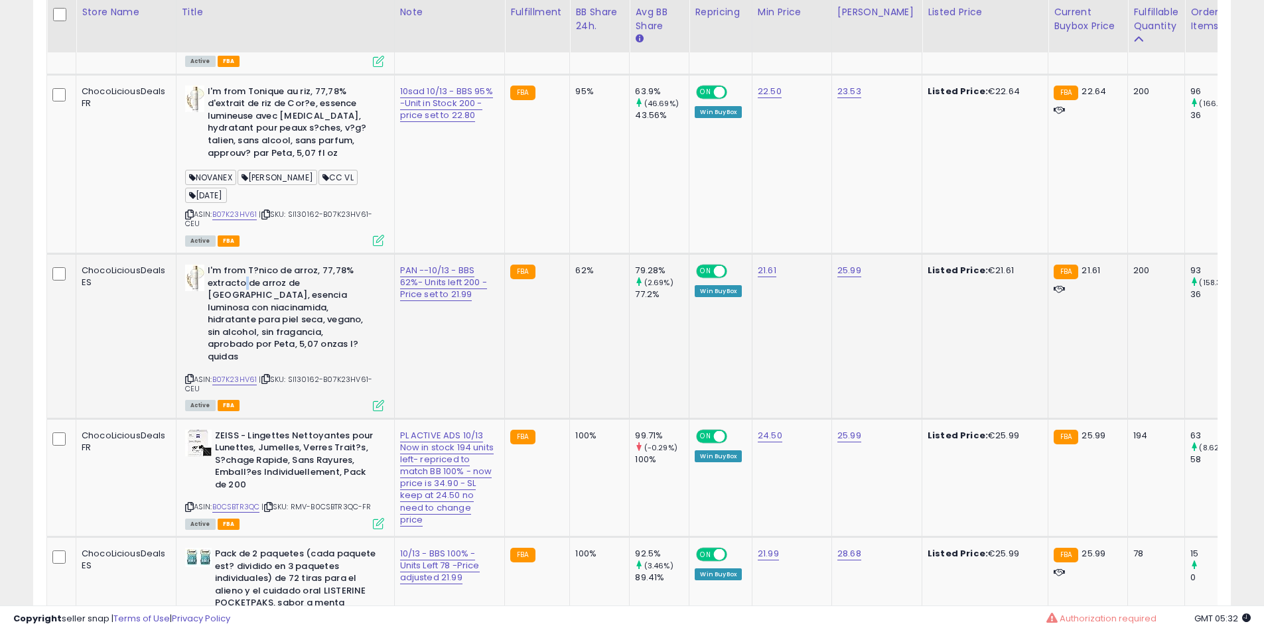
click at [242, 313] on b "I'm from T?nico de arroz, 77,78% extracto de arroz de [GEOGRAPHIC_DATA], esenci…" at bounding box center [288, 316] width 161 height 102
click at [241, 317] on b "I'm from T?nico de arroz, 77,78% extracto de arroz de [GEOGRAPHIC_DATA], esenci…" at bounding box center [288, 316] width 161 height 102
click at [238, 308] on b "I'm from T?nico de arroz, 77,78% extracto de arroz de [GEOGRAPHIC_DATA], esenci…" at bounding box center [288, 316] width 161 height 102
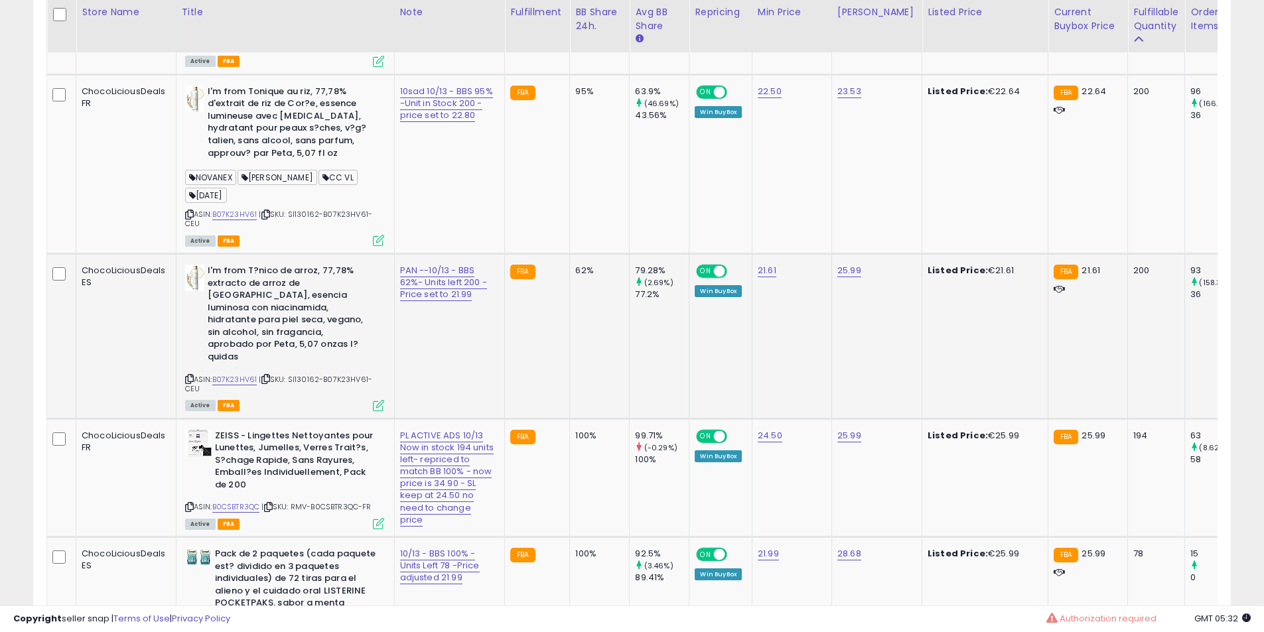
click at [238, 308] on b "I'm from T?nico de arroz, 77,78% extracto de arroz de [GEOGRAPHIC_DATA], esenci…" at bounding box center [288, 316] width 161 height 102
click at [236, 307] on b "I'm from T?nico de arroz, 77,78% extracto de arroz de [GEOGRAPHIC_DATA], esenci…" at bounding box center [288, 316] width 161 height 102
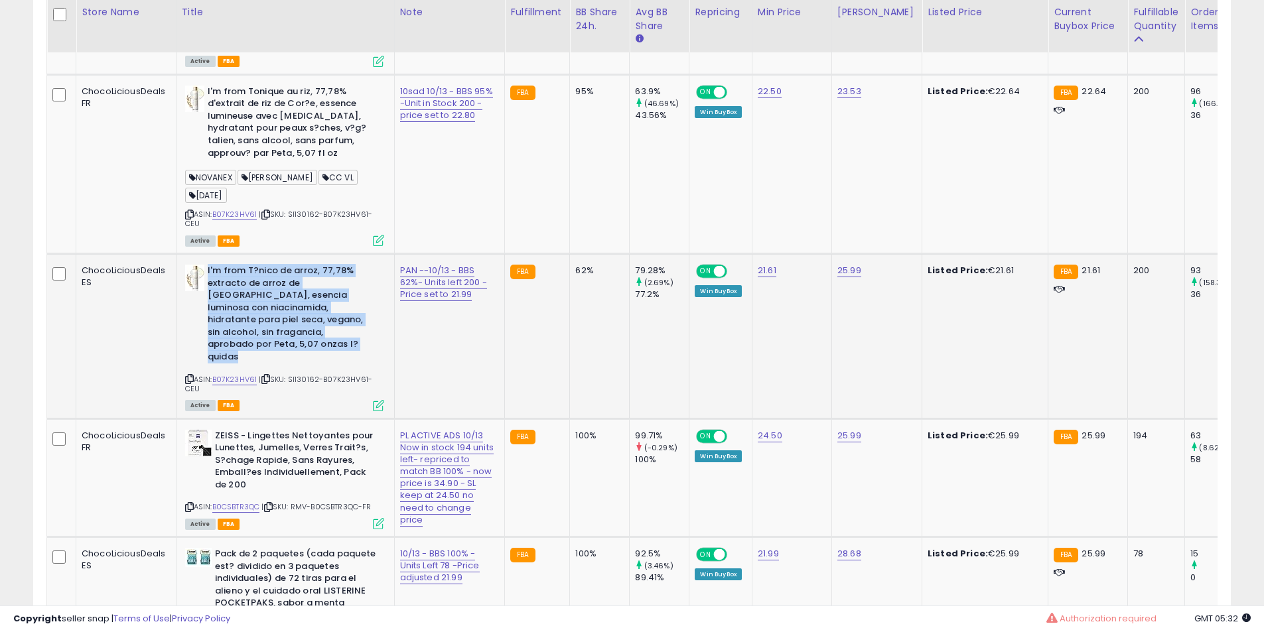
click at [236, 307] on b "I'm from T?nico de arroz, 77,78% extracto de arroz de [GEOGRAPHIC_DATA], esenci…" at bounding box center [288, 316] width 161 height 102
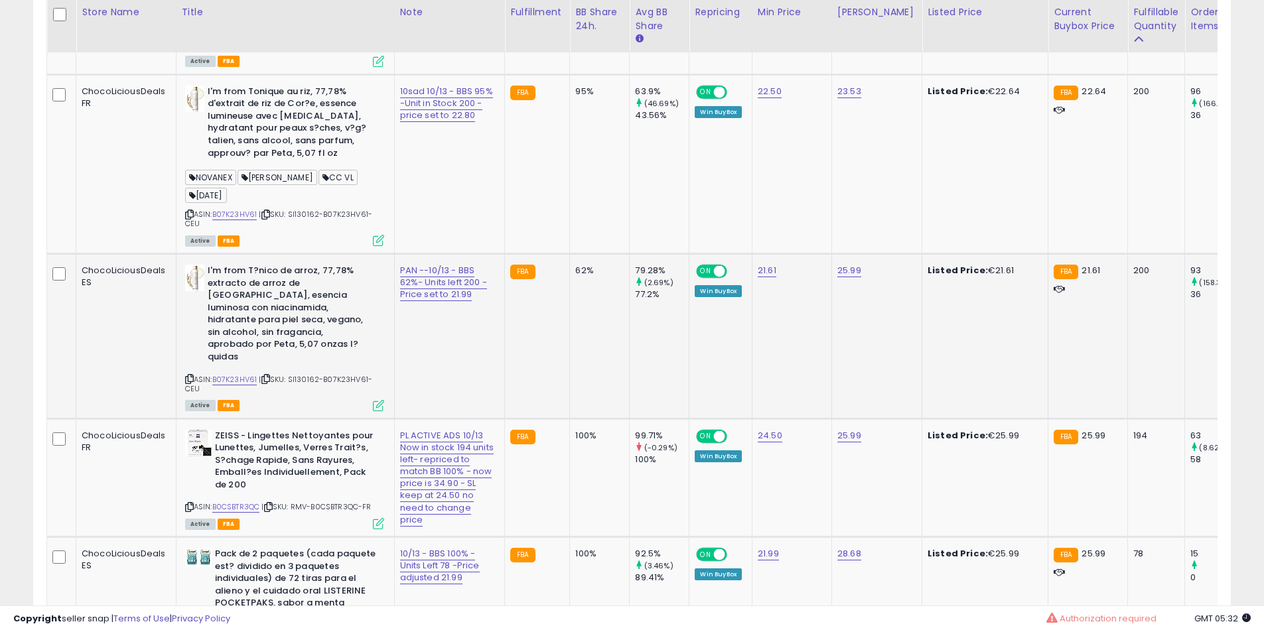
click at [226, 289] on td "I'm from T?nico de arroz, 77,78% extracto de arroz de Corea, esencia luminosa c…" at bounding box center [285, 336] width 218 height 165
click at [225, 253] on td "I'm from Tonique au riz, 77,78% d'extrait de riz de Cor?e, essence lumineuse av…" at bounding box center [285, 163] width 218 height 179
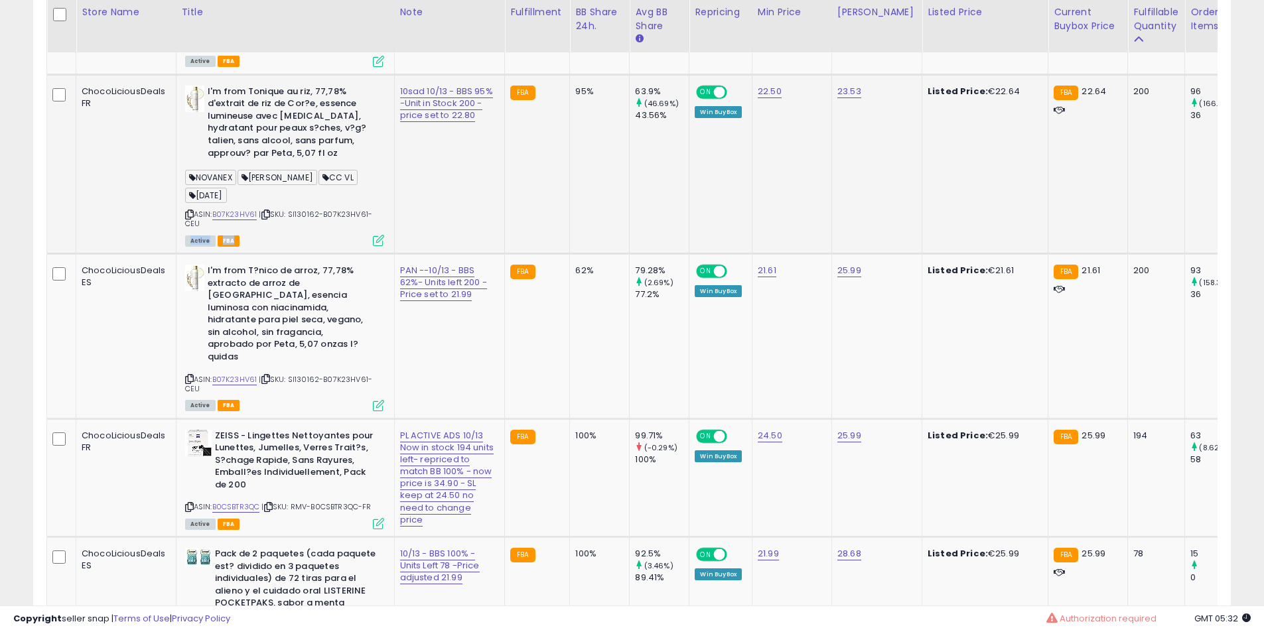
click at [225, 253] on td "I'm from Tonique au riz, 77,78% d'extrait de riz de Cor?e, essence lumineuse av…" at bounding box center [285, 163] width 218 height 179
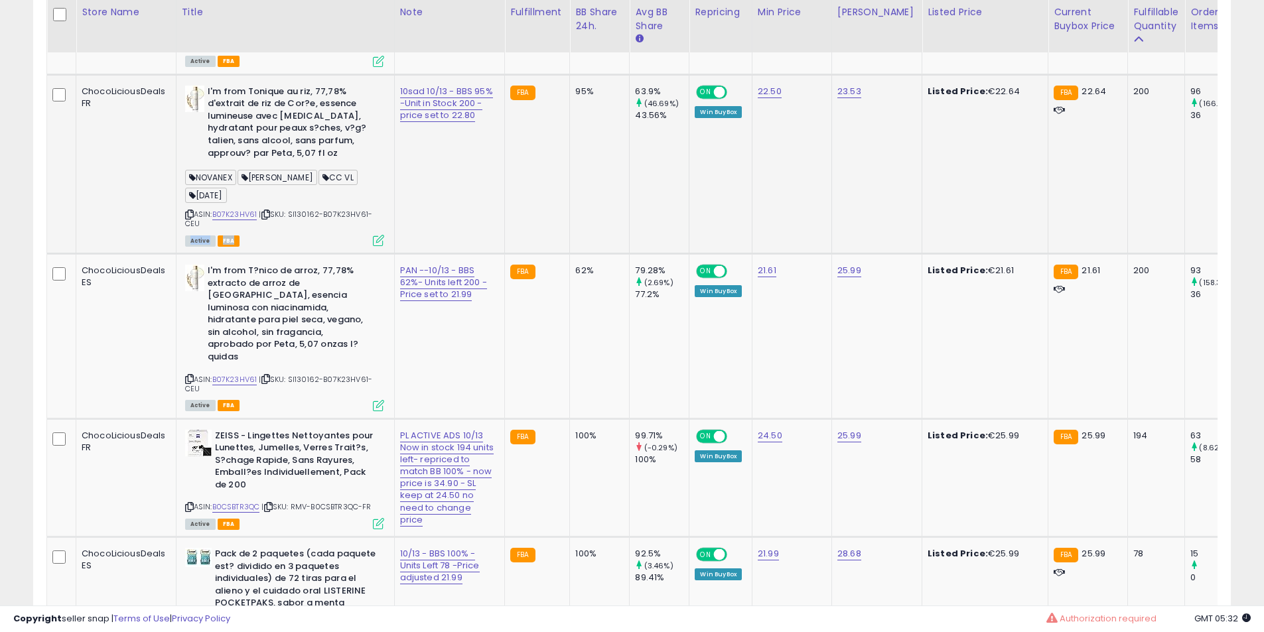
click at [224, 253] on td "I'm from Tonique au riz, 77,78% d'extrait de riz de Cor?e, essence lumineuse av…" at bounding box center [285, 163] width 218 height 179
click at [222, 253] on td "I'm from Tonique au riz, 77,78% d'extrait de riz de Cor?e, essence lumineuse av…" at bounding box center [285, 163] width 218 height 179
click at [218, 253] on td "I'm from Tonique au riz, 77,78% d'extrait de riz de Cor?e, essence lumineuse av…" at bounding box center [285, 163] width 218 height 179
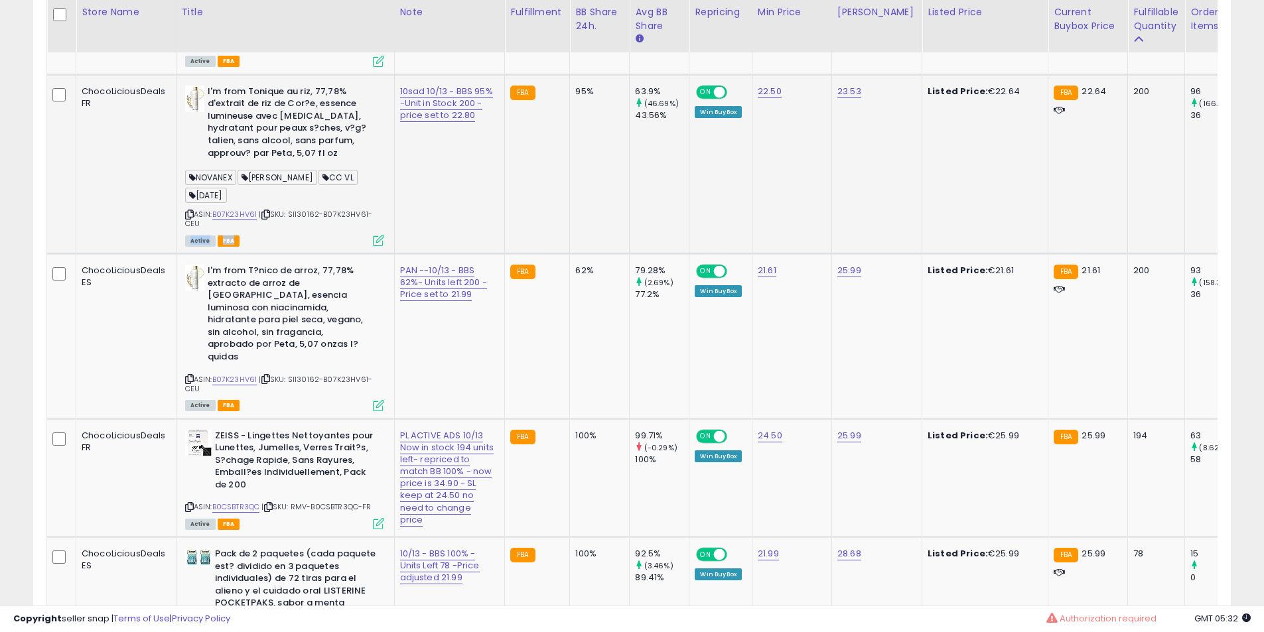
click at [212, 253] on td "I'm from Tonique au riz, 77,78% d'extrait de riz de Cor?e, essence lumineuse av…" at bounding box center [285, 163] width 218 height 179
click at [286, 149] on b "I'm from Tonique au riz, 77,78% d'extrait de riz de Cor?e, essence lumineuse av…" at bounding box center [288, 124] width 161 height 77
click at [253, 149] on b "I'm from Tonique au riz, 77,78% d'extrait de riz de Cor?e, essence lumineuse av…" at bounding box center [288, 124] width 161 height 77
drag, startPoint x: 253, startPoint y: 149, endPoint x: 249, endPoint y: 178, distance: 29.6
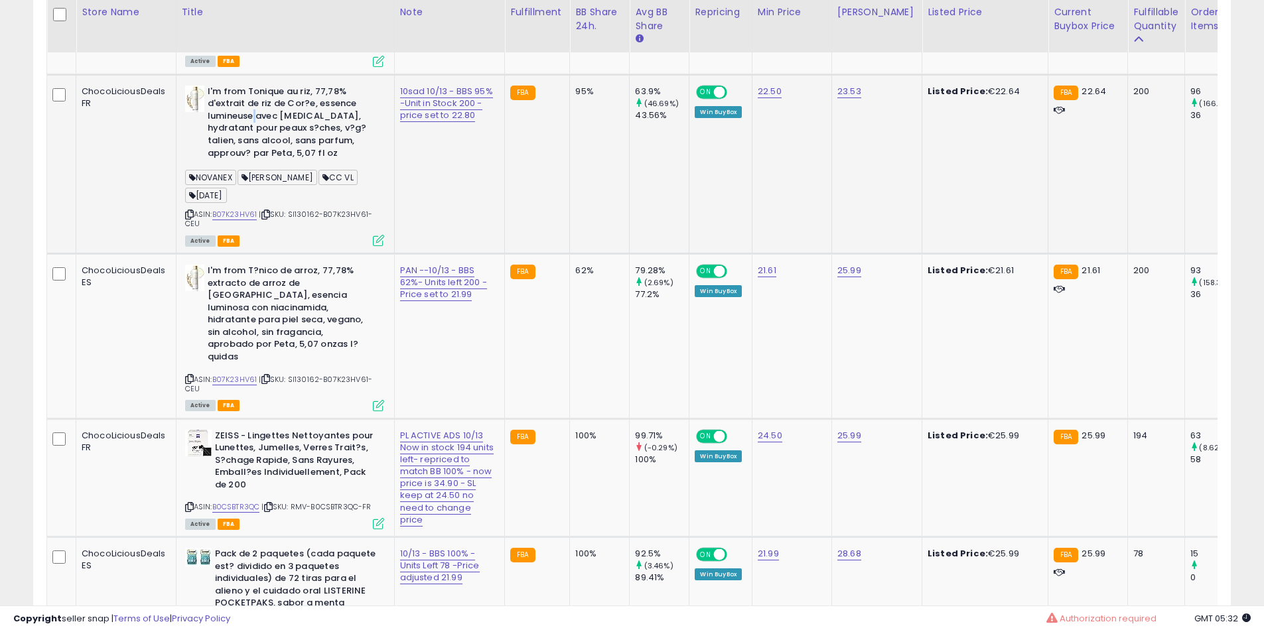
click at [251, 151] on b "I'm from Tonique au riz, 77,78% d'extrait de riz de Cor?e, essence lumineuse av…" at bounding box center [288, 124] width 161 height 77
click at [249, 163] on b "I'm from Tonique au riz, 77,78% d'extrait de riz de Cor?e, essence lumineuse av…" at bounding box center [288, 124] width 161 height 77
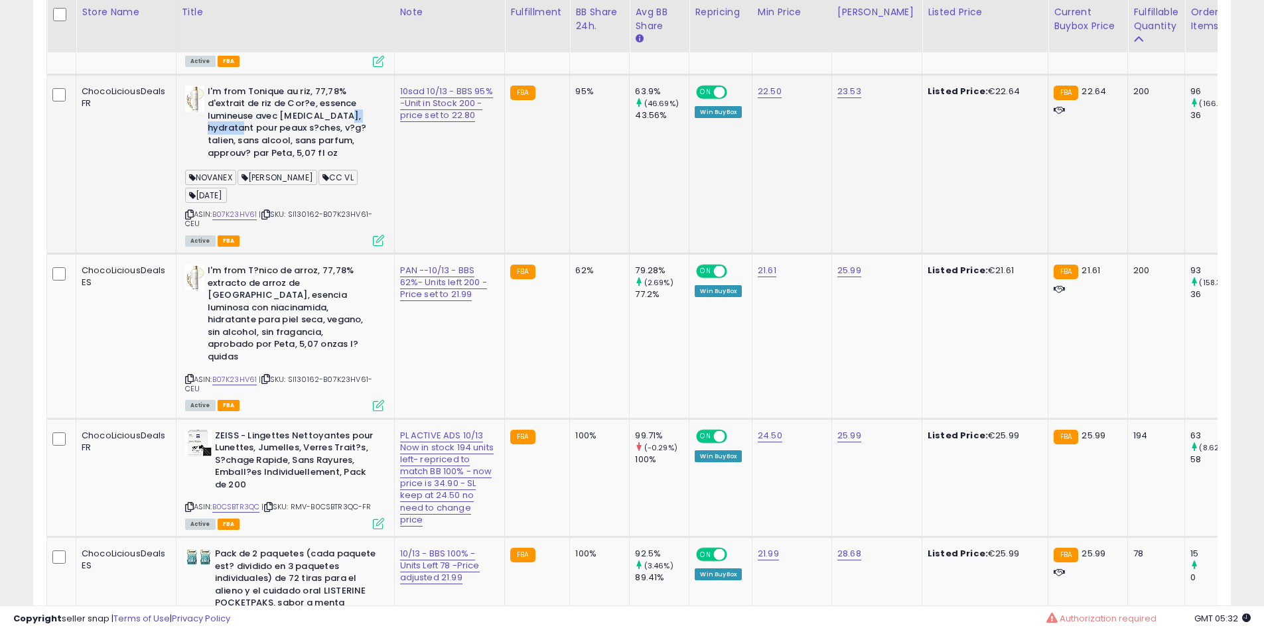
click at [243, 163] on b "I'm from Tonique au riz, 77,78% d'extrait de riz de Cor?e, essence lumineuse av…" at bounding box center [288, 124] width 161 height 77
drag, startPoint x: 243, startPoint y: 167, endPoint x: 259, endPoint y: 111, distance: 58.4
click at [242, 163] on b "I'm from Tonique au riz, 77,78% d'extrait de riz de Cor?e, essence lumineuse av…" at bounding box center [288, 124] width 161 height 77
click at [259, 111] on td "I'm from Tonique au riz, 77,78% d'extrait de riz de Cor?e, essence lumineuse av…" at bounding box center [285, 163] width 218 height 179
drag, startPoint x: 259, startPoint y: 111, endPoint x: 255, endPoint y: 153, distance: 42.0
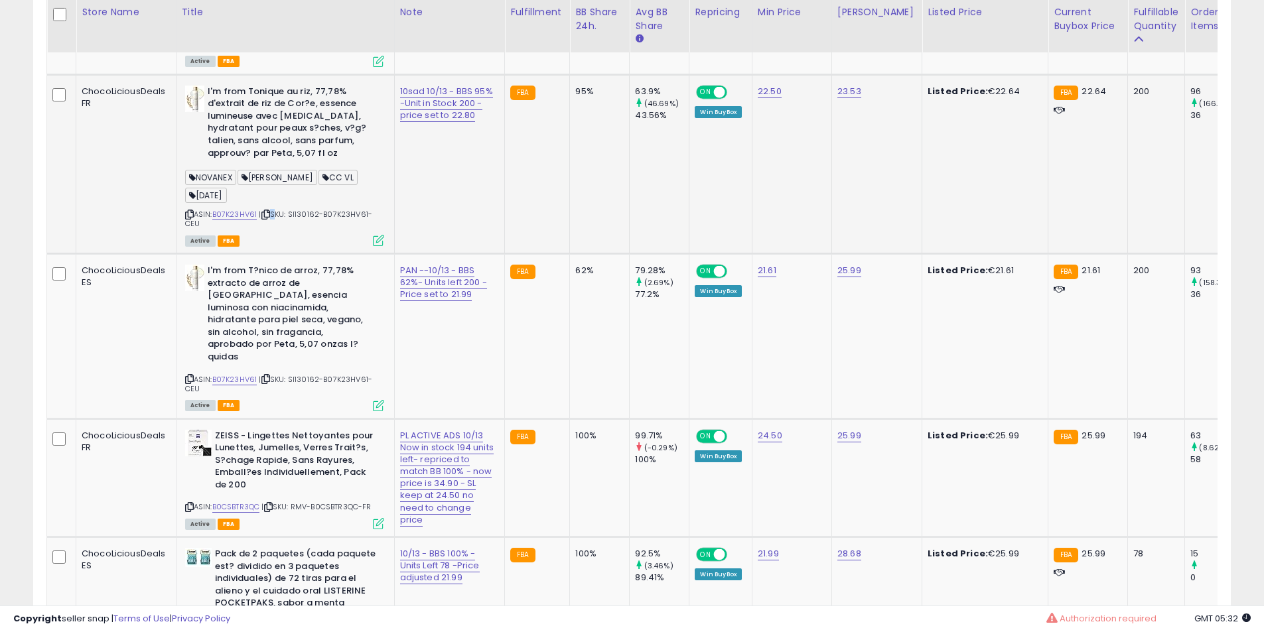
click at [259, 118] on td "I'm from Tonique au riz, 77,78% d'extrait de riz de Cor?e, essence lumineuse av…" at bounding box center [285, 163] width 218 height 179
click at [255, 153] on b "I'm from Tonique au riz, 77,78% d'extrait de riz de Cor?e, essence lumineuse av…" at bounding box center [288, 124] width 161 height 77
click at [256, 143] on b "I'm from Tonique au riz, 77,78% d'extrait de riz de Cor?e, essence lumineuse av…" at bounding box center [288, 124] width 161 height 77
drag, startPoint x: 256, startPoint y: 143, endPoint x: 255, endPoint y: 182, distance: 38.5
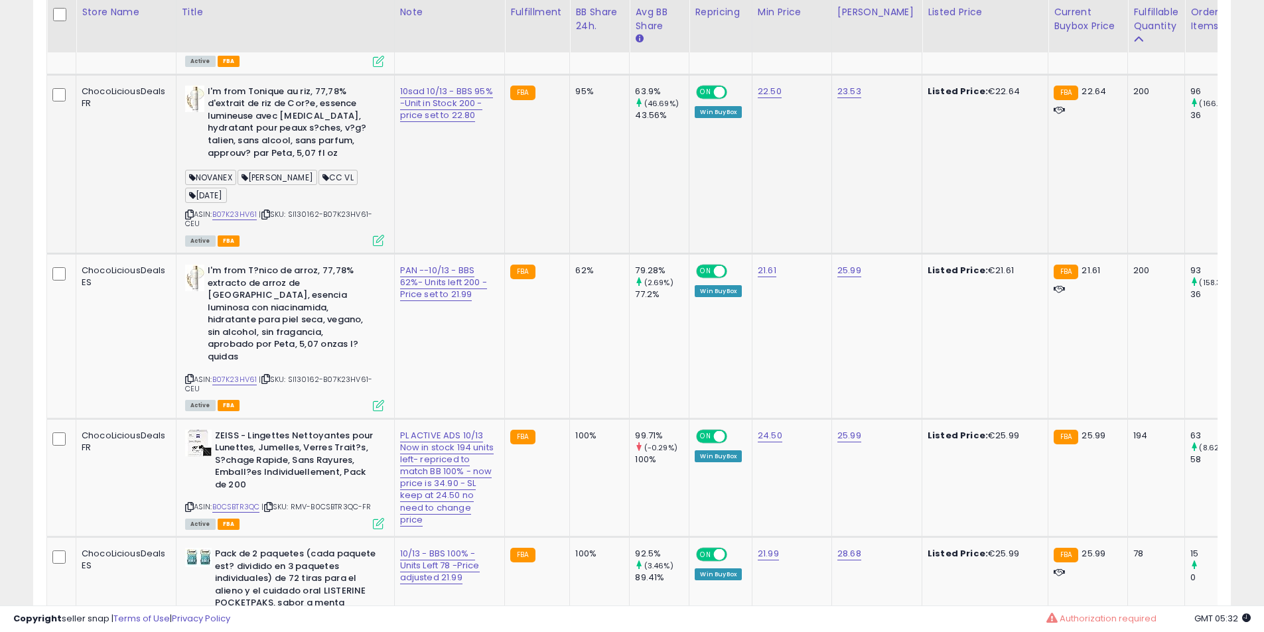
click at [255, 163] on b "I'm from Tonique au riz, 77,78% d'extrait de riz de Cor?e, essence lumineuse av…" at bounding box center [288, 124] width 161 height 77
click at [243, 337] on b "I'm from T?nico de arroz, 77,78% extracto de arroz de [GEOGRAPHIC_DATA], esenci…" at bounding box center [288, 316] width 161 height 102
click at [245, 337] on b "I'm from T?nico de arroz, 77,78% extracto de arroz de [GEOGRAPHIC_DATA], esenci…" at bounding box center [288, 316] width 161 height 102
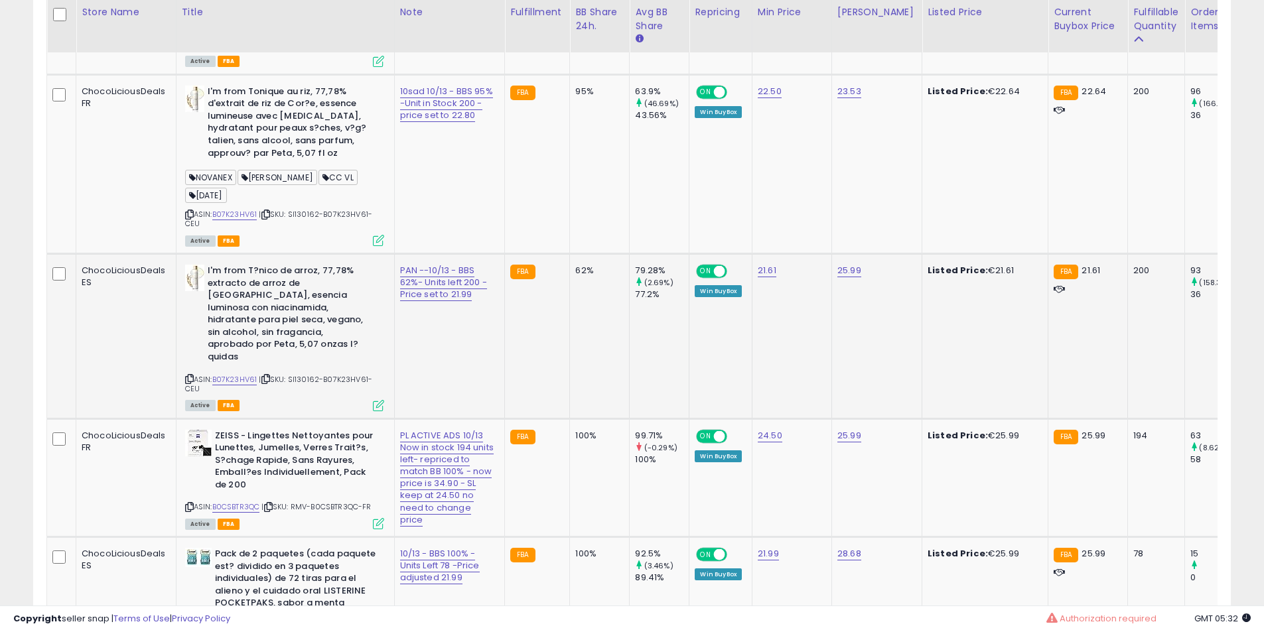
click at [289, 307] on b "I'm from T?nico de arroz, 77,78% extracto de arroz de [GEOGRAPHIC_DATA], esenci…" at bounding box center [288, 316] width 161 height 102
drag, startPoint x: 289, startPoint y: 307, endPoint x: 273, endPoint y: 338, distance: 35.3
click at [289, 314] on b "I'm from T?nico de arroz, 77,78% extracto de arroz de [GEOGRAPHIC_DATA], esenci…" at bounding box center [288, 316] width 161 height 102
click at [273, 338] on b "I'm from T?nico de arroz, 77,78% extracto de arroz de [GEOGRAPHIC_DATA], esenci…" at bounding box center [288, 316] width 161 height 102
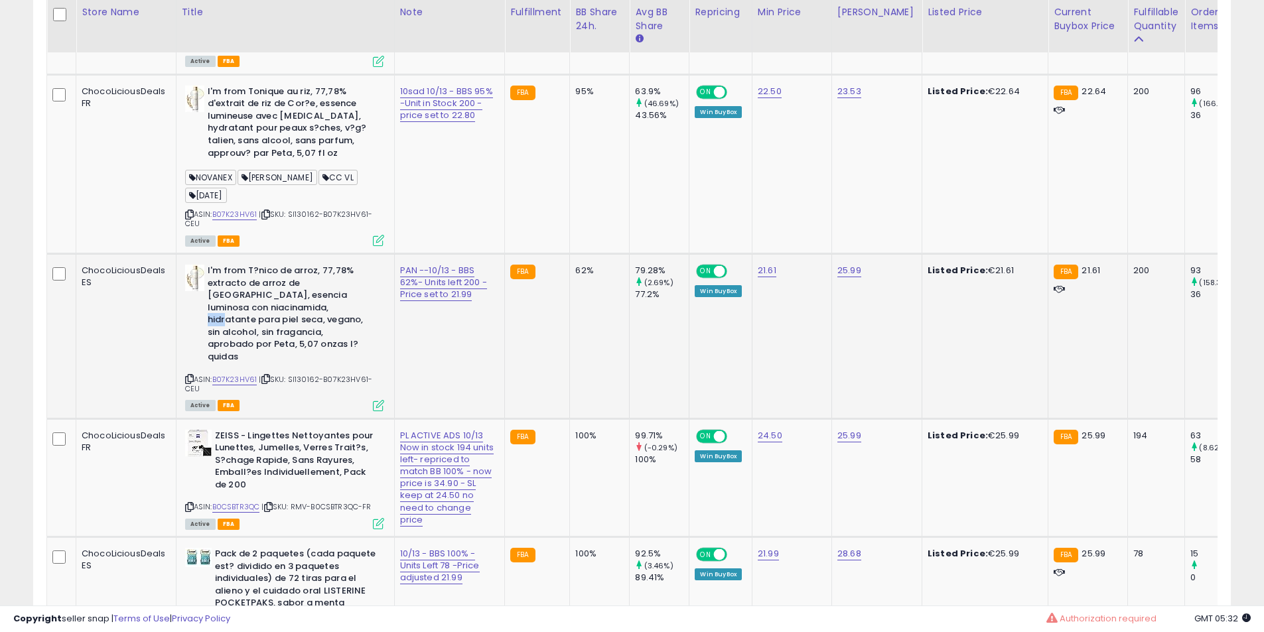
click at [273, 338] on b "I'm from T?nico de arroz, 77,78% extracto de arroz de [GEOGRAPHIC_DATA], esenci…" at bounding box center [288, 316] width 161 height 102
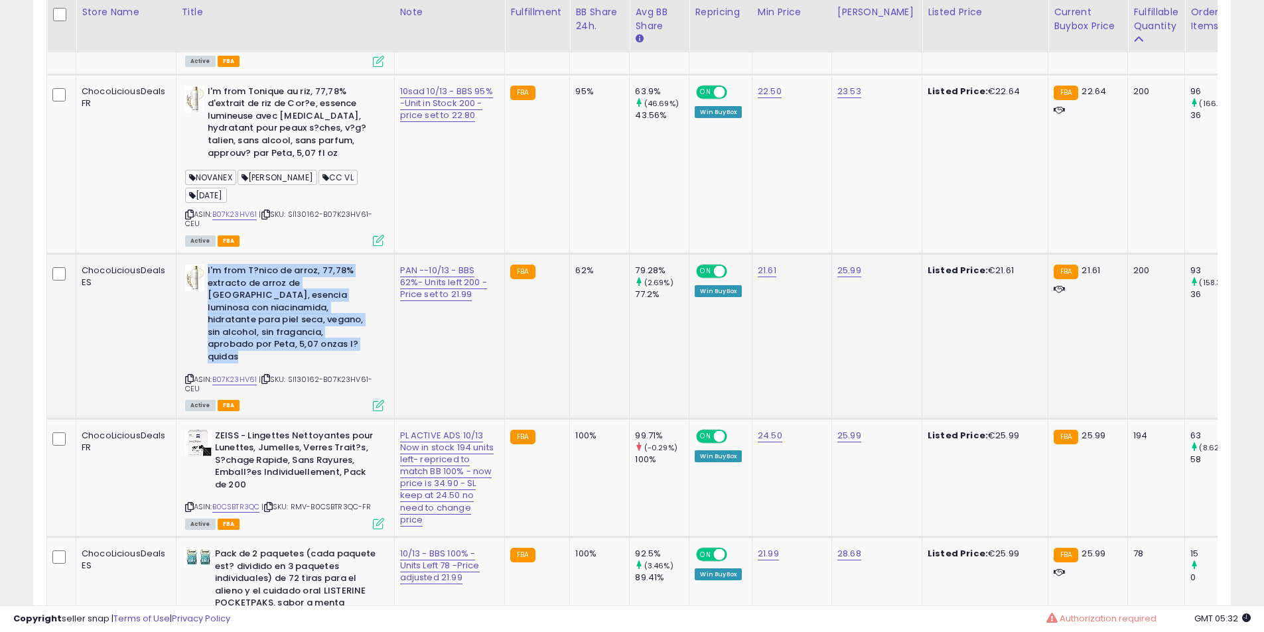
click at [273, 338] on b "I'm from T?nico de arroz, 77,78% extracto de arroz de [GEOGRAPHIC_DATA], esenci…" at bounding box center [288, 316] width 161 height 102
click at [275, 336] on b "I'm from T?nico de arroz, 77,78% extracto de arroz de [GEOGRAPHIC_DATA], esenci…" at bounding box center [288, 316] width 161 height 102
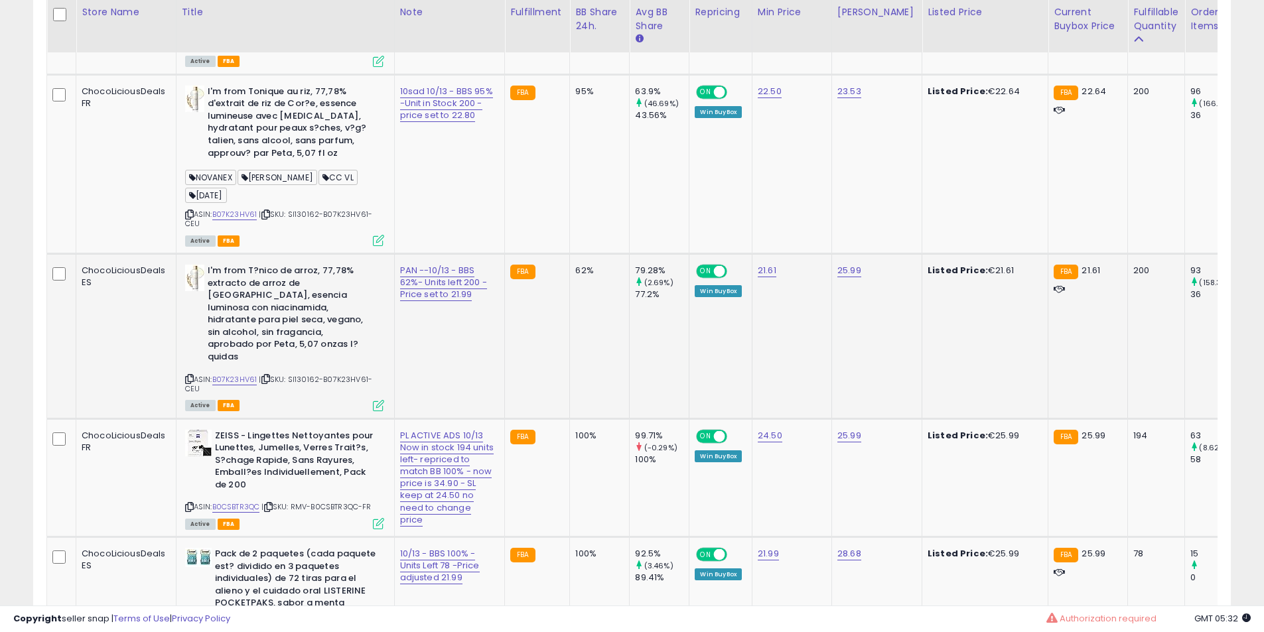
click at [275, 336] on b "I'm from T?nico de arroz, 77,78% extracto de arroz de [GEOGRAPHIC_DATA], esenci…" at bounding box center [288, 316] width 161 height 102
click at [275, 334] on b "I'm from T?nico de arroz, 77,78% extracto de arroz de [GEOGRAPHIC_DATA], esenci…" at bounding box center [288, 316] width 161 height 102
click at [268, 327] on b "I'm from T?nico de arroz, 77,78% extracto de arroz de [GEOGRAPHIC_DATA], esenci…" at bounding box center [288, 316] width 161 height 102
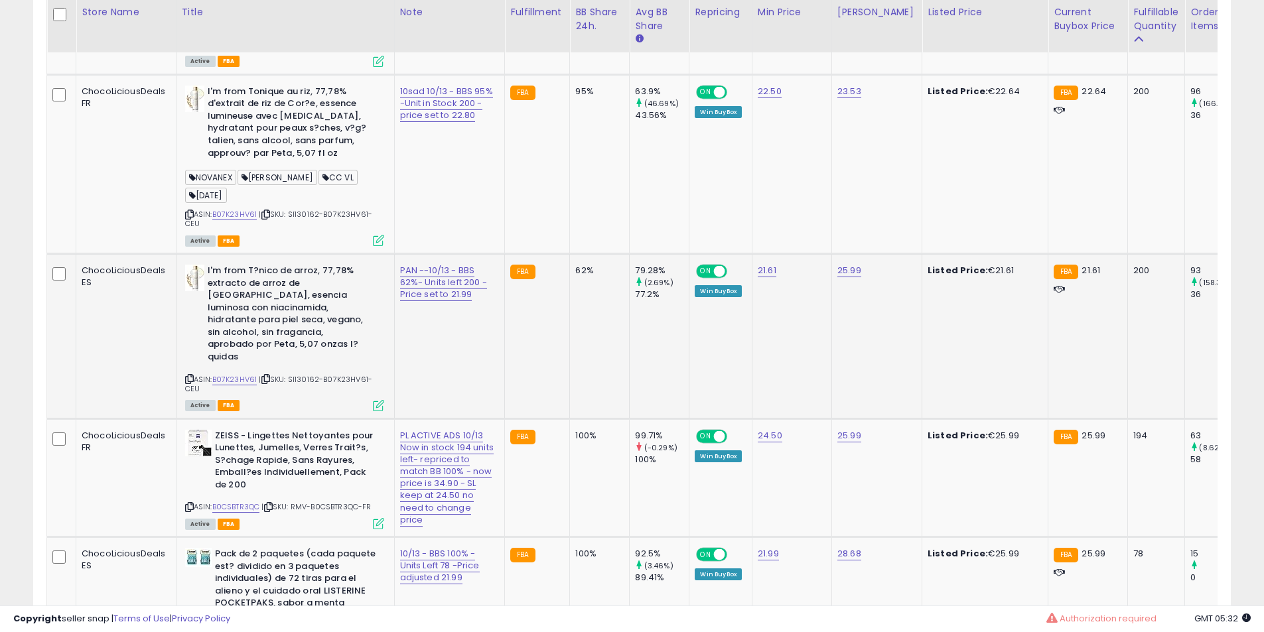
drag, startPoint x: 268, startPoint y: 327, endPoint x: 259, endPoint y: 332, distance: 10.4
click at [267, 327] on b "I'm from T?nico de arroz, 77,78% extracto de arroz de [GEOGRAPHIC_DATA], esenci…" at bounding box center [288, 316] width 161 height 102
click at [247, 329] on b "I'm from T?nico de arroz, 77,78% extracto de arroz de [GEOGRAPHIC_DATA], esenci…" at bounding box center [288, 316] width 161 height 102
click at [277, 338] on b "I'm from T?nico de arroz, 77,78% extracto de arroz de [GEOGRAPHIC_DATA], esenci…" at bounding box center [288, 316] width 161 height 102
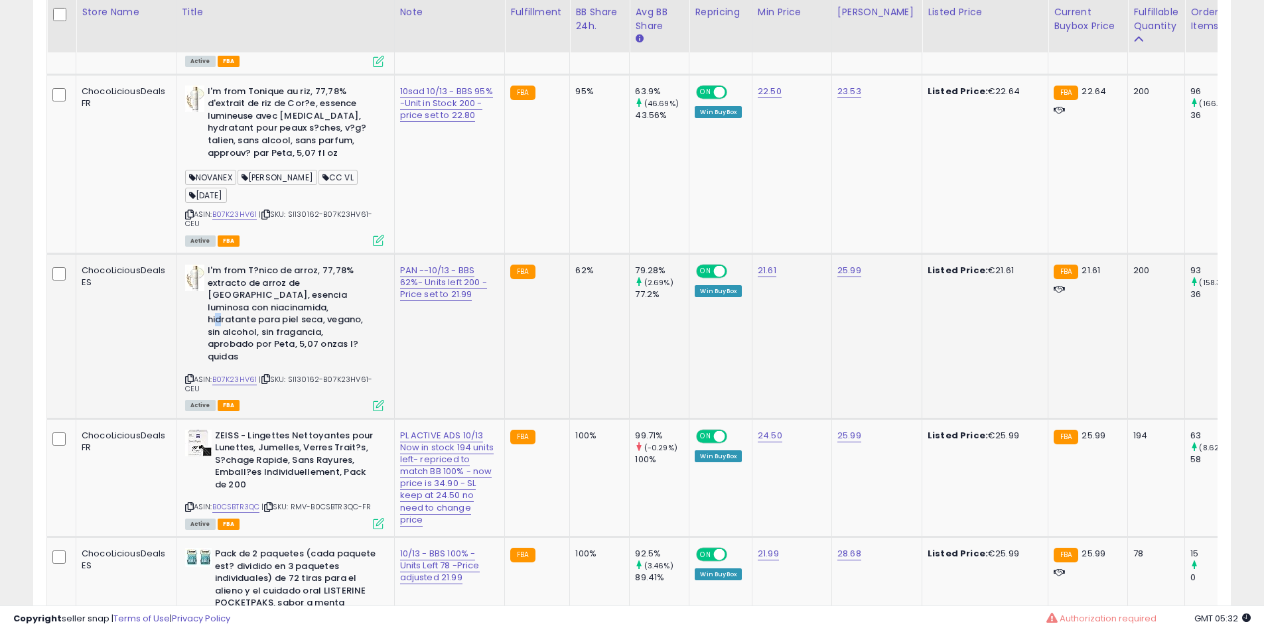
click at [277, 338] on b "I'm from T?nico de arroz, 77,78% extracto de arroz de [GEOGRAPHIC_DATA], esenci…" at bounding box center [288, 316] width 161 height 102
click at [283, 342] on b "I'm from T?nico de arroz, 77,78% extracto de arroz de [GEOGRAPHIC_DATA], esenci…" at bounding box center [288, 316] width 161 height 102
click at [283, 321] on b "I'm from T?nico de arroz, 77,78% extracto de arroz de [GEOGRAPHIC_DATA], esenci…" at bounding box center [288, 316] width 161 height 102
drag, startPoint x: 283, startPoint y: 321, endPoint x: 281, endPoint y: 353, distance: 31.9
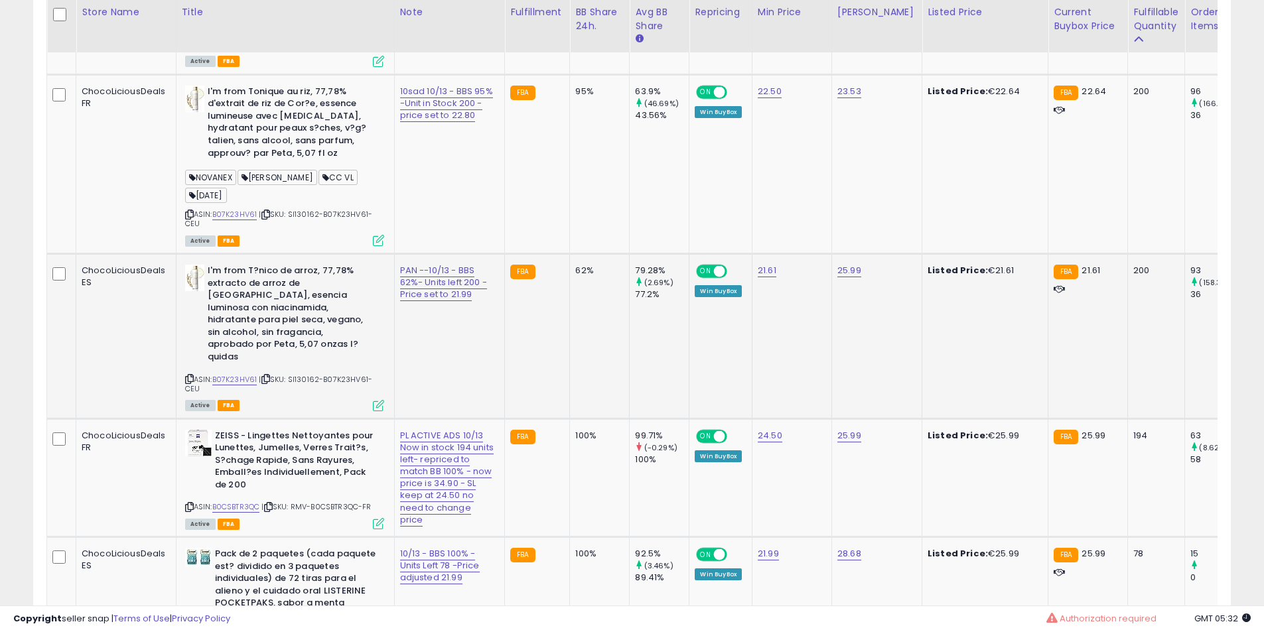
click at [281, 322] on b "I'm from T?nico de arroz, 77,78% extracto de arroz de [GEOGRAPHIC_DATA], esenci…" at bounding box center [288, 316] width 161 height 102
click at [279, 365] on b "I'm from T?nico de arroz, 77,78% extracto de arroz de [GEOGRAPHIC_DATA], esenci…" at bounding box center [288, 316] width 161 height 102
click at [269, 329] on b "I'm from T?nico de arroz, 77,78% extracto de arroz de [GEOGRAPHIC_DATA], esenci…" at bounding box center [288, 316] width 161 height 102
click at [269, 330] on b "I'm from T?nico de arroz, 77,78% extracto de arroz de [GEOGRAPHIC_DATA], esenci…" at bounding box center [288, 316] width 161 height 102
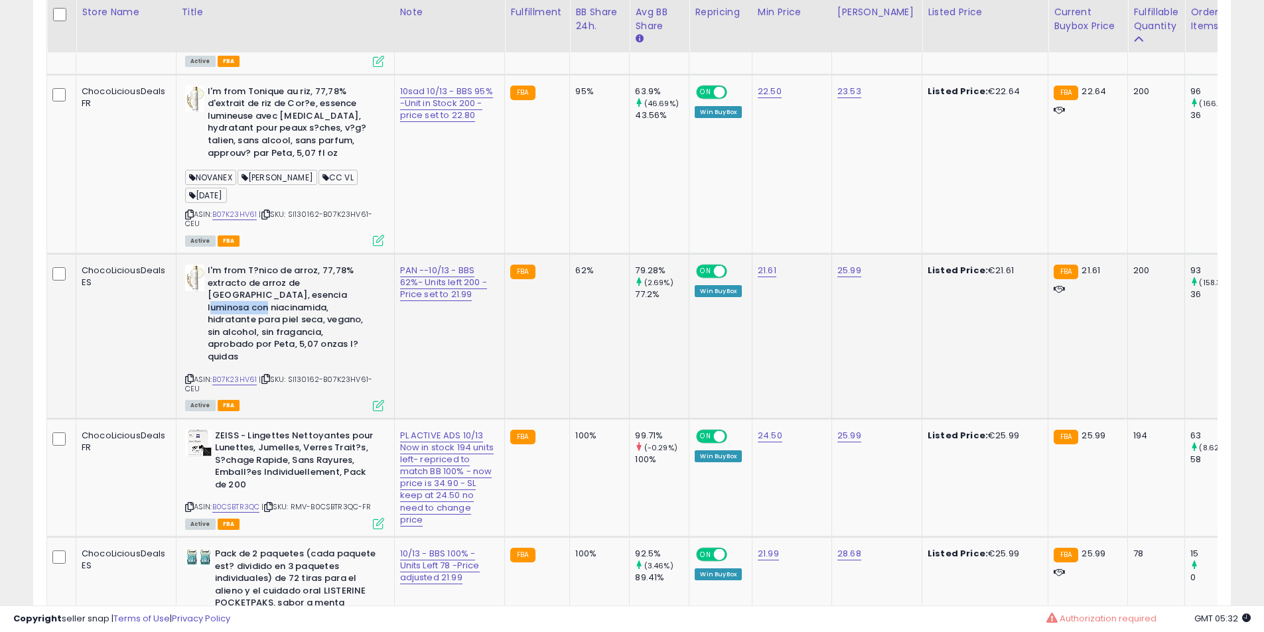
click at [269, 330] on b "I'm from T?nico de arroz, 77,78% extracto de arroz de [GEOGRAPHIC_DATA], esenci…" at bounding box center [288, 316] width 161 height 102
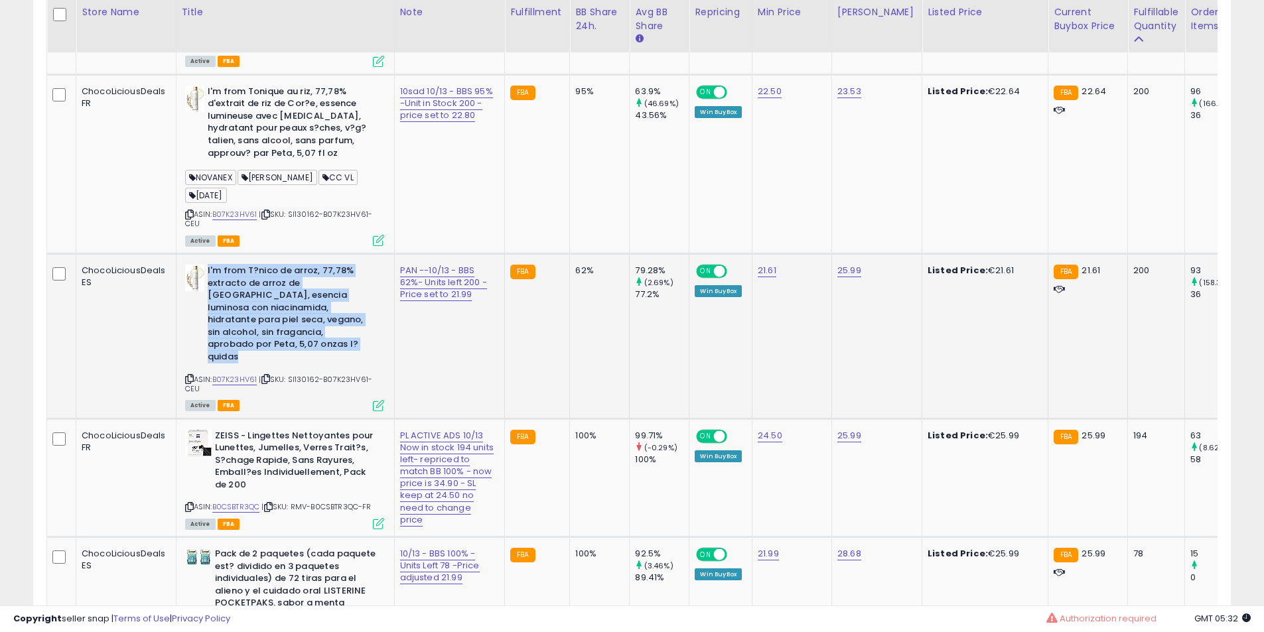
click at [270, 358] on b "I'm from T?nico de arroz, 77,78% extracto de arroz de [GEOGRAPHIC_DATA], esenci…" at bounding box center [288, 316] width 161 height 102
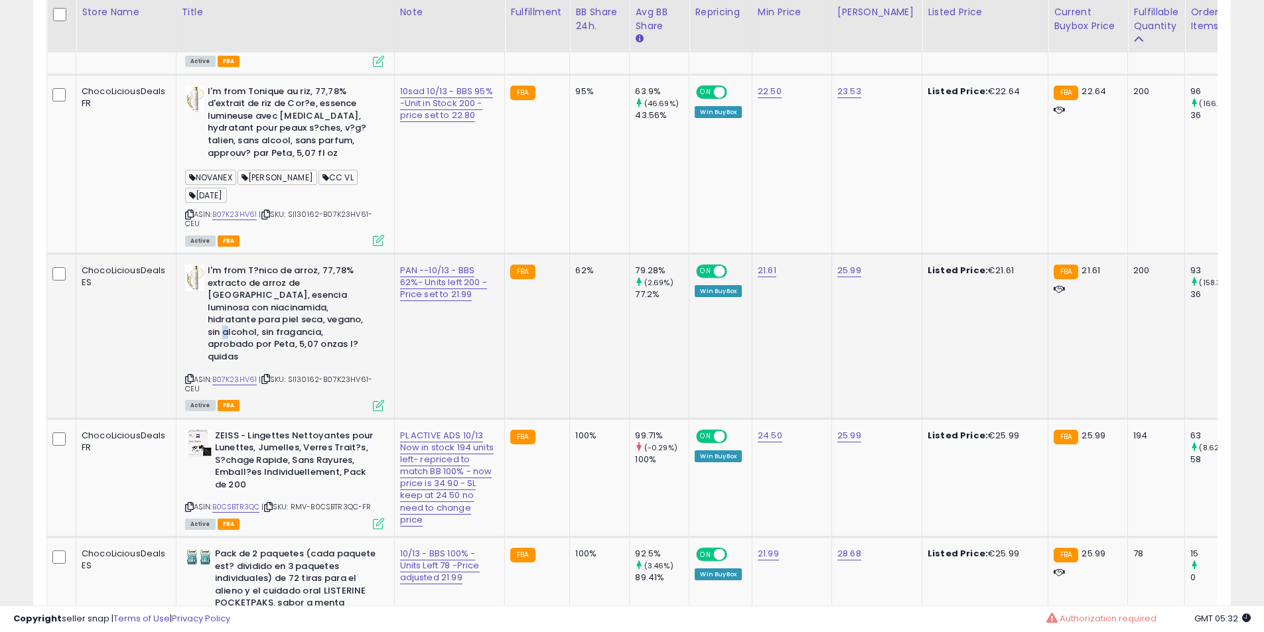
click at [270, 358] on b "I'm from T?nico de arroz, 77,78% extracto de arroz de [GEOGRAPHIC_DATA], esenci…" at bounding box center [288, 316] width 161 height 102
click at [261, 310] on b "I'm from T?nico de arroz, 77,78% extracto de arroz de [GEOGRAPHIC_DATA], esenci…" at bounding box center [288, 316] width 161 height 102
click at [249, 334] on b "I'm from T?nico de arroz, 77,78% extracto de arroz de [GEOGRAPHIC_DATA], esenci…" at bounding box center [288, 316] width 161 height 102
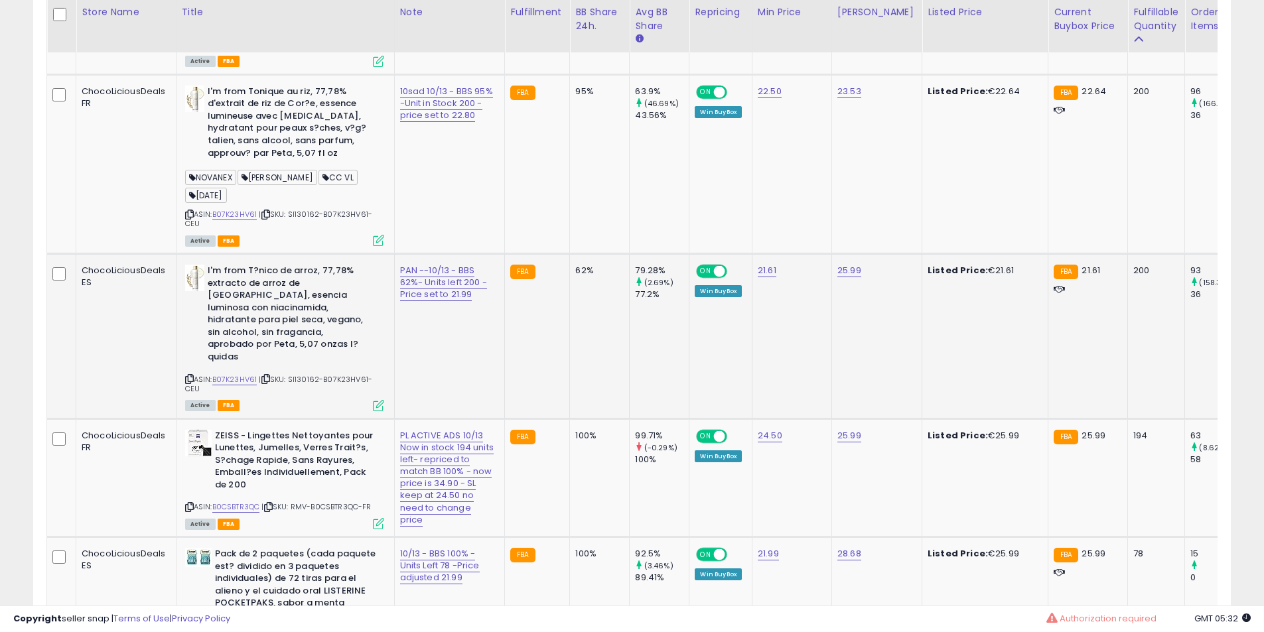
click at [261, 334] on b "I'm from T?nico de arroz, 77,78% extracto de arroz de [GEOGRAPHIC_DATA], esenci…" at bounding box center [288, 316] width 161 height 102
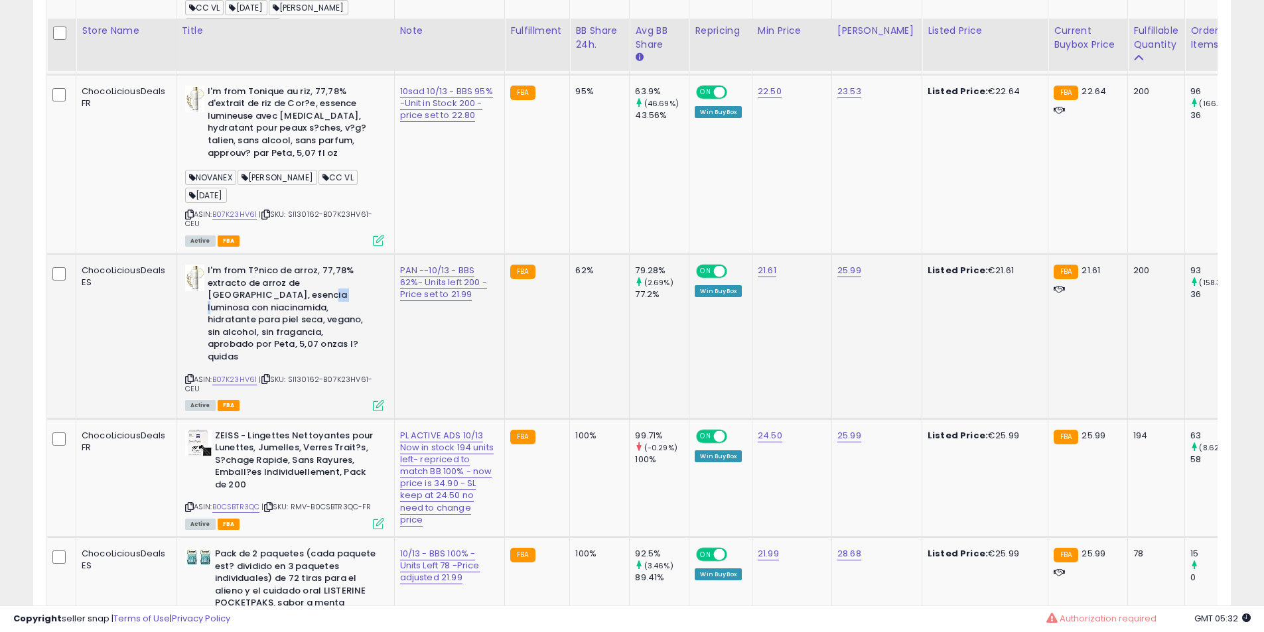
scroll to position [1781, 0]
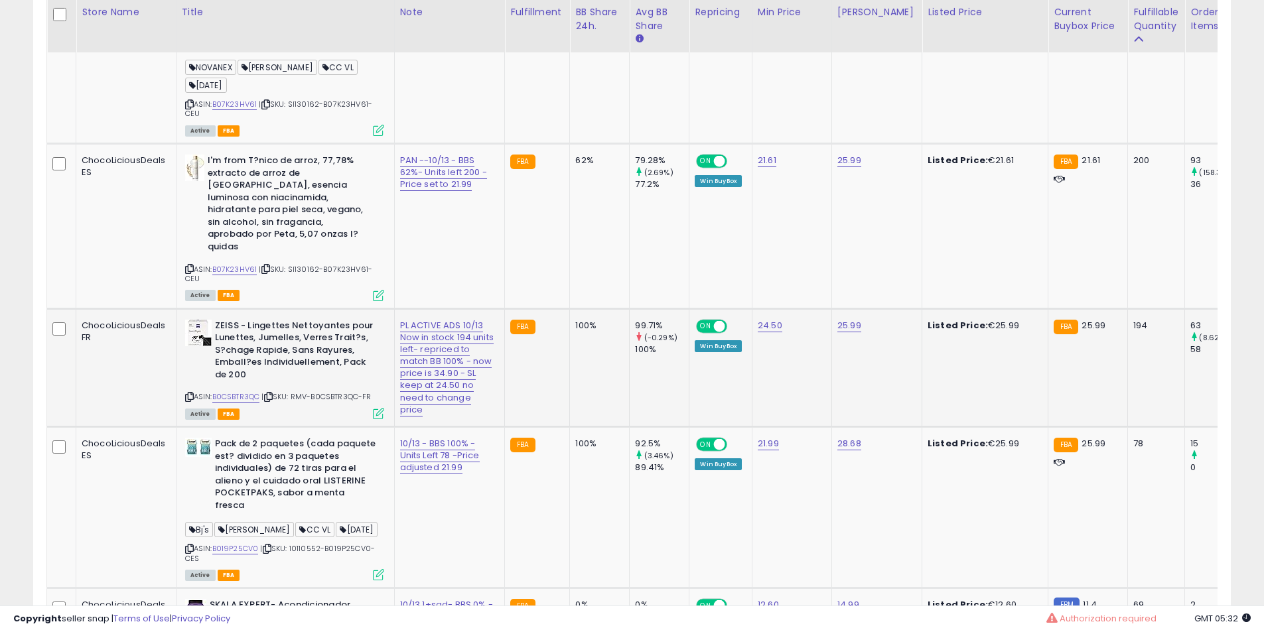
click at [283, 334] on td "ZEISS - Lingettes Nettoyantes pour Lunettes, Jumelles, Verres Trait?s, S?chage …" at bounding box center [285, 368] width 218 height 118
drag, startPoint x: 283, startPoint y: 334, endPoint x: 276, endPoint y: 355, distance: 22.5
click at [281, 340] on td "ZEISS - Lingettes Nettoyantes pour Lunettes, Jumelles, Verres Trait?s, S?chage …" at bounding box center [285, 368] width 218 height 118
click at [276, 355] on b "ZEISS - Lingettes Nettoyantes pour Lunettes, Jumelles, Verres Trait?s, S?chage …" at bounding box center [295, 352] width 161 height 65
drag, startPoint x: 276, startPoint y: 355, endPoint x: 307, endPoint y: 376, distance: 36.8
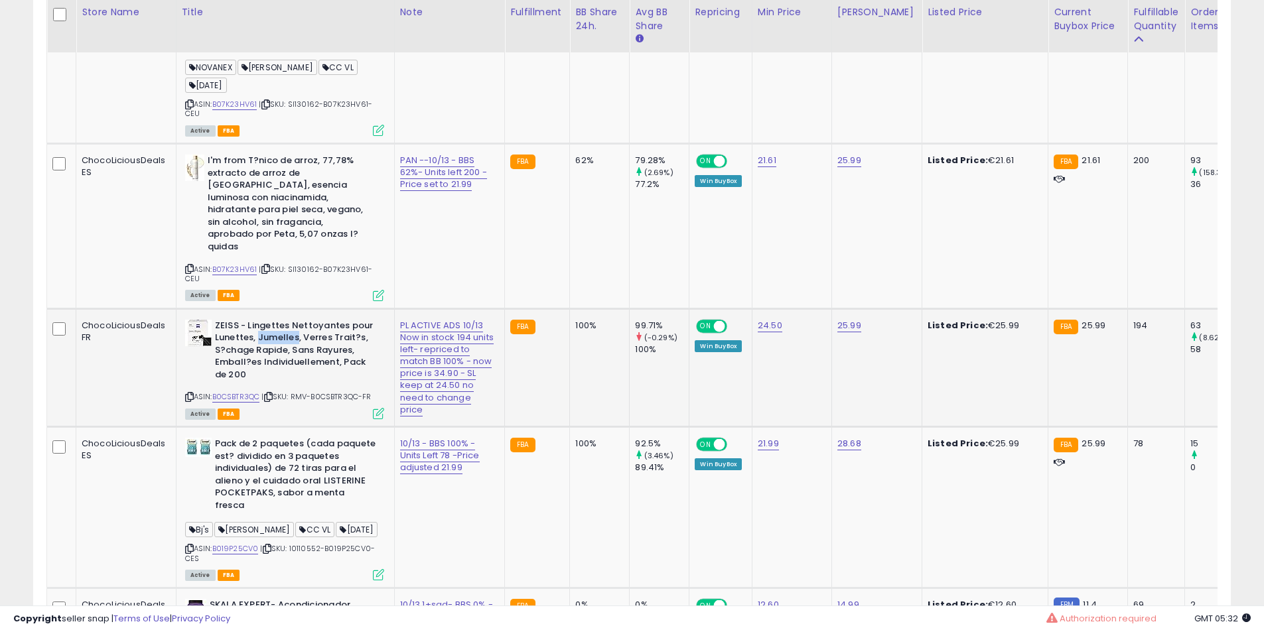
click at [275, 356] on b "ZEISS - Lingettes Nettoyantes pour Lunettes, Jumelles, Verres Trait?s, S?chage …" at bounding box center [295, 352] width 161 height 65
click at [307, 376] on b "ZEISS - Lingettes Nettoyantes pour Lunettes, Jumelles, Verres Trait?s, S?chage …" at bounding box center [295, 352] width 161 height 65
click at [267, 358] on b "ZEISS - Lingettes Nettoyantes pour Lunettes, Jumelles, Verres Trait?s, S?chage …" at bounding box center [295, 352] width 161 height 65
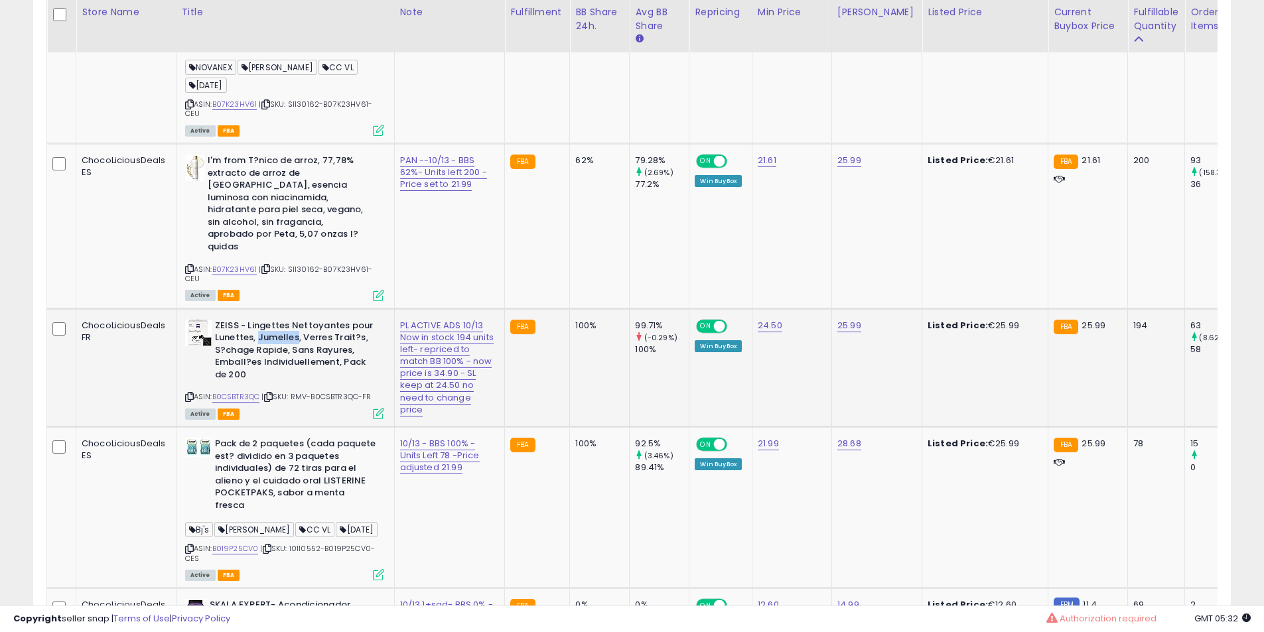
click at [275, 364] on b "ZEISS - Lingettes Nettoyantes pour Lunettes, Jumelles, Verres Trait?s, S?chage …" at bounding box center [295, 352] width 161 height 65
drag, startPoint x: 275, startPoint y: 364, endPoint x: 291, endPoint y: 366, distance: 16.0
click at [281, 364] on b "ZEISS - Lingettes Nettoyantes pour Lunettes, Jumelles, Verres Trait?s, S?chage …" at bounding box center [295, 352] width 161 height 65
click at [303, 374] on b "ZEISS - Lingettes Nettoyantes pour Lunettes, Jumelles, Verres Trait?s, S?chage …" at bounding box center [295, 352] width 161 height 65
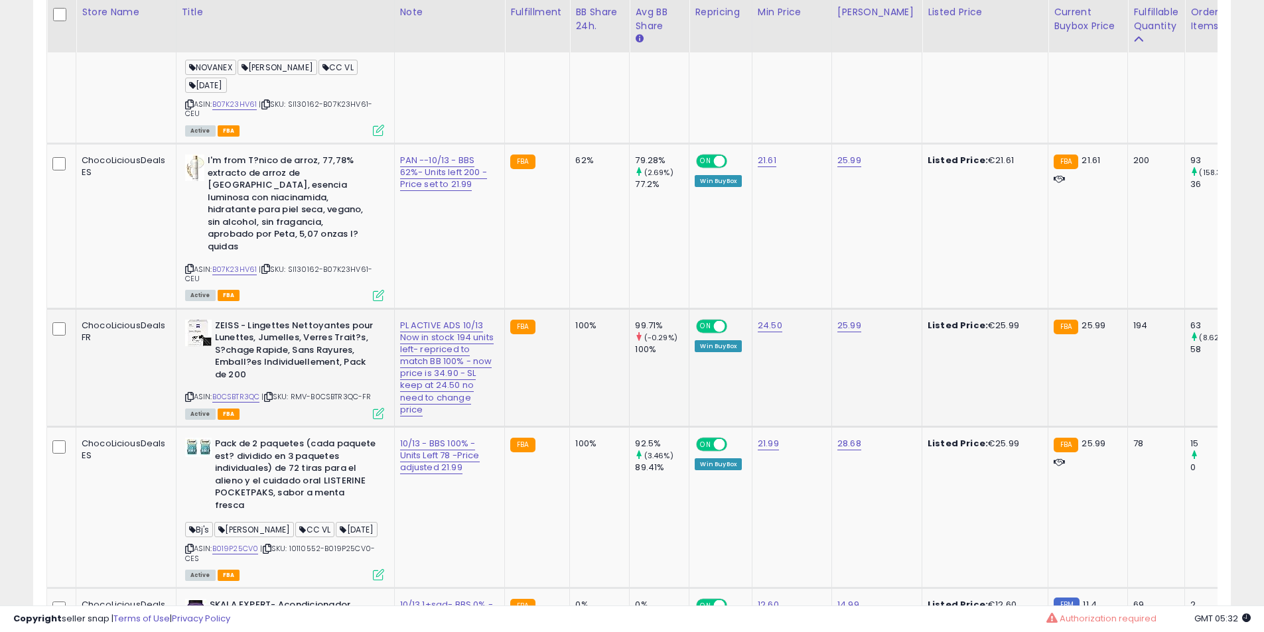
click at [287, 376] on b "ZEISS - Lingettes Nettoyantes pour Lunettes, Jumelles, Verres Trait?s, S?chage …" at bounding box center [295, 352] width 161 height 65
click at [279, 378] on b "ZEISS - Lingettes Nettoyantes pour Lunettes, Jumelles, Verres Trait?s, S?chage …" at bounding box center [295, 352] width 161 height 65
click at [279, 376] on b "ZEISS - Lingettes Nettoyantes pour Lunettes, Jumelles, Verres Trait?s, S?chage …" at bounding box center [295, 352] width 161 height 65
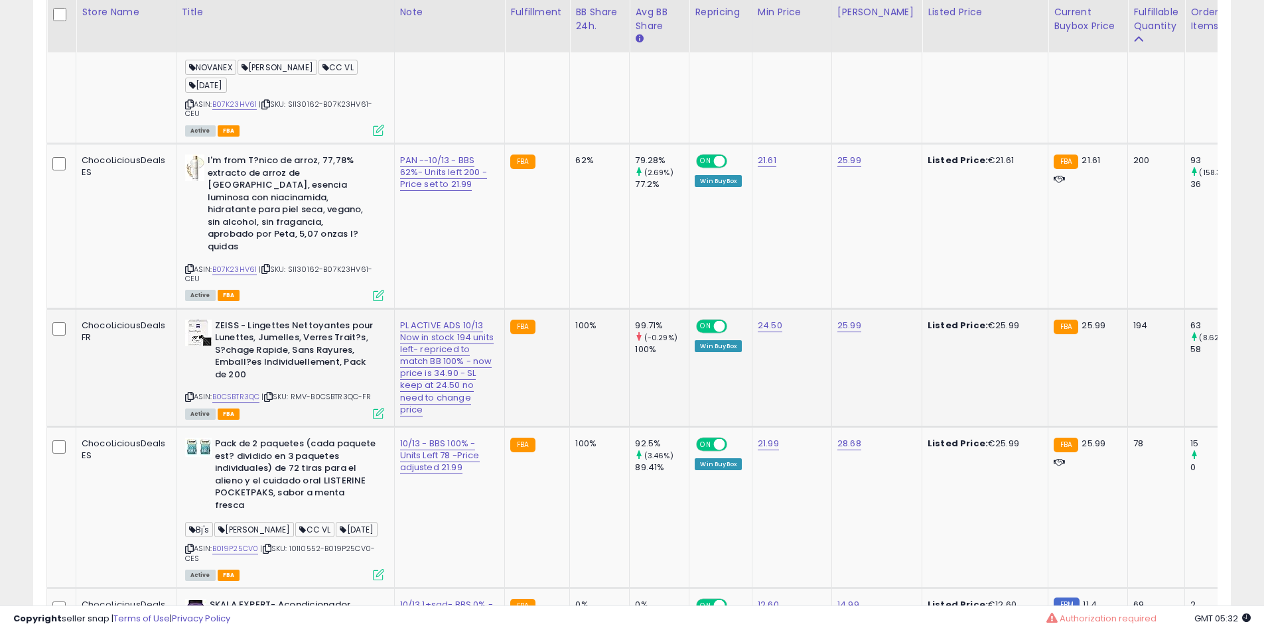
click at [279, 376] on b "ZEISS - Lingettes Nettoyantes pour Lunettes, Jumelles, Verres Trait?s, S?chage …" at bounding box center [295, 352] width 161 height 65
click at [279, 369] on b "ZEISS - Lingettes Nettoyantes pour Lunettes, Jumelles, Verres Trait?s, S?chage …" at bounding box center [295, 352] width 161 height 65
click at [270, 351] on b "ZEISS - Lingettes Nettoyantes pour Lunettes, Jumelles, Verres Trait?s, S?chage …" at bounding box center [295, 352] width 161 height 65
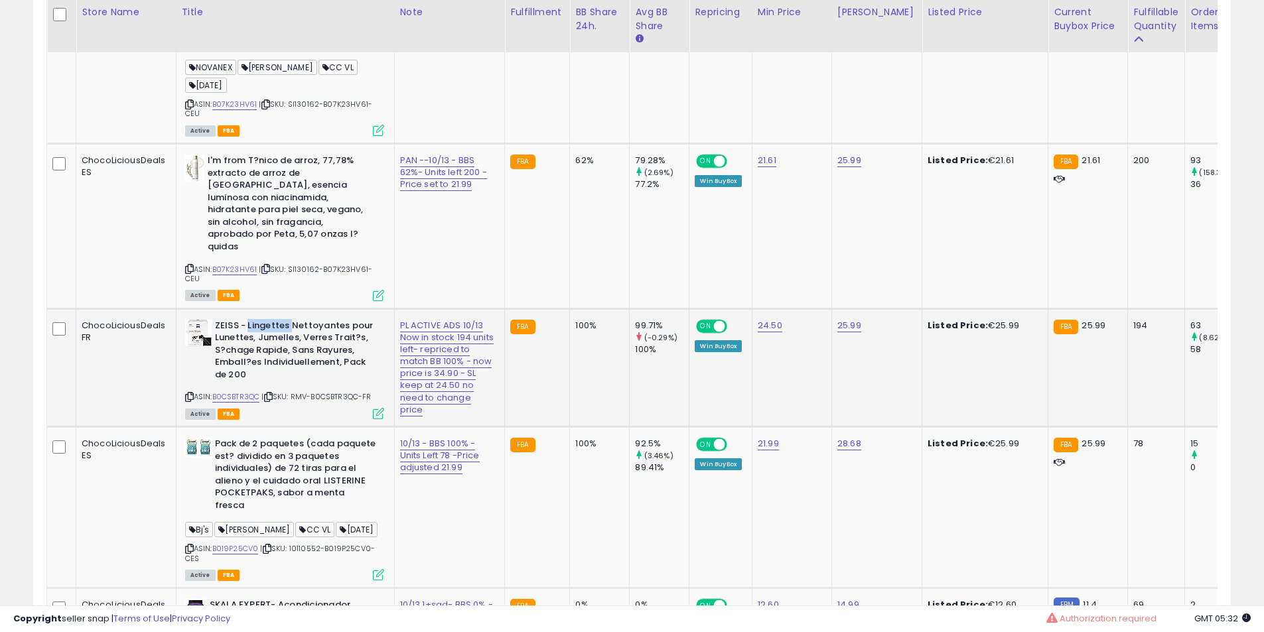
click at [270, 351] on b "ZEISS - Lingettes Nettoyantes pour Lunettes, Jumelles, Verres Trait?s, S?chage …" at bounding box center [295, 352] width 161 height 65
click at [270, 349] on b "ZEISS - Lingettes Nettoyantes pour Lunettes, Jumelles, Verres Trait?s, S?chage …" at bounding box center [295, 352] width 161 height 65
click at [269, 348] on b "ZEISS - Lingettes Nettoyantes pour Lunettes, Jumelles, Verres Trait?s, S?chage …" at bounding box center [295, 352] width 161 height 65
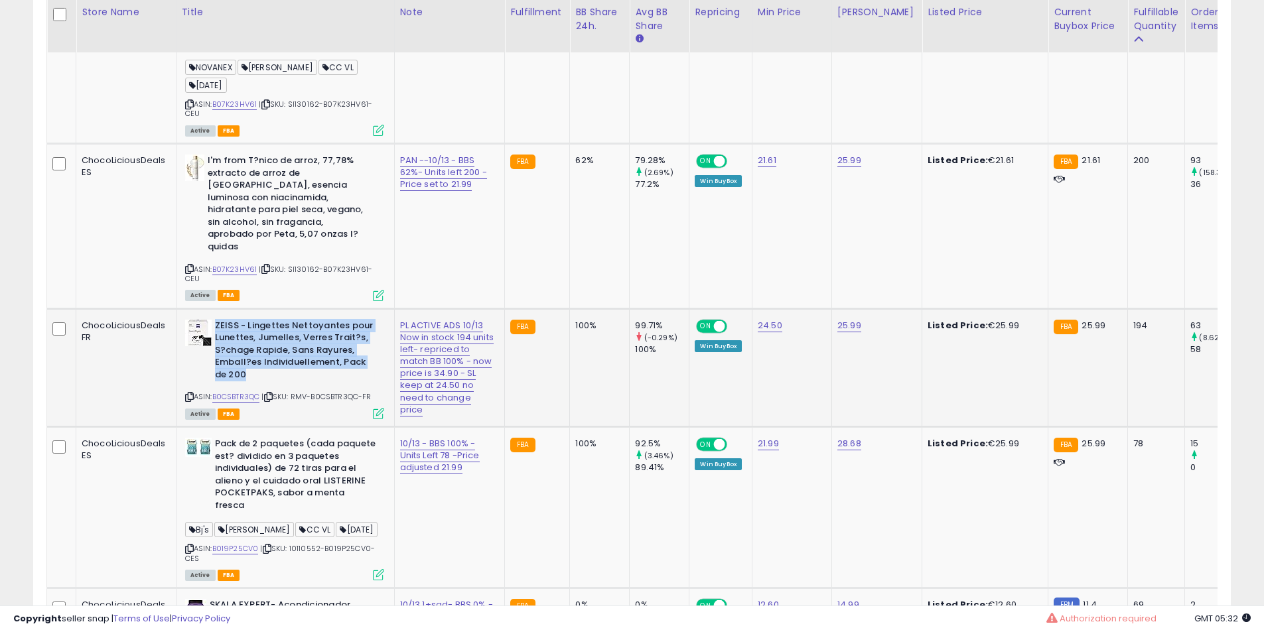
click at [269, 348] on b "ZEISS - Lingettes Nettoyantes pour Lunettes, Jumelles, Verres Trait?s, S?chage …" at bounding box center [295, 352] width 161 height 65
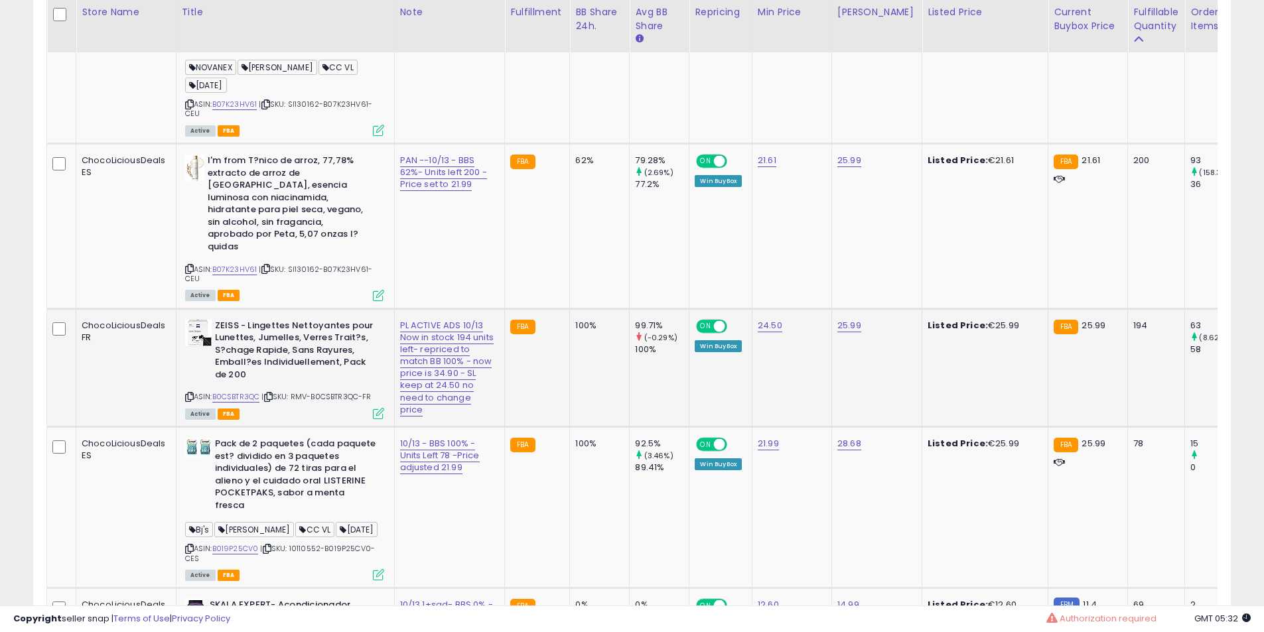
click at [263, 336] on td "ZEISS - Lingettes Nettoyantes pour Lunettes, Jumelles, Verres Trait?s, S?chage …" at bounding box center [285, 368] width 218 height 118
click at [257, 333] on td "ZEISS - Lingettes Nettoyantes pour Lunettes, Jumelles, Verres Trait?s, S?chage …" at bounding box center [285, 368] width 218 height 118
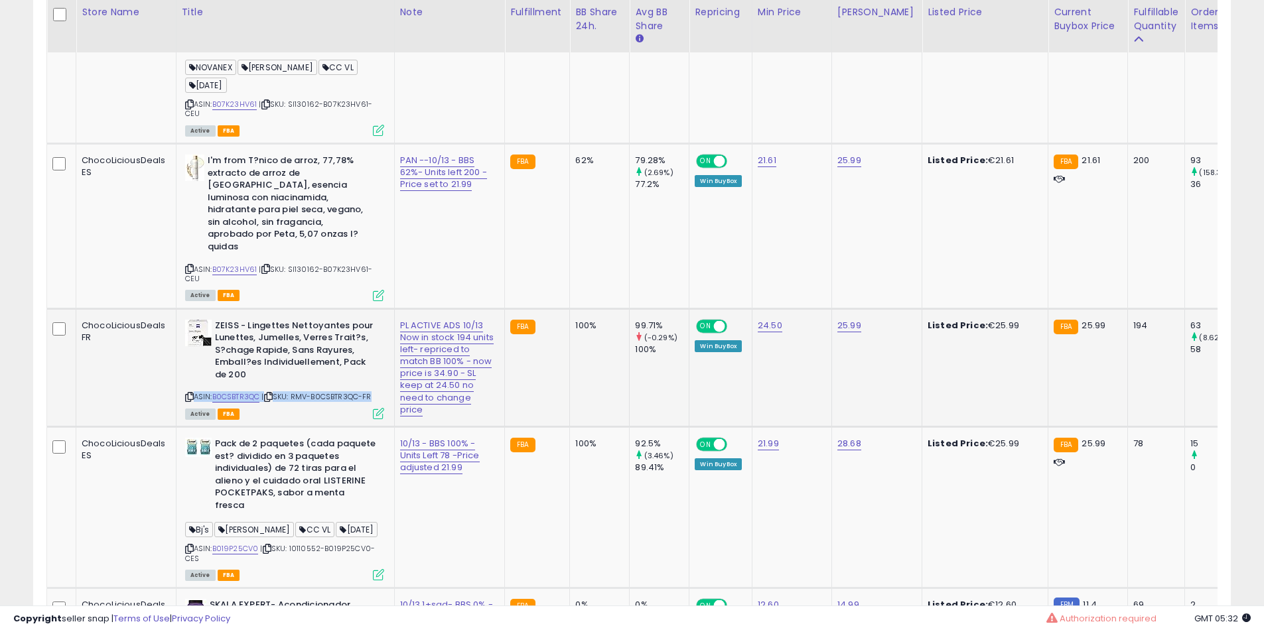
click at [256, 332] on td "ZEISS - Lingettes Nettoyantes pour Lunettes, Jumelles, Verres Trait?s, S?chage …" at bounding box center [285, 368] width 218 height 118
click at [243, 330] on td "ZEISS - Lingettes Nettoyantes pour Lunettes, Jumelles, Verres Trait?s, S?chage …" at bounding box center [285, 368] width 218 height 118
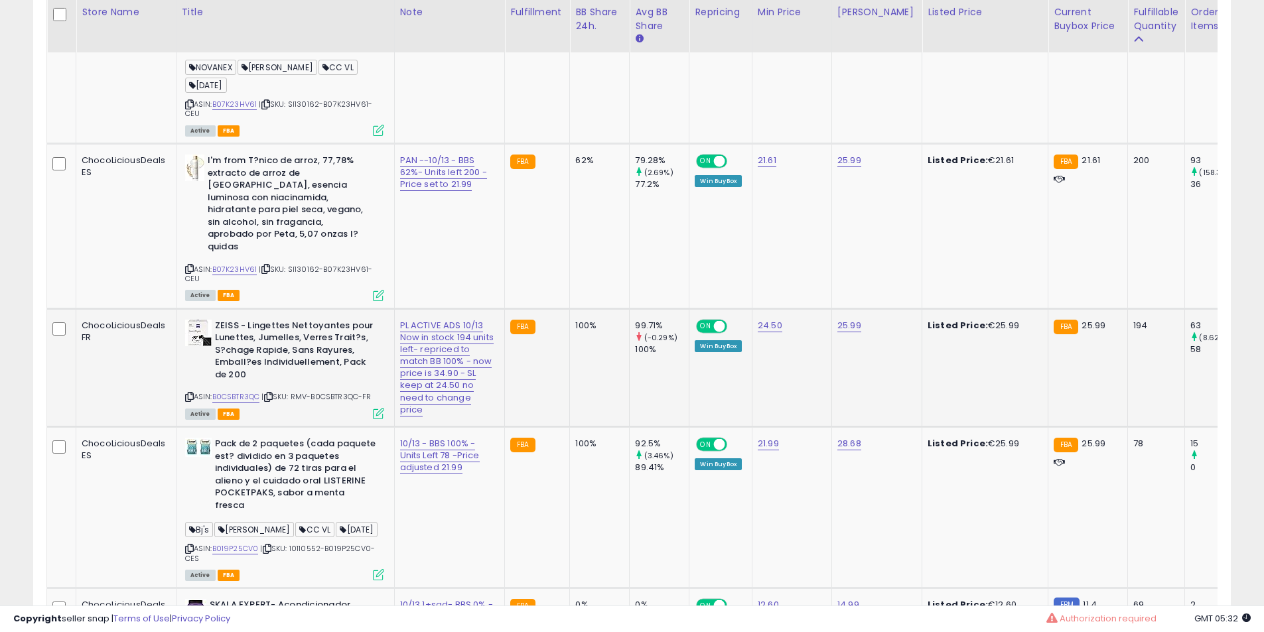
click at [238, 384] on b "ZEISS - Lingettes Nettoyantes pour Lunettes, Jumelles, Verres Trait?s, S?chage …" at bounding box center [295, 352] width 161 height 65
drag, startPoint x: 238, startPoint y: 384, endPoint x: 258, endPoint y: 385, distance: 19.9
click at [238, 385] on b "ZEISS - Lingettes Nettoyantes pour Lunettes, Jumelles, Verres Trait?s, S?chage …" at bounding box center [295, 352] width 161 height 65
click at [258, 385] on b "ZEISS - Lingettes Nettoyantes pour Lunettes, Jumelles, Verres Trait?s, S?chage …" at bounding box center [295, 352] width 161 height 65
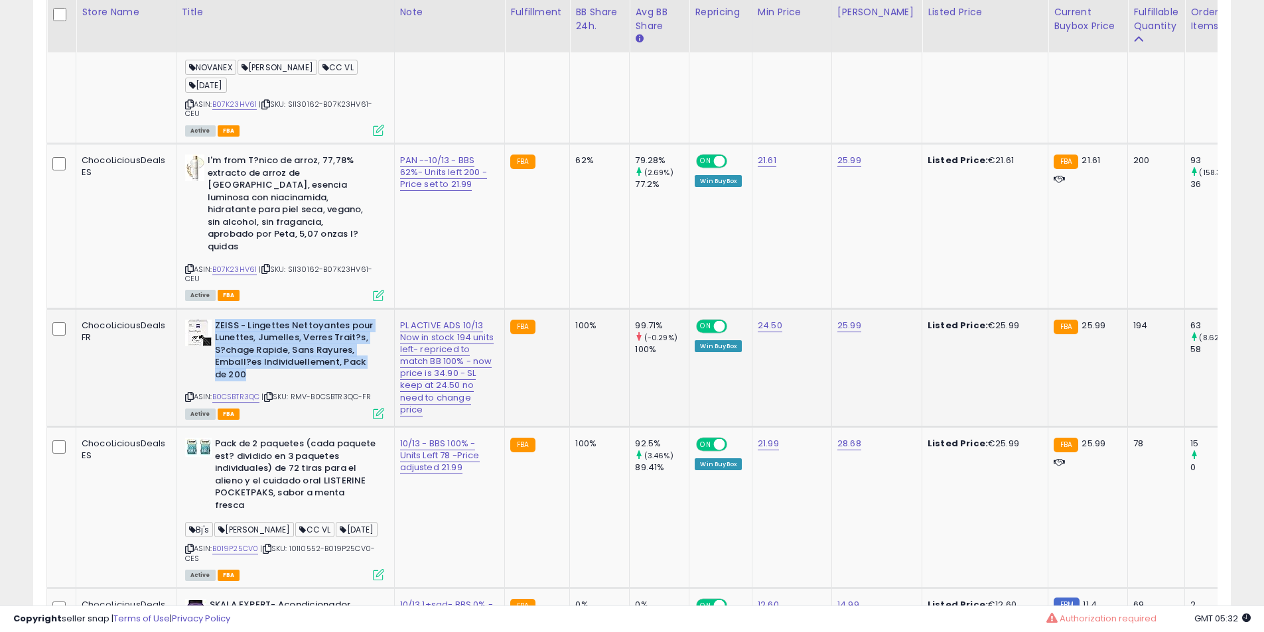
click at [259, 385] on b "ZEISS - Lingettes Nettoyantes pour Lunettes, Jumelles, Verres Trait?s, S?chage …" at bounding box center [295, 352] width 161 height 65
click at [259, 381] on b "ZEISS - Lingettes Nettoyantes pour Lunettes, Jumelles, Verres Trait?s, S?chage …" at bounding box center [295, 352] width 161 height 65
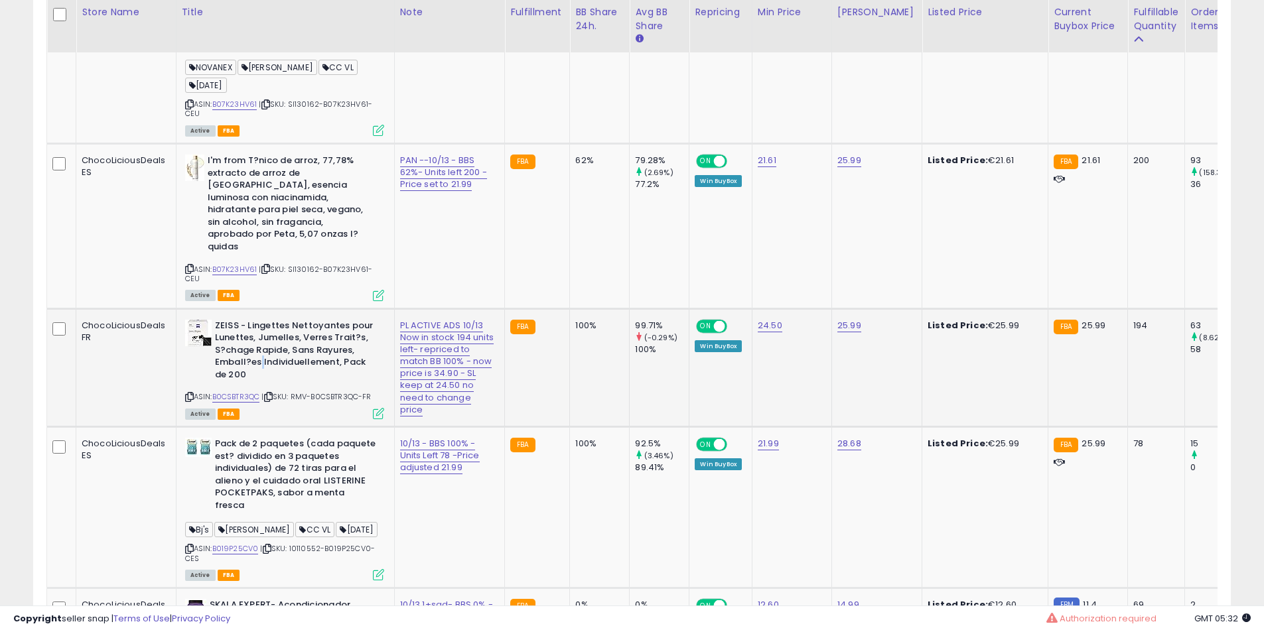
click at [259, 378] on b "ZEISS - Lingettes Nettoyantes pour Lunettes, Jumelles, Verres Trait?s, S?chage …" at bounding box center [295, 352] width 161 height 65
click at [259, 374] on b "ZEISS - Lingettes Nettoyantes pour Lunettes, Jumelles, Verres Trait?s, S?chage …" at bounding box center [295, 352] width 161 height 65
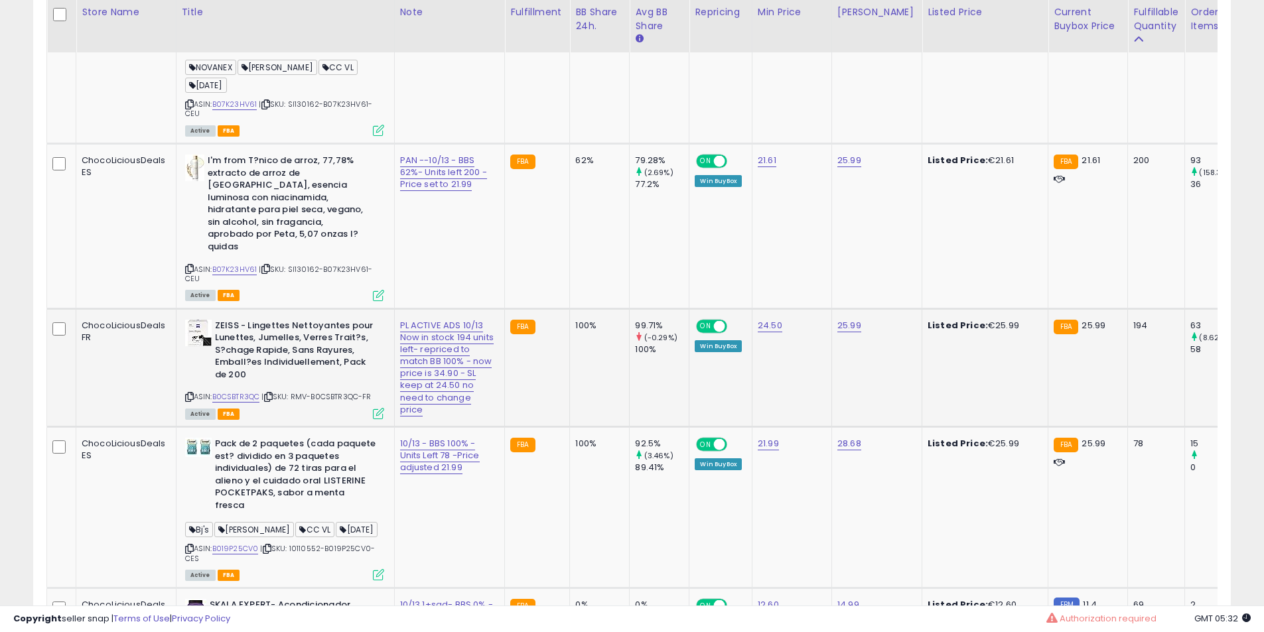
click at [257, 370] on b "ZEISS - Lingettes Nettoyantes pour Lunettes, Jumelles, Verres Trait?s, S?chage …" at bounding box center [295, 352] width 161 height 65
click at [257, 378] on b "ZEISS - Lingettes Nettoyantes pour Lunettes, Jumelles, Verres Trait?s, S?chage …" at bounding box center [295, 352] width 161 height 65
click at [257, 369] on b "ZEISS - Lingettes Nettoyantes pour Lunettes, Jumelles, Verres Trait?s, S?chage …" at bounding box center [295, 352] width 161 height 65
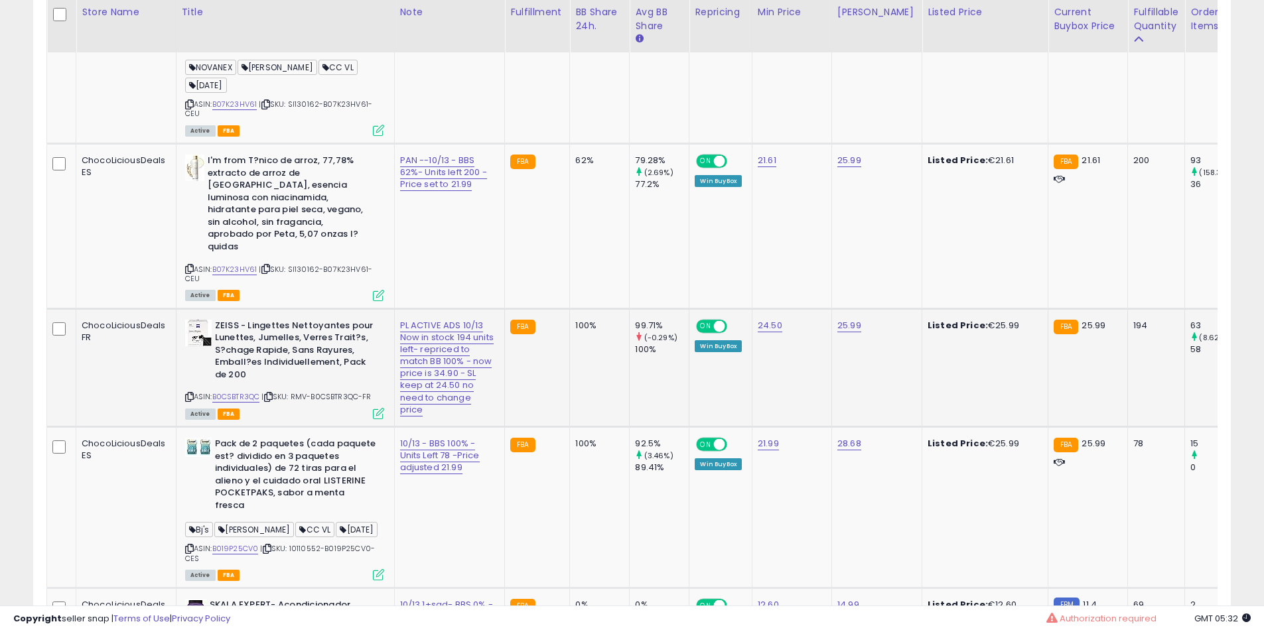
drag, startPoint x: 257, startPoint y: 369, endPoint x: 273, endPoint y: 370, distance: 15.9
click at [267, 368] on b "ZEISS - Lingettes Nettoyantes pour Lunettes, Jumelles, Verres Trait?s, S?chage …" at bounding box center [295, 352] width 161 height 65
click at [284, 372] on b "ZEISS - Lingettes Nettoyantes pour Lunettes, Jumelles, Verres Trait?s, S?chage …" at bounding box center [295, 352] width 161 height 65
click at [285, 372] on b "ZEISS - Lingettes Nettoyantes pour Lunettes, Jumelles, Verres Trait?s, S?chage …" at bounding box center [295, 352] width 161 height 65
click at [285, 378] on b "ZEISS - Lingettes Nettoyantes pour Lunettes, Jumelles, Verres Trait?s, S?chage …" at bounding box center [295, 352] width 161 height 65
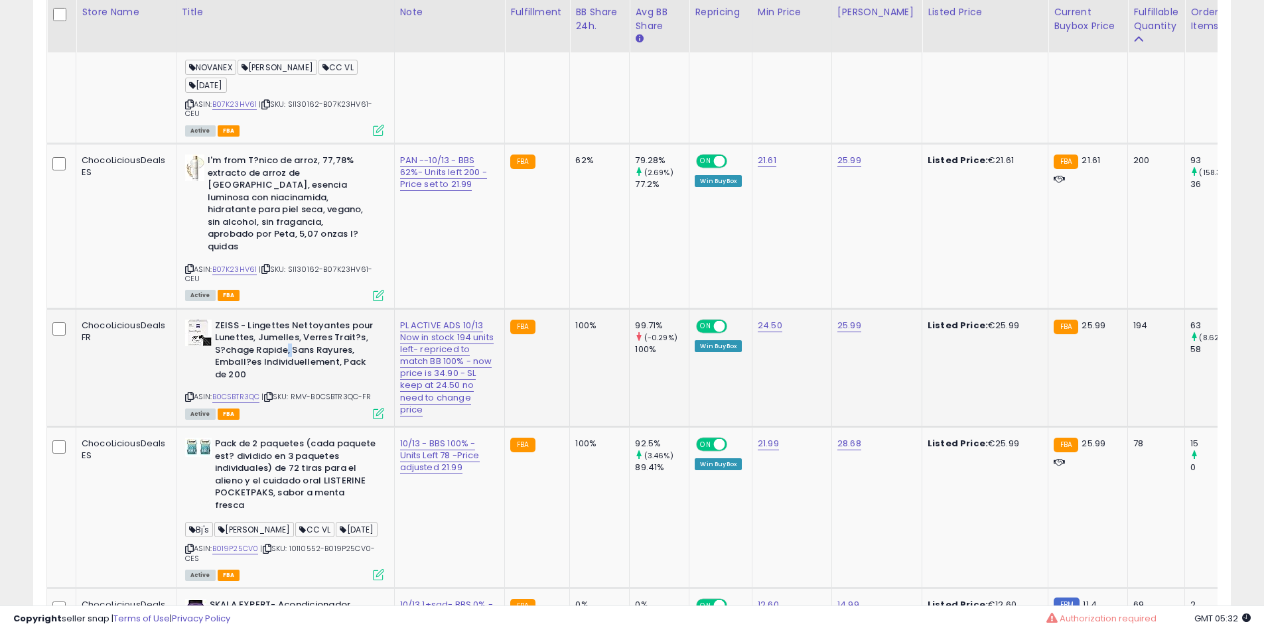
click at [285, 378] on b "ZEISS - Lingettes Nettoyantes pour Lunettes, Jumelles, Verres Trait?s, S?chage …" at bounding box center [295, 352] width 161 height 65
click at [275, 378] on b "ZEISS - Lingettes Nettoyantes pour Lunettes, Jumelles, Verres Trait?s, S?chage …" at bounding box center [295, 352] width 161 height 65
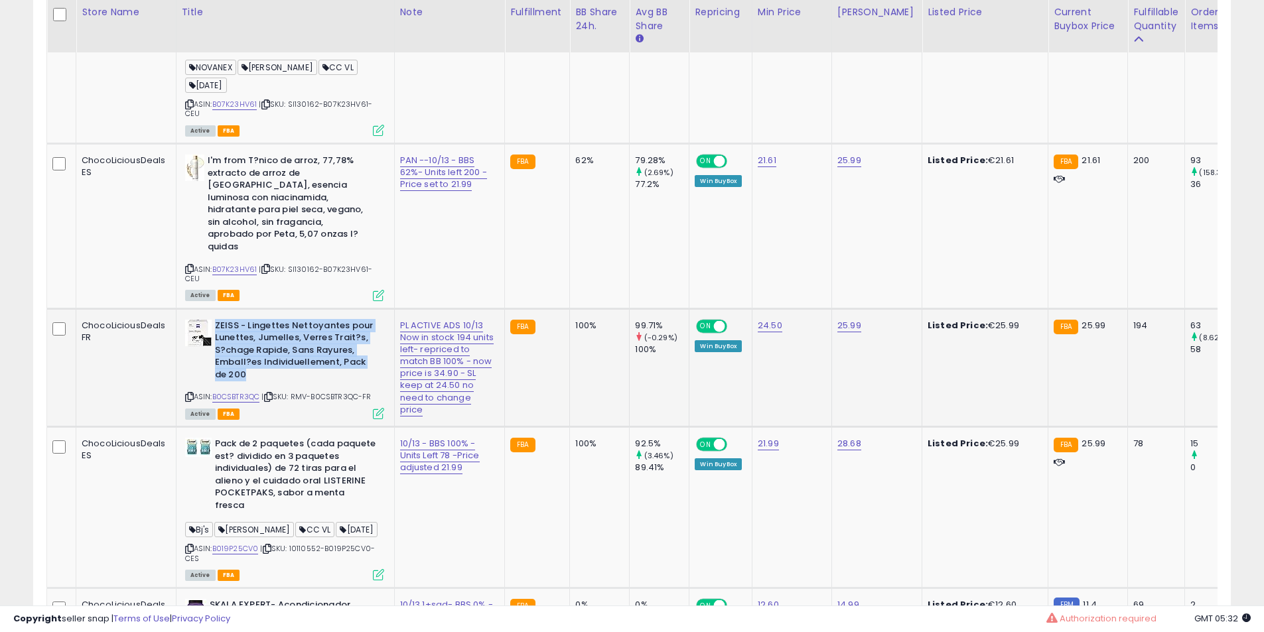
click at [275, 378] on b "ZEISS - Lingettes Nettoyantes pour Lunettes, Jumelles, Verres Trait?s, S?chage …" at bounding box center [295, 352] width 161 height 65
click at [267, 375] on b "ZEISS - Lingettes Nettoyantes pour Lunettes, Jumelles, Verres Trait?s, S?chage …" at bounding box center [295, 352] width 161 height 65
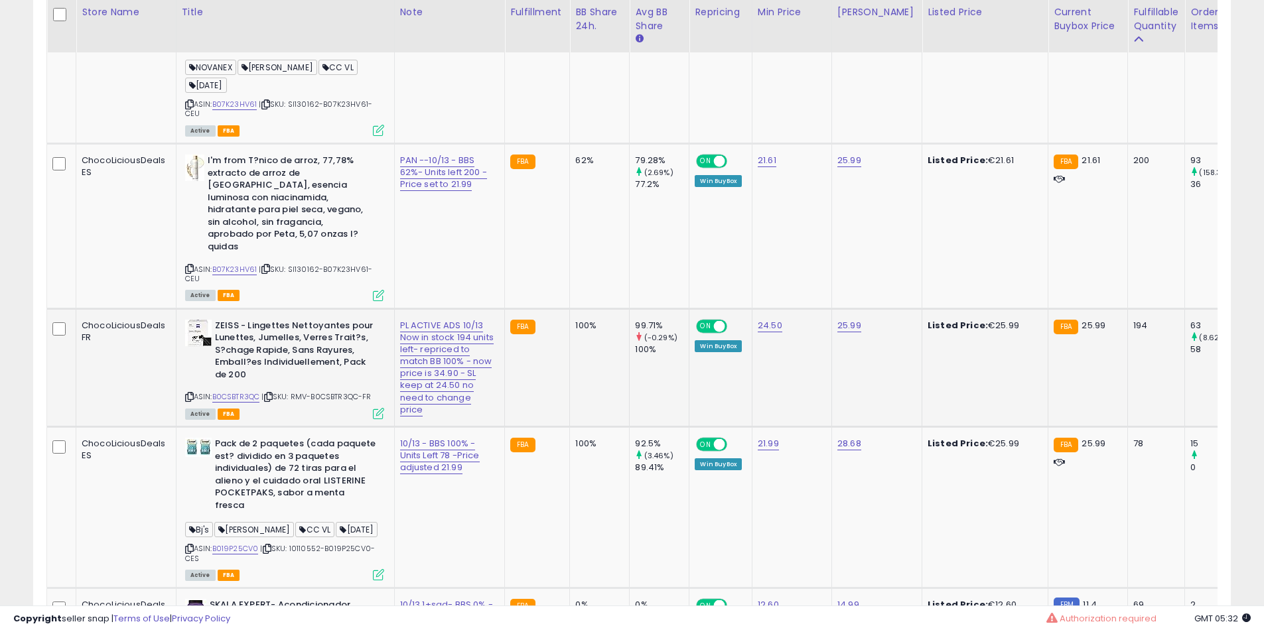
click at [265, 379] on b "ZEISS - Lingettes Nettoyantes pour Lunettes, Jumelles, Verres Trait?s, S?chage …" at bounding box center [295, 352] width 161 height 65
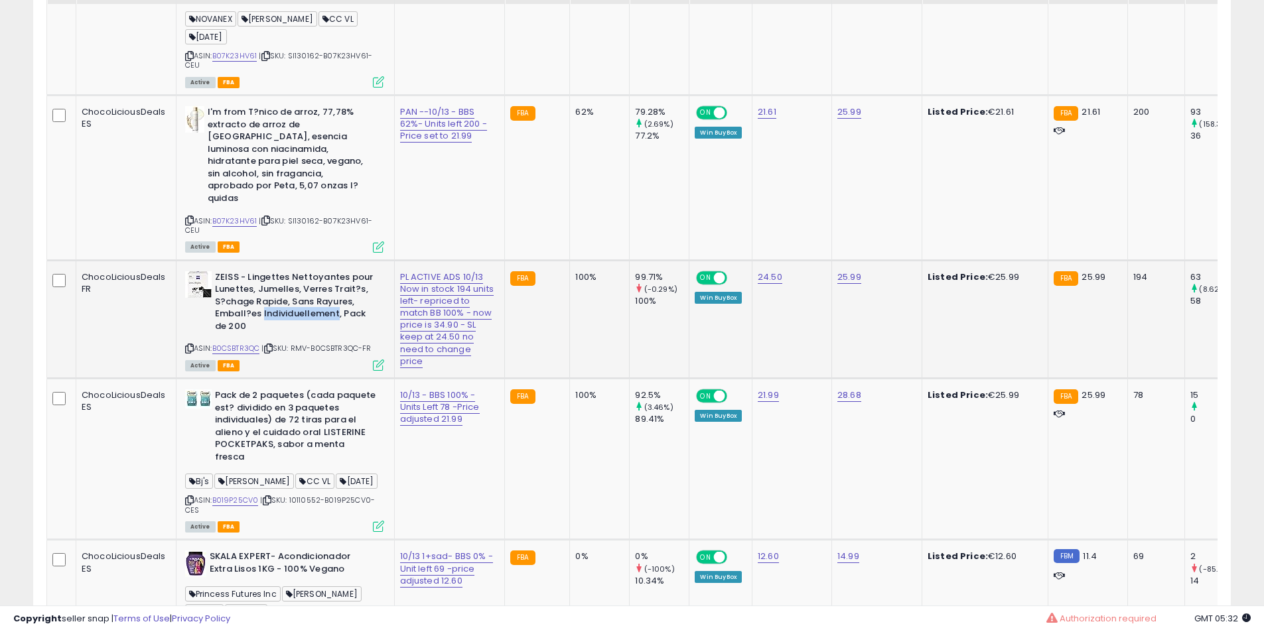
scroll to position [1892, 0]
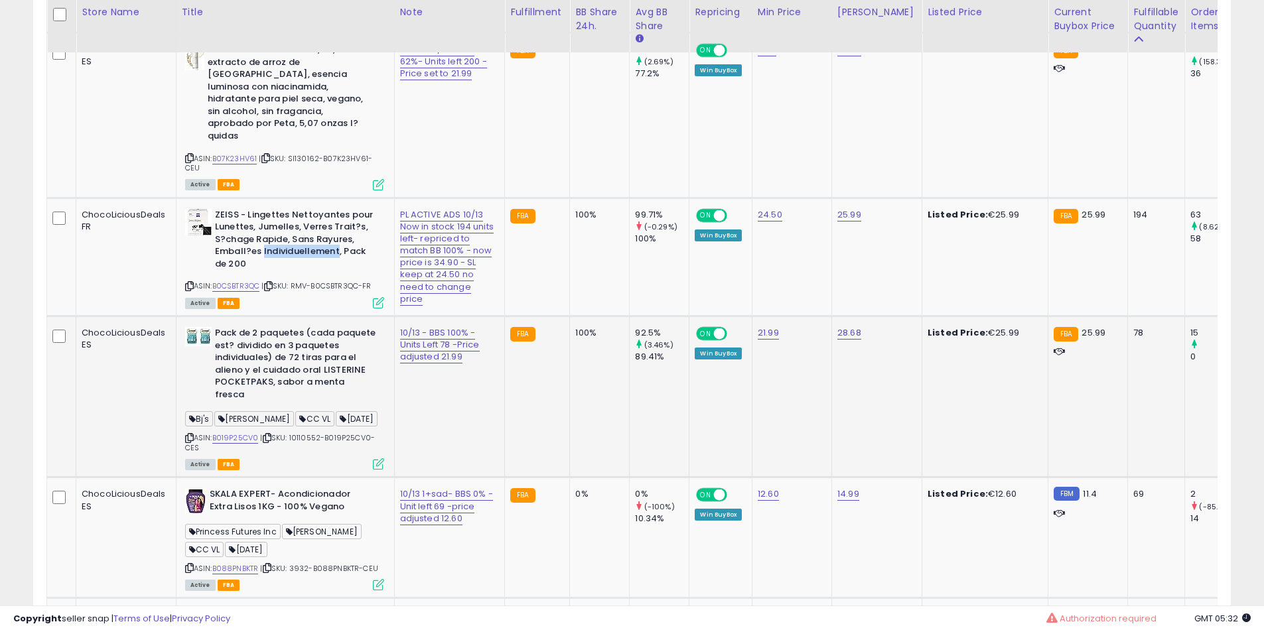
click at [280, 404] on b "Pack de 2 paquetes (cada paquete est? dividido en 3 paquetes individuales) de 7…" at bounding box center [295, 365] width 161 height 77
drag, startPoint x: 280, startPoint y: 458, endPoint x: 291, endPoint y: 460, distance: 10.8
click at [281, 404] on b "Pack de 2 paquetes (cada paquete est? dividido en 3 paquetes individuales) de 7…" at bounding box center [295, 365] width 161 height 77
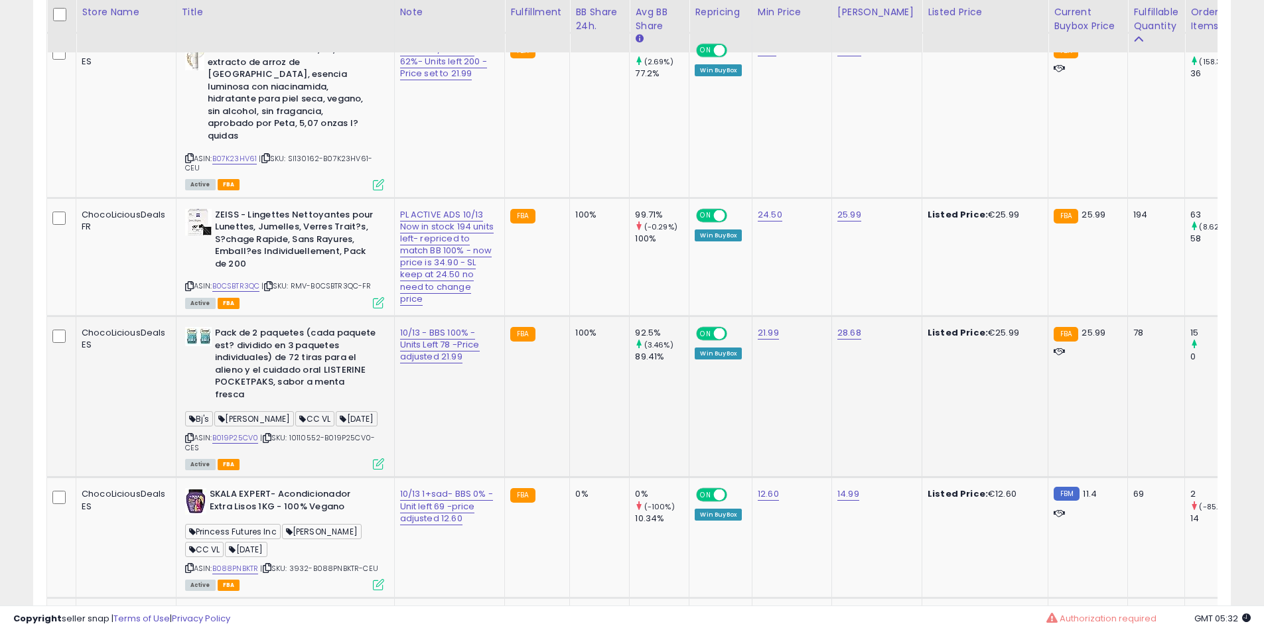
click at [291, 404] on b "Pack de 2 paquetes (cada paquete est? dividido en 3 paquetes individuales) de 7…" at bounding box center [295, 365] width 161 height 77
click at [290, 404] on b "Pack de 2 paquetes (cada paquete est? dividido en 3 paquetes individuales) de 7…" at bounding box center [295, 365] width 161 height 77
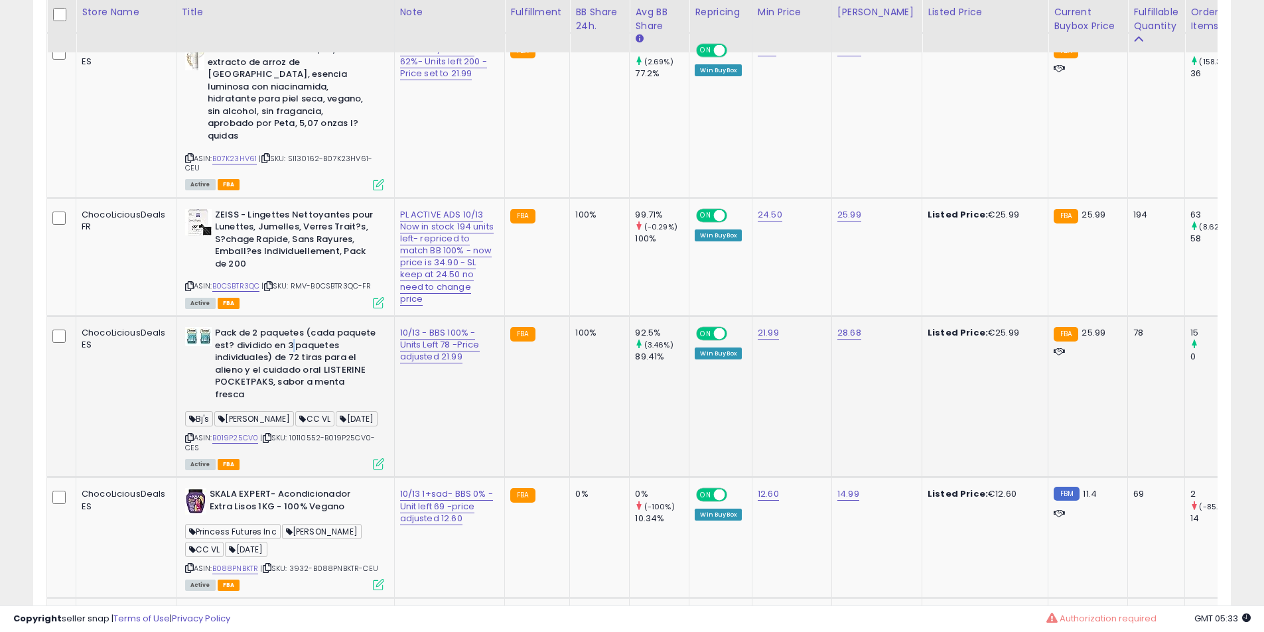
click at [290, 404] on b "Pack de 2 paquetes (cada paquete est? dividido en 3 paquetes individuales) de 7…" at bounding box center [295, 365] width 161 height 77
click at [287, 404] on b "Pack de 2 paquetes (cada paquete est? dividido en 3 paquetes individuales) de 7…" at bounding box center [295, 365] width 161 height 77
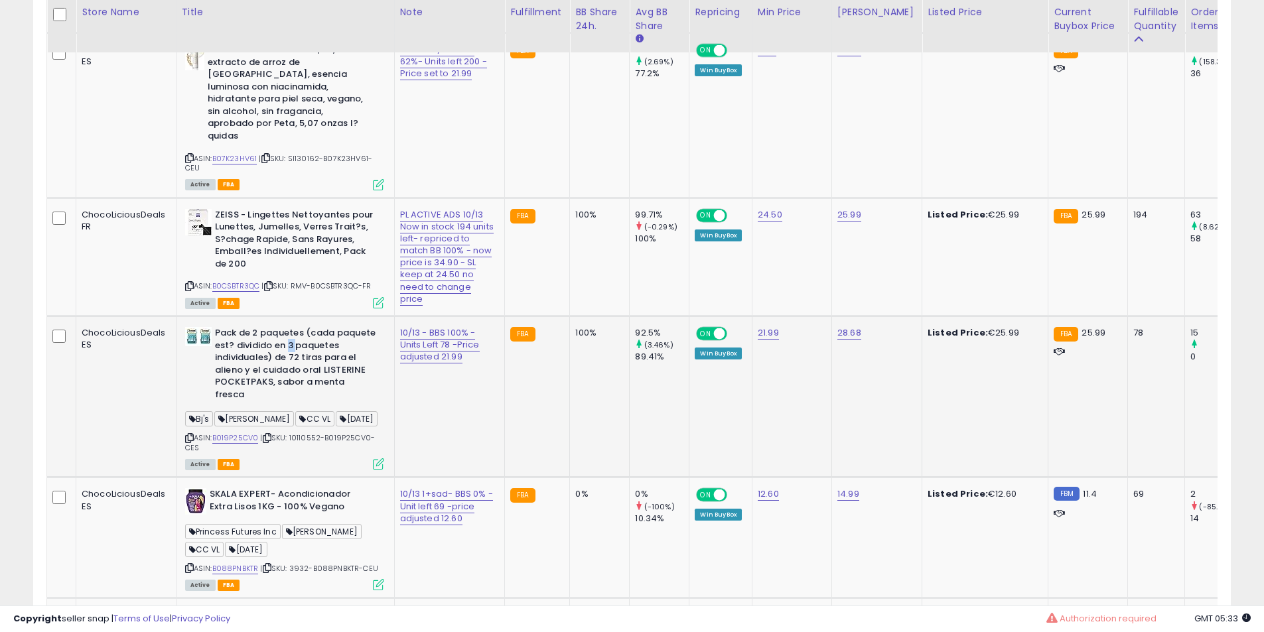
click at [287, 404] on b "Pack de 2 paquetes (cada paquete est? dividido en 3 paquetes individuales) de 7…" at bounding box center [295, 365] width 161 height 77
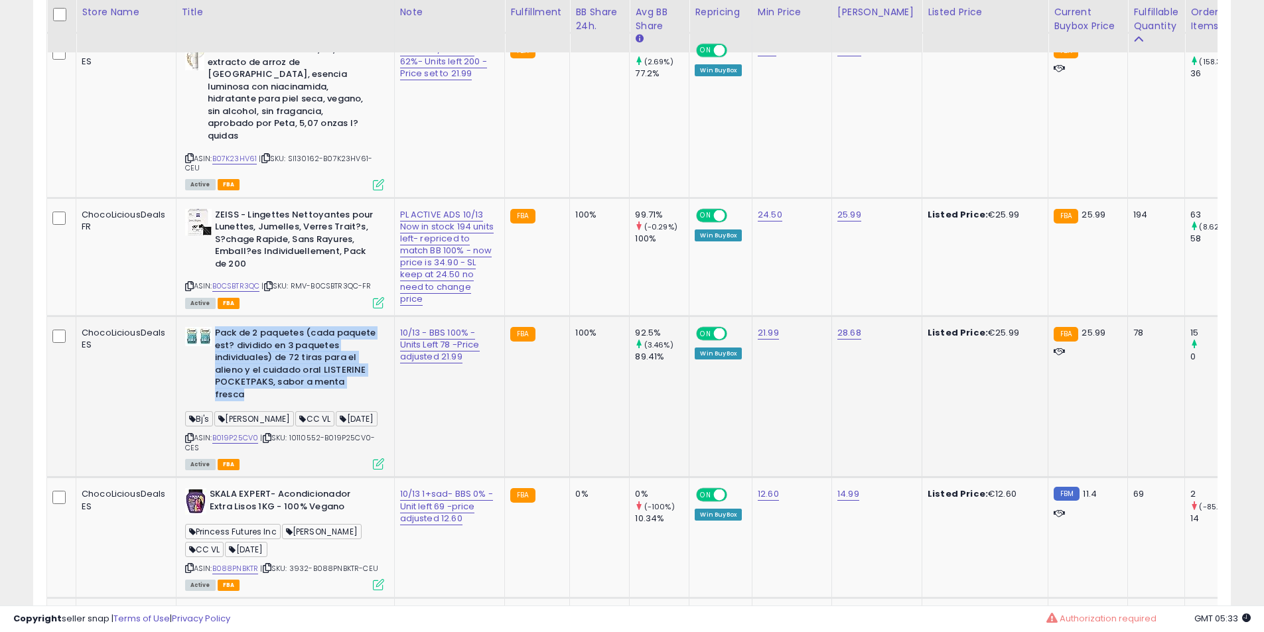
click at [287, 404] on b "Pack de 2 paquetes (cada paquete est? dividido en 3 paquetes individuales) de 7…" at bounding box center [295, 365] width 161 height 77
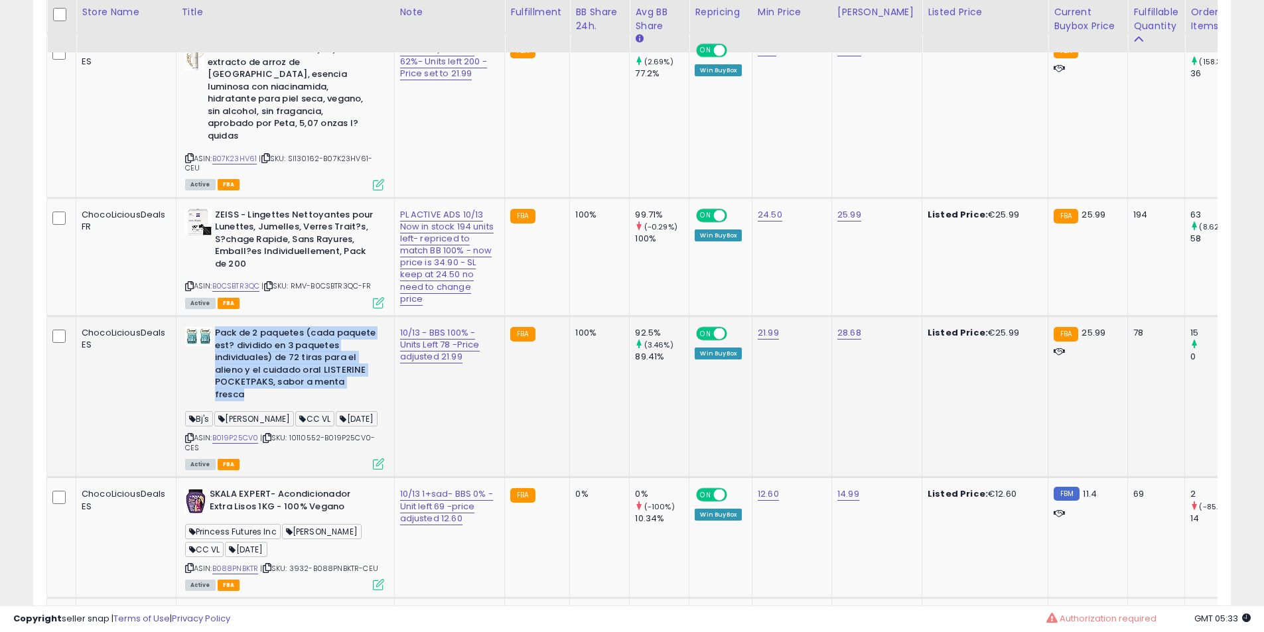
click at [287, 404] on b "Pack de 2 paquetes (cada paquete est? dividido en 3 paquetes individuales) de 7…" at bounding box center [295, 365] width 161 height 77
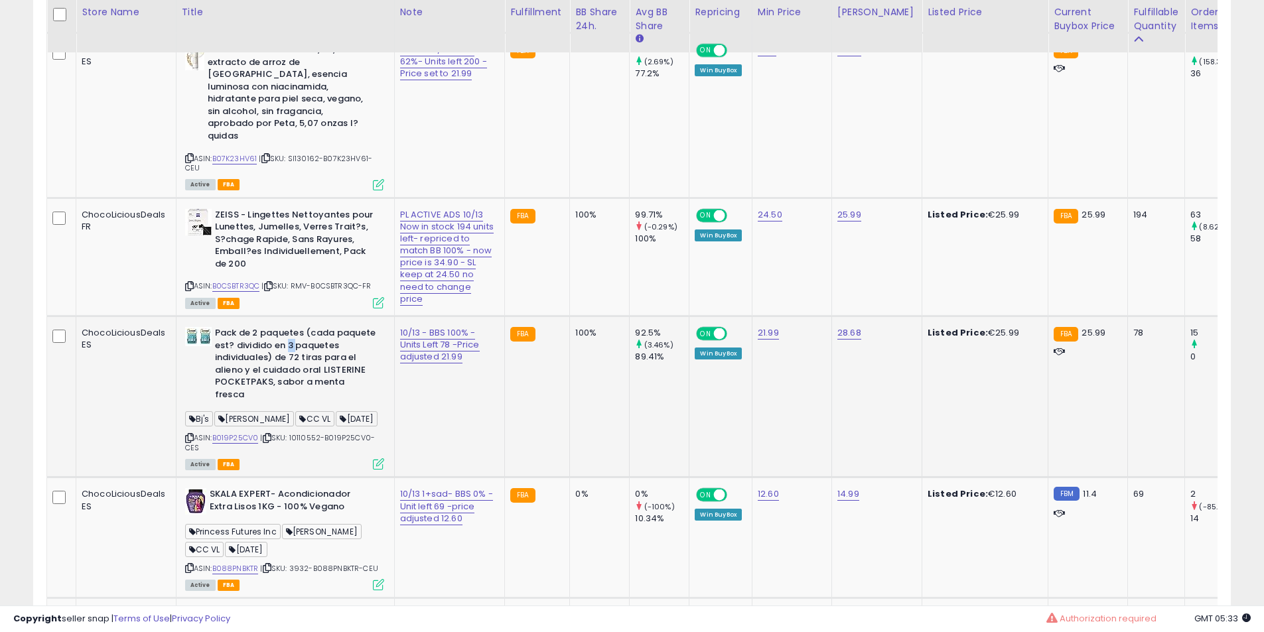
click at [287, 404] on b "Pack de 2 paquetes (cada paquete est? dividido en 3 paquetes individuales) de 7…" at bounding box center [295, 365] width 161 height 77
click at [285, 404] on b "Pack de 2 paquetes (cada paquete est? dividido en 3 paquetes individuales) de 7…" at bounding box center [295, 365] width 161 height 77
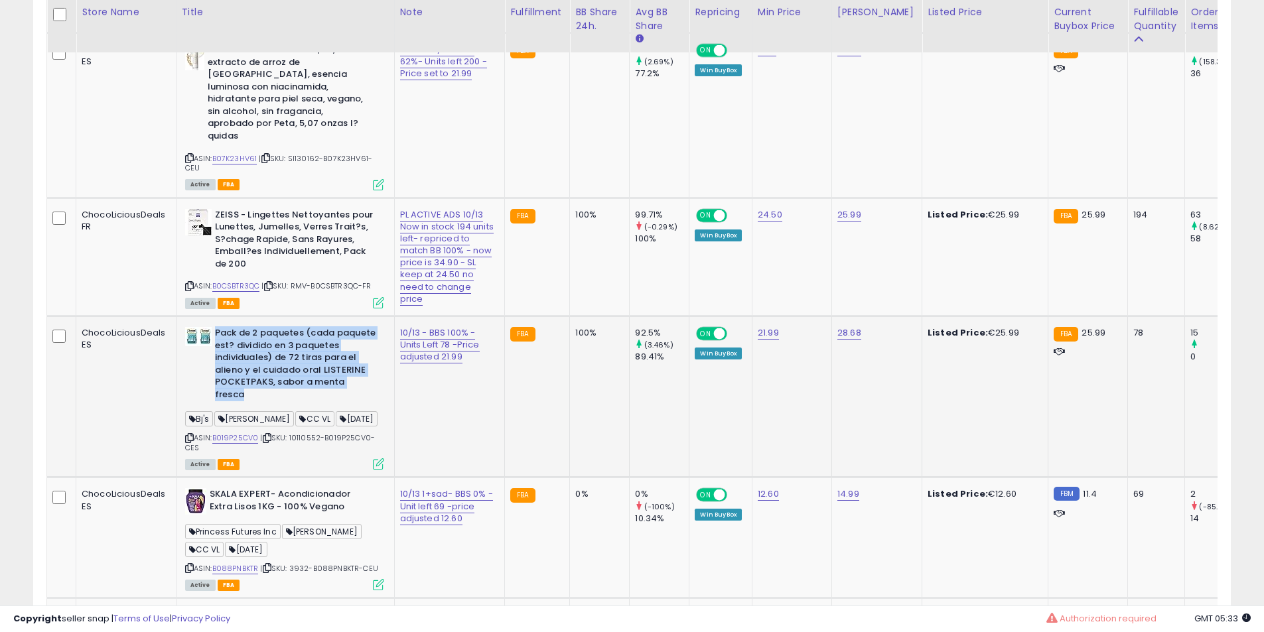
click at [285, 404] on b "Pack de 2 paquetes (cada paquete est? dividido en 3 paquetes individuales) de 7…" at bounding box center [295, 365] width 161 height 77
click at [284, 404] on b "Pack de 2 paquetes (cada paquete est? dividido en 3 paquetes individuales) de 7…" at bounding box center [295, 365] width 161 height 77
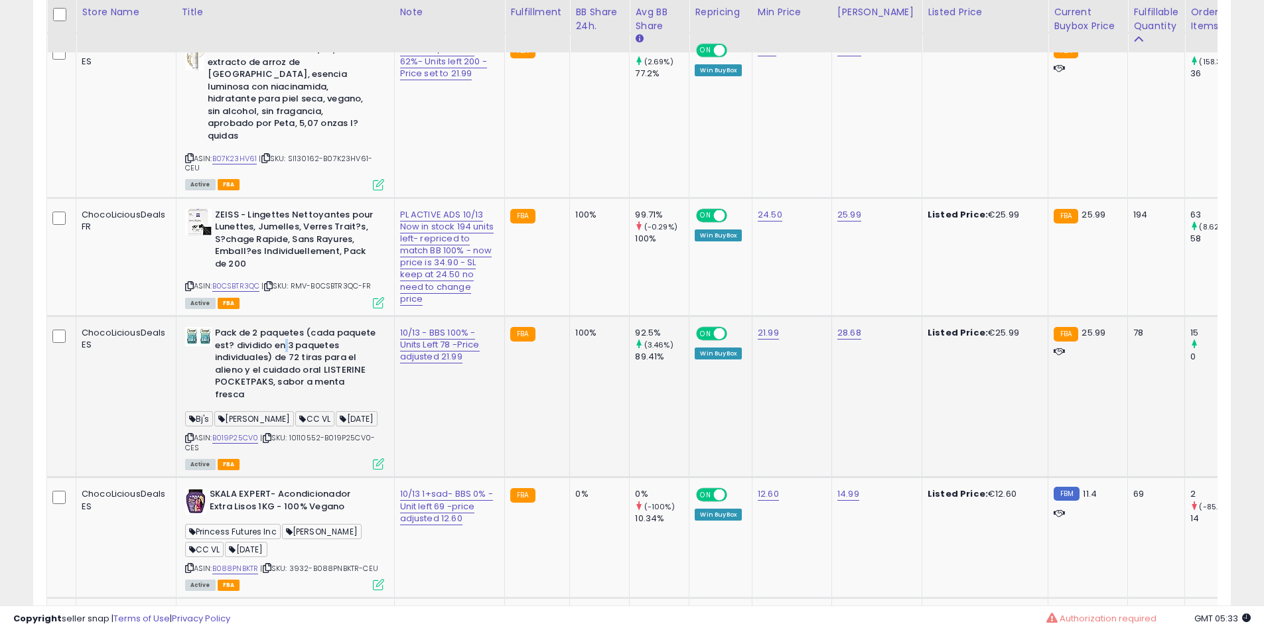
click at [284, 404] on b "Pack de 2 paquetes (cada paquete est? dividido en 3 paquetes individuales) de 7…" at bounding box center [295, 365] width 161 height 77
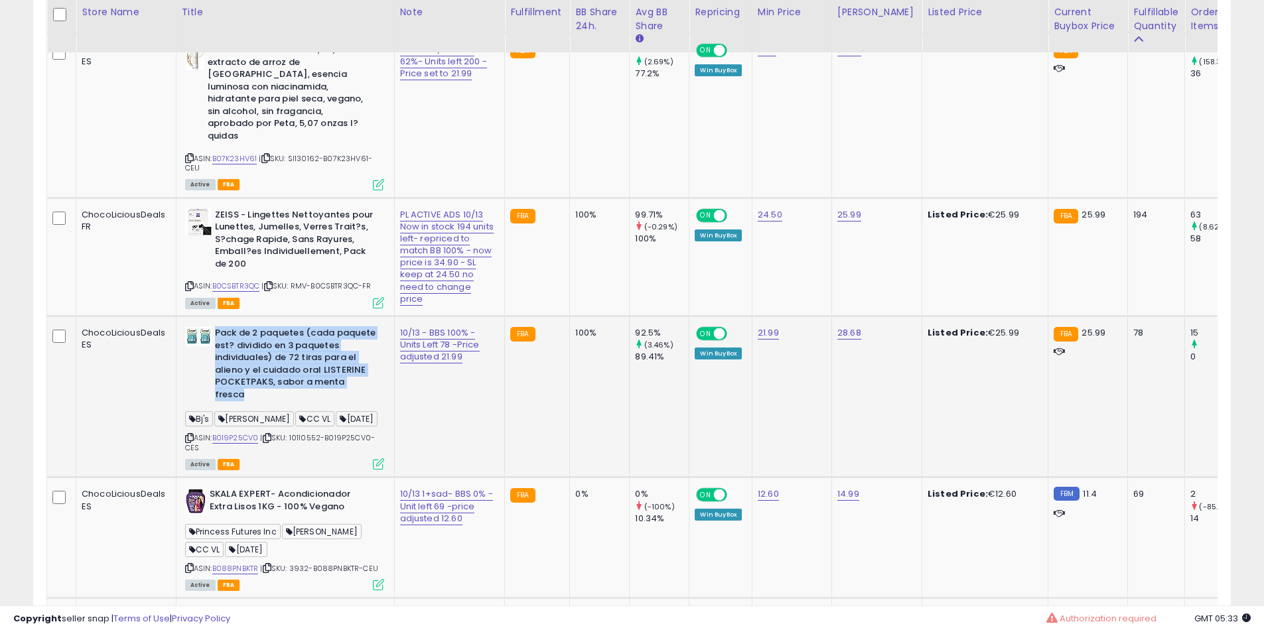
click at [283, 404] on b "Pack de 2 paquetes (cada paquete est? dividido en 3 paquetes individuales) de 7…" at bounding box center [295, 365] width 161 height 77
drag, startPoint x: 283, startPoint y: 447, endPoint x: 277, endPoint y: 453, distance: 9.4
click at [281, 404] on b "Pack de 2 paquetes (cada paquete est? dividido en 3 paquetes individuales) de 7…" at bounding box center [295, 365] width 161 height 77
click at [277, 404] on b "Pack de 2 paquetes (cada paquete est? dividido en 3 paquetes individuales) de 7…" at bounding box center [295, 365] width 161 height 77
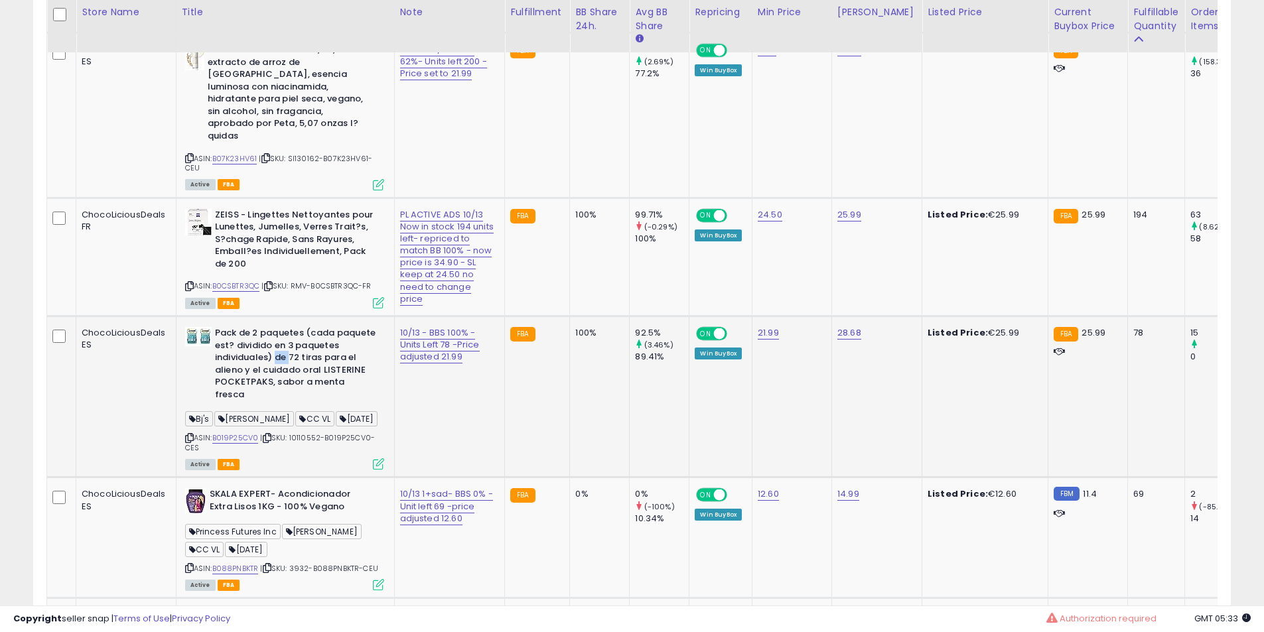
click at [277, 404] on b "Pack de 2 paquetes (cada paquete est? dividido en 3 paquetes individuales) de 7…" at bounding box center [295, 365] width 161 height 77
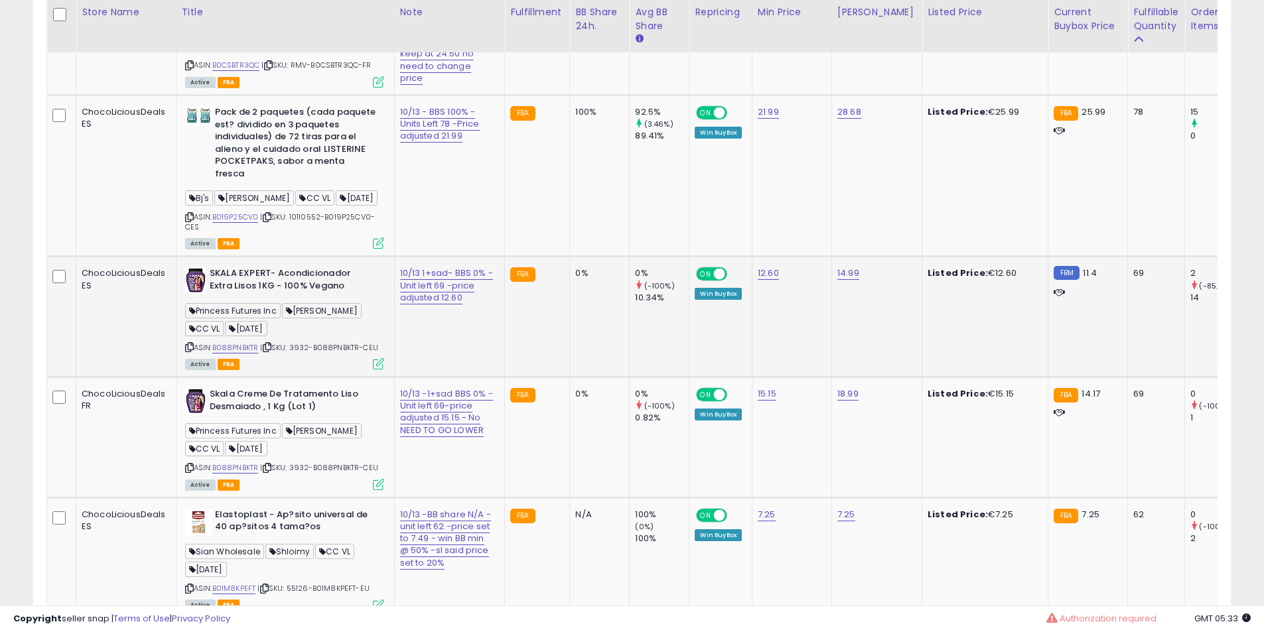
click at [258, 295] on b "SKALA EXPERT- Acondicionador Extra Lisos 1KG - 100% Vegano" at bounding box center [290, 281] width 161 height 28
click at [267, 295] on b "SKALA EXPERT- Acondicionador Extra Lisos 1KG - 100% Vegano" at bounding box center [290, 281] width 161 height 28
drag, startPoint x: 267, startPoint y: 372, endPoint x: 283, endPoint y: 372, distance: 15.9
click at [277, 295] on b "SKALA EXPERT- Acondicionador Extra Lisos 1KG - 100% Vegano" at bounding box center [290, 281] width 161 height 28
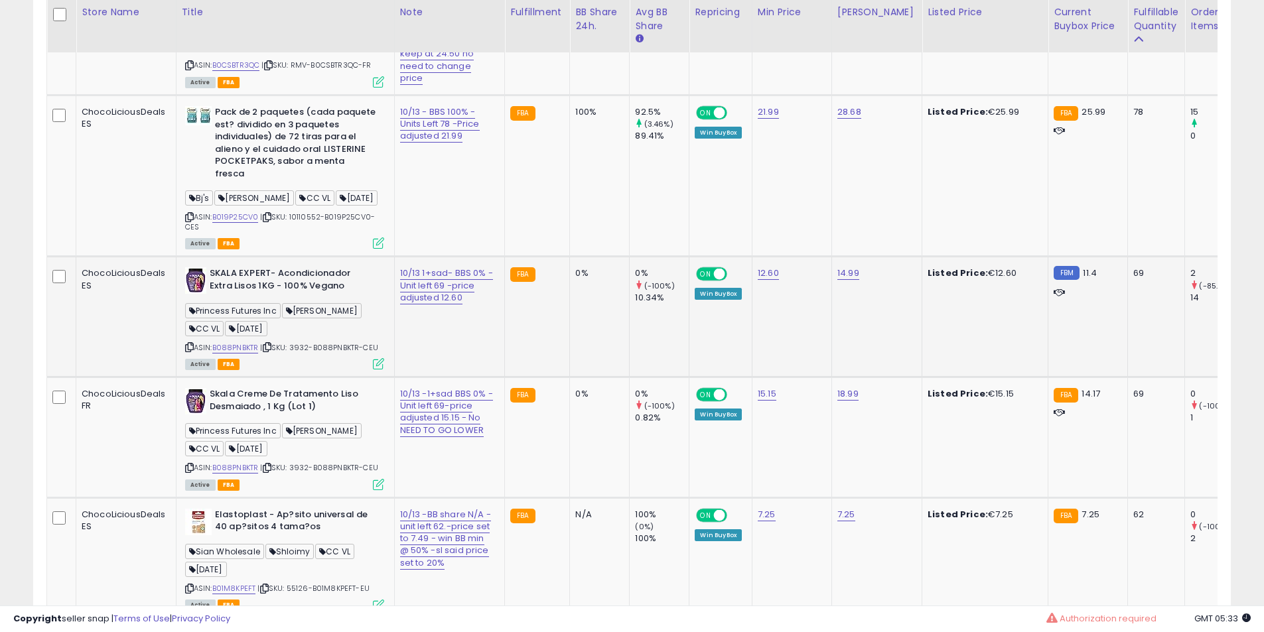
click at [283, 295] on b "SKALA EXPERT- Acondicionador Extra Lisos 1KG - 100% Vegano" at bounding box center [290, 281] width 161 height 28
click at [289, 295] on b "SKALA EXPERT- Acondicionador Extra Lisos 1KG - 100% Vegano" at bounding box center [290, 281] width 161 height 28
drag, startPoint x: 289, startPoint y: 368, endPoint x: 253, endPoint y: 367, distance: 36.5
click at [290, 295] on b "SKALA EXPERT- Acondicionador Extra Lisos 1KG - 100% Vegano" at bounding box center [290, 281] width 161 height 28
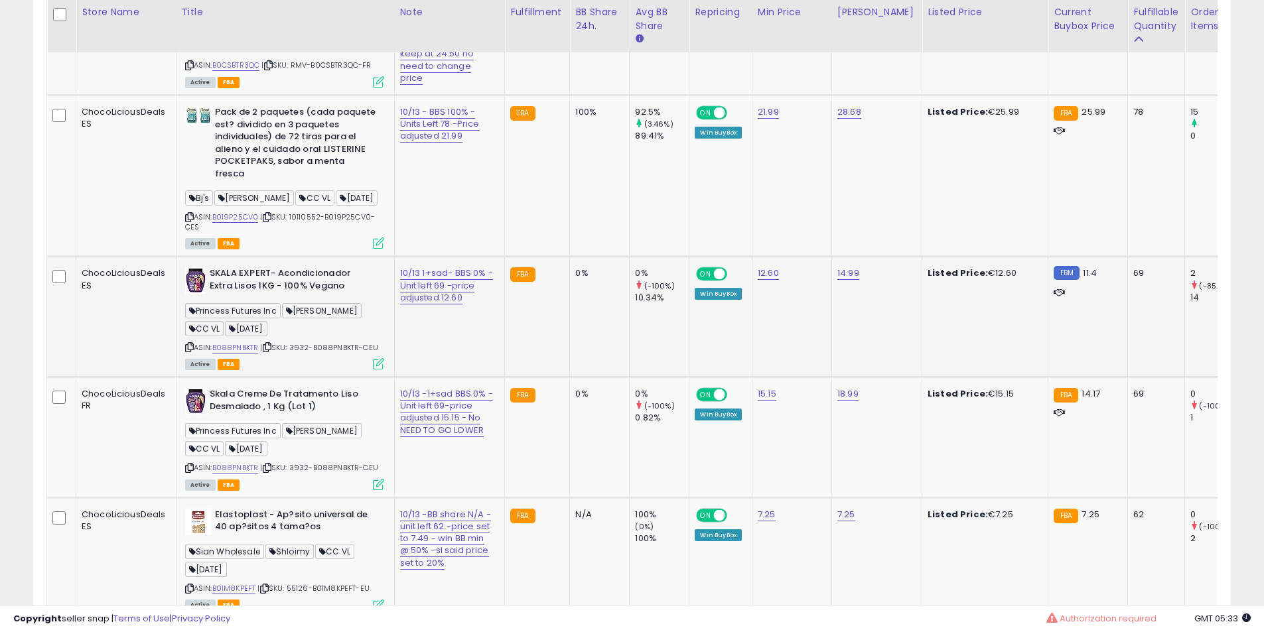
click at [249, 295] on b "SKALA EXPERT- Acondicionador Extra Lisos 1KG - 100% Vegano" at bounding box center [290, 281] width 161 height 28
drag, startPoint x: 249, startPoint y: 366, endPoint x: 229, endPoint y: 371, distance: 20.4
click at [245, 295] on b "SKALA EXPERT- Acondicionador Extra Lisos 1KG - 100% Vegano" at bounding box center [290, 281] width 161 height 28
click at [229, 295] on b "SKALA EXPERT- Acondicionador Extra Lisos 1KG - 100% Vegano" at bounding box center [290, 281] width 161 height 28
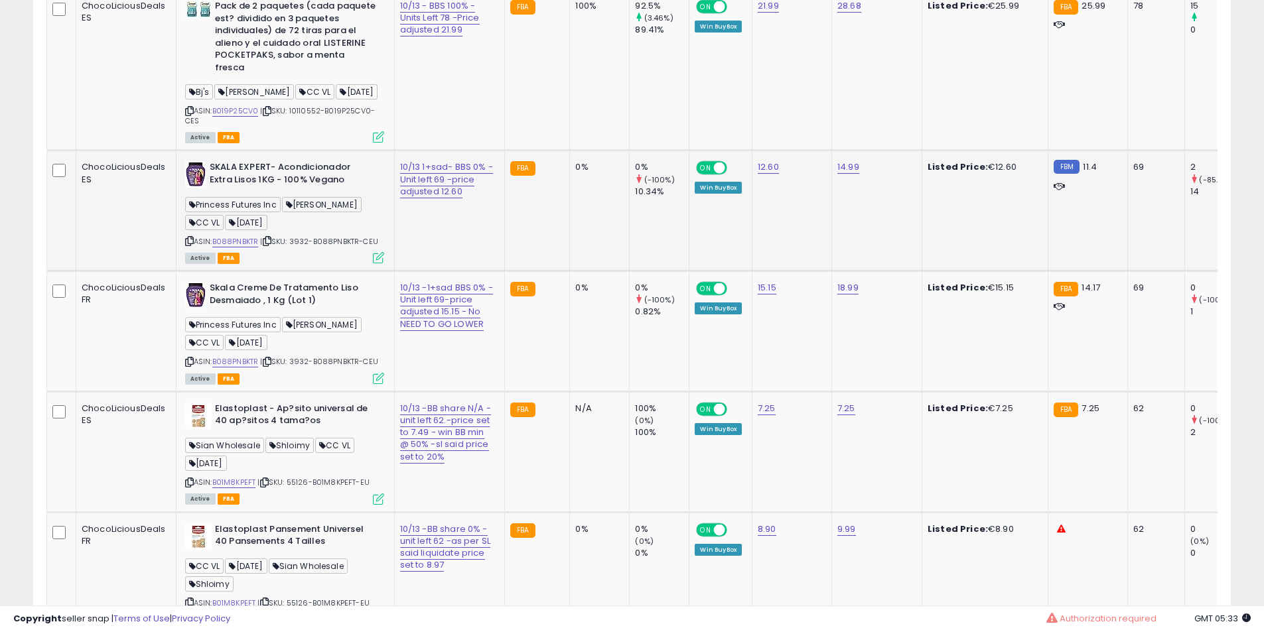
scroll to position [2224, 0]
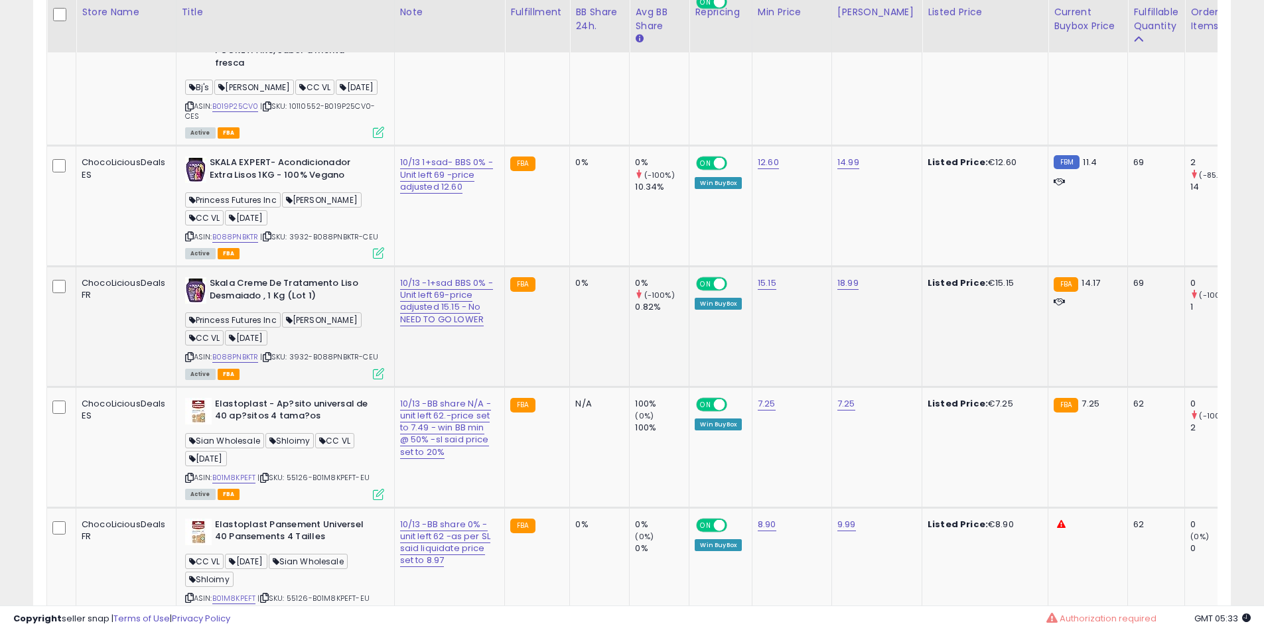
click at [283, 364] on td "Skala Creme De Tratamento Liso Desmaiado , 1 Kg (Lot 1) Princess Futures Inc Ha…" at bounding box center [285, 327] width 218 height 121
drag, startPoint x: 283, startPoint y: 364, endPoint x: 271, endPoint y: 383, distance: 23.2
click at [281, 365] on td "Skala Creme De Tratamento Liso Desmaiado , 1 Kg (Lot 1) Princess Futures Inc Ha…" at bounding box center [285, 327] width 218 height 121
click at [263, 305] on b "Skala Creme De Tratamento Liso Desmaiado , 1 Kg (Lot 1)" at bounding box center [290, 291] width 161 height 28
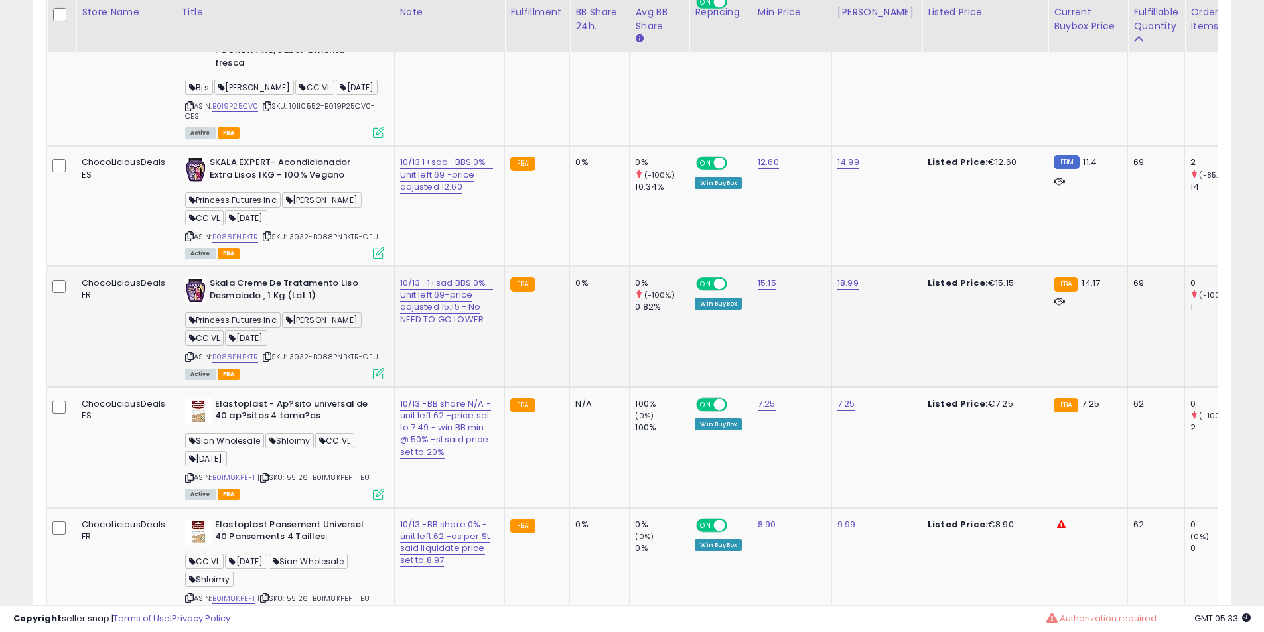
click at [260, 305] on b "Skala Creme De Tratamento Liso Desmaiado , 1 Kg (Lot 1)" at bounding box center [290, 291] width 161 height 28
drag, startPoint x: 260, startPoint y: 386, endPoint x: 249, endPoint y: 386, distance: 10.6
click at [256, 305] on b "Skala Creme De Tratamento Liso Desmaiado , 1 Kg (Lot 1)" at bounding box center [290, 291] width 161 height 28
click at [241, 305] on b "Skala Creme De Tratamento Liso Desmaiado , 1 Kg (Lot 1)" at bounding box center [290, 291] width 161 height 28
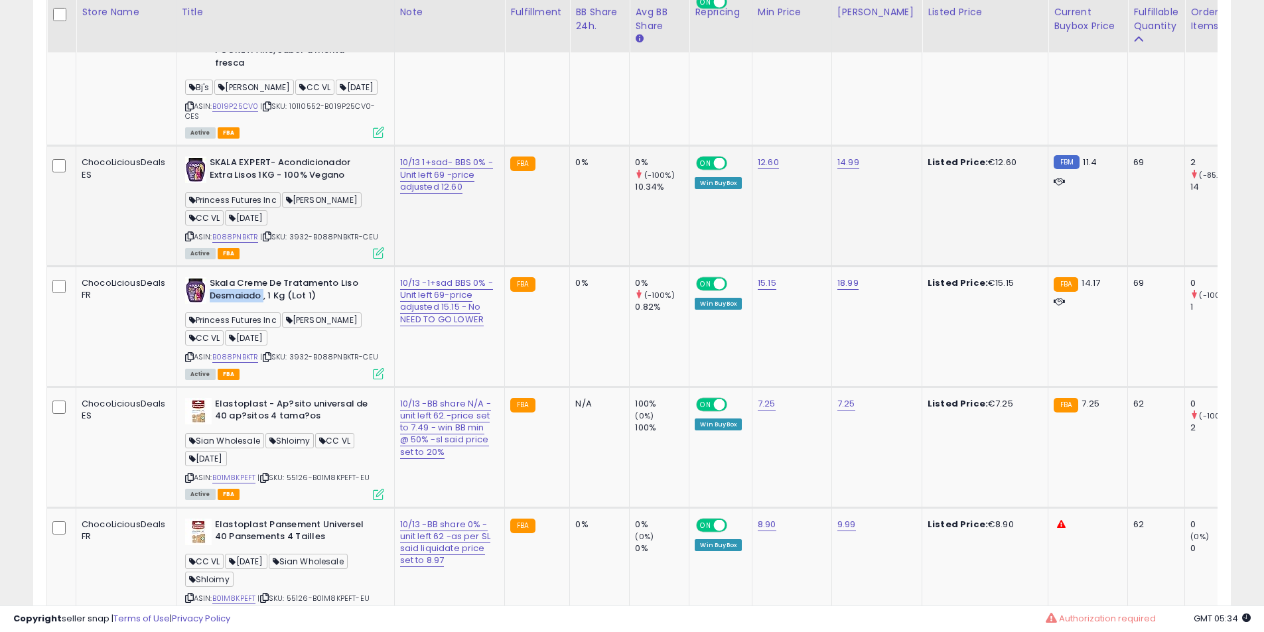
click at [251, 184] on b "SKALA EXPERT- Acondicionador Extra Lisos 1KG - 100% Vegano" at bounding box center [290, 171] width 161 height 28
click at [281, 184] on b "SKALA EXPERT- Acondicionador Extra Lisos 1KG - 100% Vegano" at bounding box center [290, 171] width 161 height 28
drag, startPoint x: 281, startPoint y: 251, endPoint x: 307, endPoint y: 259, distance: 27.7
click at [289, 184] on b "SKALA EXPERT- Acondicionador Extra Lisos 1KG - 100% Vegano" at bounding box center [290, 171] width 161 height 28
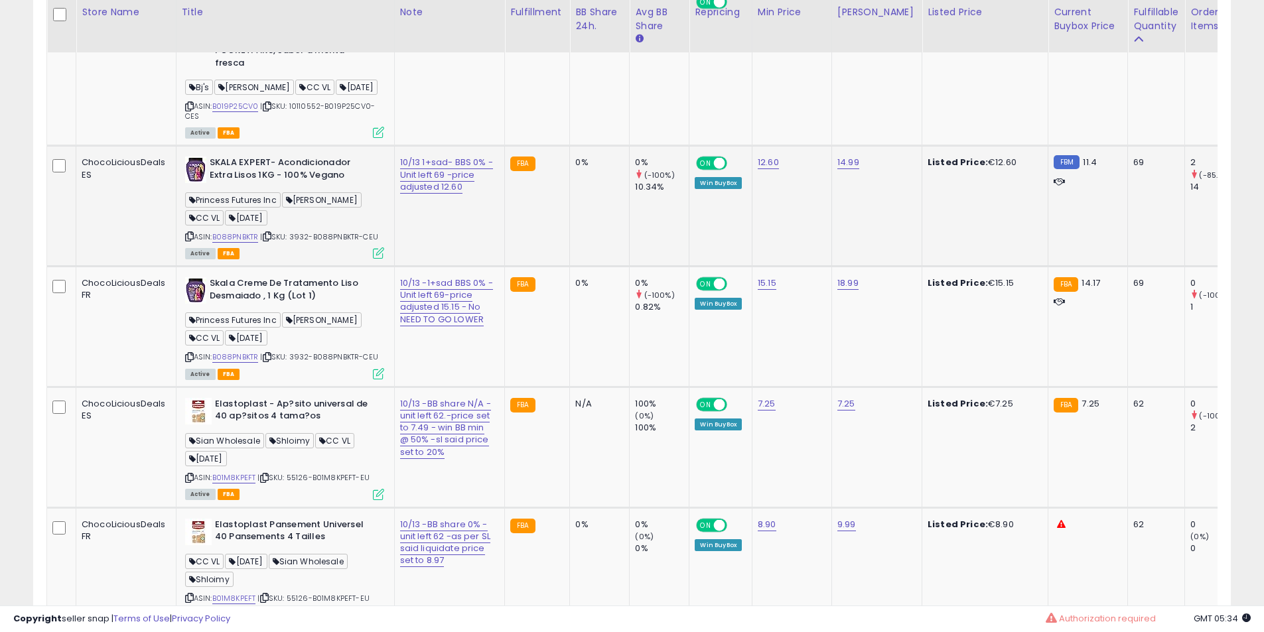
click at [312, 184] on b "SKALA EXPERT- Acondicionador Extra Lisos 1KG - 100% Vegano" at bounding box center [290, 171] width 161 height 28
drag, startPoint x: 312, startPoint y: 259, endPoint x: 318, endPoint y: 427, distance: 168.0
click at [318, 257] on div "SKALA EXPERT- Acondicionador Extra Lisos 1KG - 100% Vegano Princess Futures Inc…" at bounding box center [283, 207] width 202 height 101
click at [274, 305] on b "Skala Creme De Tratamento Liso Desmaiado , 1 Kg (Lot 1)" at bounding box center [290, 291] width 161 height 28
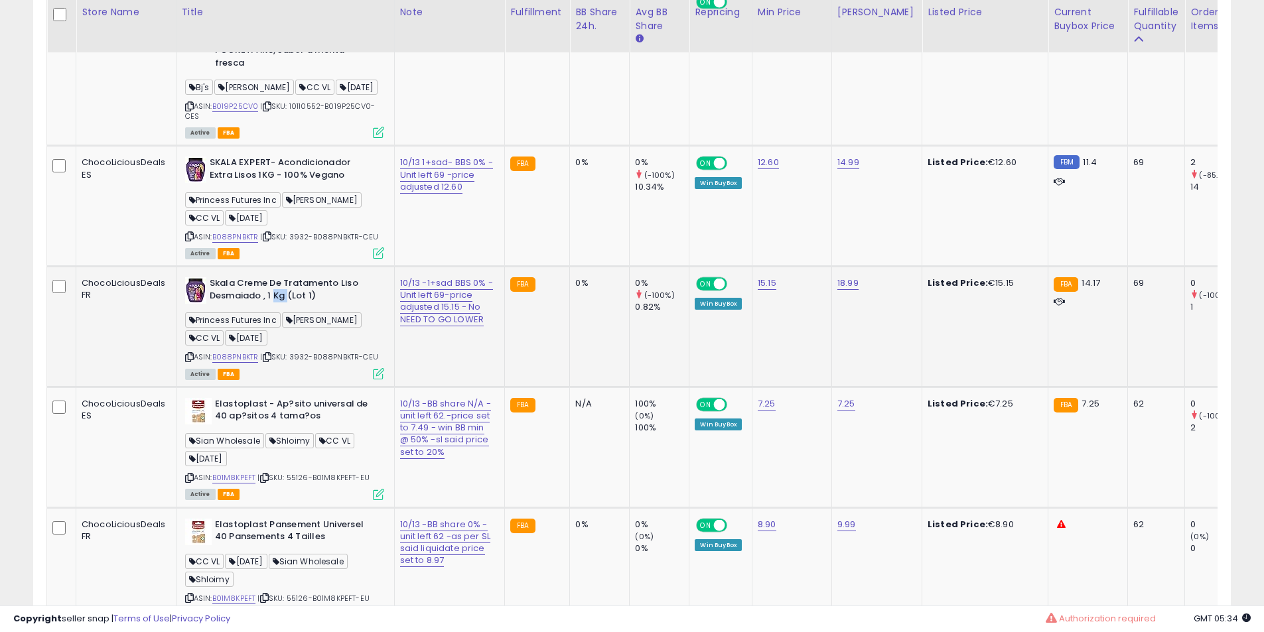
click at [274, 305] on b "Skala Creme De Tratamento Liso Desmaiado , 1 Kg (Lot 1)" at bounding box center [290, 291] width 161 height 28
click at [273, 305] on b "Skala Creme De Tratamento Liso Desmaiado , 1 Kg (Lot 1)" at bounding box center [290, 291] width 161 height 28
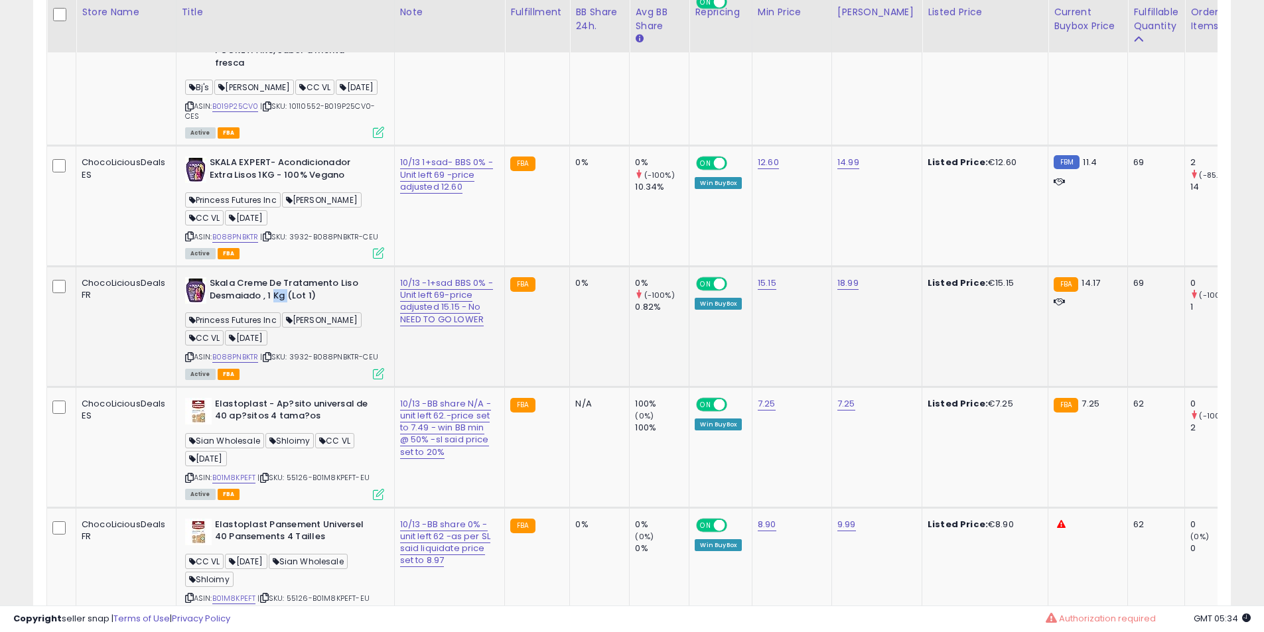
click at [273, 305] on b "Skala Creme De Tratamento Liso Desmaiado , 1 Kg (Lot 1)" at bounding box center [290, 291] width 161 height 28
click at [232, 305] on b "Skala Creme De Tratamento Liso Desmaiado , 1 Kg (Lot 1)" at bounding box center [290, 291] width 161 height 28
drag, startPoint x: 232, startPoint y: 372, endPoint x: 275, endPoint y: 370, distance: 43.8
click at [243, 305] on b "Skala Creme De Tratamento Liso Desmaiado , 1 Kg (Lot 1)" at bounding box center [290, 291] width 161 height 28
click at [275, 305] on b "Skala Creme De Tratamento Liso Desmaiado , 1 Kg (Lot 1)" at bounding box center [290, 291] width 161 height 28
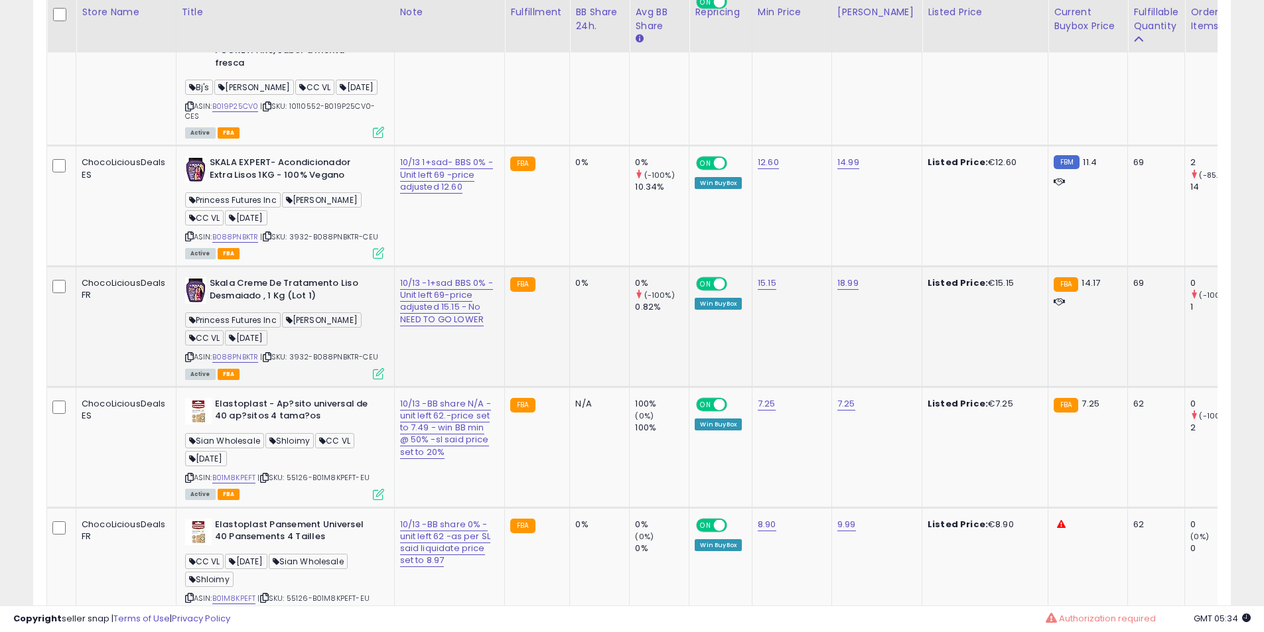
click at [275, 305] on b "Skala Creme De Tratamento Liso Desmaiado , 1 Kg (Lot 1)" at bounding box center [290, 291] width 161 height 28
click at [276, 363] on td "Skala Creme De Tratamento Liso Desmaiado , 1 Kg (Lot 1) Princess Futures Inc Ha…" at bounding box center [285, 327] width 218 height 121
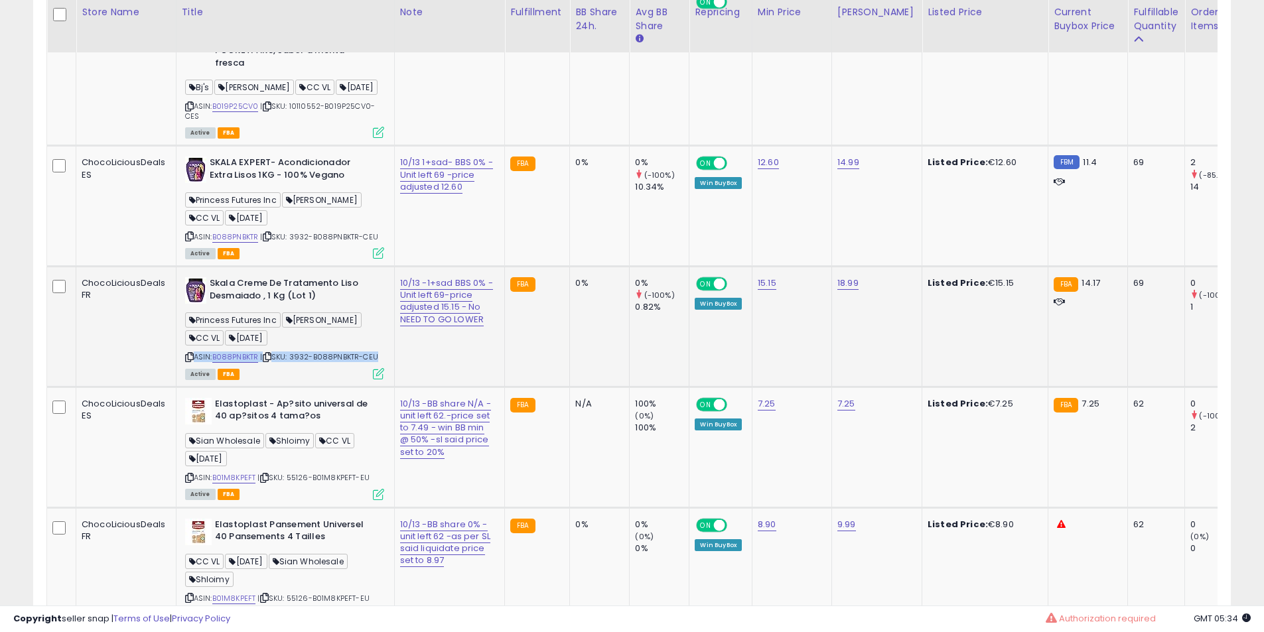
click at [275, 362] on td "Skala Creme De Tratamento Liso Desmaiado , 1 Kg (Lot 1) Princess Futures Inc Ha…" at bounding box center [285, 327] width 218 height 121
click at [243, 358] on td "Skala Creme De Tratamento Liso Desmaiado , 1 Kg (Lot 1) Princess Futures Inc Ha…" at bounding box center [285, 327] width 218 height 121
click at [282, 305] on b "Skala Creme De Tratamento Liso Desmaiado , 1 Kg (Lot 1)" at bounding box center [290, 291] width 161 height 28
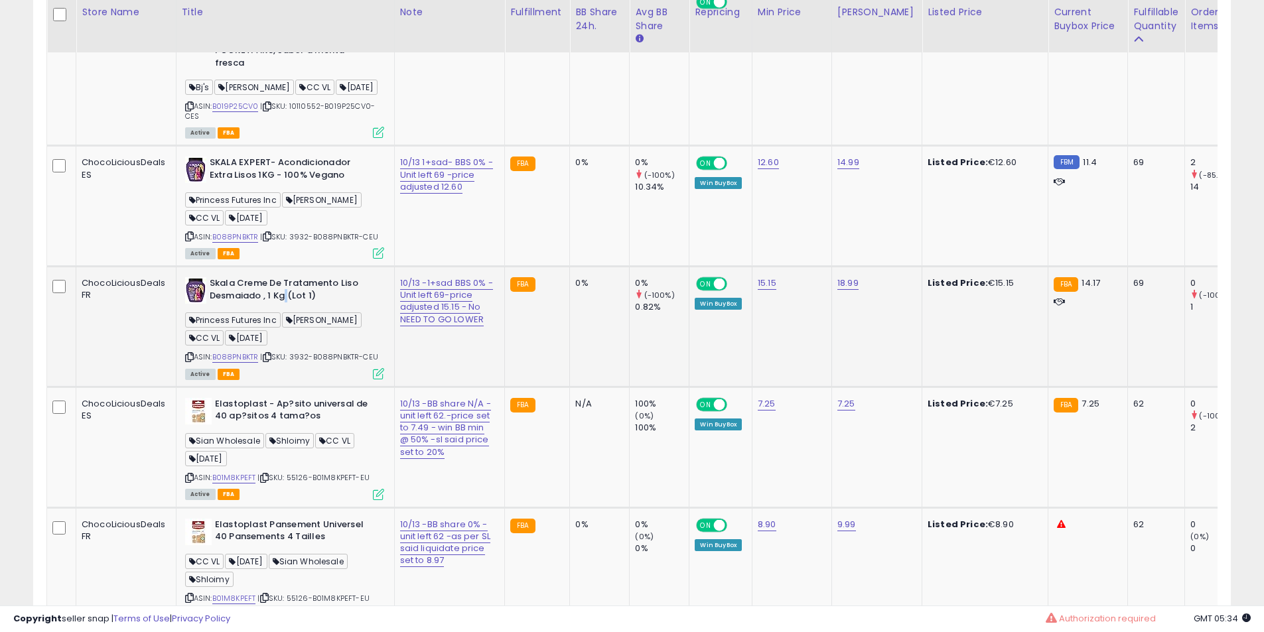
click at [282, 305] on b "Skala Creme De Tratamento Liso Desmaiado , 1 Kg (Lot 1)" at bounding box center [290, 291] width 161 height 28
click at [283, 305] on b "Skala Creme De Tratamento Liso Desmaiado , 1 Kg (Lot 1)" at bounding box center [290, 291] width 161 height 28
click at [269, 305] on b "Skala Creme De Tratamento Liso Desmaiado , 1 Kg (Lot 1)" at bounding box center [290, 291] width 161 height 28
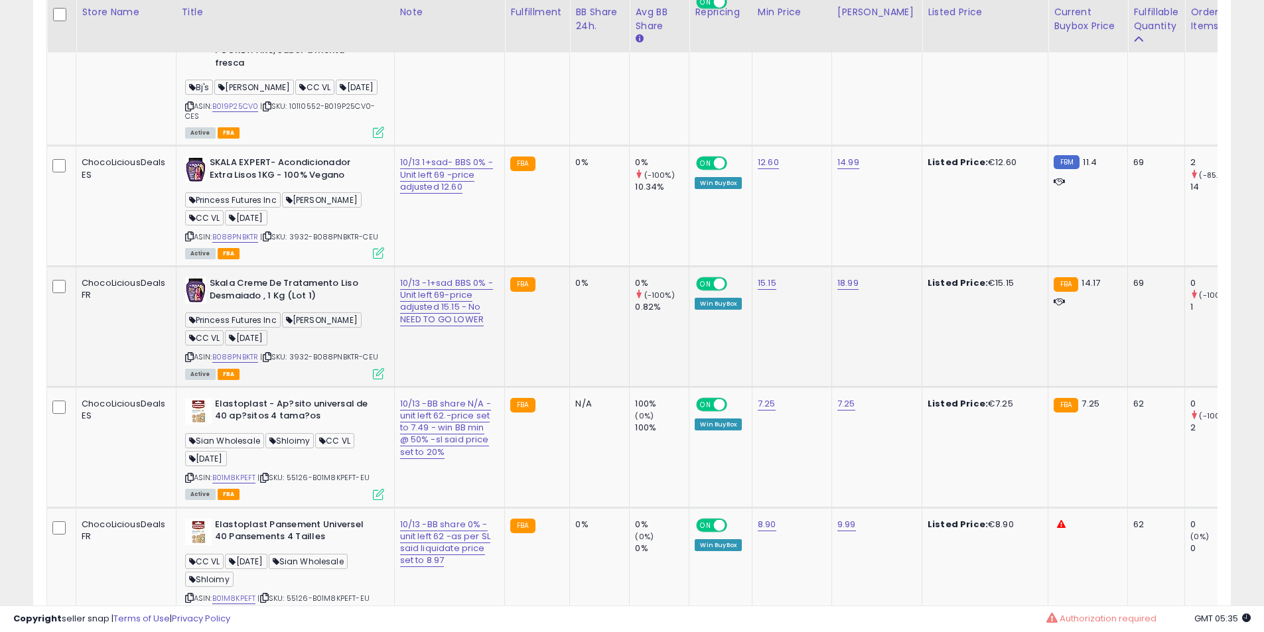
click at [269, 305] on b "Skala Creme De Tratamento Liso Desmaiado , 1 Kg (Lot 1)" at bounding box center [290, 291] width 161 height 28
click at [265, 305] on b "Skala Creme De Tratamento Liso Desmaiado , 1 Kg (Lot 1)" at bounding box center [290, 291] width 161 height 28
click at [257, 305] on b "Skala Creme De Tratamento Liso Desmaiado , 1 Kg (Lot 1)" at bounding box center [290, 291] width 161 height 28
click at [259, 305] on b "Skala Creme De Tratamento Liso Desmaiado , 1 Kg (Lot 1)" at bounding box center [290, 291] width 161 height 28
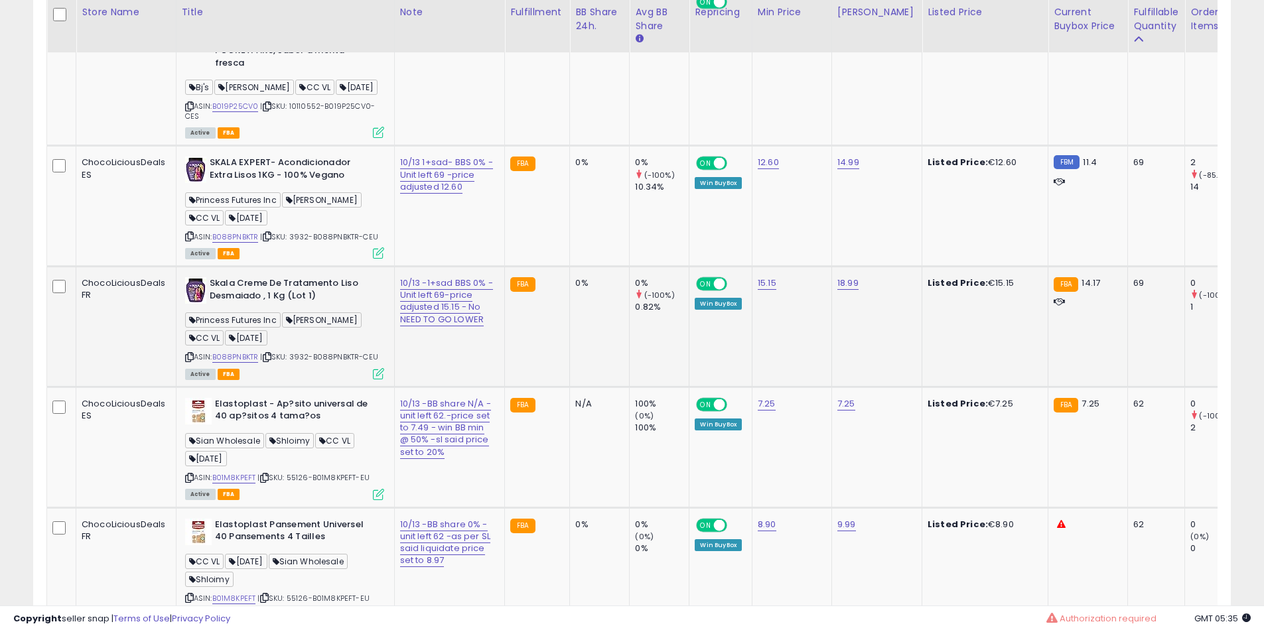
click at [259, 305] on b "Skala Creme De Tratamento Liso Desmaiado , 1 Kg (Lot 1)" at bounding box center [290, 291] width 161 height 28
click at [261, 305] on b "Skala Creme De Tratamento Liso Desmaiado , 1 Kg (Lot 1)" at bounding box center [290, 291] width 161 height 28
drag, startPoint x: 261, startPoint y: 370, endPoint x: 240, endPoint y: 370, distance: 21.2
click at [259, 305] on b "Skala Creme De Tratamento Liso Desmaiado , 1 Kg (Lot 1)" at bounding box center [290, 291] width 161 height 28
click at [240, 305] on b "Skala Creme De Tratamento Liso Desmaiado , 1 Kg (Lot 1)" at bounding box center [290, 291] width 161 height 28
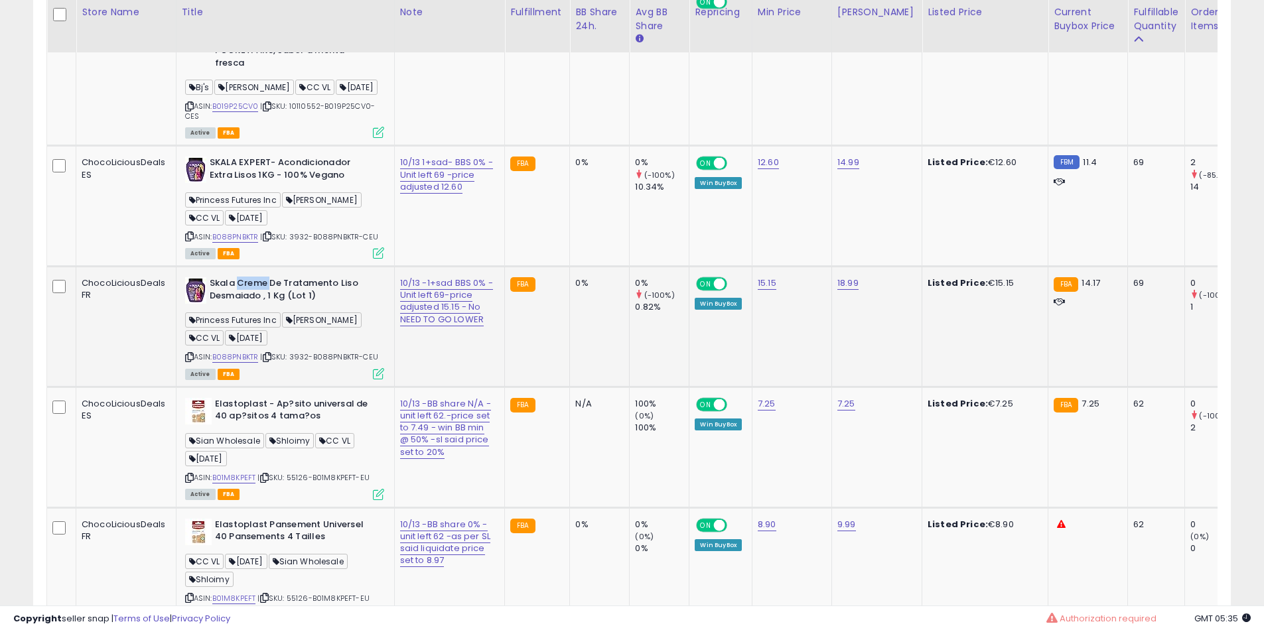
click at [240, 305] on b "Skala Creme De Tratamento Liso Desmaiado , 1 Kg (Lot 1)" at bounding box center [290, 291] width 161 height 28
click at [271, 305] on b "Skala Creme De Tratamento Liso Desmaiado , 1 Kg (Lot 1)" at bounding box center [290, 291] width 161 height 28
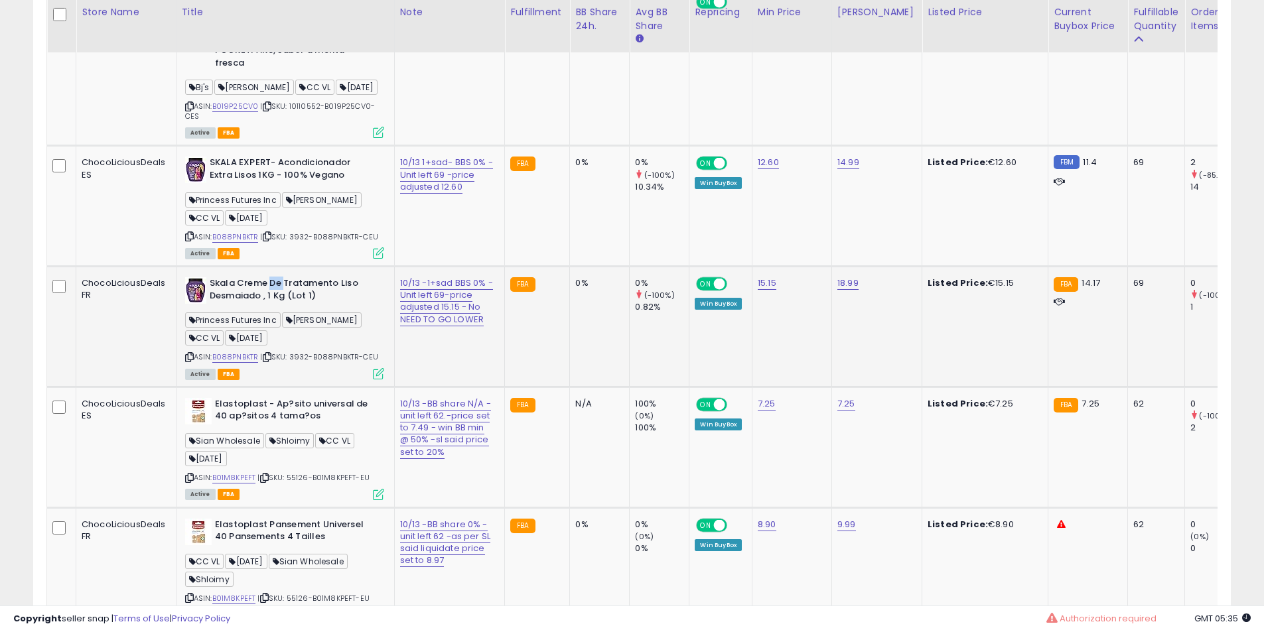
click at [252, 305] on b "Skala Creme De Tratamento Liso Desmaiado , 1 Kg (Lot 1)" at bounding box center [290, 291] width 161 height 28
click at [218, 305] on b "Skala Creme De Tratamento Liso Desmaiado , 1 Kg (Lot 1)" at bounding box center [290, 291] width 161 height 28
drag, startPoint x: 218, startPoint y: 370, endPoint x: 279, endPoint y: 417, distance: 77.1
click at [228, 305] on b "Skala Creme De Tratamento Liso Desmaiado , 1 Kg (Lot 1)" at bounding box center [290, 291] width 161 height 28
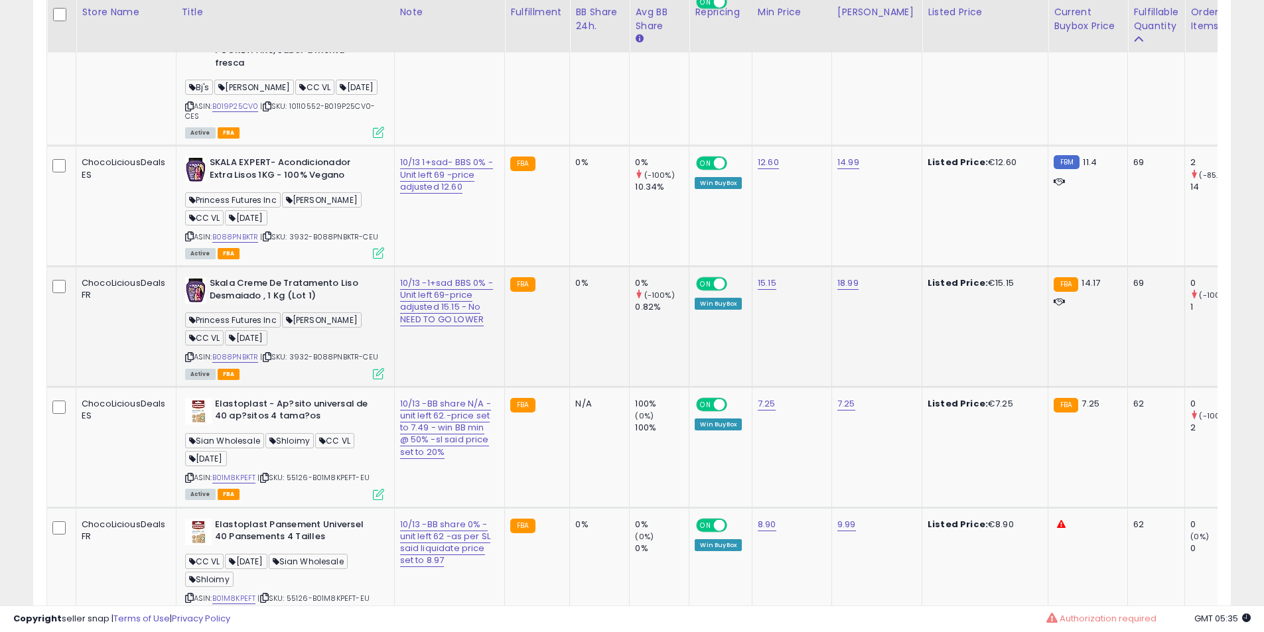
click at [279, 349] on div "Princess Futures Inc Harry G. CC VL 07.09.25" at bounding box center [284, 331] width 199 height 36
click at [274, 305] on b "Skala Creme De Tratamento Liso Desmaiado , 1 Kg (Lot 1)" at bounding box center [290, 291] width 161 height 28
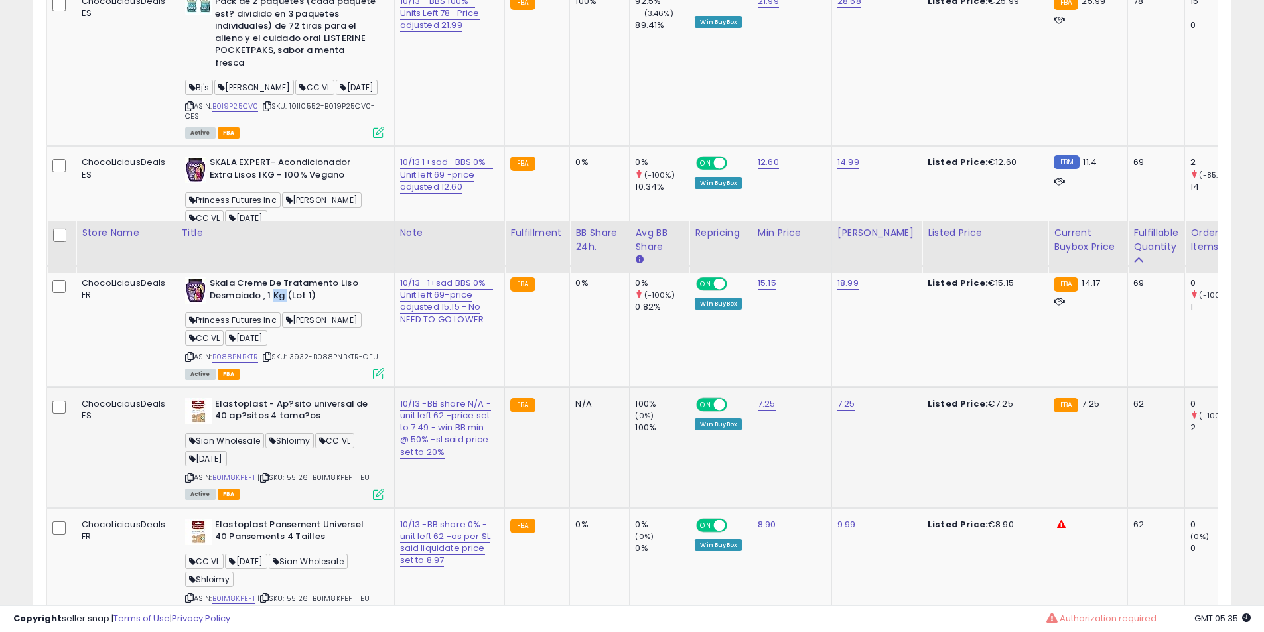
scroll to position [2445, 0]
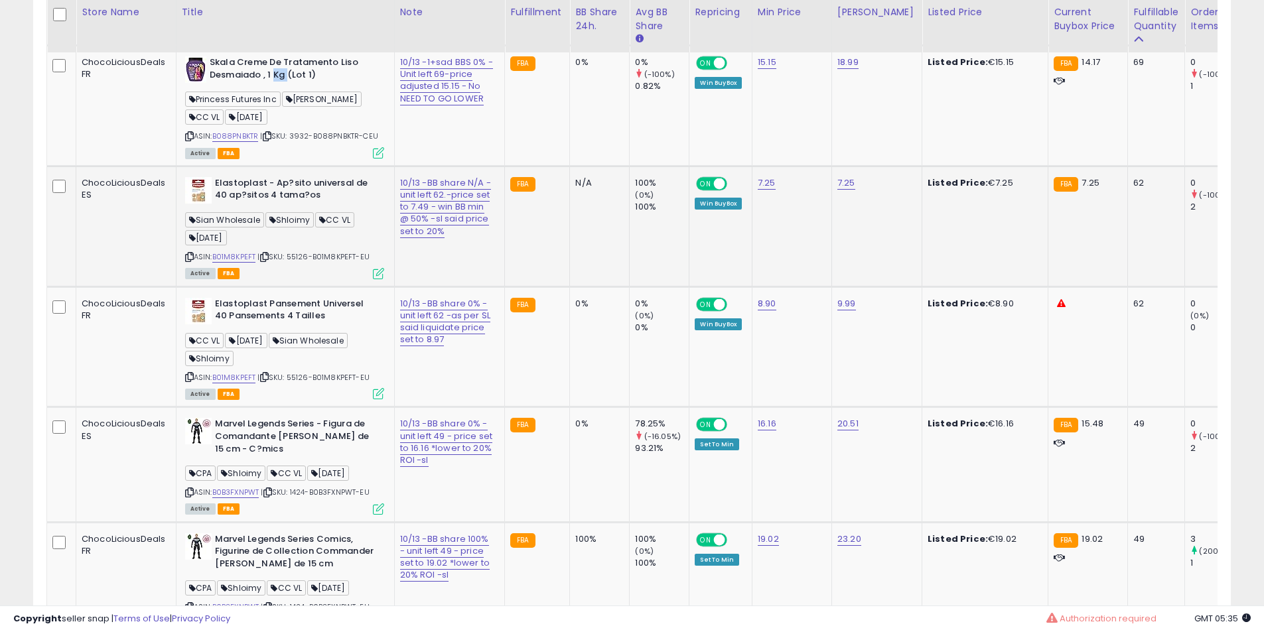
click at [287, 205] on b "Elastoplast - Ap?sito universal de 40 ap?sitos 4 tama?os" at bounding box center [295, 191] width 161 height 28
click at [263, 205] on b "Elastoplast - Ap?sito universal de 40 ap?sitos 4 tama?os" at bounding box center [295, 191] width 161 height 28
